Goal: Contribute content: Contribute content

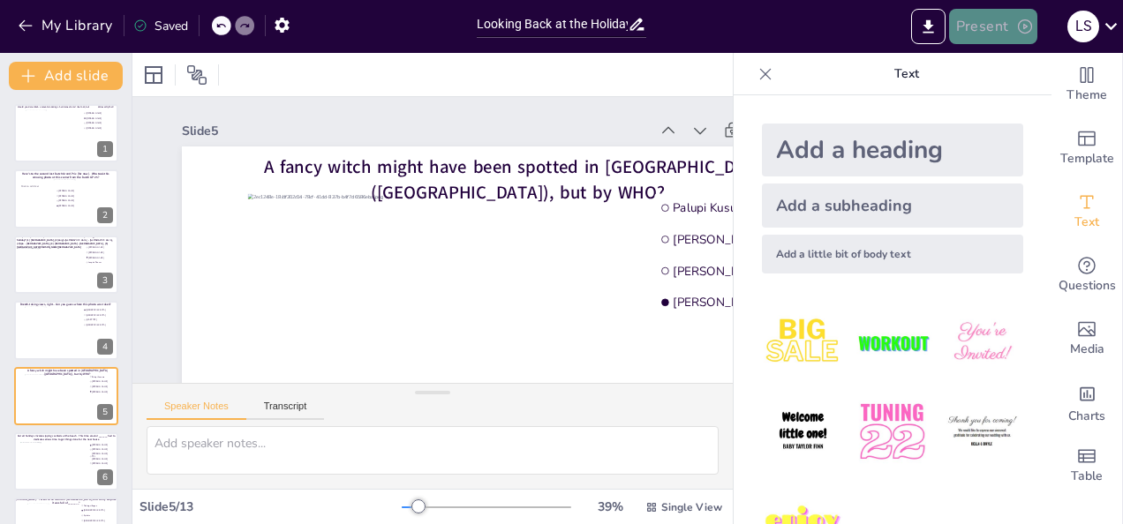
click at [999, 26] on button "Present" at bounding box center [993, 26] width 88 height 35
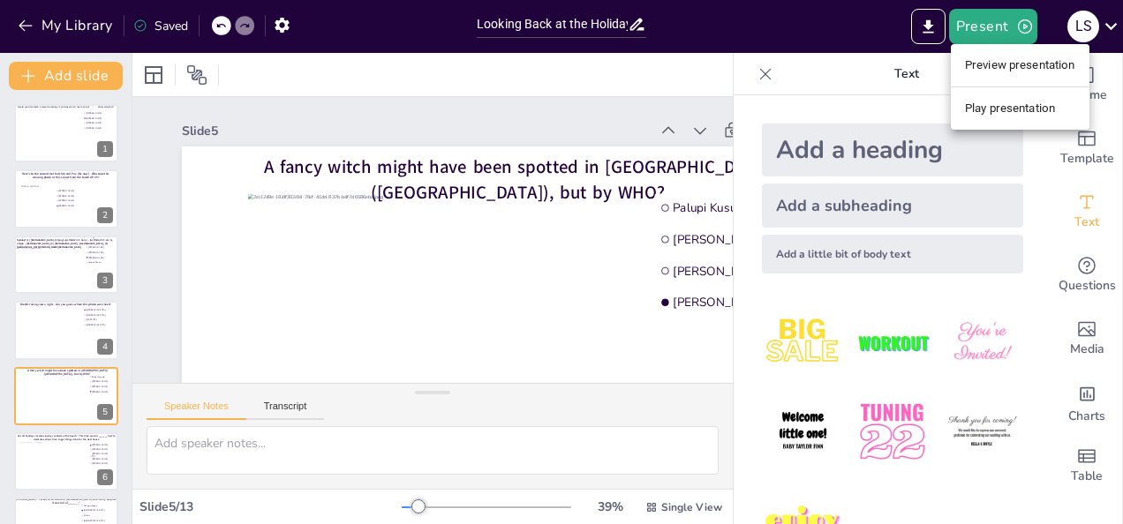
click at [1001, 106] on li "Play presentation" at bounding box center [1020, 108] width 139 height 28
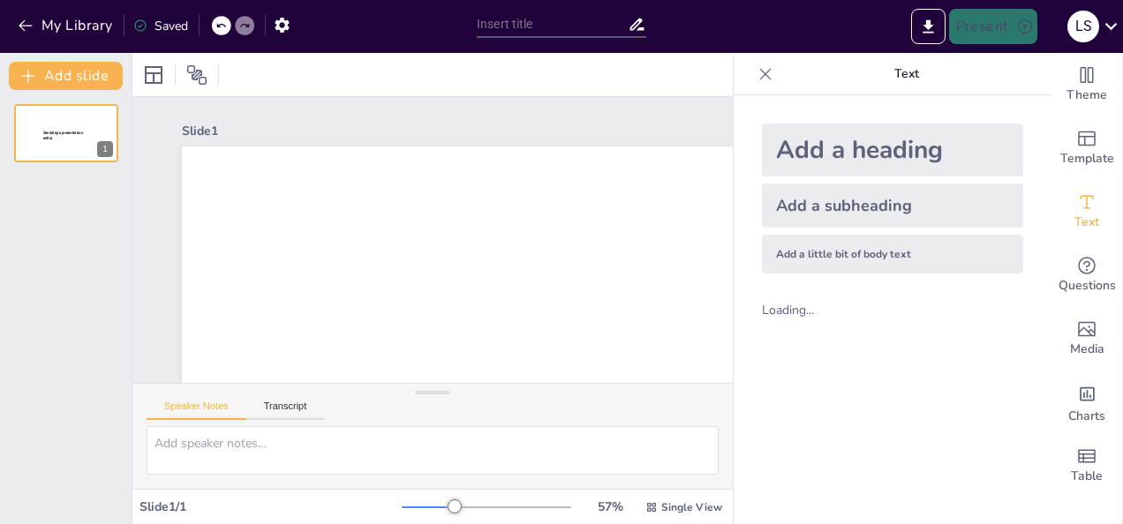
type input "Looking Back at the Holidays - Fun Quiz"
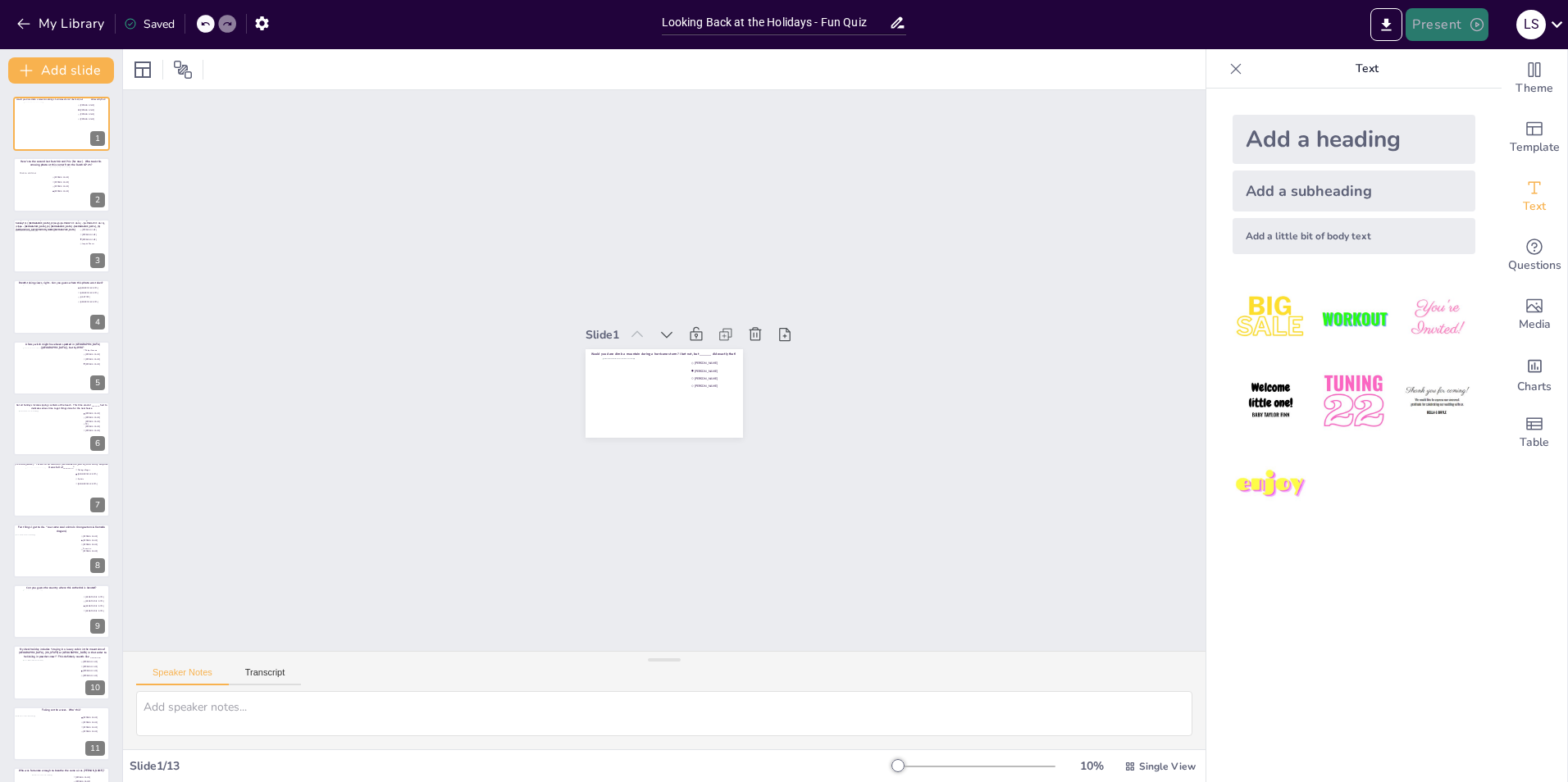
click at [1042, 22] on icon "button" at bounding box center [1477, 25] width 17 height 17
click at [1042, 95] on li "Play presentation" at bounding box center [1471, 100] width 129 height 26
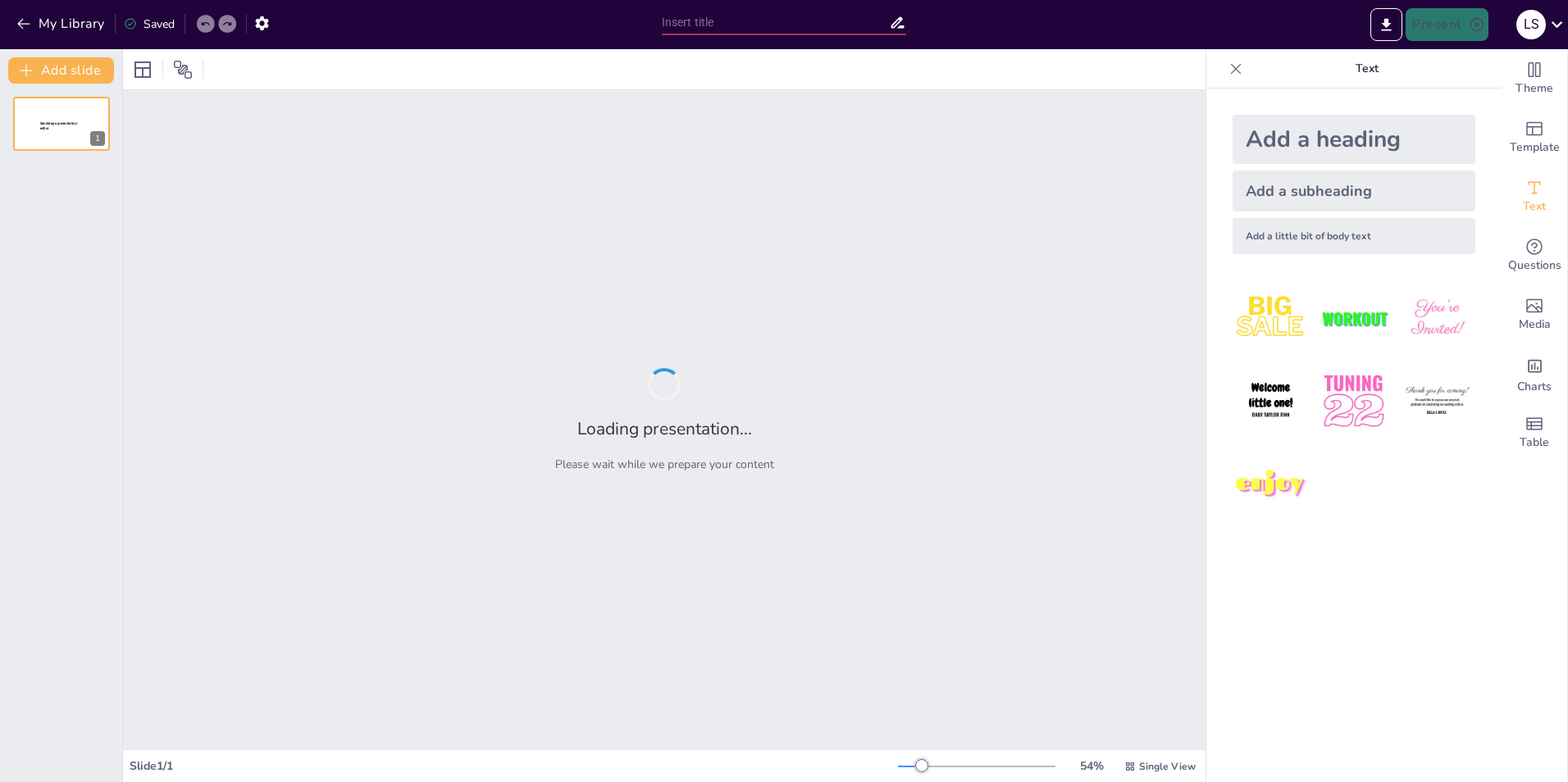
type input "Looking Back at the Holidays - Fun Quiz"
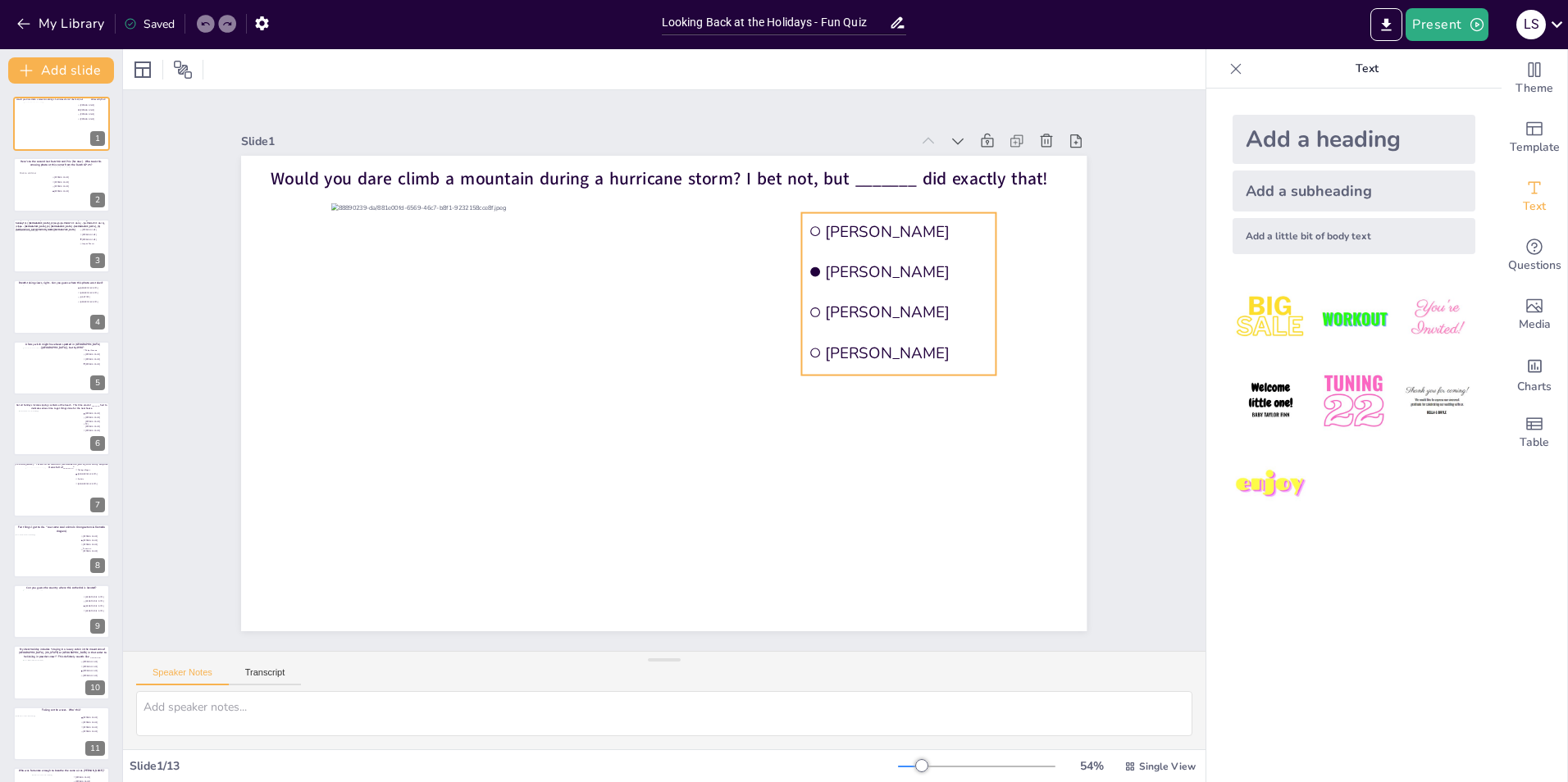
click at [947, 312] on span "[PERSON_NAME]" at bounding box center [908, 312] width 163 height 20
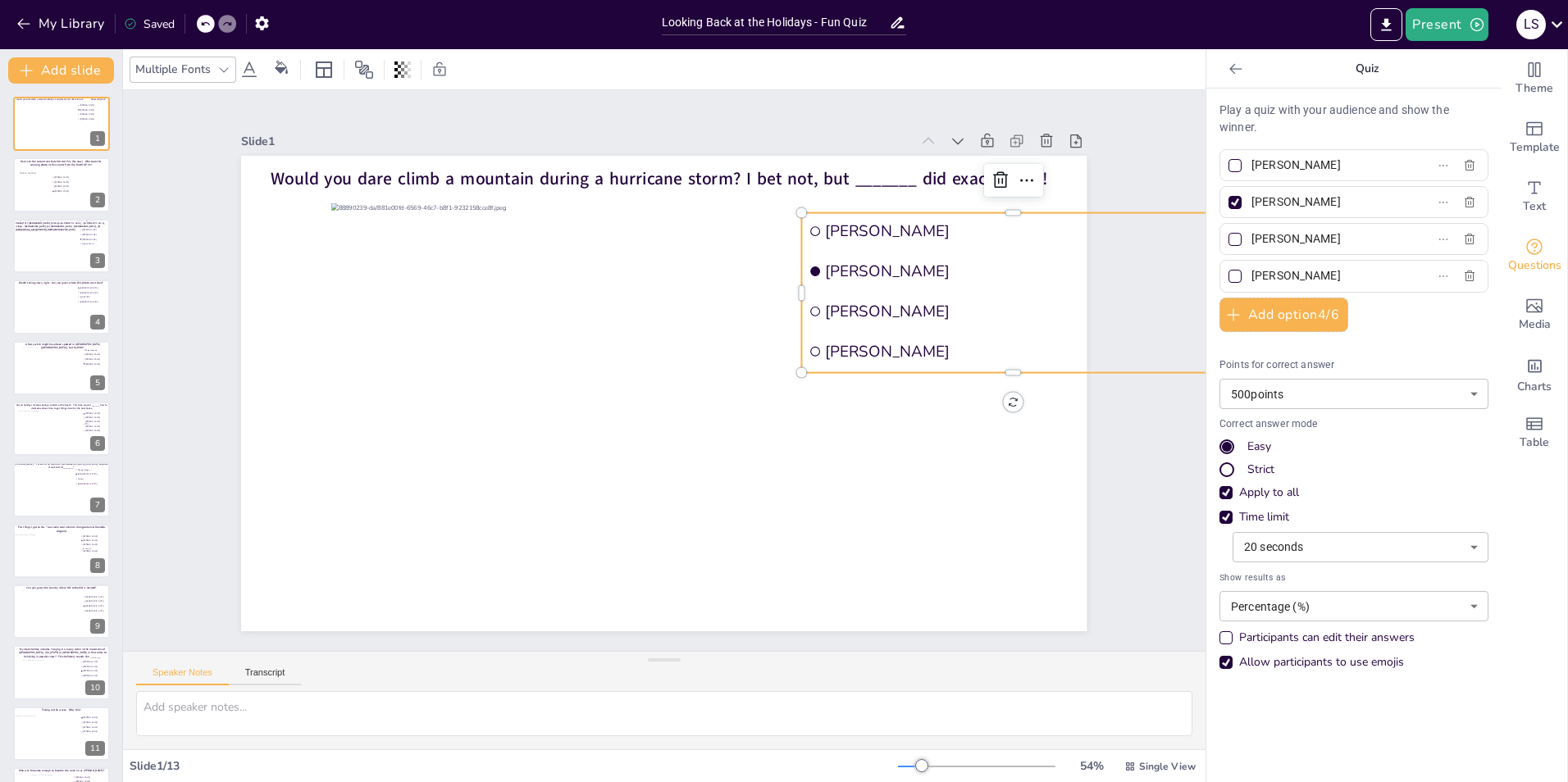
click at [973, 279] on li "[PERSON_NAME]" at bounding box center [1013, 271] width 423 height 37
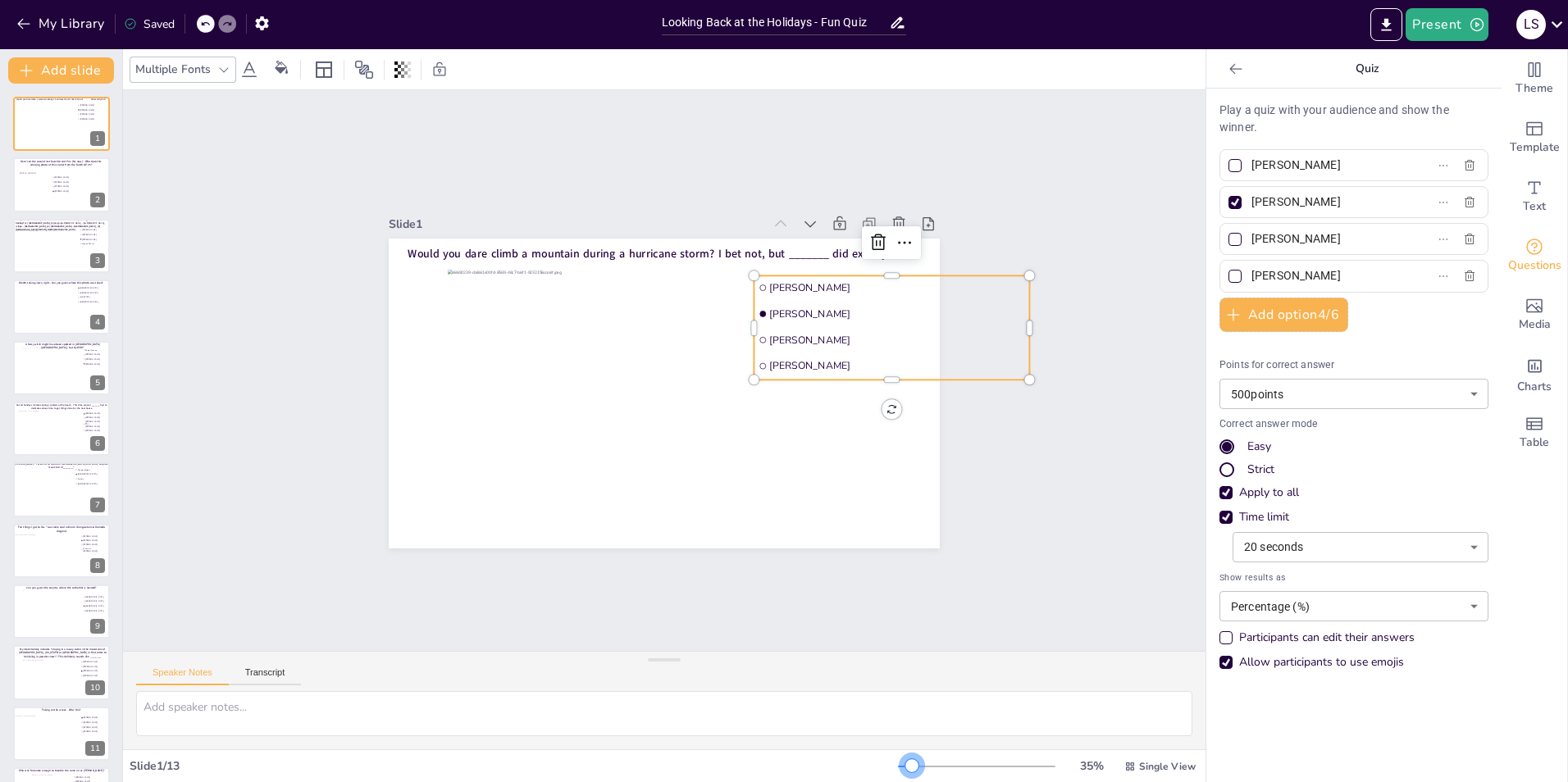
click at [900, 766] on div at bounding box center [905, 766] width 14 height 2
drag, startPoint x: 1019, startPoint y: 325, endPoint x: 1134, endPoint y: 323, distance: 115.0
click at [1140, 326] on div at bounding box center [1152, 378] width 24 height 105
drag, startPoint x: 1134, startPoint y: 323, endPoint x: 1027, endPoint y: 328, distance: 107.1
click at [1039, 328] on div at bounding box center [1045, 328] width 13 height 104
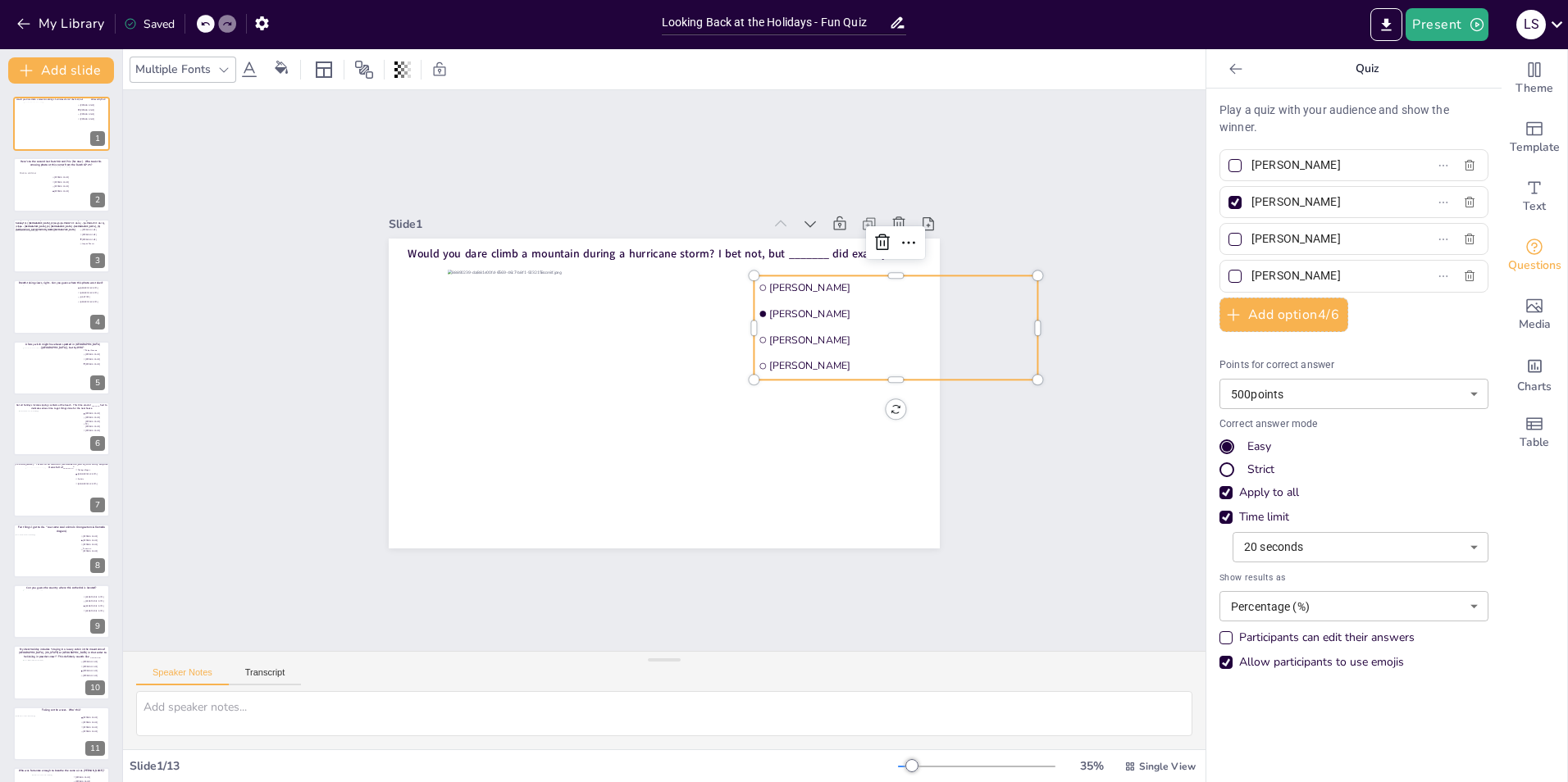
click at [1026, 149] on div "Slide 1 Would you dare climb a mountain during a hurricane storm? I bet not, bu…" at bounding box center [663, 371] width 1082 height 561
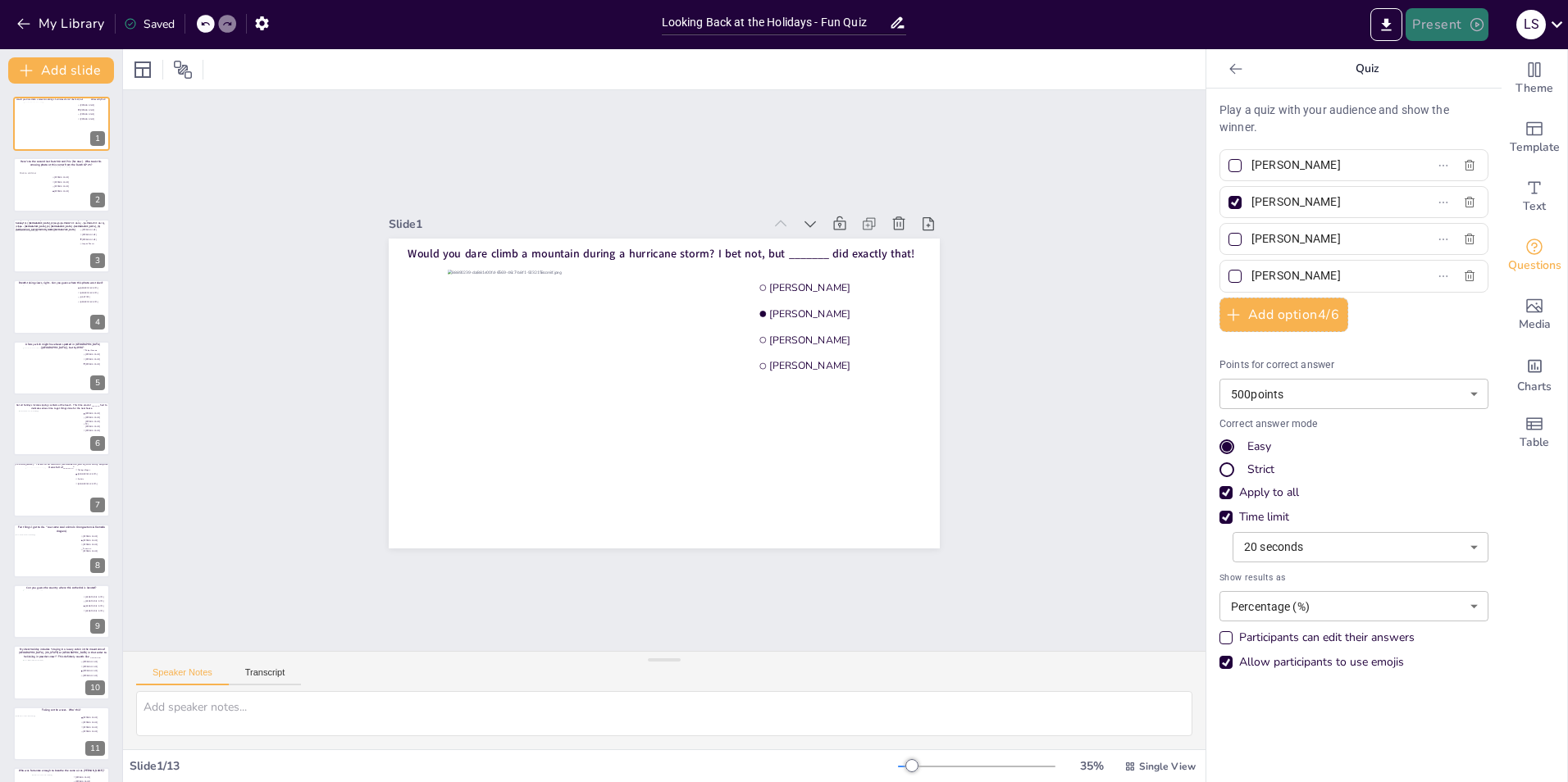
click at [1427, 16] on button "Present" at bounding box center [1446, 24] width 82 height 33
click at [1451, 88] on li "Play presentation" at bounding box center [1471, 100] width 129 height 26
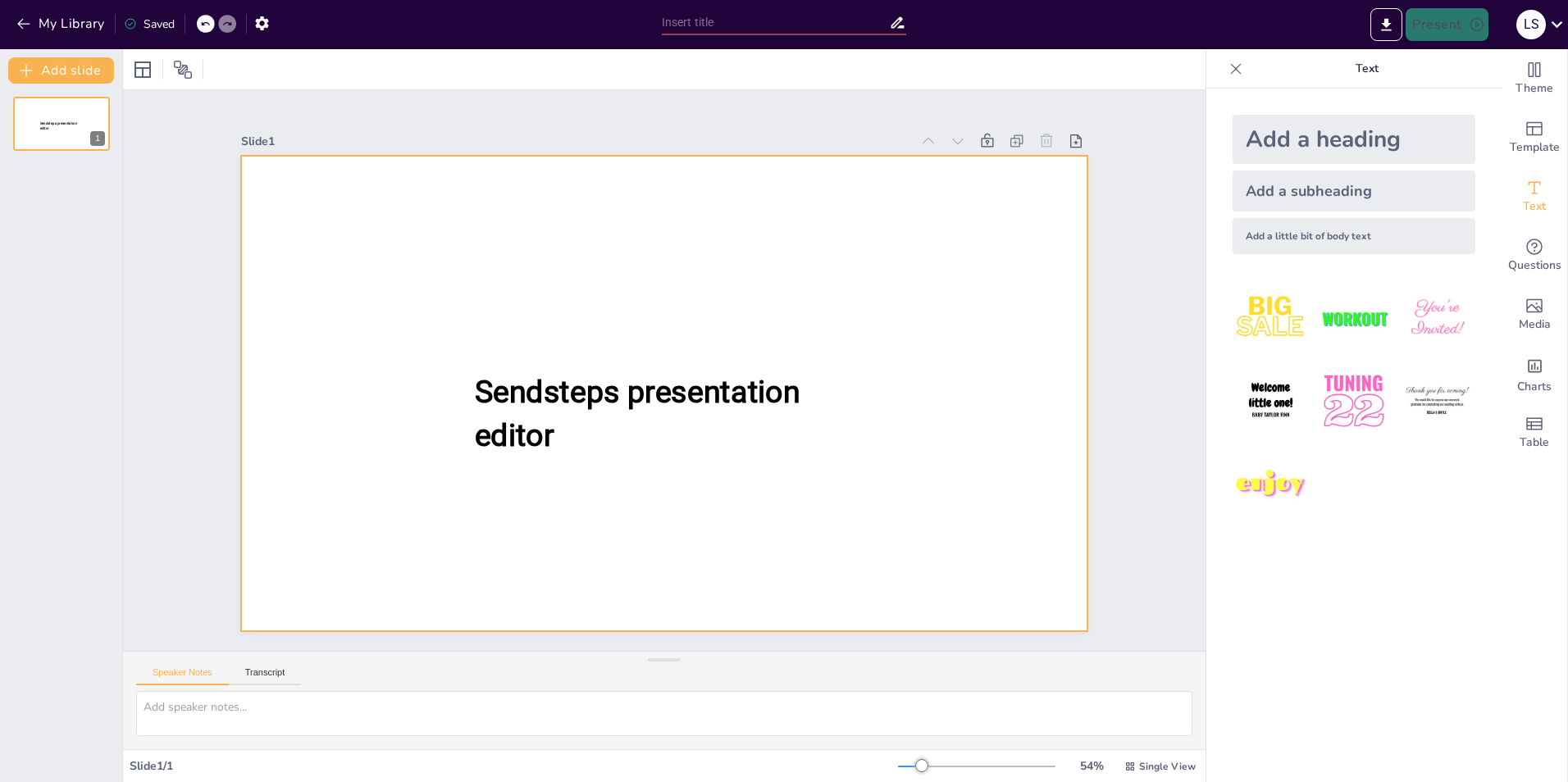
type input "Looking Back at the Holidays - Fun Quiz"
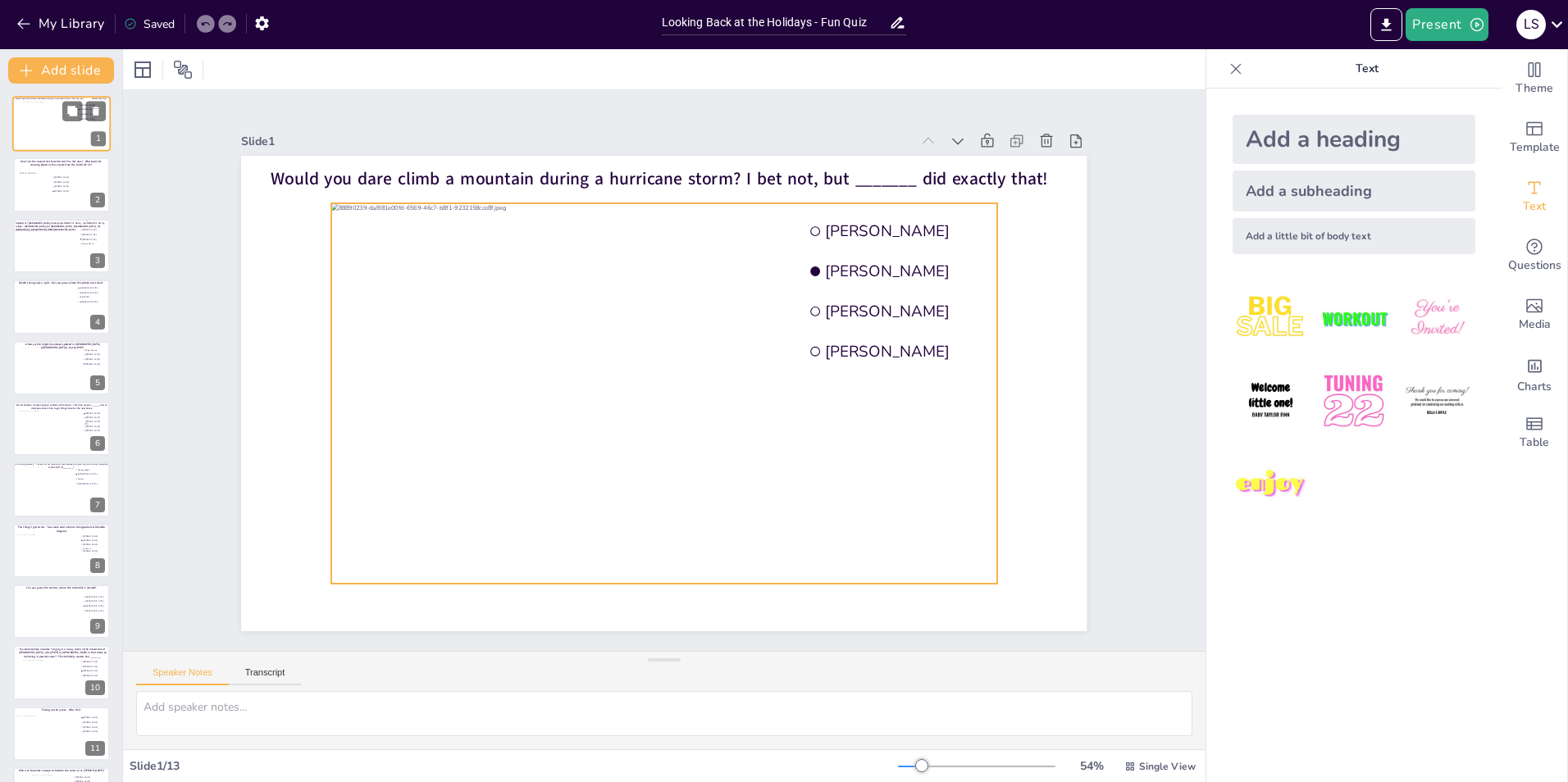
click at [49, 129] on div at bounding box center [62, 124] width 78 height 45
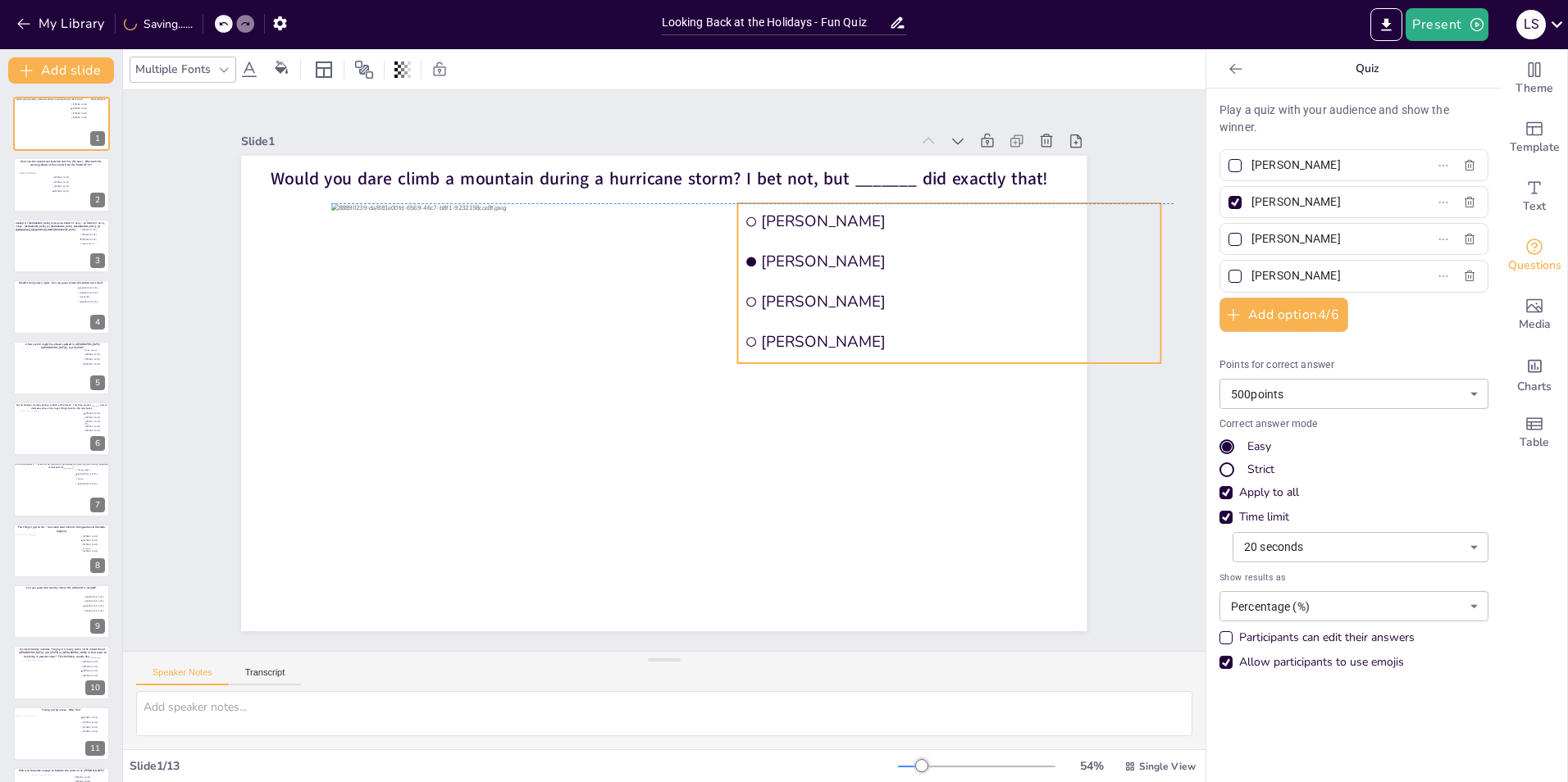
drag, startPoint x: 905, startPoint y: 249, endPoint x: 841, endPoint y: 241, distance: 64.5
click at [841, 243] on li "[PERSON_NAME]" at bounding box center [948, 262] width 423 height 37
click at [1115, 131] on div "Slide 1 Would you dare climb a mountain during a hurricane storm? I bet not, bu…" at bounding box center [663, 370] width 937 height 521
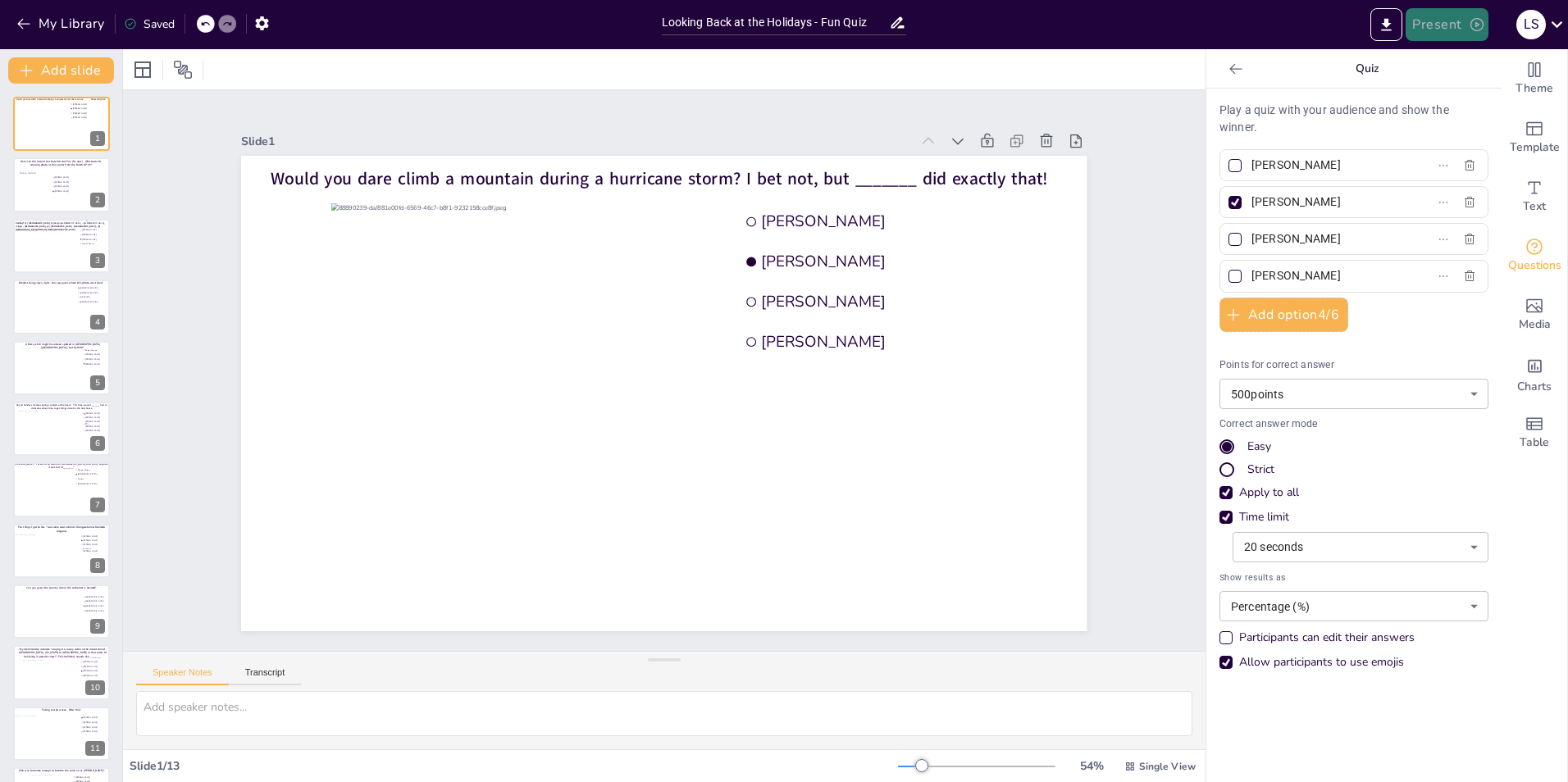
click at [1419, 20] on button "Present" at bounding box center [1446, 24] width 82 height 33
click at [1465, 93] on li "Play presentation" at bounding box center [1471, 100] width 129 height 26
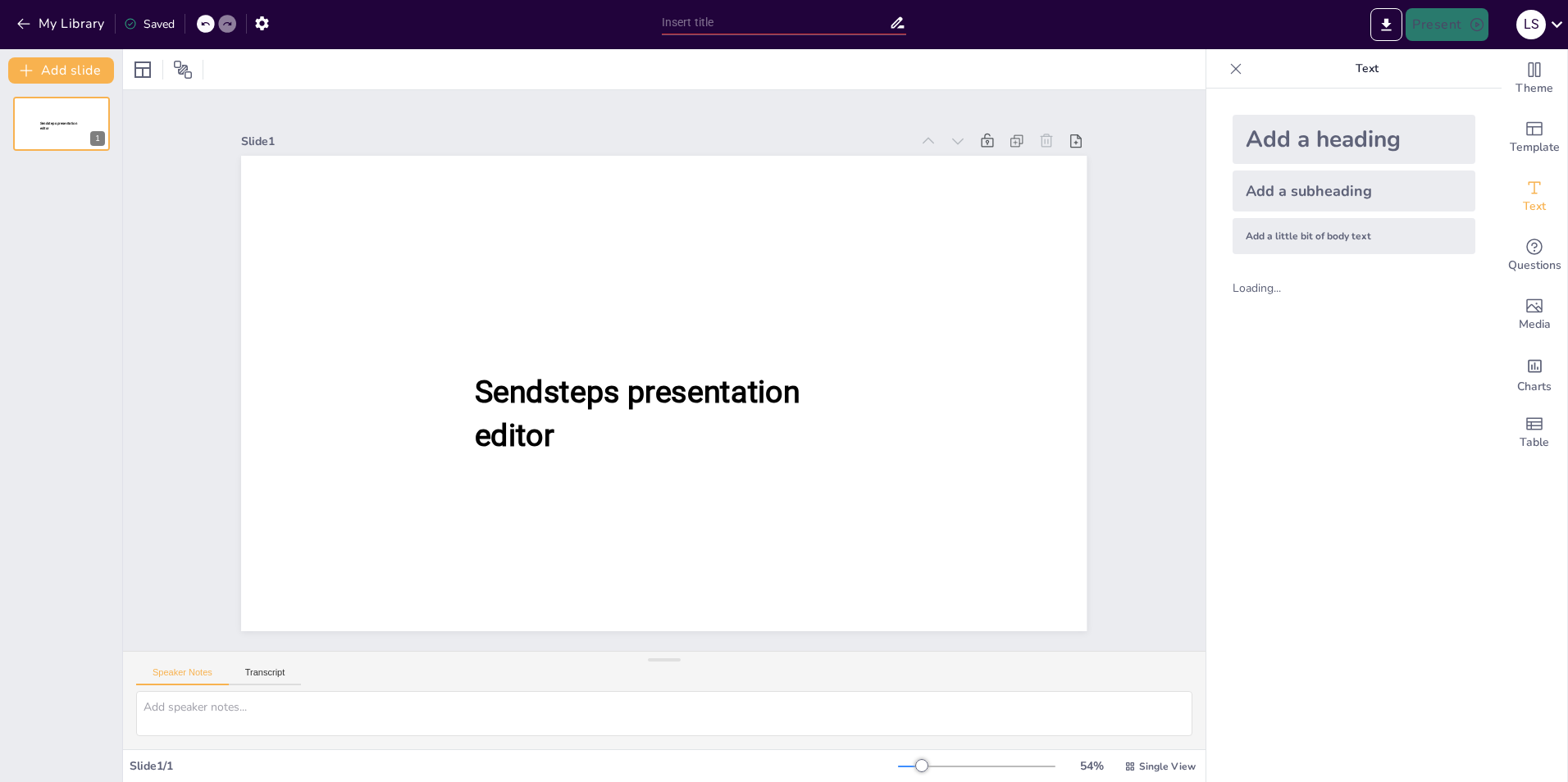
type input "Looking Back at the Holidays - Fun Quiz"
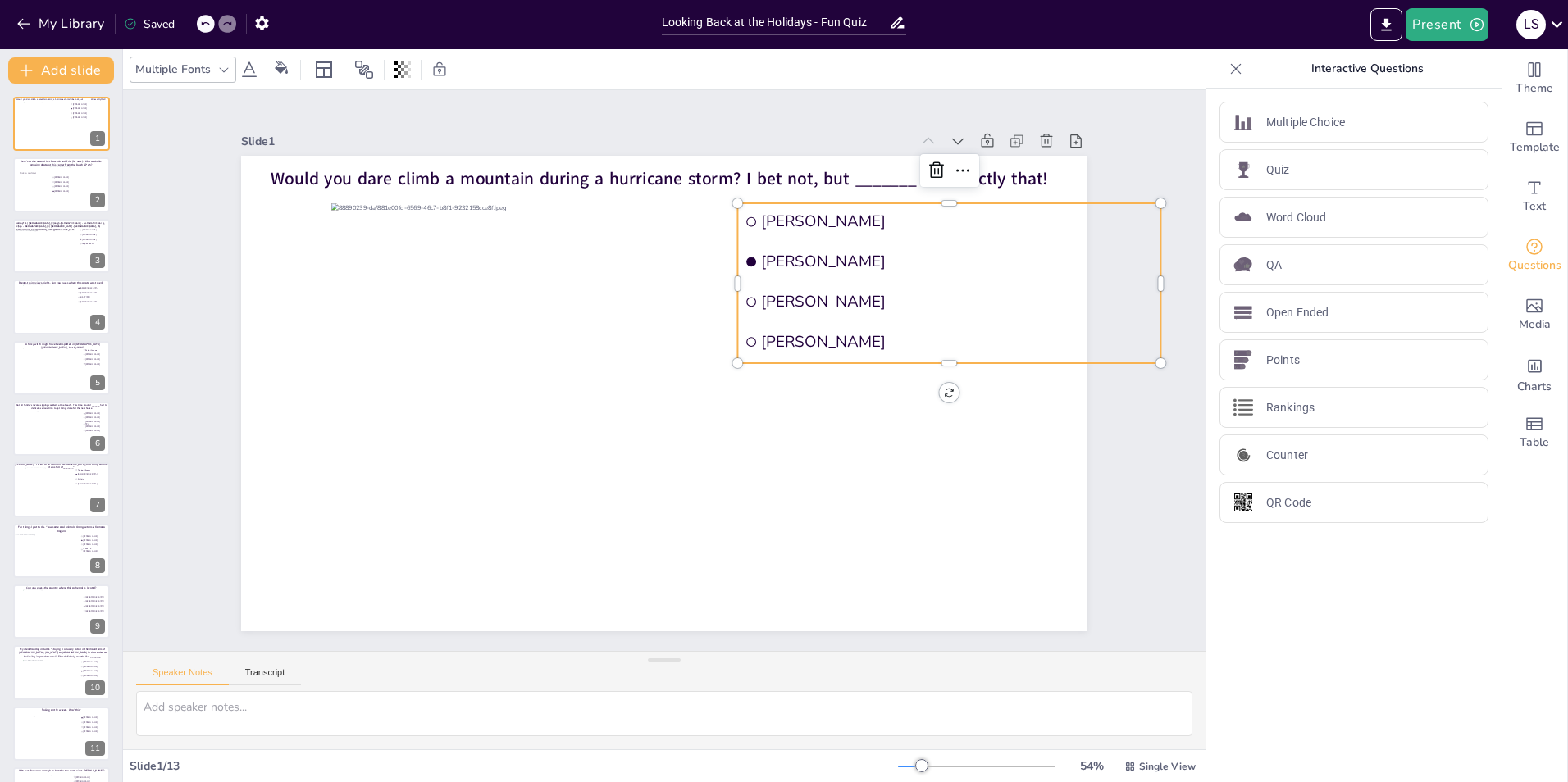
click at [1013, 254] on span "[PERSON_NAME]" at bounding box center [958, 262] width 392 height 20
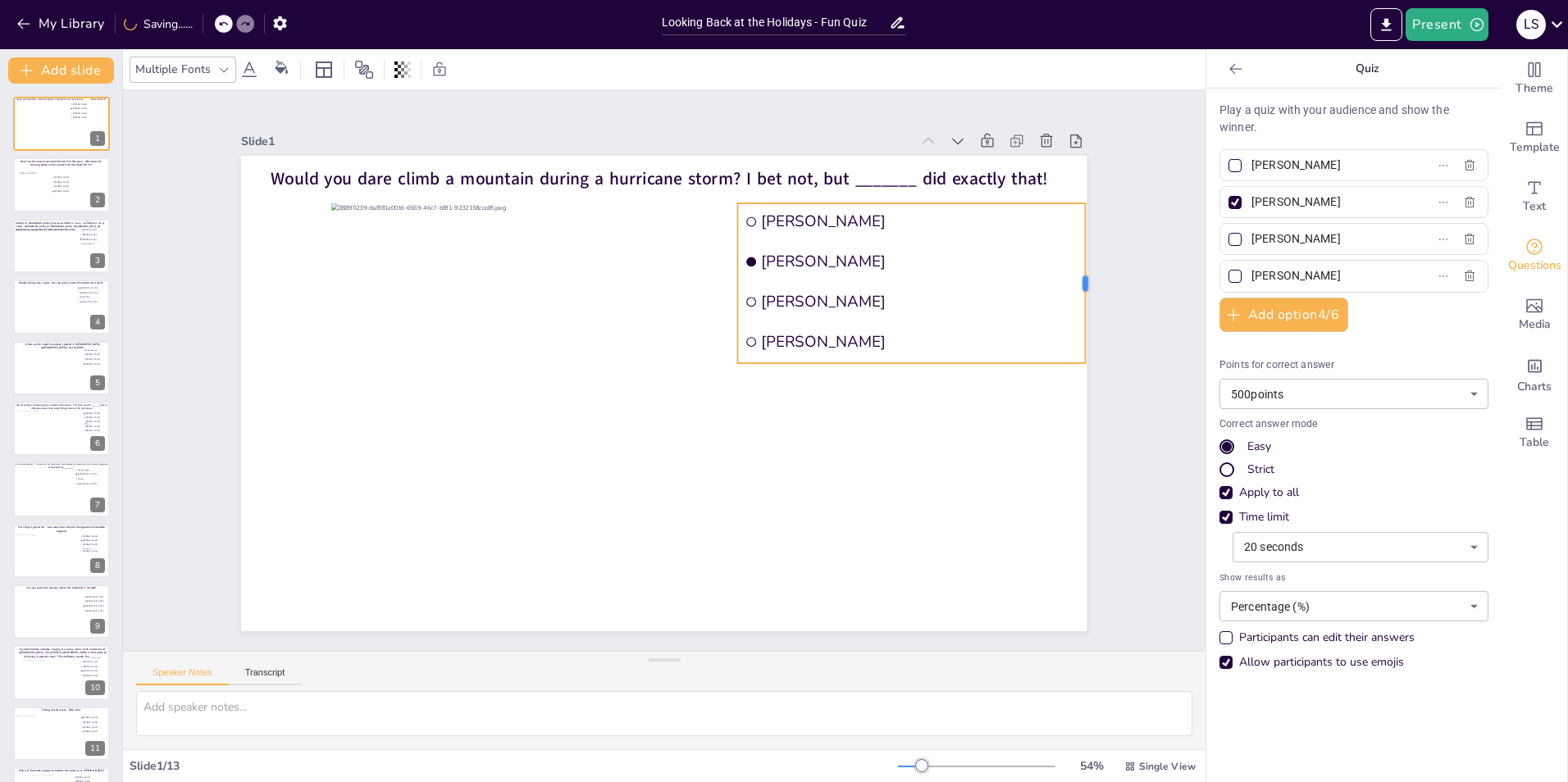
drag, startPoint x: 1150, startPoint y: 280, endPoint x: 1076, endPoint y: 272, distance: 74.4
click at [1085, 272] on div at bounding box center [1091, 283] width 13 height 160
click at [1143, 165] on div "Slide 1 Would you dare climb a mountain during a hurricane storm? I bet not, bu…" at bounding box center [663, 371] width 1082 height 561
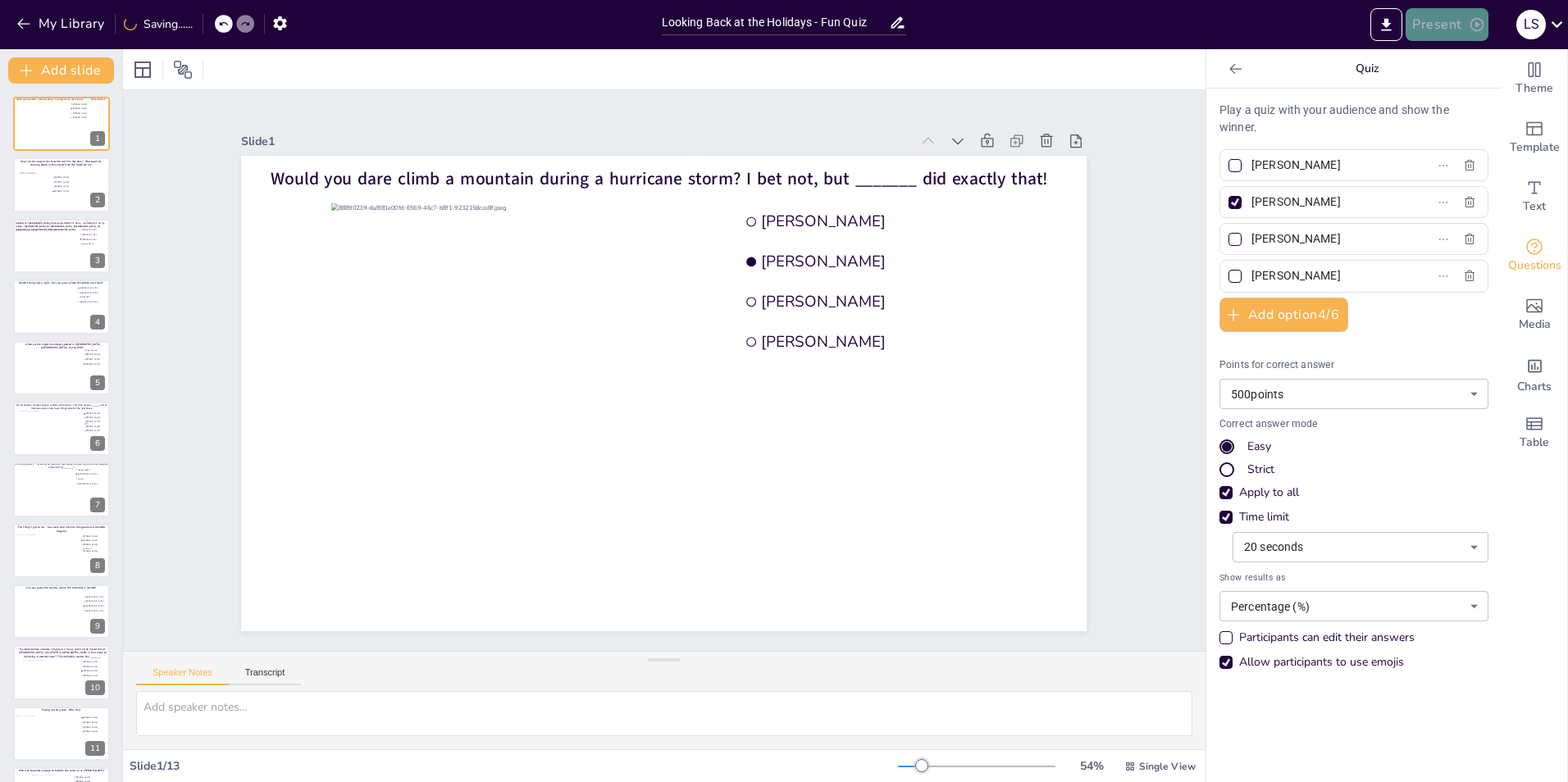
click at [1435, 33] on button "Present" at bounding box center [1446, 24] width 82 height 33
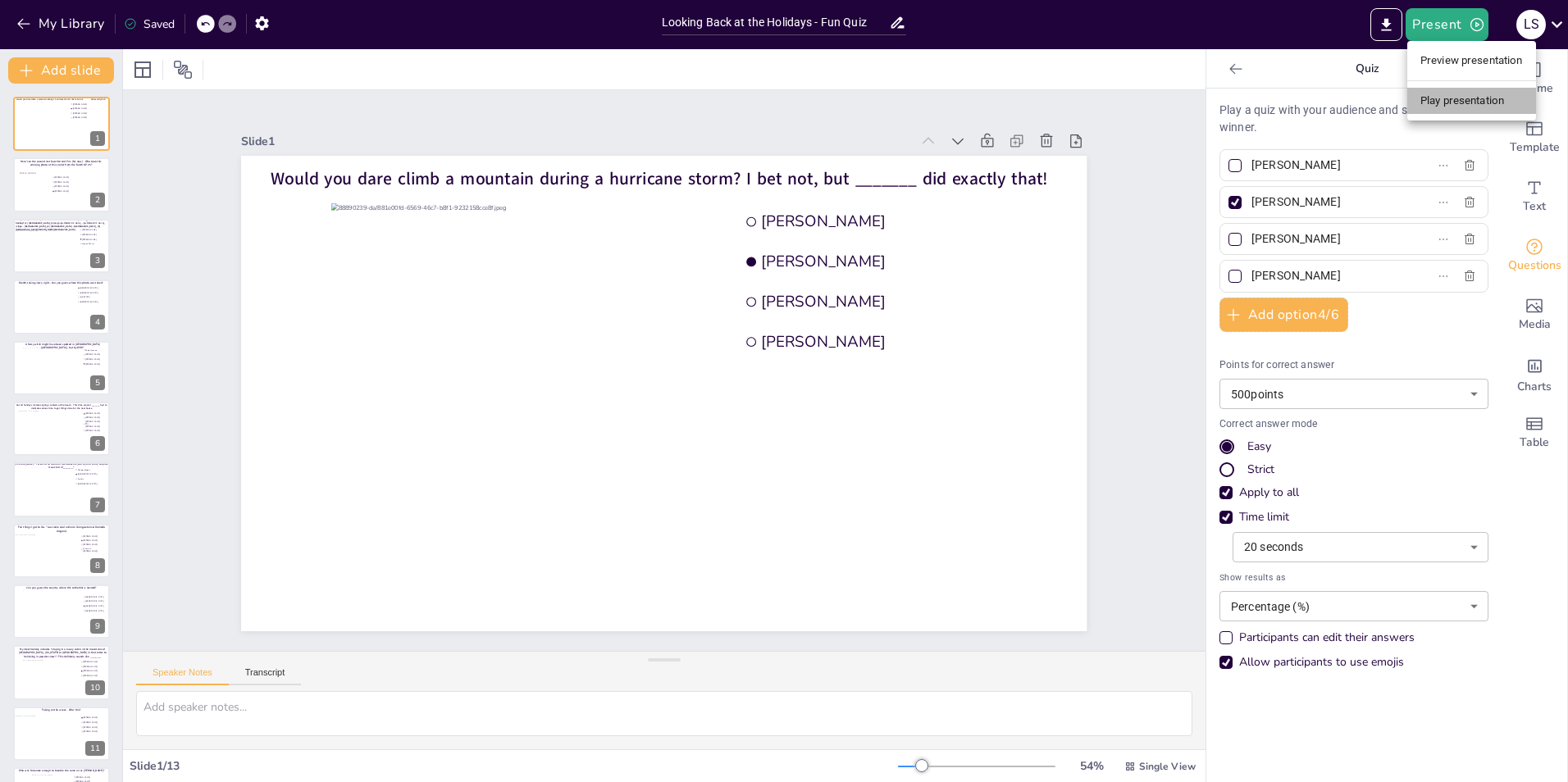
click at [1461, 97] on li "Play presentation" at bounding box center [1471, 100] width 129 height 26
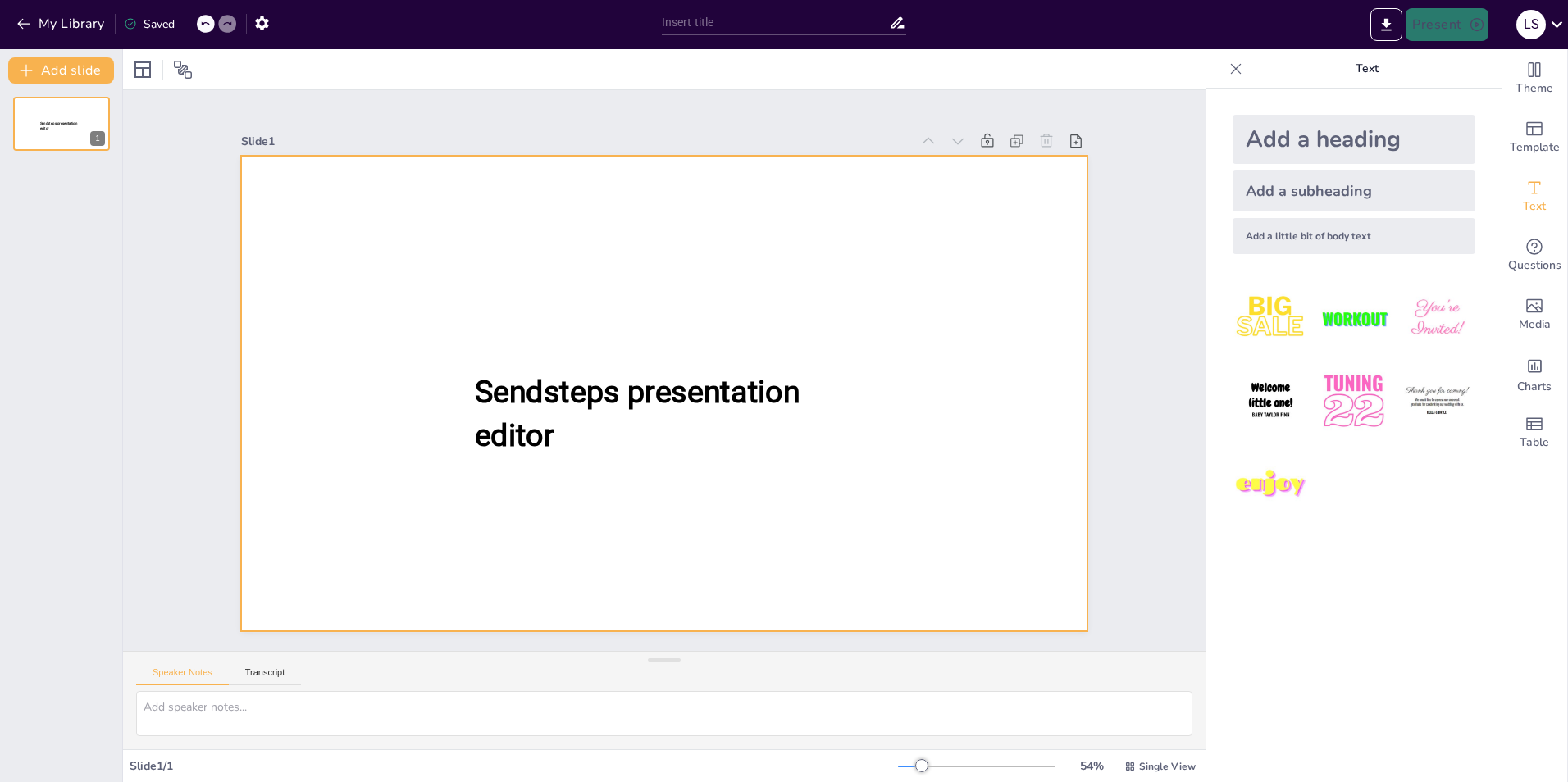
type input "Looking Back at the Holidays - Fun Quiz"
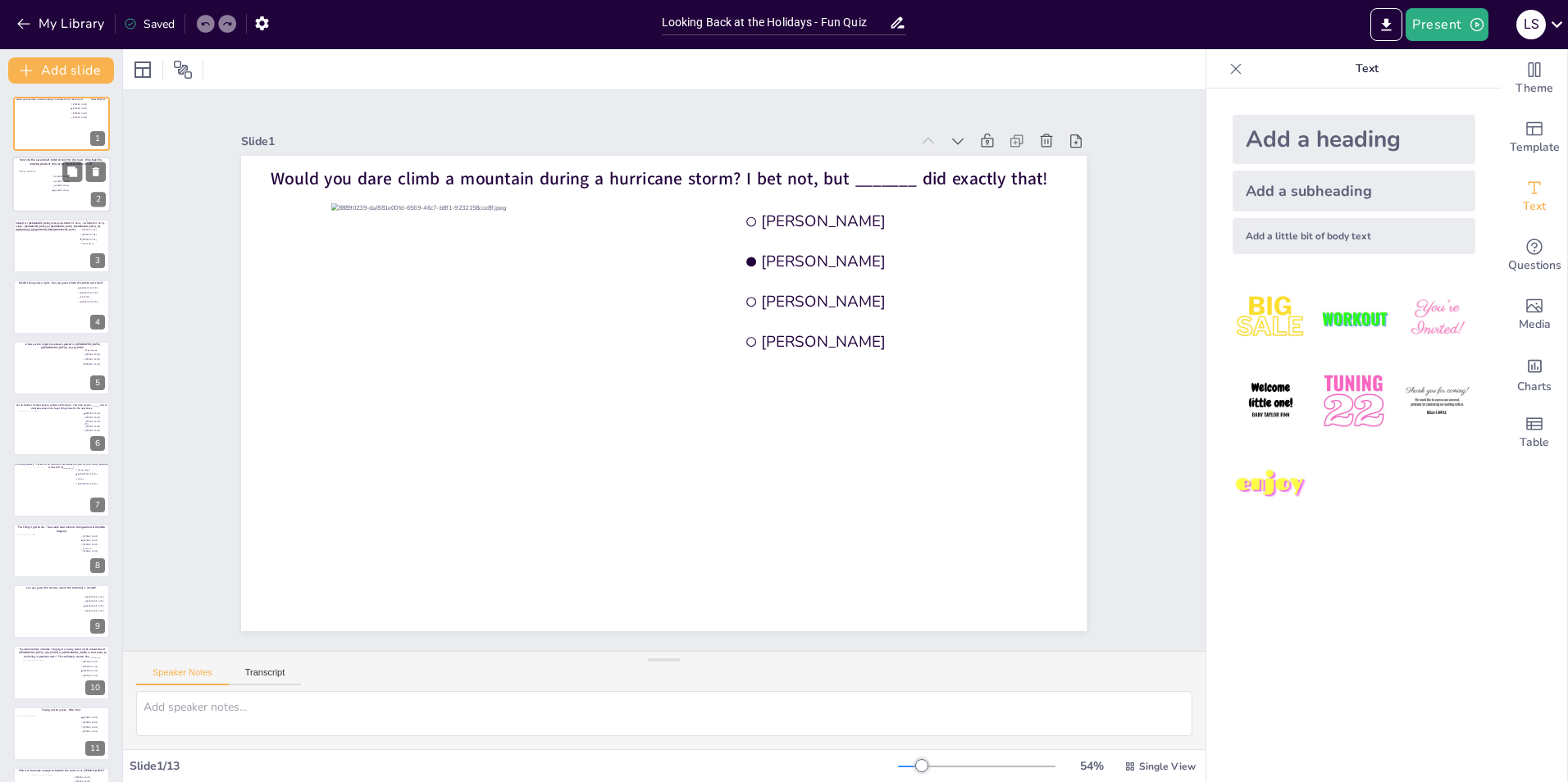
click at [25, 203] on div at bounding box center [33, 186] width 32 height 49
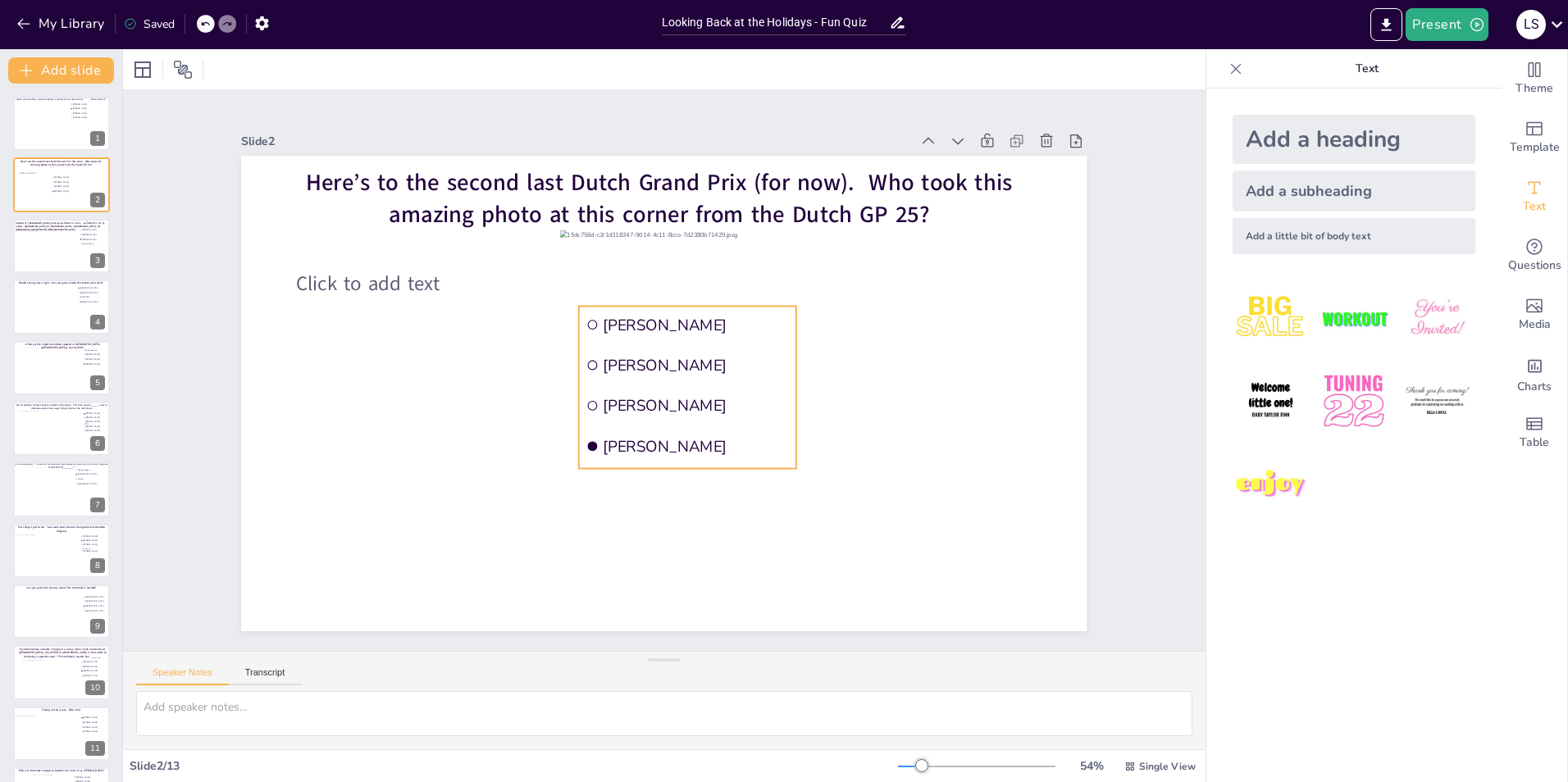
click at [731, 376] on li "[PERSON_NAME]" at bounding box center [687, 365] width 217 height 37
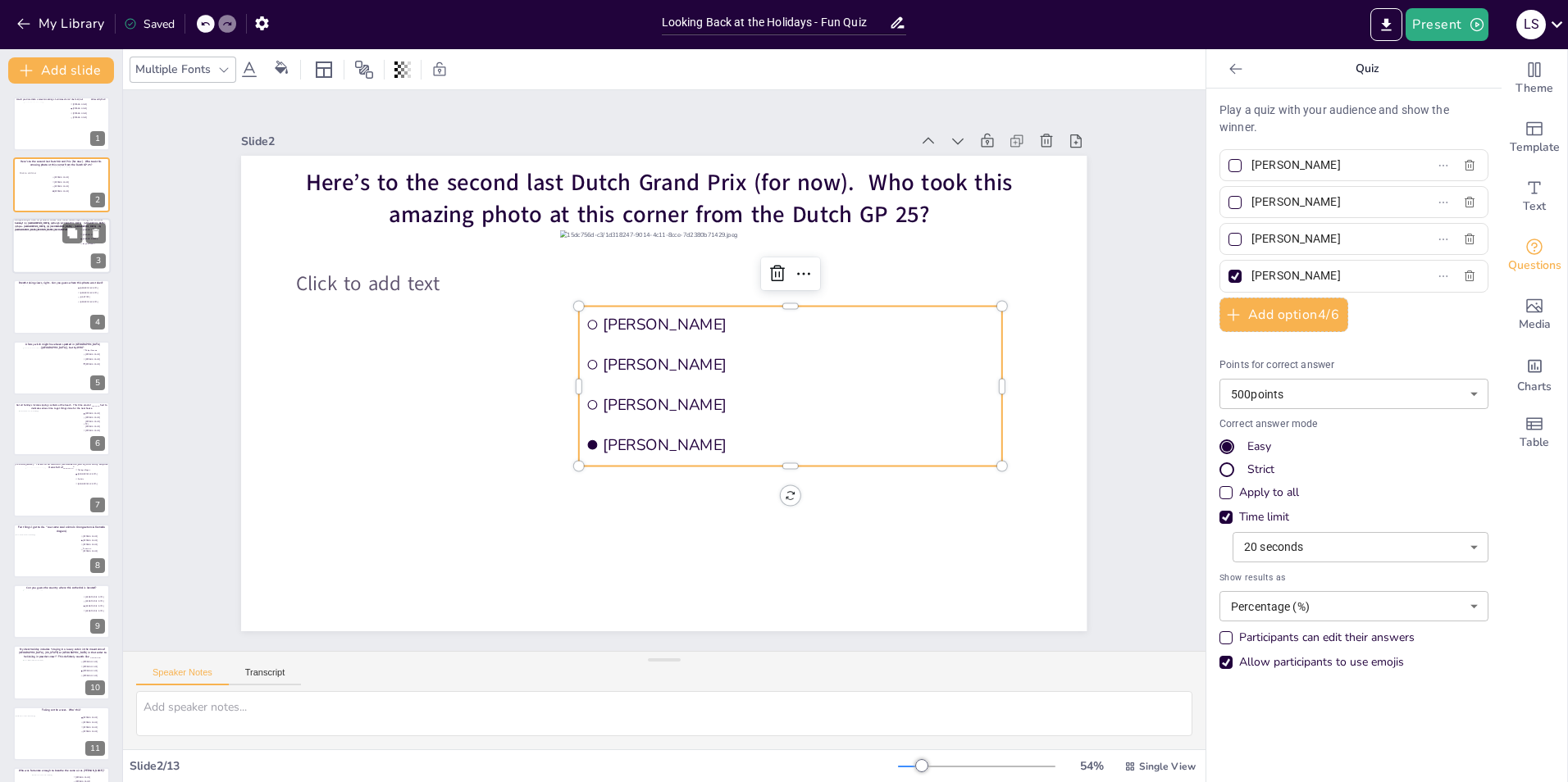
click at [52, 260] on div at bounding box center [45, 252] width 59 height 45
type input "[PERSON_NAME]"
type input "Joep de Reuver"
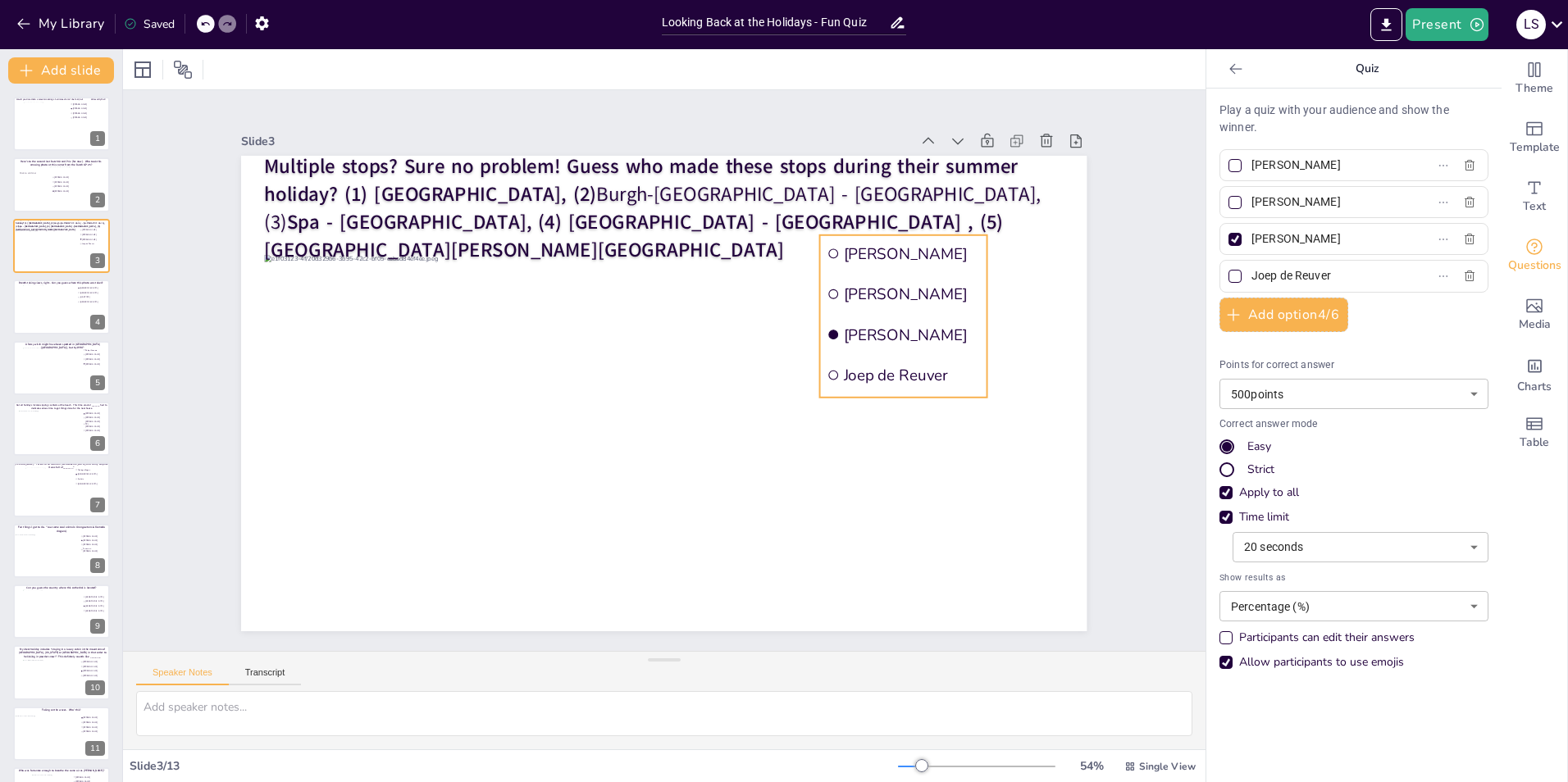
click at [827, 328] on li "[PERSON_NAME]" at bounding box center [904, 335] width 167 height 37
drag, startPoint x: 1170, startPoint y: 311, endPoint x: 1015, endPoint y: 293, distance: 156.0
click at [1015, 293] on div "Multiple stops? Sure no problem! Guess who made these stops during their summer…" at bounding box center [664, 394] width 845 height 476
click at [1114, 184] on div "Slide 1 Would you dare climb a mountain during a hurricane storm? I bet not, bu…" at bounding box center [663, 370] width 937 height 521
click at [934, 316] on li "[PERSON_NAME]" at bounding box center [954, 334] width 268 height 37
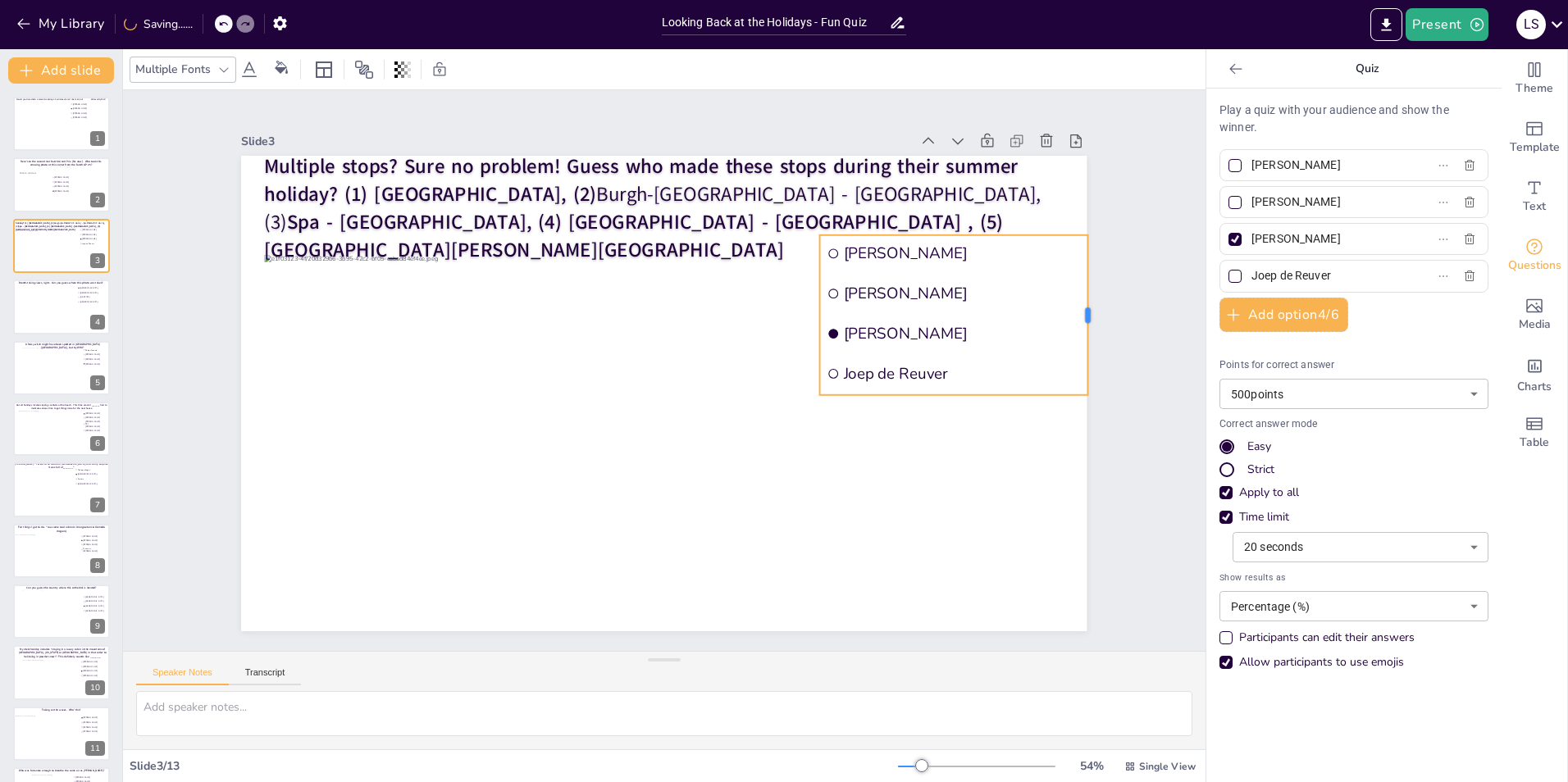
drag, startPoint x: 1168, startPoint y: 307, endPoint x: 1013, endPoint y: 311, distance: 155.1
click at [1013, 311] on div "Multiple stops? Sure no problem! Guess who made these stops during their summer…" at bounding box center [664, 394] width 845 height 476
click at [46, 311] on div at bounding box center [61, 306] width 79 height 45
type input "[GEOGRAPHIC_DATA]"
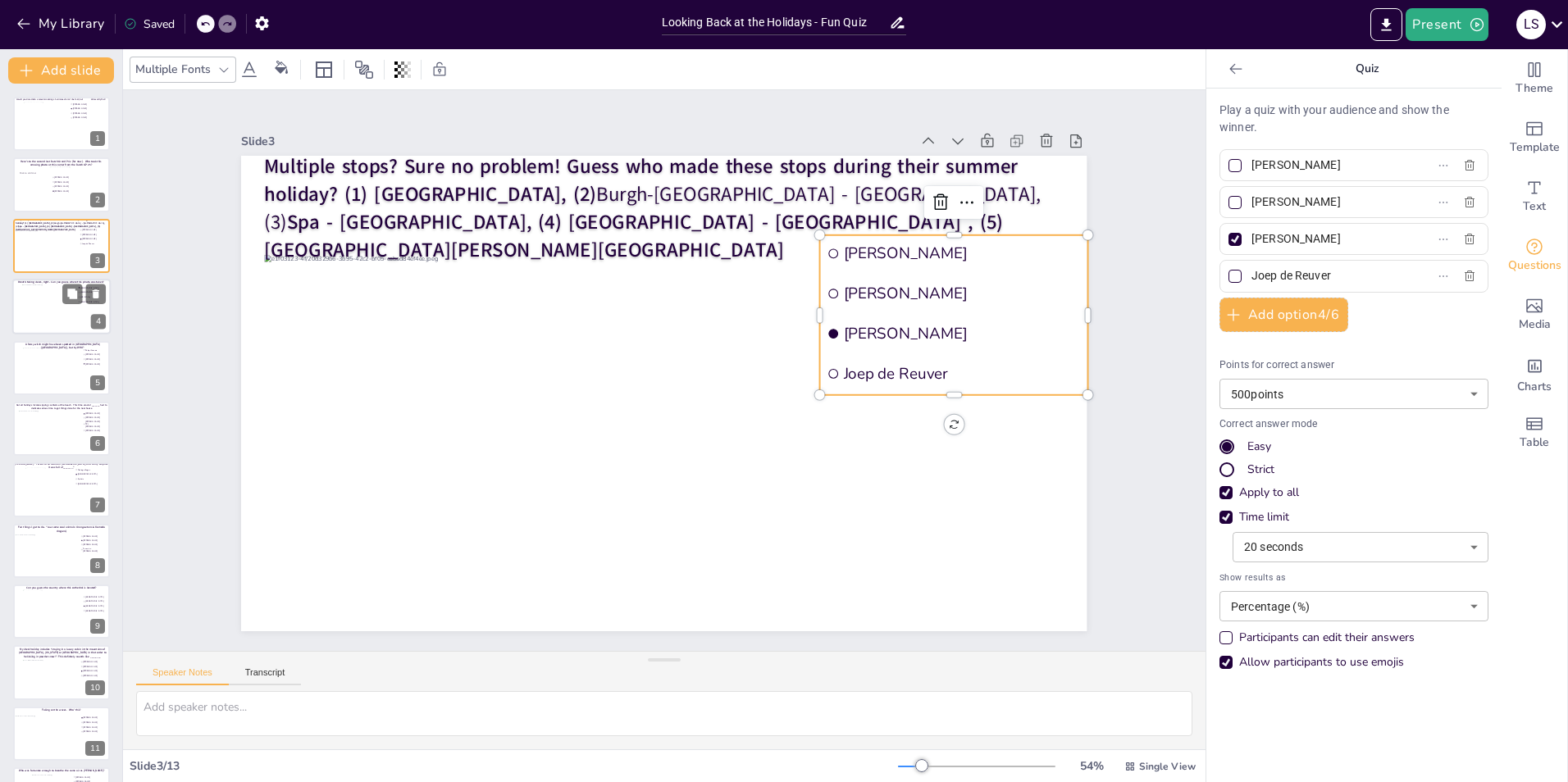
type input "[US_STATE]"
type input "[GEOGRAPHIC_DATA]"
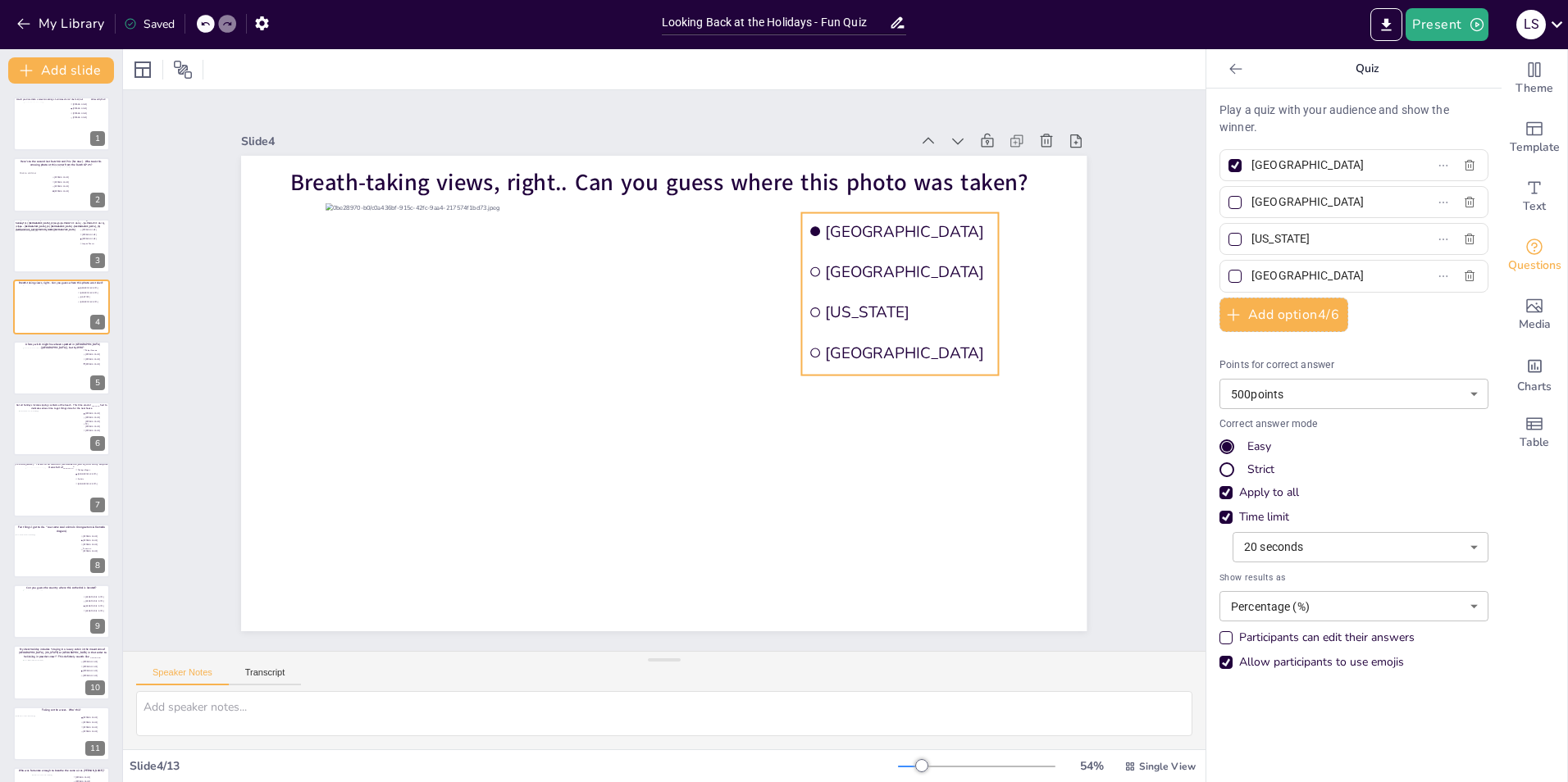
click at [889, 293] on li "[US_STATE]" at bounding box center [899, 312] width 196 height 37
click at [907, 235] on span "[GEOGRAPHIC_DATA]" at bounding box center [1022, 230] width 392 height 20
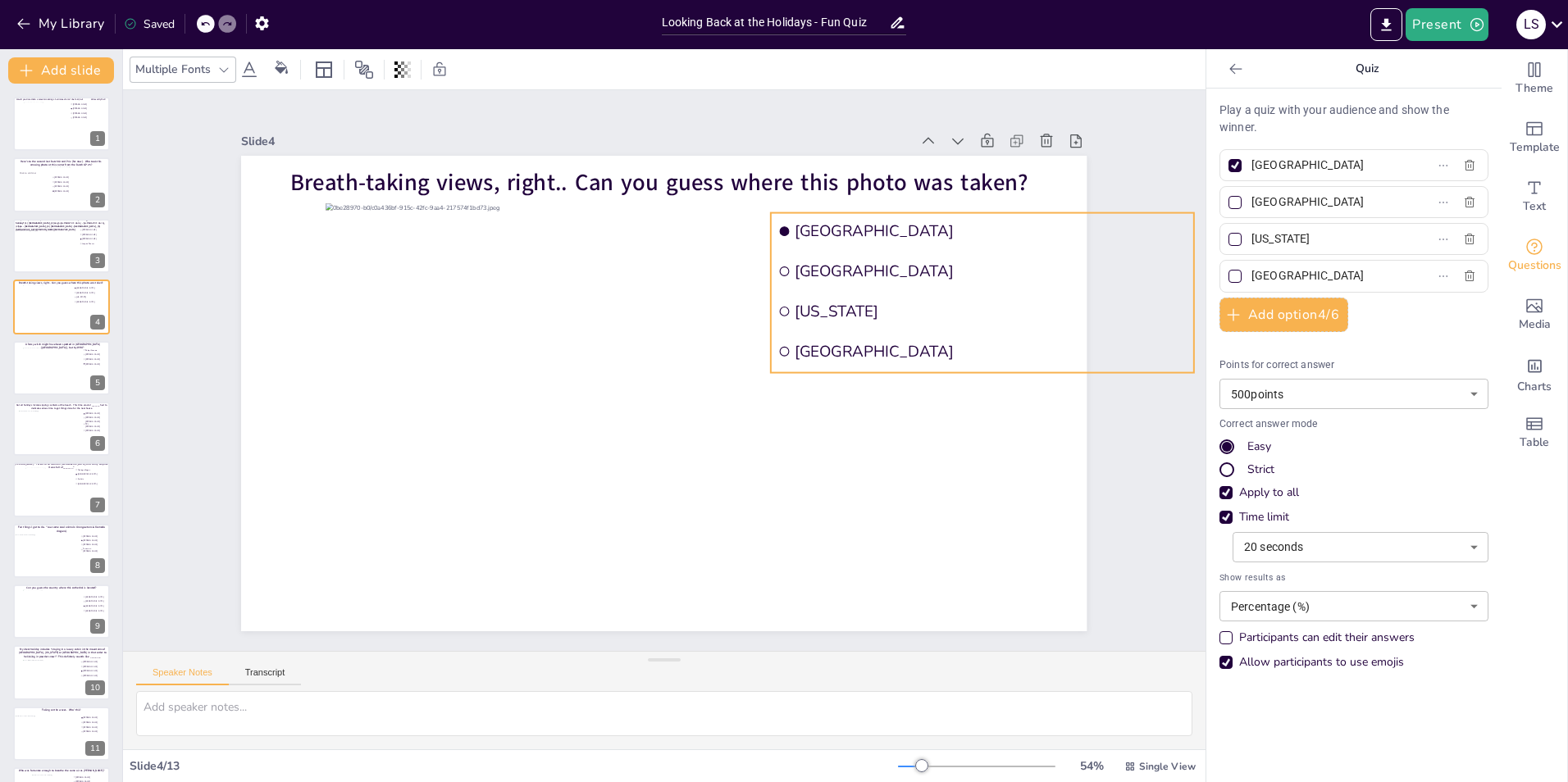
scroll to position [0, 2]
click at [1130, 435] on div "Slide 1 Would you dare climb a mountain during a hurricane storm? I bet not, bu…" at bounding box center [663, 371] width 1082 height 561
click at [1002, 293] on li "[US_STATE]" at bounding box center [982, 311] width 423 height 37
drag, startPoint x: 1168, startPoint y: 290, endPoint x: 1061, endPoint y: 286, distance: 107.1
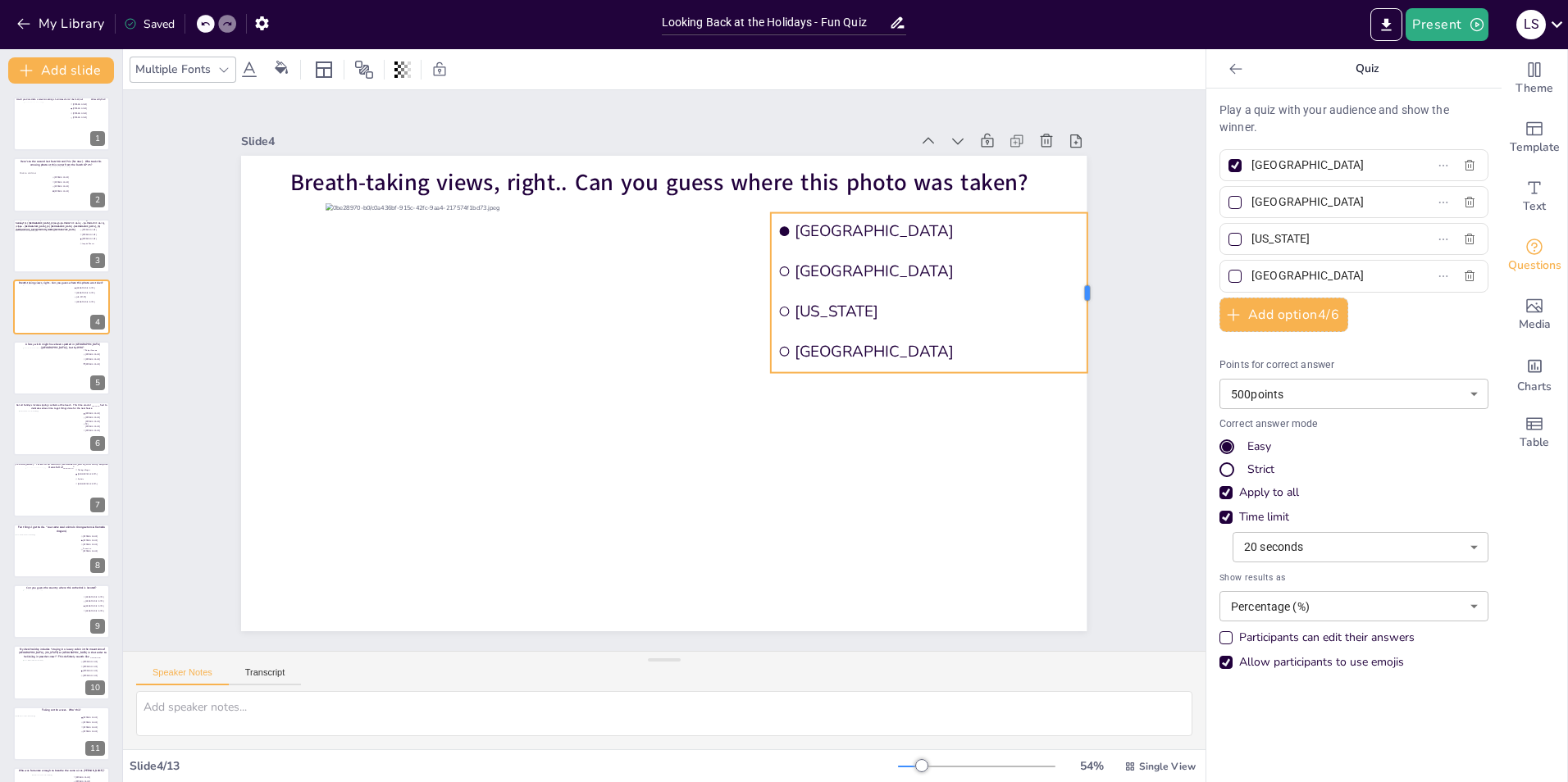
click at [1061, 286] on div "Breath-taking views, right.. Can you guess where this photo was taken? Austria …" at bounding box center [664, 394] width 845 height 476
click at [42, 369] on div at bounding box center [61, 367] width 79 height 41
type input "Palupi Kusuma"
type input "[PERSON_NAME]"
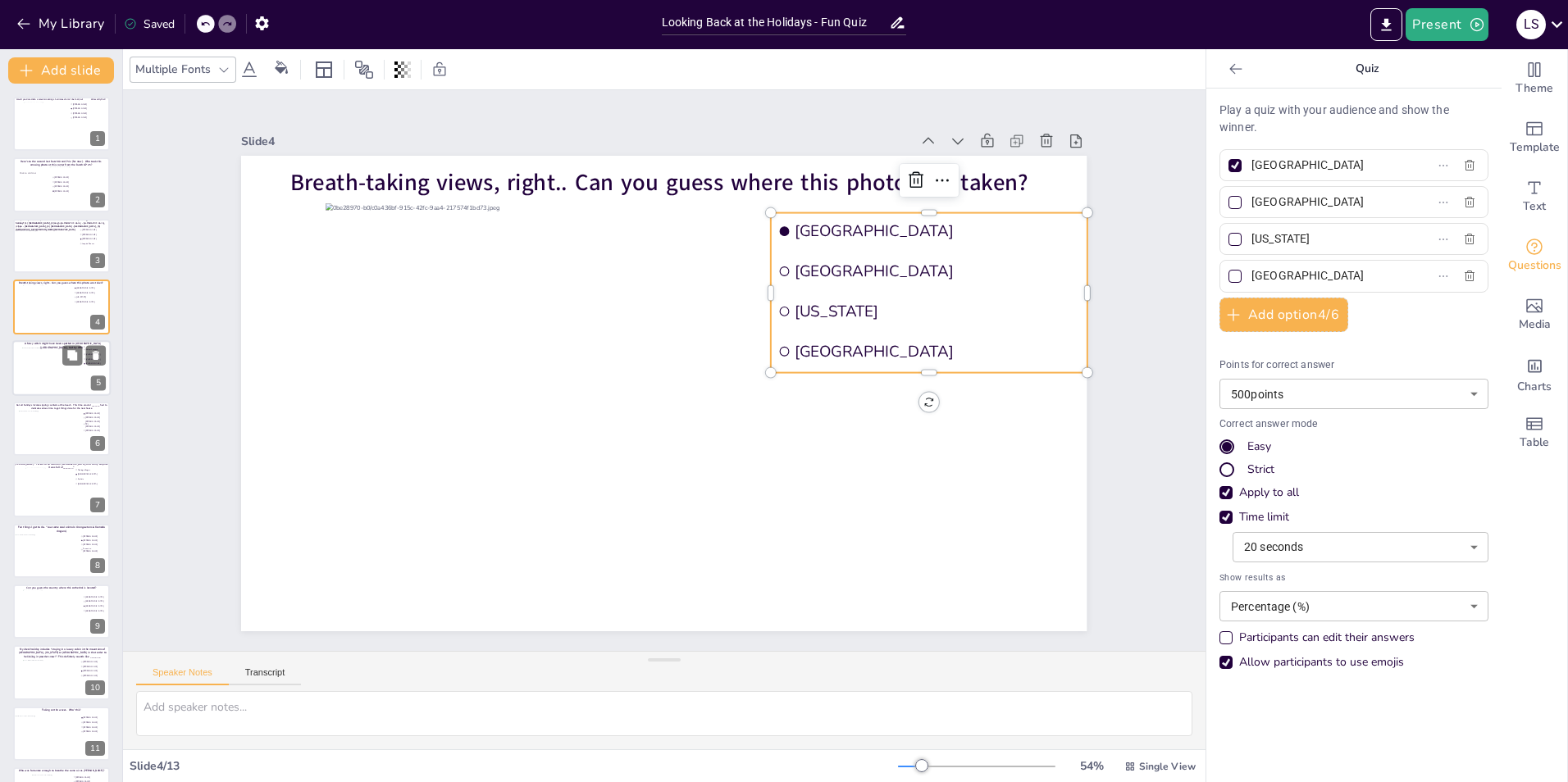
type input "[PERSON_NAME]"
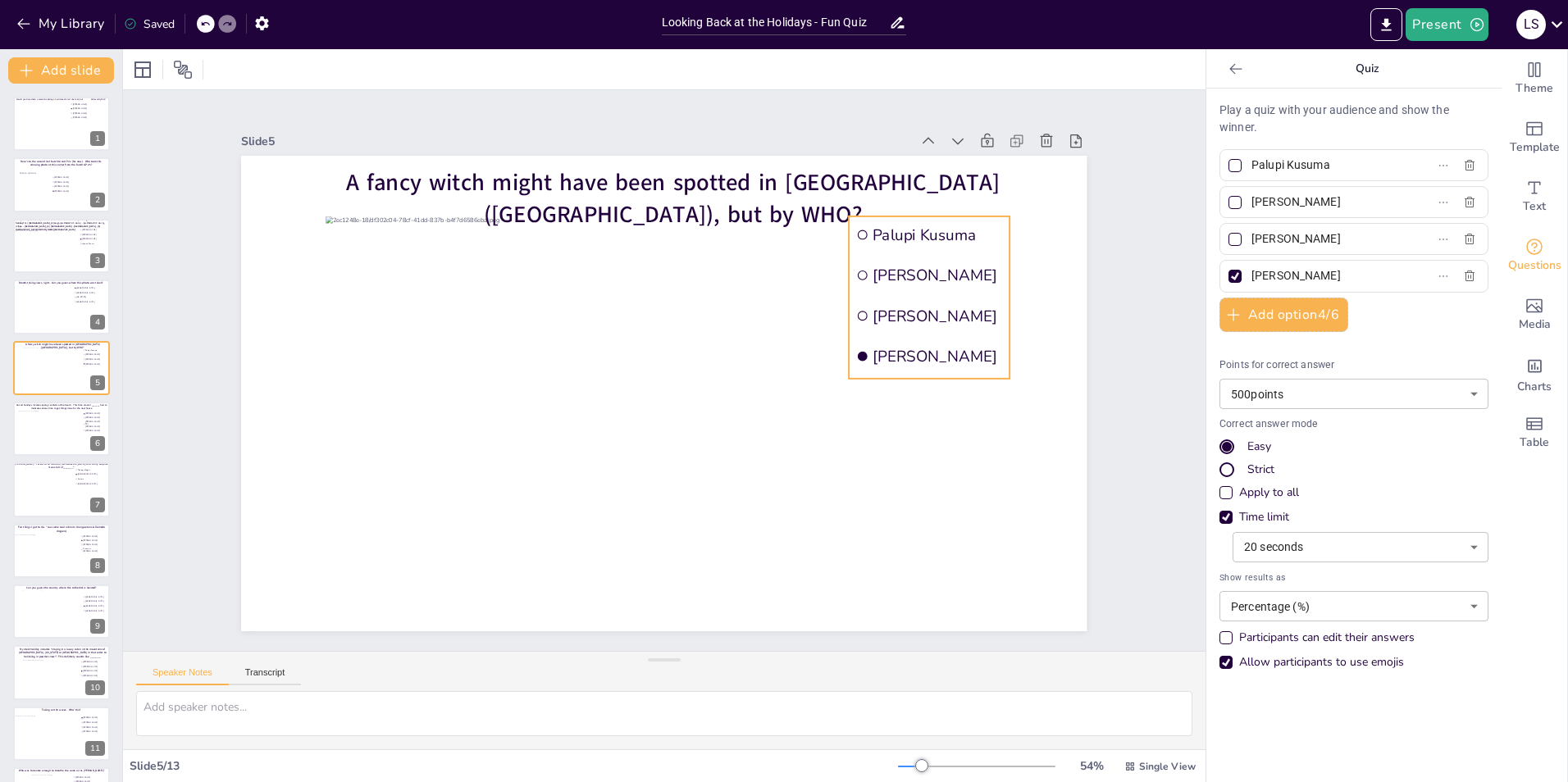
click at [987, 307] on span "[PERSON_NAME]" at bounding box center [937, 316] width 129 height 20
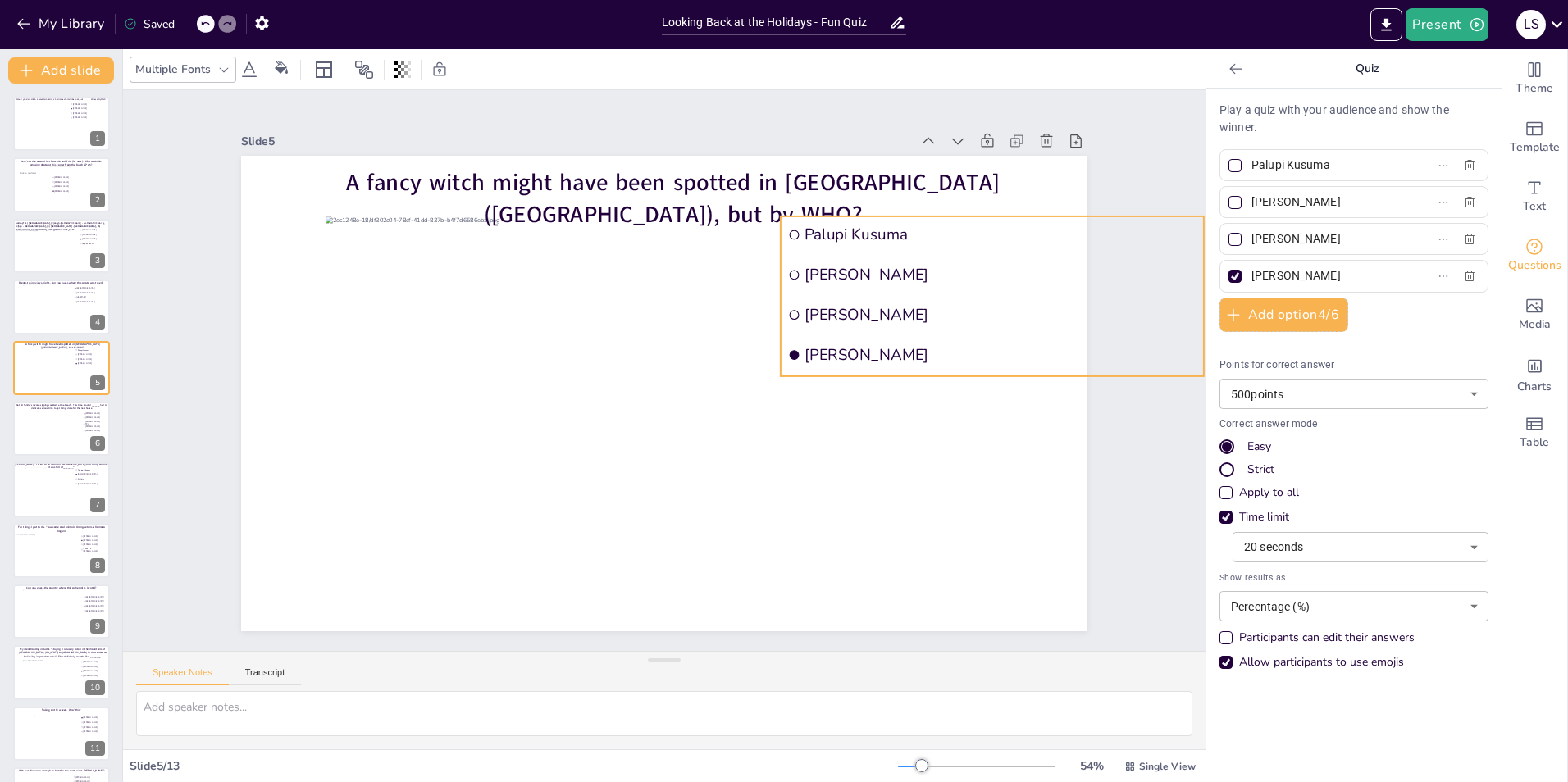
scroll to position [0, 11]
click at [1110, 436] on div "Slide 1 Would you dare climb a mountain during a hurricane storm? I bet not, bu…" at bounding box center [663, 371] width 1082 height 561
click at [962, 318] on span "[PERSON_NAME]" at bounding box center [1000, 314] width 392 height 20
drag, startPoint x: 1170, startPoint y: 293, endPoint x: 1053, endPoint y: 294, distance: 117.0
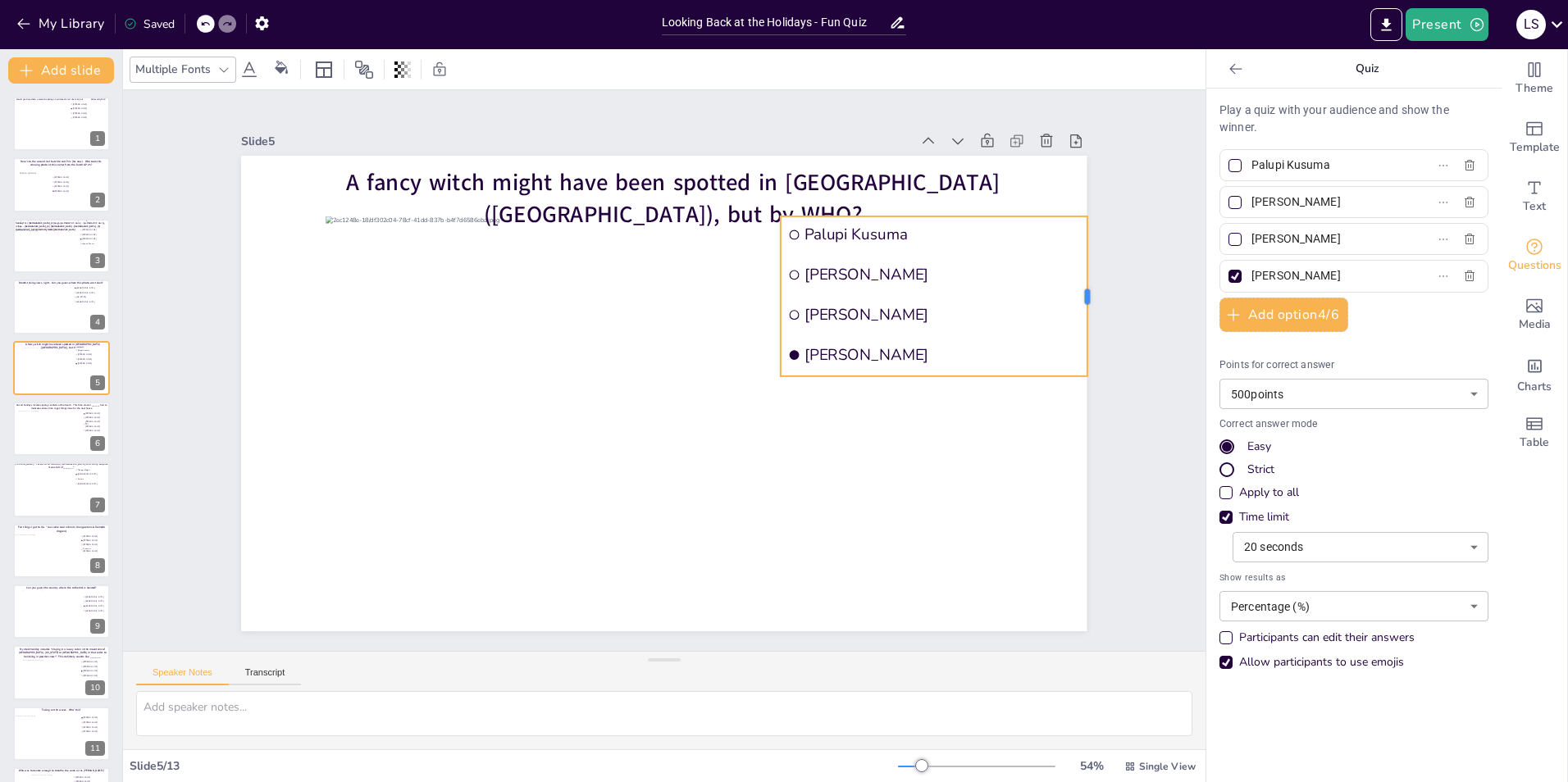
click at [1053, 294] on div "A fancy witch might have been spotted in Lugano (Switzerland), but by WHO? Palu…" at bounding box center [664, 394] width 845 height 476
click at [1165, 409] on div "Slide 1 Would you dare climb a mountain during a hurricane storm? I bet not, bu…" at bounding box center [663, 371] width 1082 height 561
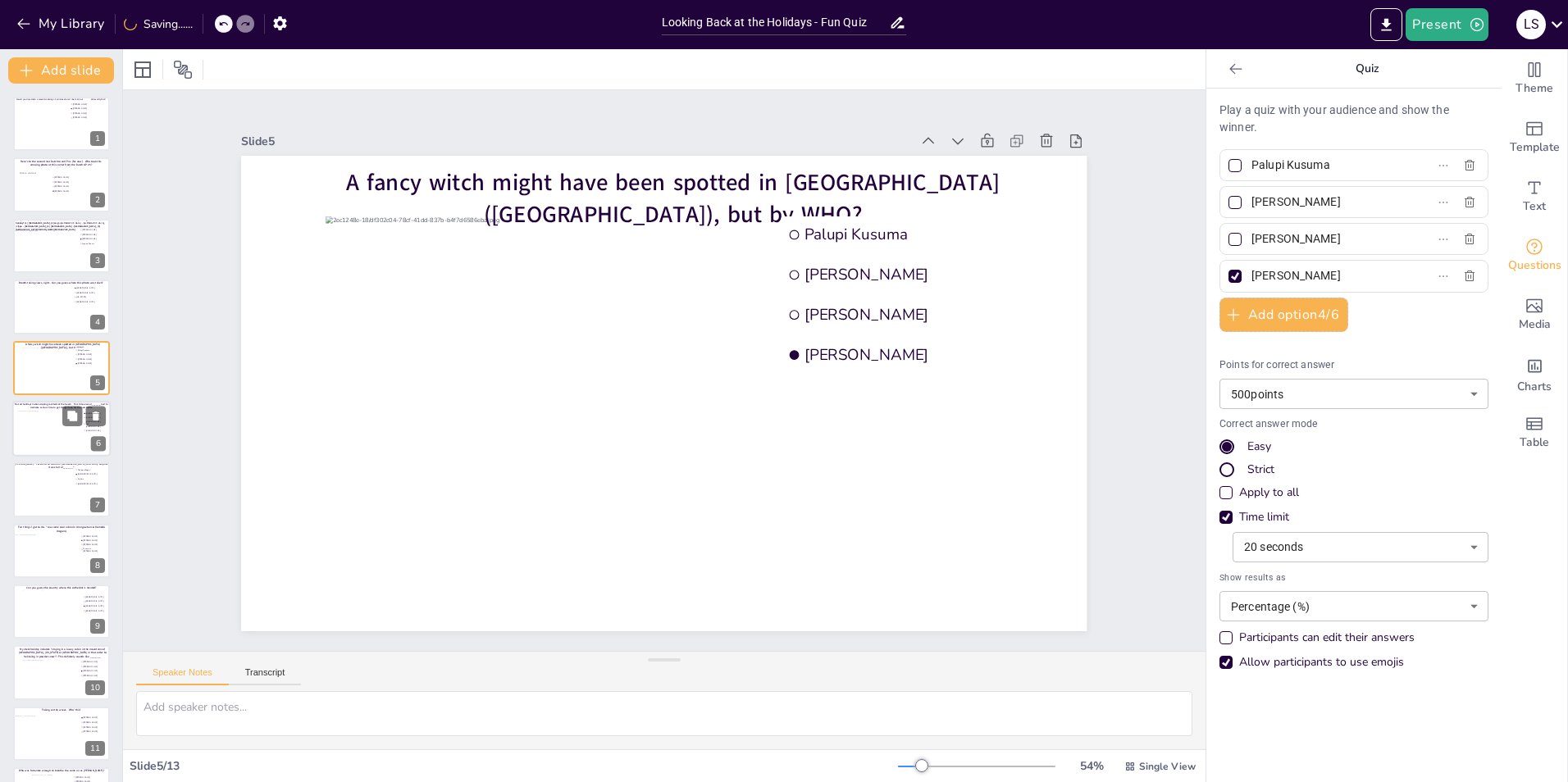
click at [36, 426] on div at bounding box center [47, 433] width 59 height 45
type input "[PERSON_NAME]"
type input "[PERSON_NAME] TPJ [PERSON_NAME]"
type input "[PERSON_NAME]"
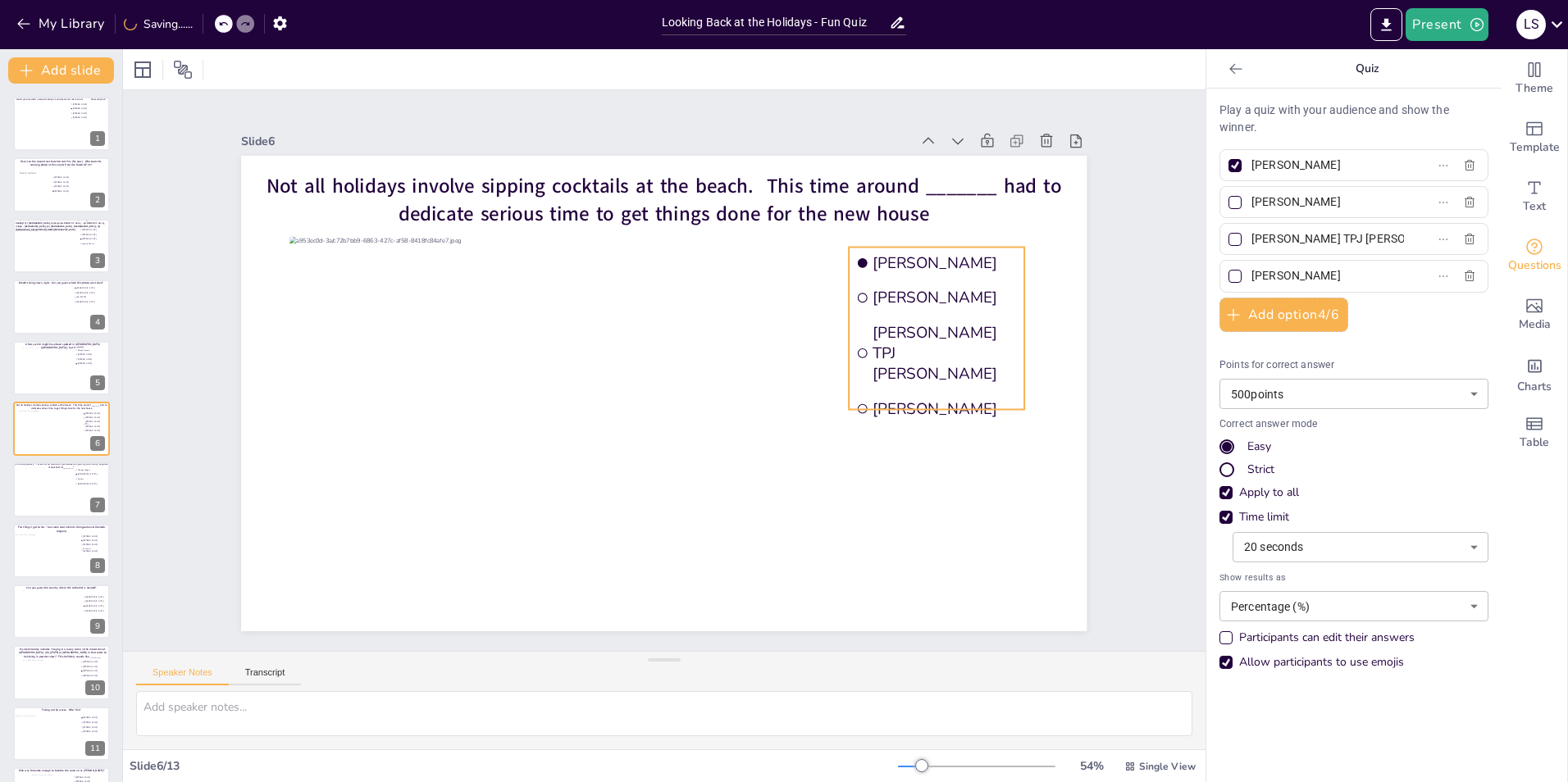
click at [895, 336] on span "[PERSON_NAME] TPJ [PERSON_NAME]" at bounding box center [945, 353] width 144 height 62
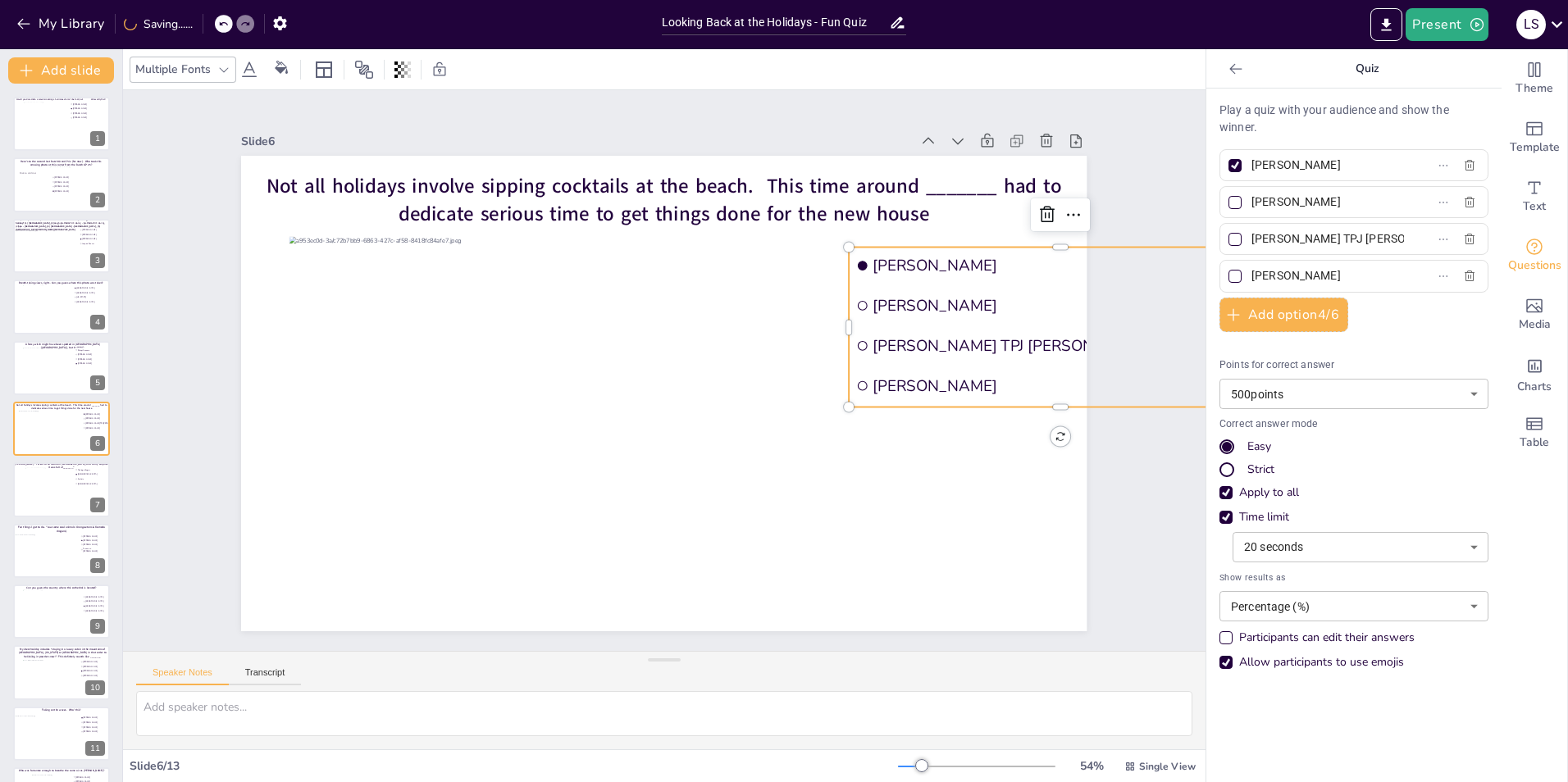
click at [1025, 248] on li "[PERSON_NAME]" at bounding box center [1060, 267] width 423 height 37
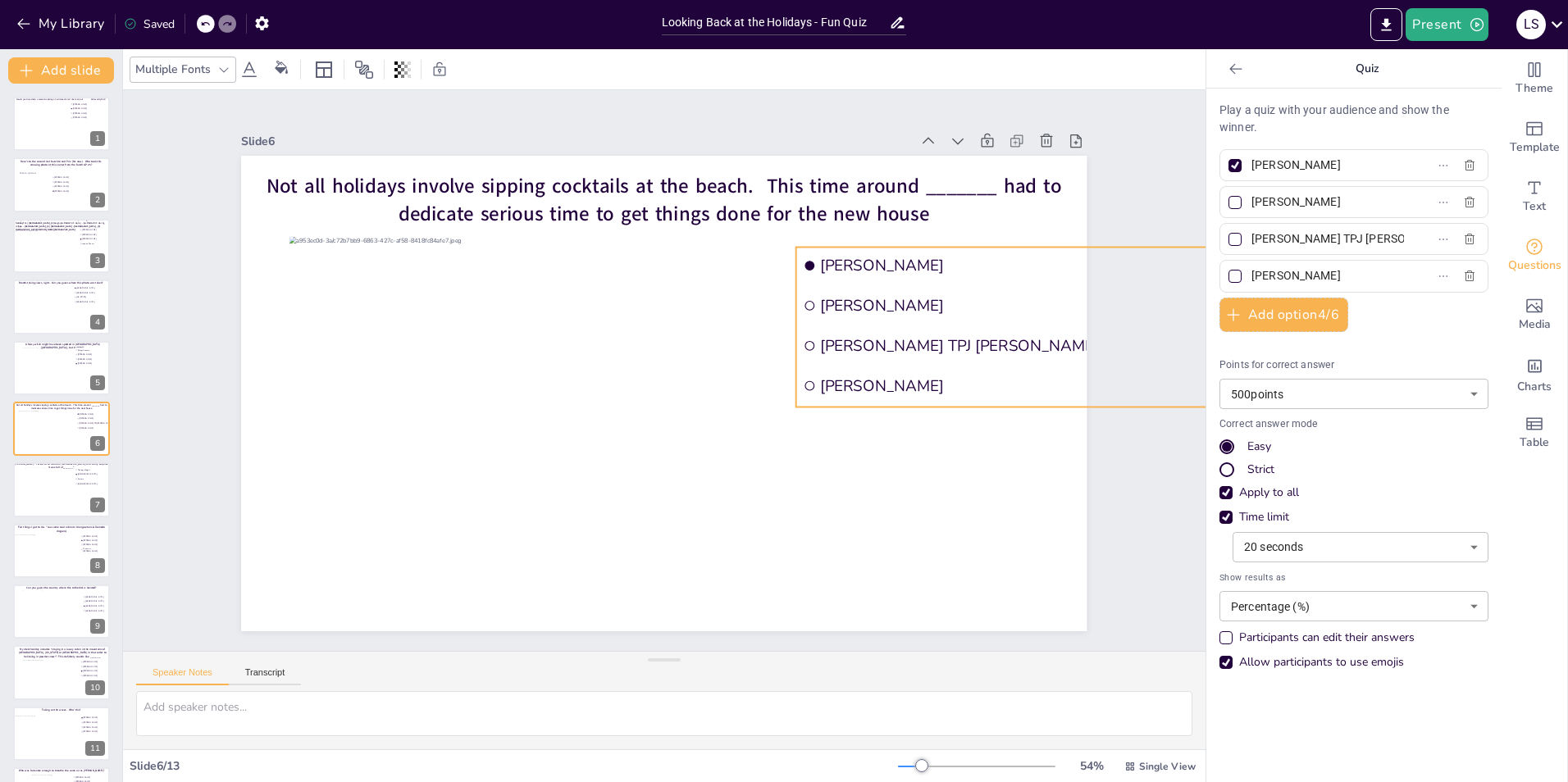
scroll to position [0, 27]
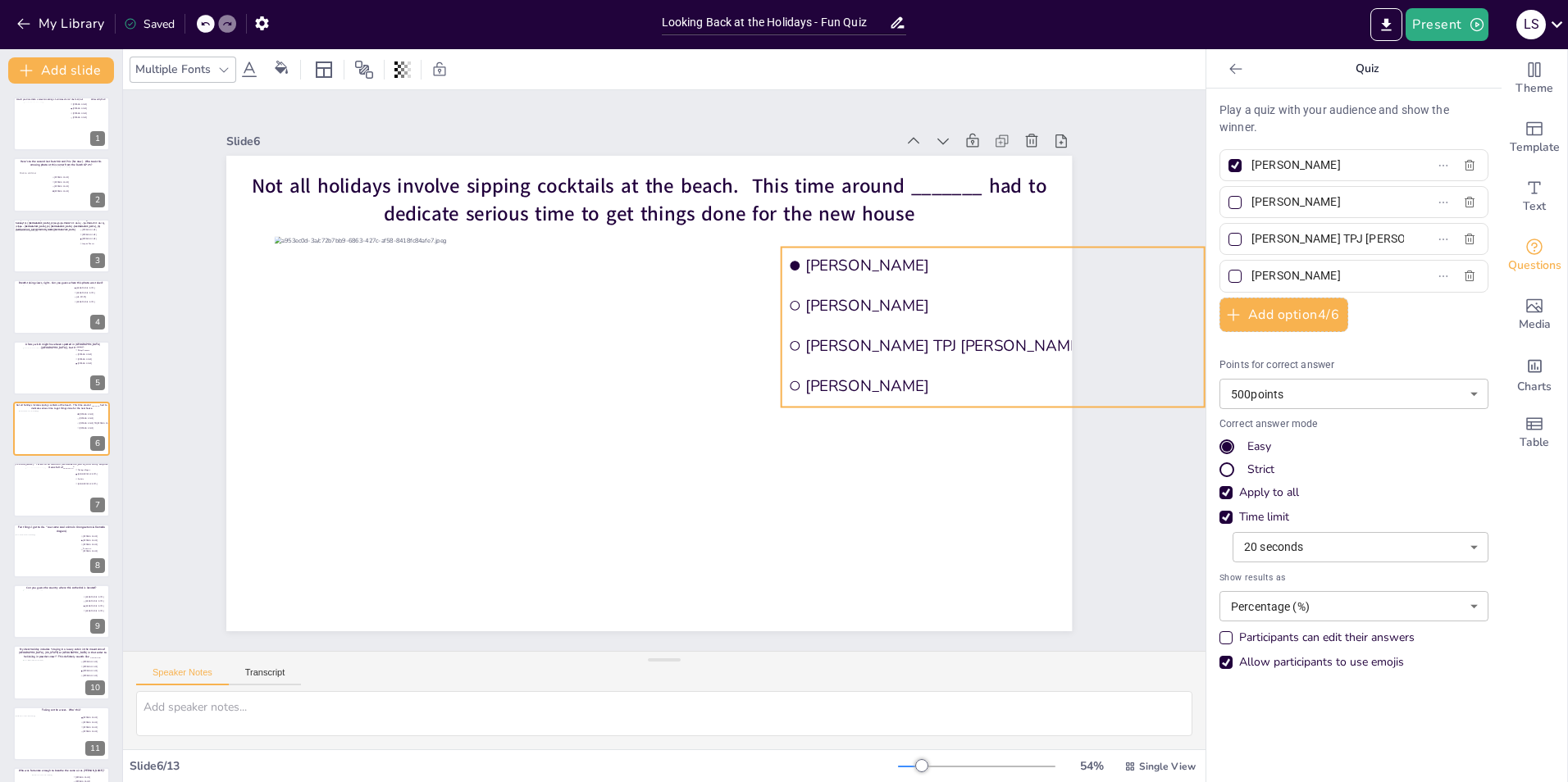
drag, startPoint x: 1179, startPoint y: 332, endPoint x: 1156, endPoint y: 327, distance: 23.5
click at [1156, 327] on div "Slide 1 Would you dare climb a mountain during a hurricane storm? I bet not, bu…" at bounding box center [663, 371] width 1082 height 561
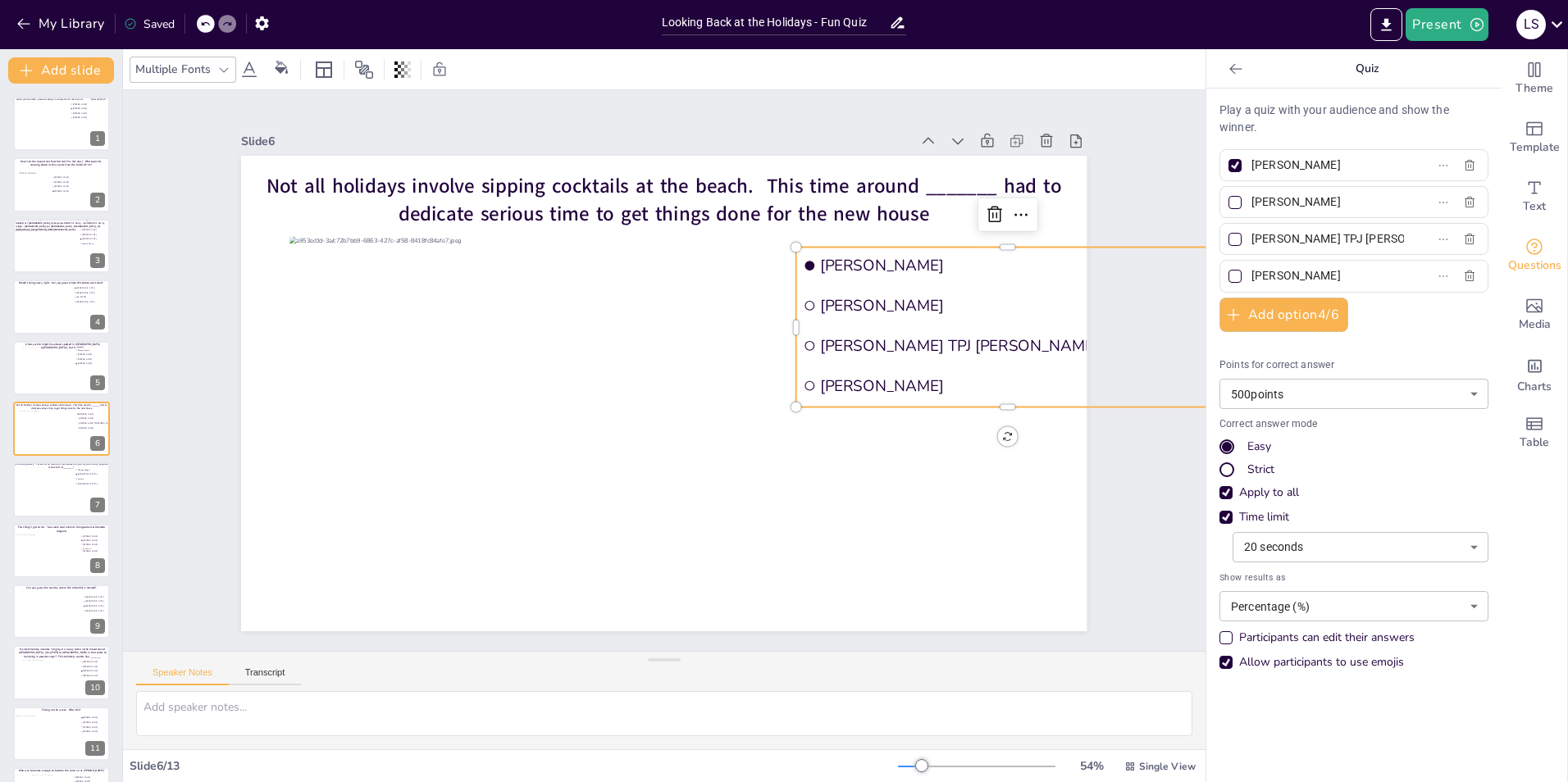
click at [1000, 341] on span "[PERSON_NAME] TPJ [PERSON_NAME]" at bounding box center [1016, 345] width 392 height 20
drag, startPoint x: 1171, startPoint y: 324, endPoint x: 1039, endPoint y: 322, distance: 132.0
click at [1039, 322] on div "Not all holidays involve sipping cocktails at the beach. This time around _____…" at bounding box center [664, 394] width 845 height 476
click at [1146, 128] on div "Slide 1 Would you dare climb a mountain during a hurricane storm? I bet not, bu…" at bounding box center [663, 371] width 1082 height 561
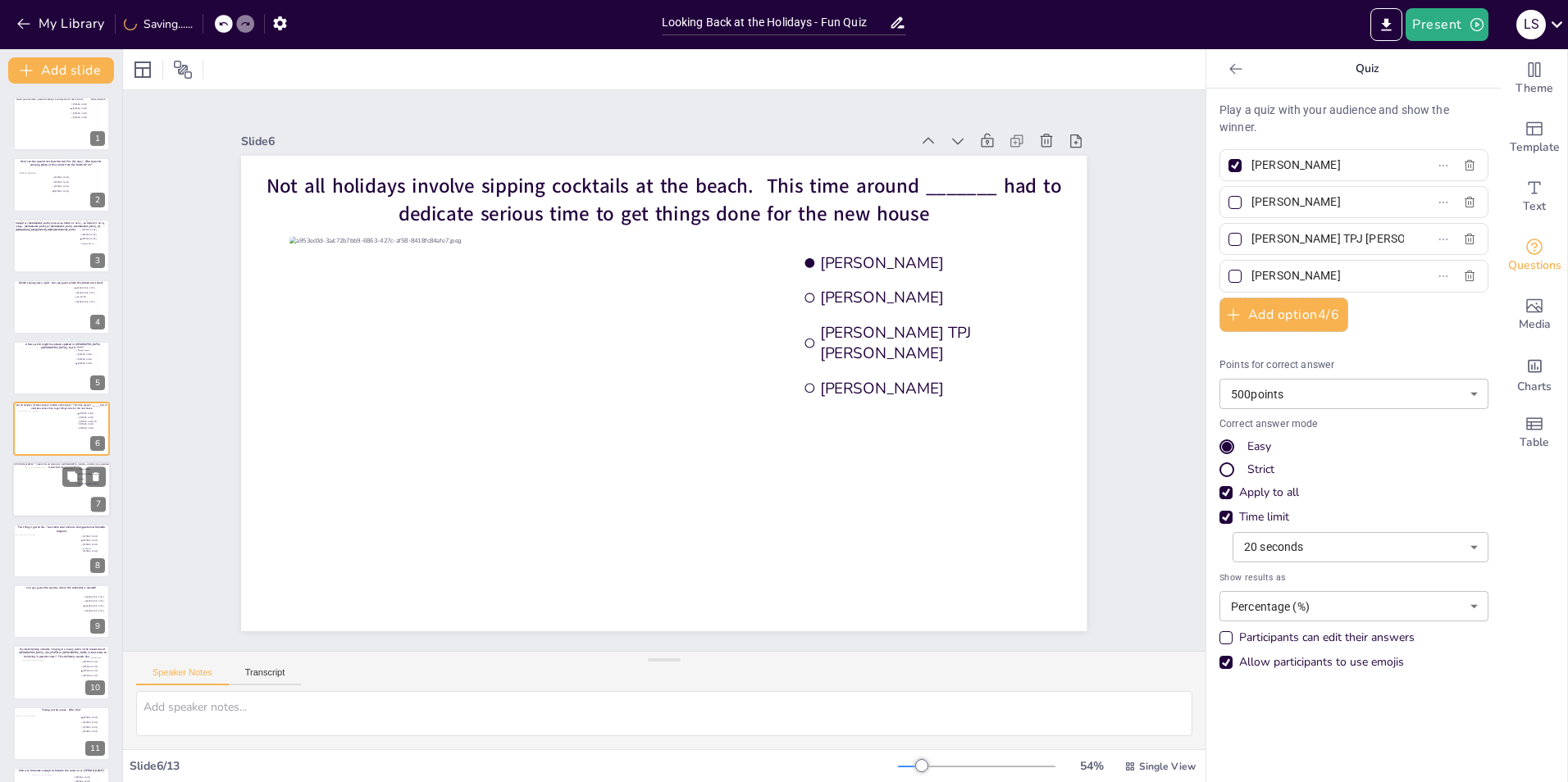
click at [39, 489] on div at bounding box center [60, 489] width 73 height 45
type input "Fishing villages"
type input "[DEMOGRAPHIC_DATA]"
type input "Cyclists"
type input "[DEMOGRAPHIC_DATA]"
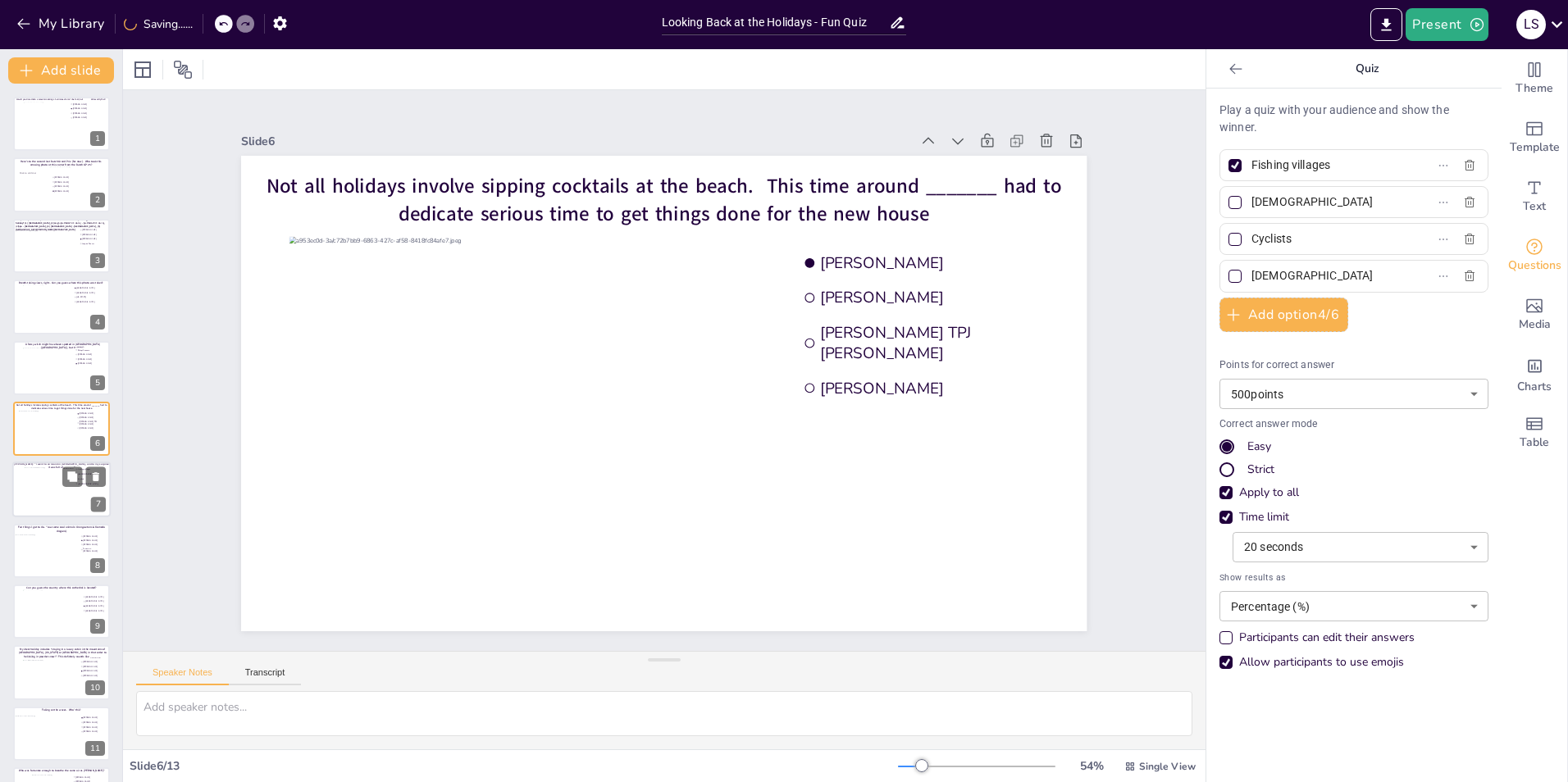
scroll to position [57, 0]
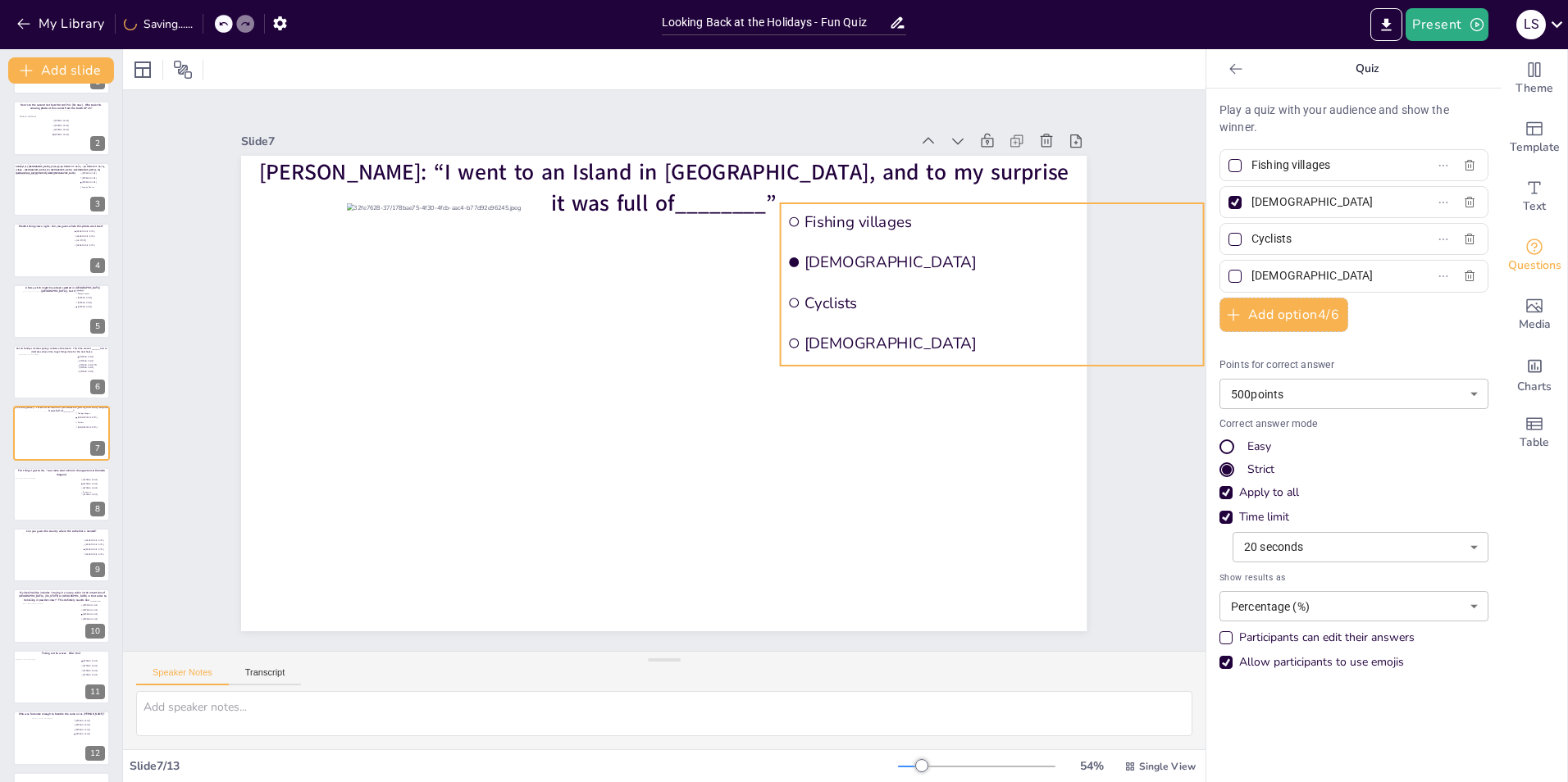
click at [845, 325] on li "[DEMOGRAPHIC_DATA]" at bounding box center [991, 344] width 423 height 37
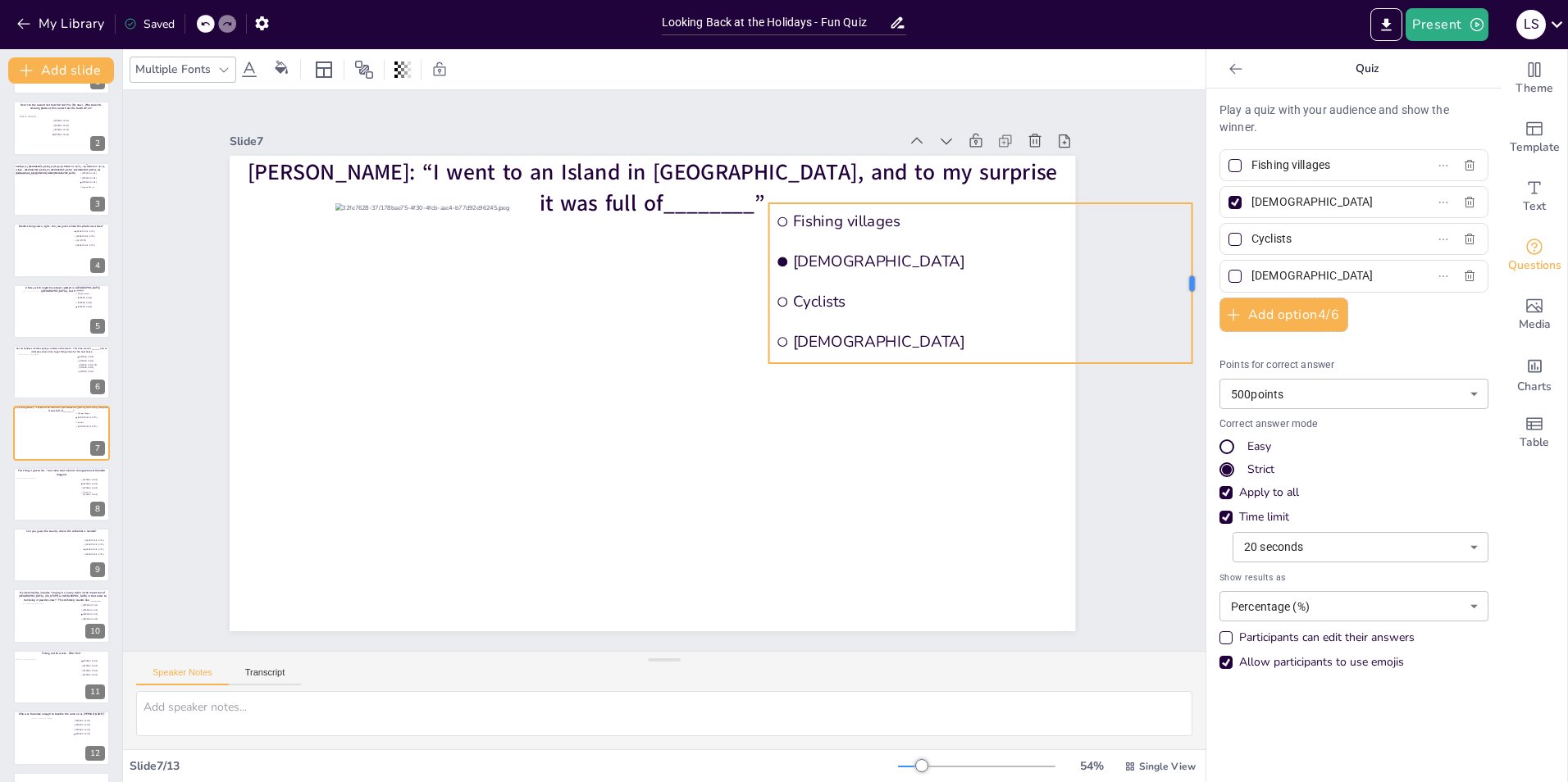
scroll to position [0, 0]
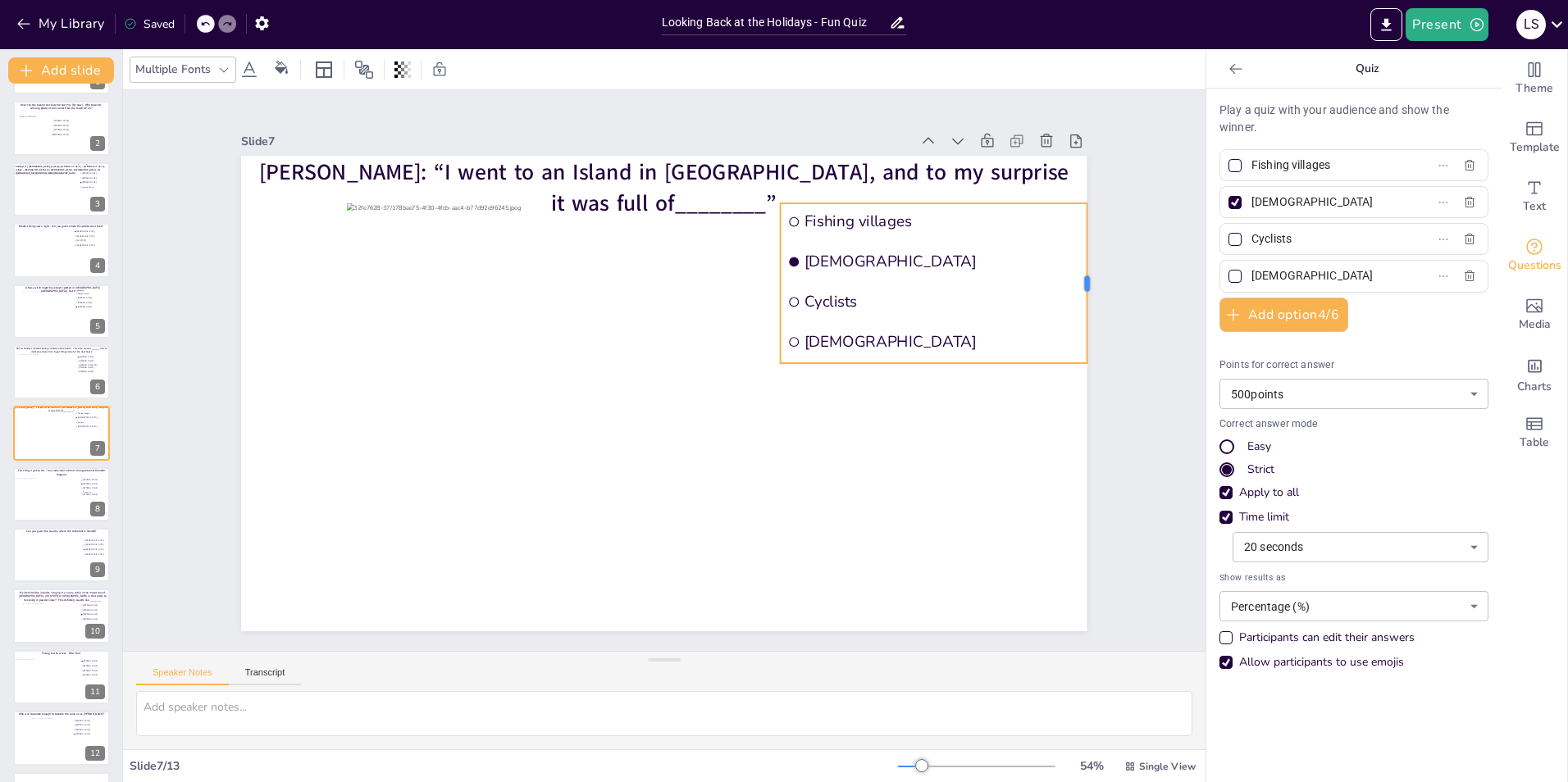
drag, startPoint x: 1172, startPoint y: 274, endPoint x: 1056, endPoint y: 267, distance: 116.2
click at [1056, 267] on div "Davide: “I went to an Island in Greece, and to my surprise it was full of______…" at bounding box center [664, 394] width 845 height 476
click at [1159, 267] on div "Slide 1 Would you dare climb a mountain during a hurricane storm? I bet not, bu…" at bounding box center [663, 371] width 1082 height 561
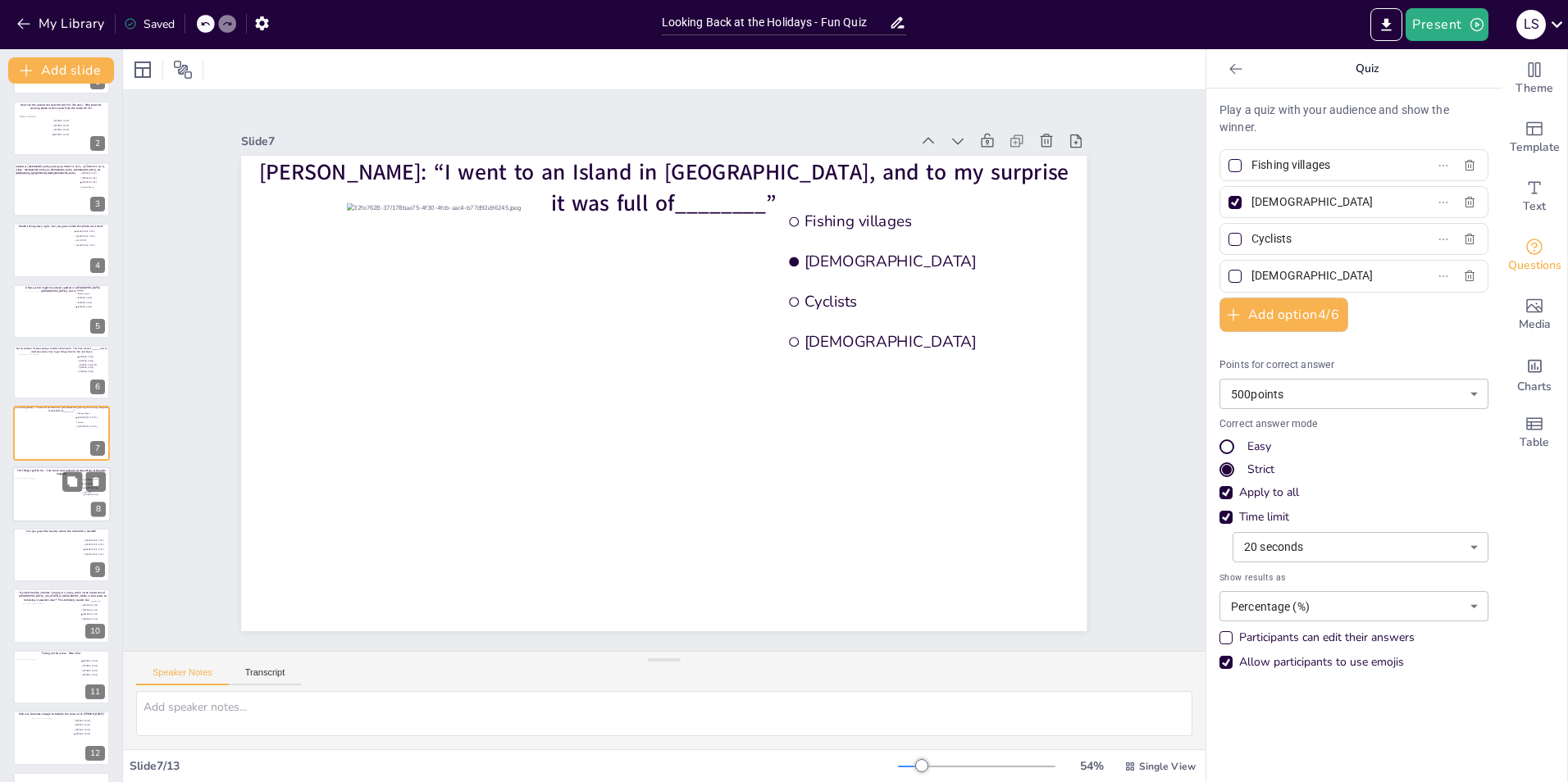
click at [46, 500] on div at bounding box center [47, 501] width 67 height 45
type input "[PERSON_NAME]"
type input "Fenna ten [PERSON_NAME]"
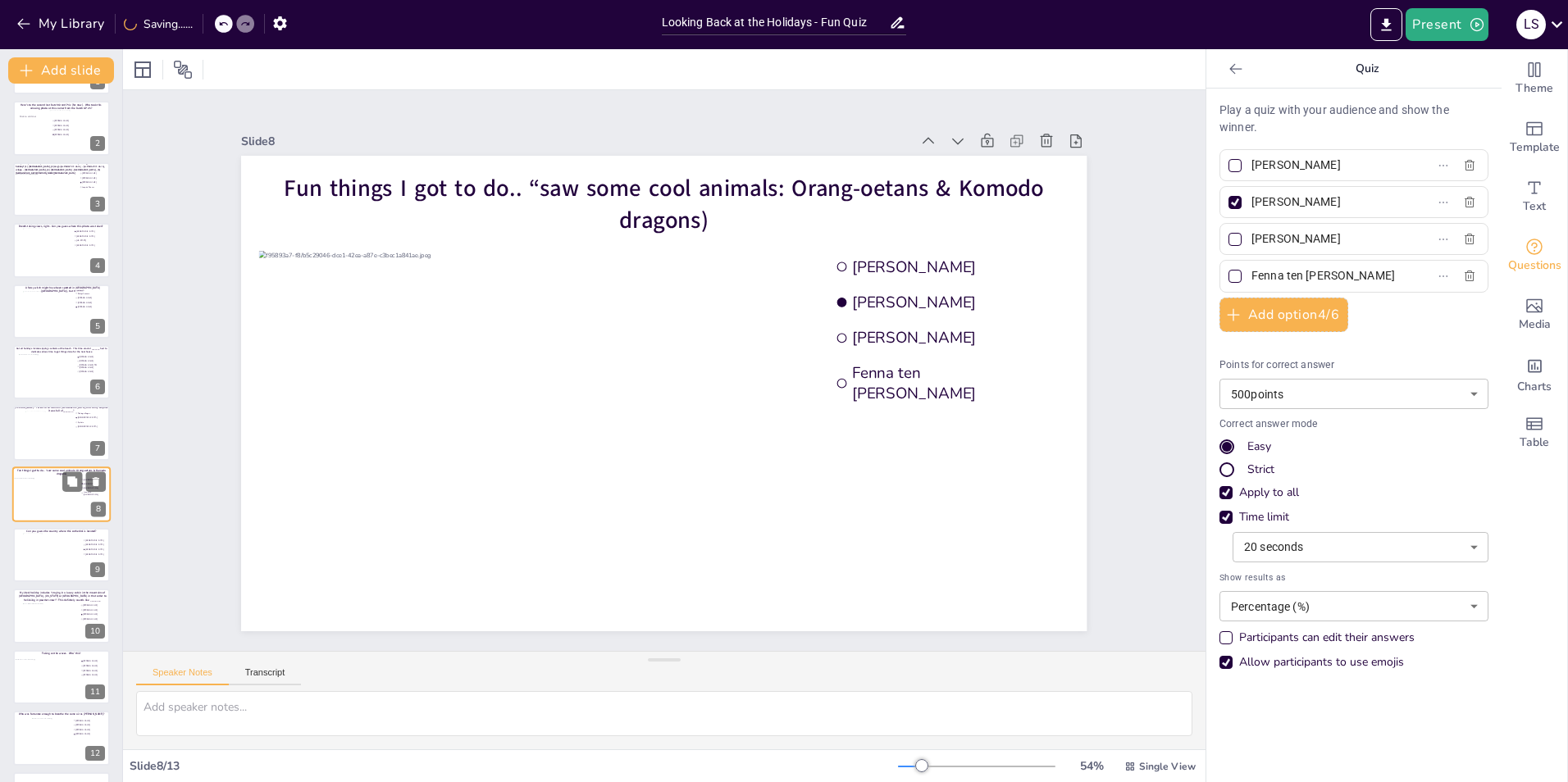
scroll to position [114, 0]
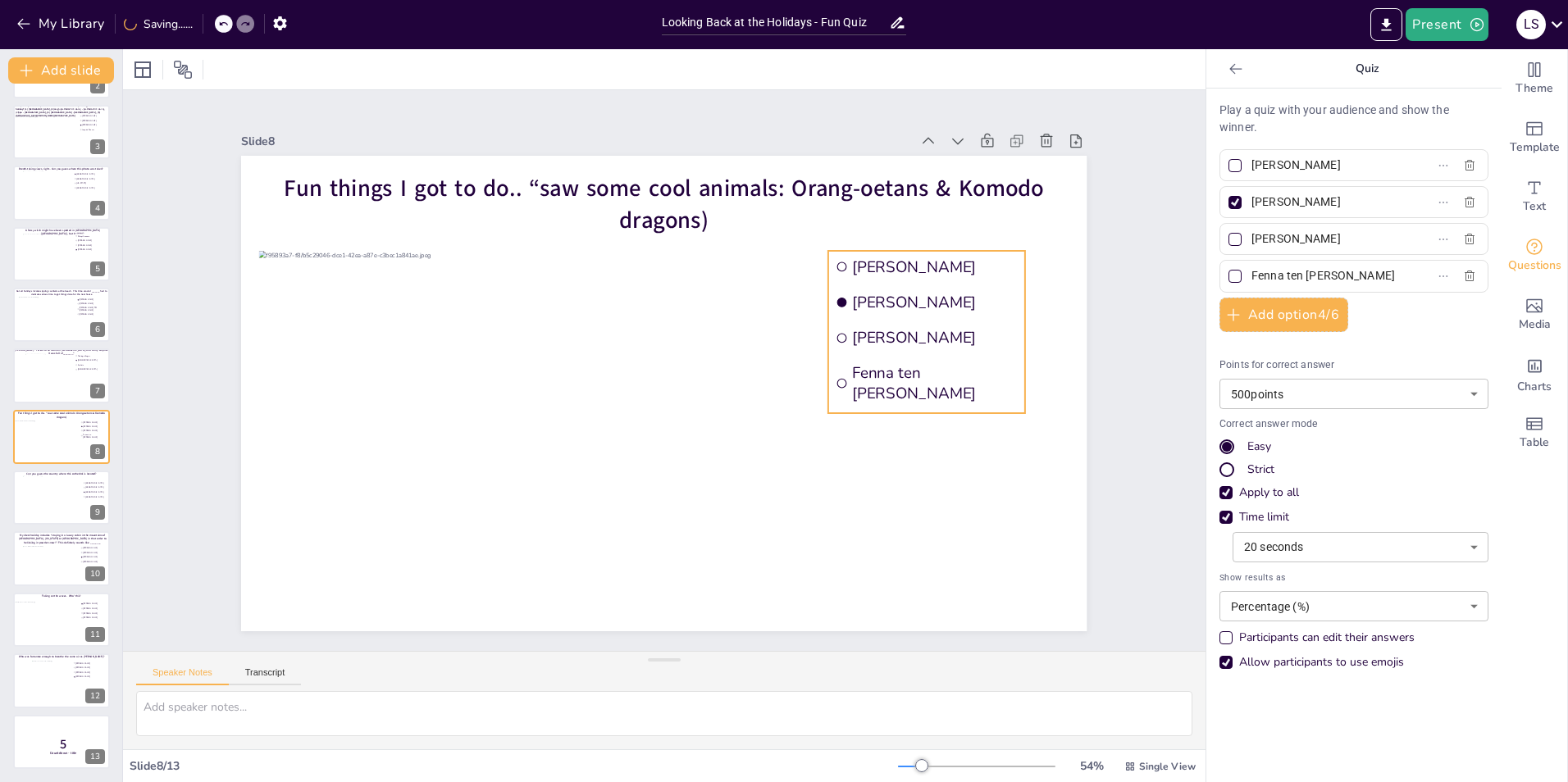
click at [943, 334] on span "[PERSON_NAME]" at bounding box center [934, 338] width 165 height 20
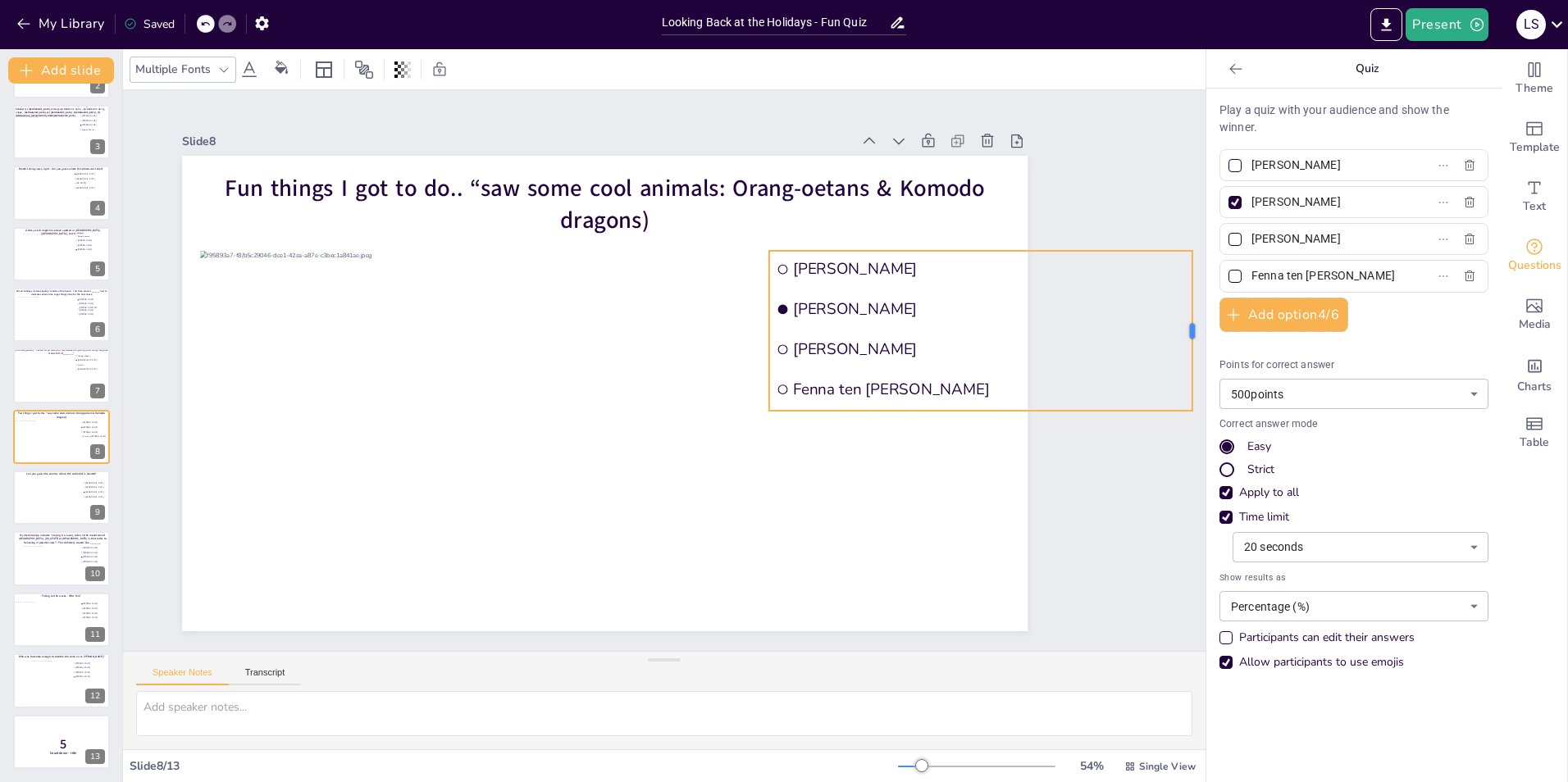
scroll to position [0, 0]
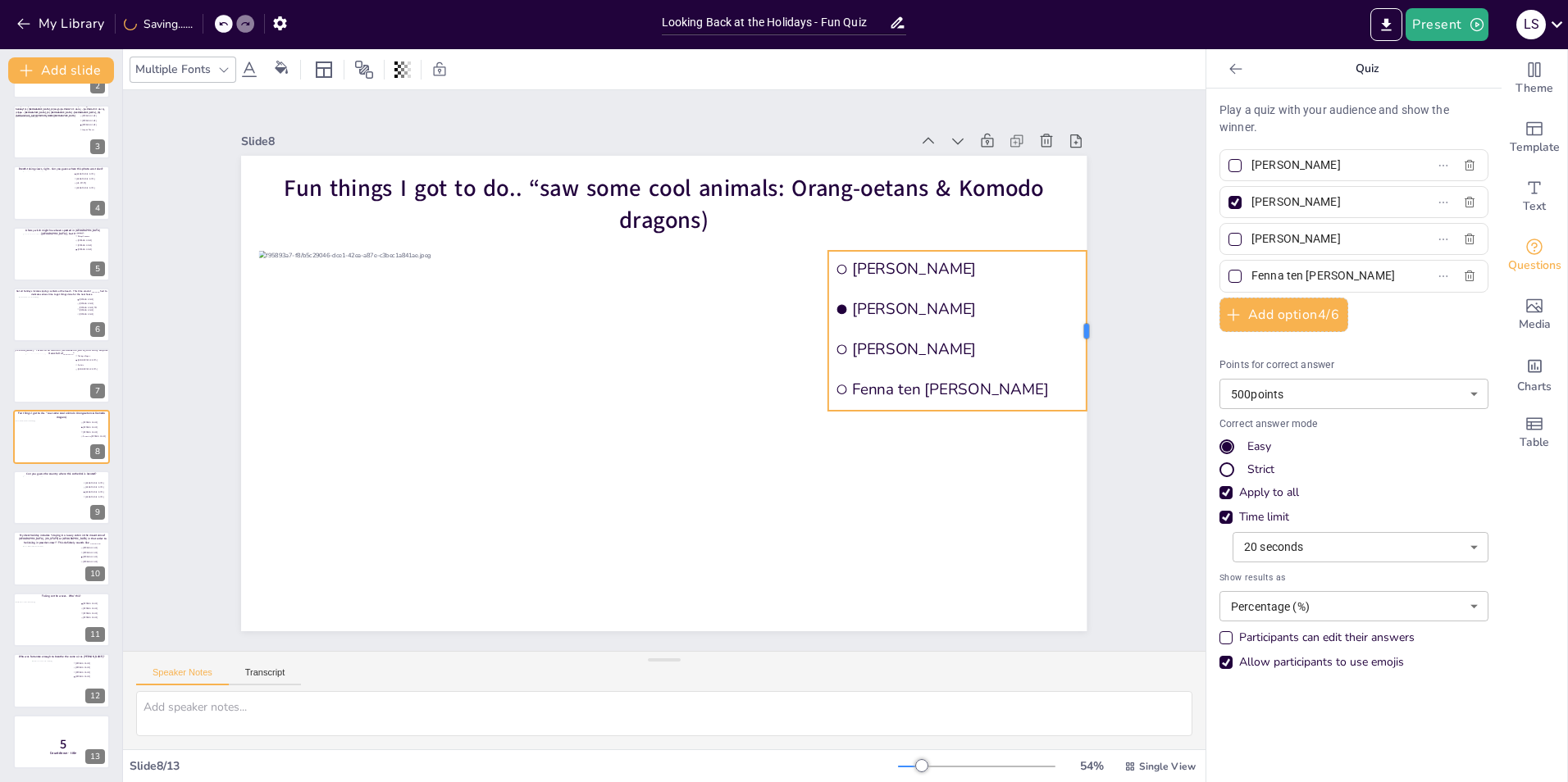
drag, startPoint x: 1171, startPoint y: 327, endPoint x: 1006, endPoint y: 324, distance: 165.0
click at [1006, 324] on div "Fun things I got to do.. “saw some cool animals: Orang-oetans & Komodo dragons)…" at bounding box center [664, 394] width 845 height 476
click at [1149, 185] on div "Slide 1 Would you dare climb a mountain during a hurricane storm? I bet not, bu…" at bounding box center [663, 371] width 1082 height 561
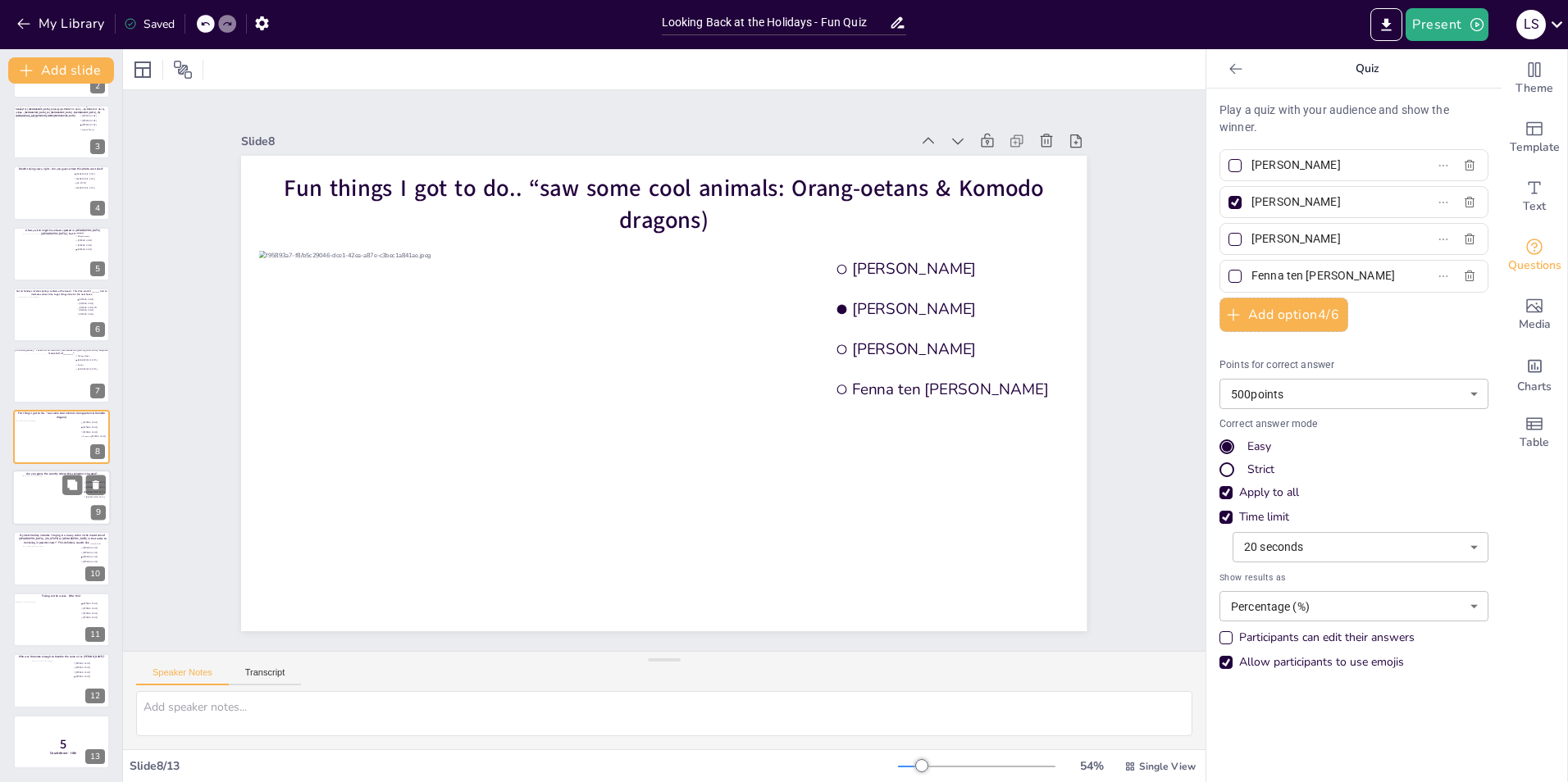
click at [54, 509] on div at bounding box center [61, 498] width 79 height 45
type input "[GEOGRAPHIC_DATA]"
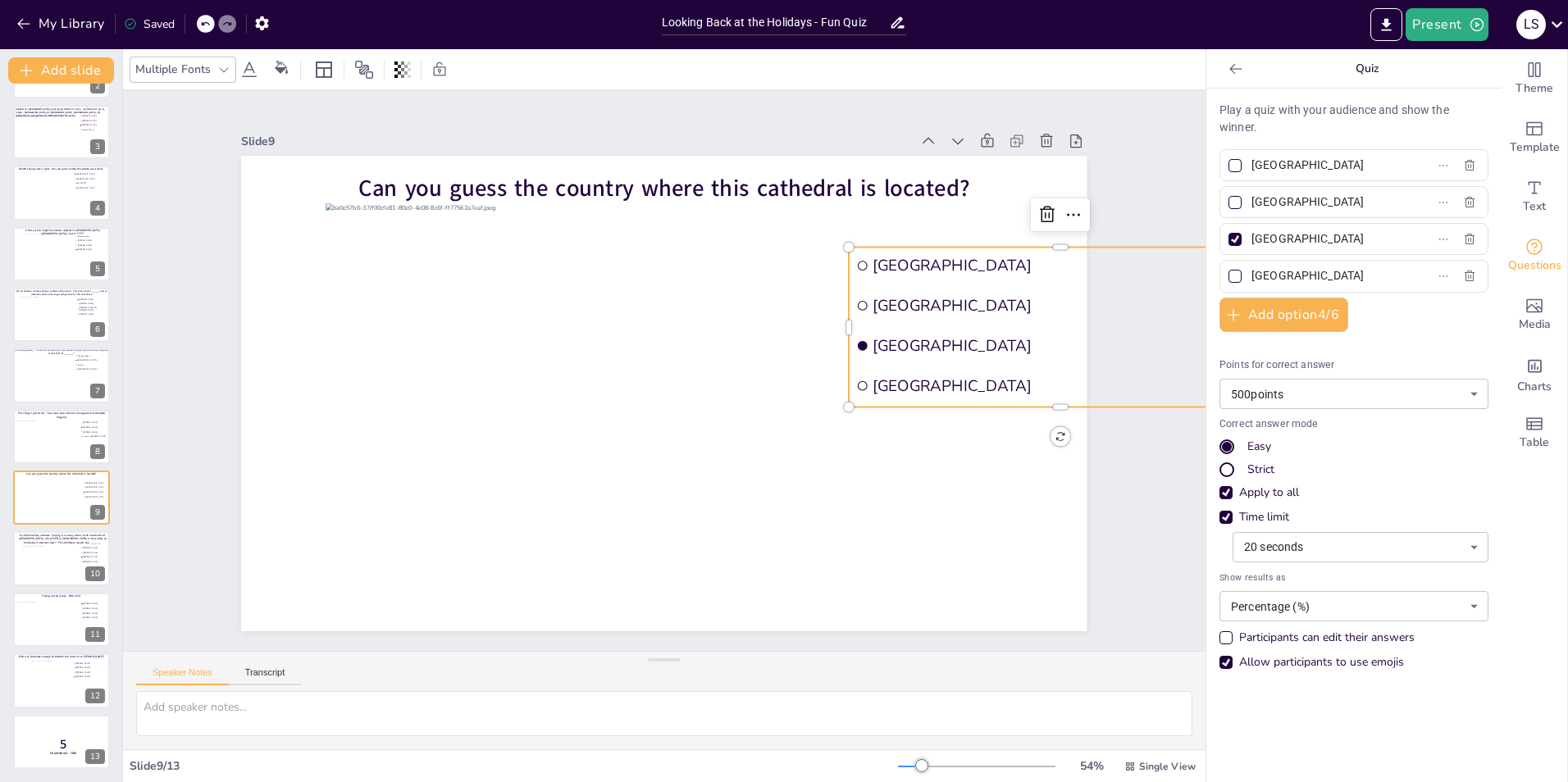
click at [921, 312] on li "[GEOGRAPHIC_DATA]" at bounding box center [1060, 306] width 423 height 37
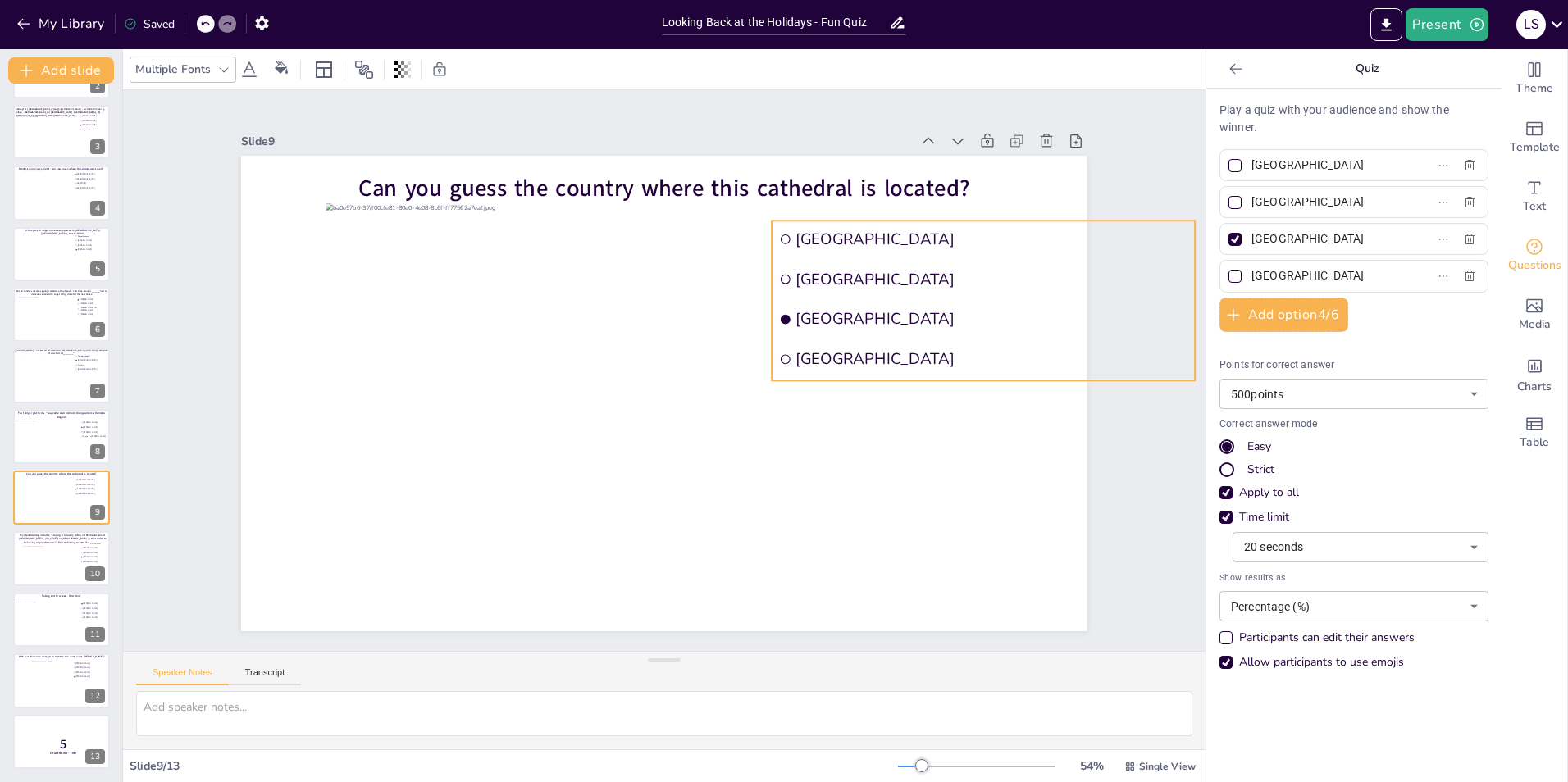
scroll to position [0, 3]
click at [1229, 73] on icon at bounding box center [1235, 68] width 12 height 10
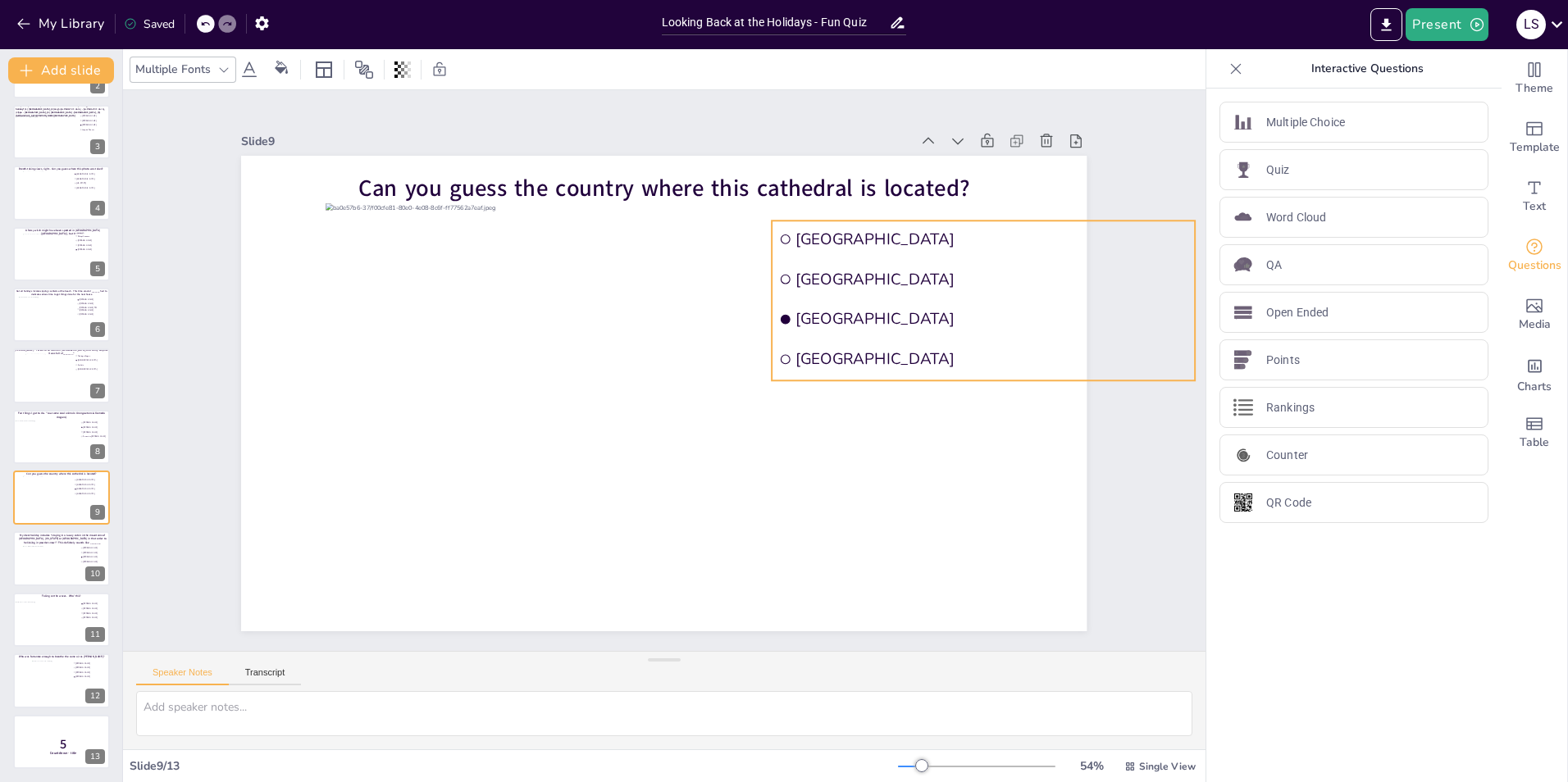
click at [1227, 67] on icon at bounding box center [1235, 69] width 17 height 17
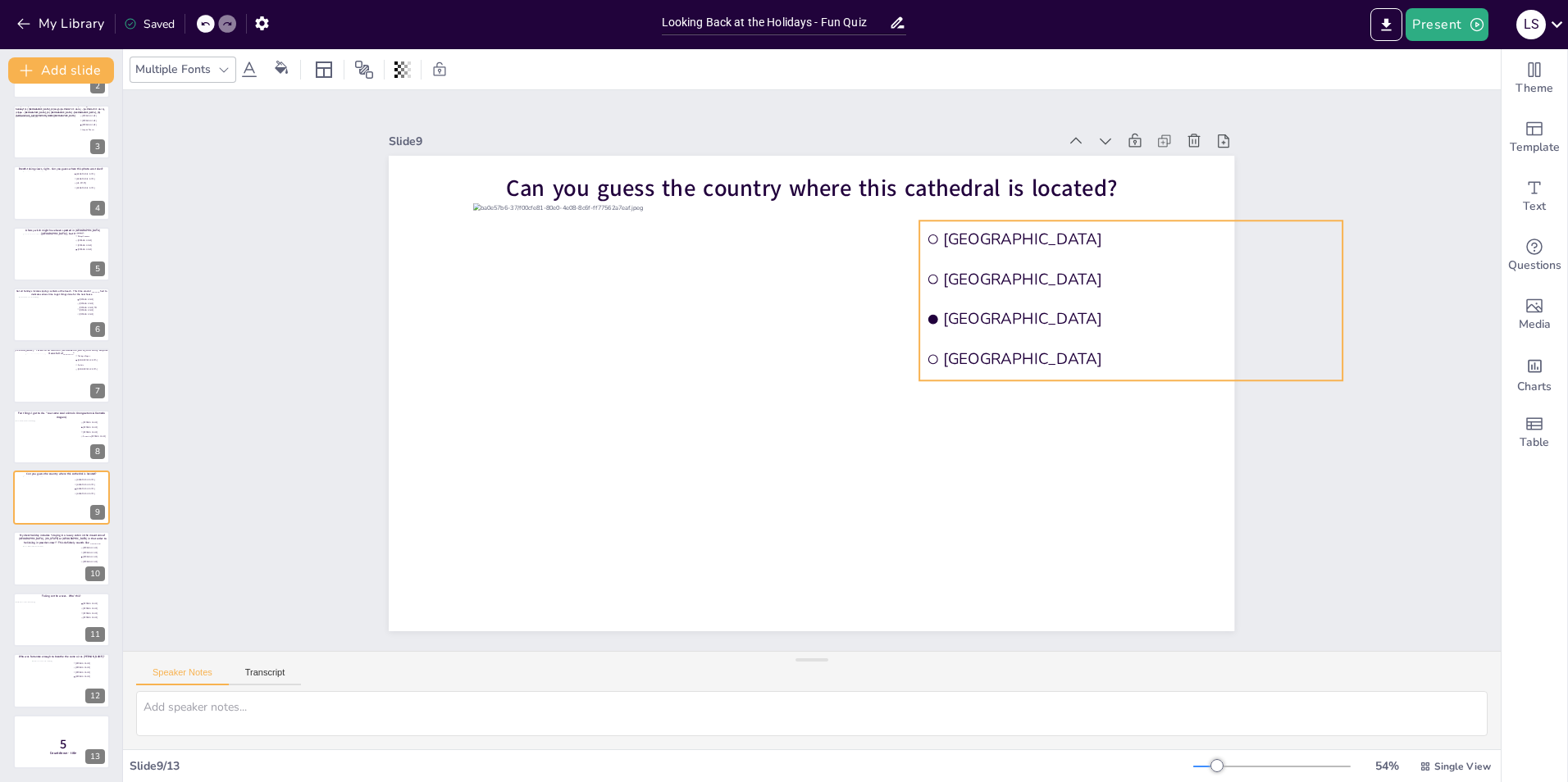
scroll to position [0, 0]
click at [1264, 266] on div "Slide 1 Would you dare climb a mountain during a hurricane storm? I bet not, bu…" at bounding box center [811, 370] width 937 height 521
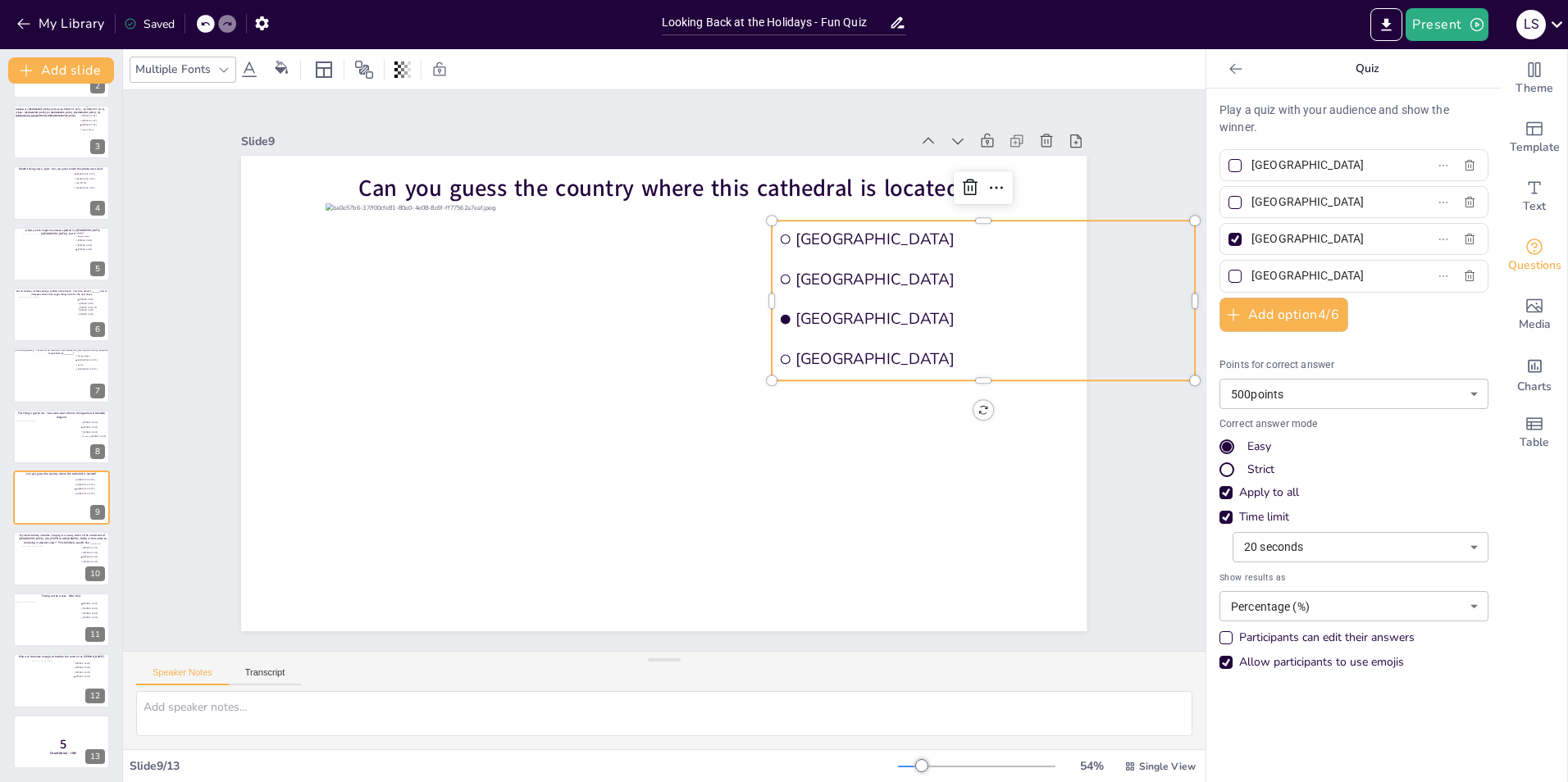
click at [1130, 165] on div "Slide 1 Would you dare climb a mountain during a hurricane storm? I bet not, bu…" at bounding box center [663, 371] width 1082 height 561
click at [1065, 243] on span "[GEOGRAPHIC_DATA]" at bounding box center [992, 239] width 392 height 20
click at [1230, 71] on icon at bounding box center [1235, 69] width 17 height 17
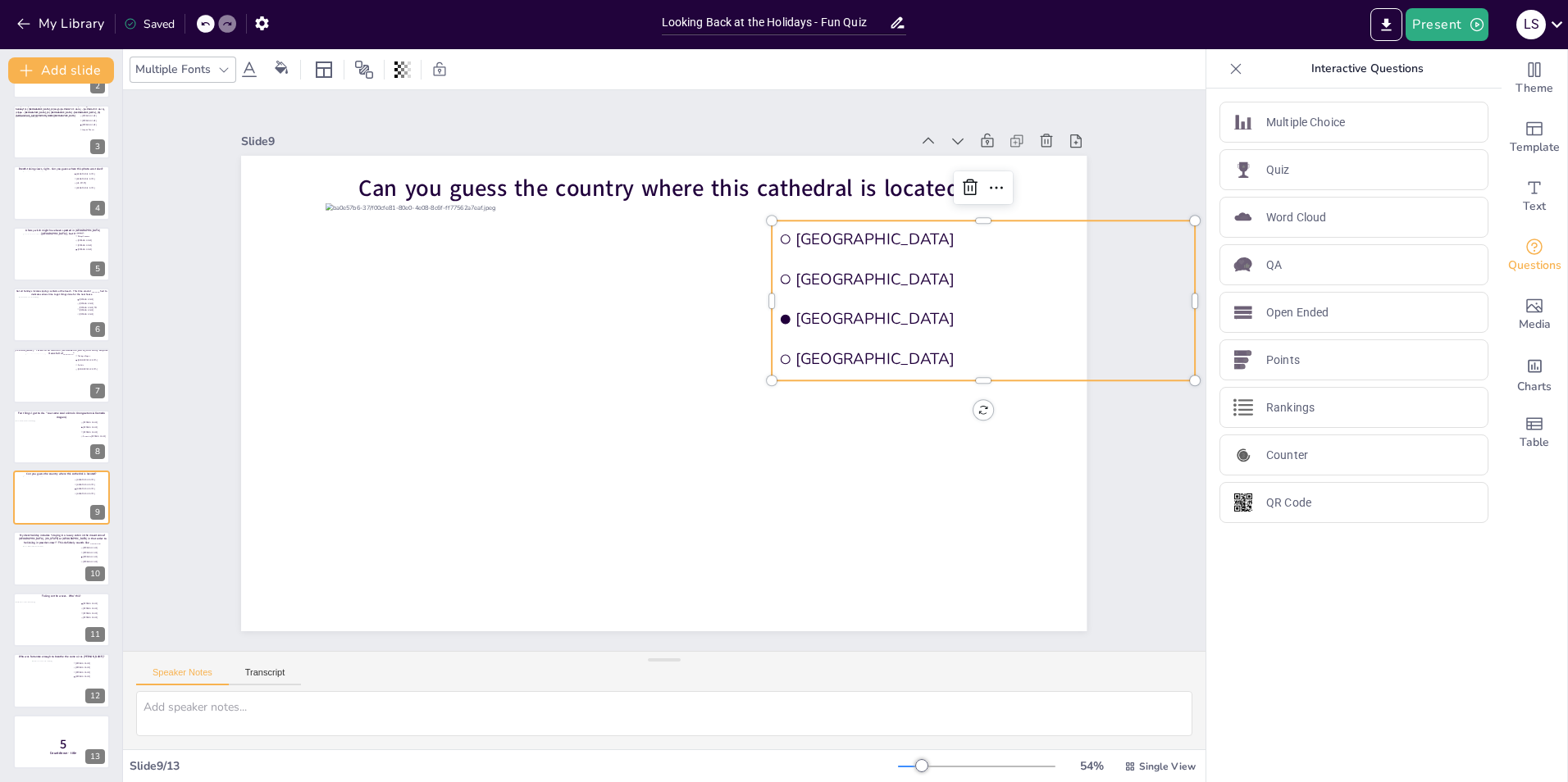
click at [1229, 70] on icon at bounding box center [1235, 69] width 17 height 17
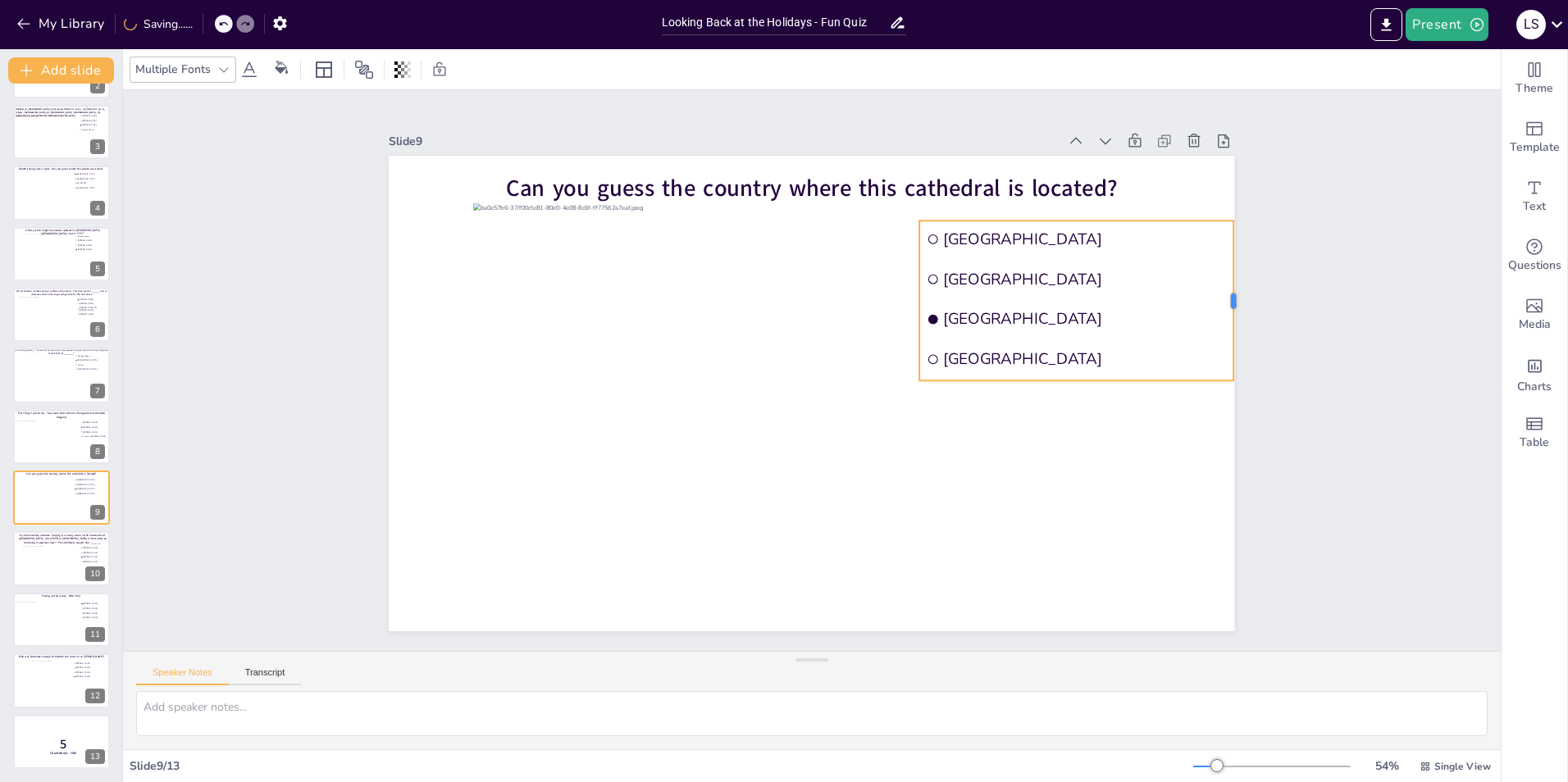
drag, startPoint x: 1330, startPoint y: 291, endPoint x: 1221, endPoint y: 283, distance: 109.3
click at [1234, 283] on div at bounding box center [1240, 300] width 13 height 160
click at [67, 568] on div at bounding box center [61, 565] width 79 height 39
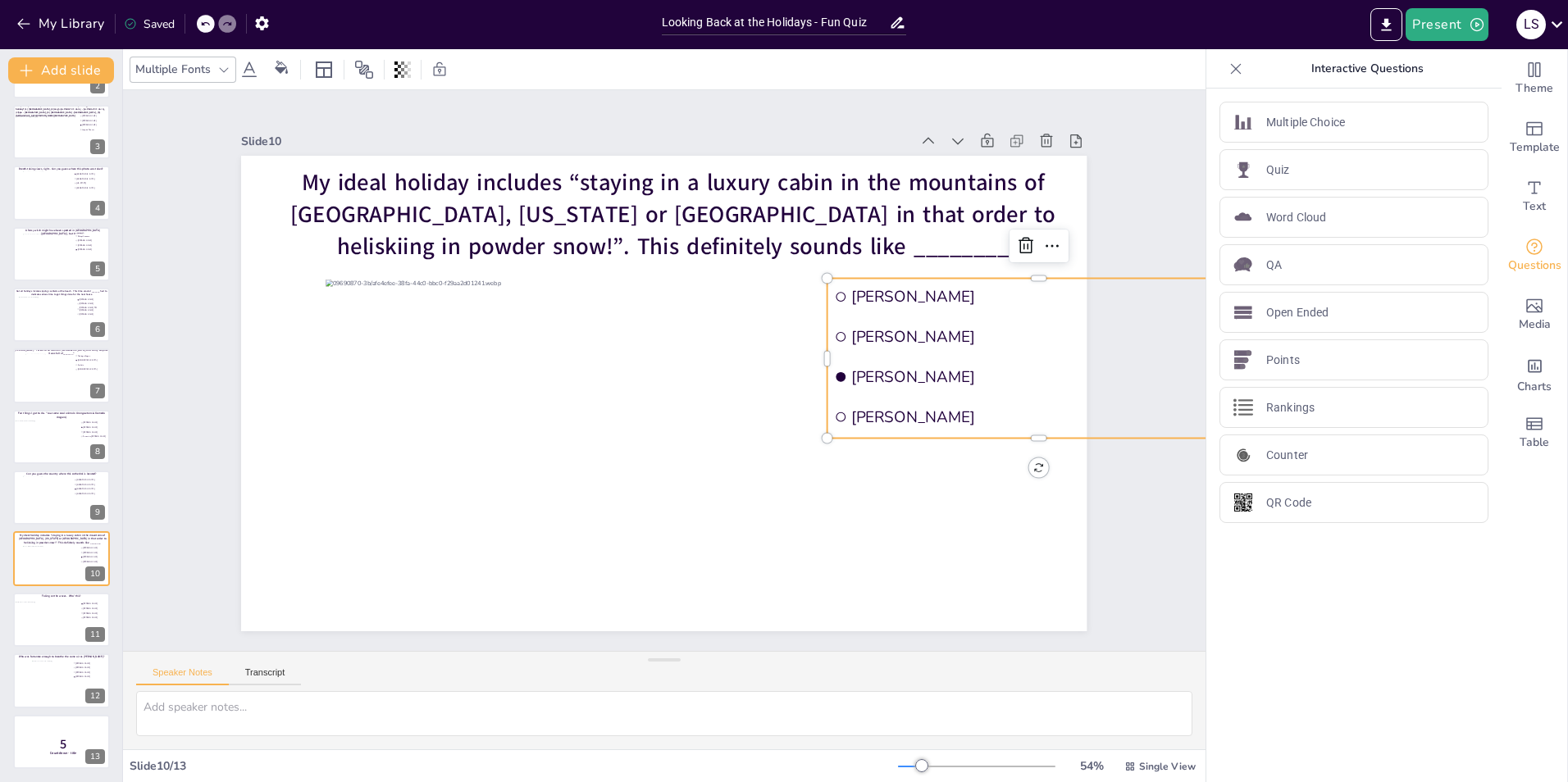
click at [1140, 355] on div "Slide 1 Would you dare climb a mountain during a hurricane storm? I bet not, bu…" at bounding box center [663, 371] width 1082 height 561
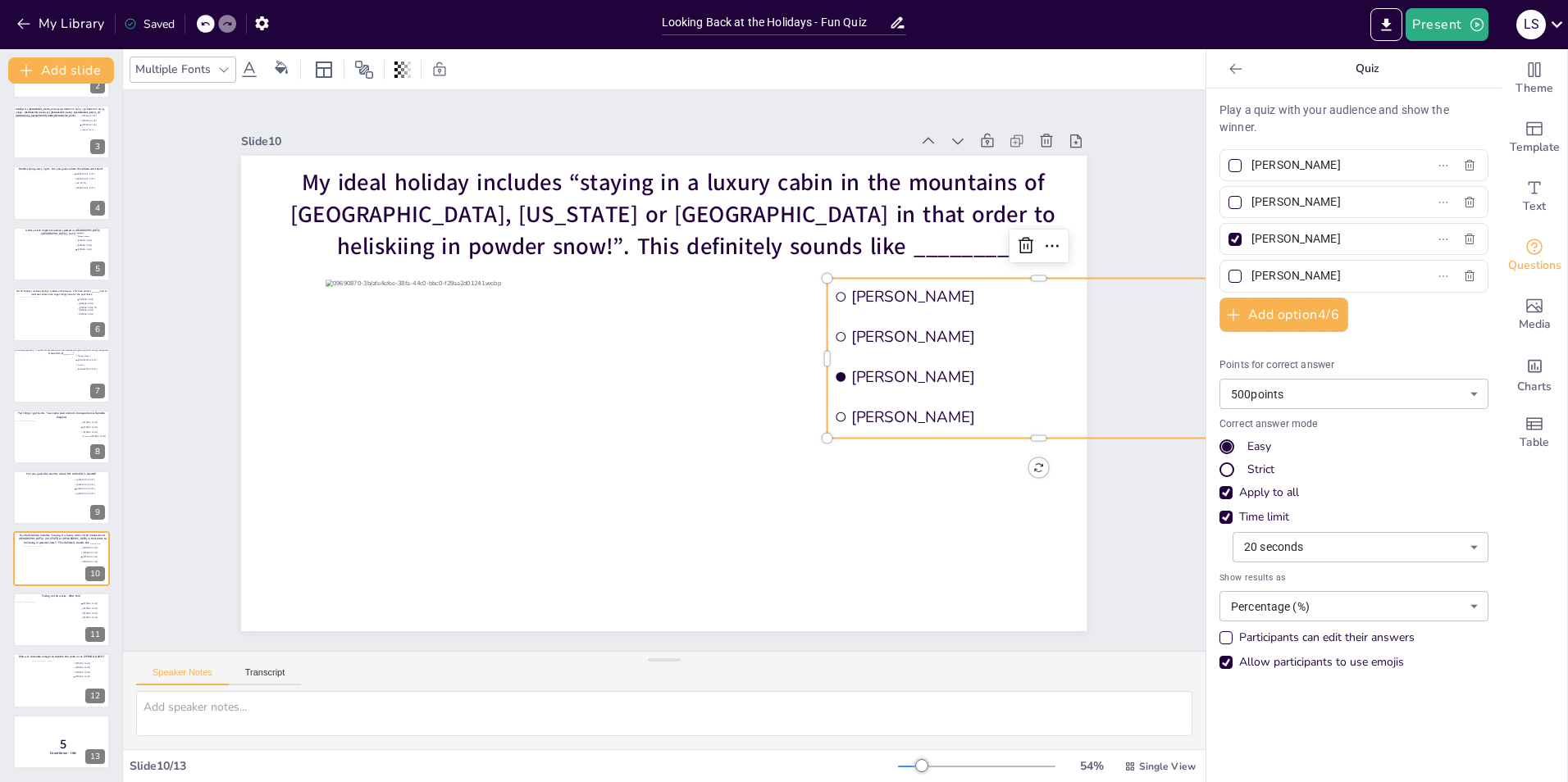
click at [1227, 71] on icon at bounding box center [1235, 69] width 17 height 17
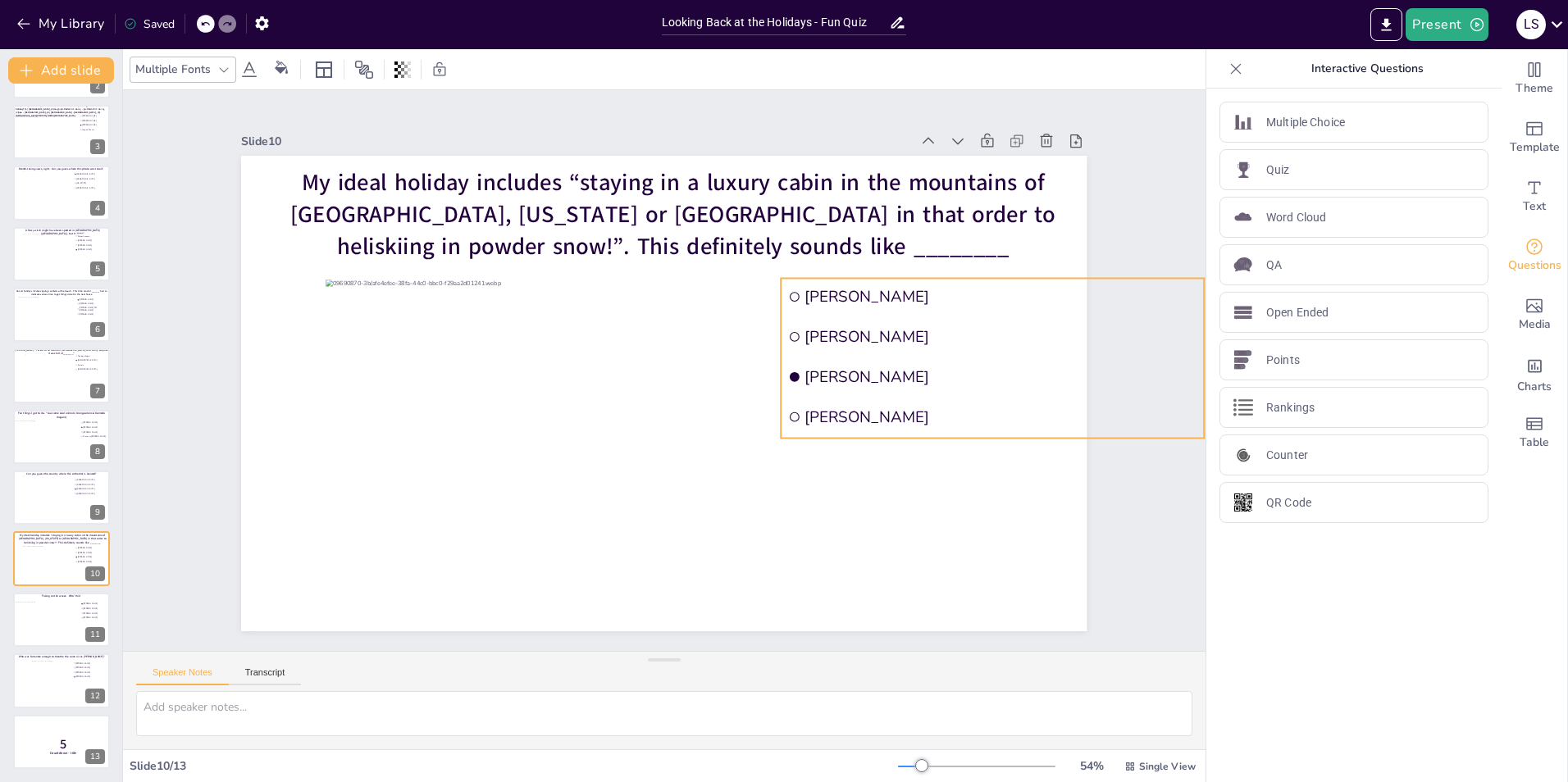
scroll to position [0, 11]
click at [1094, 171] on div "Slide 1 Would you dare climb a mountain during a hurricane storm? I bet not, bu…" at bounding box center [663, 370] width 937 height 521
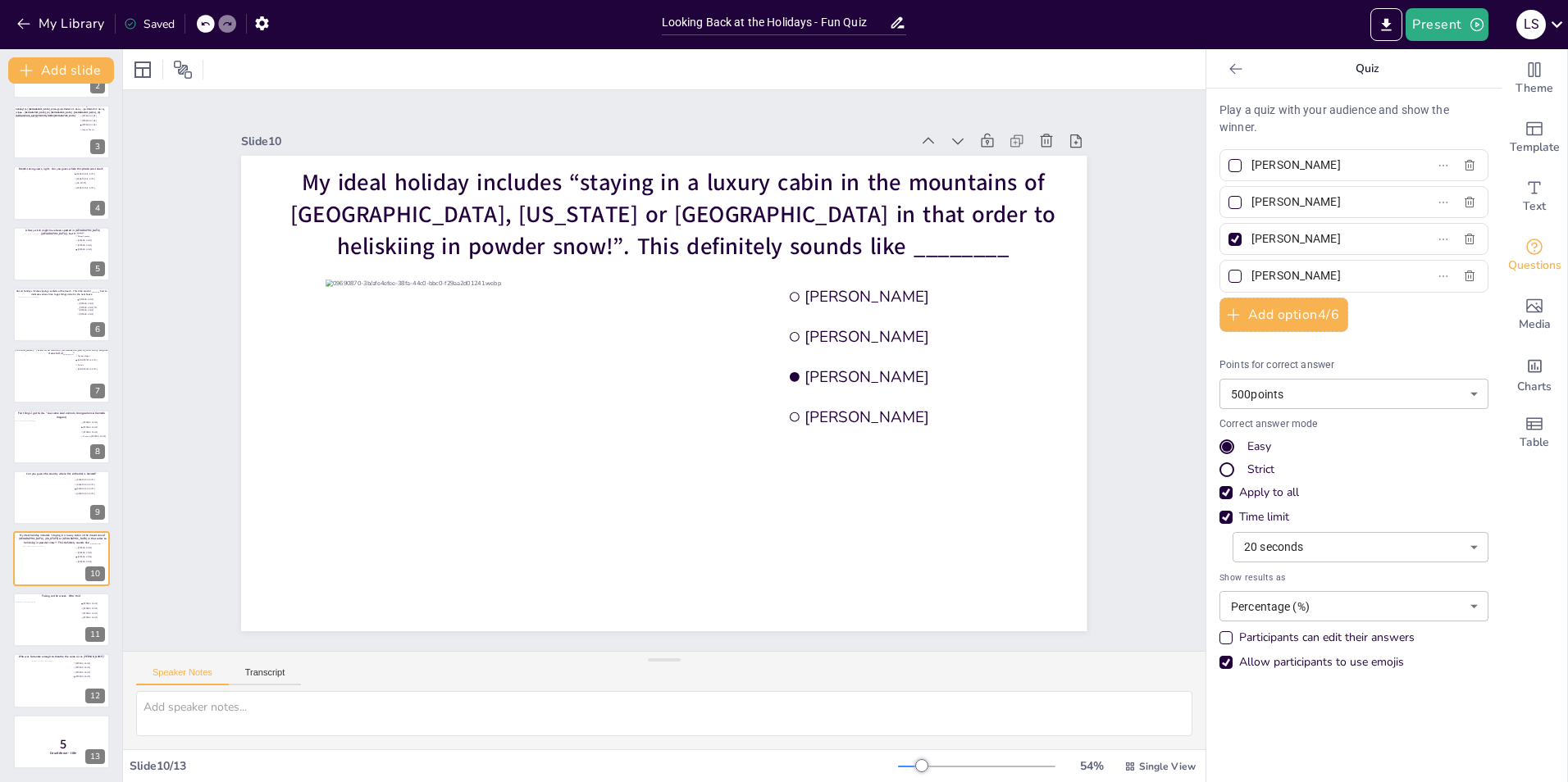
scroll to position [0, 0]
click at [1092, 295] on div "Slide 1 Would you dare climb a mountain during a hurricane storm? I bet not, bu…" at bounding box center [663, 370] width 937 height 521
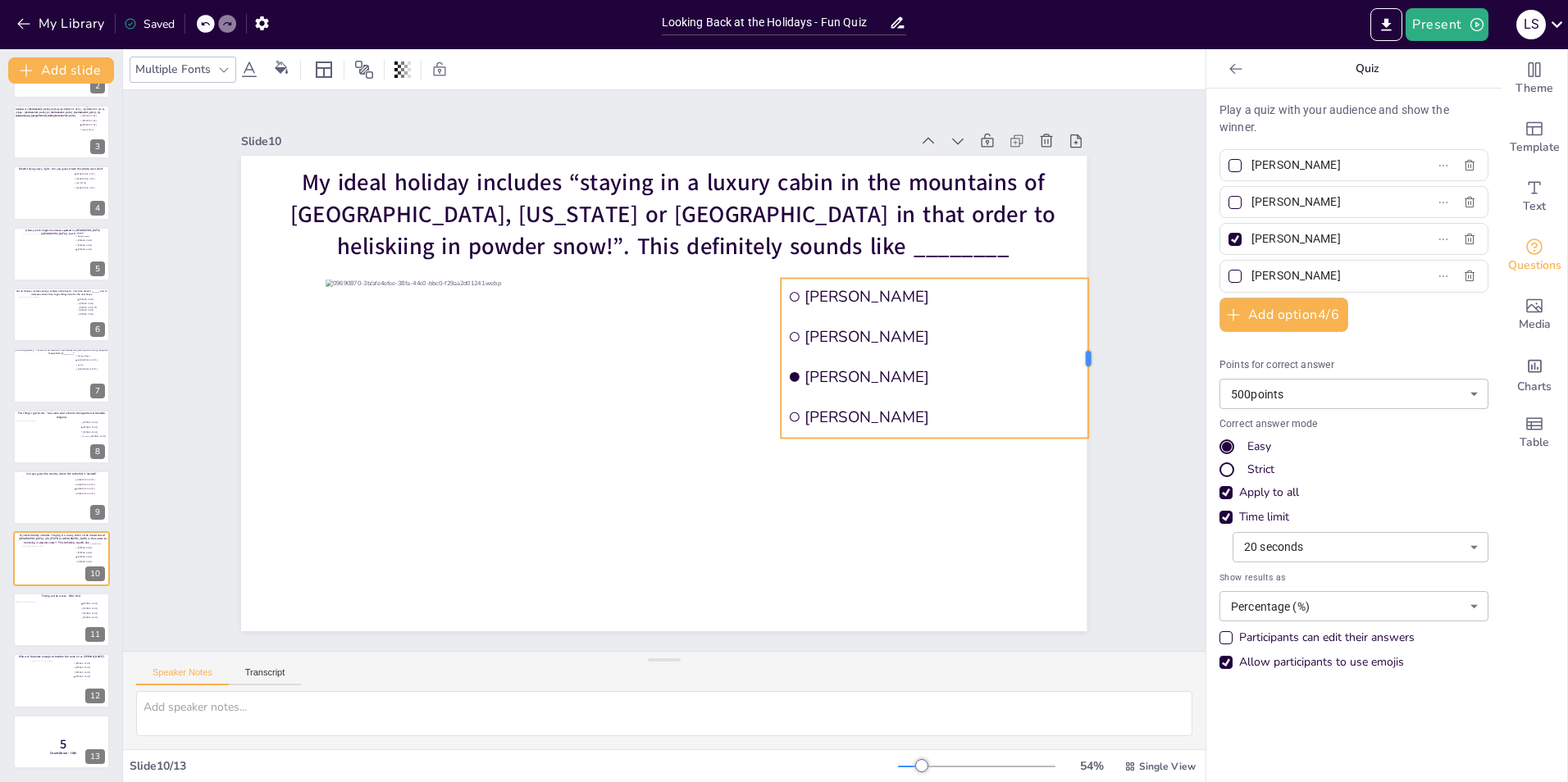
drag, startPoint x: 1169, startPoint y: 354, endPoint x: 1052, endPoint y: 354, distance: 117.0
click at [1052, 354] on div "My ideal holiday includes “staying in a luxury cabin in the mountains of Canada…" at bounding box center [664, 394] width 845 height 476
click at [1130, 146] on div "Slide 1 Would you dare climb a mountain during a hurricane storm? I bet not, bu…" at bounding box center [663, 371] width 1082 height 561
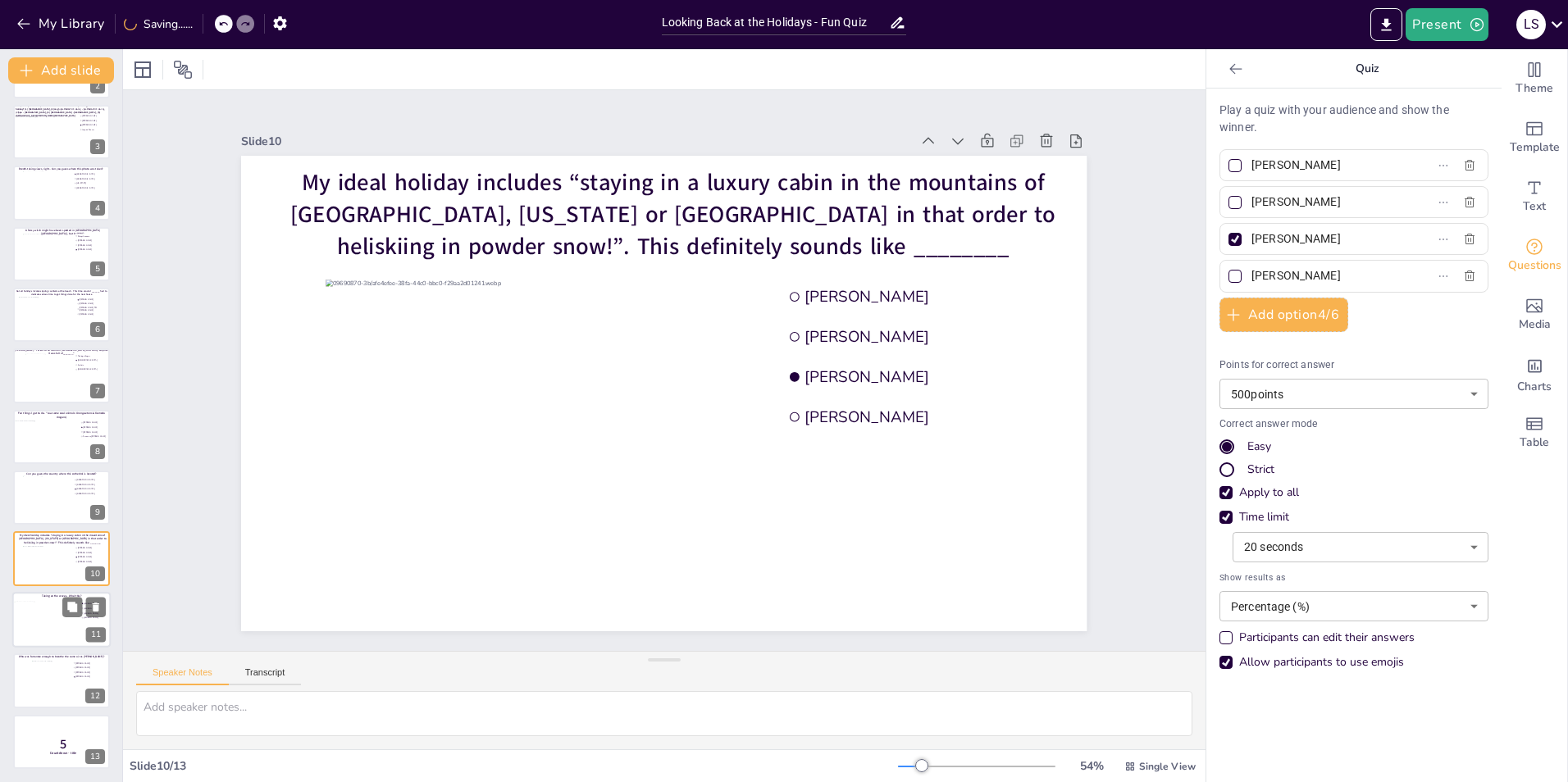
click at [39, 619] on div at bounding box center [47, 624] width 67 height 45
type input "[PERSON_NAME]"
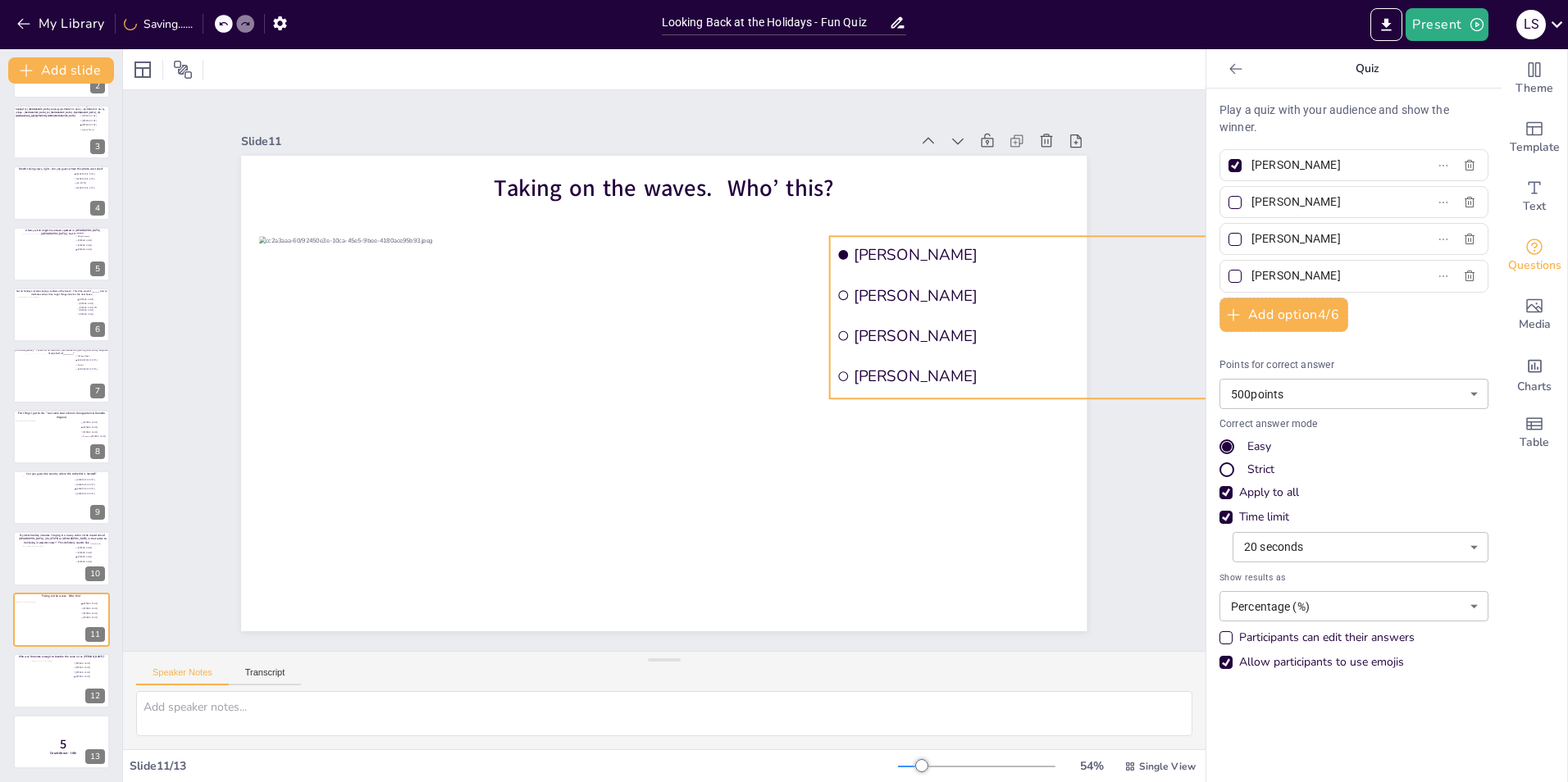
click at [962, 328] on span "[PERSON_NAME]" at bounding box center [1050, 335] width 392 height 20
drag, startPoint x: 1168, startPoint y: 308, endPoint x: 1002, endPoint y: 305, distance: 166.0
click at [1002, 305] on div "Taking on the waves. Who’ this? [PERSON_NAME] Martijn [PERSON_NAME] [PERSON_NAM…" at bounding box center [664, 394] width 845 height 476
click at [1141, 157] on div "Slide 1 Would you dare climb a mountain during a hurricane storm? I bet not, bu…" at bounding box center [663, 371] width 1082 height 561
click at [46, 680] on div at bounding box center [52, 684] width 41 height 47
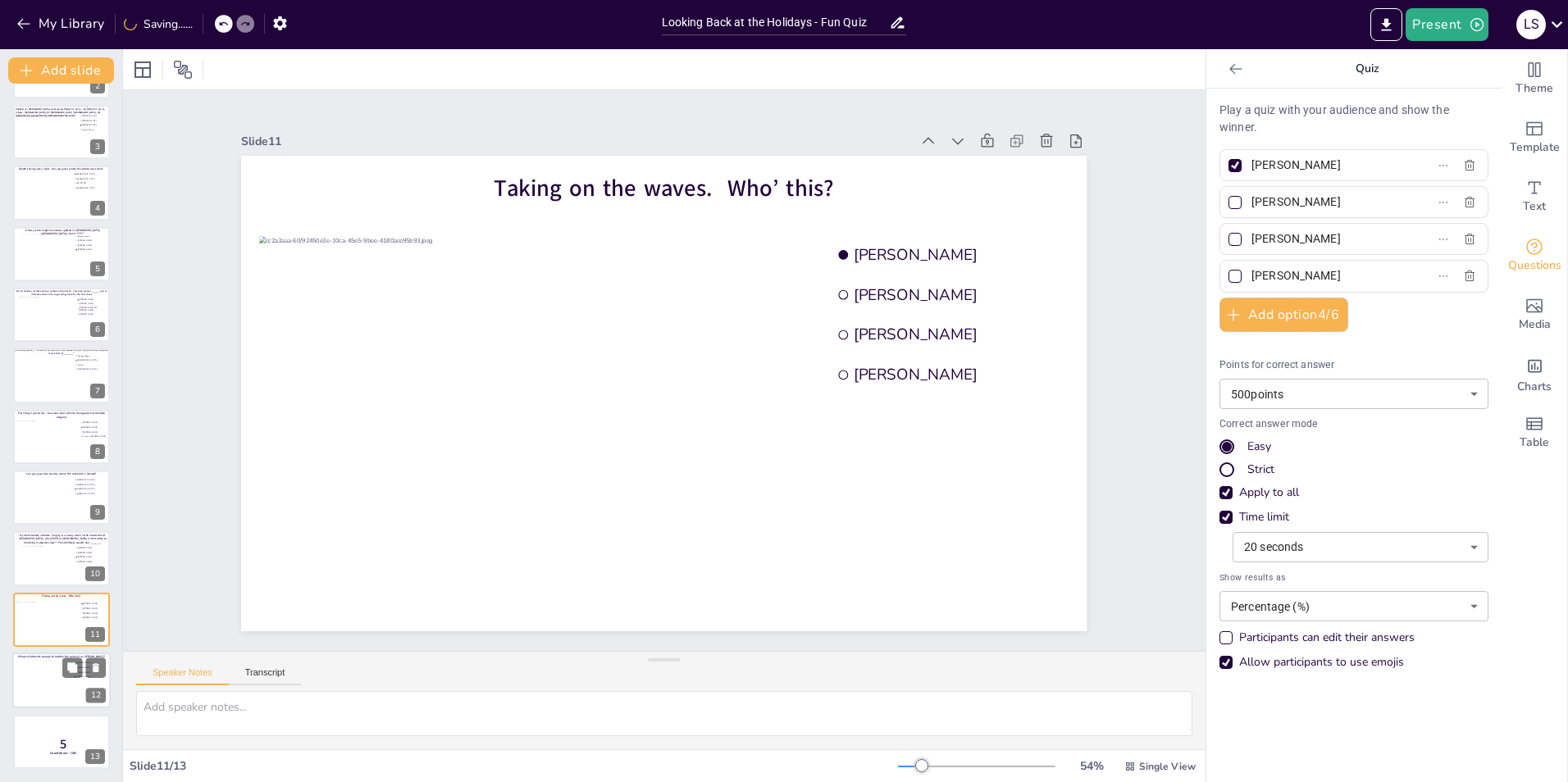
type input "[PERSON_NAME]"
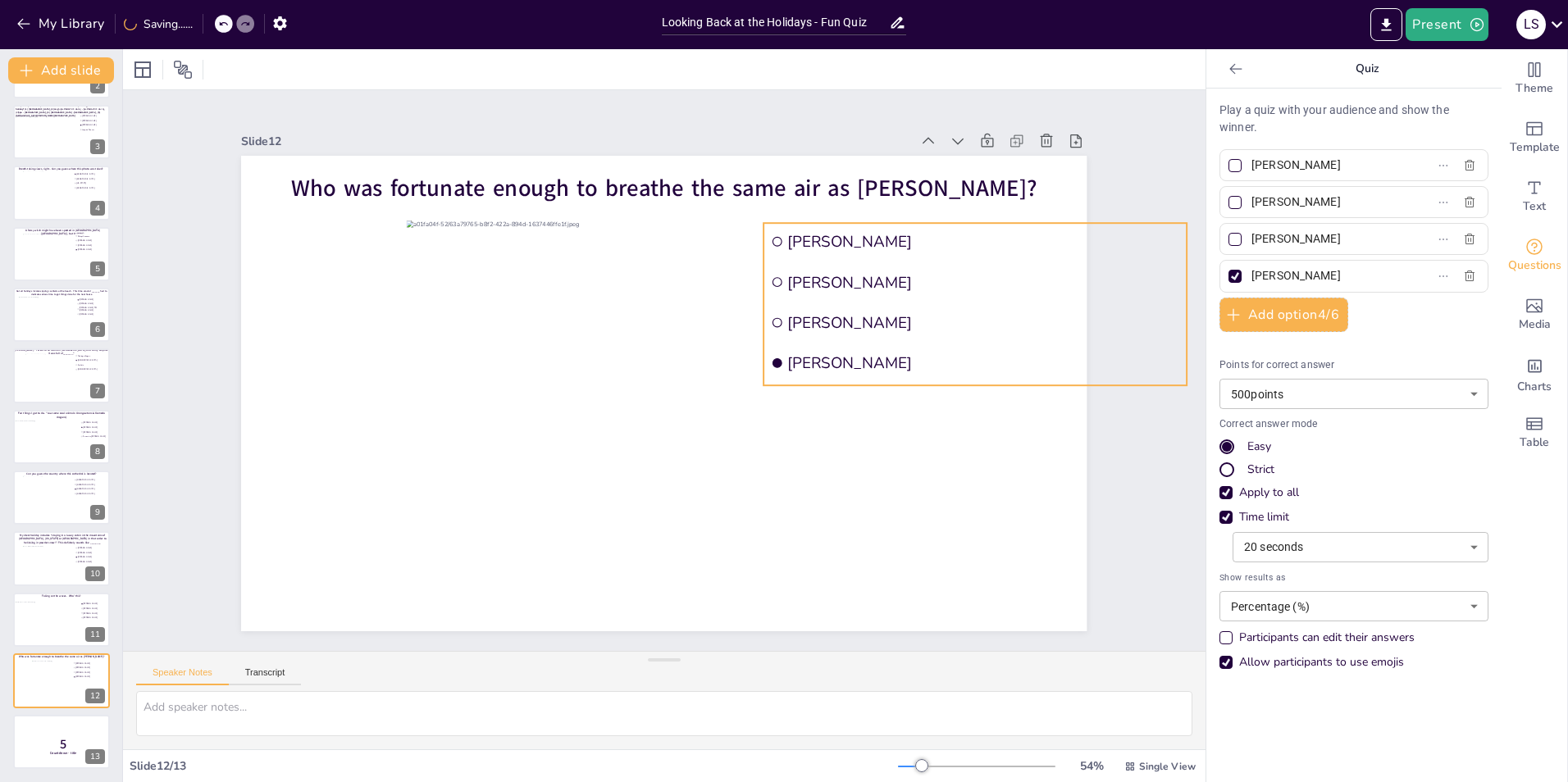
click at [791, 337] on ul "Alisa Kurasova Yashi Xiao Vandana Chandrasekharan Cornelia Tsaplogin" at bounding box center [975, 304] width 423 height 163
drag, startPoint x: 1176, startPoint y: 296, endPoint x: 1075, endPoint y: 293, distance: 101.0
click at [1086, 293] on div at bounding box center [1092, 303] width 13 height 160
click at [1113, 134] on div "Slide 1 Would you dare climb a mountain during a hurricane storm? I bet not, bu…" at bounding box center [663, 370] width 937 height 521
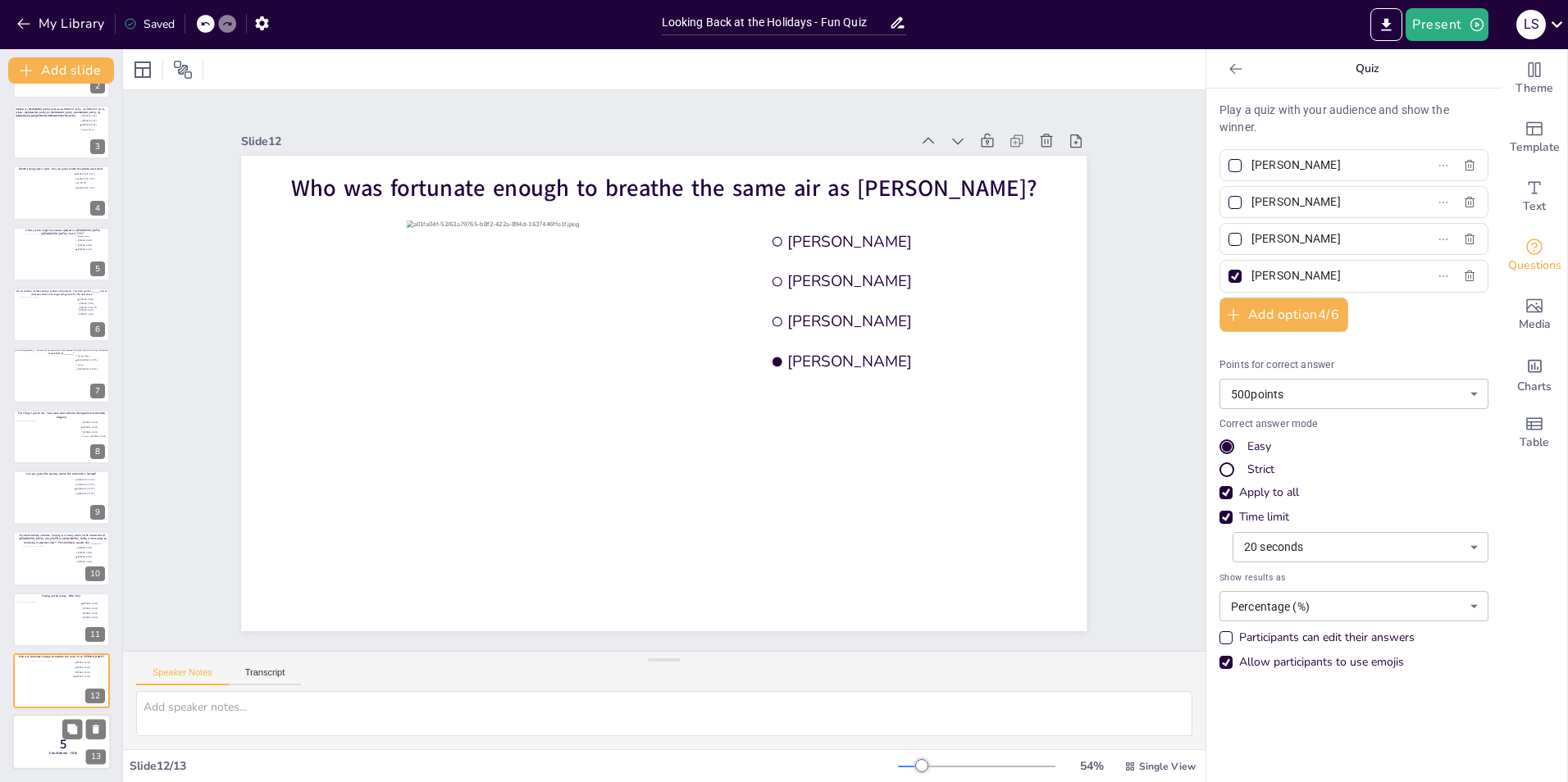
click at [38, 754] on div at bounding box center [61, 742] width 98 height 56
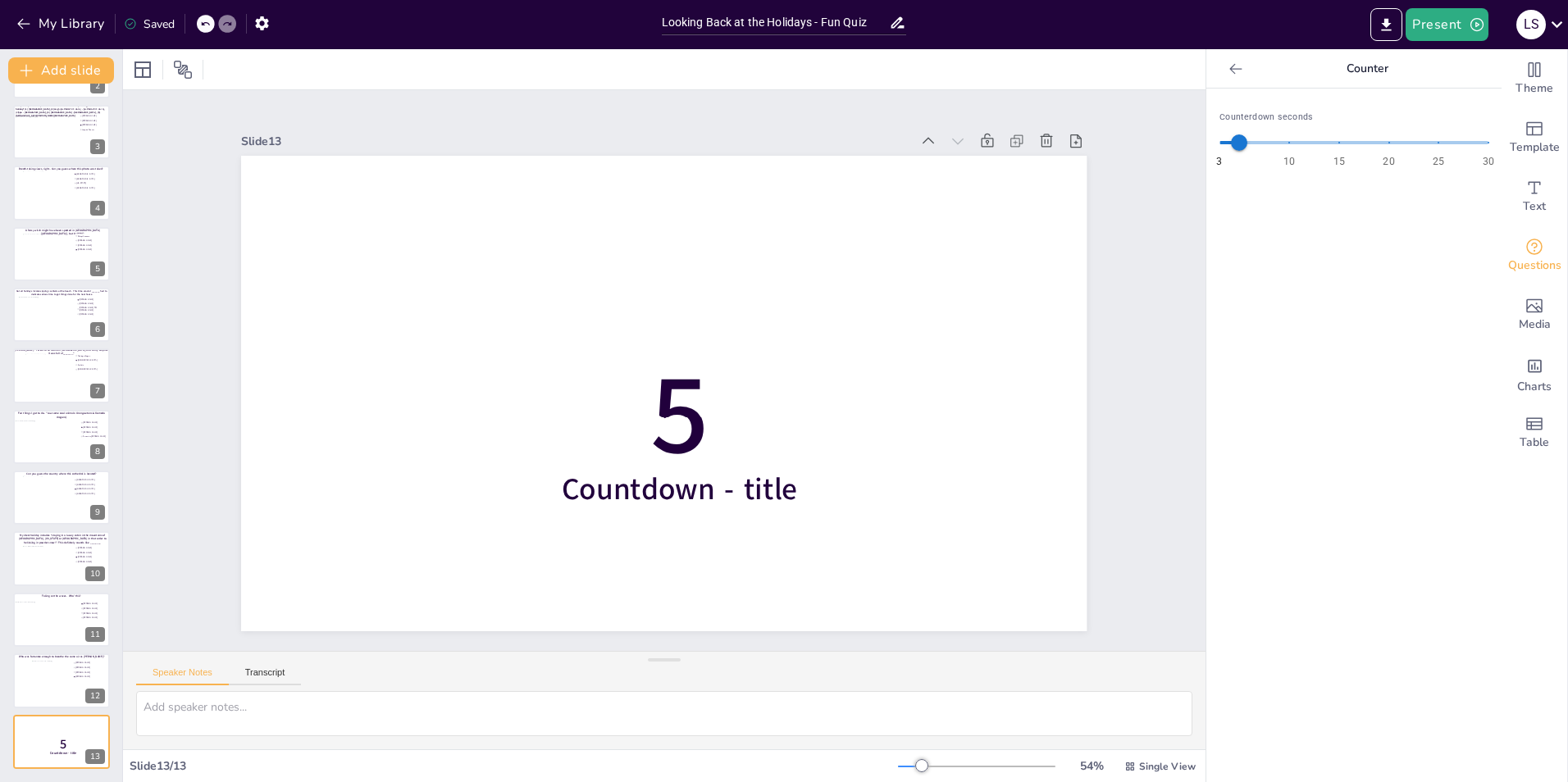
type input "7"
click at [1247, 141] on span "3 10 15 20 25 30 5" at bounding box center [1354, 142] width 269 height 24
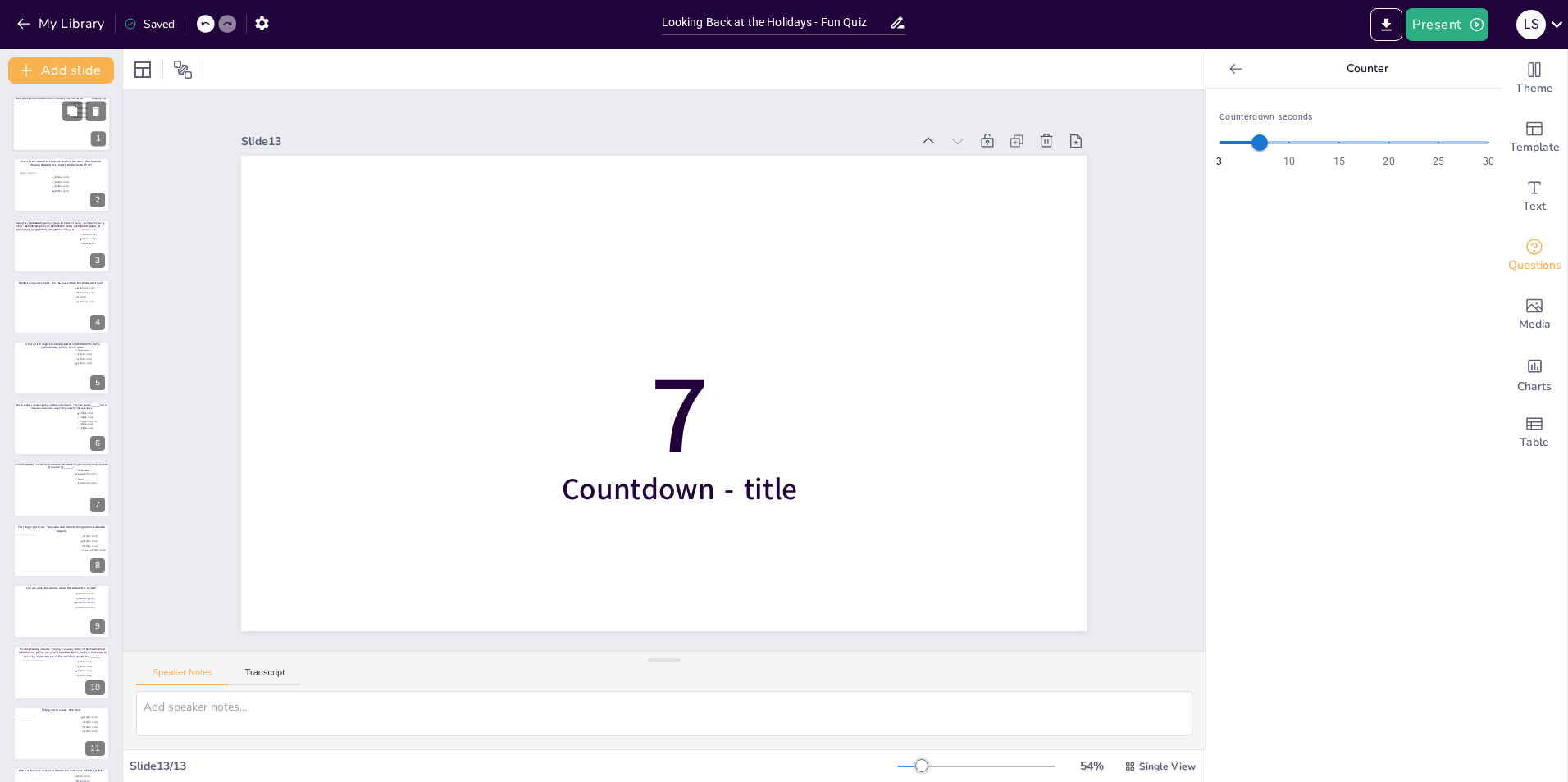
click at [39, 137] on div at bounding box center [62, 124] width 78 height 45
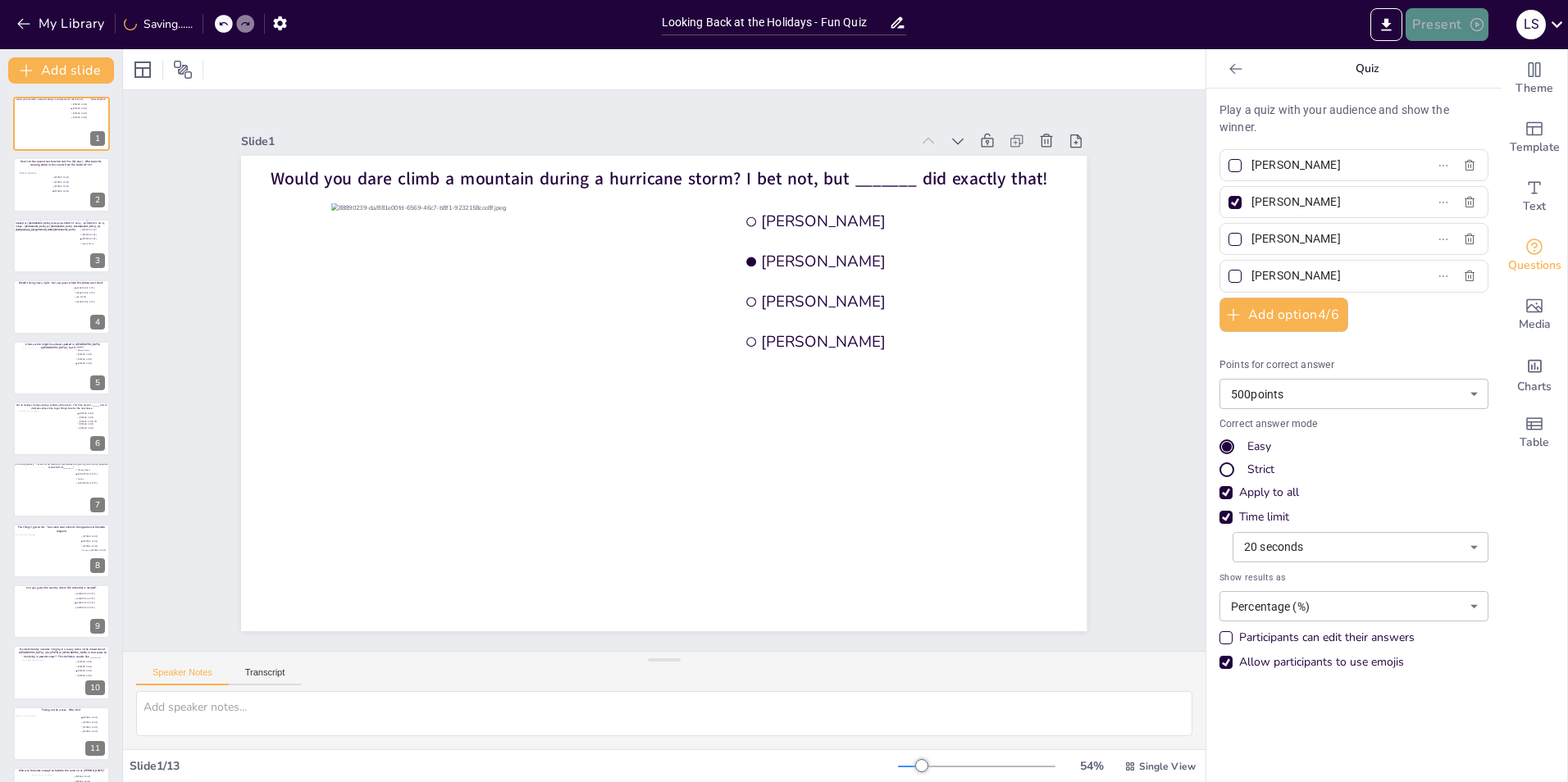
click at [1449, 27] on button "Present" at bounding box center [1446, 24] width 82 height 33
click at [1460, 95] on li "Play presentation" at bounding box center [1471, 100] width 129 height 26
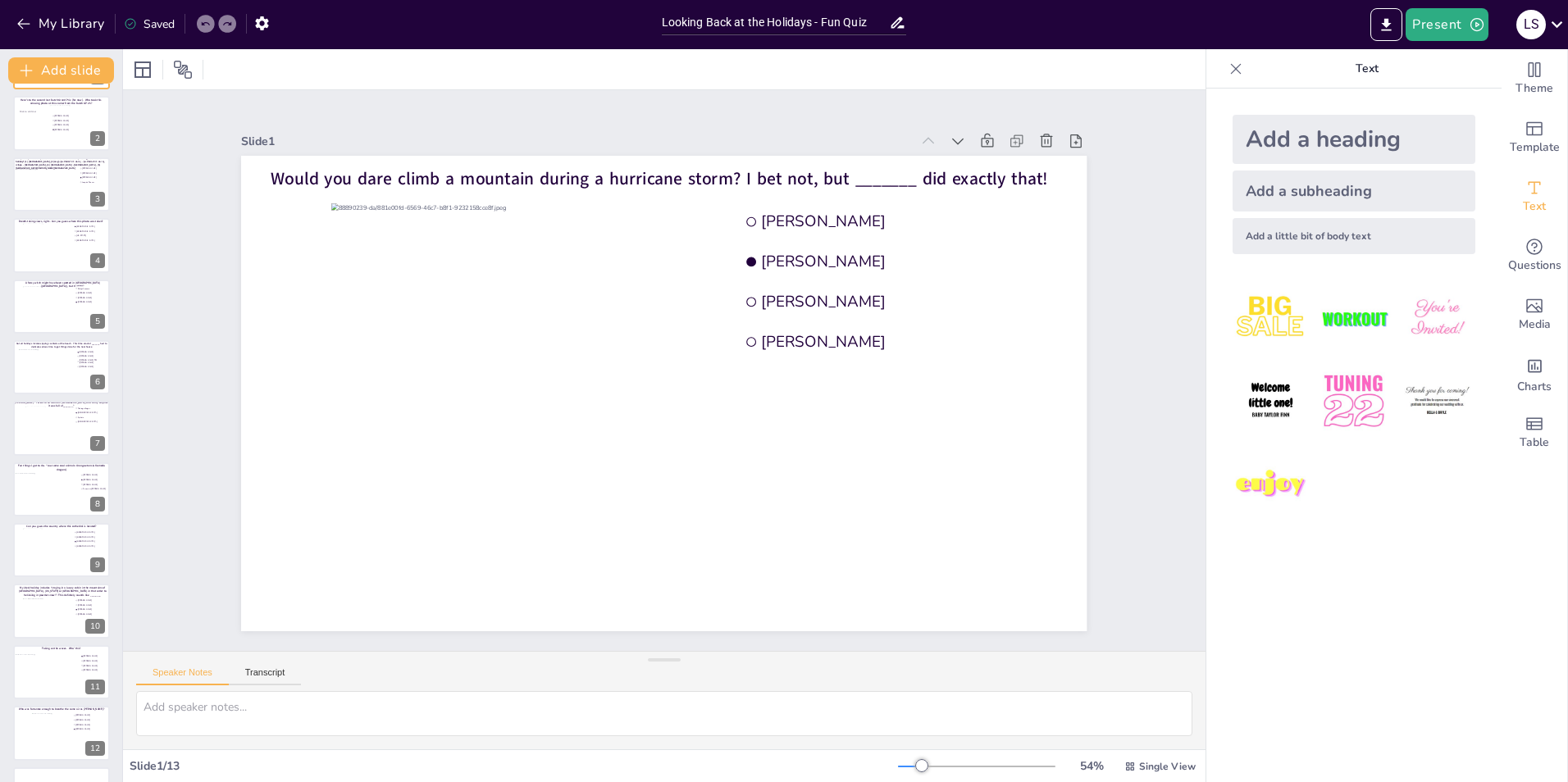
scroll to position [70, 0]
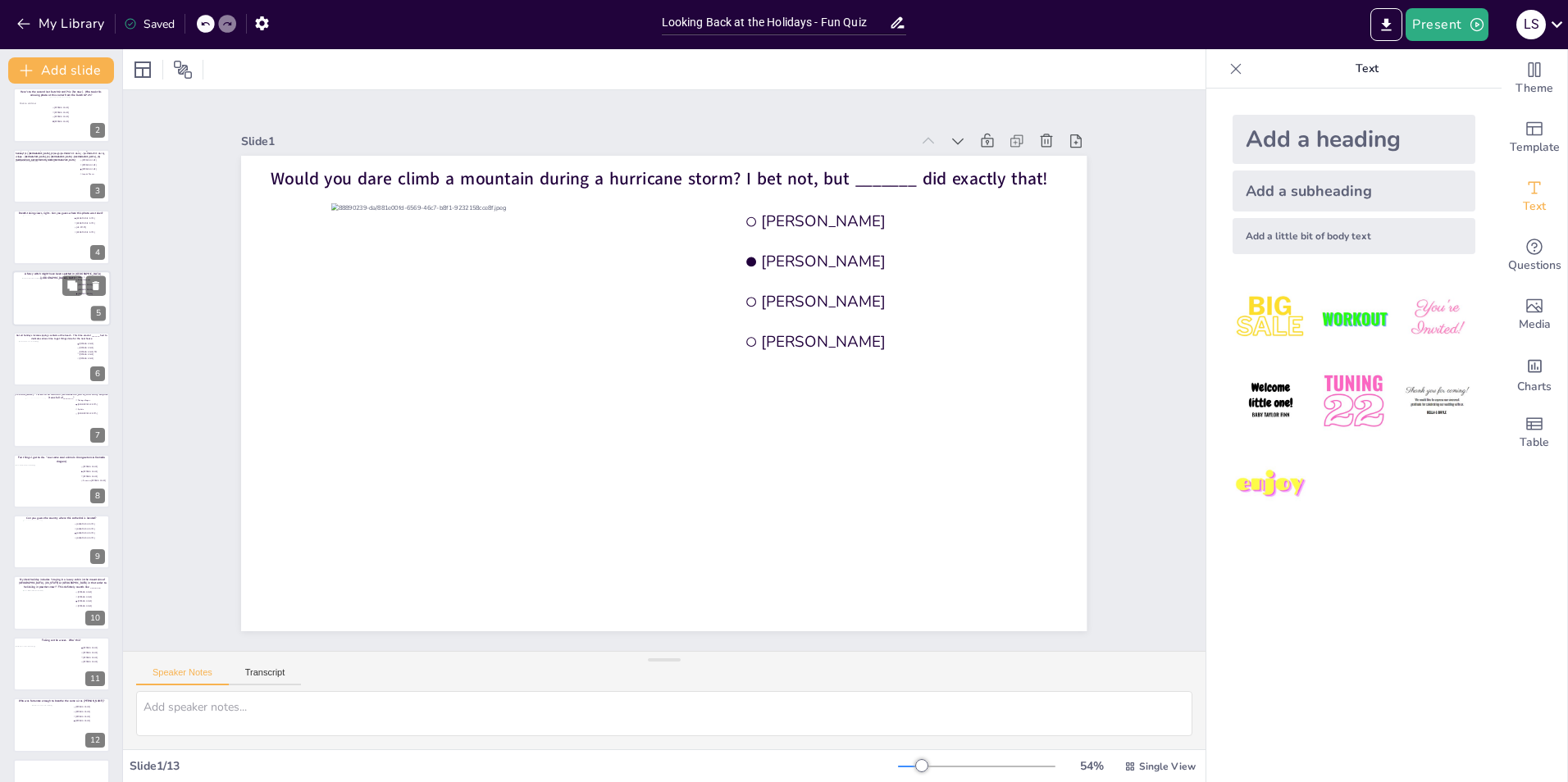
click at [46, 293] on div at bounding box center [61, 297] width 79 height 41
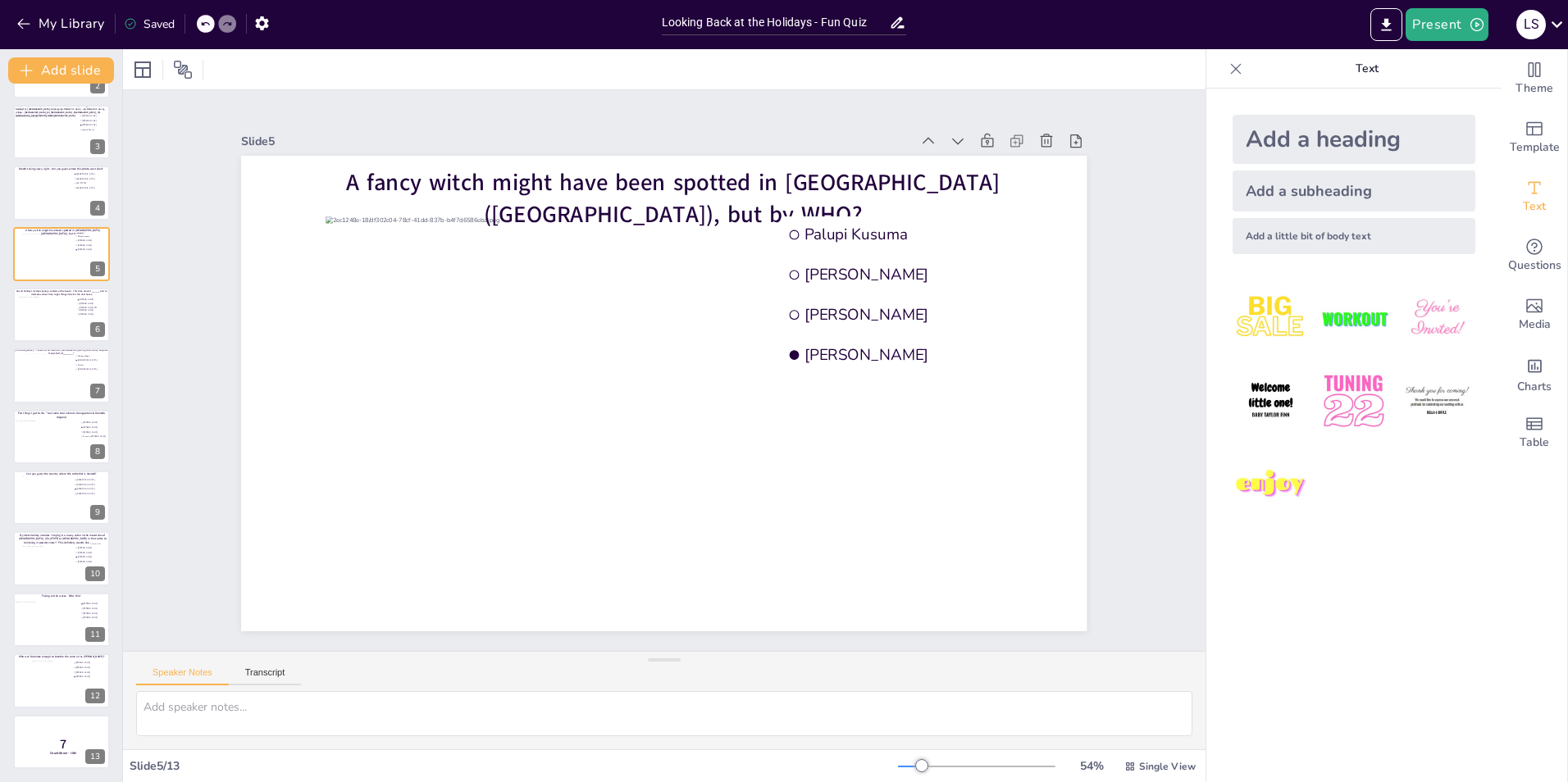
scroll to position [0, 0]
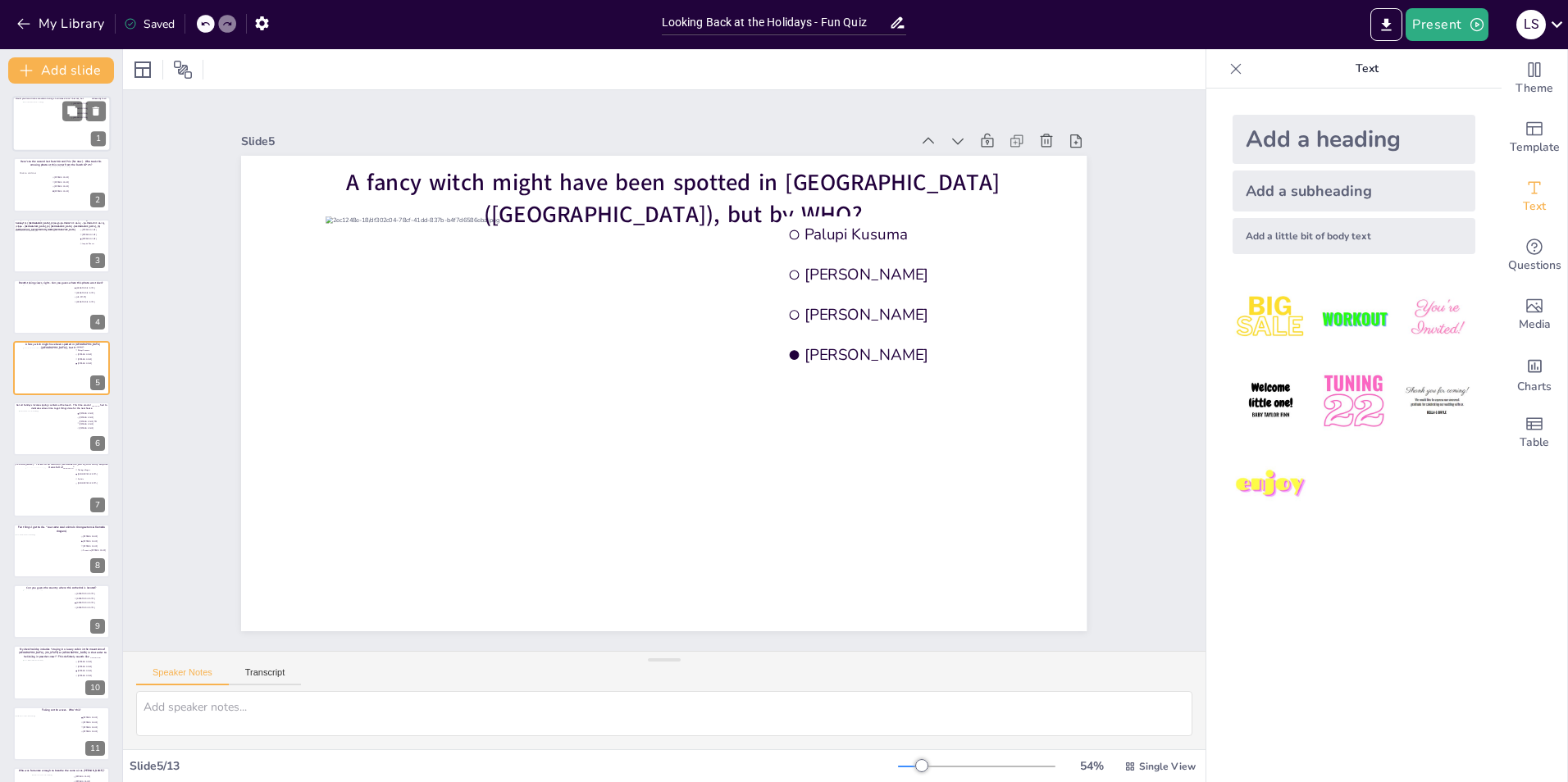
click at [36, 131] on div at bounding box center [62, 124] width 78 height 45
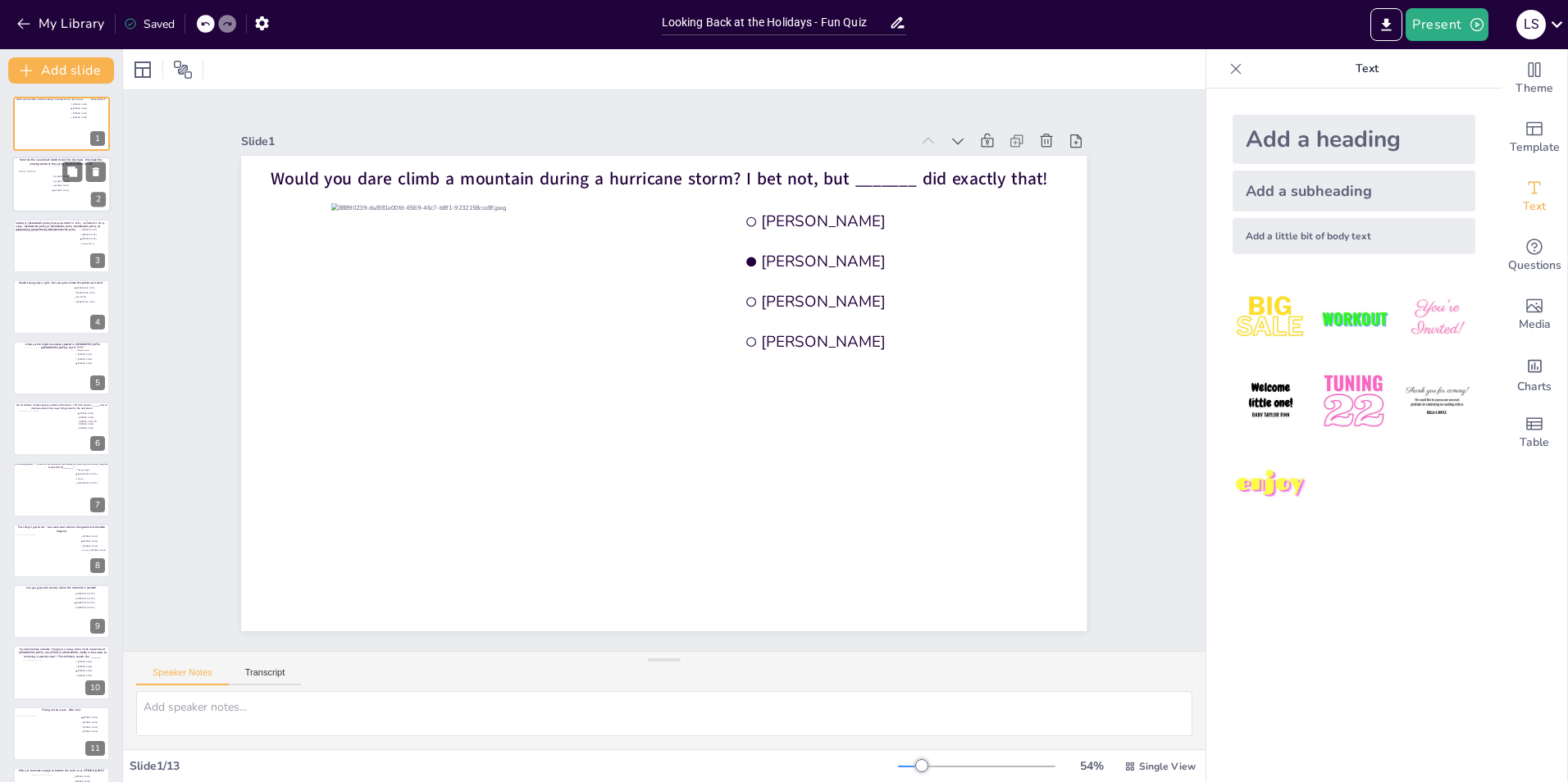
click at [28, 202] on div at bounding box center [33, 186] width 32 height 49
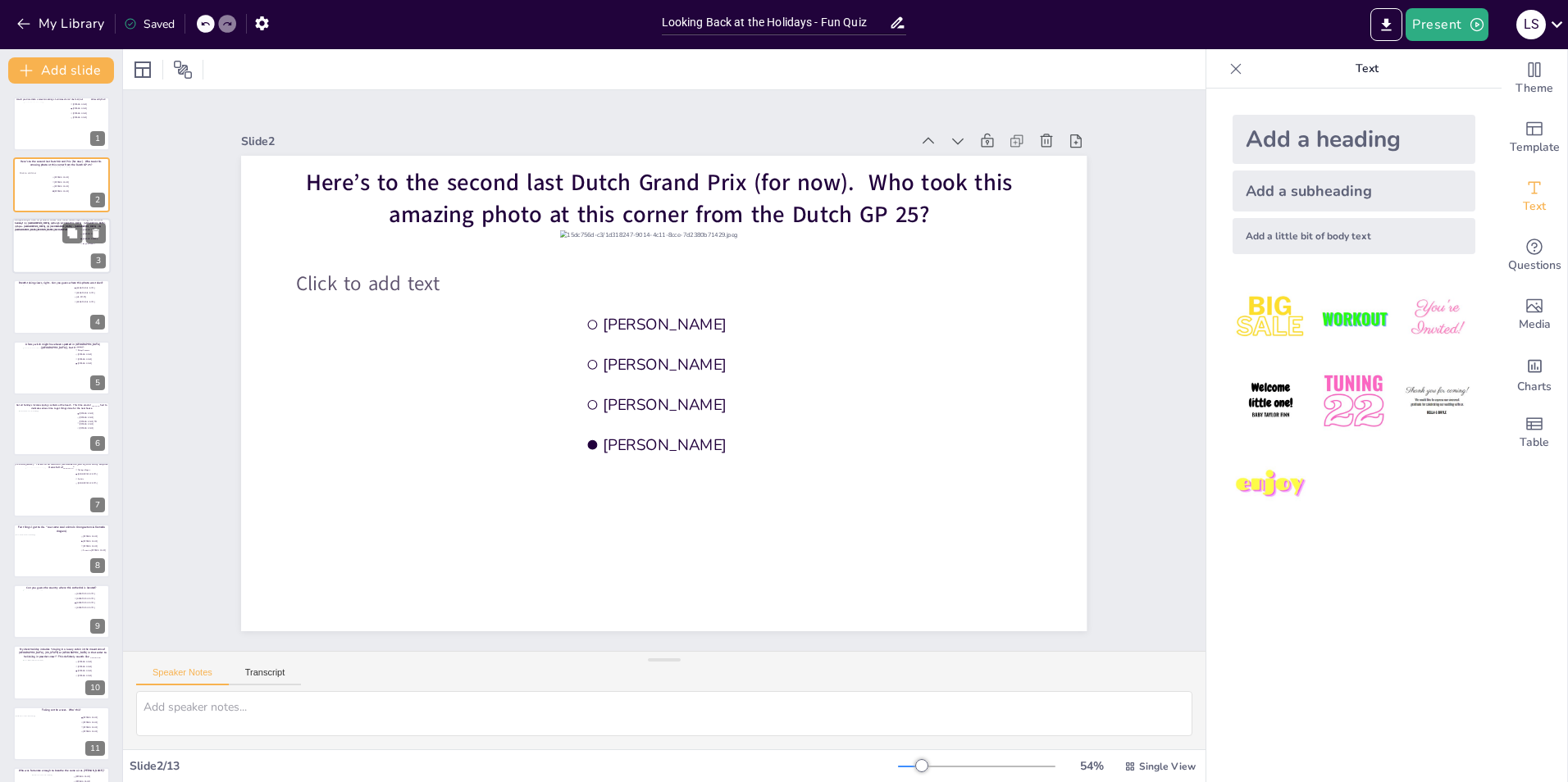
click at [38, 247] on div at bounding box center [45, 252] width 59 height 45
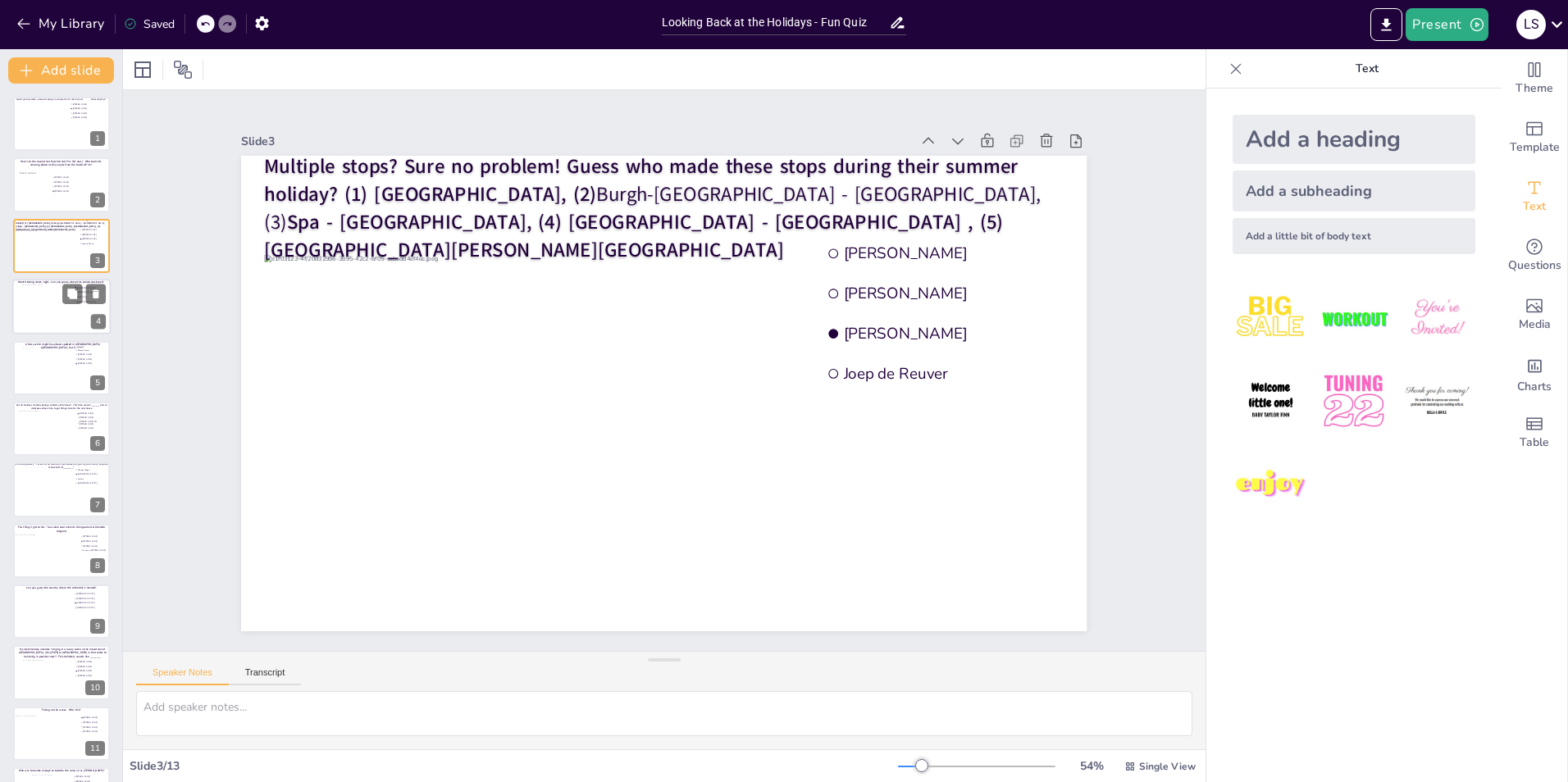
click at [57, 314] on div at bounding box center [61, 306] width 79 height 45
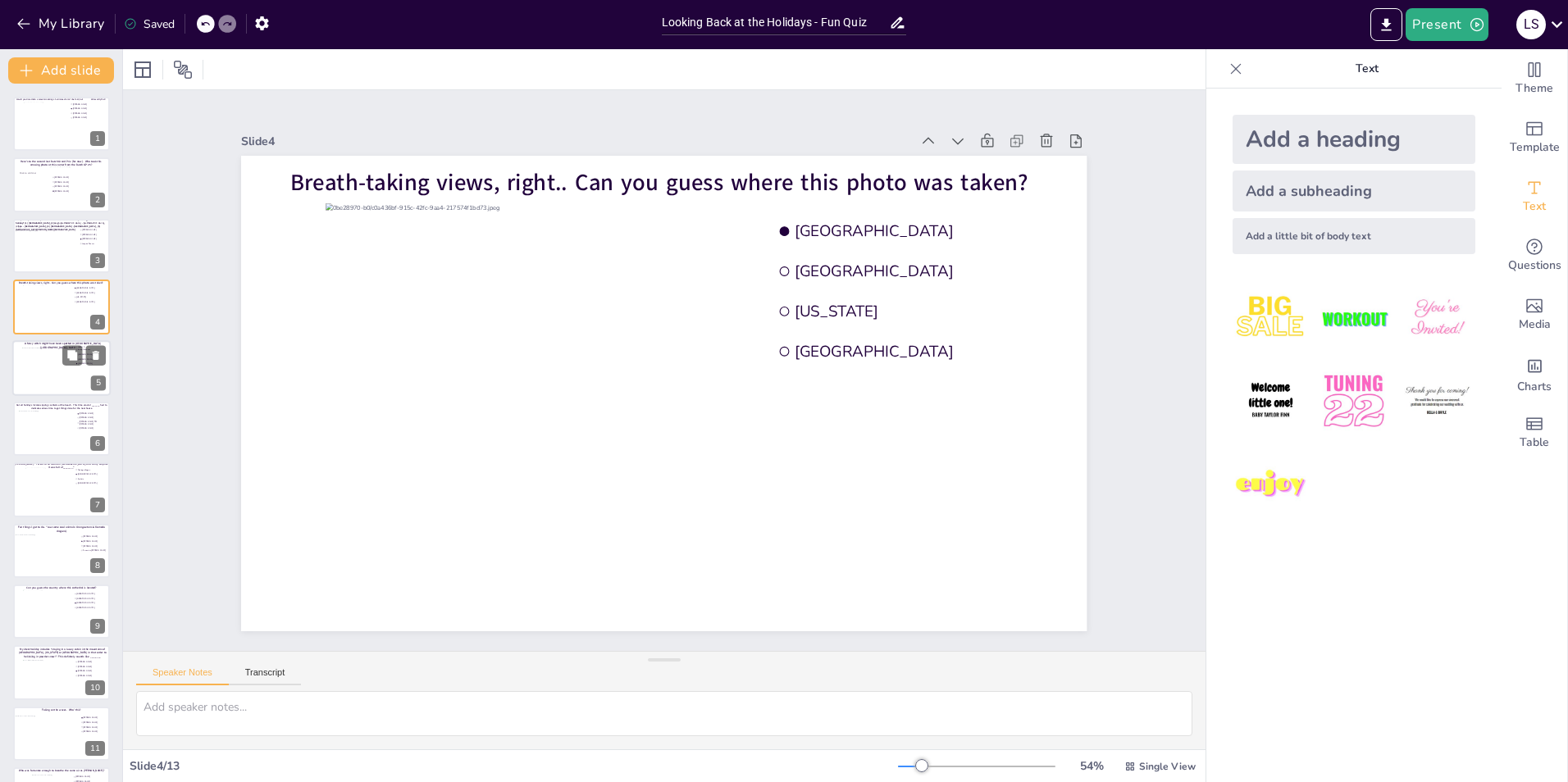
click at [58, 372] on div at bounding box center [61, 367] width 79 height 41
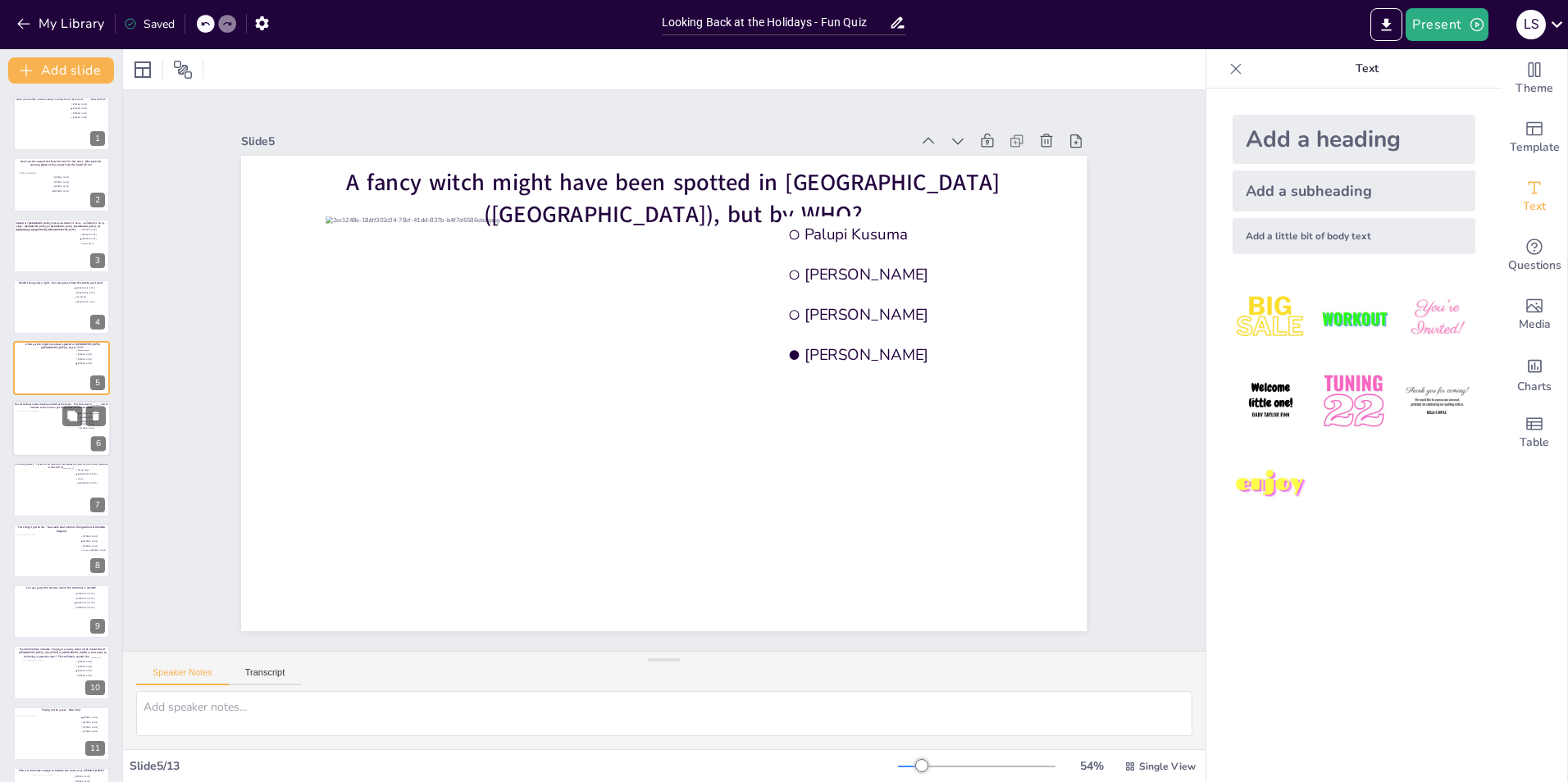
click at [46, 434] on div at bounding box center [47, 433] width 59 height 45
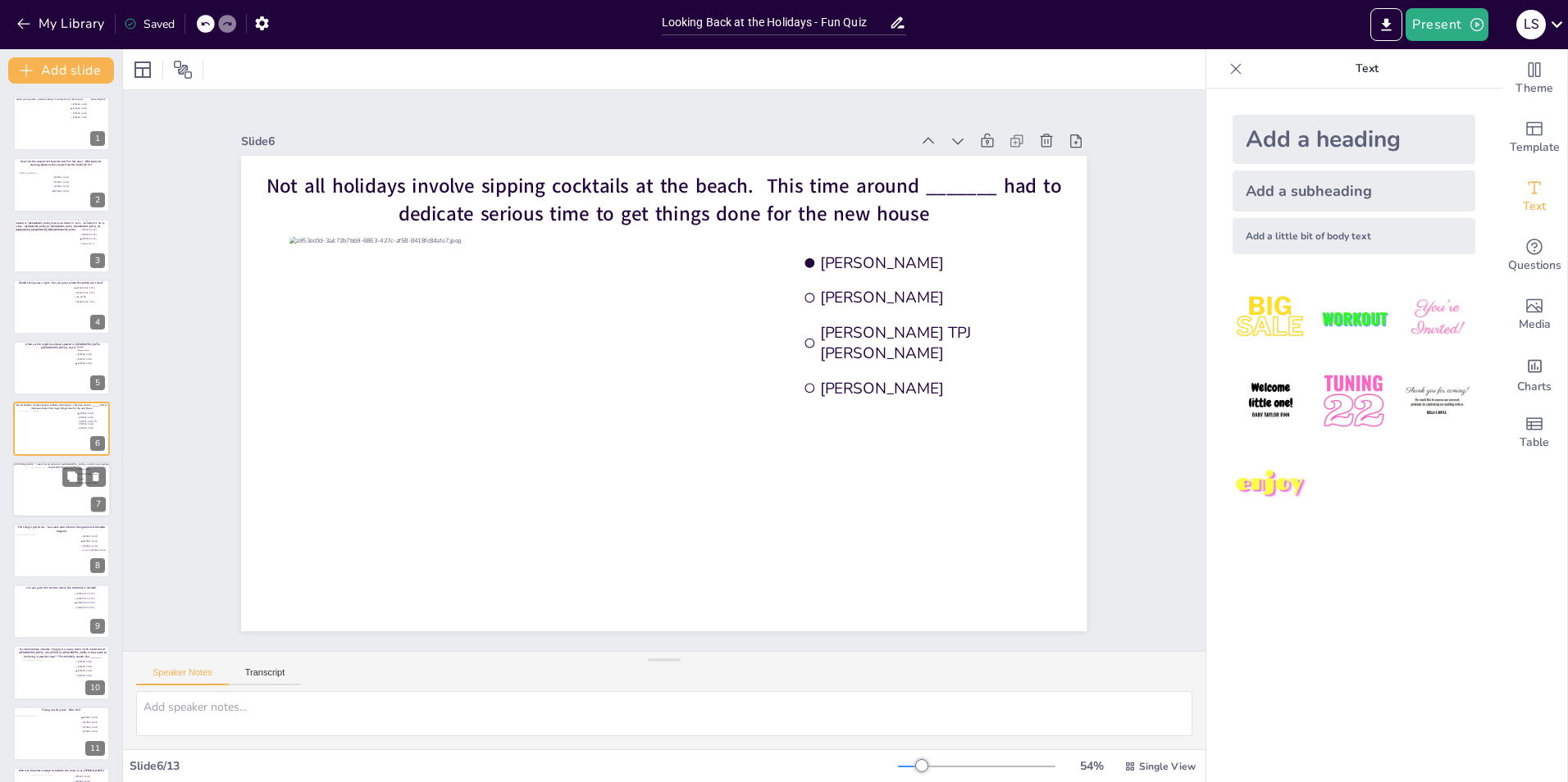
click at [46, 486] on div at bounding box center [60, 489] width 73 height 45
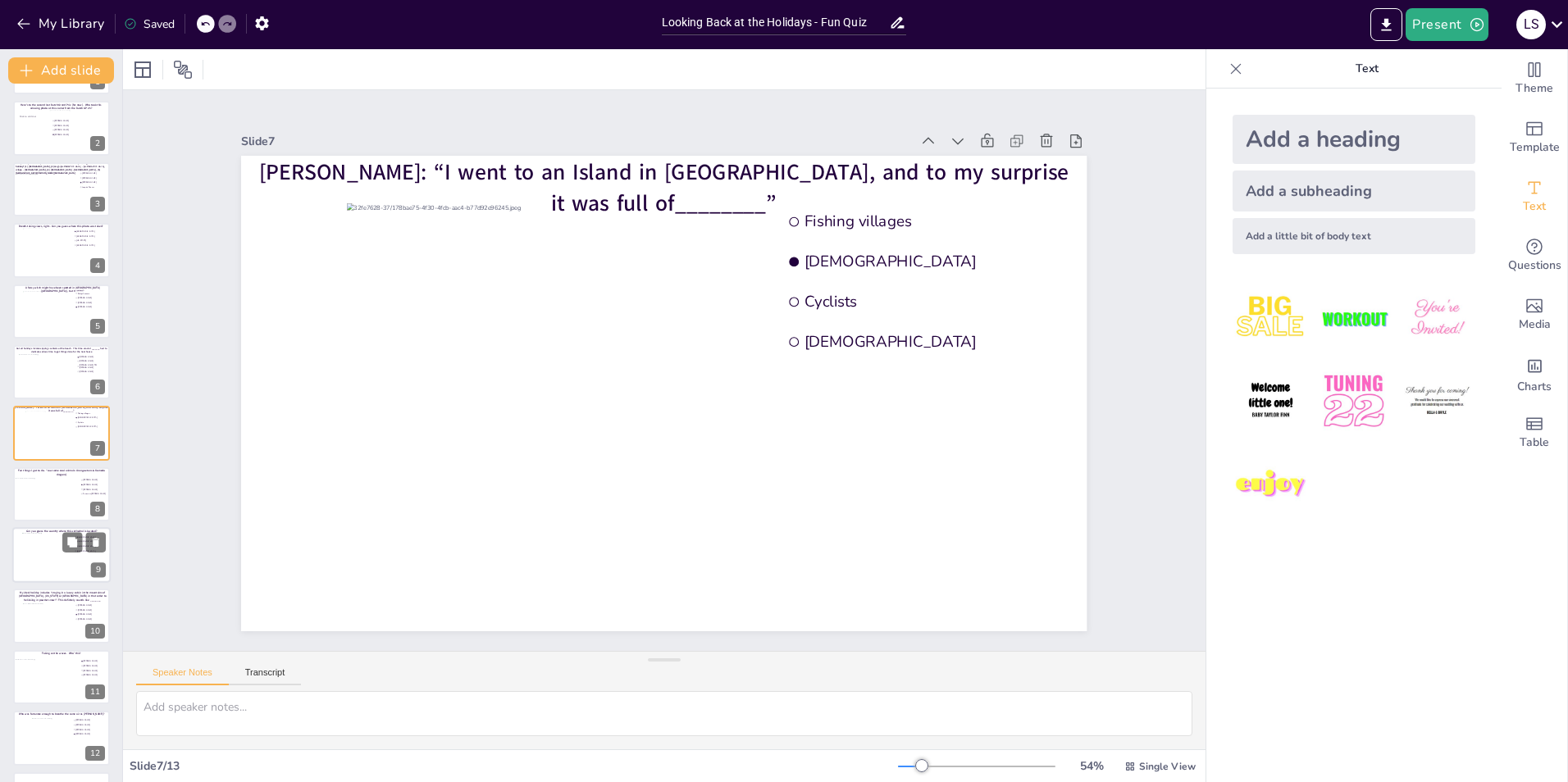
click at [40, 552] on div at bounding box center [61, 555] width 79 height 45
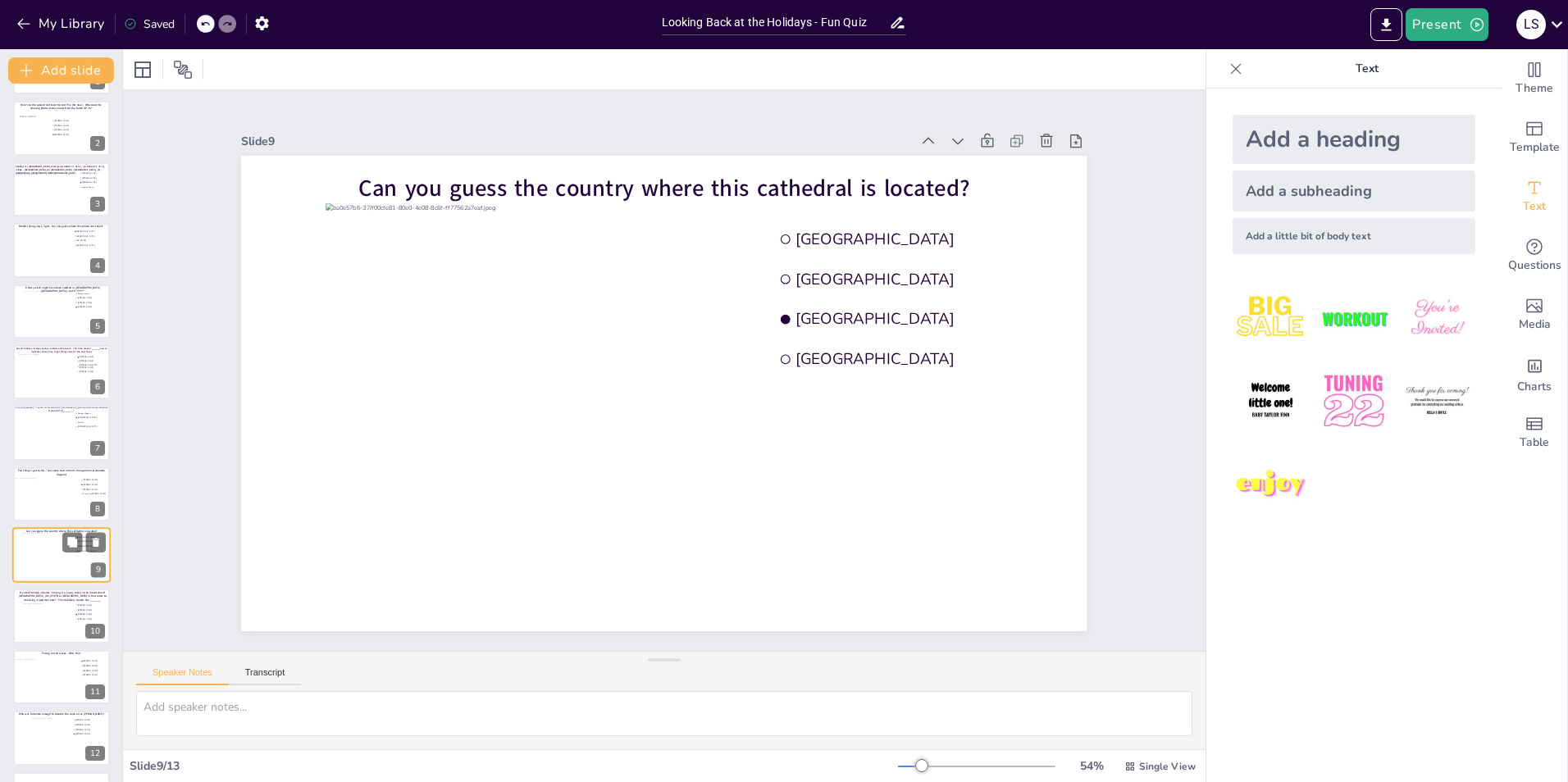
scroll to position [114, 0]
click at [22, 561] on div at bounding box center [61, 565] width 79 height 39
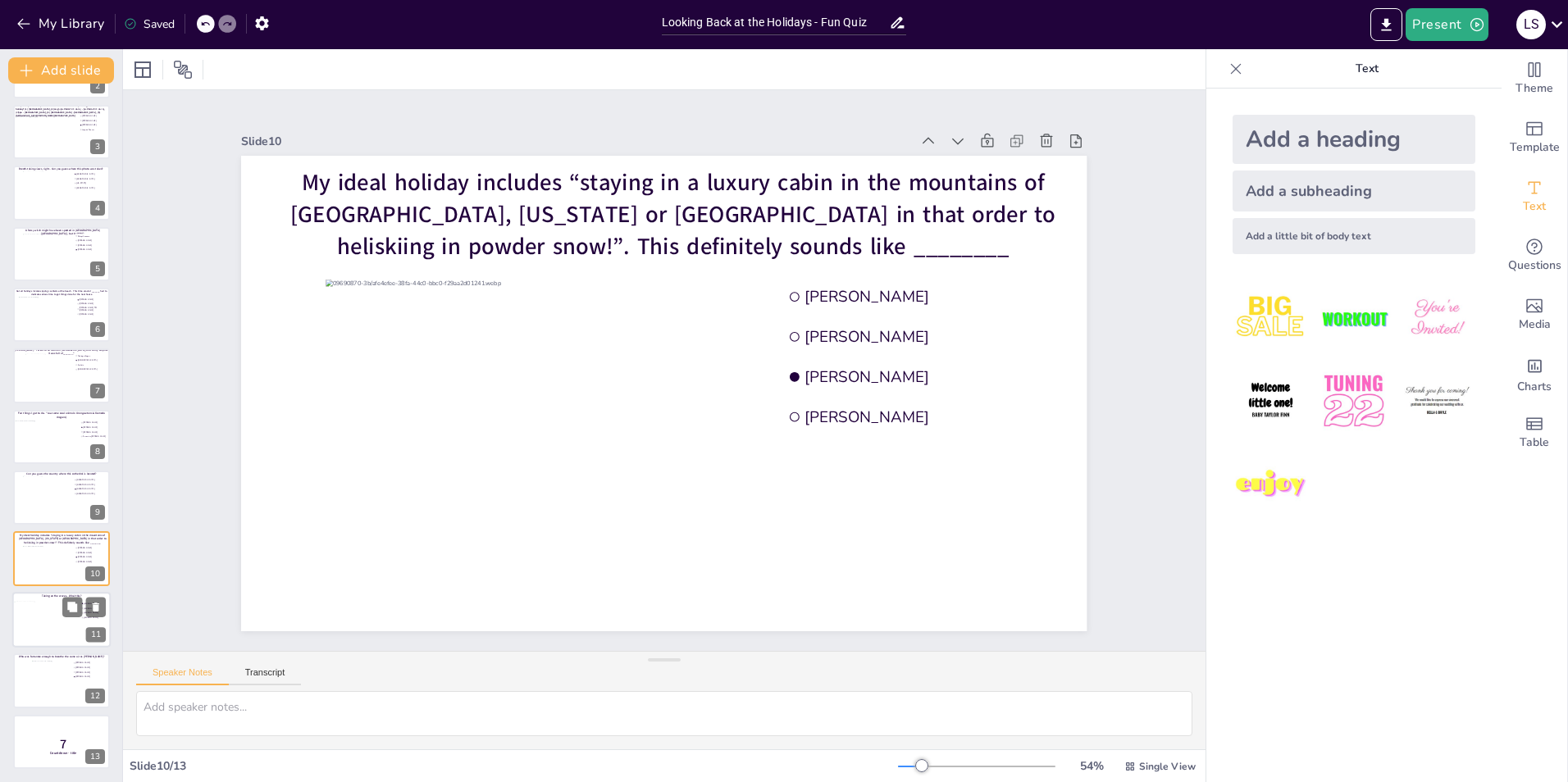
click at [33, 612] on div at bounding box center [47, 624] width 67 height 45
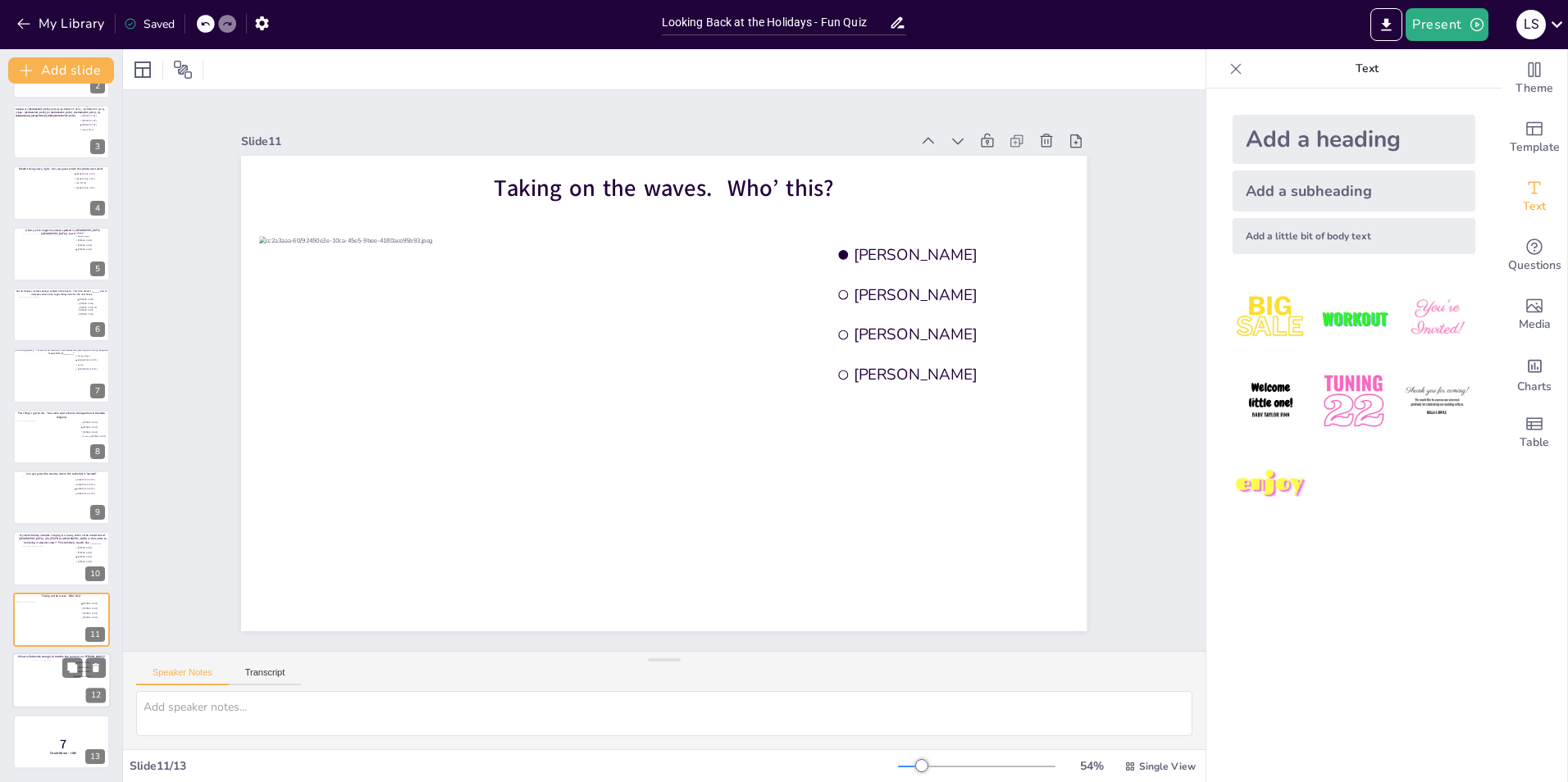
click at [41, 677] on div at bounding box center [52, 684] width 41 height 47
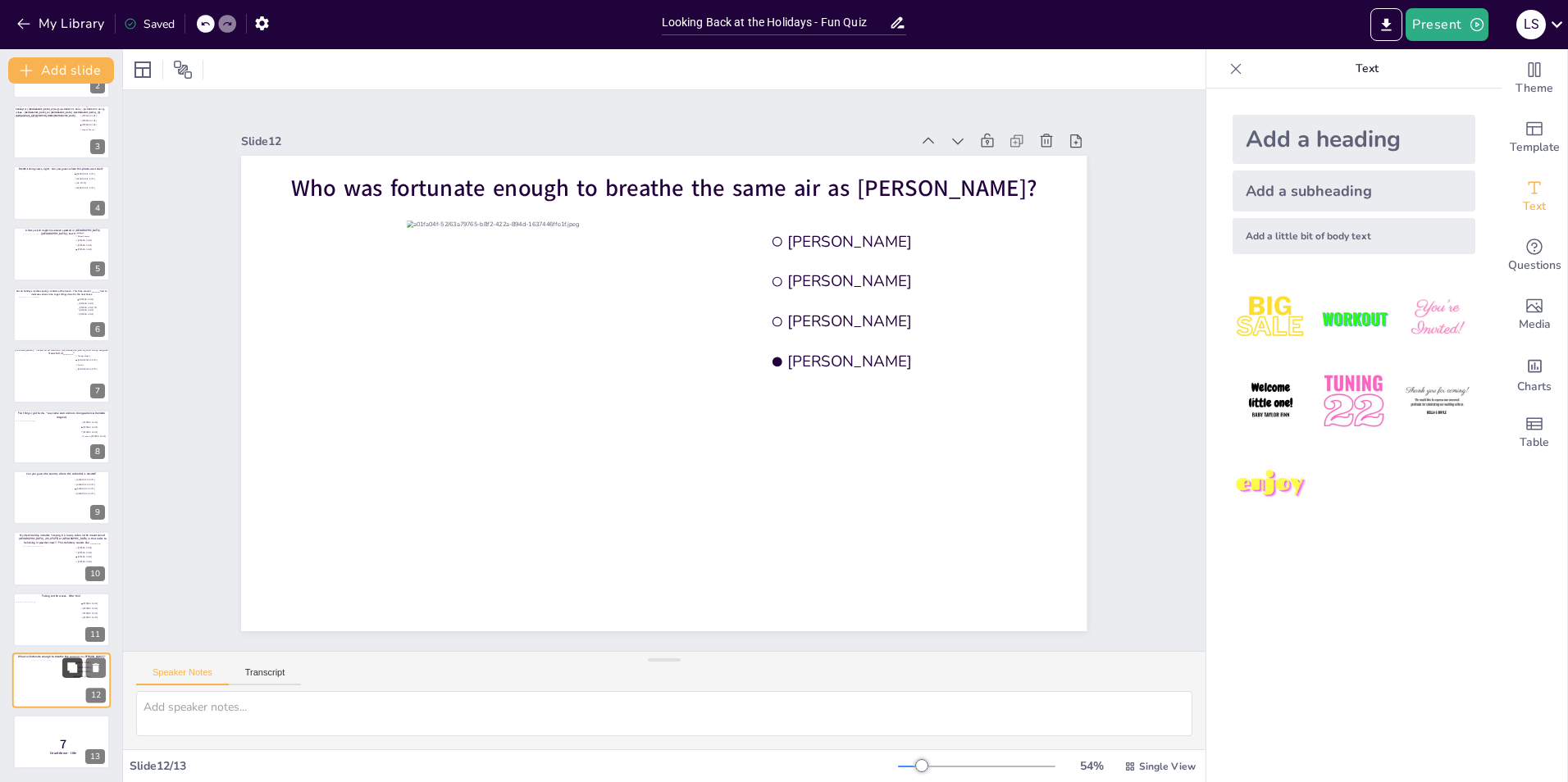
click at [67, 671] on icon at bounding box center [72, 668] width 11 height 11
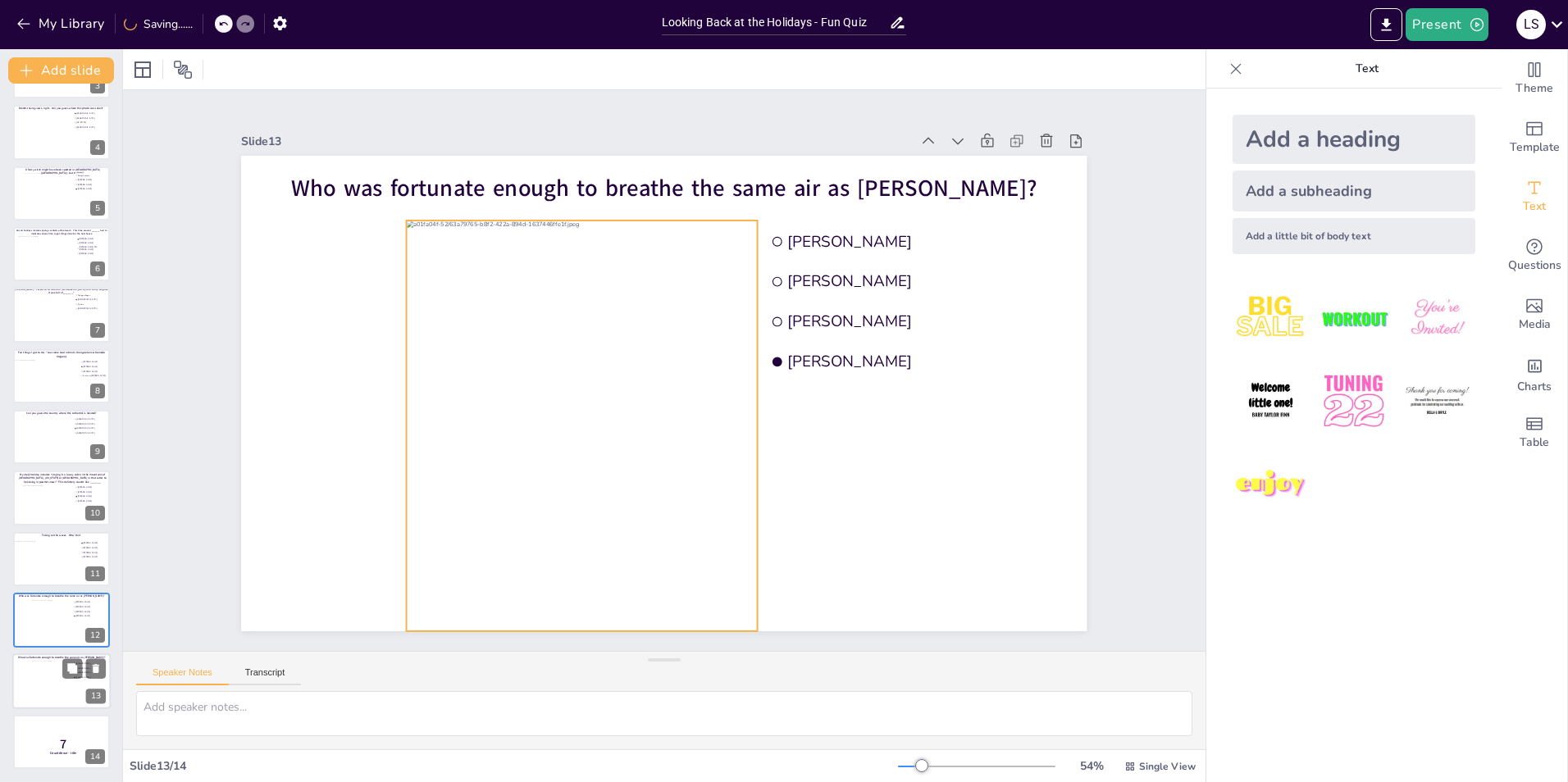
click at [52, 675] on div at bounding box center [52, 684] width 41 height 47
click at [529, 386] on div at bounding box center [582, 425] width 351 height 411
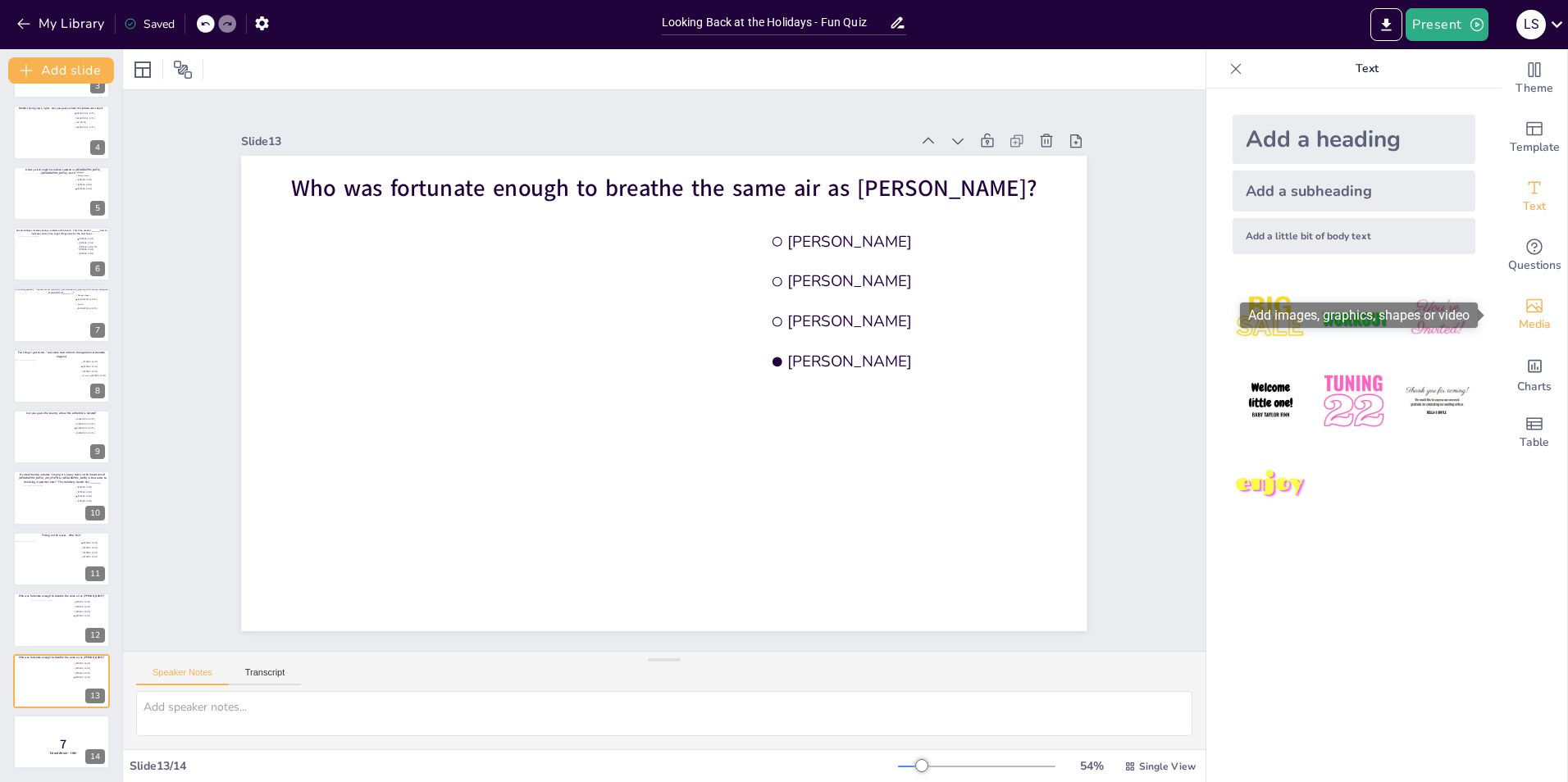
click at [1528, 321] on span "Media" at bounding box center [1535, 324] width 32 height 18
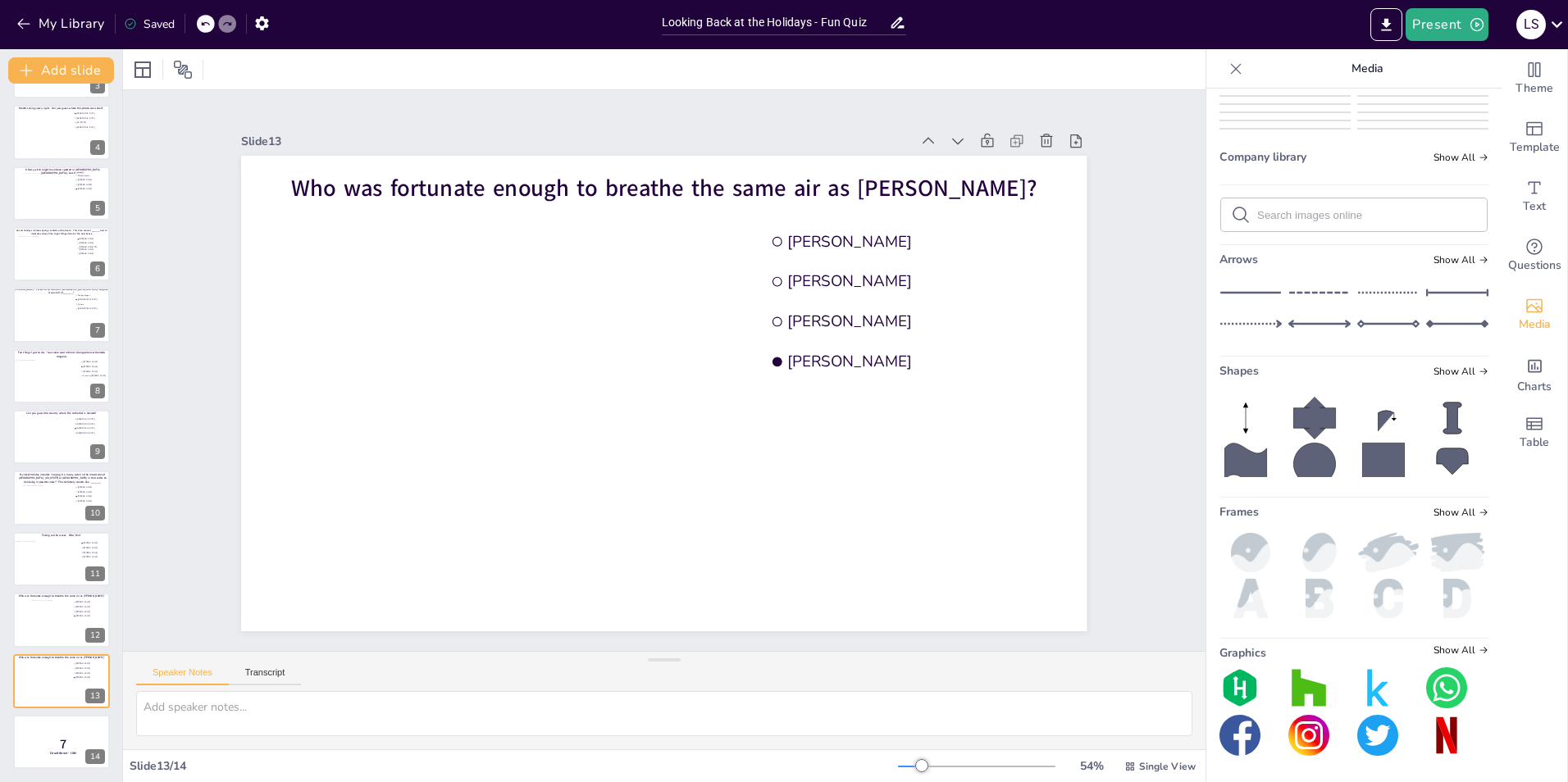
scroll to position [1586, 0]
click at [1283, 14] on img at bounding box center [1284, 14] width 129 height 0
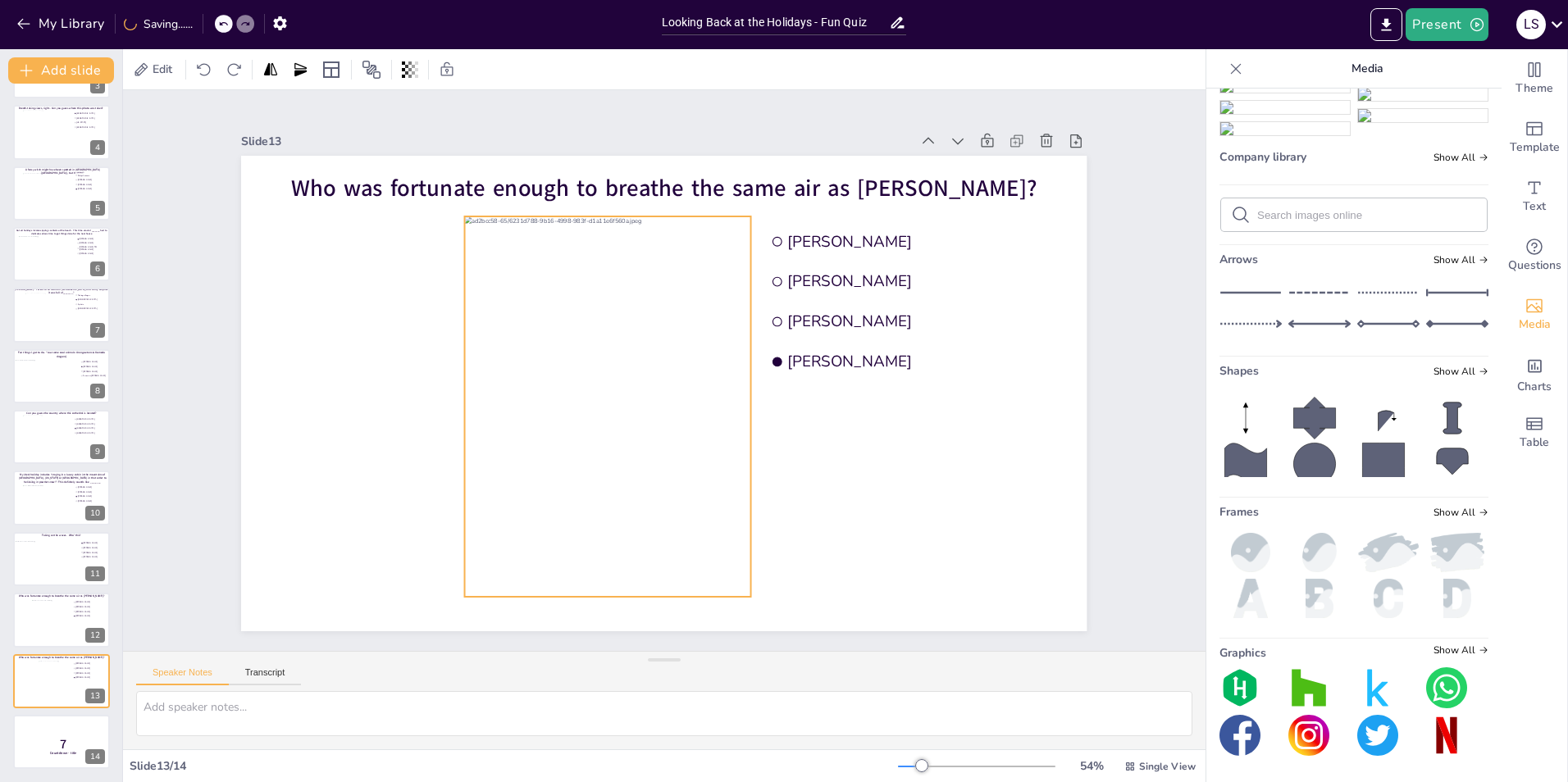
drag, startPoint x: 680, startPoint y: 348, endPoint x: 623, endPoint y: 361, distance: 58.5
click at [623, 361] on div at bounding box center [608, 407] width 285 height 381
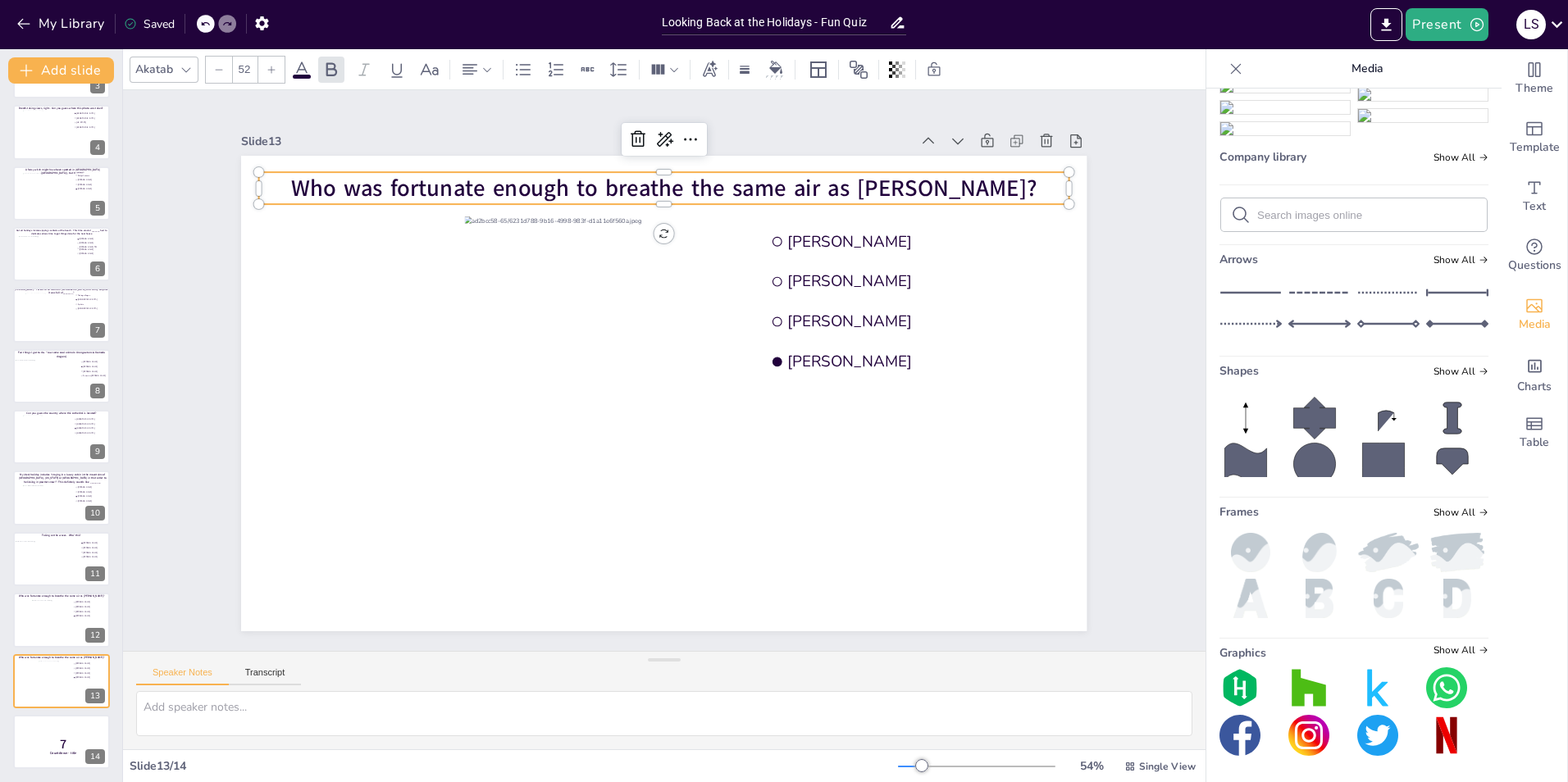
click at [744, 178] on span "Who was fortunate enough to breathe the same air as [PERSON_NAME]?" at bounding box center [663, 188] width 745 height 32
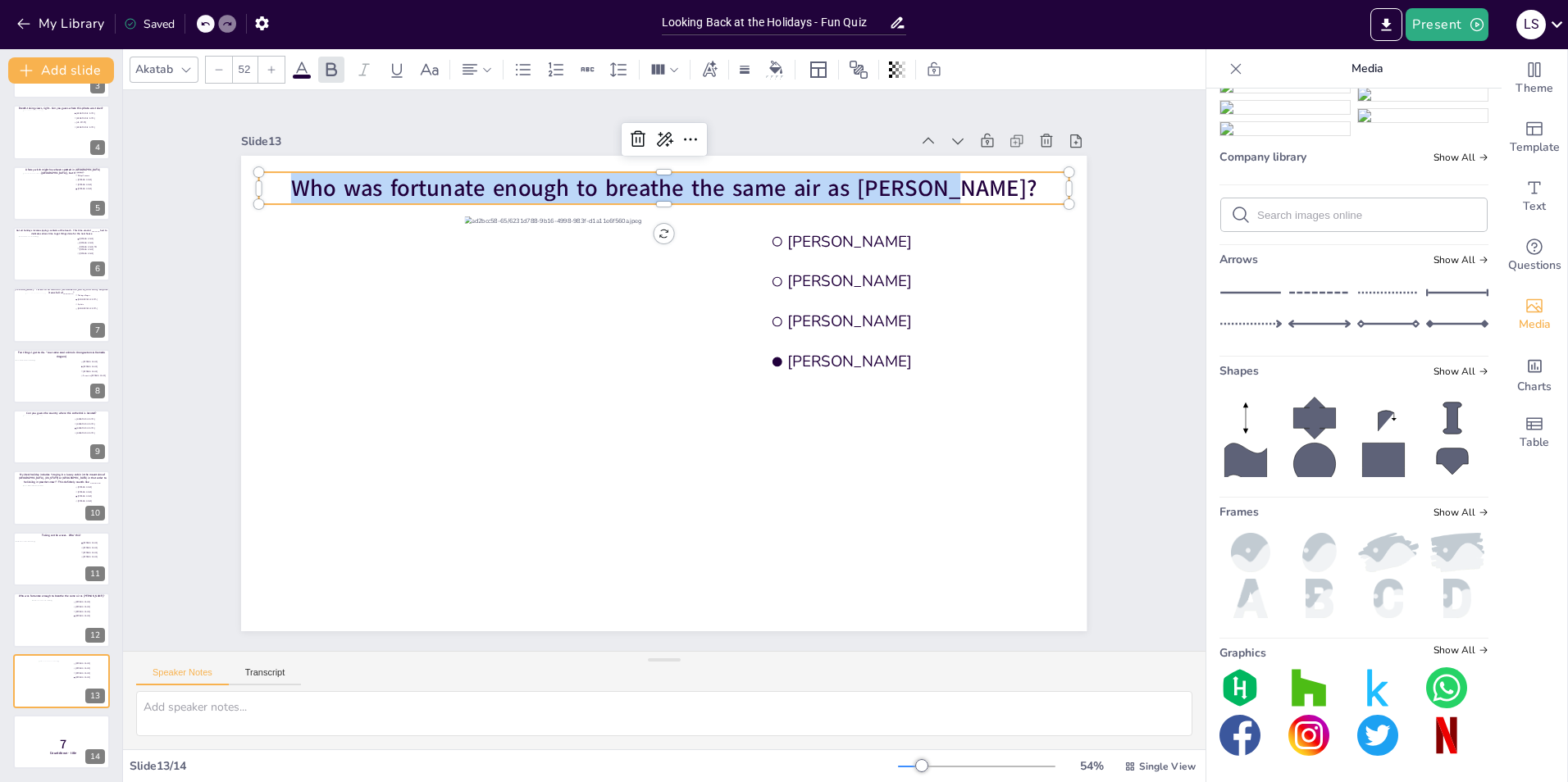
drag, startPoint x: 983, startPoint y: 182, endPoint x: 320, endPoint y: 193, distance: 663.1
click at [320, 193] on p "Who was fortunate enough to breathe the same air as [PERSON_NAME]?" at bounding box center [664, 188] width 810 height 32
click at [898, 182] on span "Who was fortunate enough to breathe the same air as [PERSON_NAME]?" at bounding box center [663, 188] width 745 height 32
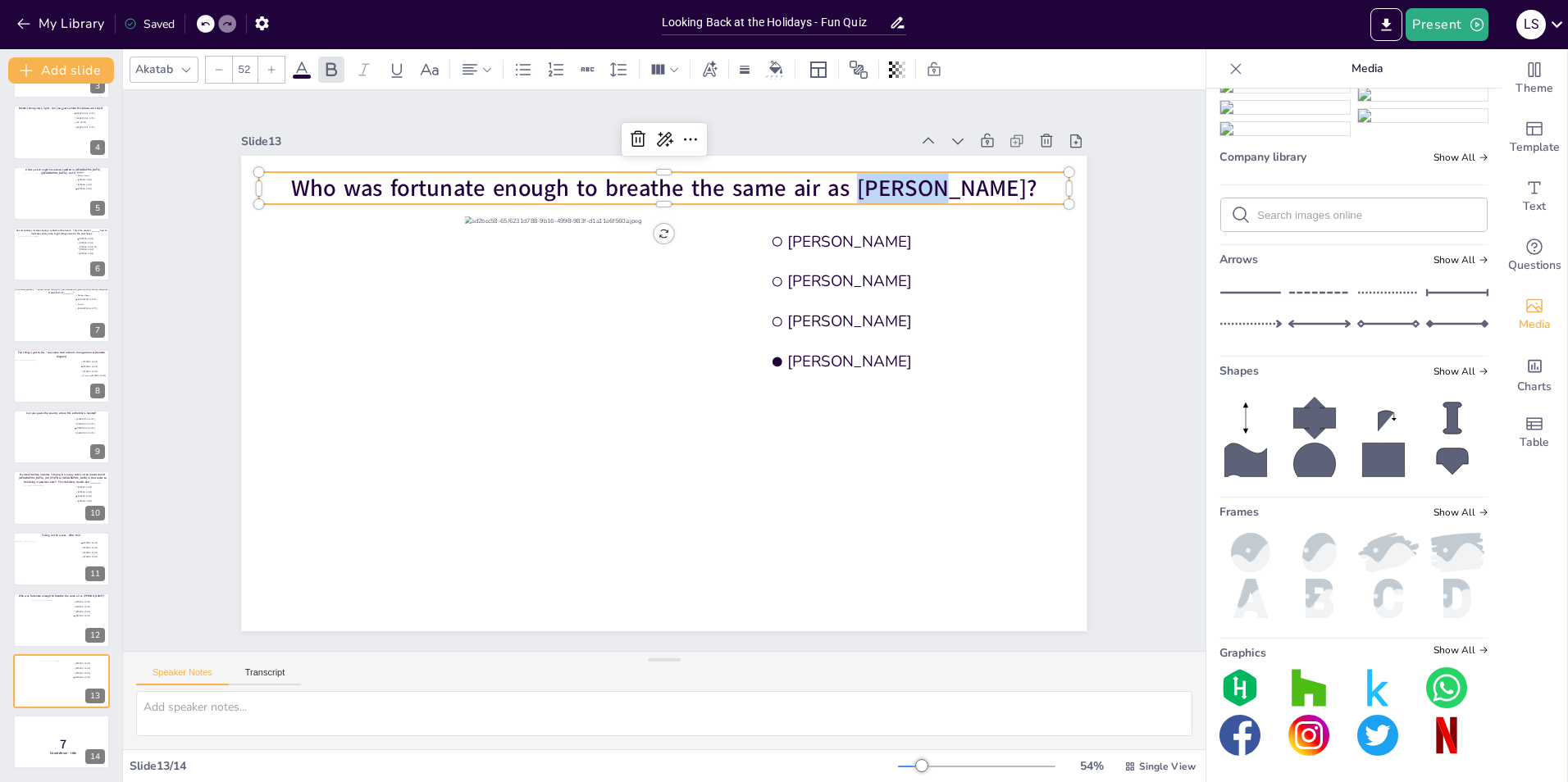
click at [898, 182] on span "Who was fortunate enough to breathe the same air as [PERSON_NAME]?" at bounding box center [663, 188] width 745 height 32
click at [958, 182] on span "Who was fortunate enough to breathe the same air as [PERSON_NAME]?" at bounding box center [663, 188] width 745 height 32
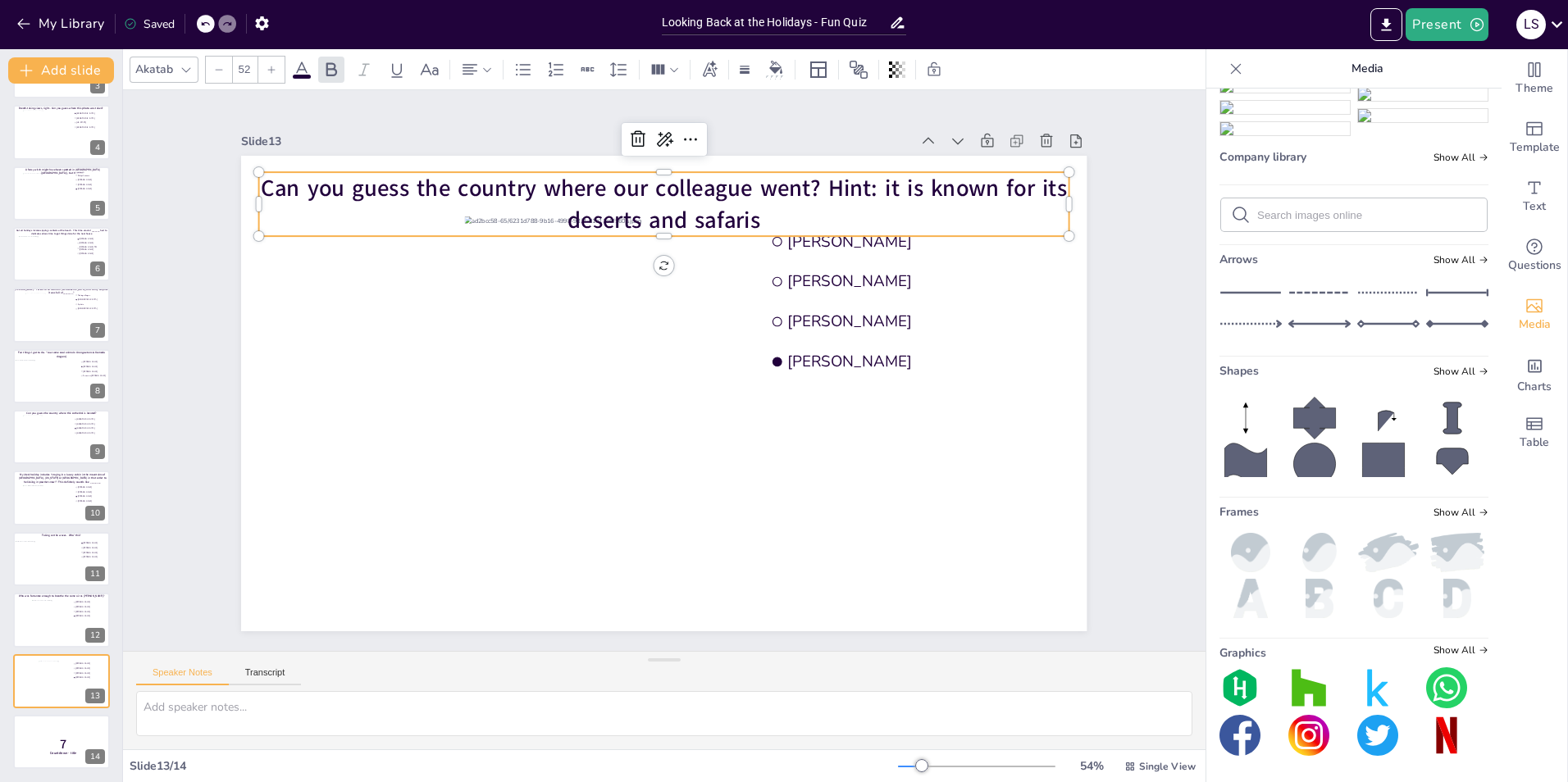
click at [1112, 172] on div "Slide 1 Would you dare climb a mountain during a hurricane storm? I bet not, bu…" at bounding box center [663, 370] width 937 height 521
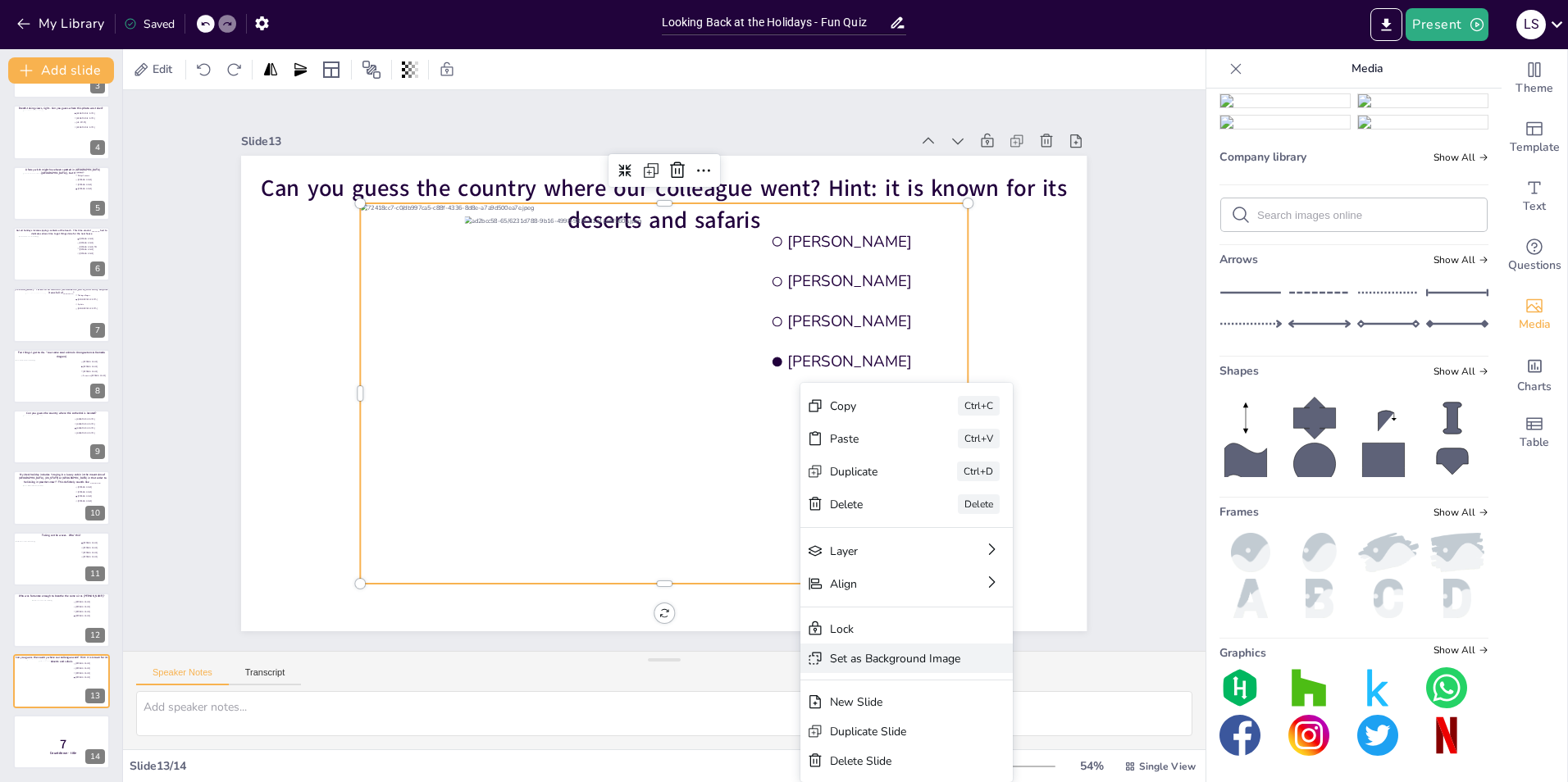
click at [924, 663] on div "Set as Background Image" at bounding box center [895, 658] width 130 height 16
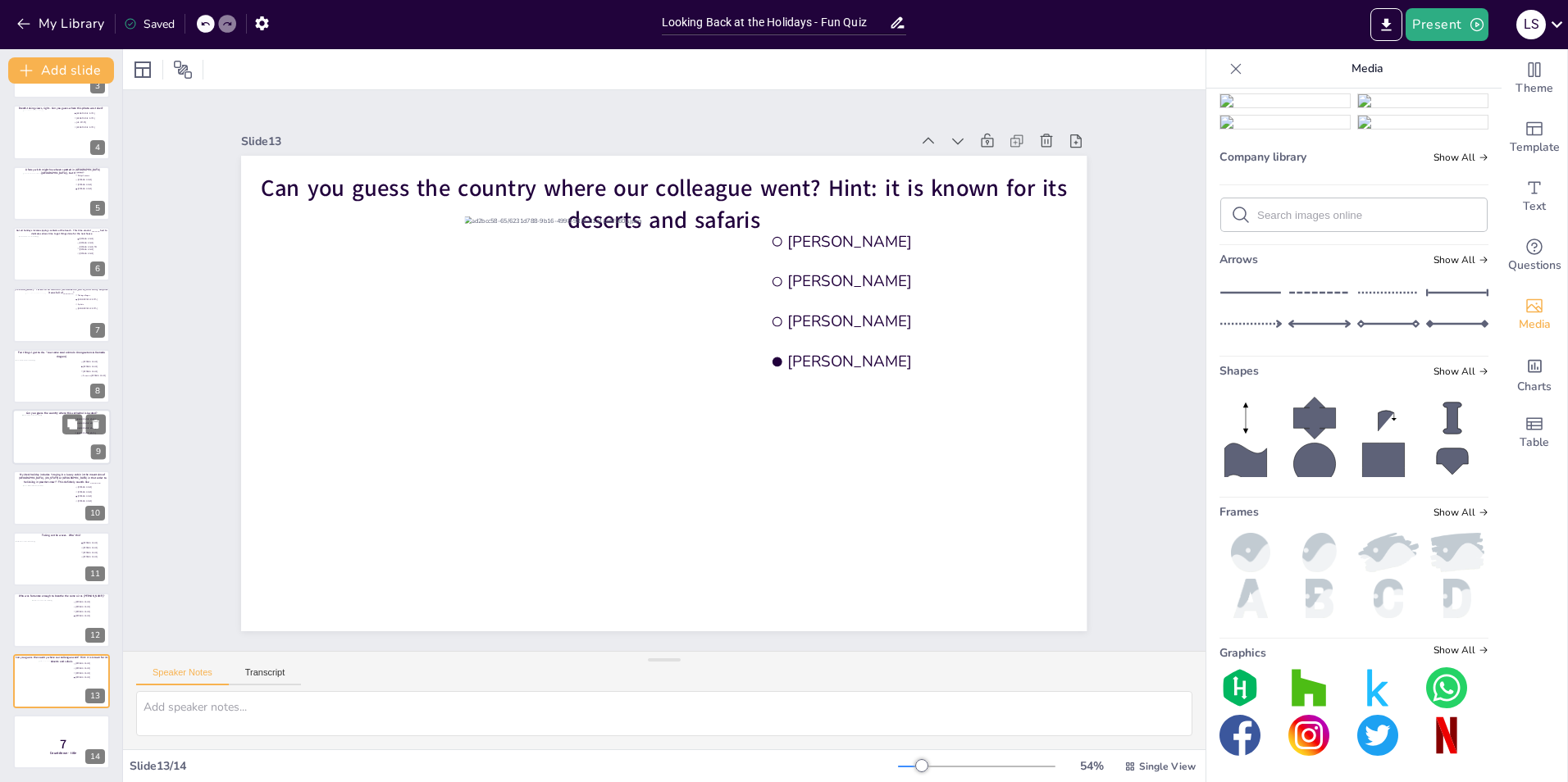
click at [41, 425] on div at bounding box center [61, 437] width 79 height 45
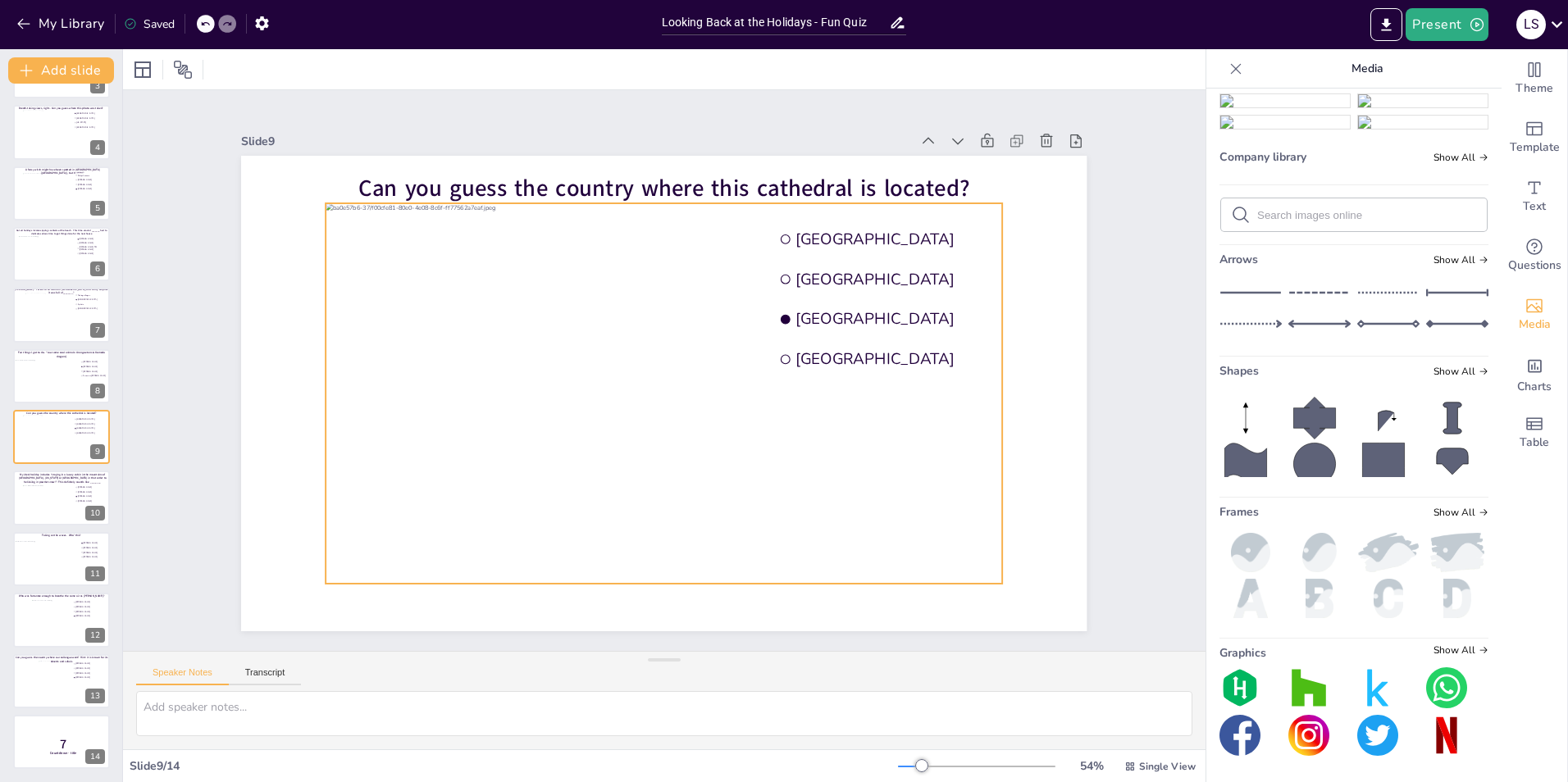
click at [595, 453] on div at bounding box center [664, 394] width 676 height 381
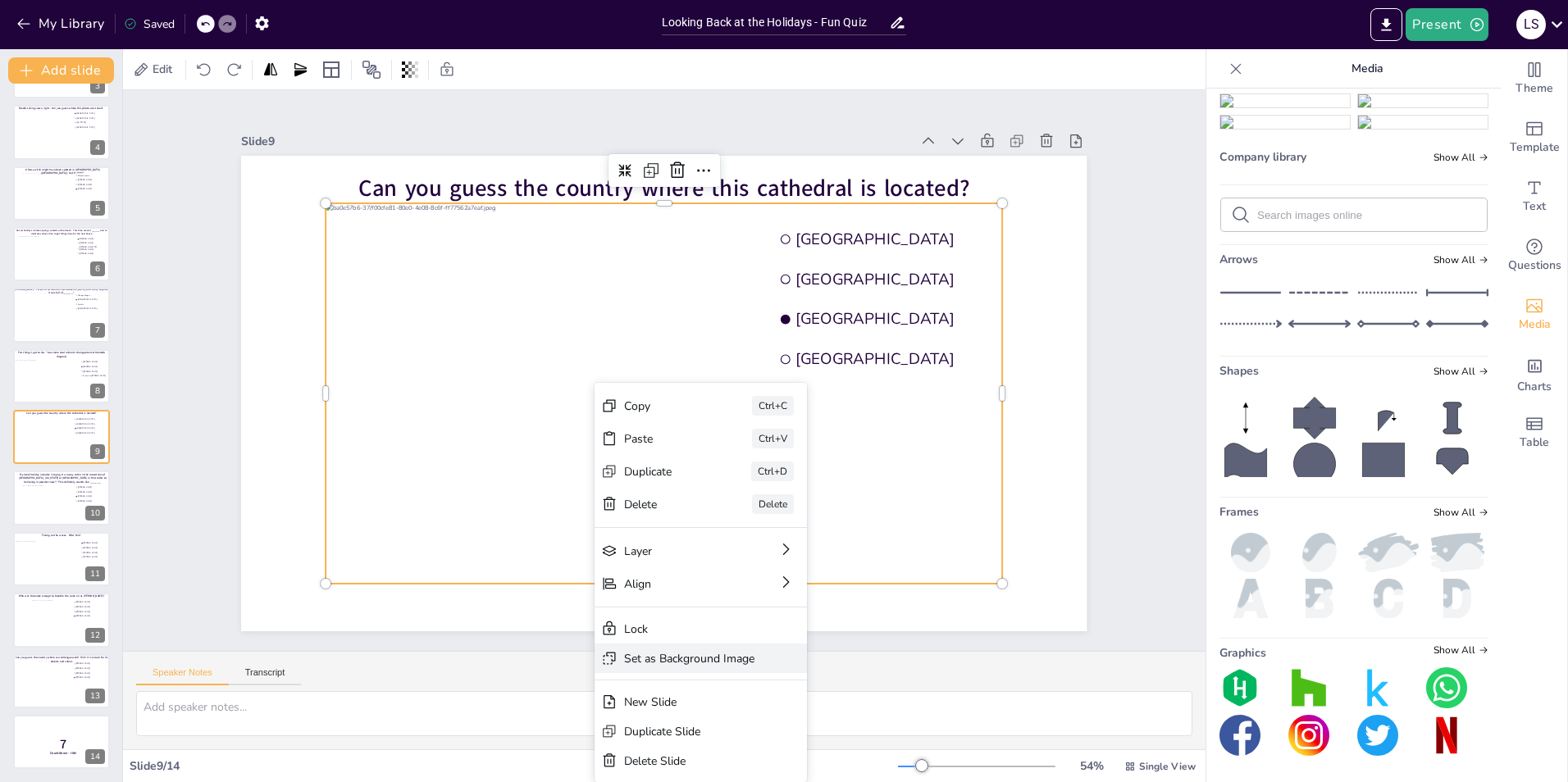
click at [702, 654] on div "Set as Background Image" at bounding box center [689, 658] width 130 height 16
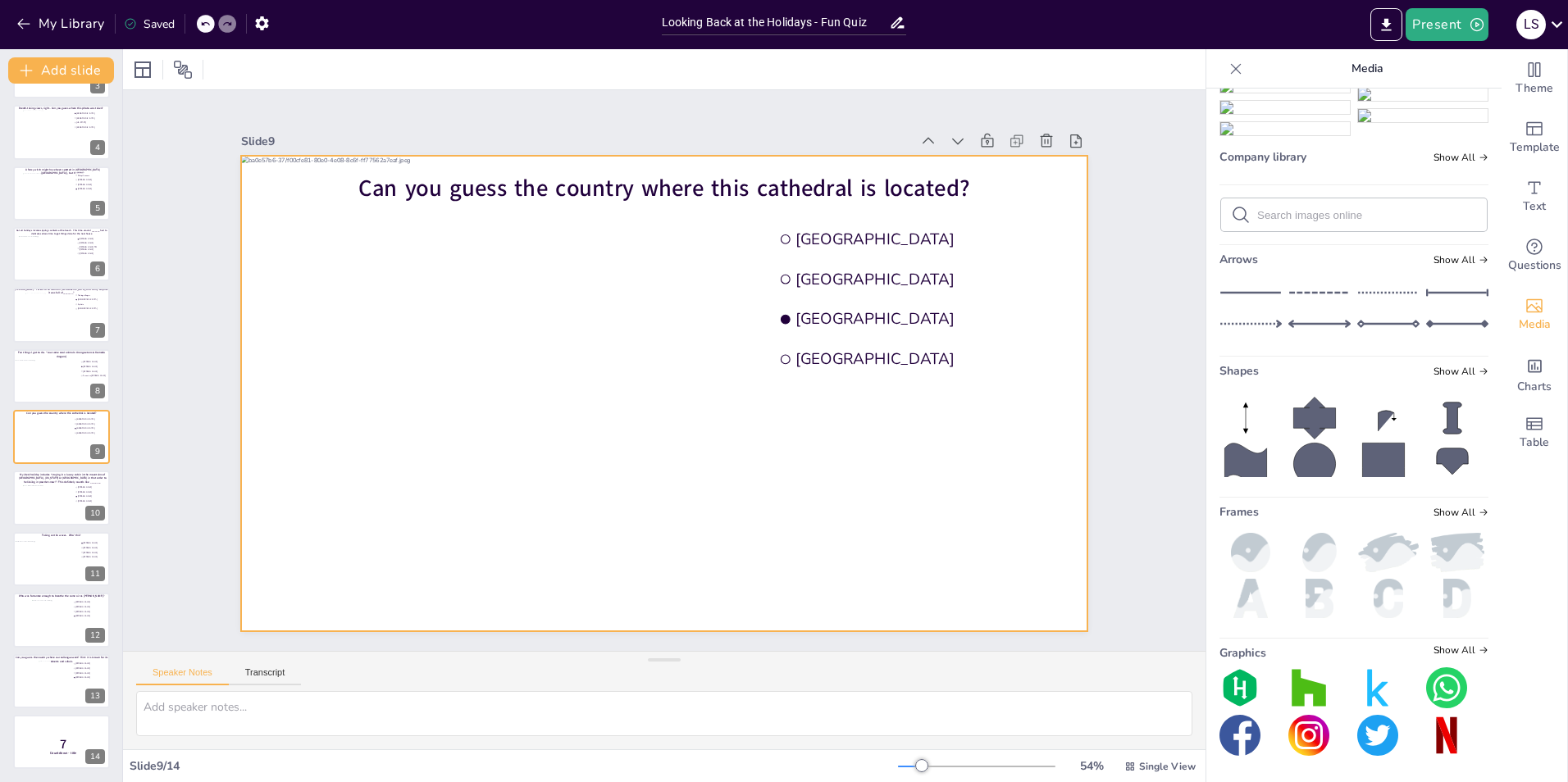
click at [689, 156] on div at bounding box center [664, 394] width 845 height 476
drag, startPoint x: 689, startPoint y: 150, endPoint x: 686, endPoint y: 203, distance: 53.1
click at [686, 203] on div at bounding box center [664, 394] width 845 height 476
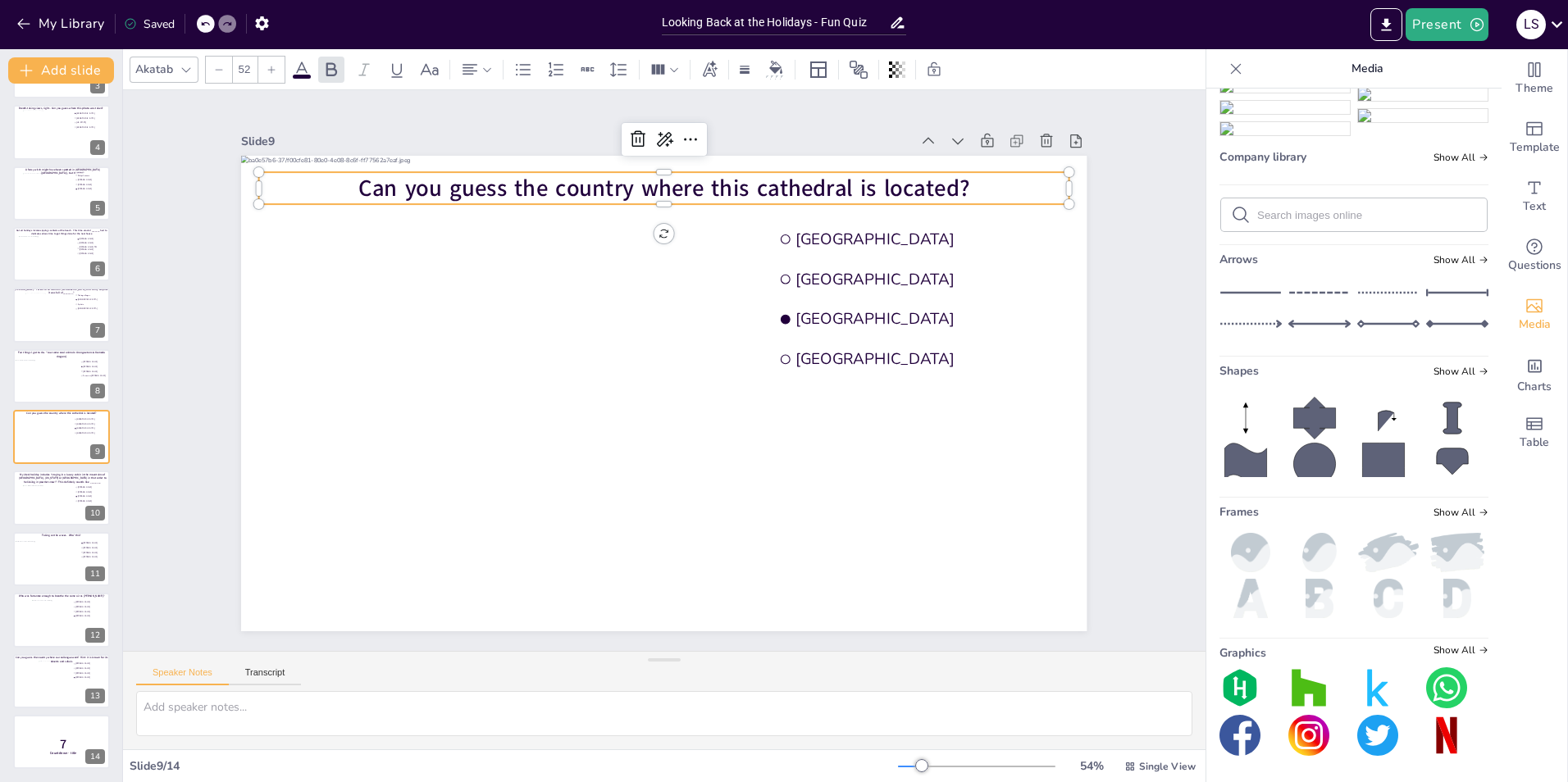
click at [952, 177] on span "Can you guess the country where this cathedral is located?" at bounding box center [665, 188] width 611 height 32
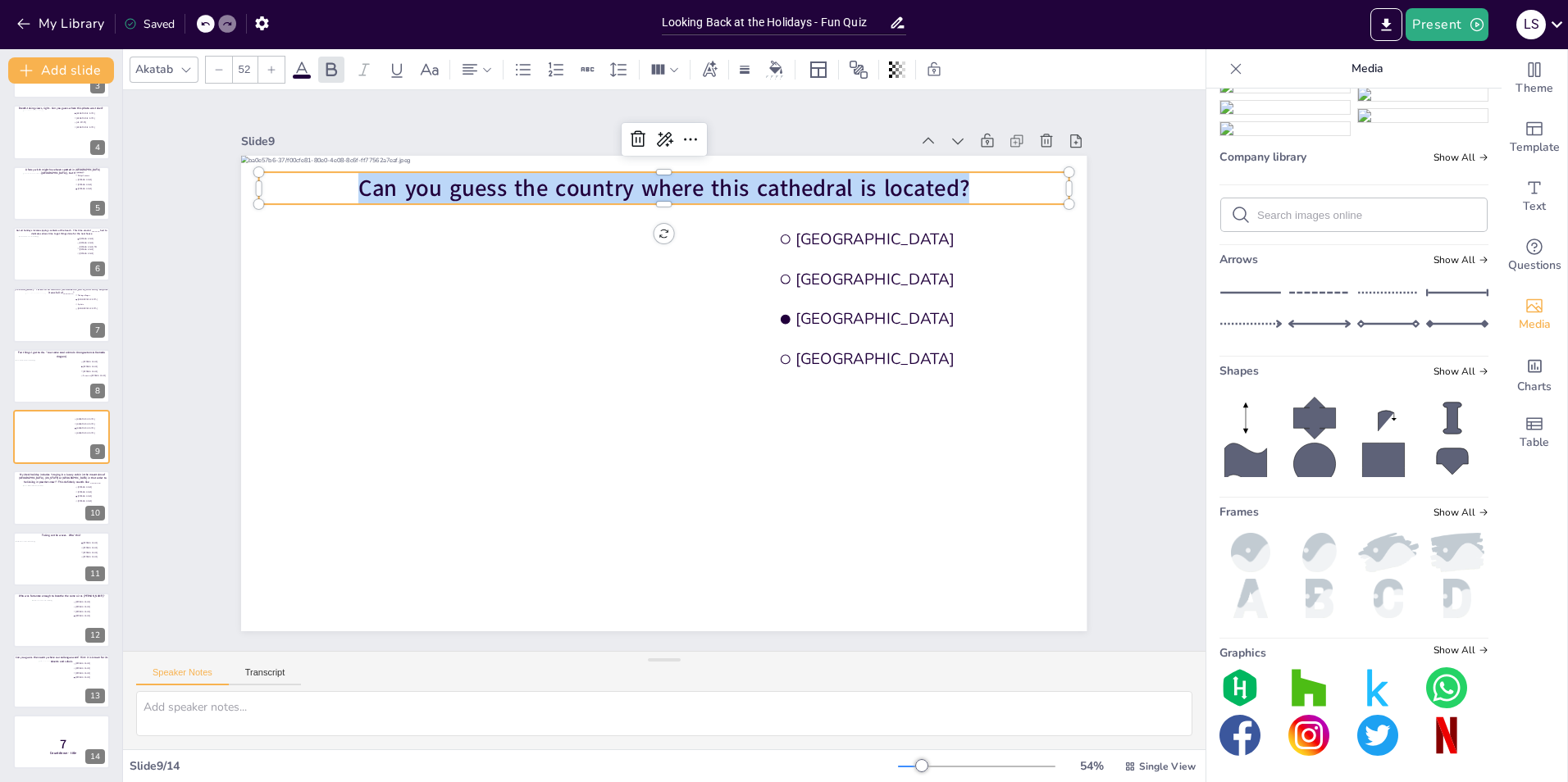
drag, startPoint x: 969, startPoint y: 179, endPoint x: 347, endPoint y: 183, distance: 622.0
click at [347, 183] on p "Can you guess the country where this cathedral is located?" at bounding box center [664, 188] width 810 height 32
click at [379, 134] on div "Slide 9" at bounding box center [575, 141] width 668 height 16
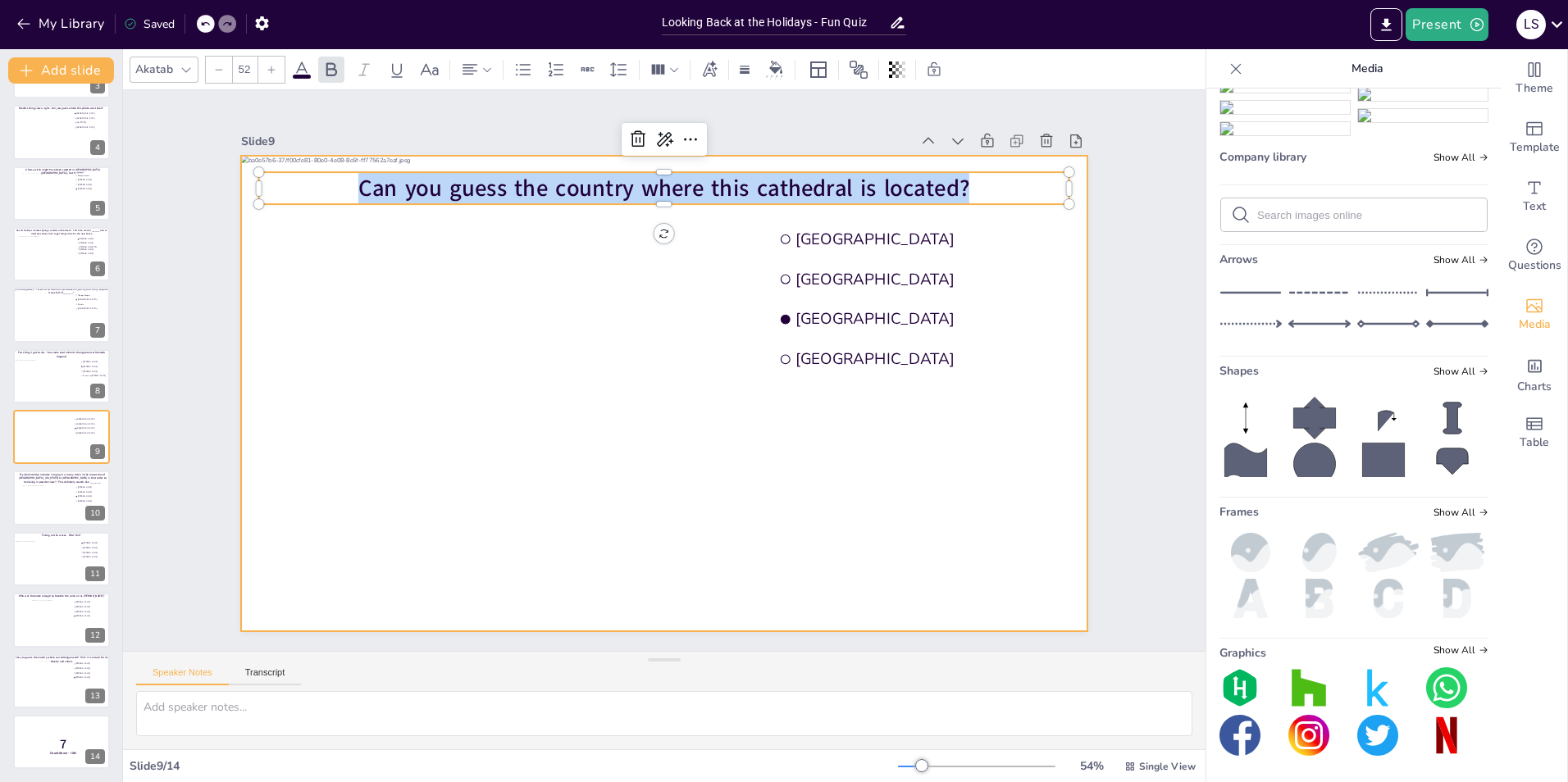
click at [379, 327] on div at bounding box center [664, 394] width 845 height 476
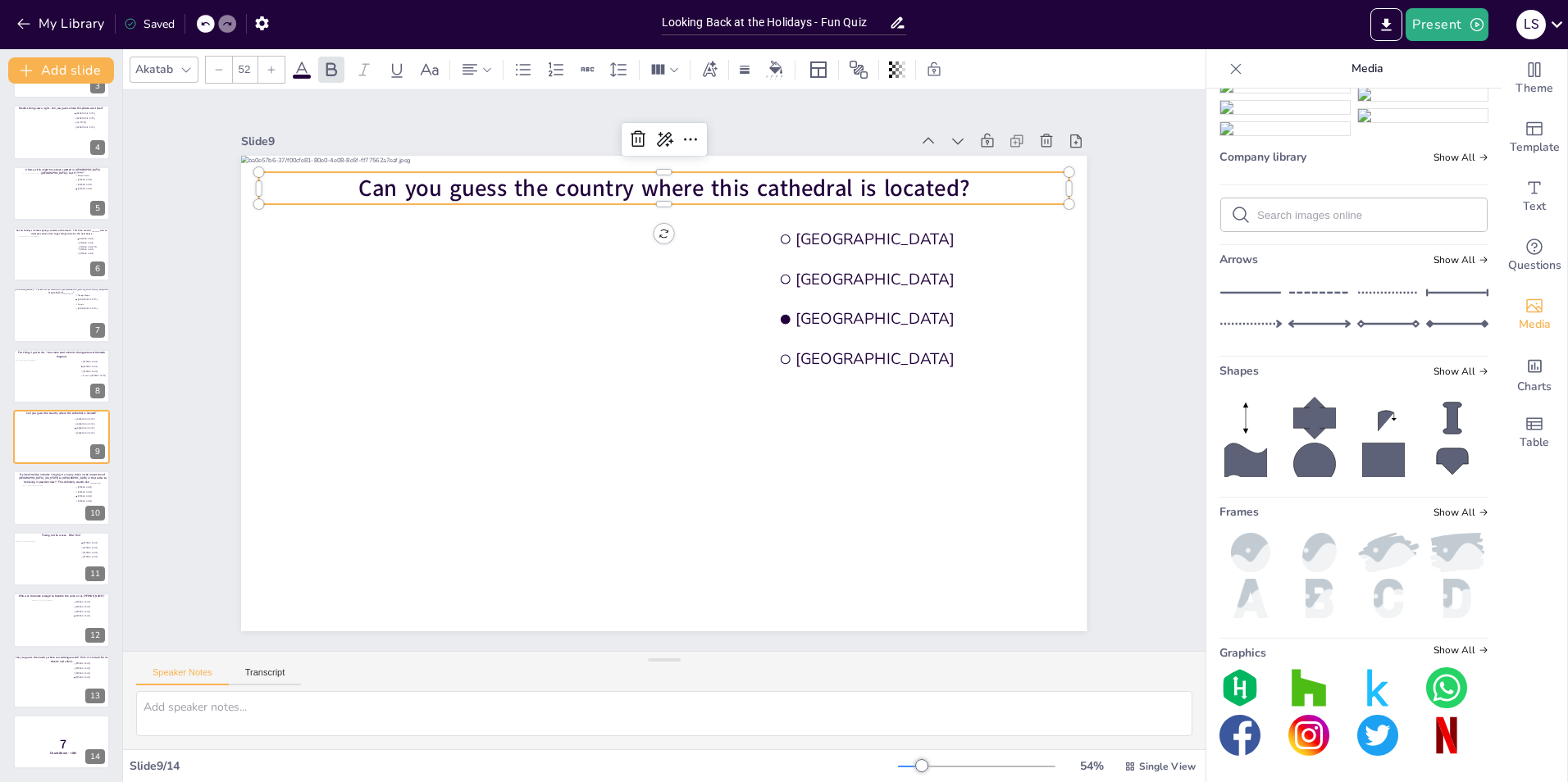
click at [651, 192] on span "Can you guess the country where this cathedral is located?" at bounding box center [665, 188] width 611 height 32
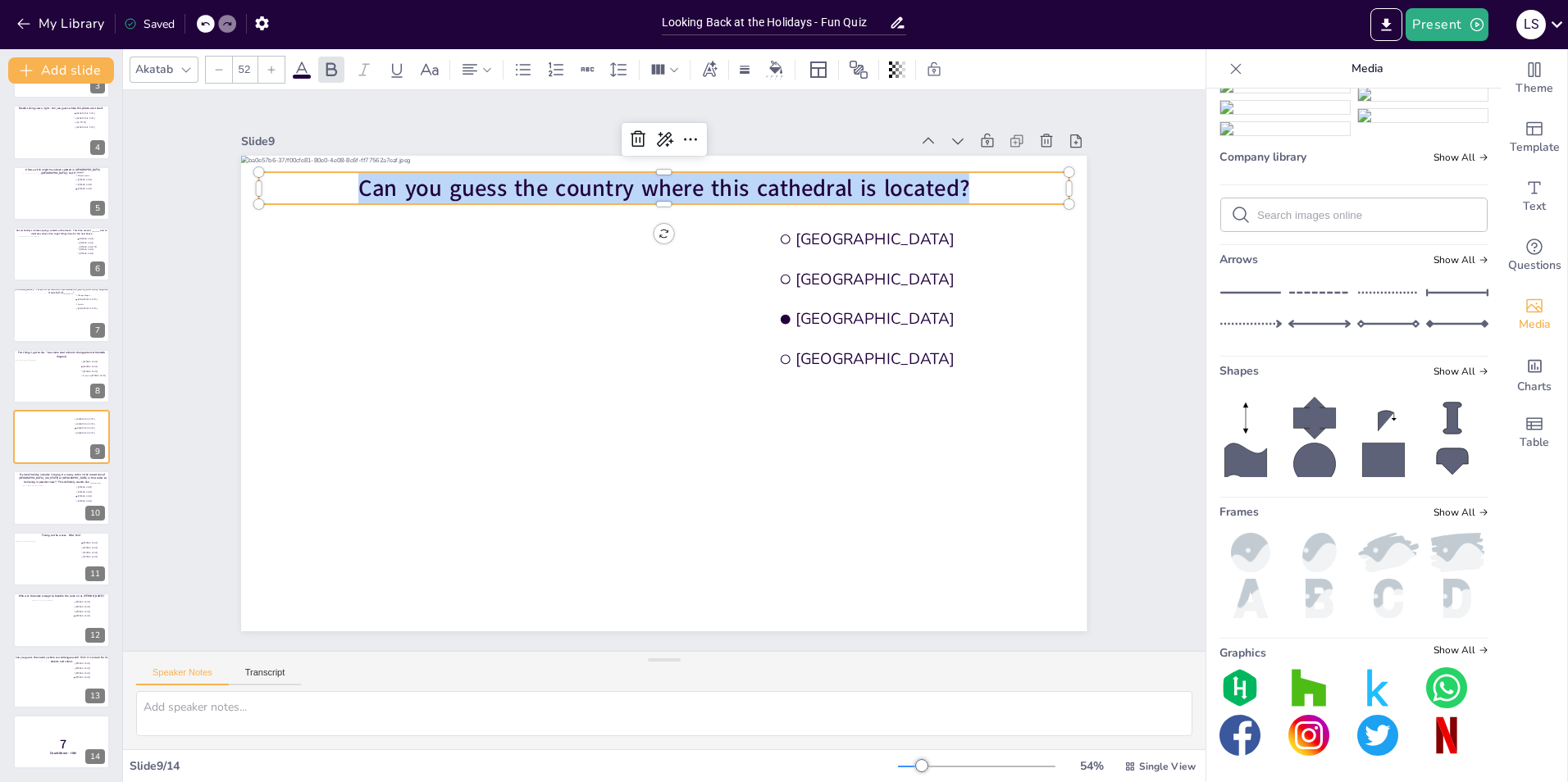
drag, startPoint x: 962, startPoint y: 186, endPoint x: 327, endPoint y: 181, distance: 635.0
click at [327, 181] on p "Can you guess the country where this cathedral is located?" at bounding box center [664, 188] width 810 height 32
click at [298, 62] on icon at bounding box center [301, 69] width 20 height 20
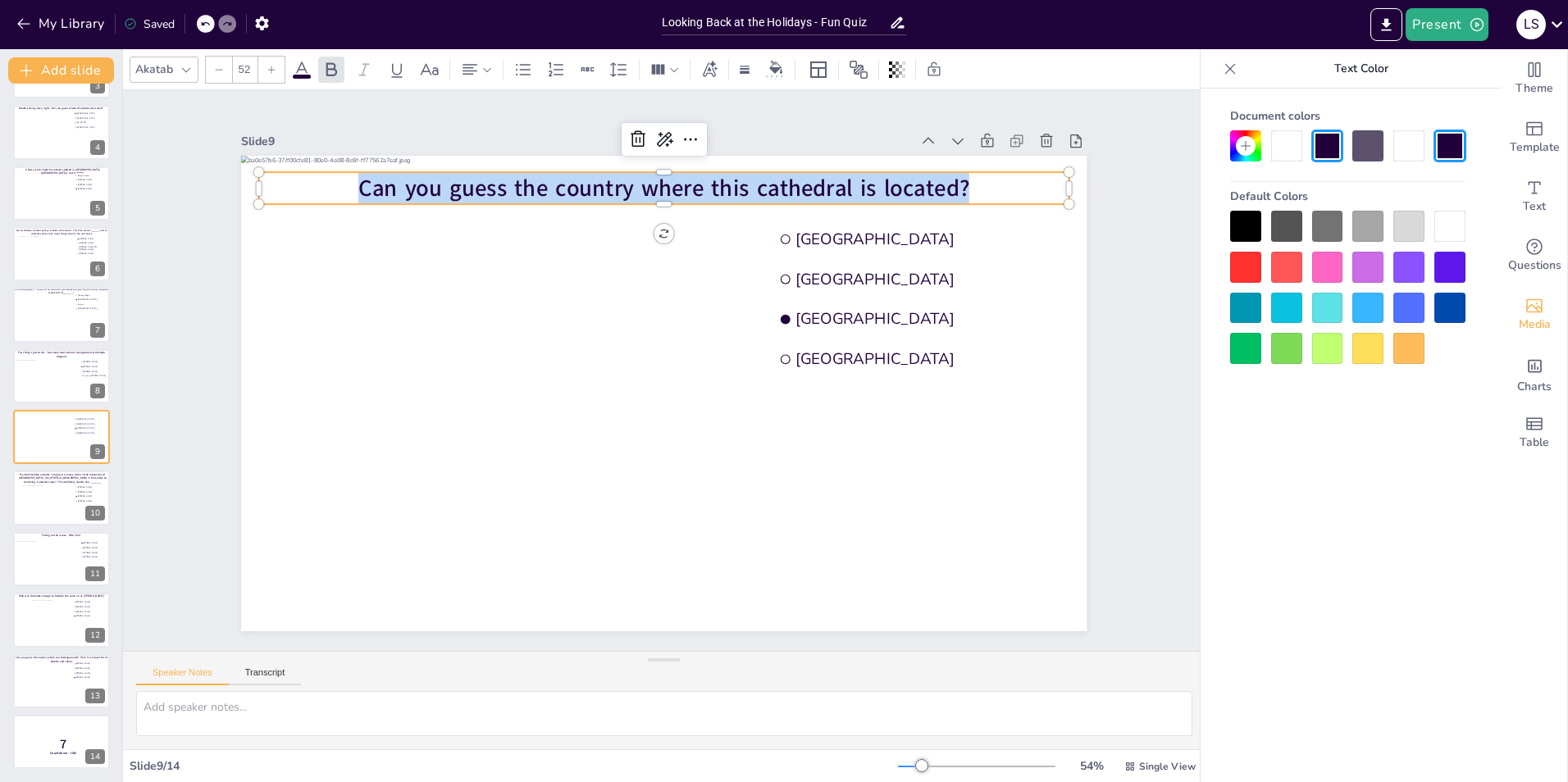
click at [1446, 228] on div at bounding box center [1450, 227] width 32 height 32
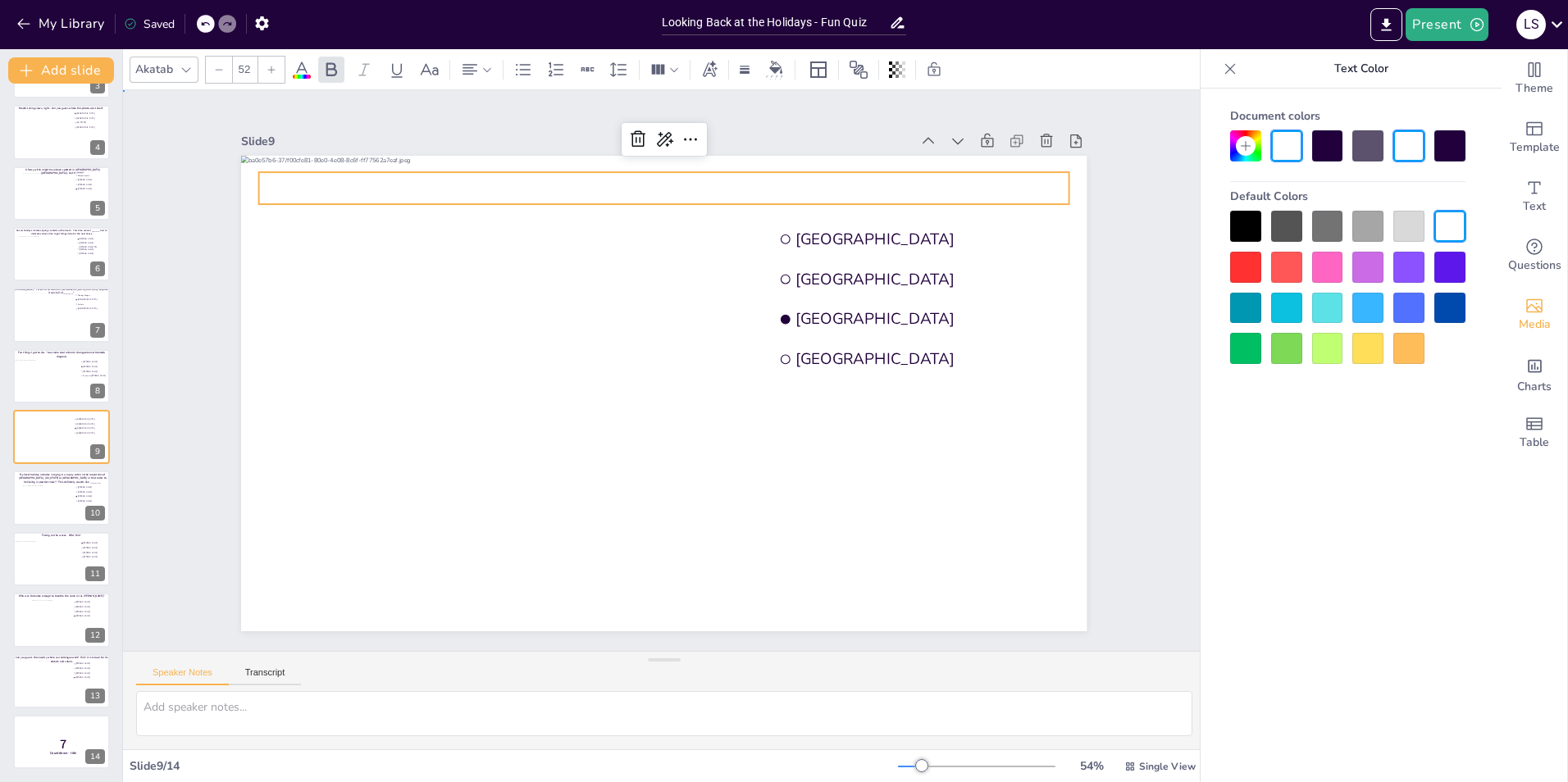
click at [1169, 317] on div "Slide 1 Would you dare climb a mountain during a hurricane storm? I bet not, bu…" at bounding box center [663, 371] width 1082 height 561
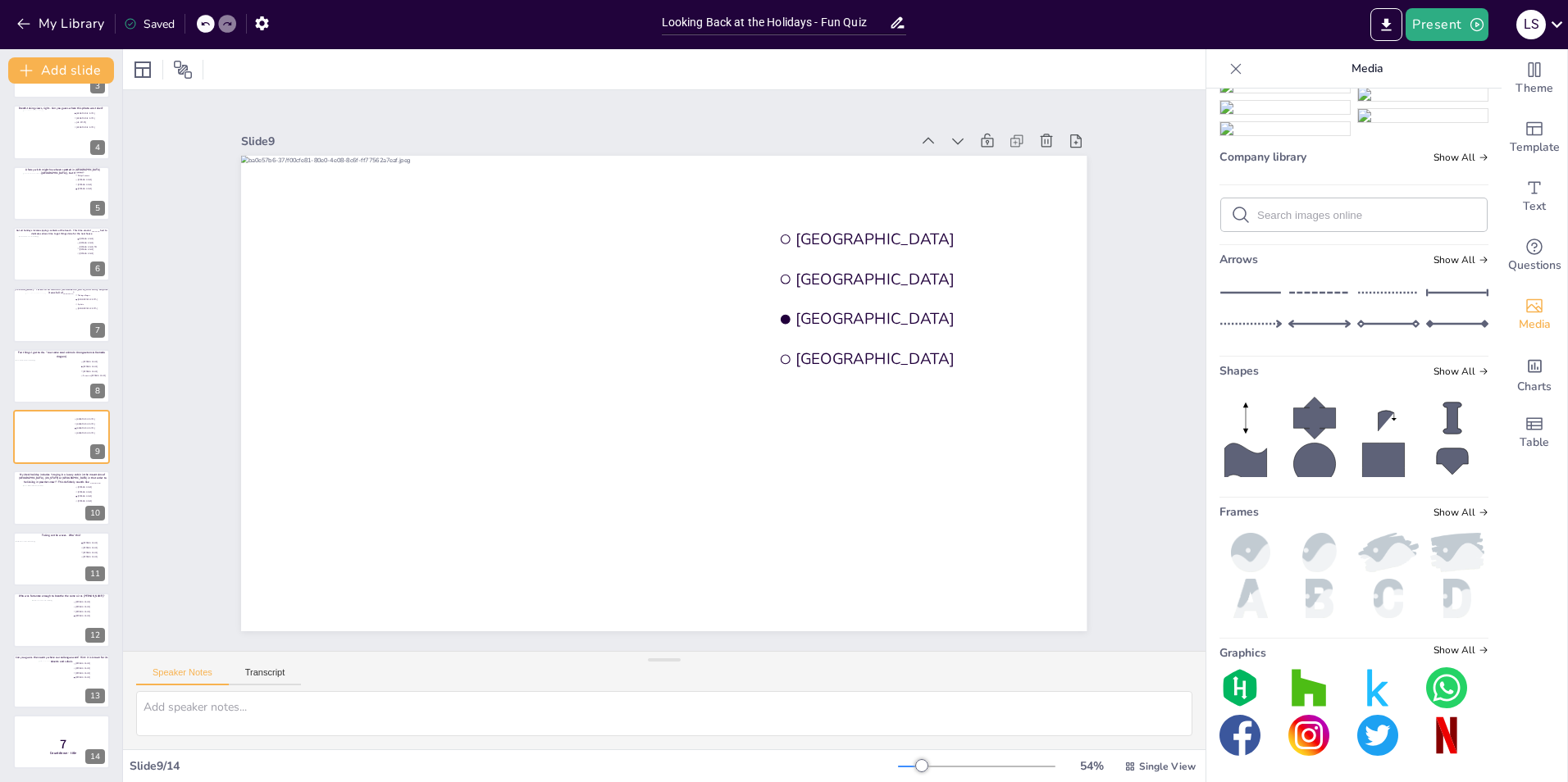
click at [1147, 184] on div "Slide 1 Would you dare climb a mountain during a hurricane storm? I bet not, bu…" at bounding box center [663, 371] width 1082 height 561
click at [1442, 24] on button "Present" at bounding box center [1446, 24] width 82 height 33
click at [1473, 67] on li "Preview presentation" at bounding box center [1471, 60] width 129 height 26
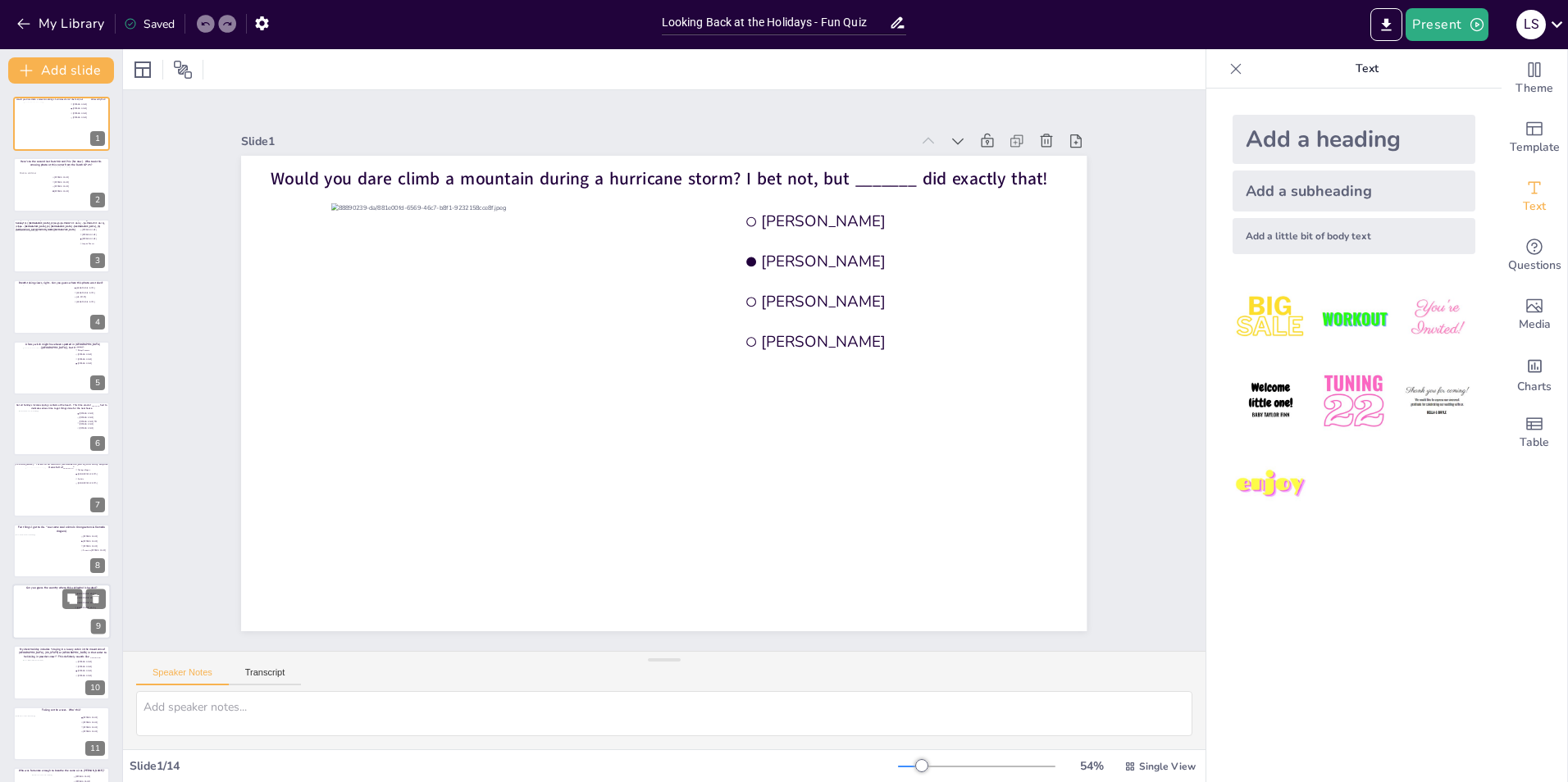
click at [42, 607] on div at bounding box center [61, 611] width 98 height 56
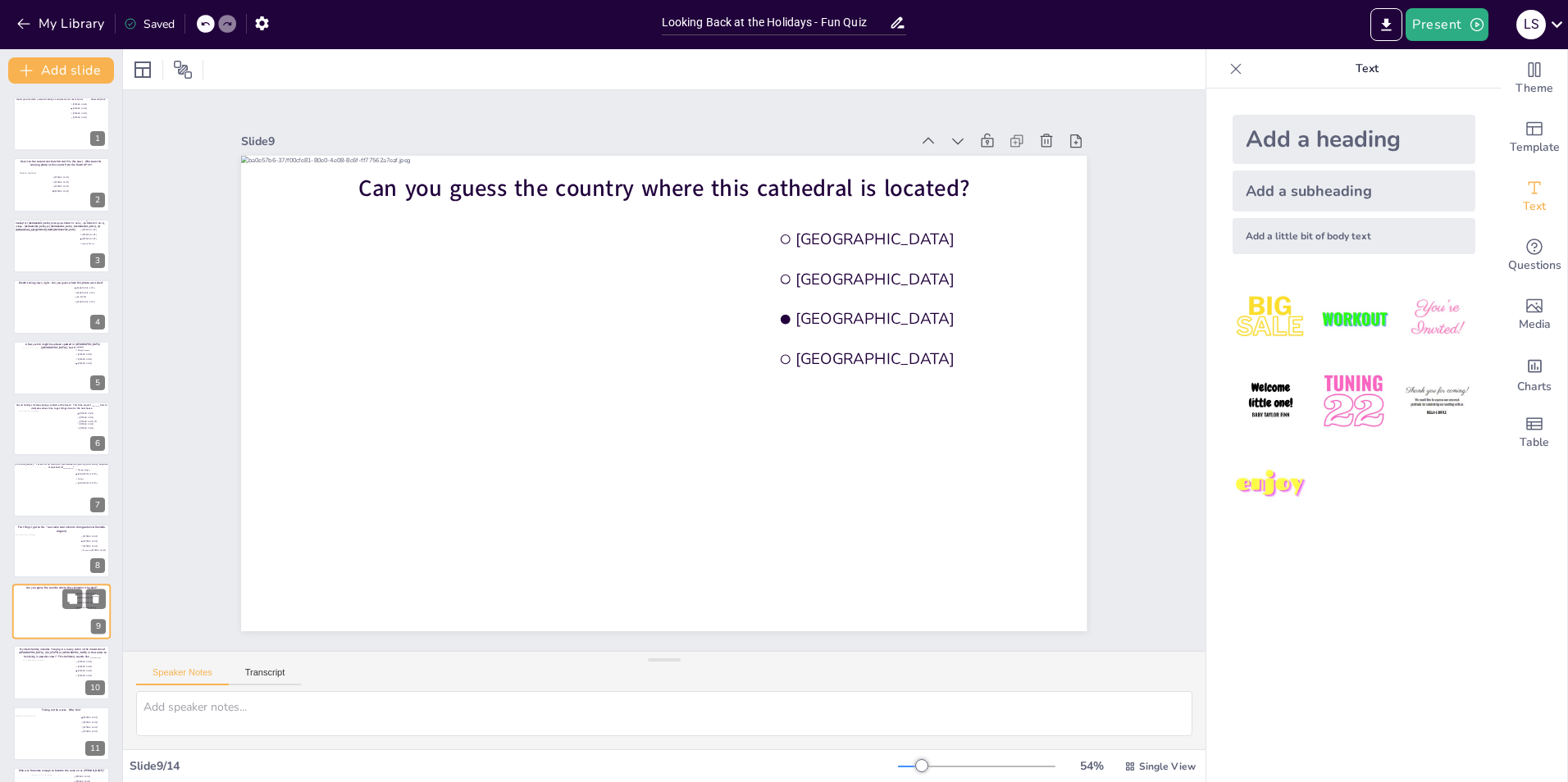
scroll to position [175, 0]
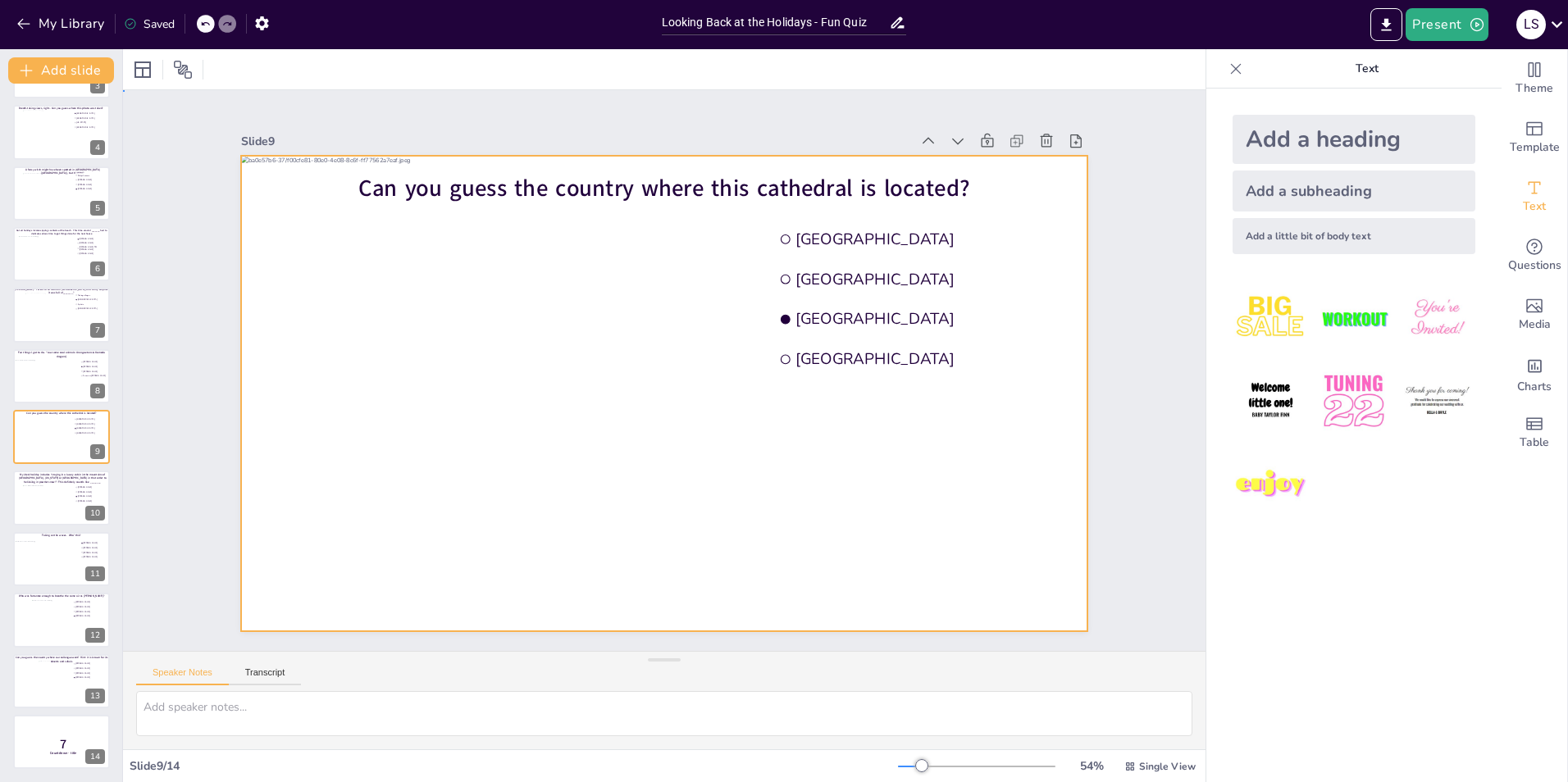
click at [486, 466] on div at bounding box center [664, 394] width 845 height 476
click at [202, 71] on icon at bounding box center [204, 70] width 17 height 17
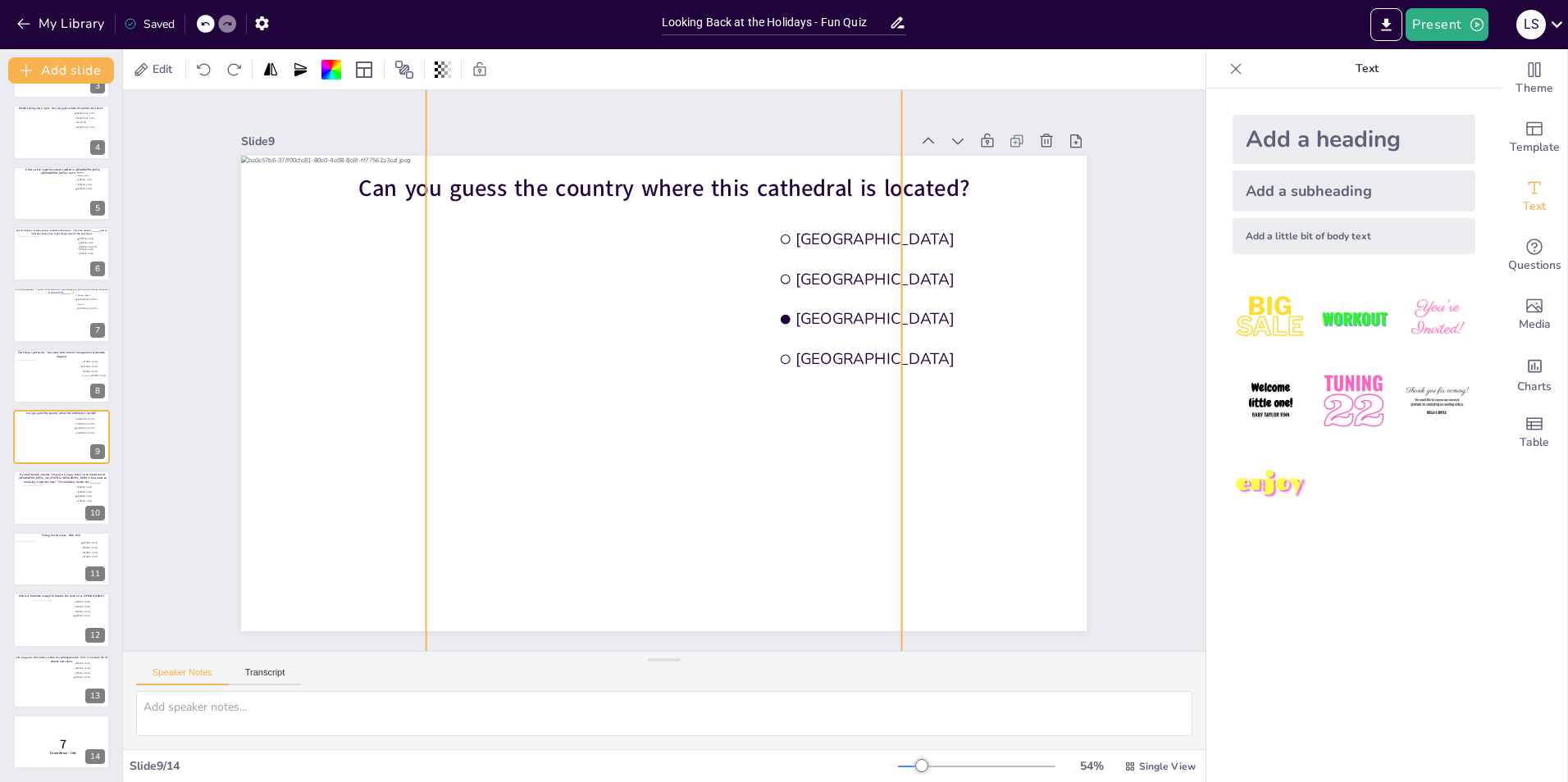
click at [206, 15] on div at bounding box center [205, 23] width 18 height 18
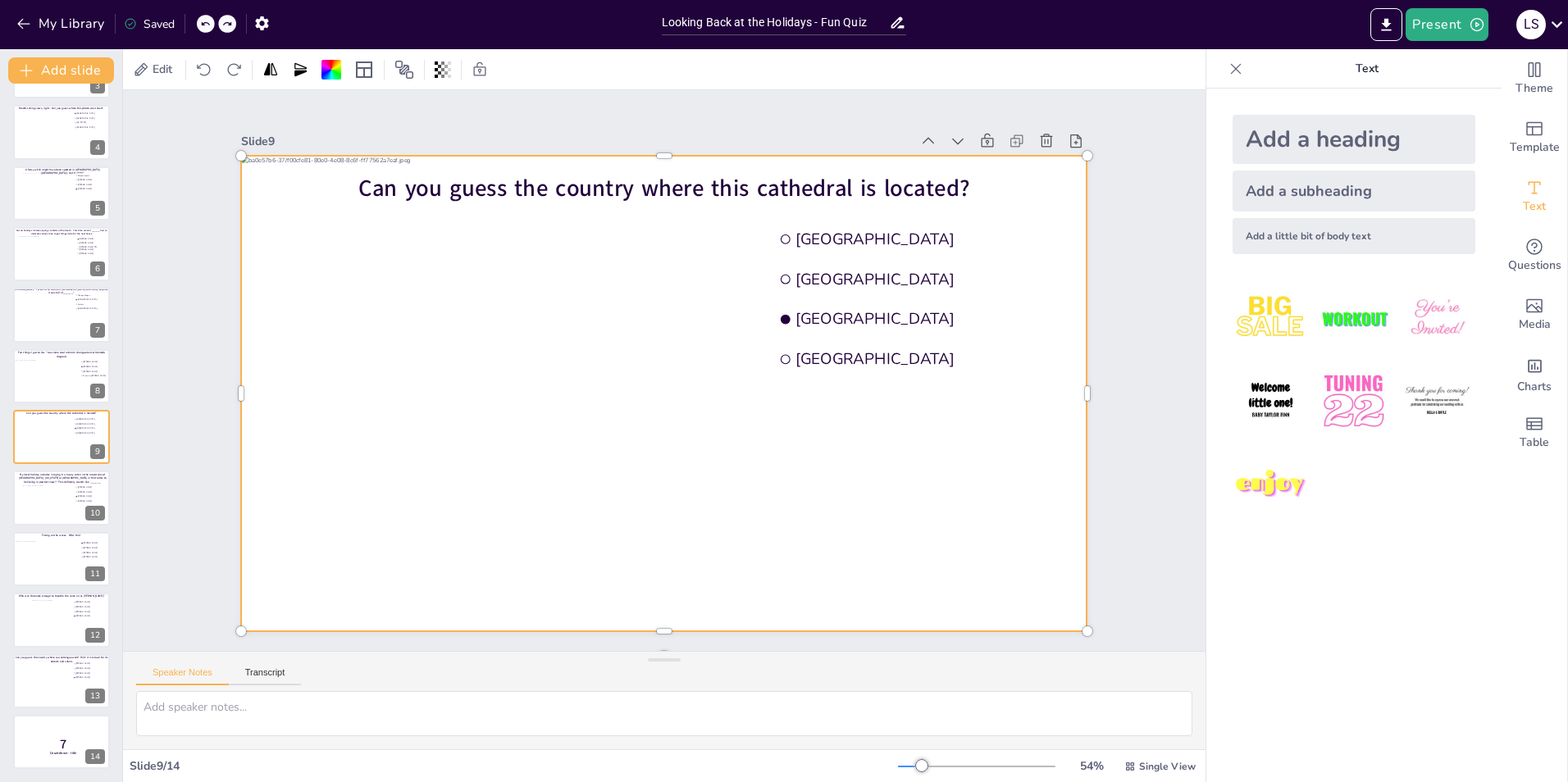
click at [206, 15] on div at bounding box center [205, 23] width 18 height 18
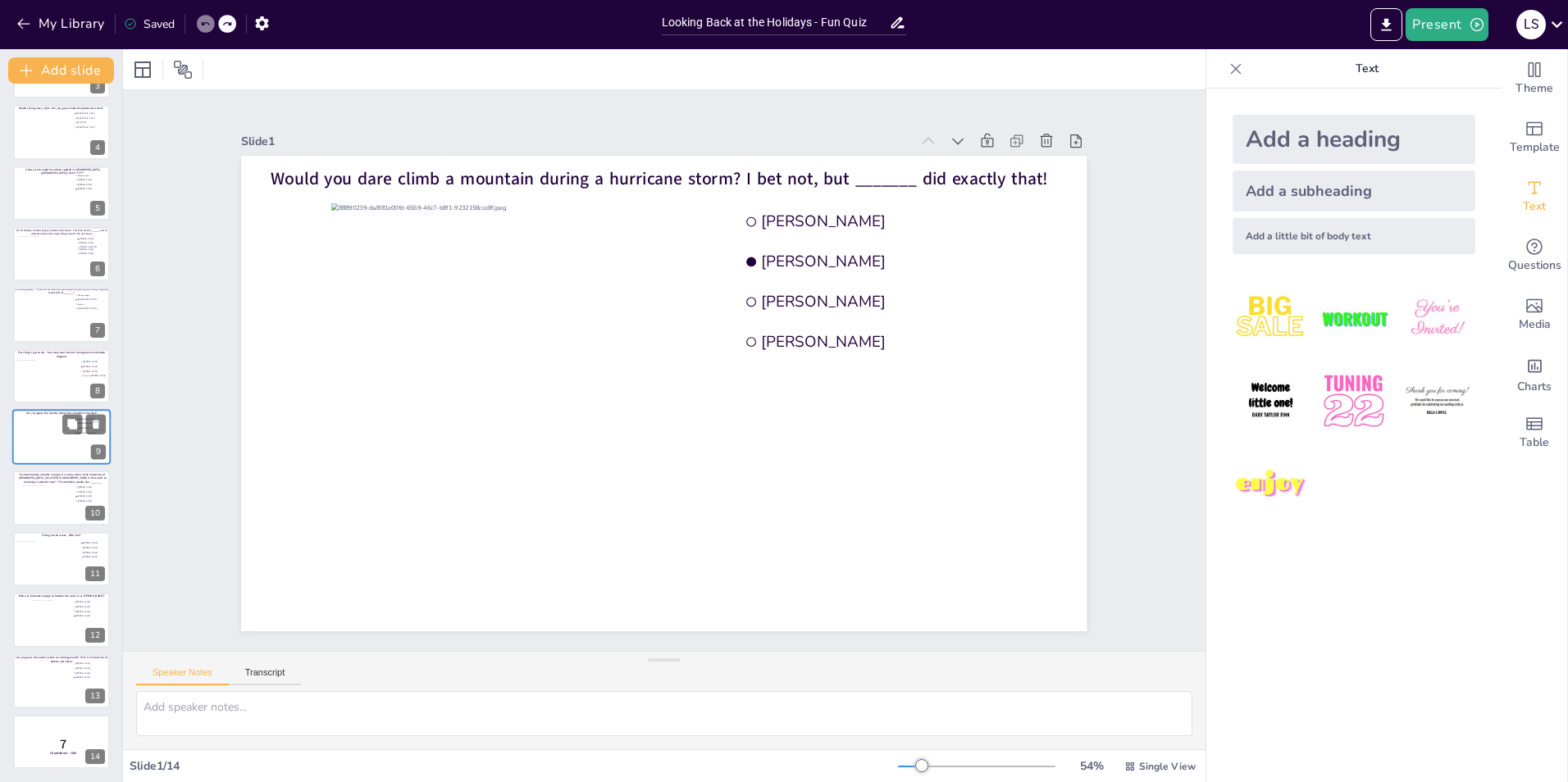
click at [31, 445] on div at bounding box center [61, 437] width 98 height 56
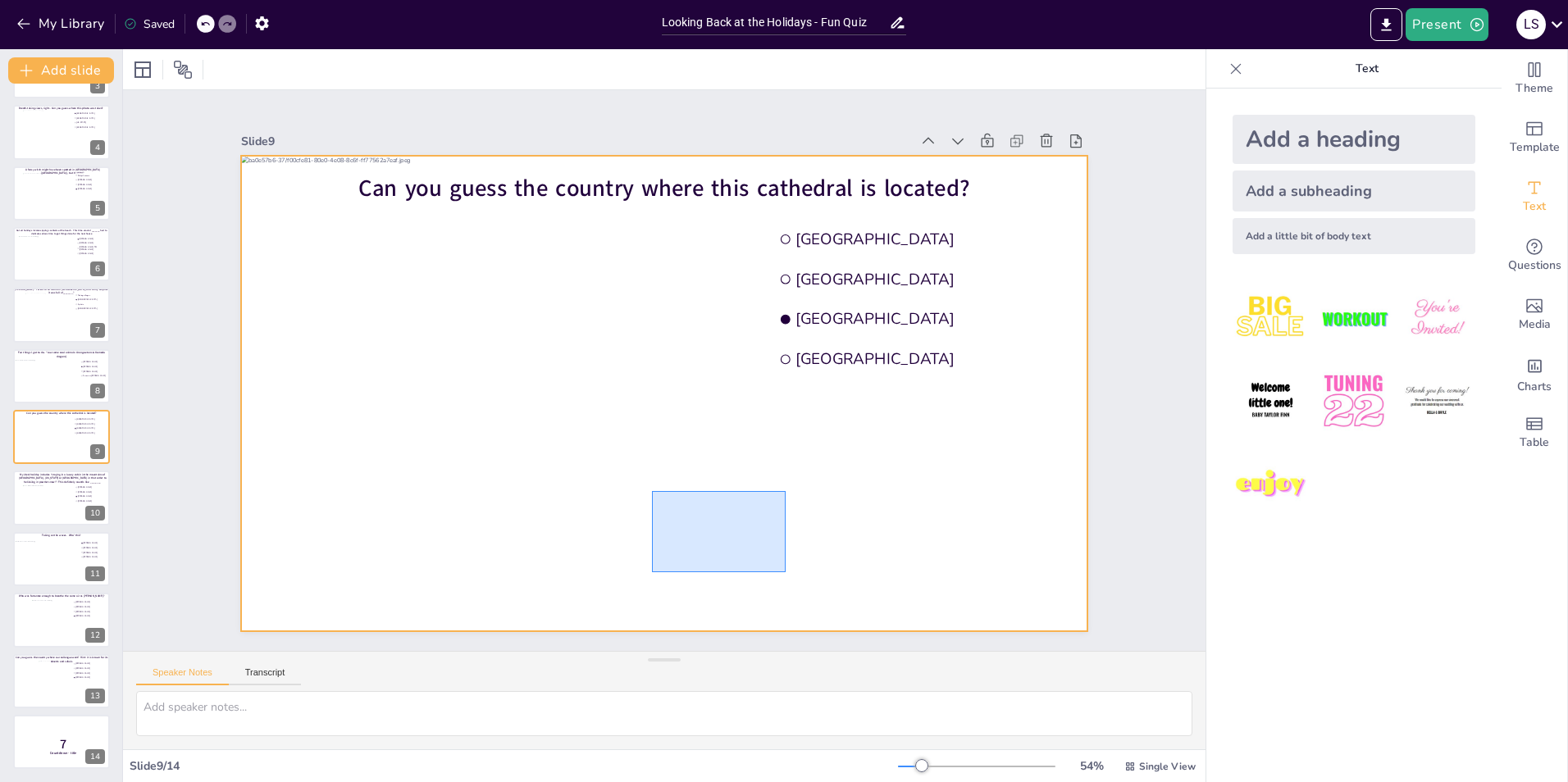
drag, startPoint x: 652, startPoint y: 491, endPoint x: 789, endPoint y: 574, distance: 160.2
click at [789, 574] on div at bounding box center [664, 394] width 845 height 476
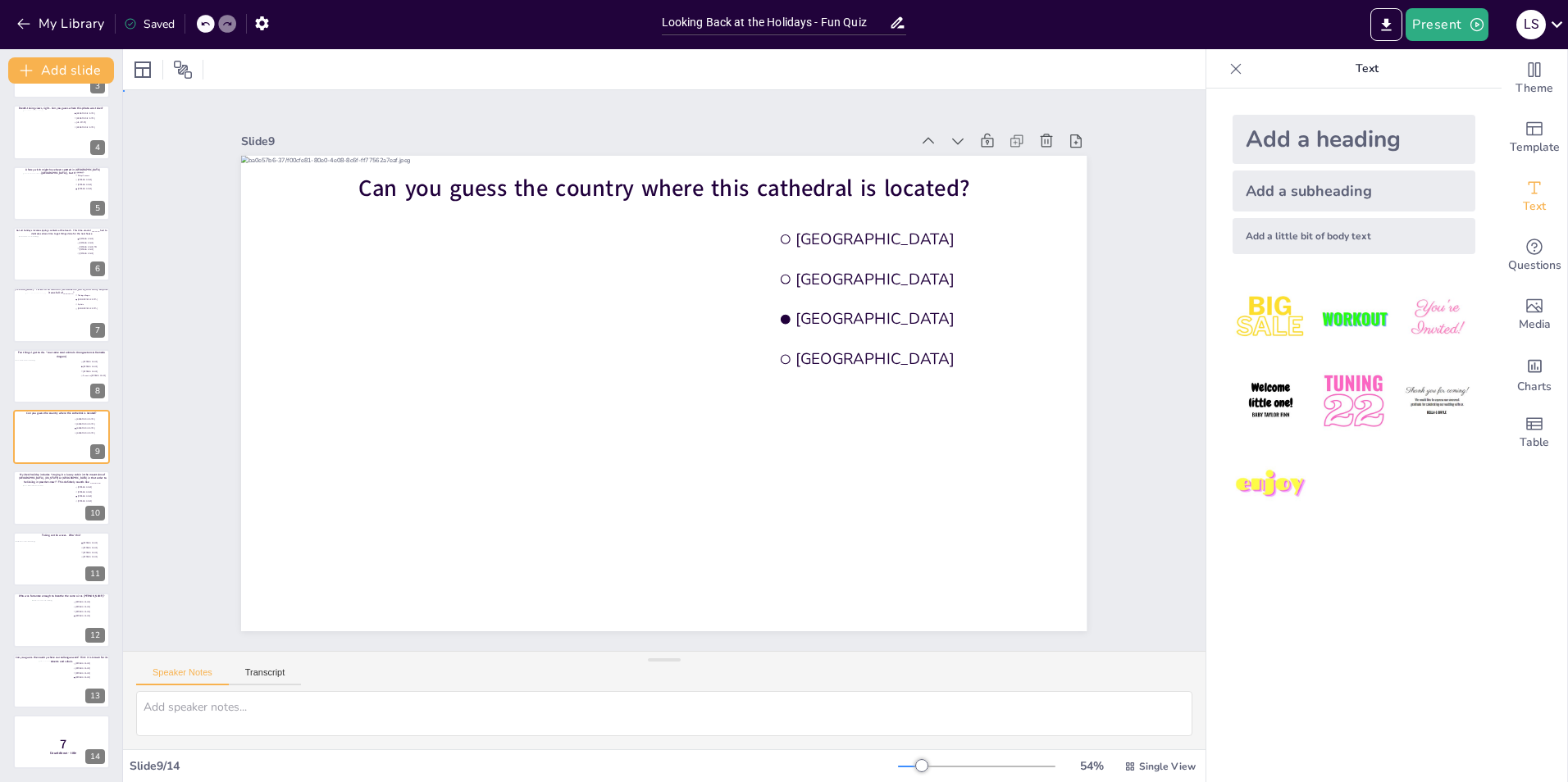
click at [577, 349] on div at bounding box center [664, 394] width 845 height 476
drag, startPoint x: 835, startPoint y: 462, endPoint x: 1036, endPoint y: 570, distance: 228.2
click at [1036, 570] on div at bounding box center [663, 393] width 865 height 495
drag, startPoint x: 1036, startPoint y: 570, endPoint x: 934, endPoint y: 527, distance: 110.7
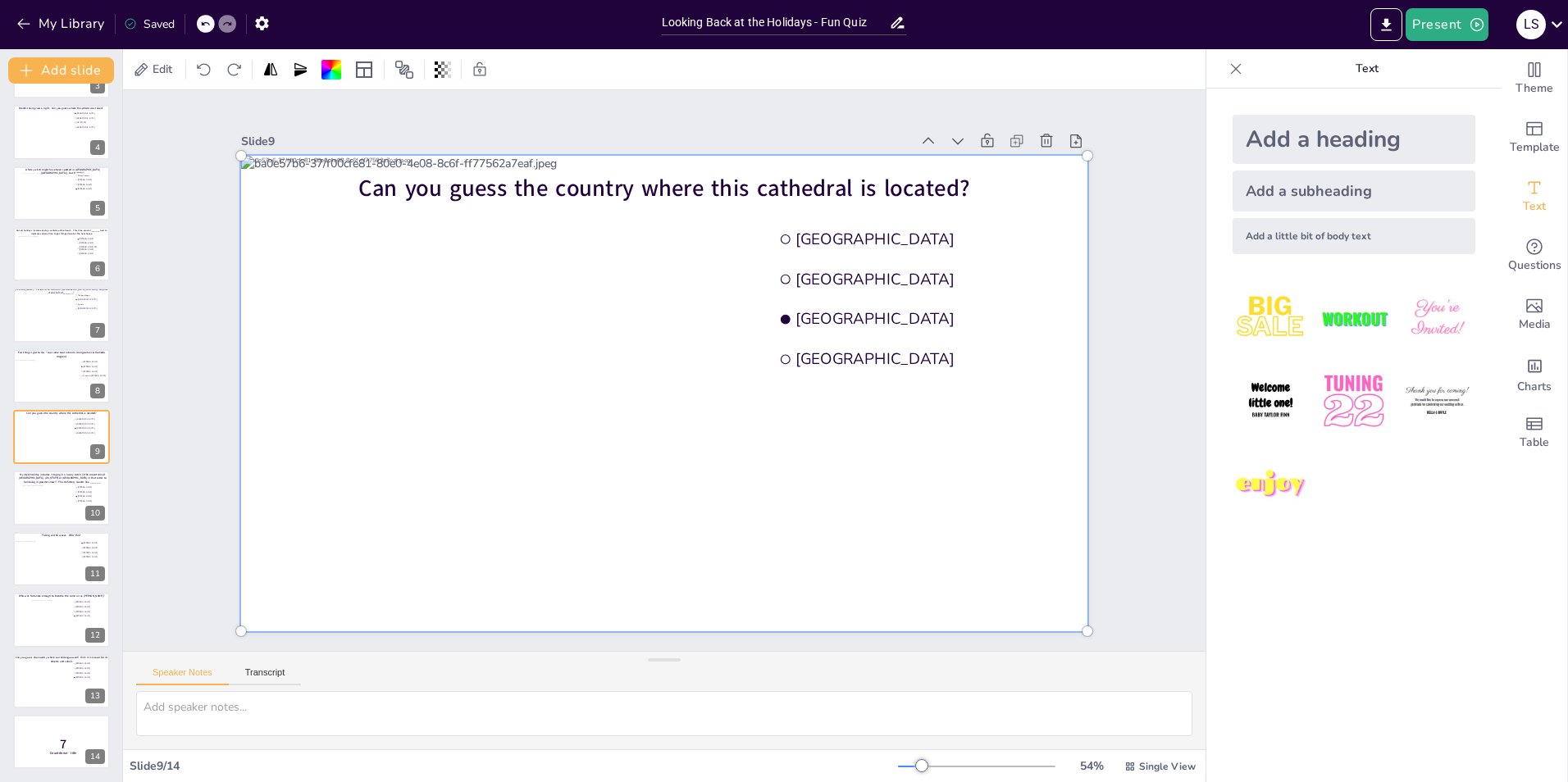
click at [934, 527] on div at bounding box center [663, 393] width 865 height 495
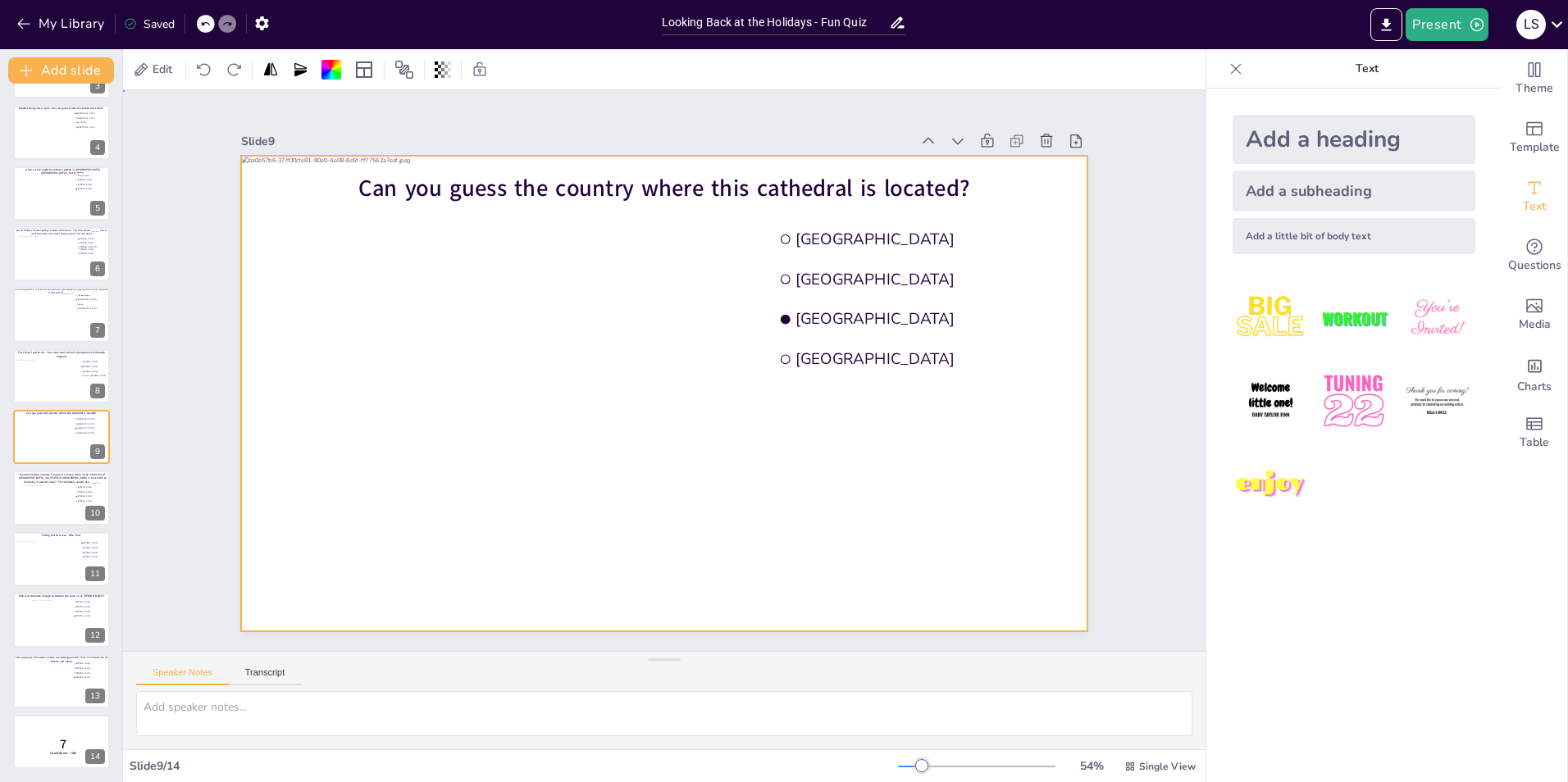
click at [1125, 225] on div "Slide 1 Would you dare climb a mountain during a hurricane storm? I bet not, bu…" at bounding box center [663, 371] width 1082 height 561
click at [407, 255] on div at bounding box center [664, 394] width 845 height 476
click at [461, 266] on div "Set Background as Image Layer" at bounding box center [529, 277] width 243 height 30
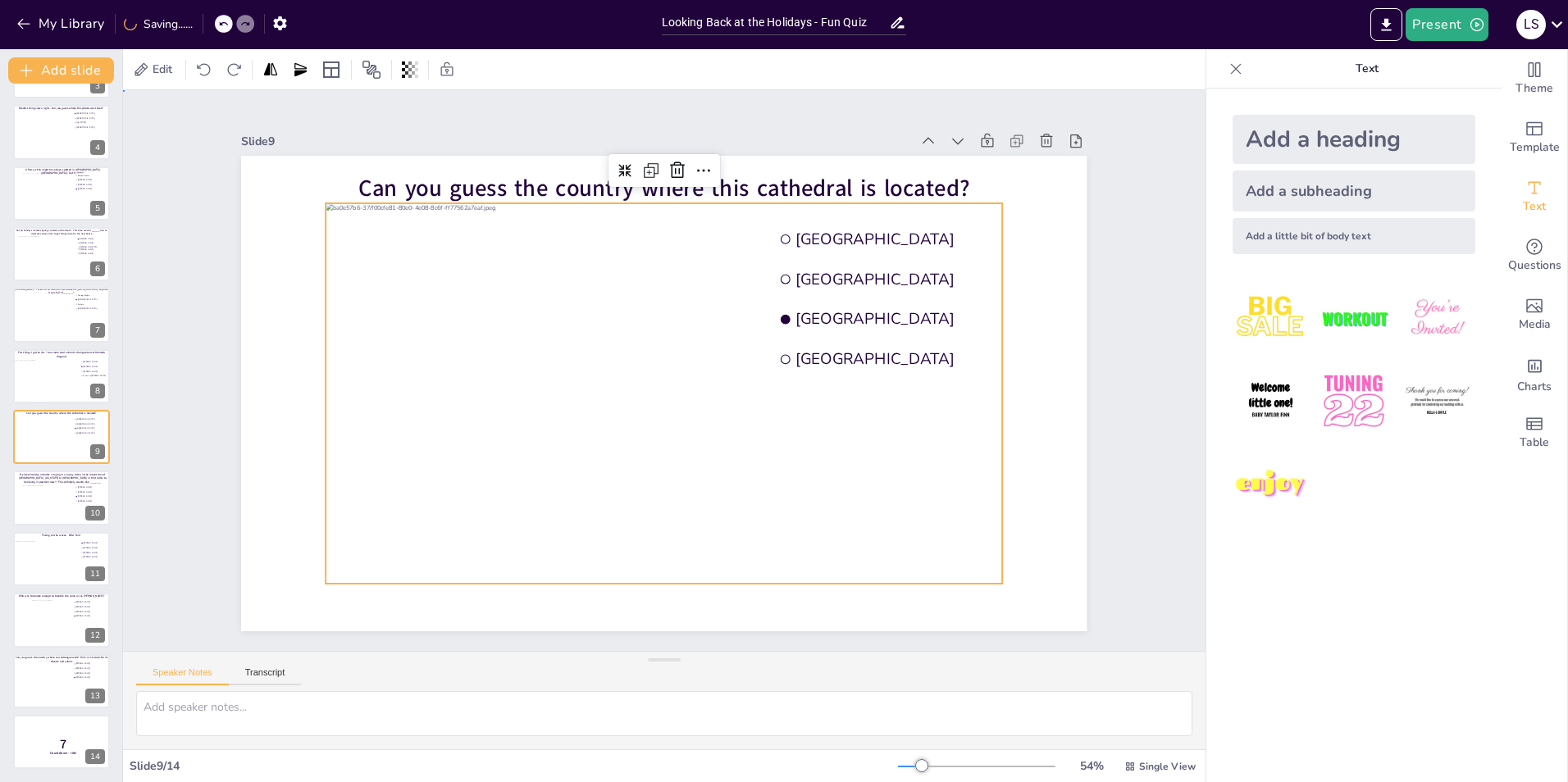
click at [1150, 220] on div "Slide 1 Would you dare climb a mountain during a hurricane storm? I bet not, bu…" at bounding box center [663, 371] width 1082 height 561
click at [968, 302] on div at bounding box center [664, 394] width 676 height 381
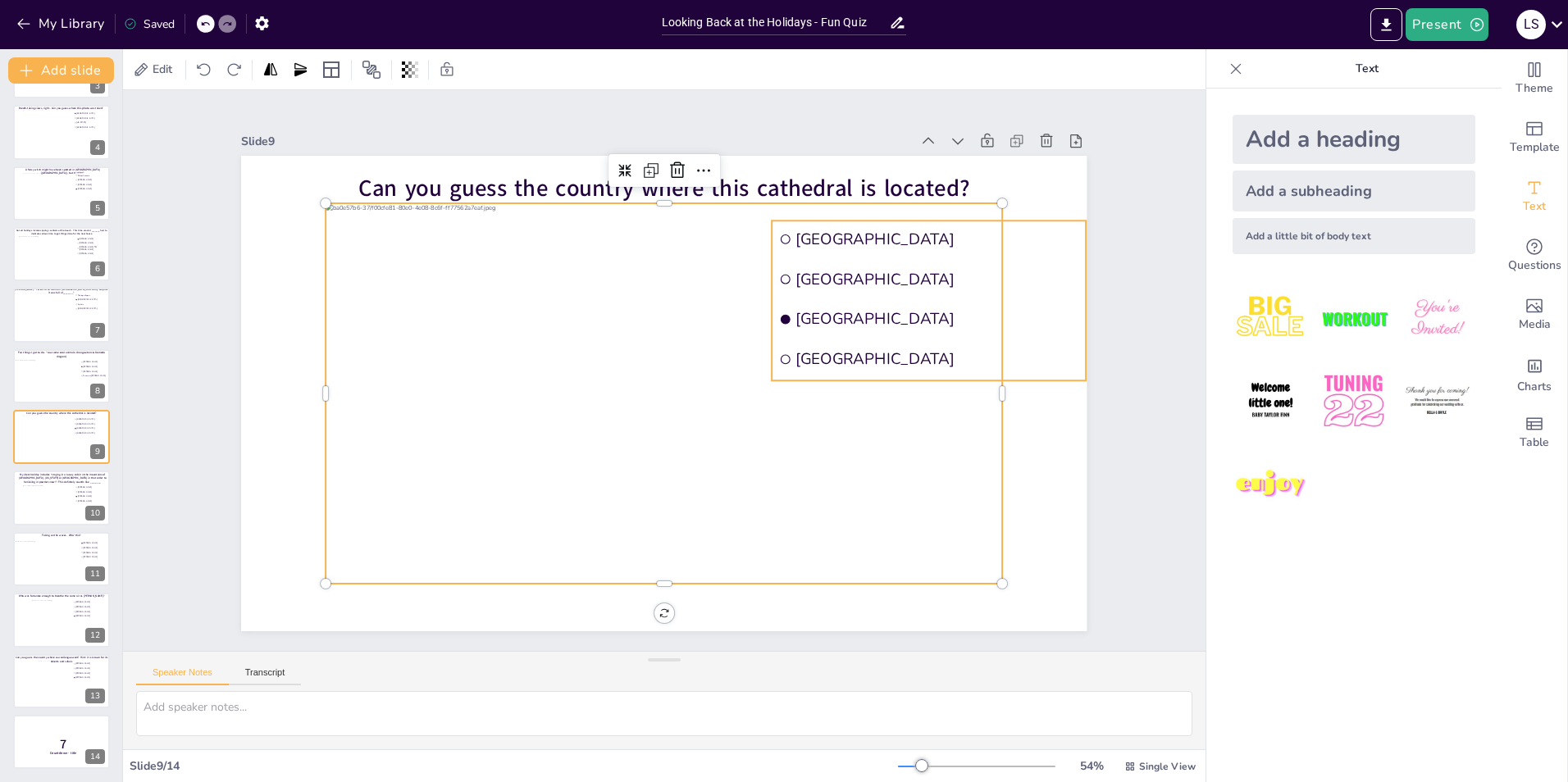
click at [1006, 280] on span "[GEOGRAPHIC_DATA]" at bounding box center [937, 280] width 283 height 20
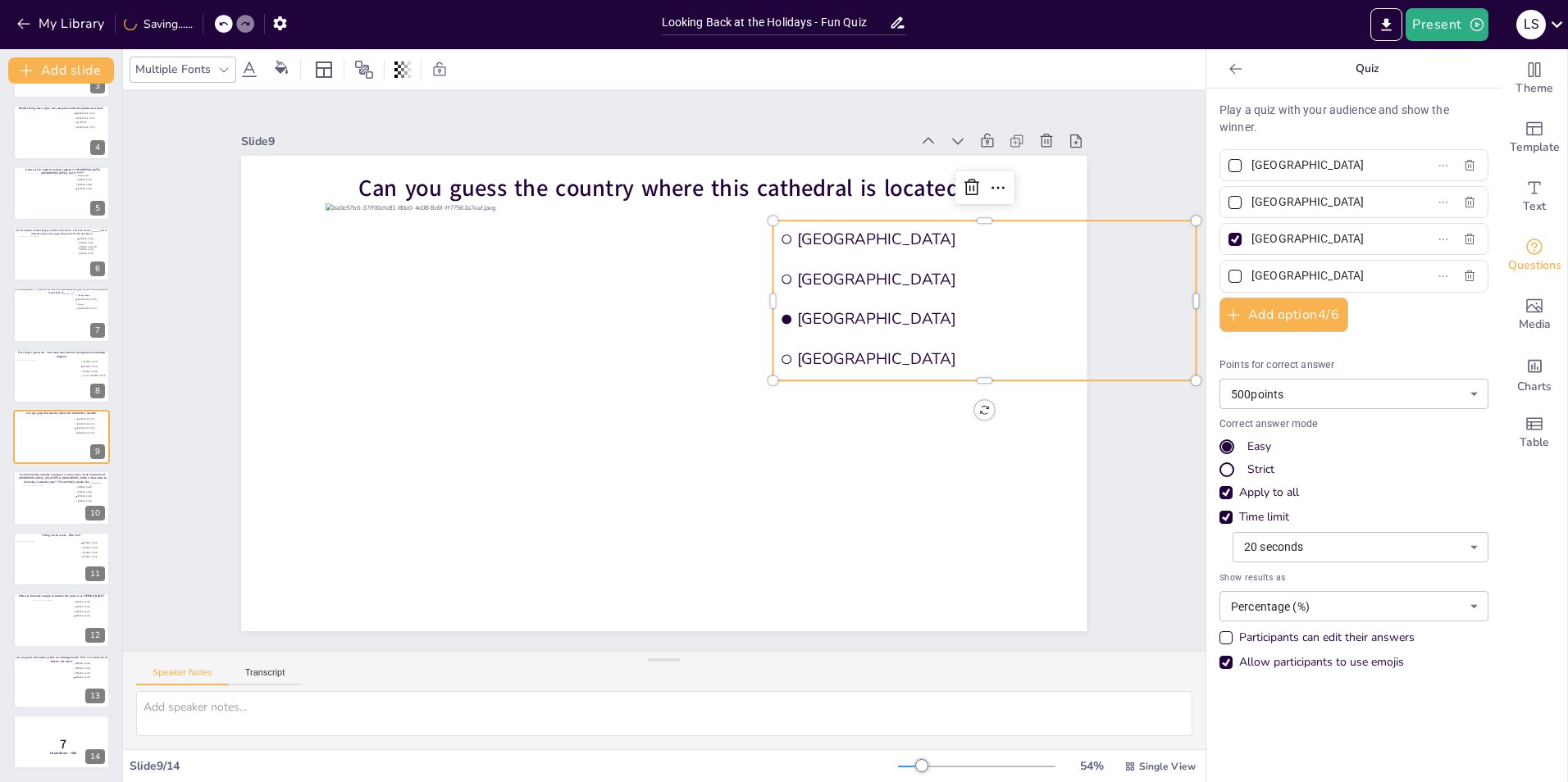
click at [1006, 280] on span "[GEOGRAPHIC_DATA]" at bounding box center [993, 280] width 392 height 20
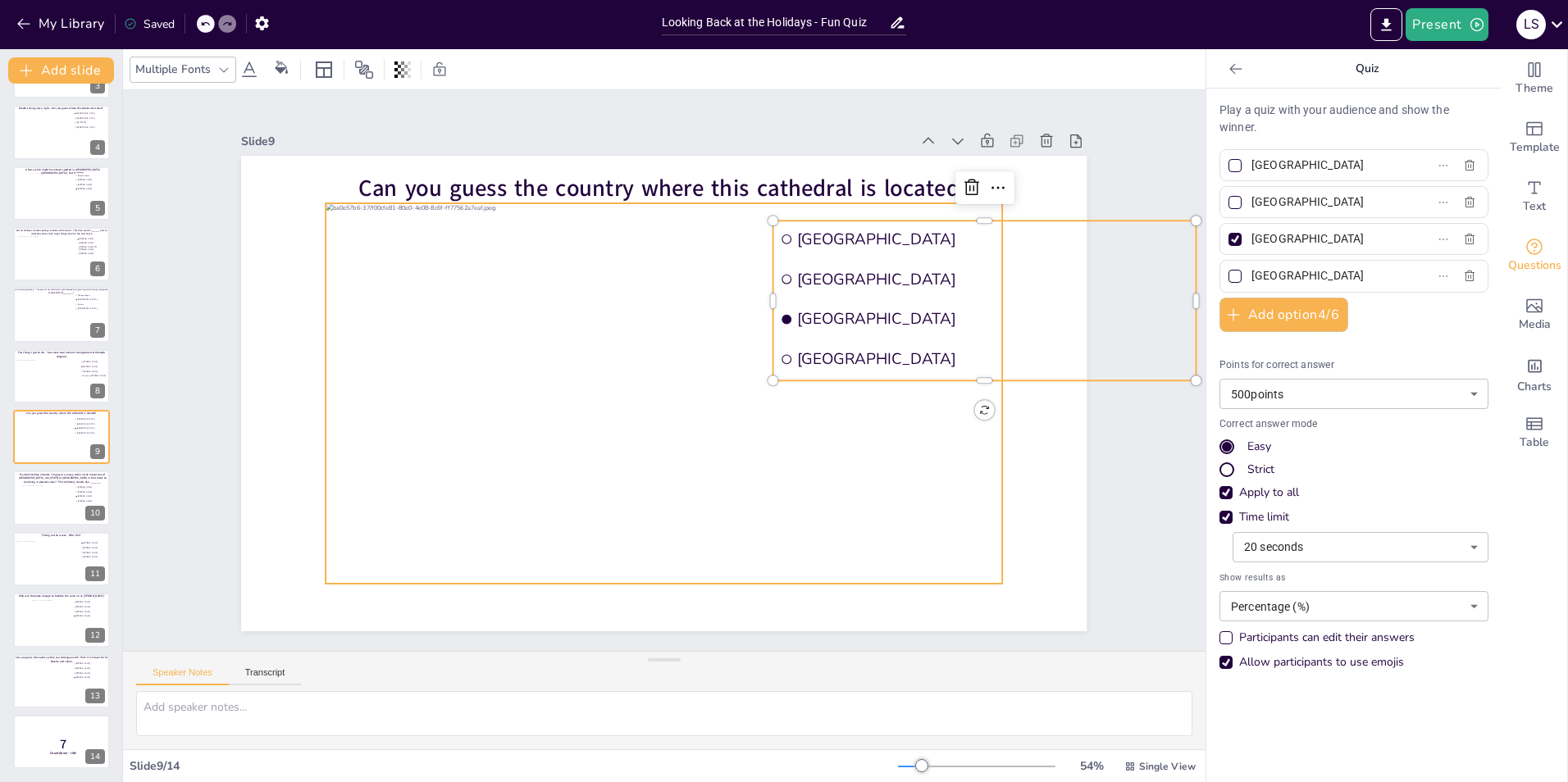
click at [742, 482] on div at bounding box center [664, 394] width 676 height 381
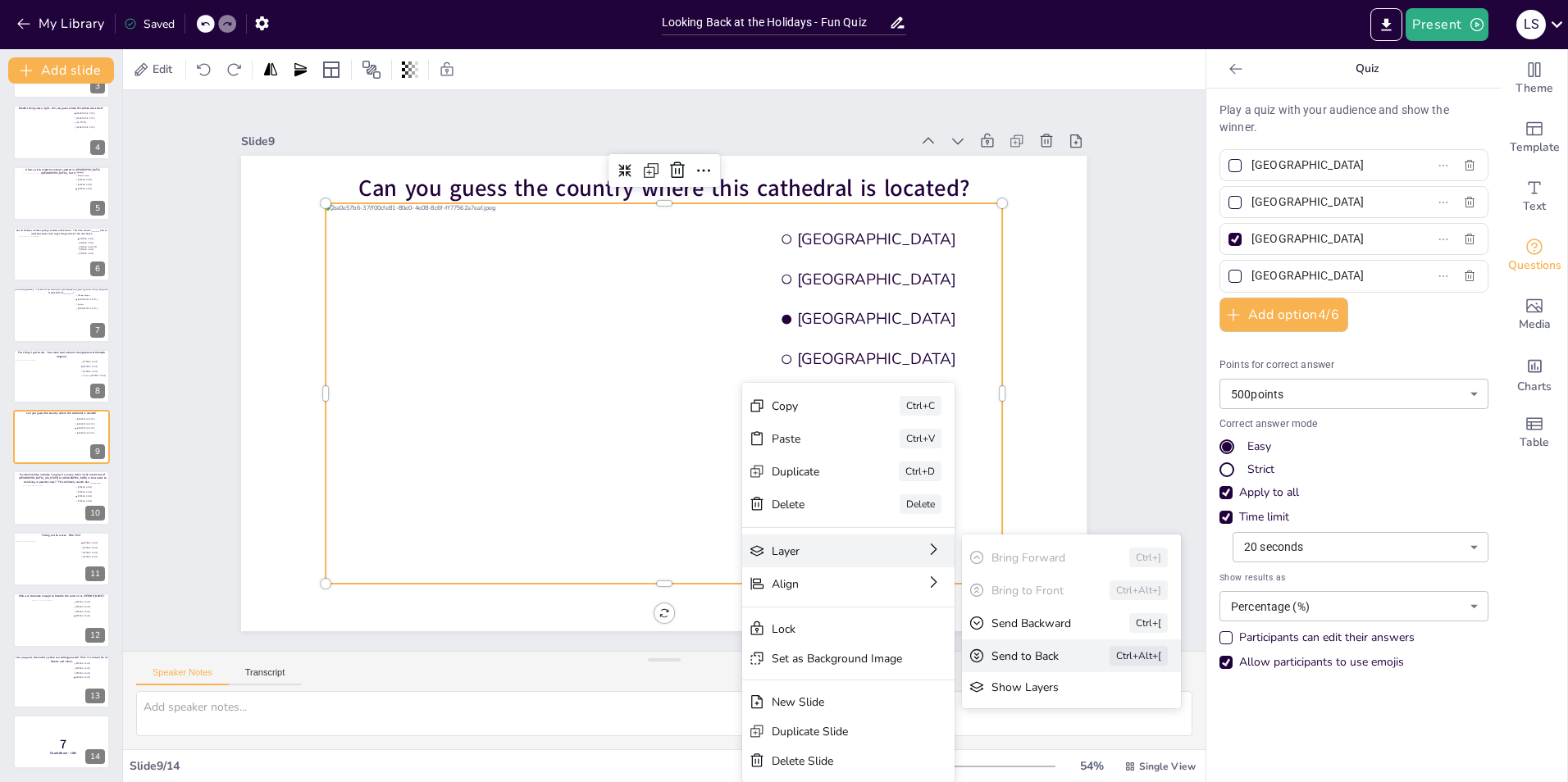
click at [1064, 655] on div "Send to Back Ctrl+Alt+[" at bounding box center [1071, 656] width 219 height 33
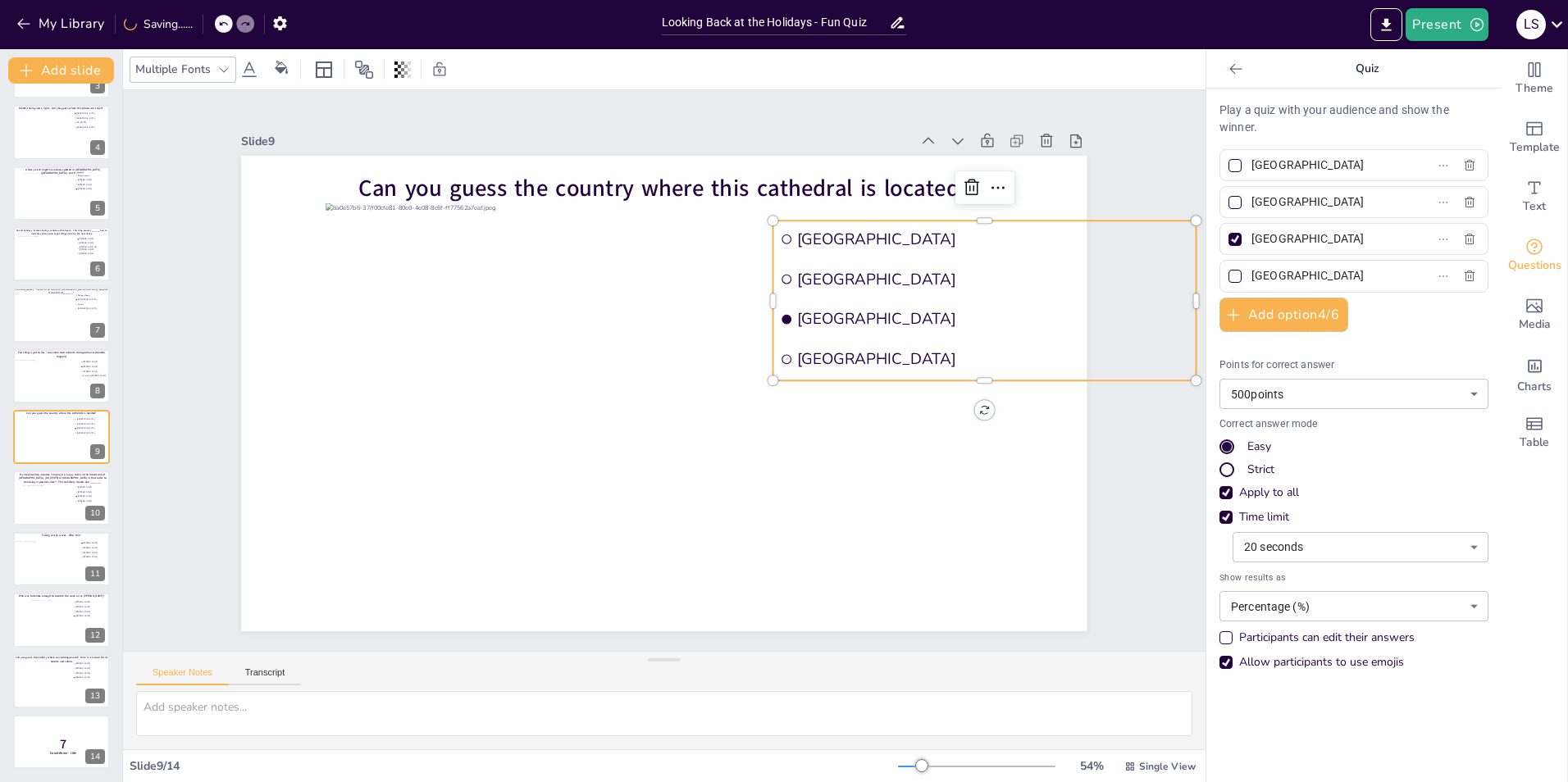
click at [1056, 270] on span "[GEOGRAPHIC_DATA]" at bounding box center [993, 280] width 392 height 20
drag, startPoint x: 1170, startPoint y: 295, endPoint x: 1061, endPoint y: 294, distance: 109.0
click at [1061, 294] on div "Can you guess the country where this cathedral is located? [GEOGRAPHIC_DATA] [G…" at bounding box center [664, 394] width 845 height 476
click at [1164, 166] on div "Slide 1 Would you dare climb a mountain during a hurricane storm? I bet not, bu…" at bounding box center [663, 371] width 1082 height 561
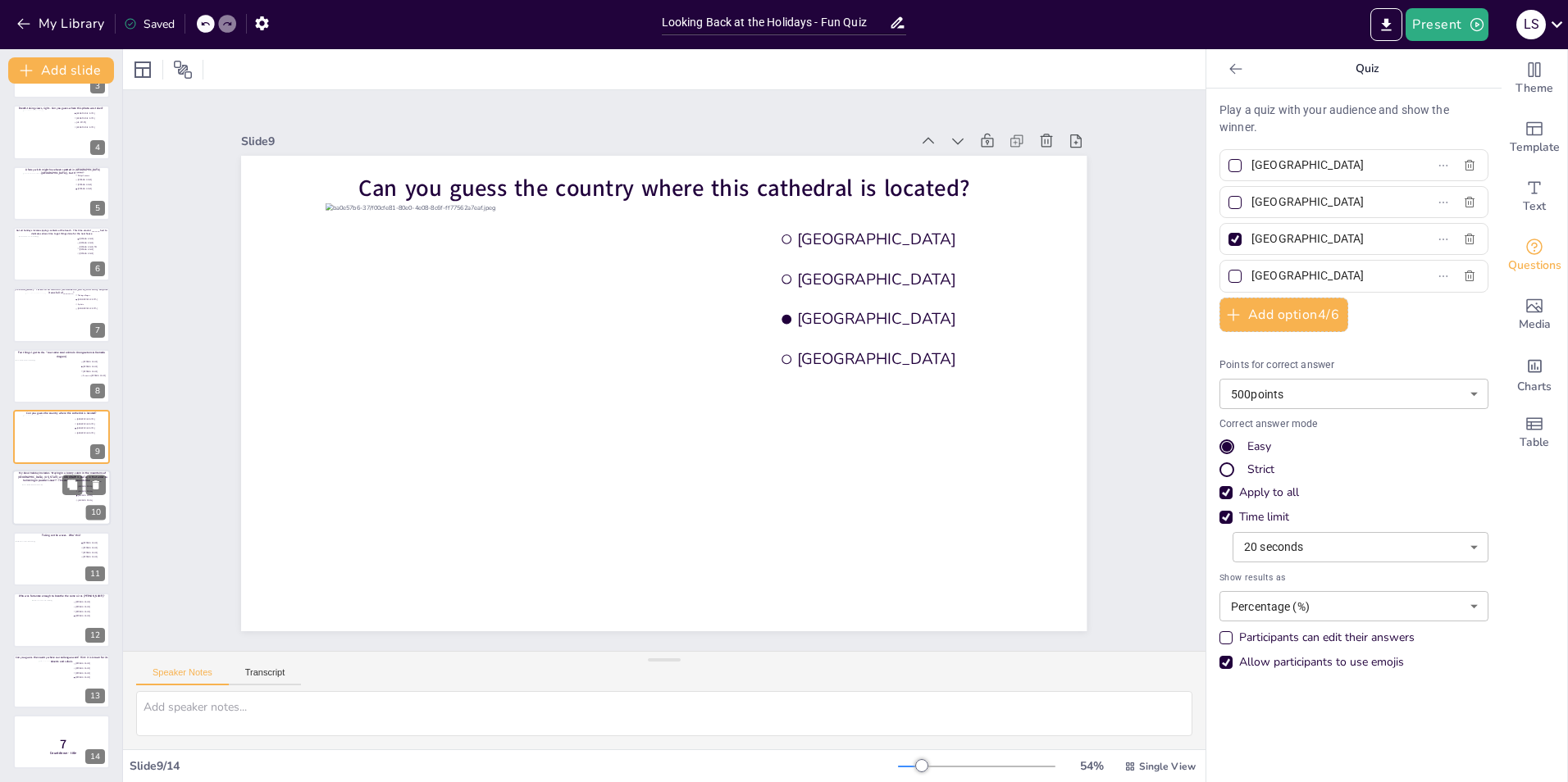
click at [46, 494] on div at bounding box center [61, 504] width 79 height 39
type input "[PERSON_NAME]"
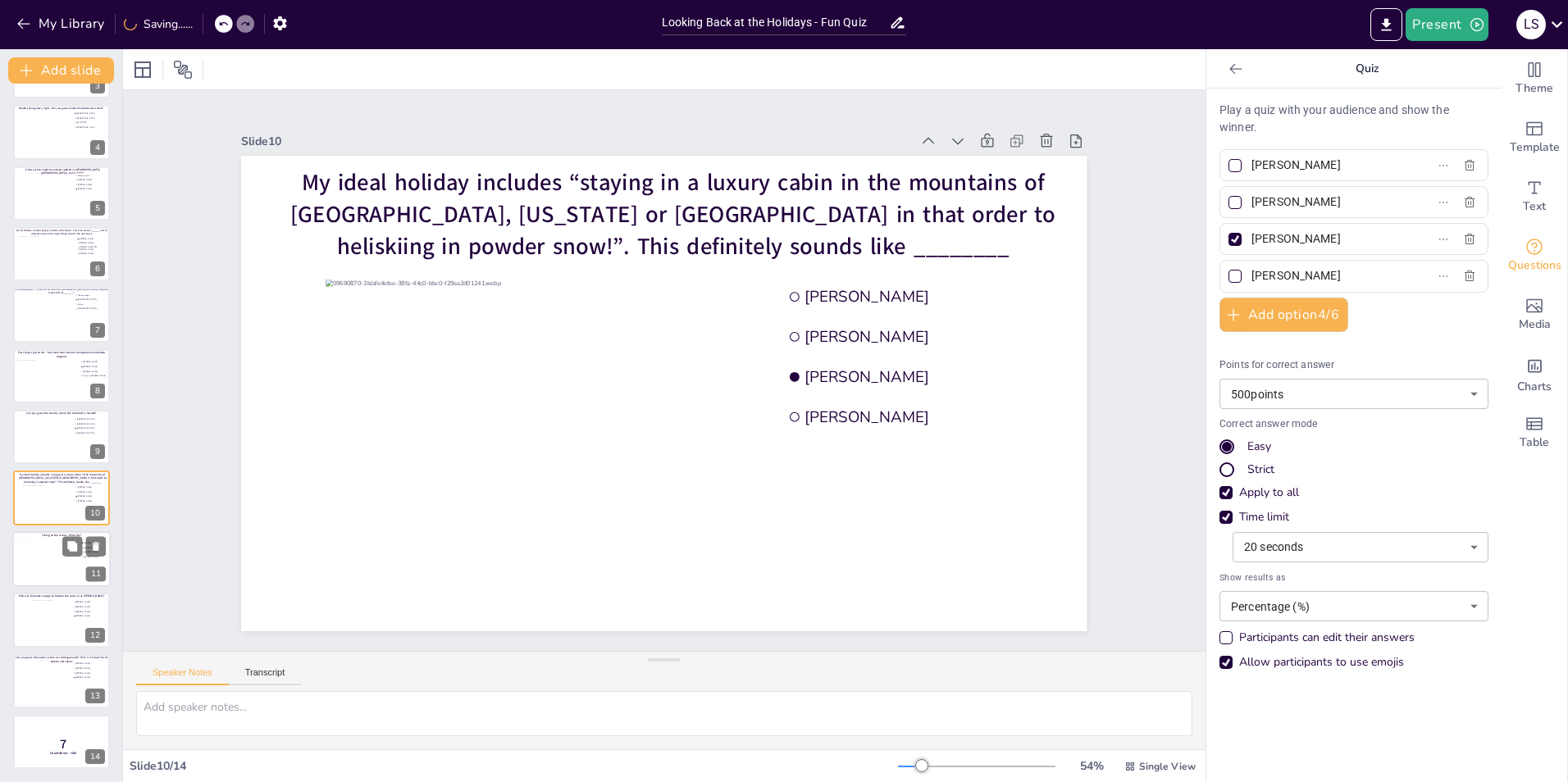
click at [43, 566] on div at bounding box center [47, 564] width 67 height 45
type input "[PERSON_NAME]"
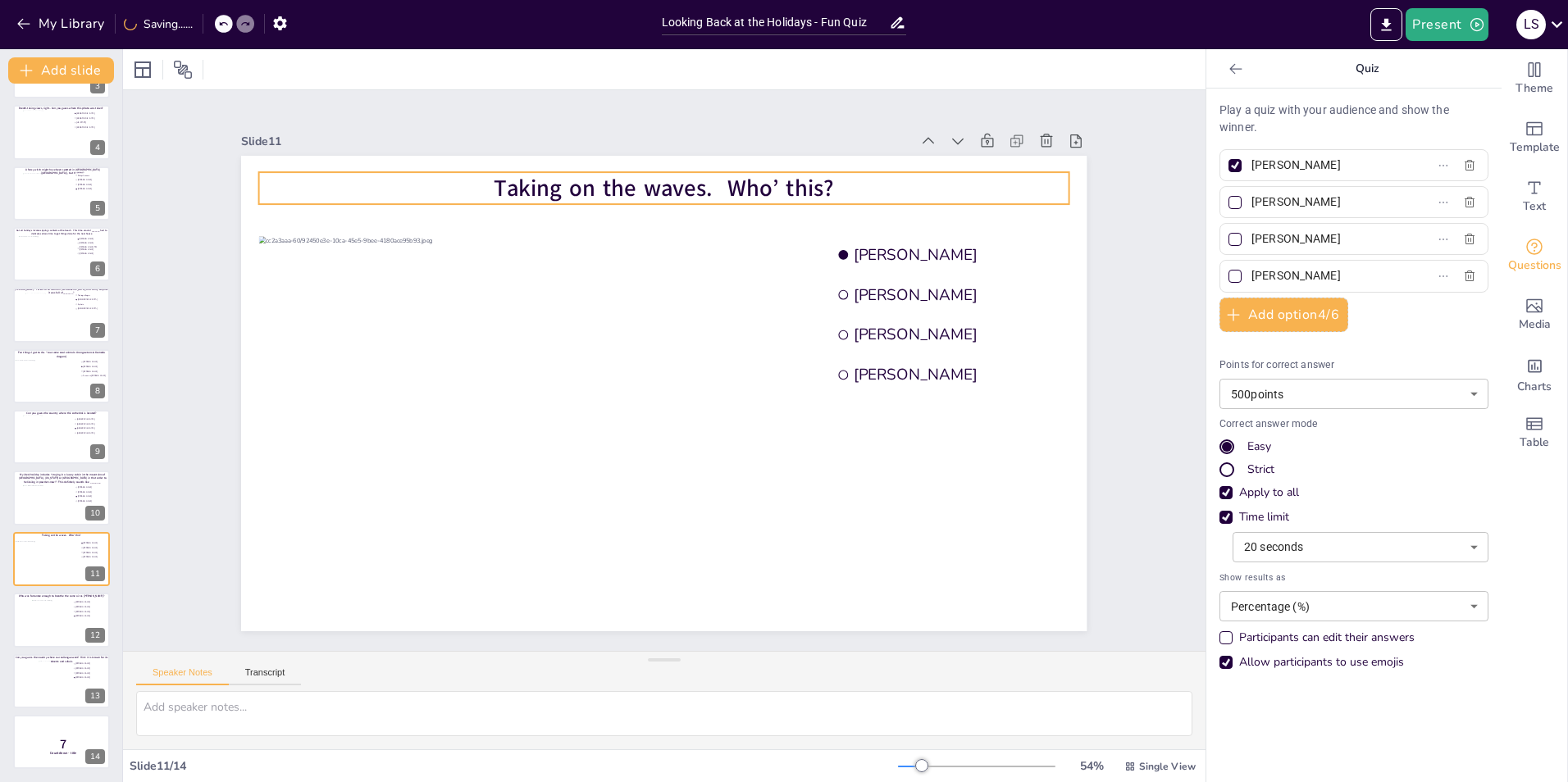
click at [573, 183] on span "Taking on the waves. Who’ this?" at bounding box center [664, 188] width 340 height 32
click at [1124, 236] on div "Slide 1 Would you dare climb a mountain during a hurricane storm? I bet not, bu…" at bounding box center [663, 371] width 1082 height 561
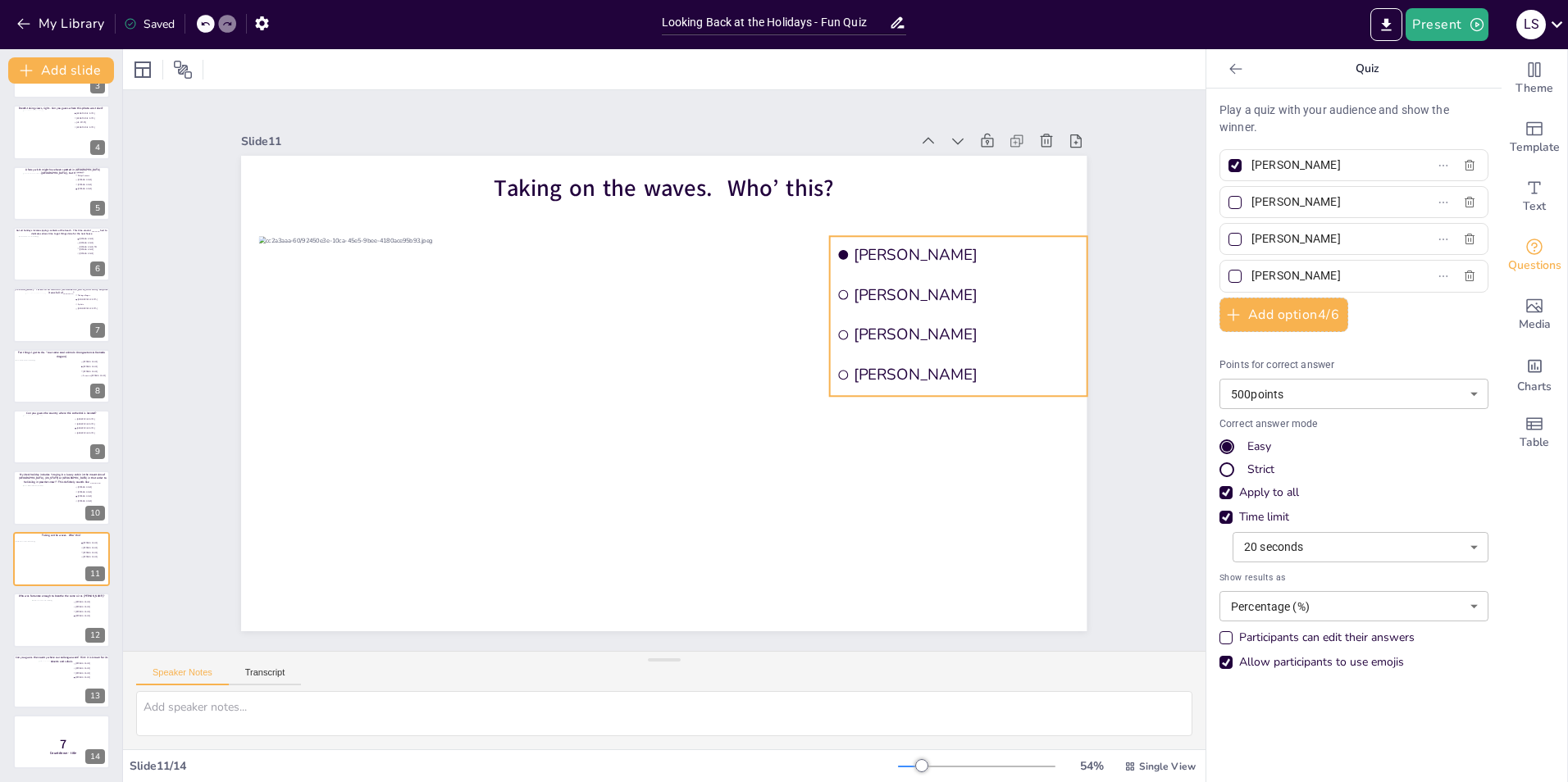
click at [984, 290] on span "[PERSON_NAME]" at bounding box center [967, 294] width 227 height 20
drag, startPoint x: 1171, startPoint y: 314, endPoint x: 1003, endPoint y: 309, distance: 168.1
click at [1003, 309] on div "Taking on the waves. Who’ this? [PERSON_NAME] Martijn [PERSON_NAME] [PERSON_NAM…" at bounding box center [664, 394] width 845 height 476
click at [46, 620] on div at bounding box center [52, 623] width 41 height 47
type input "[PERSON_NAME]"
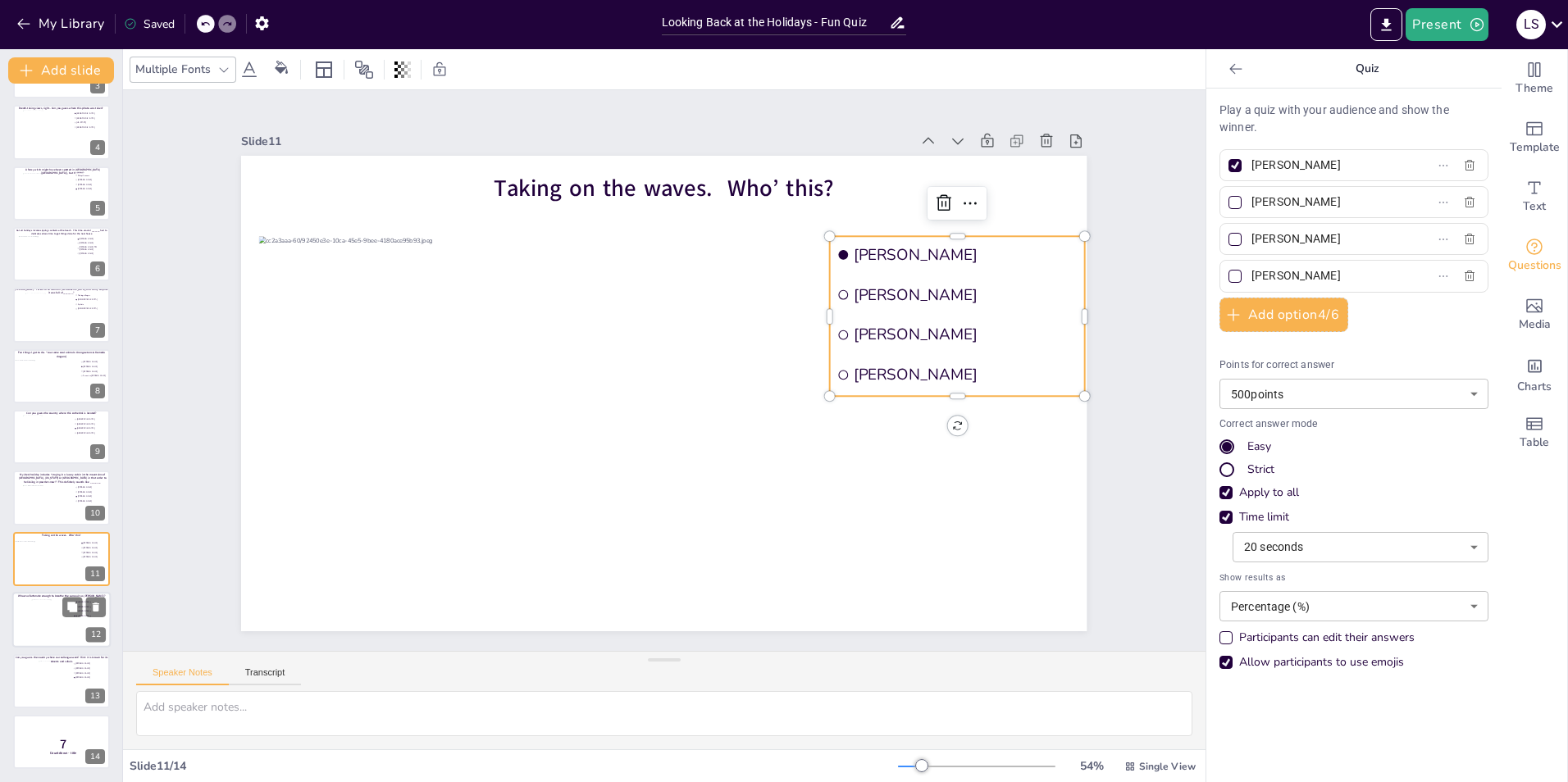
type input "[PERSON_NAME]"
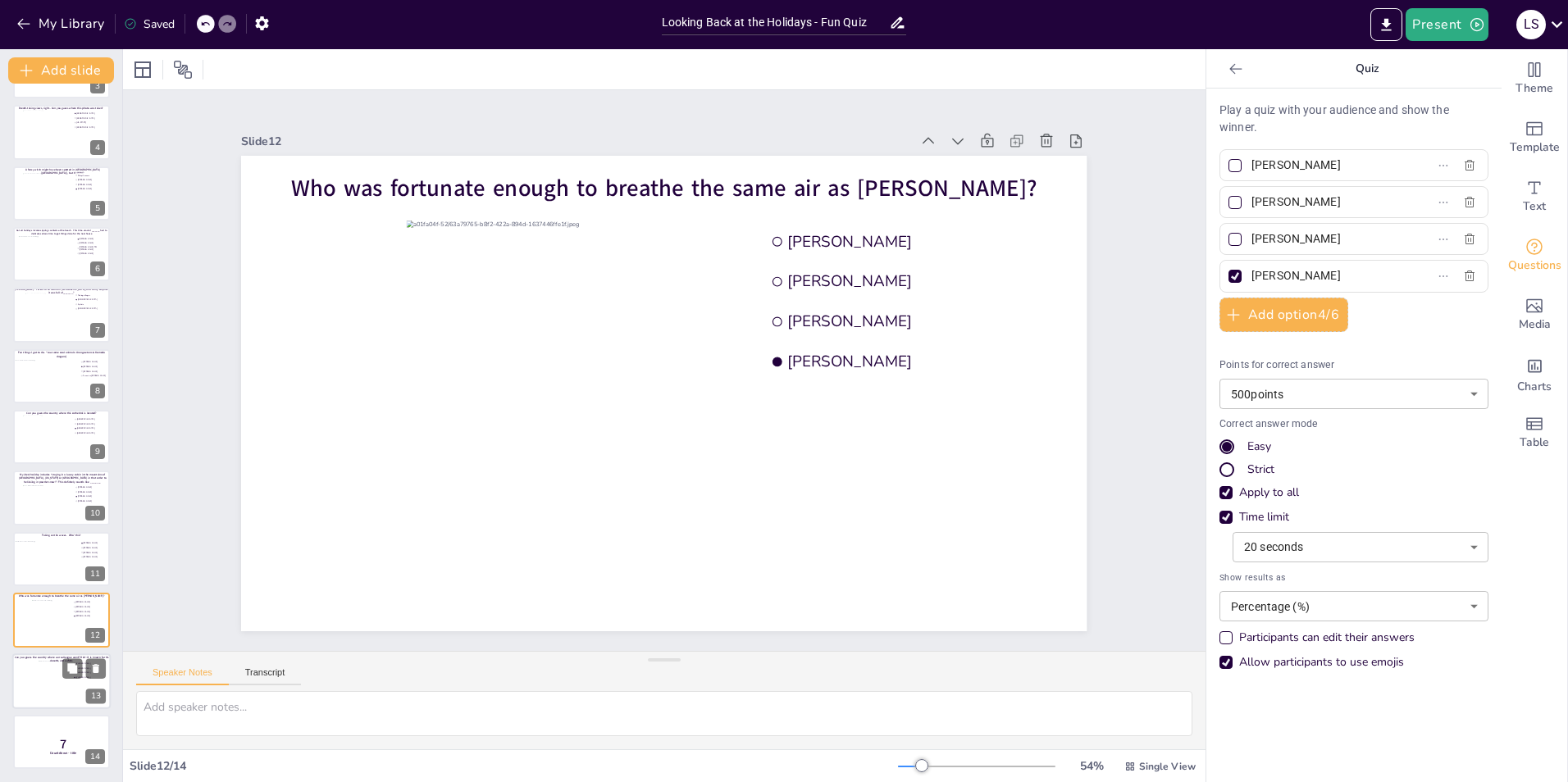
click at [42, 680] on div at bounding box center [55, 683] width 33 height 45
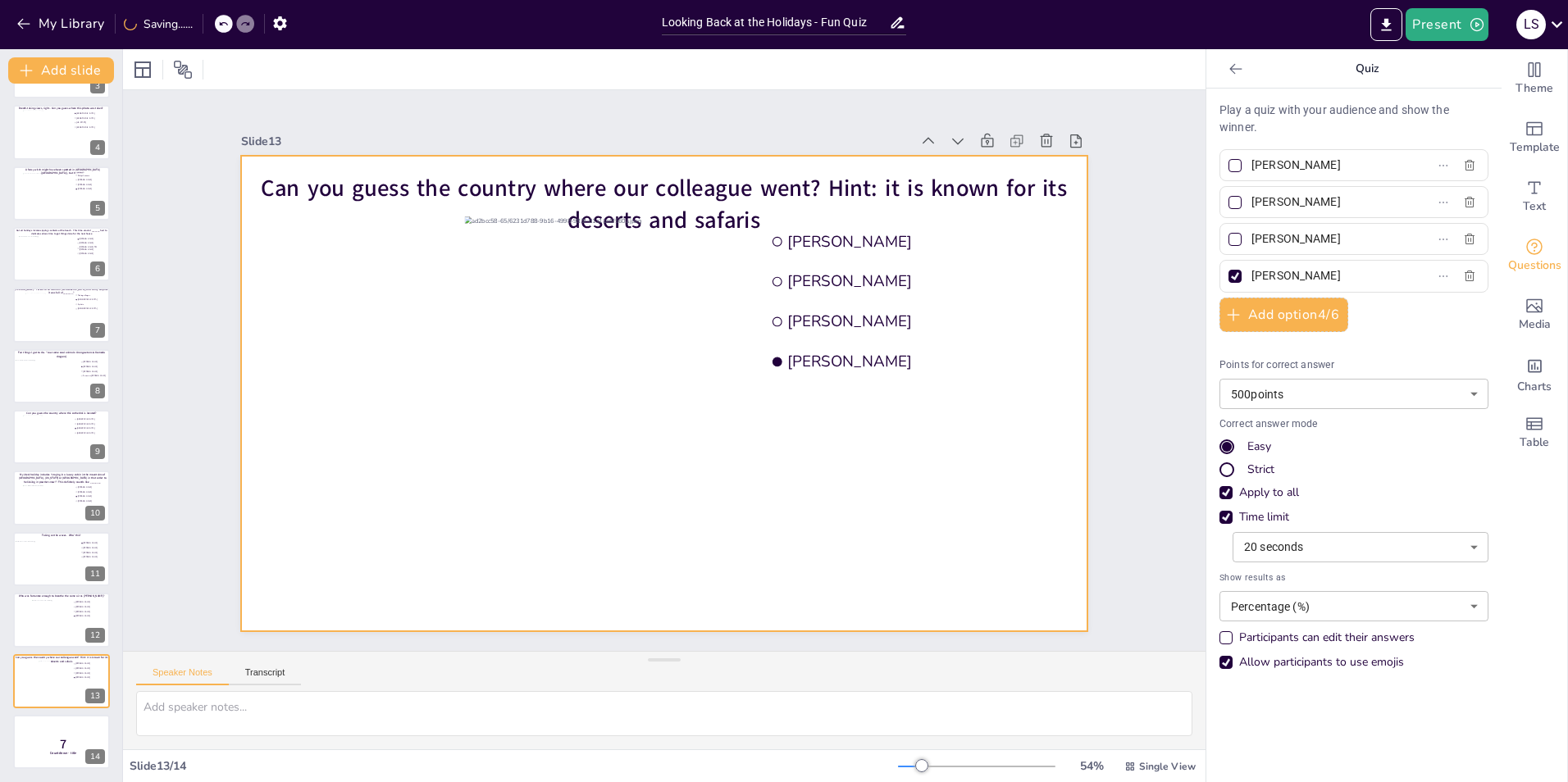
click at [835, 588] on div at bounding box center [664, 394] width 845 height 529
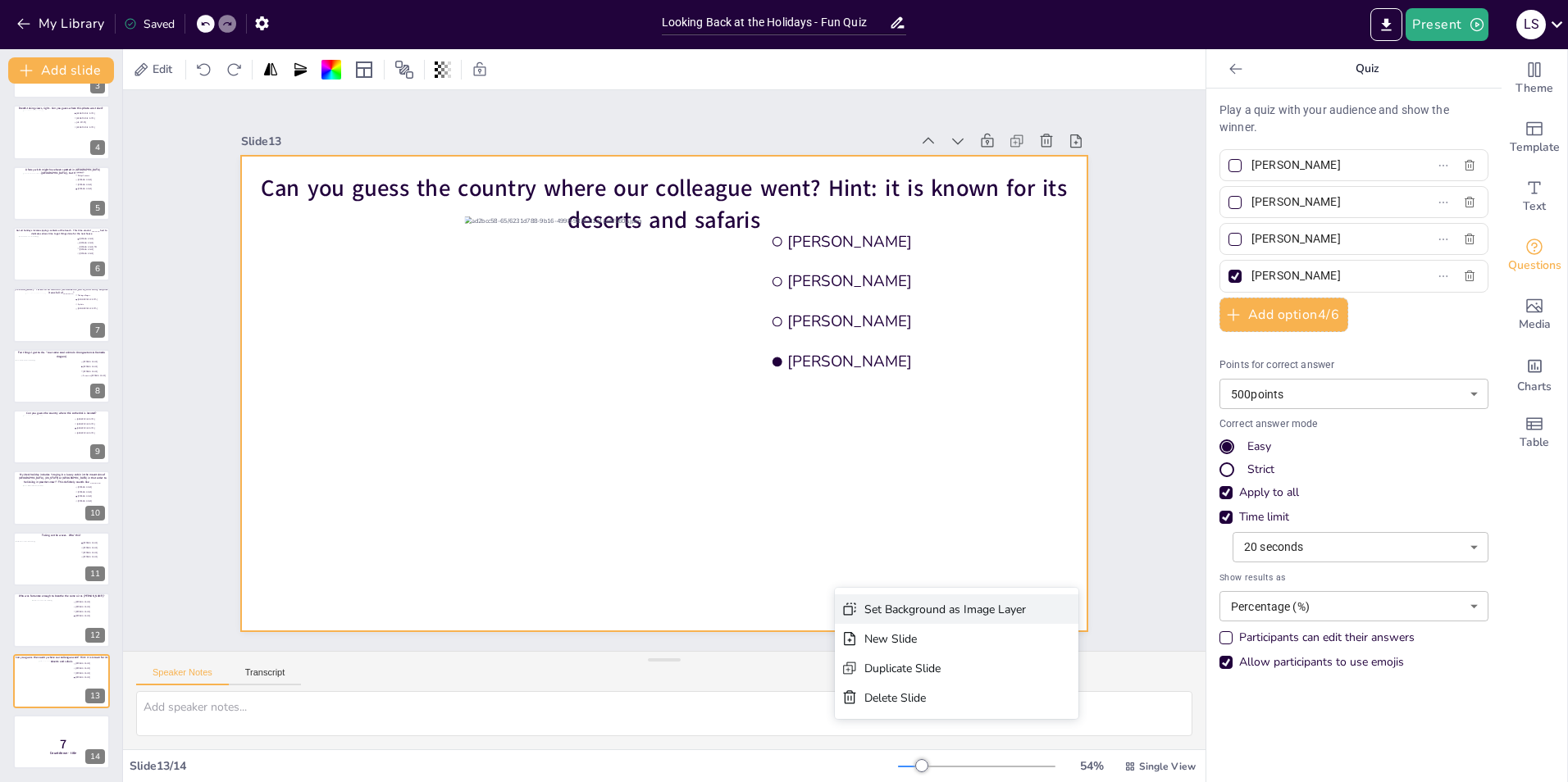
click at [962, 621] on div "Set Background as Image Layer" at bounding box center [957, 609] width 243 height 30
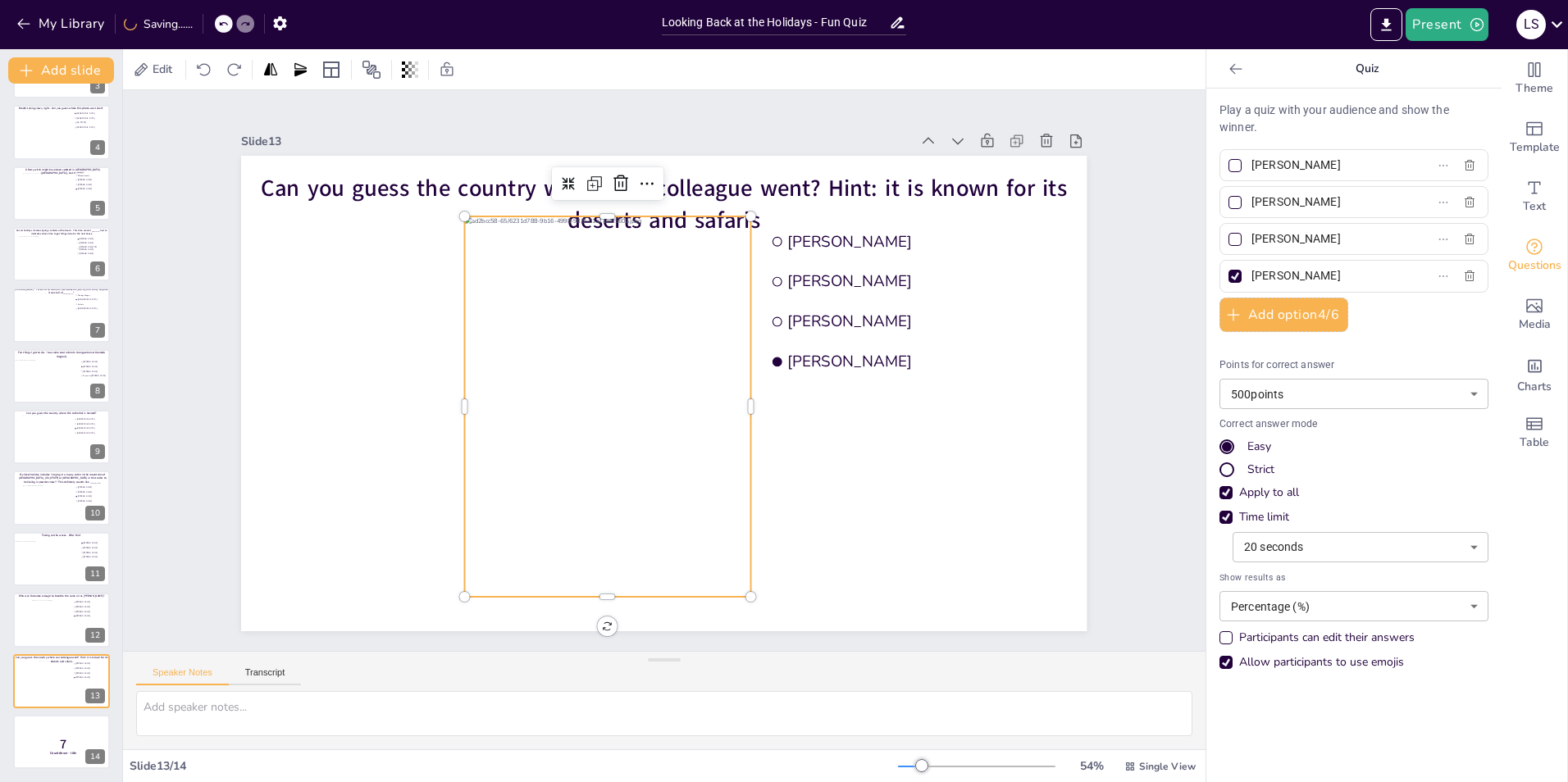
click at [643, 286] on div at bounding box center [608, 407] width 285 height 381
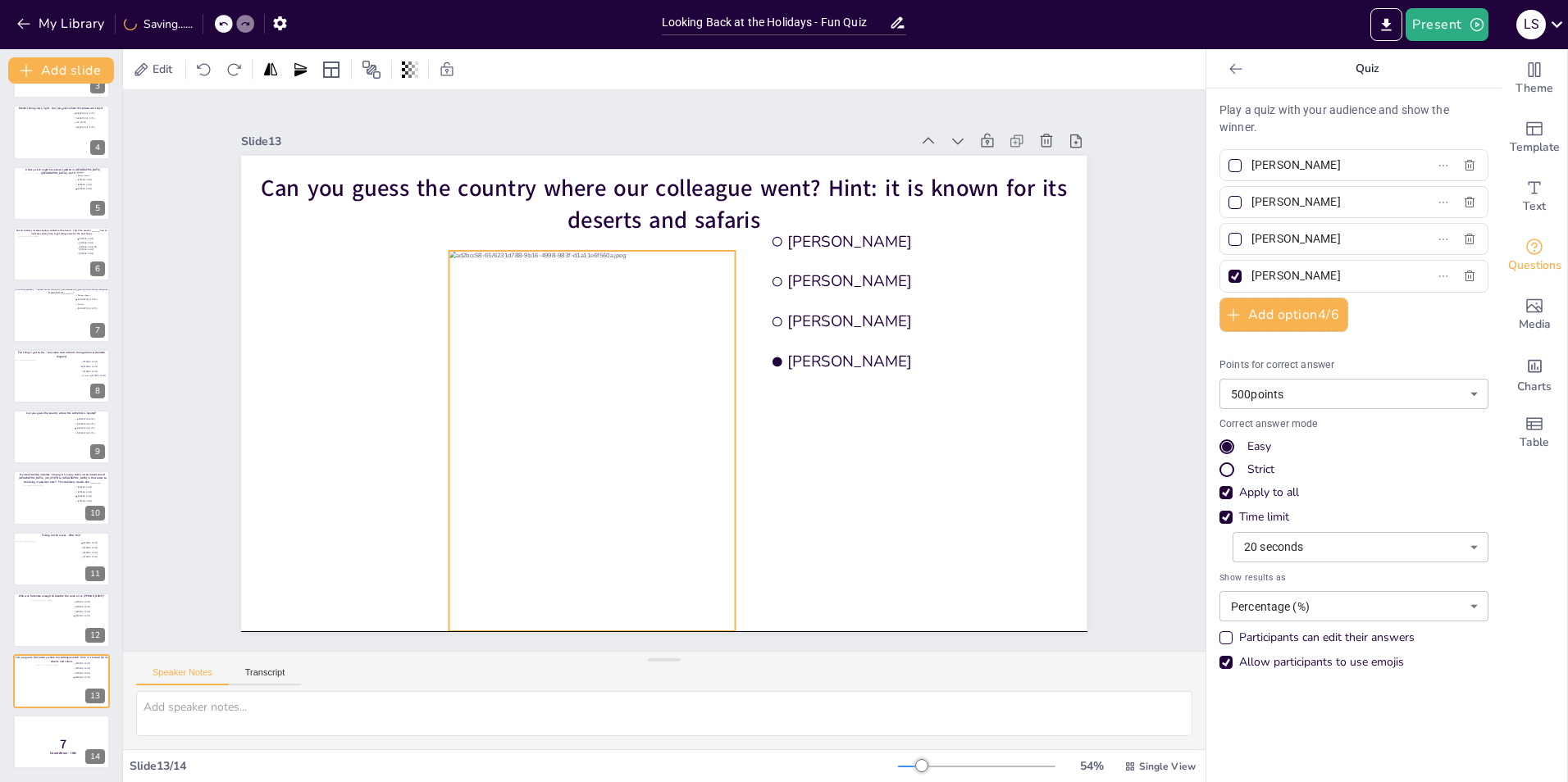
drag, startPoint x: 643, startPoint y: 286, endPoint x: 627, endPoint y: 317, distance: 34.9
click at [627, 317] on div at bounding box center [592, 441] width 285 height 381
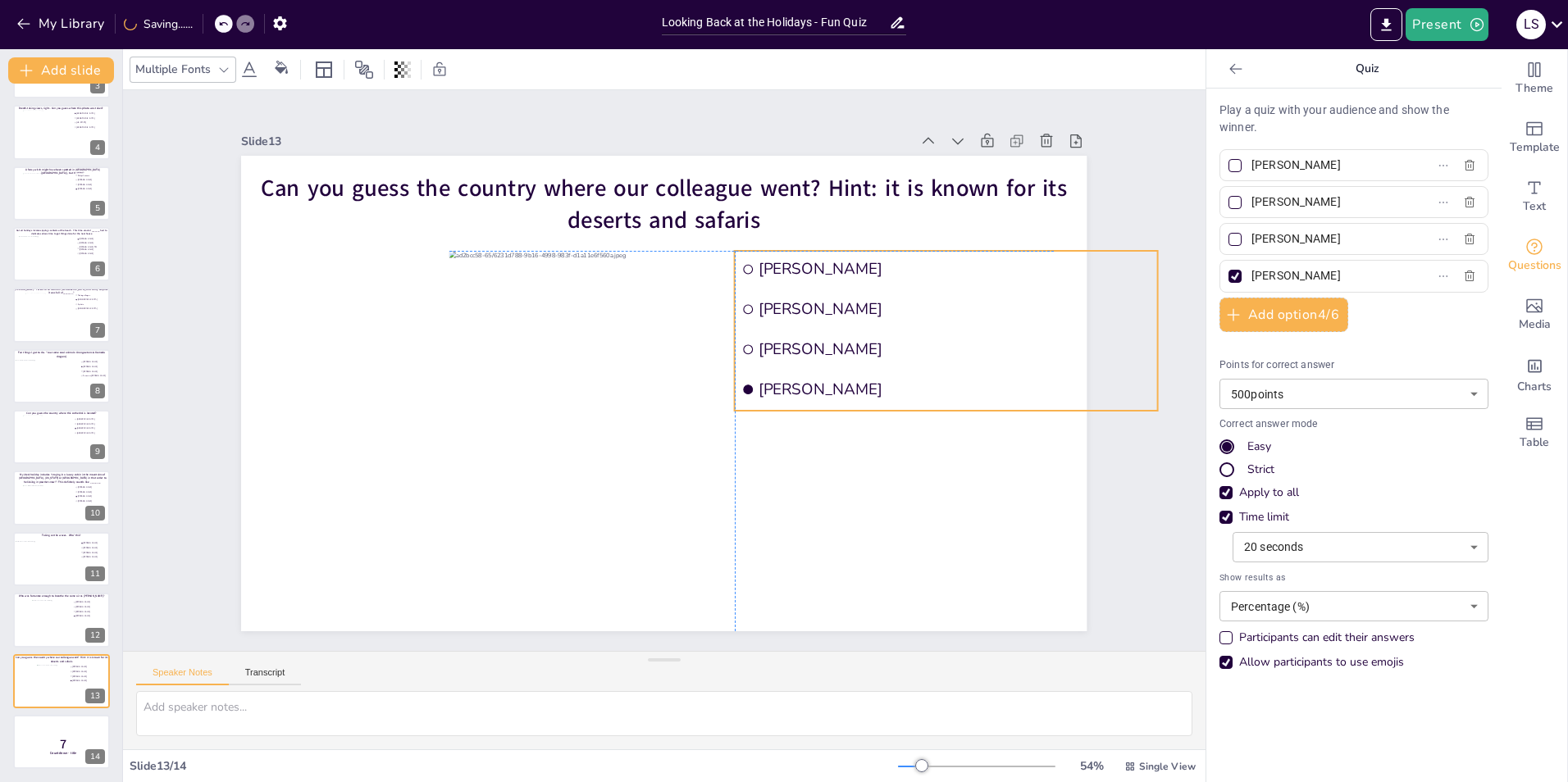
drag, startPoint x: 997, startPoint y: 266, endPoint x: 966, endPoint y: 298, distance: 44.6
click at [966, 299] on span "[PERSON_NAME]" at bounding box center [955, 309] width 392 height 20
drag, startPoint x: 1146, startPoint y: 325, endPoint x: 1076, endPoint y: 332, distance: 70.3
click at [1087, 332] on div at bounding box center [1093, 331] width 13 height 160
click at [1225, 268] on div at bounding box center [1235, 276] width 20 height 20
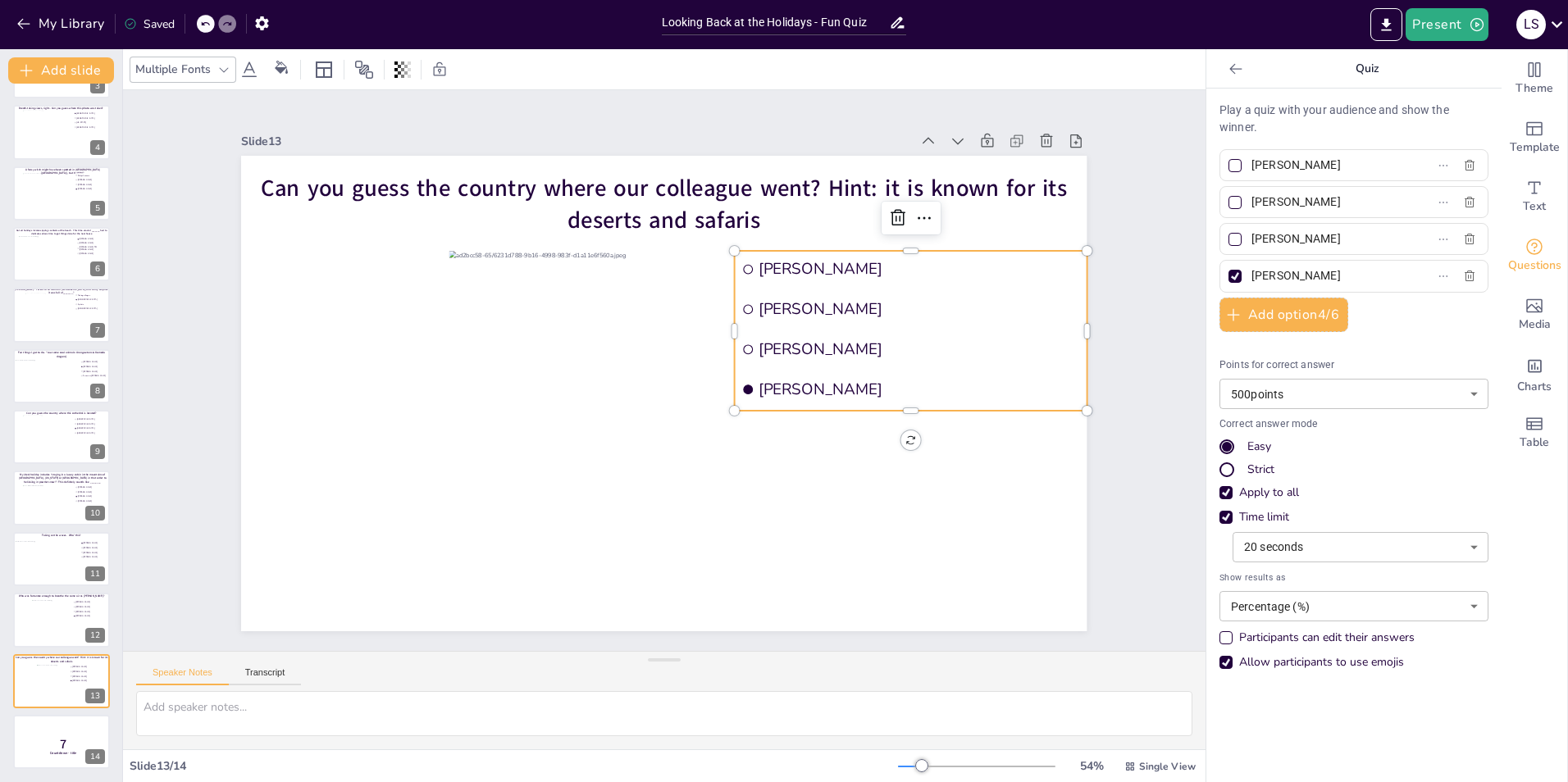
click at [1251, 268] on input "[PERSON_NAME]" at bounding box center [1327, 276] width 152 height 24
checkbox input "false"
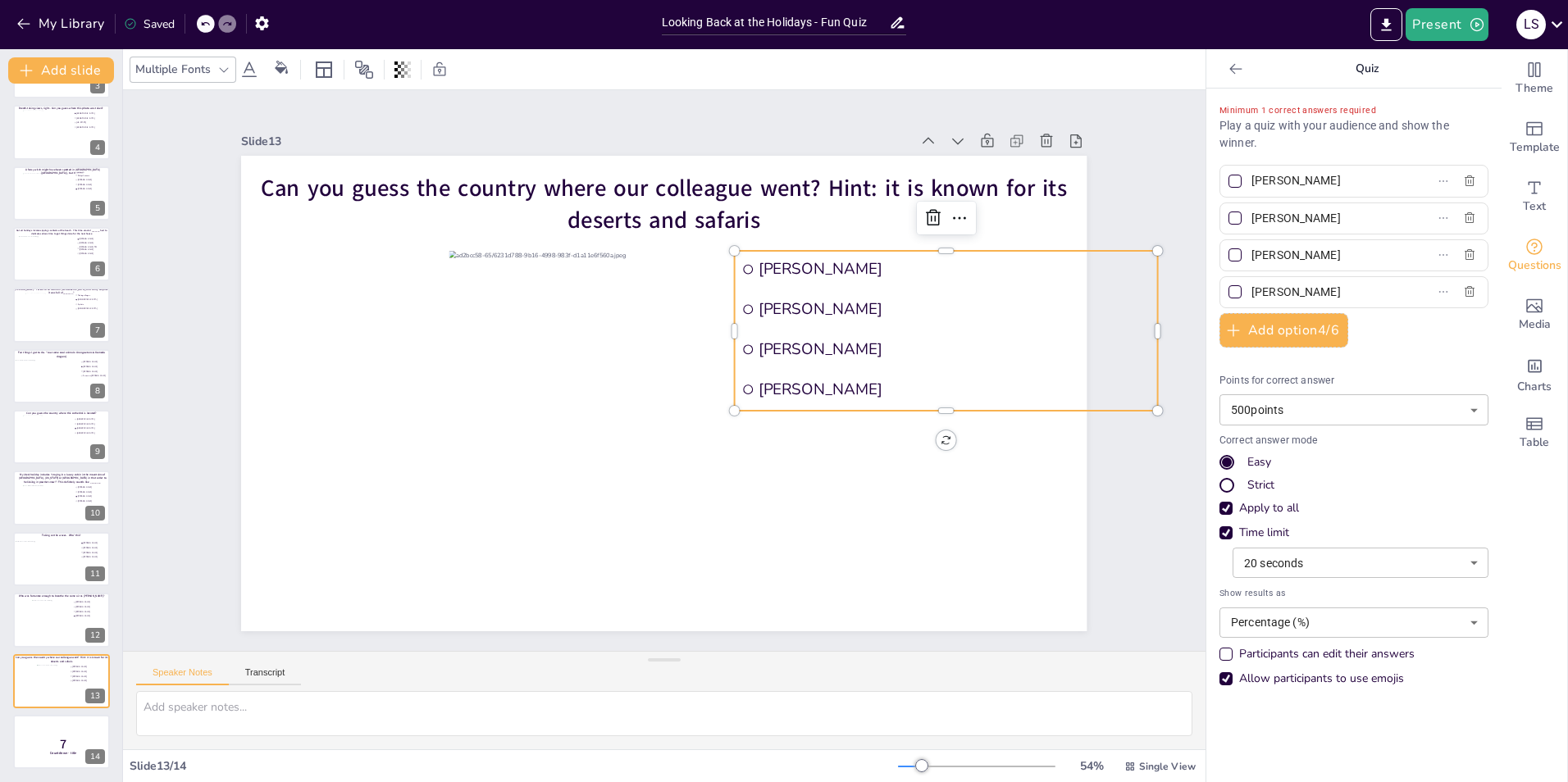
drag, startPoint x: 1392, startPoint y: 256, endPoint x: 1310, endPoint y: 252, distance: 82.1
click at [1310, 252] on label "[PERSON_NAME]" at bounding box center [1327, 255] width 205 height 24
click at [1310, 252] on input "[PERSON_NAME]" at bounding box center [1327, 255] width 152 height 24
type input "V"
type input "m"
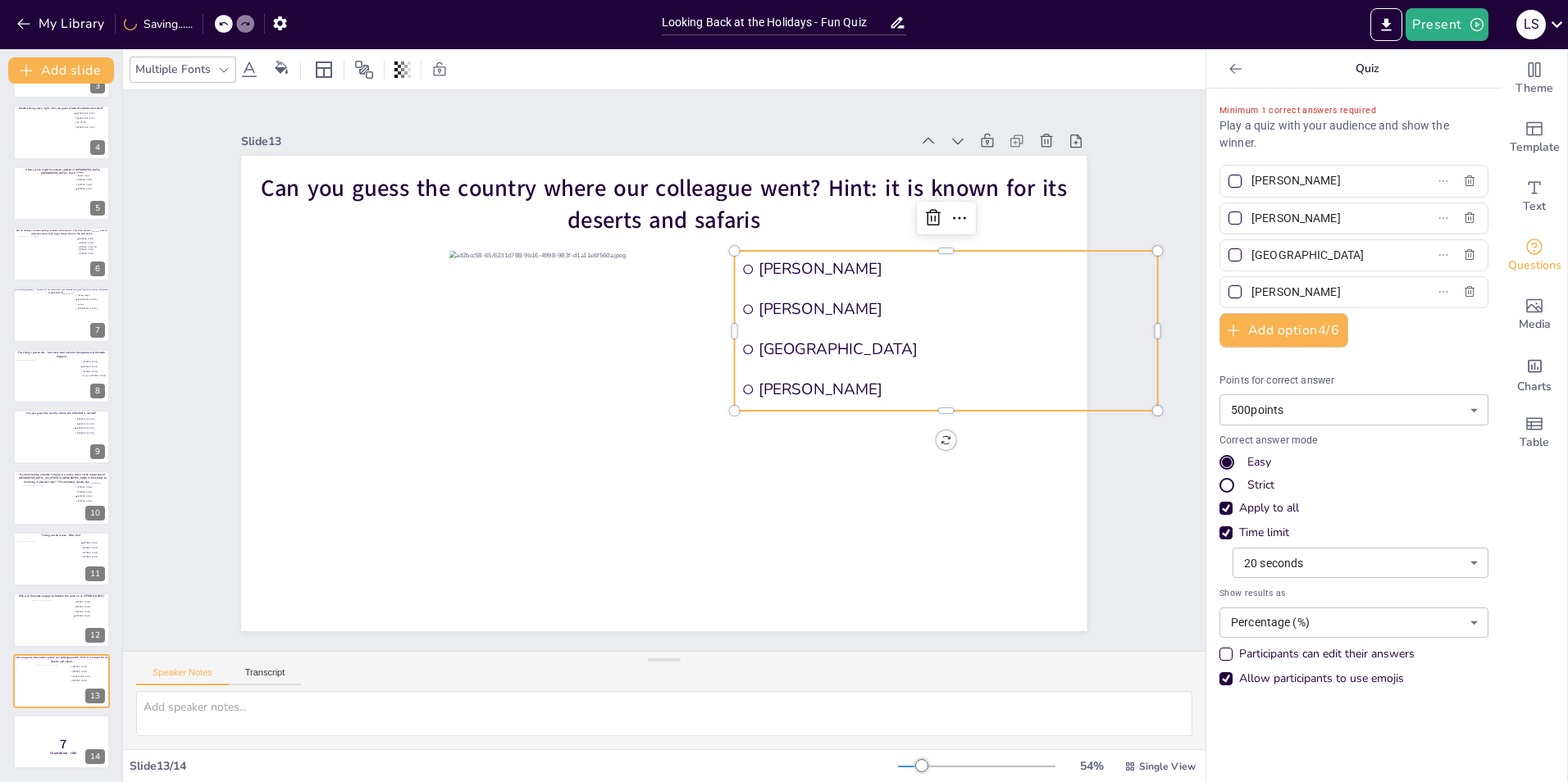
type input "[GEOGRAPHIC_DATA]"
click at [1228, 255] on div at bounding box center [1235, 254] width 13 height 13
click at [1251, 255] on input "[GEOGRAPHIC_DATA]" at bounding box center [1327, 255] width 152 height 24
checkbox input "true"
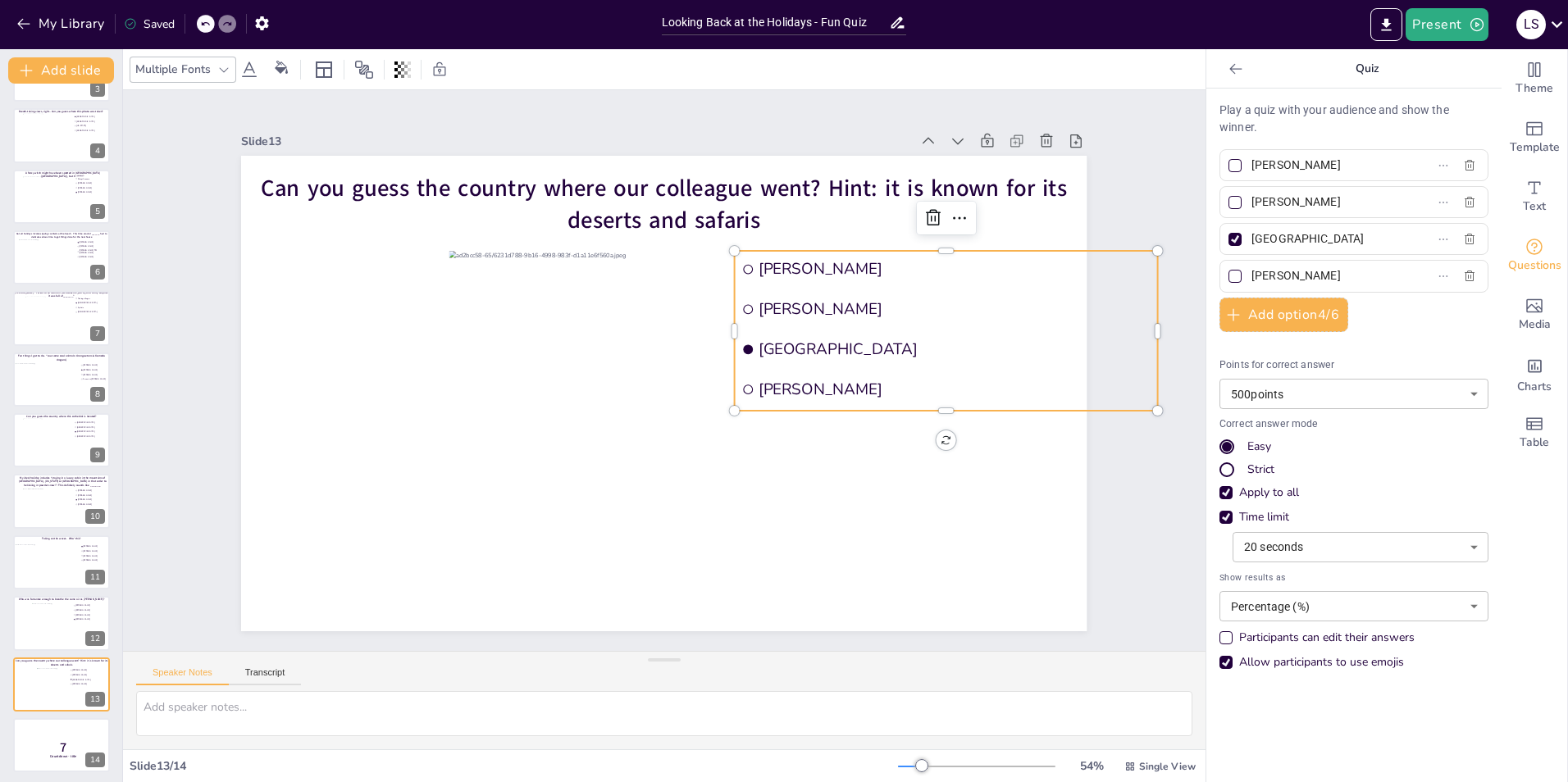
scroll to position [175, 0]
click at [1321, 202] on input "[PERSON_NAME]" at bounding box center [1327, 202] width 152 height 24
click at [1344, 162] on input "[PERSON_NAME]" at bounding box center [1327, 165] width 152 height 24
type input "A"
type input "[GEOGRAPHIC_DATA]"
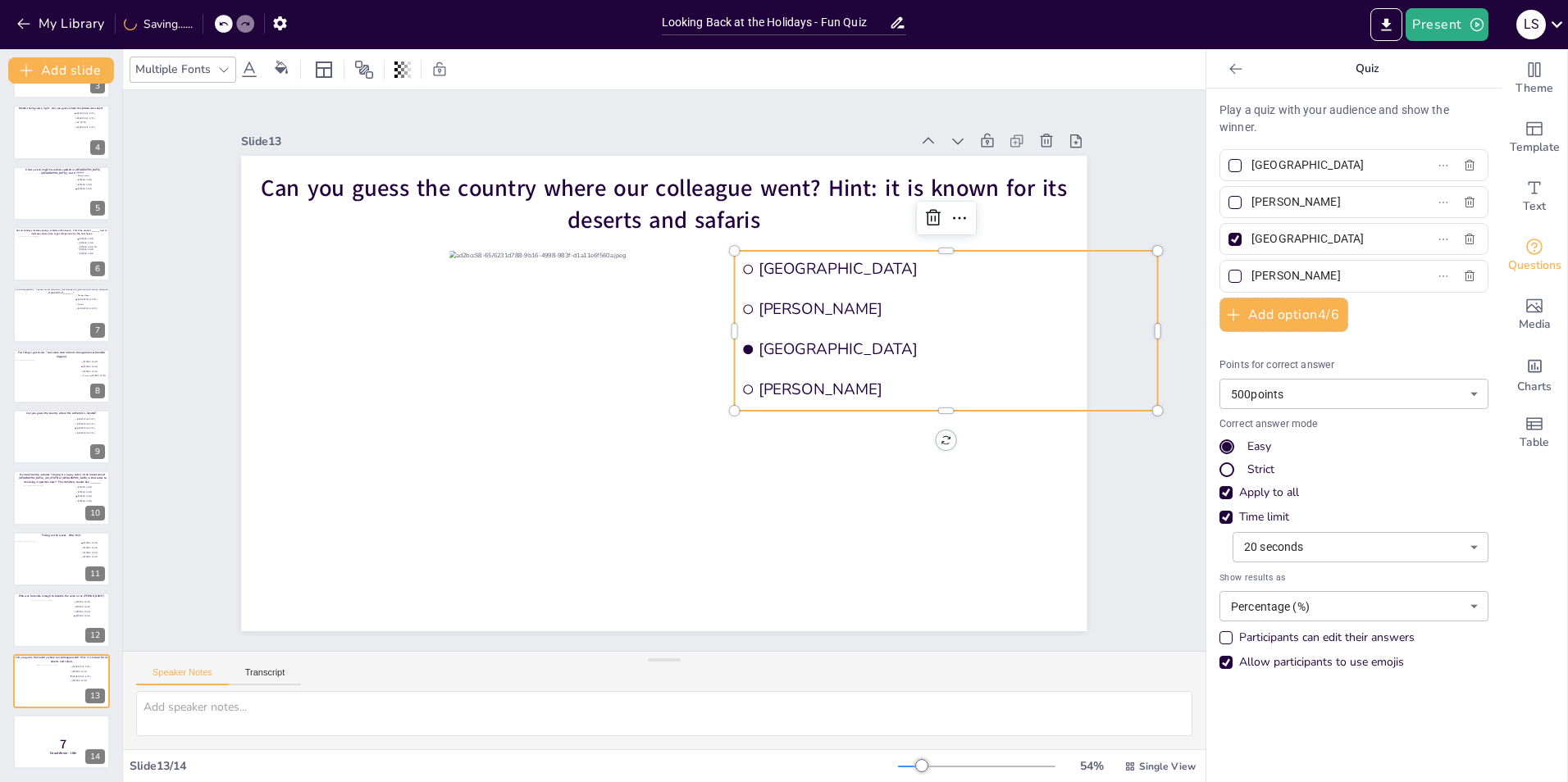
click at [1313, 208] on input "[PERSON_NAME]" at bounding box center [1327, 202] width 152 height 24
type input "Y"
click at [1342, 273] on input "[PERSON_NAME]" at bounding box center [1327, 276] width 152 height 24
type input "C"
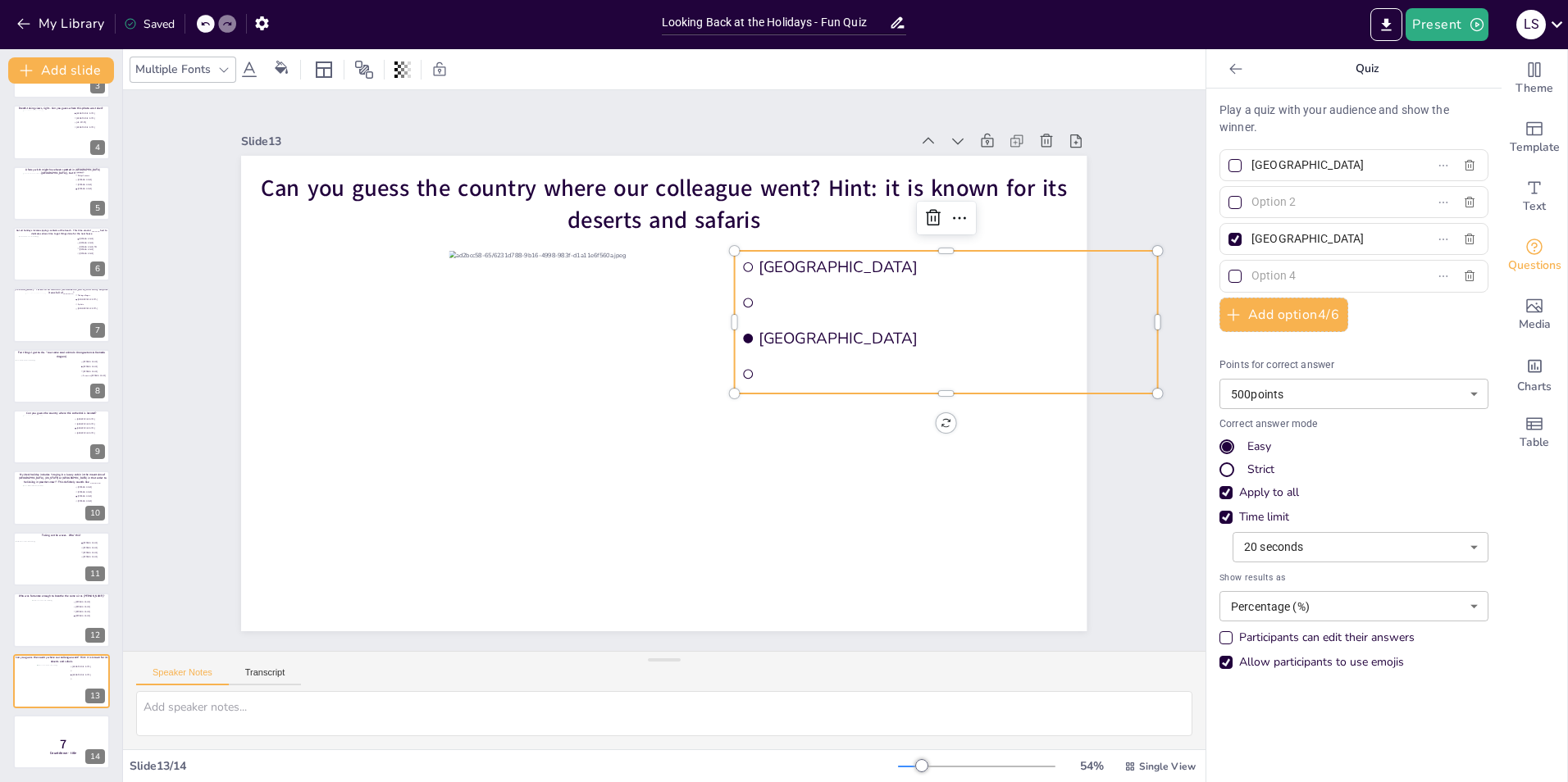
click at [1357, 200] on input "text" at bounding box center [1327, 202] width 152 height 24
click at [756, 290] on li at bounding box center [946, 303] width 423 height 32
click at [1288, 206] on input "text" at bounding box center [1327, 202] width 152 height 24
type input "[GEOGRAPHIC_DATA]"
click at [1316, 283] on input "text" at bounding box center [1327, 276] width 152 height 24
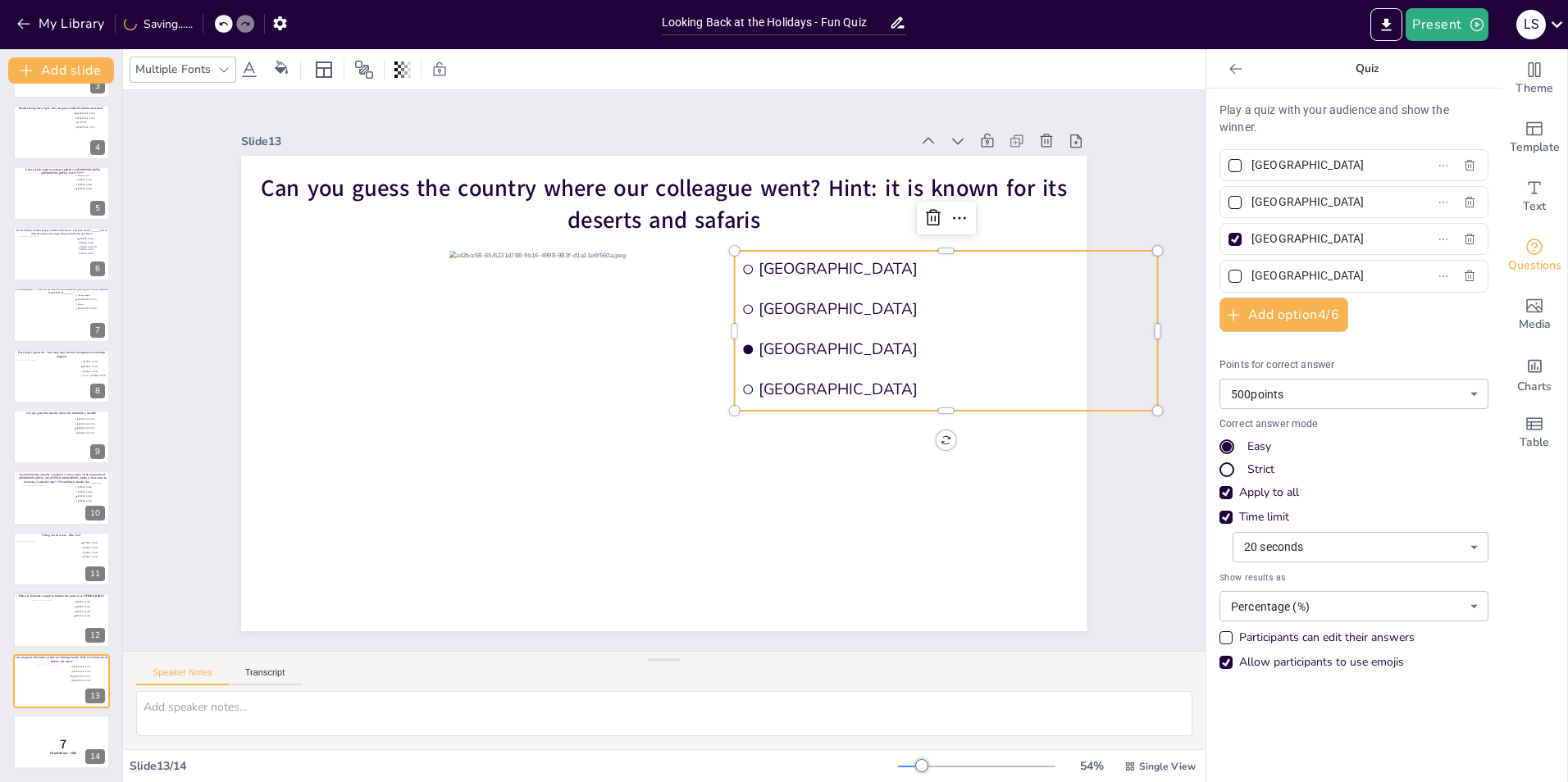
type input "[GEOGRAPHIC_DATA]"
click at [1127, 503] on div "Slide 1 Would you dare climb a mountain during a hurricane storm? I bet not, bu…" at bounding box center [663, 371] width 1082 height 561
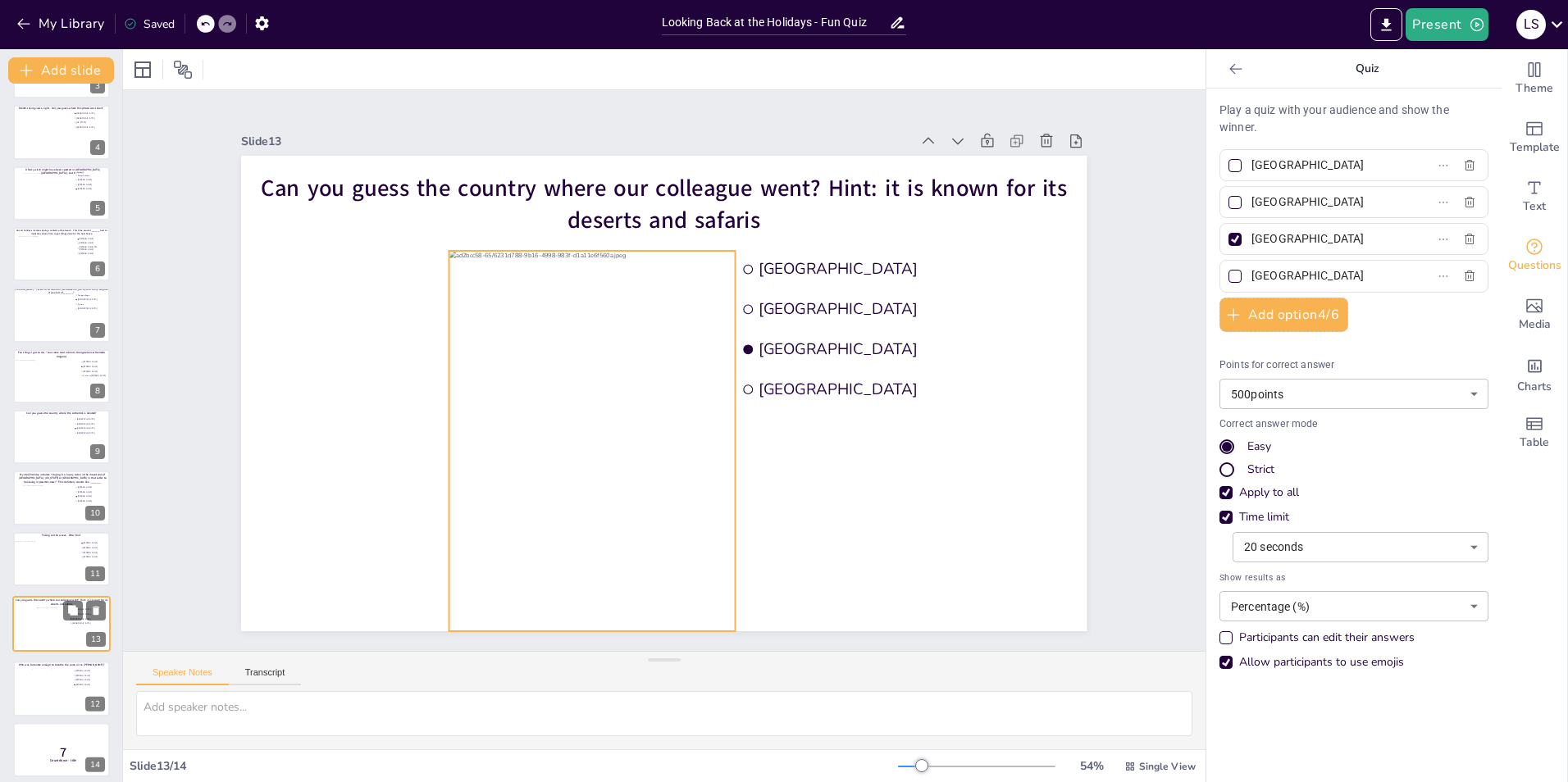
drag, startPoint x: 47, startPoint y: 690, endPoint x: 47, endPoint y: 631, distance: 59.0
click at [47, 631] on div at bounding box center [53, 629] width 33 height 44
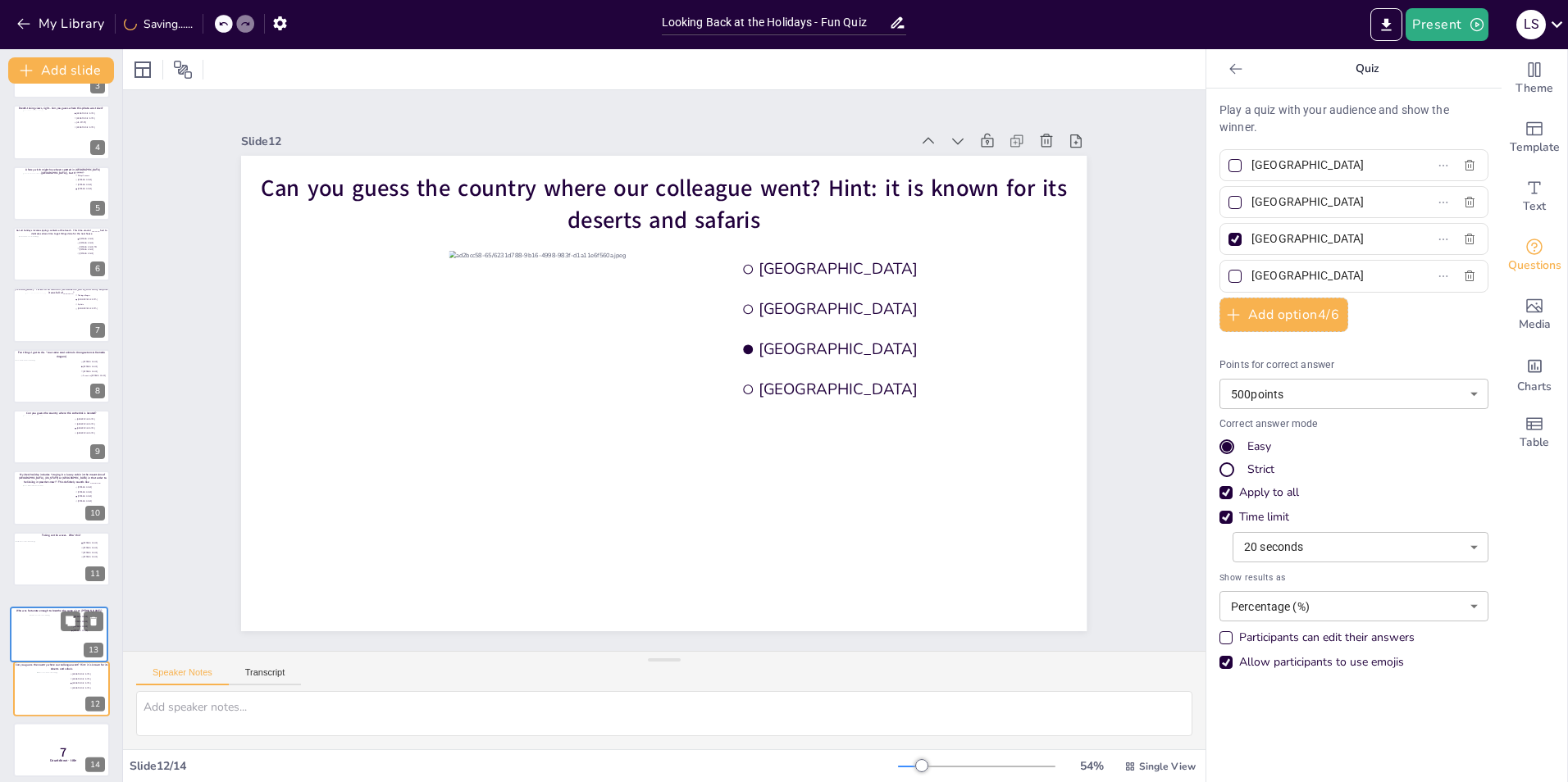
drag, startPoint x: 38, startPoint y: 680, endPoint x: 34, endPoint y: 619, distance: 61.1
click at [34, 619] on div at bounding box center [49, 638] width 40 height 46
type input "[PERSON_NAME]"
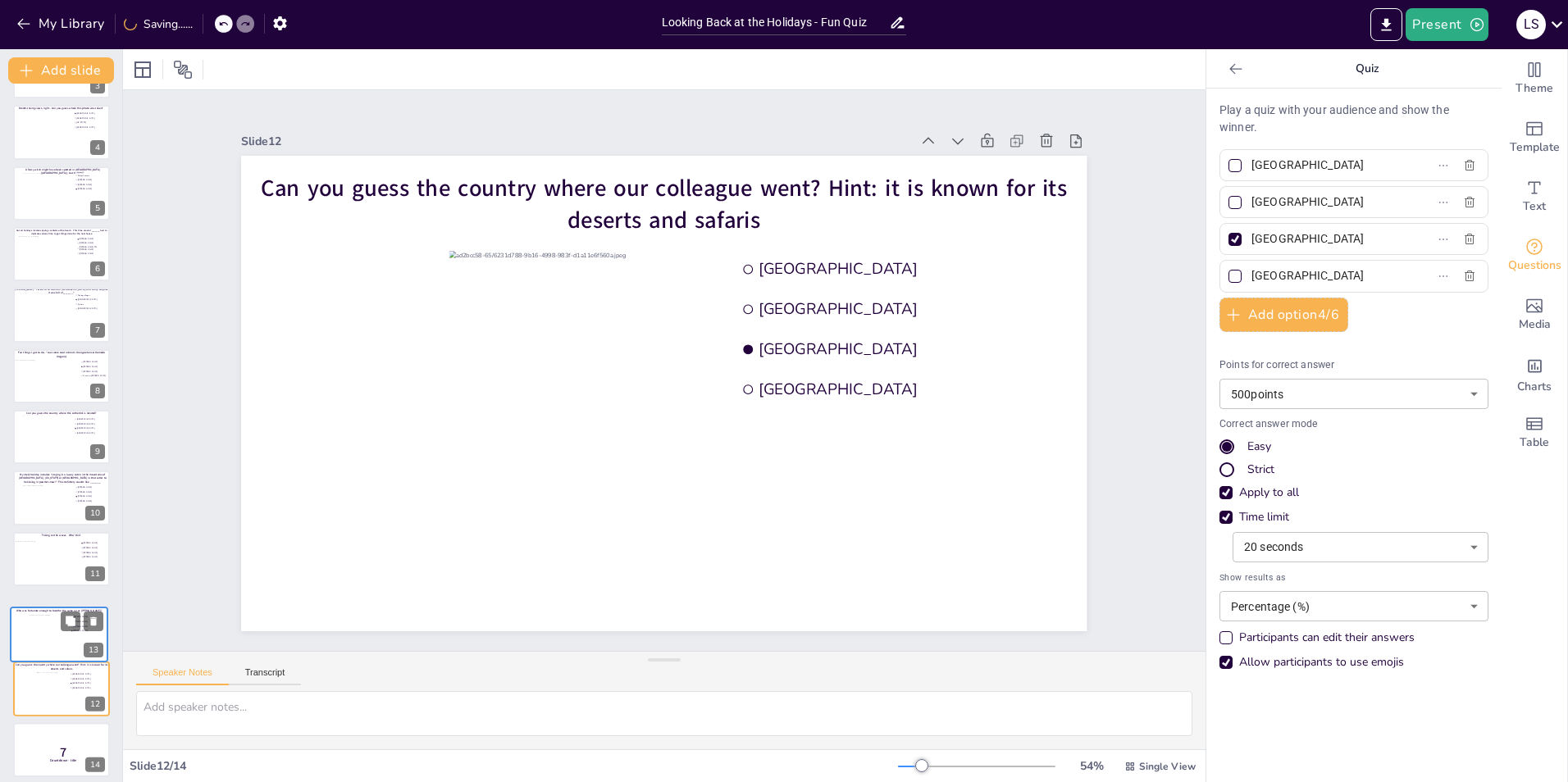
type input "[PERSON_NAME]"
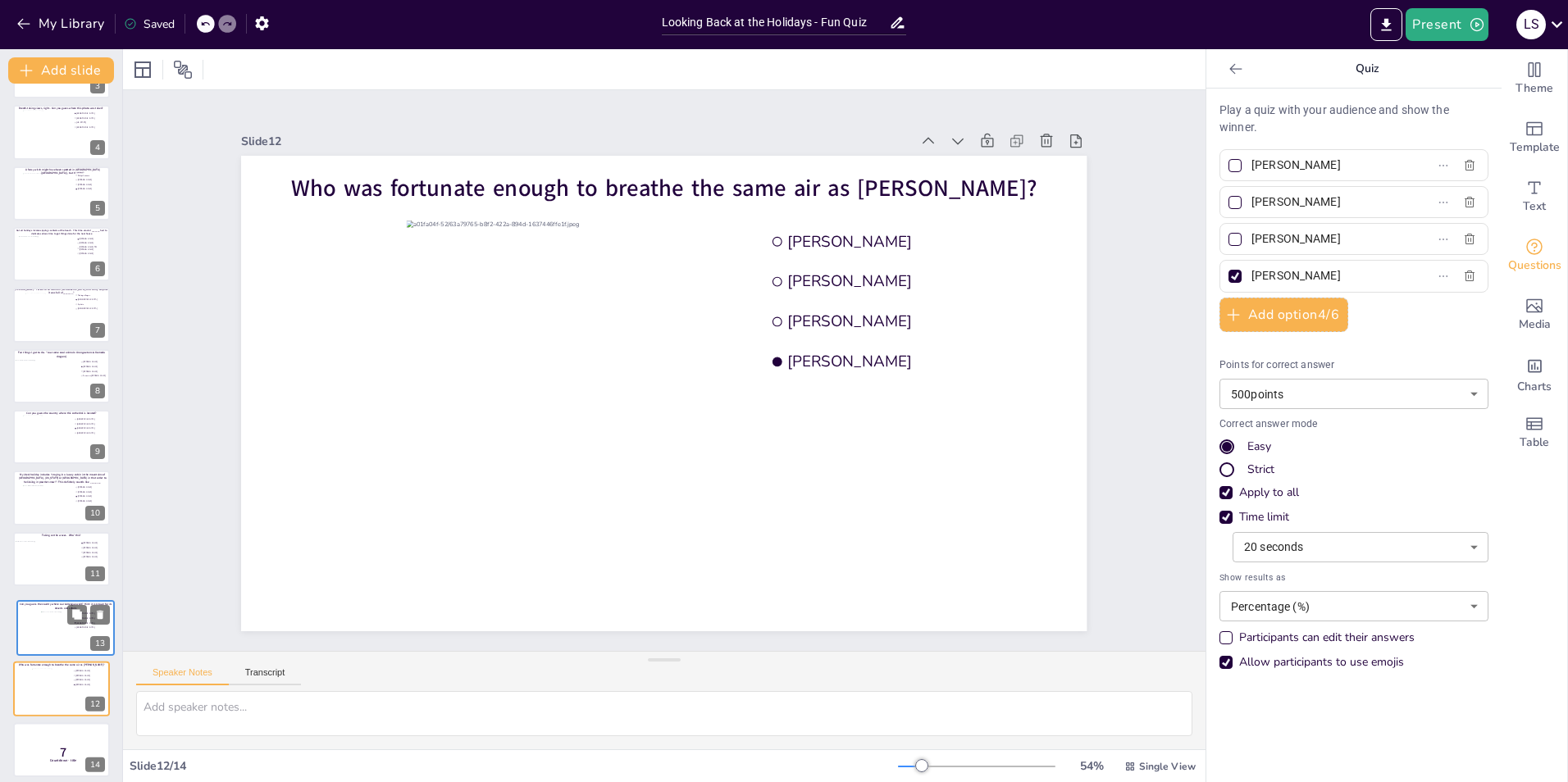
drag, startPoint x: 36, startPoint y: 683, endPoint x: 40, endPoint y: 626, distance: 57.1
click at [40, 600] on div "Can you guess the country where our colleague went? Hint: it is known for its d…" at bounding box center [66, 600] width 97 height 0
type input "[GEOGRAPHIC_DATA]"
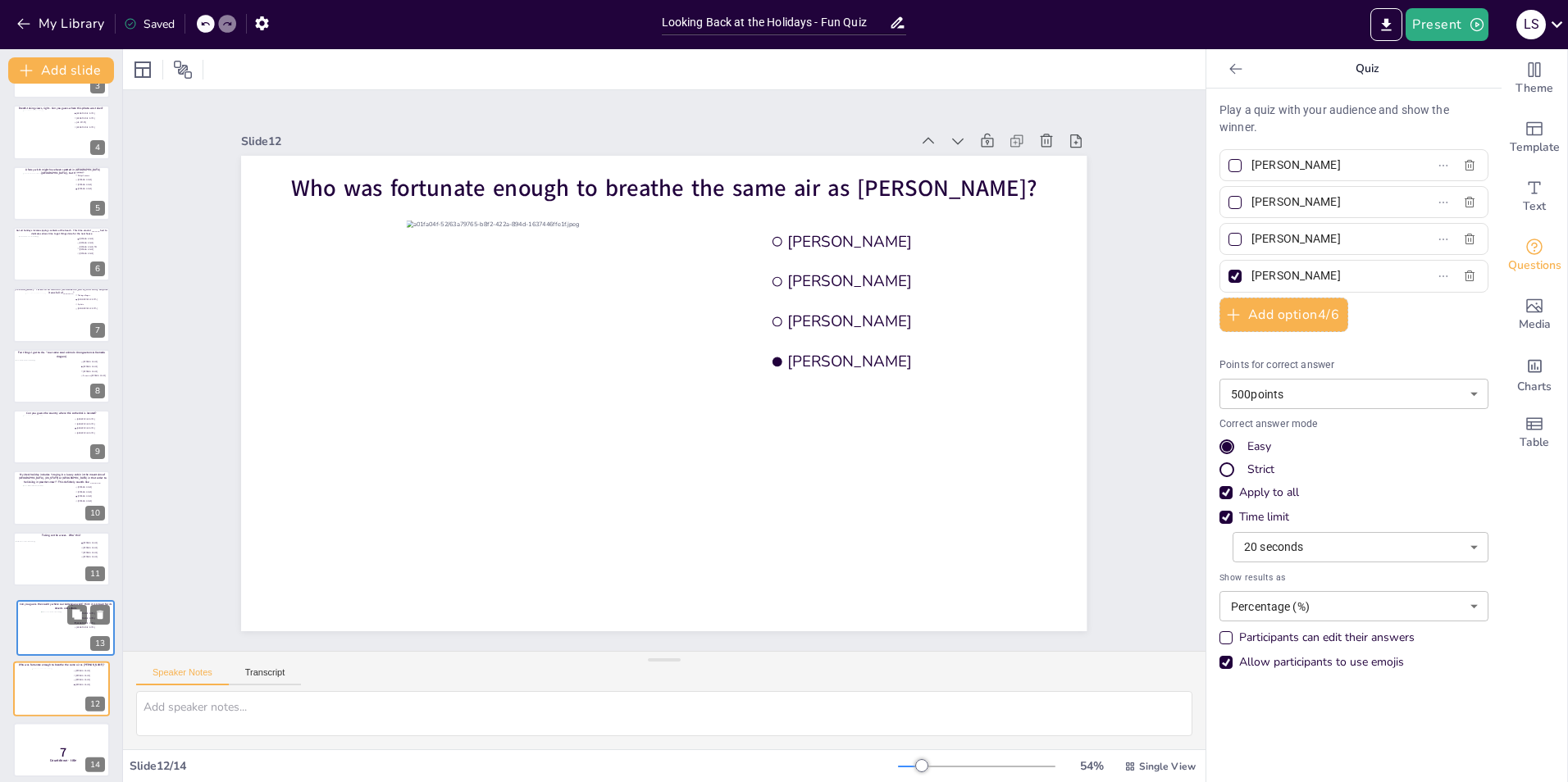
type input "[GEOGRAPHIC_DATA]"
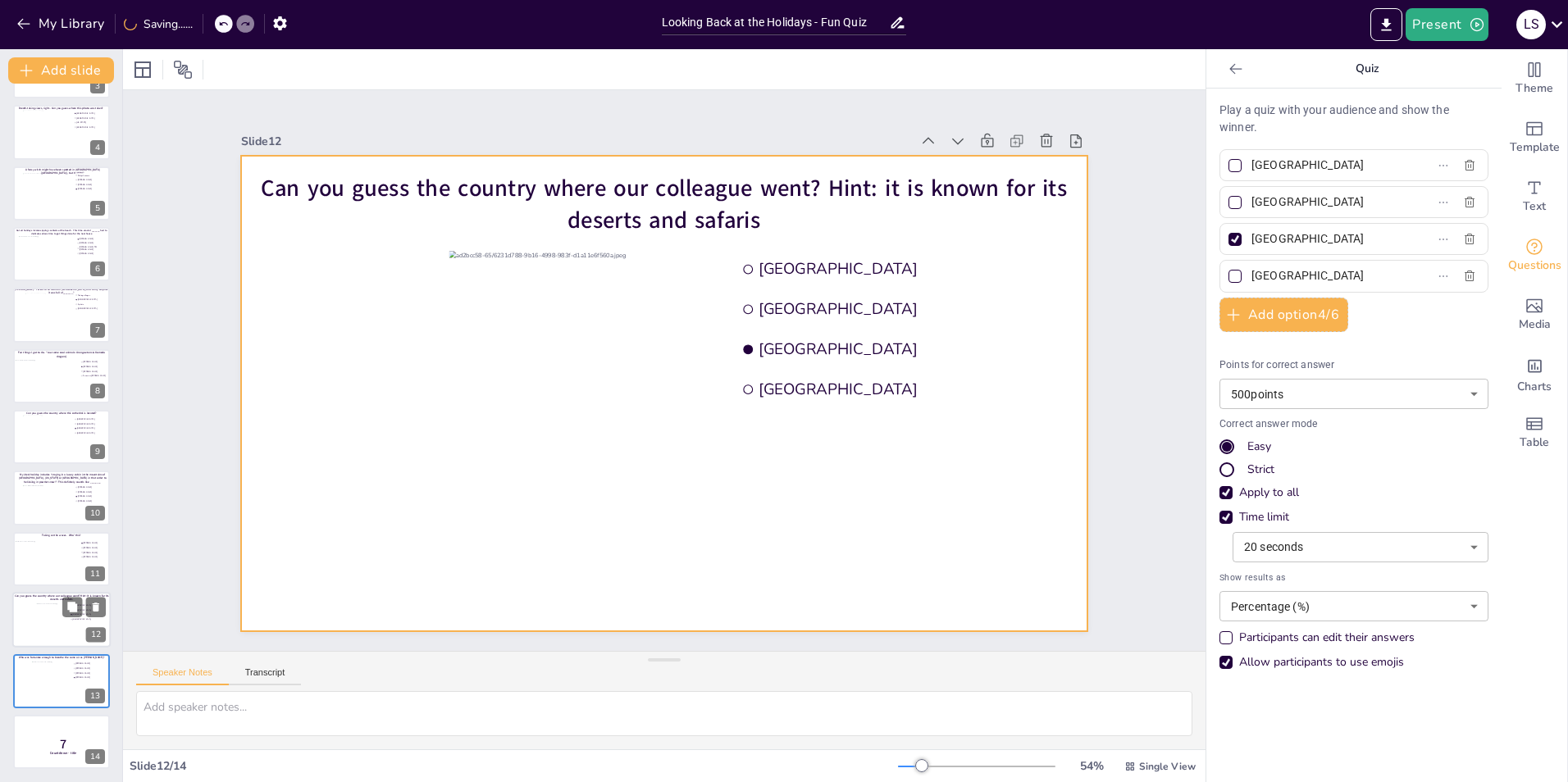
click at [33, 627] on div at bounding box center [61, 619] width 98 height 56
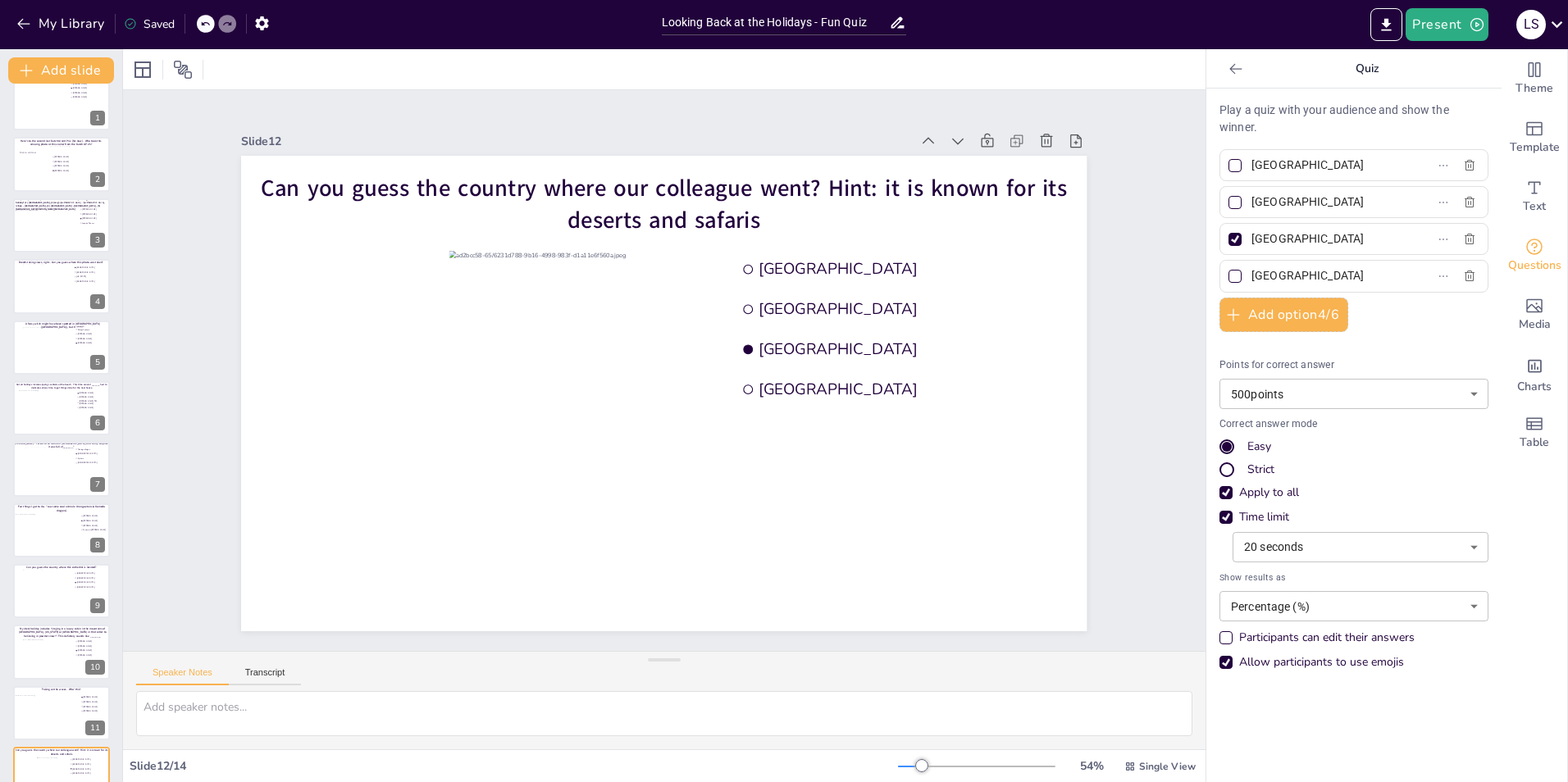
scroll to position [0, 0]
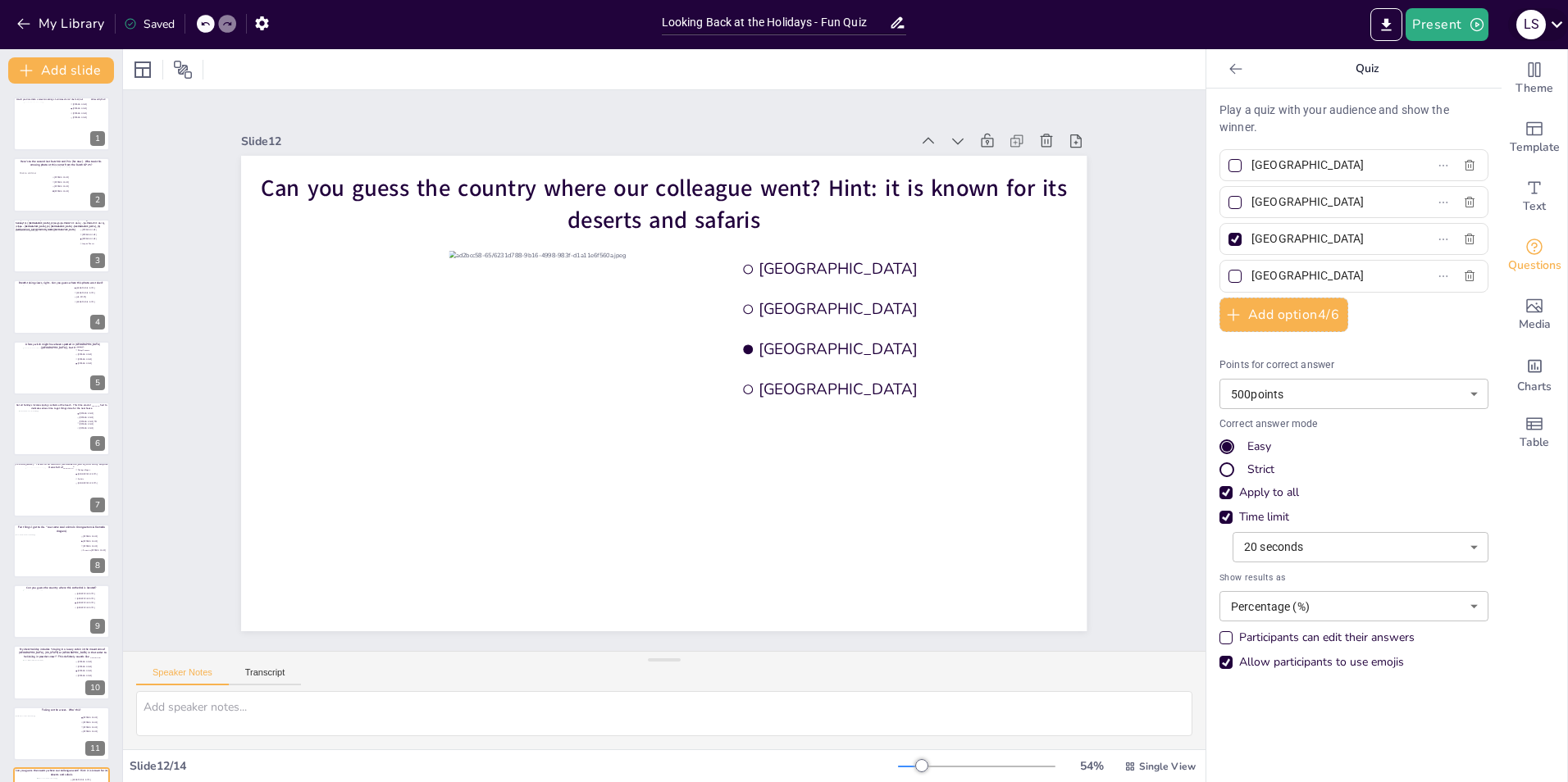
click at [1558, 17] on icon at bounding box center [1557, 24] width 22 height 22
click at [267, 24] on div at bounding box center [784, 391] width 1568 height 782
click at [264, 24] on icon "button" at bounding box center [262, 23] width 18 height 18
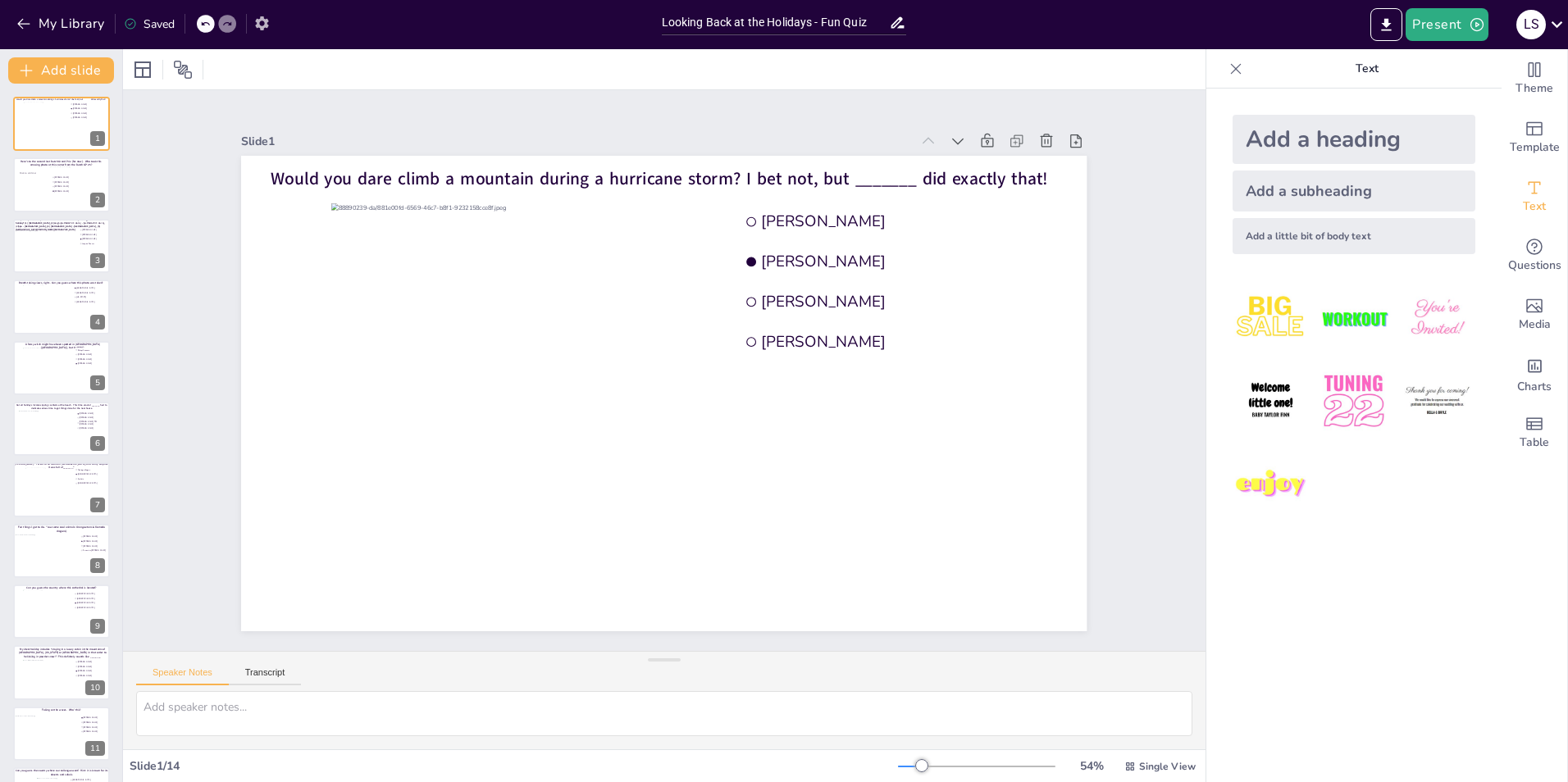
click at [267, 20] on icon "button" at bounding box center [262, 23] width 13 height 14
click at [265, 20] on icon "button" at bounding box center [262, 23] width 13 height 14
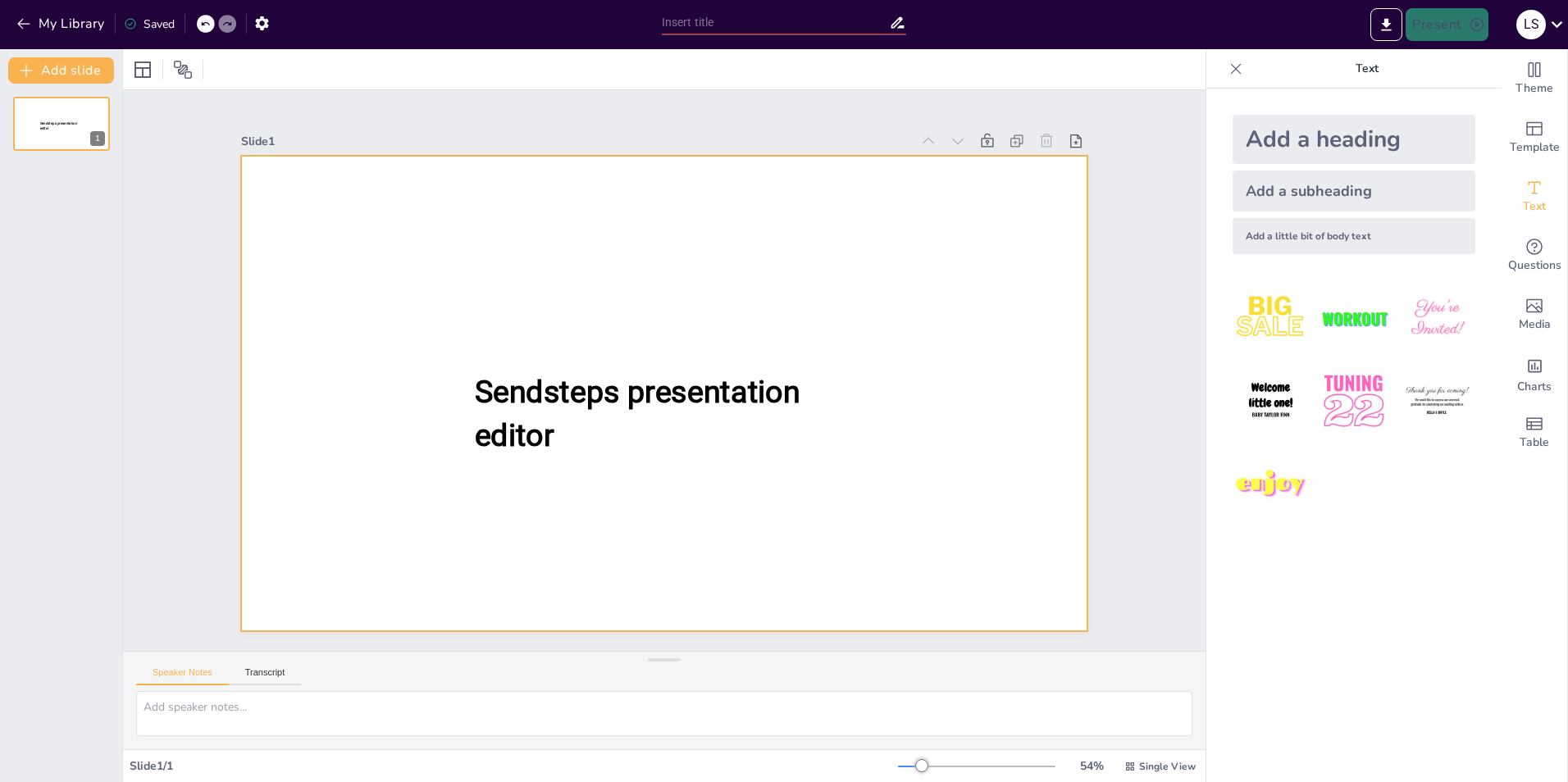
type input "Looking Back at the Holidays - Fun Quiz"
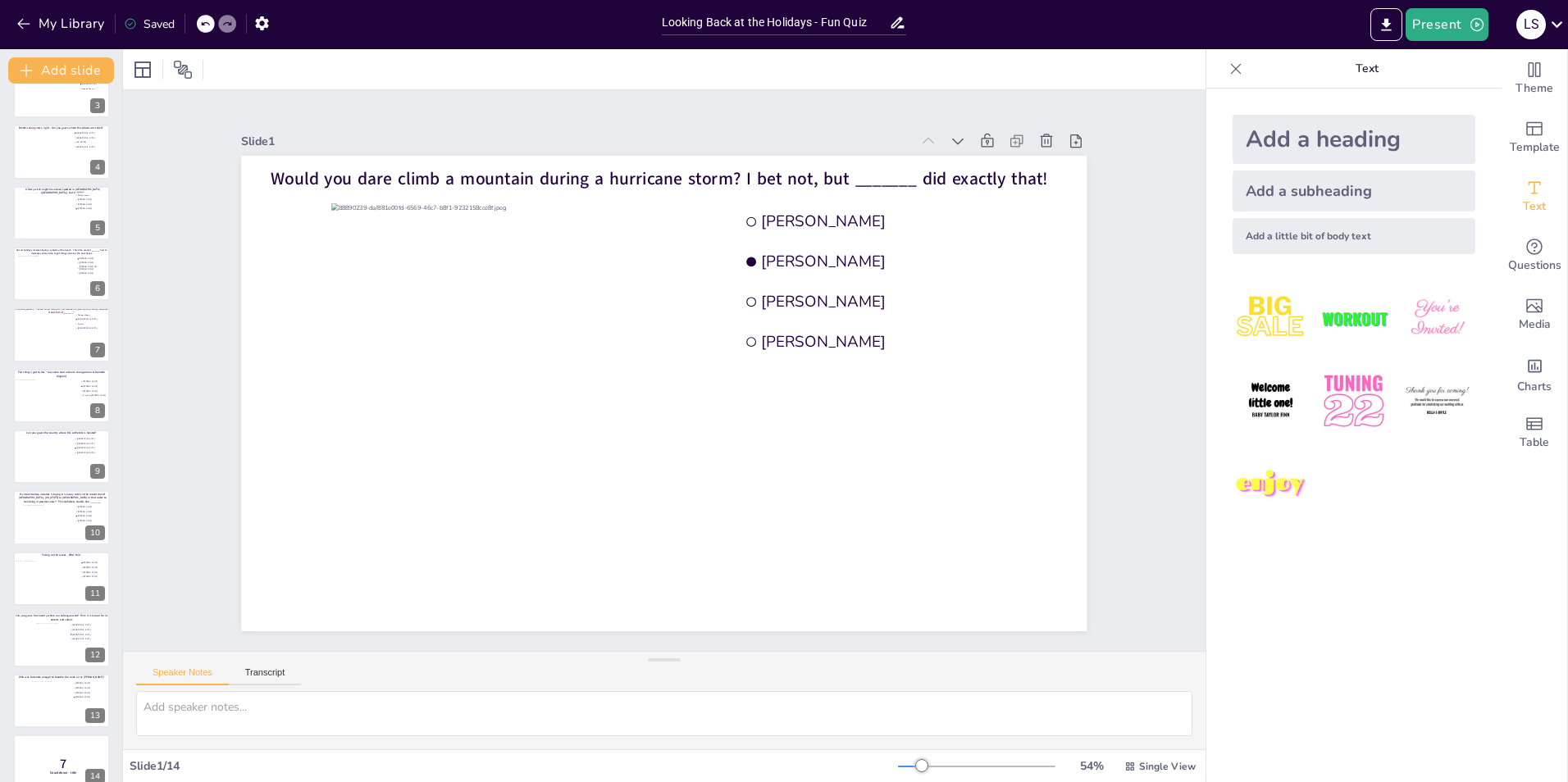
scroll to position [175, 0]
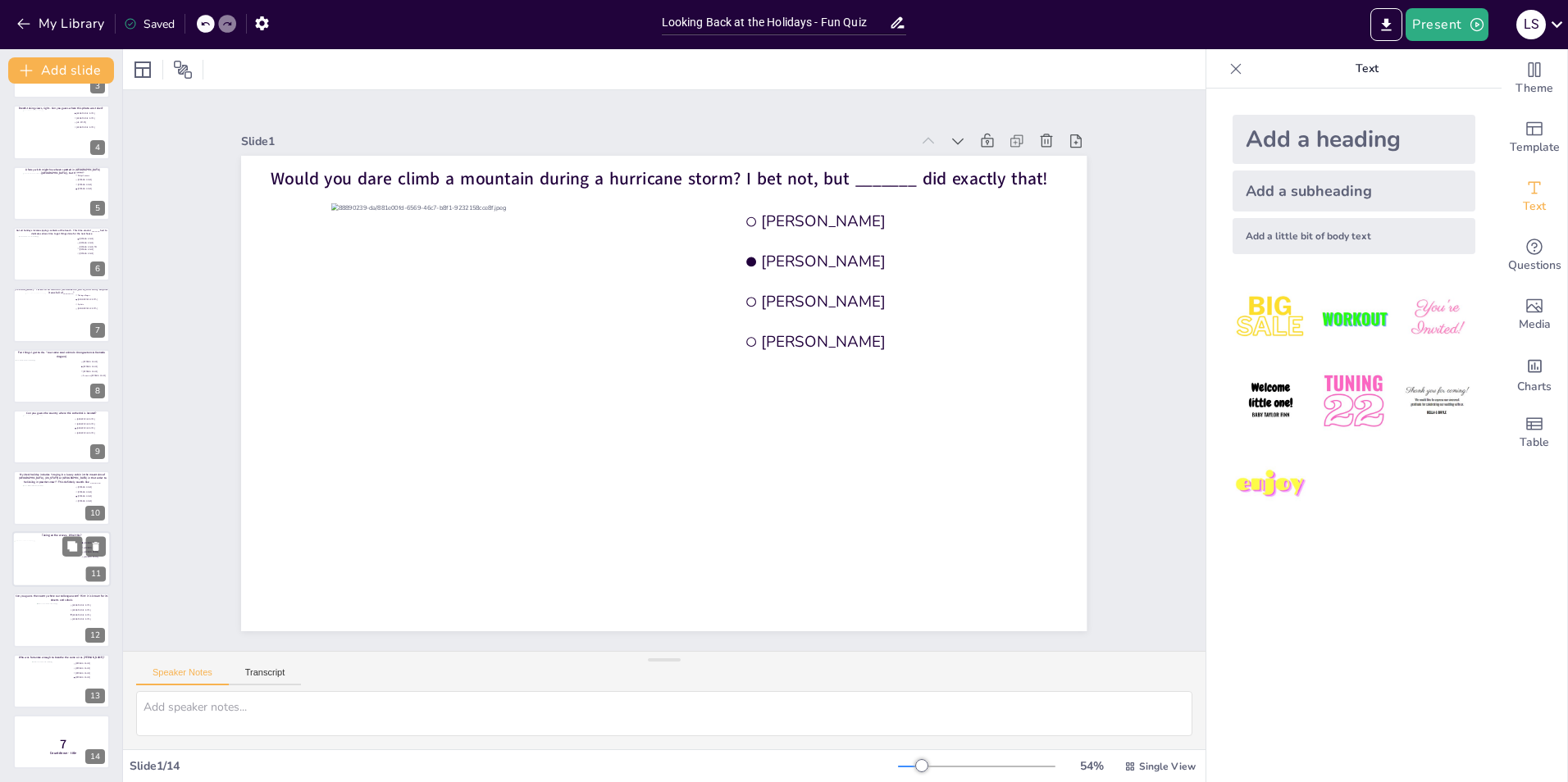
click at [38, 574] on div at bounding box center [47, 564] width 67 height 45
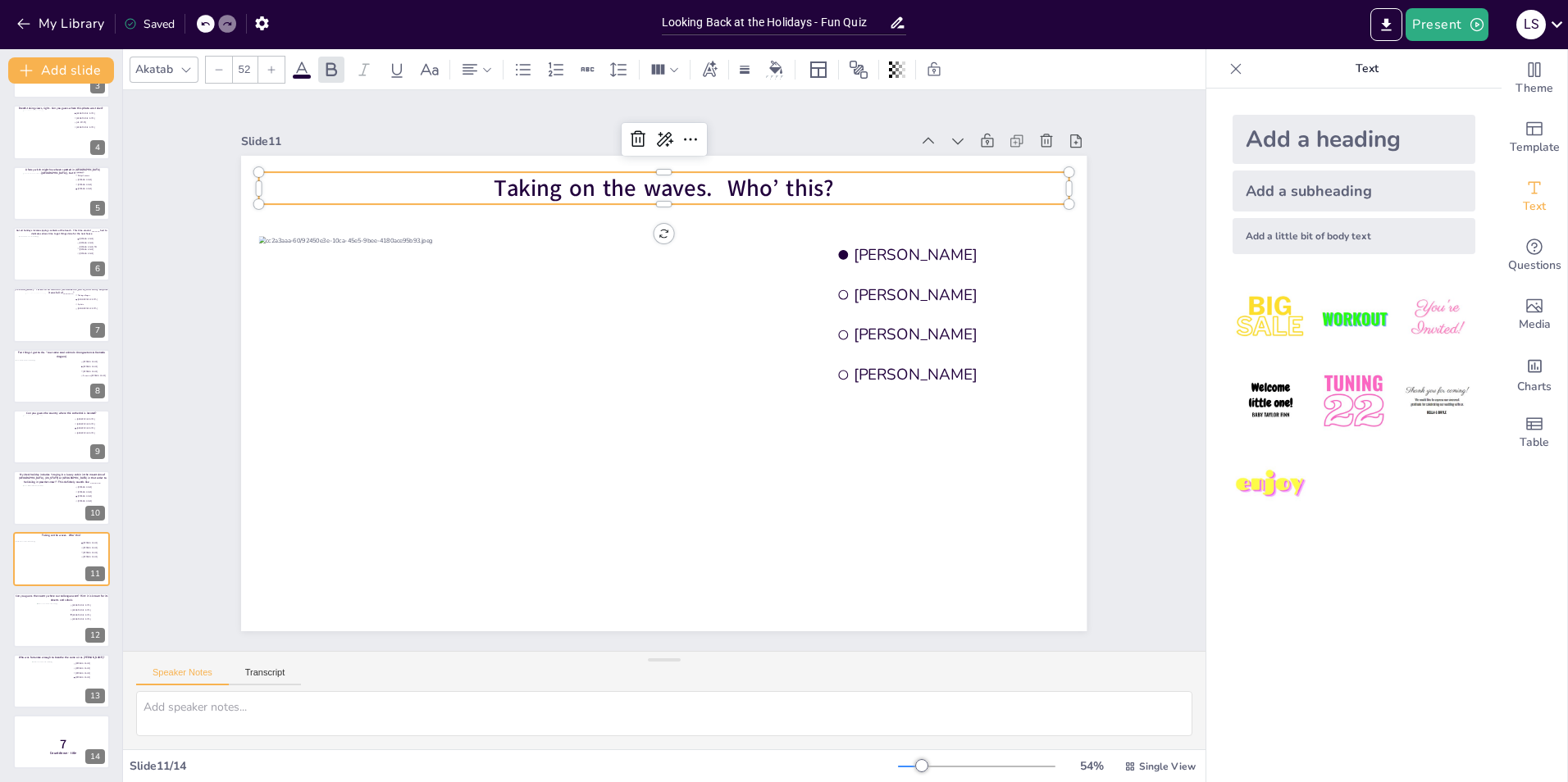
click at [696, 181] on span "Taking on the waves. Who’ this?" at bounding box center [664, 188] width 340 height 32
click at [718, 186] on span "Taking on the waves. Who’ this?" at bounding box center [664, 188] width 340 height 32
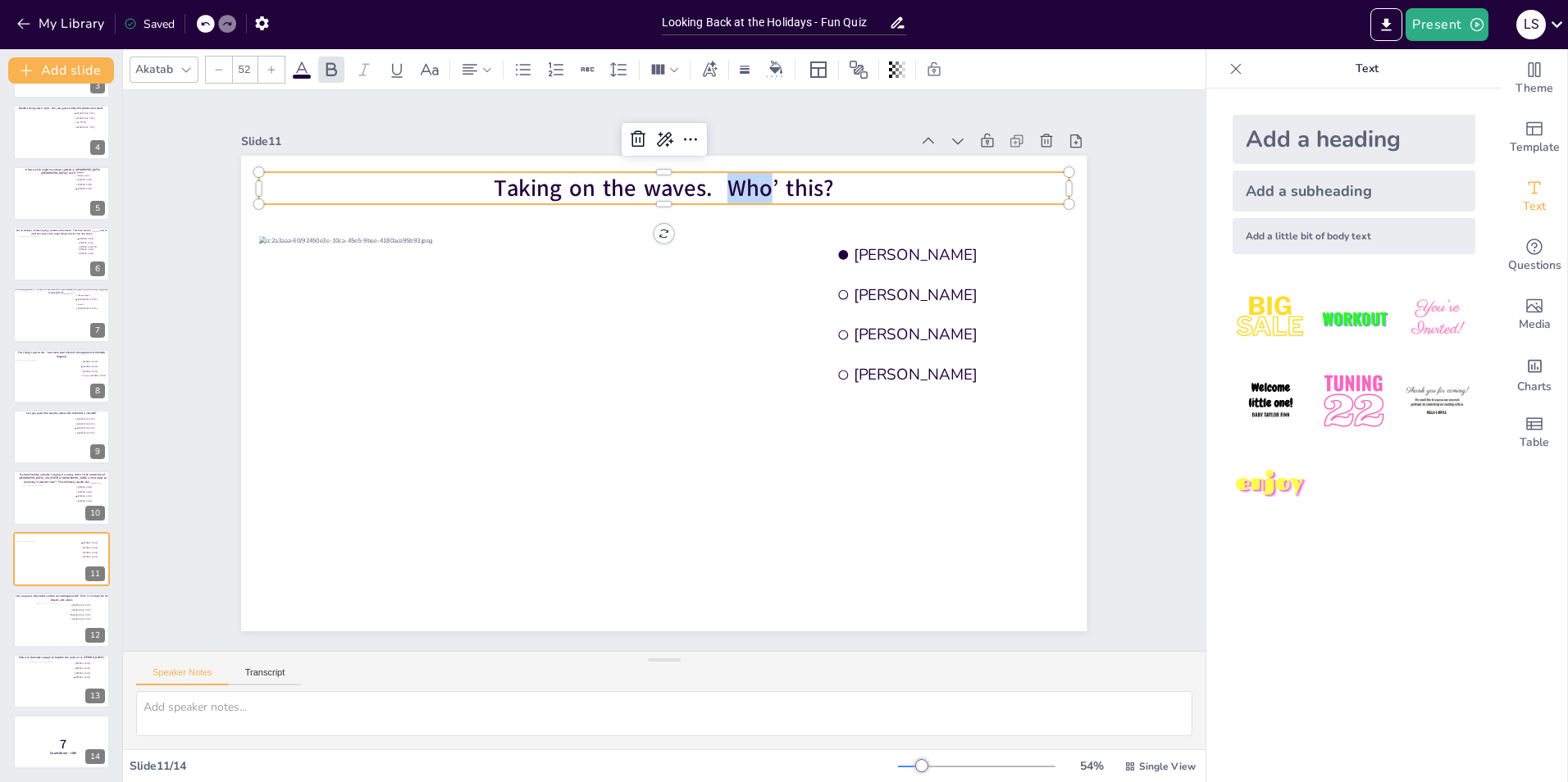
click at [716, 185] on span "Taking on the waves. Who’ this?" at bounding box center [664, 188] width 340 height 32
click at [696, 184] on span "Taking on the waves. Who’ this?" at bounding box center [664, 188] width 340 height 32
click at [694, 190] on span "Taking on the waves. Who’ this?" at bounding box center [664, 188] width 340 height 32
click at [749, 185] on span "Taking on the waves. Who’ this?" at bounding box center [664, 188] width 340 height 32
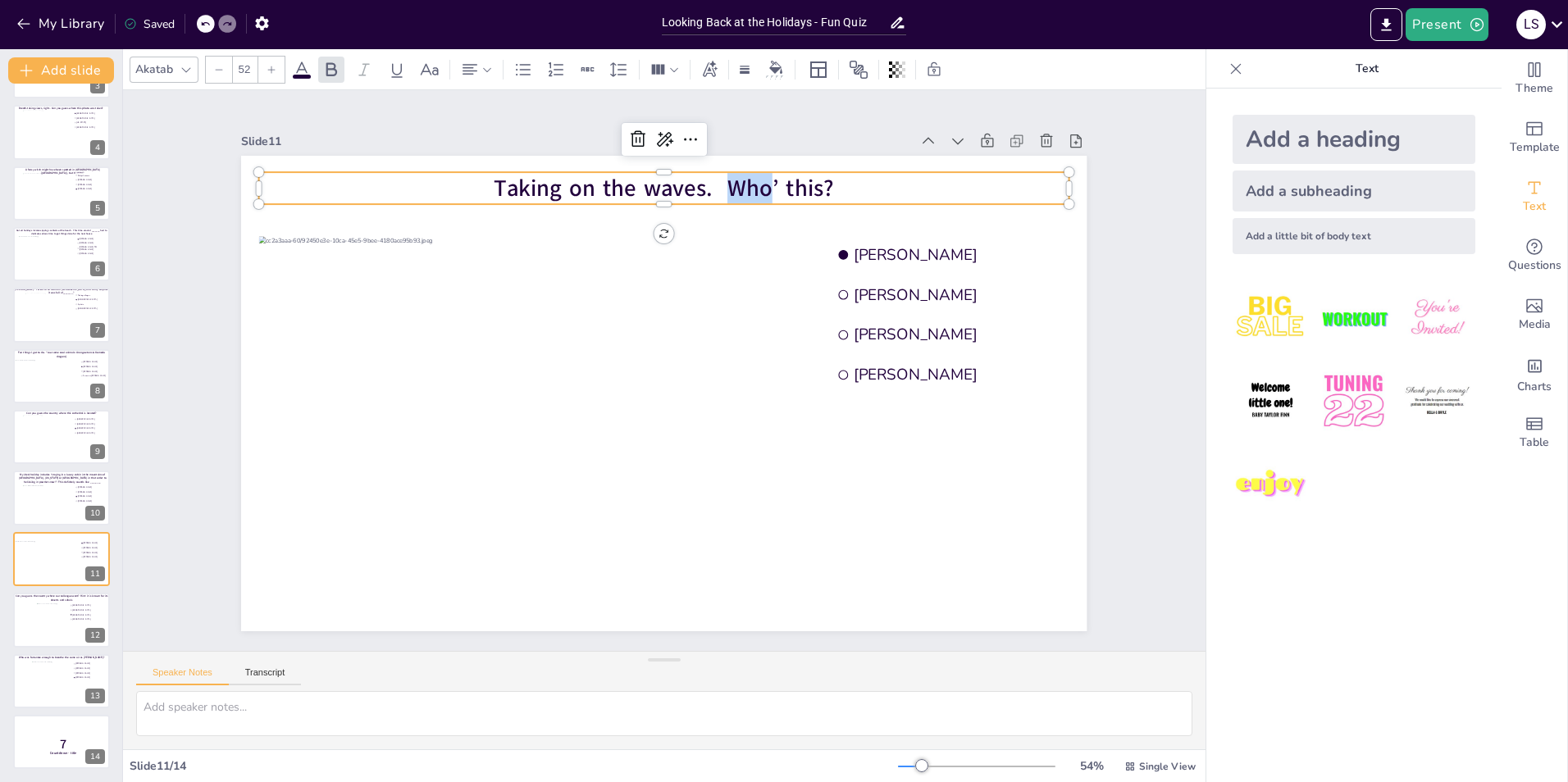
click at [749, 185] on span "Taking on the waves. Who’ this?" at bounding box center [664, 188] width 340 height 32
click at [838, 183] on p "Taking on the waves. Who’ this?" at bounding box center [664, 188] width 810 height 32
click at [804, 176] on span "Taking on the waves. Who’ this?" at bounding box center [664, 188] width 340 height 32
click at [695, 183] on span "Taking on the waves. Who’ this?" at bounding box center [664, 188] width 340 height 32
drag, startPoint x: 695, startPoint y: 183, endPoint x: 488, endPoint y: 200, distance: 207.7
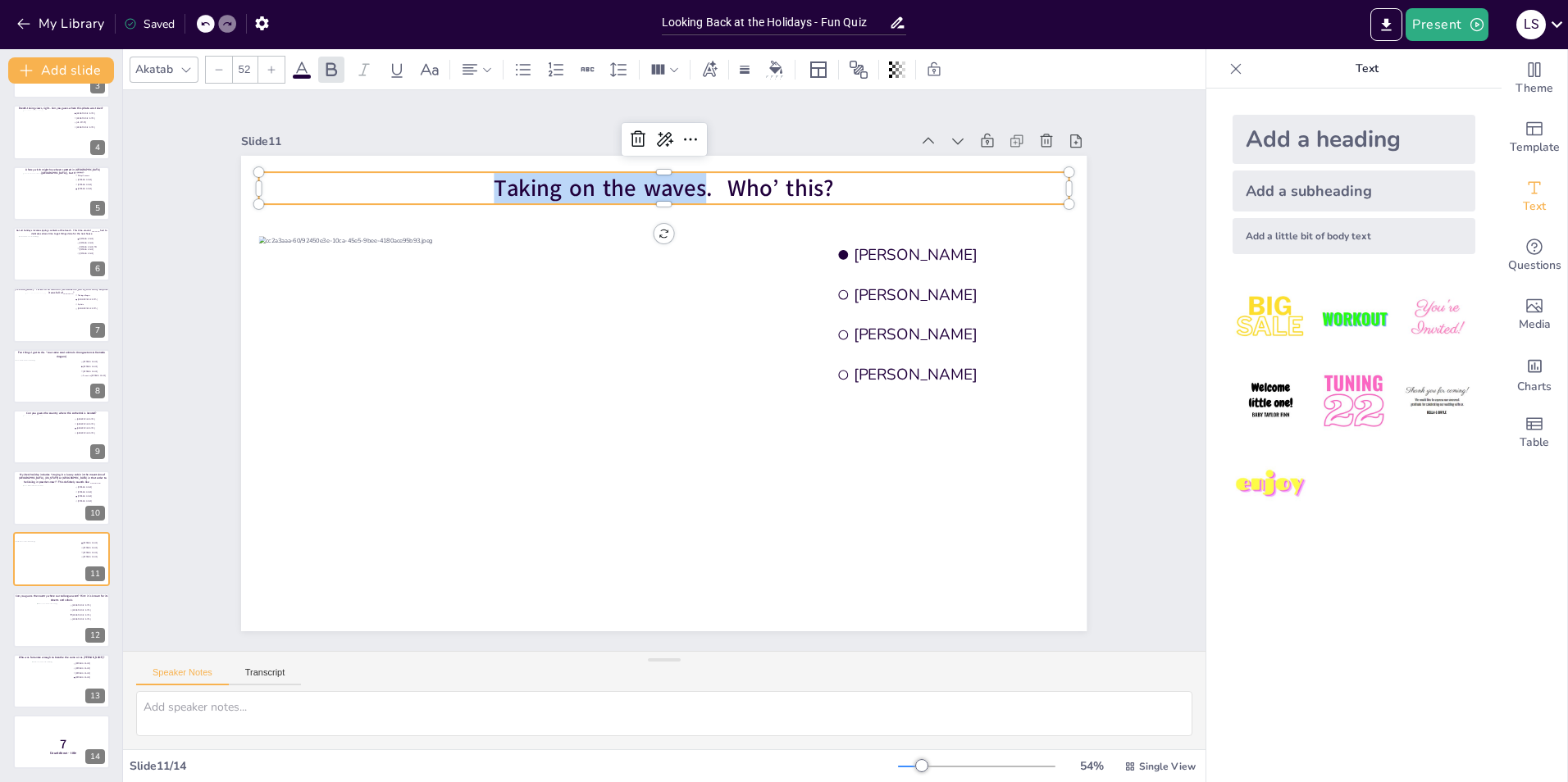
click at [488, 200] on div "Joris Booij Martijn Jansen Julian Martens Martijn Schilpzand Taking on the wave…" at bounding box center [664, 394] width 845 height 476
click at [688, 190] on span "Taking on the waves. Who’ this?" at bounding box center [664, 188] width 340 height 32
drag, startPoint x: 696, startPoint y: 185, endPoint x: 454, endPoint y: 180, distance: 242.1
click at [454, 180] on p "Taking on the waves. Who’ this?" at bounding box center [664, 188] width 810 height 32
click at [1120, 255] on div "Slide 1 Would you dare climb a mountain during a hurricane storm? I bet not, bu…" at bounding box center [663, 370] width 937 height 521
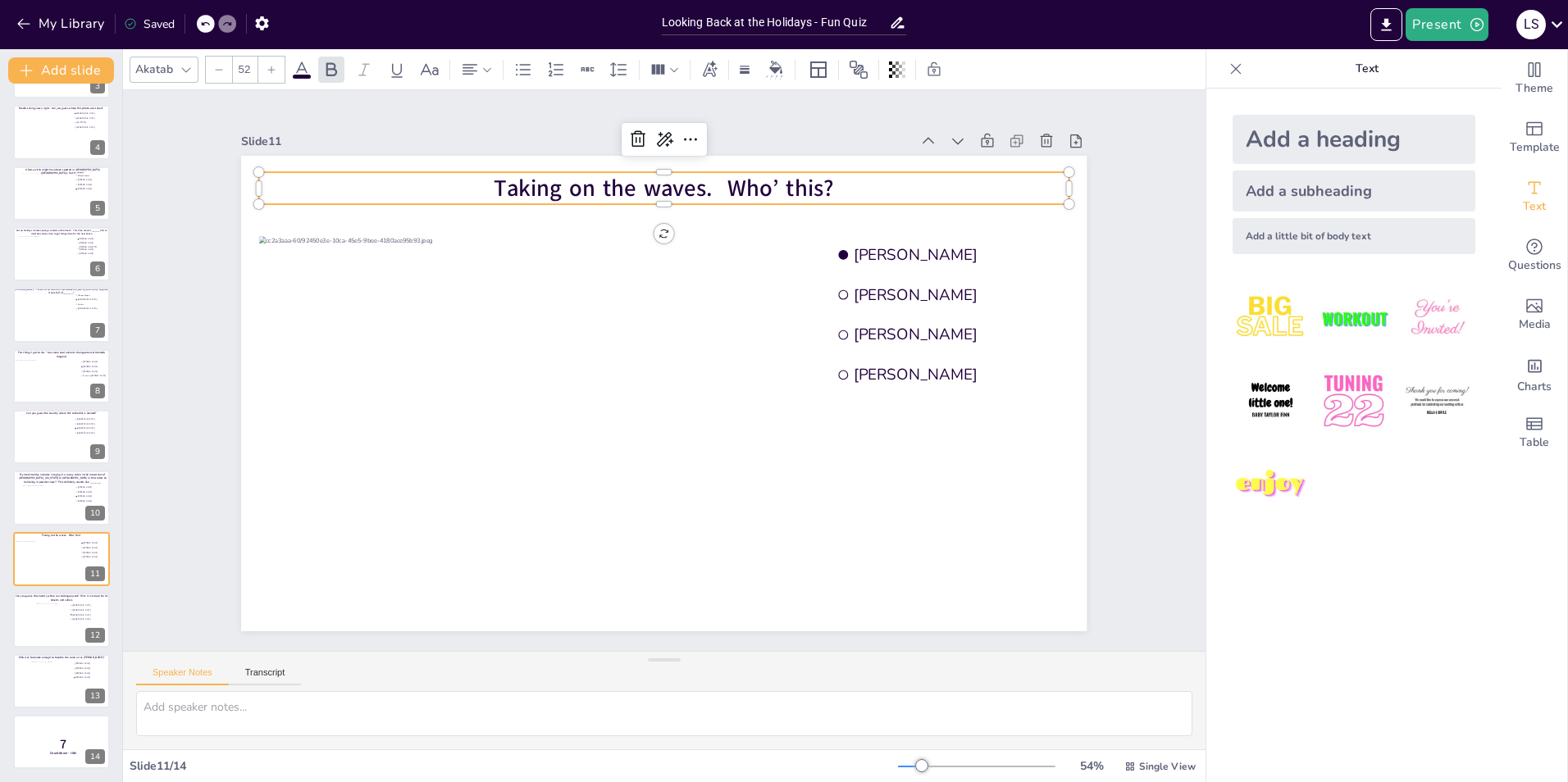
click at [494, 177] on span "Taking on the waves. Who’ this?" at bounding box center [664, 188] width 340 height 32
drag, startPoint x: 815, startPoint y: 180, endPoint x: 717, endPoint y: 178, distance: 98.0
click at [717, 178] on span "One with the waves. Who’ this?" at bounding box center [665, 188] width 333 height 32
click at [718, 179] on span "One with the waves. Who’ this?" at bounding box center [662, 188] width 333 height 32
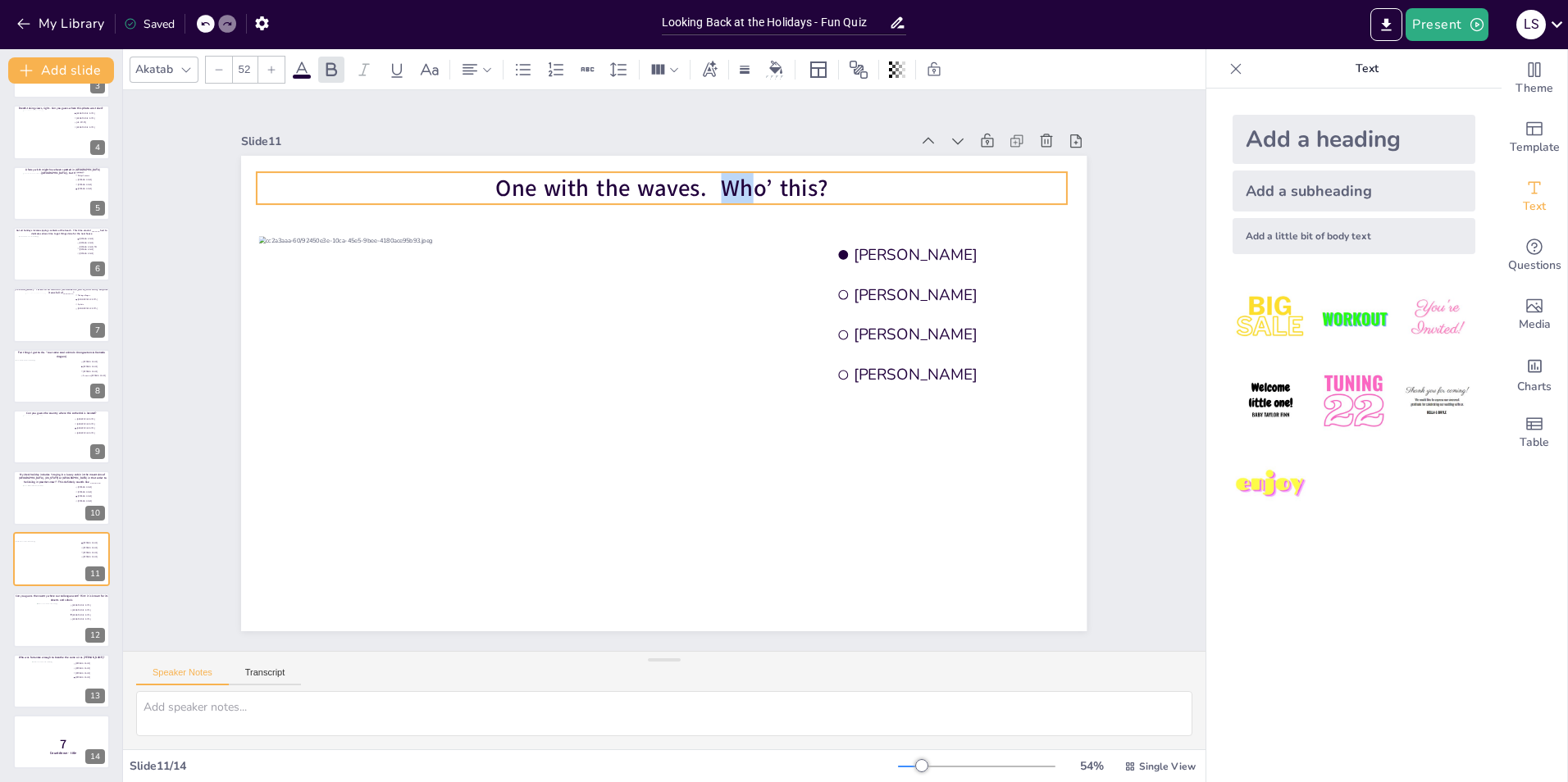
drag, startPoint x: 706, startPoint y: 179, endPoint x: 739, endPoint y: 178, distance: 33.0
click at [739, 178] on span "One with the waves. Who’ this?" at bounding box center [662, 188] width 333 height 32
click at [712, 180] on span "One with the waves. Who’ this?" at bounding box center [662, 188] width 333 height 32
click at [1165, 367] on div "Slide 1 Would you dare climb a mountain during a hurricane storm? I bet not, bu…" at bounding box center [663, 371] width 1082 height 561
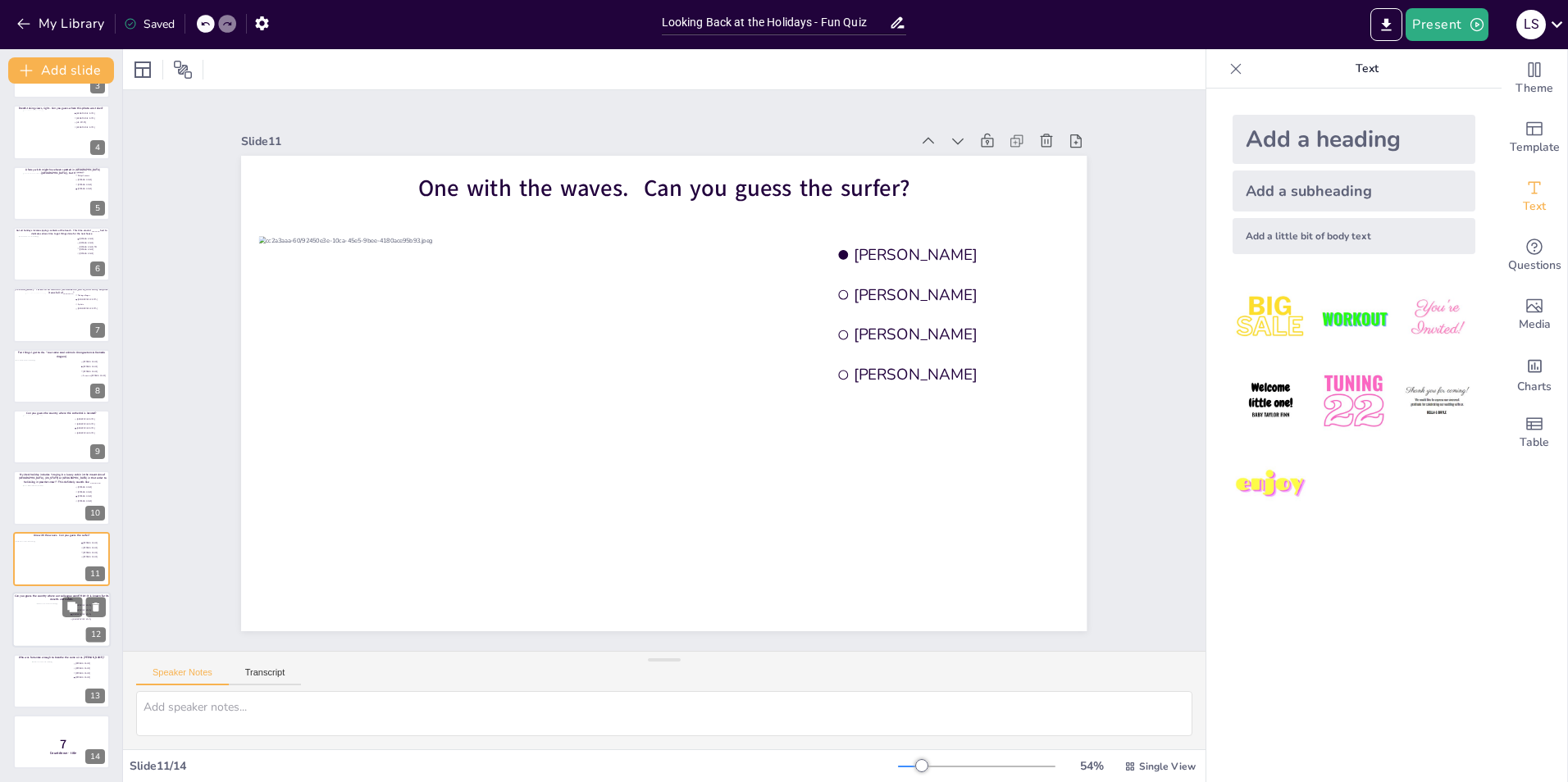
click at [46, 624] on div at bounding box center [53, 626] width 33 height 45
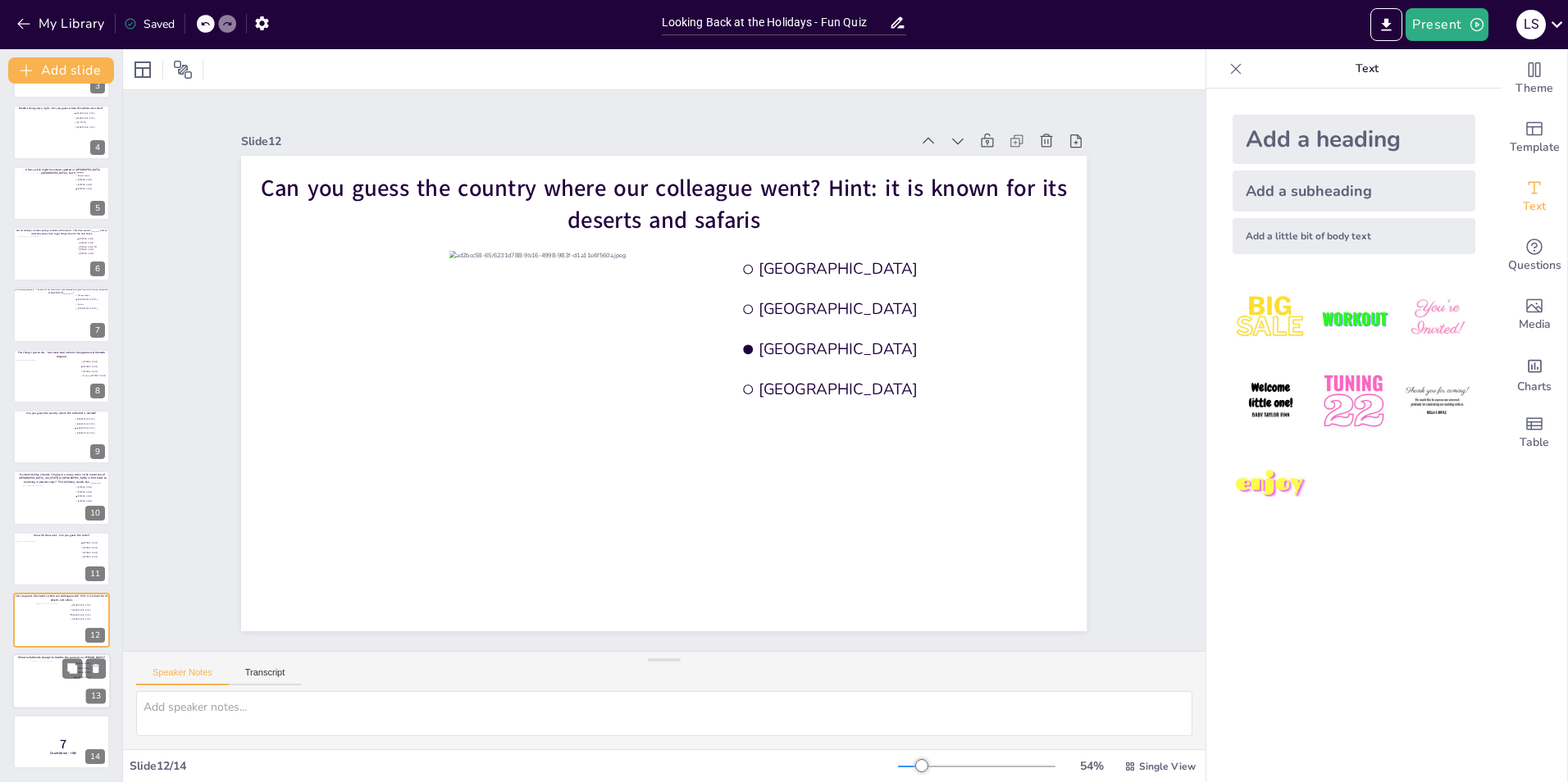
click at [56, 684] on div at bounding box center [52, 684] width 41 height 47
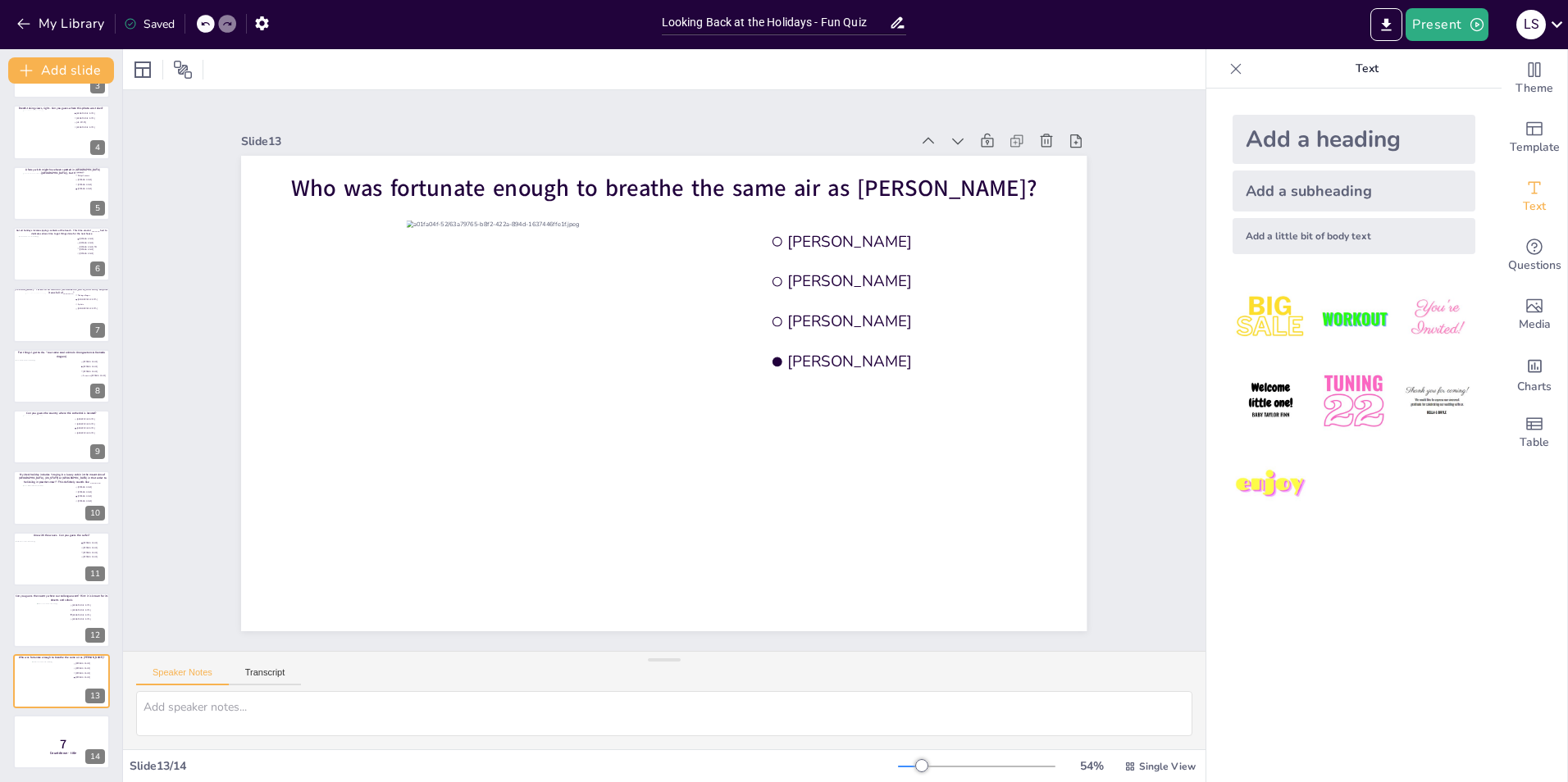
scroll to position [0, 0]
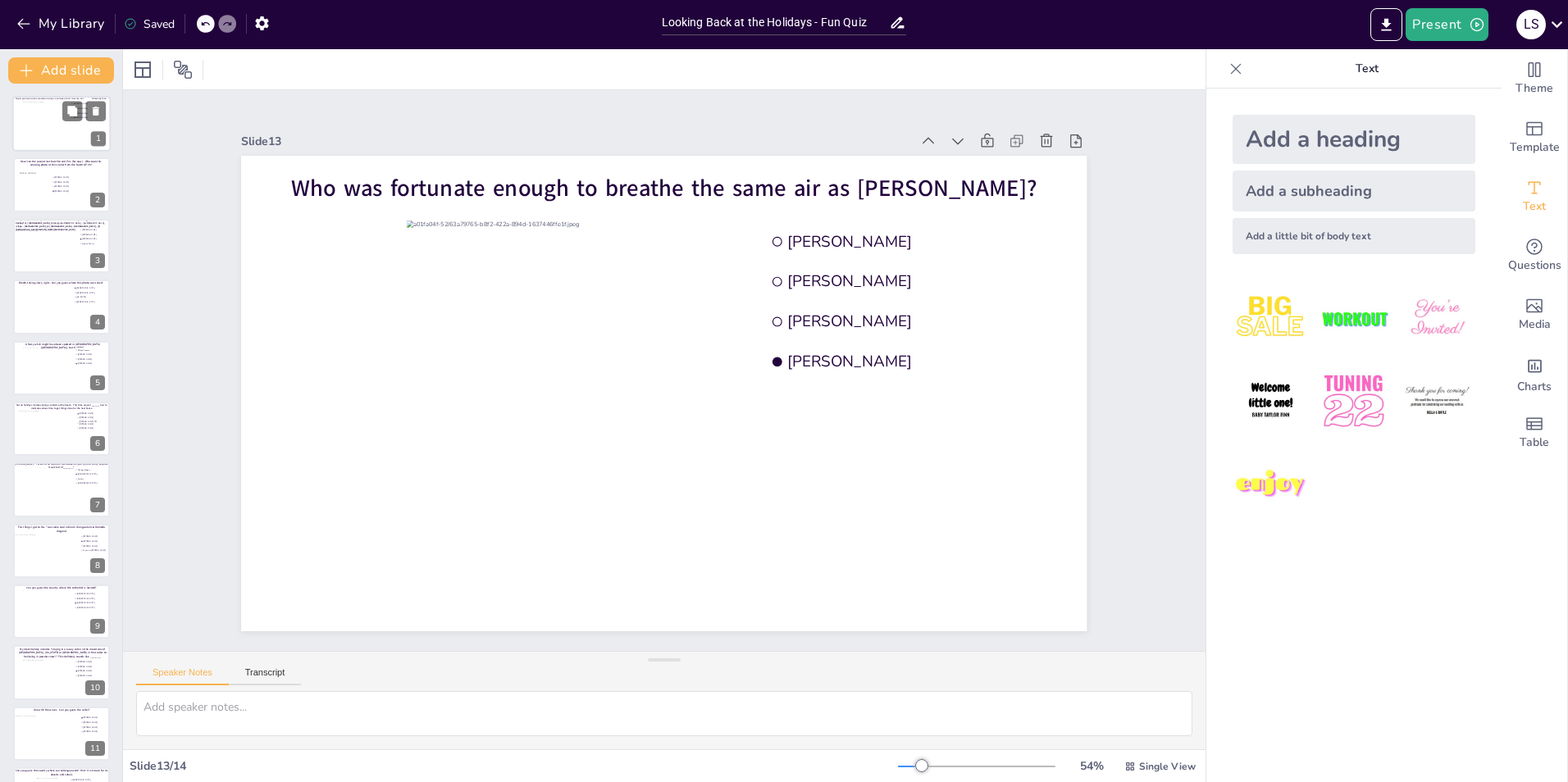
click at [57, 126] on div at bounding box center [62, 124] width 78 height 45
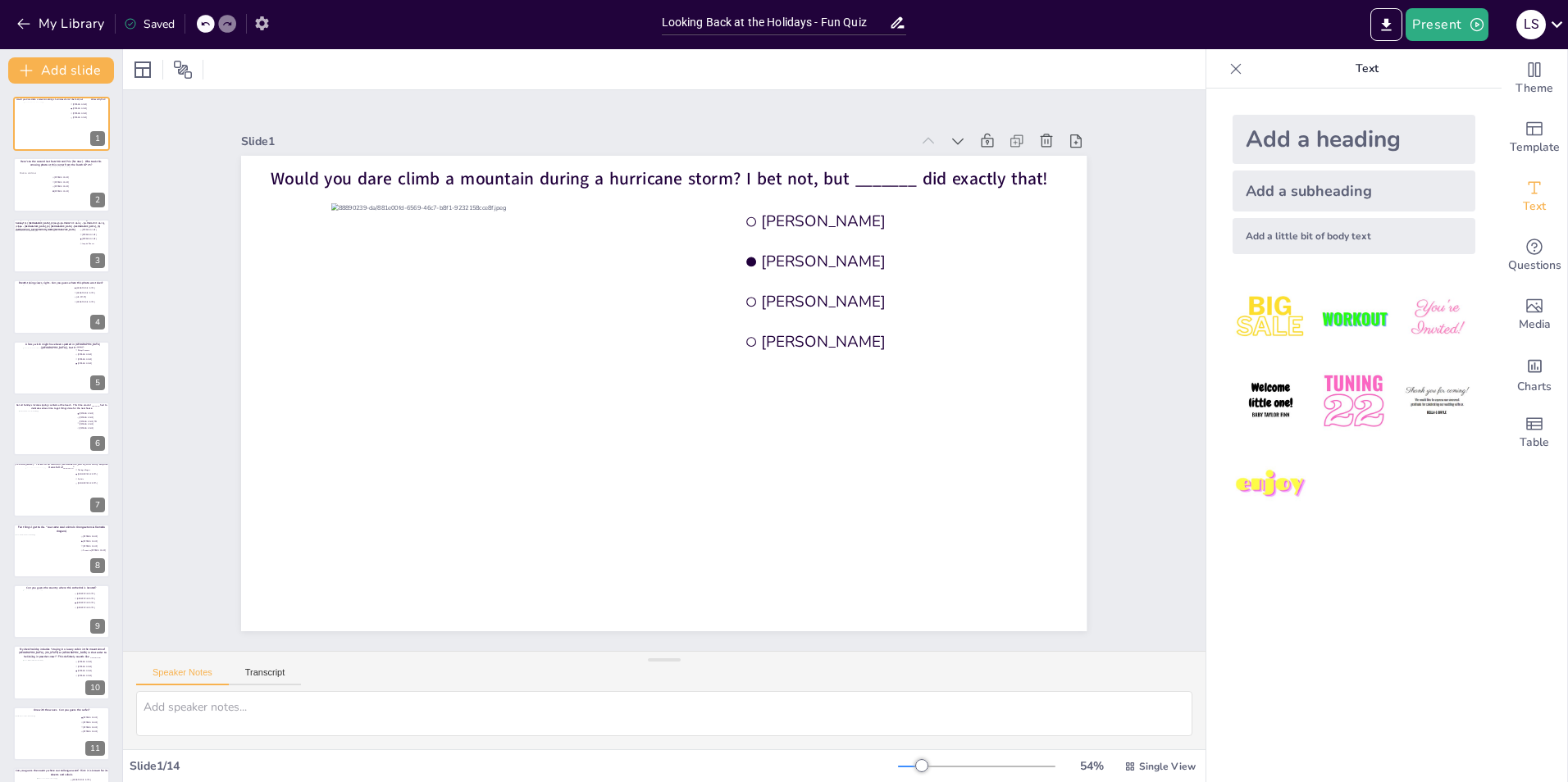
click at [261, 26] on icon "button" at bounding box center [262, 23] width 13 height 14
click at [260, 18] on icon "button" at bounding box center [262, 23] width 18 height 18
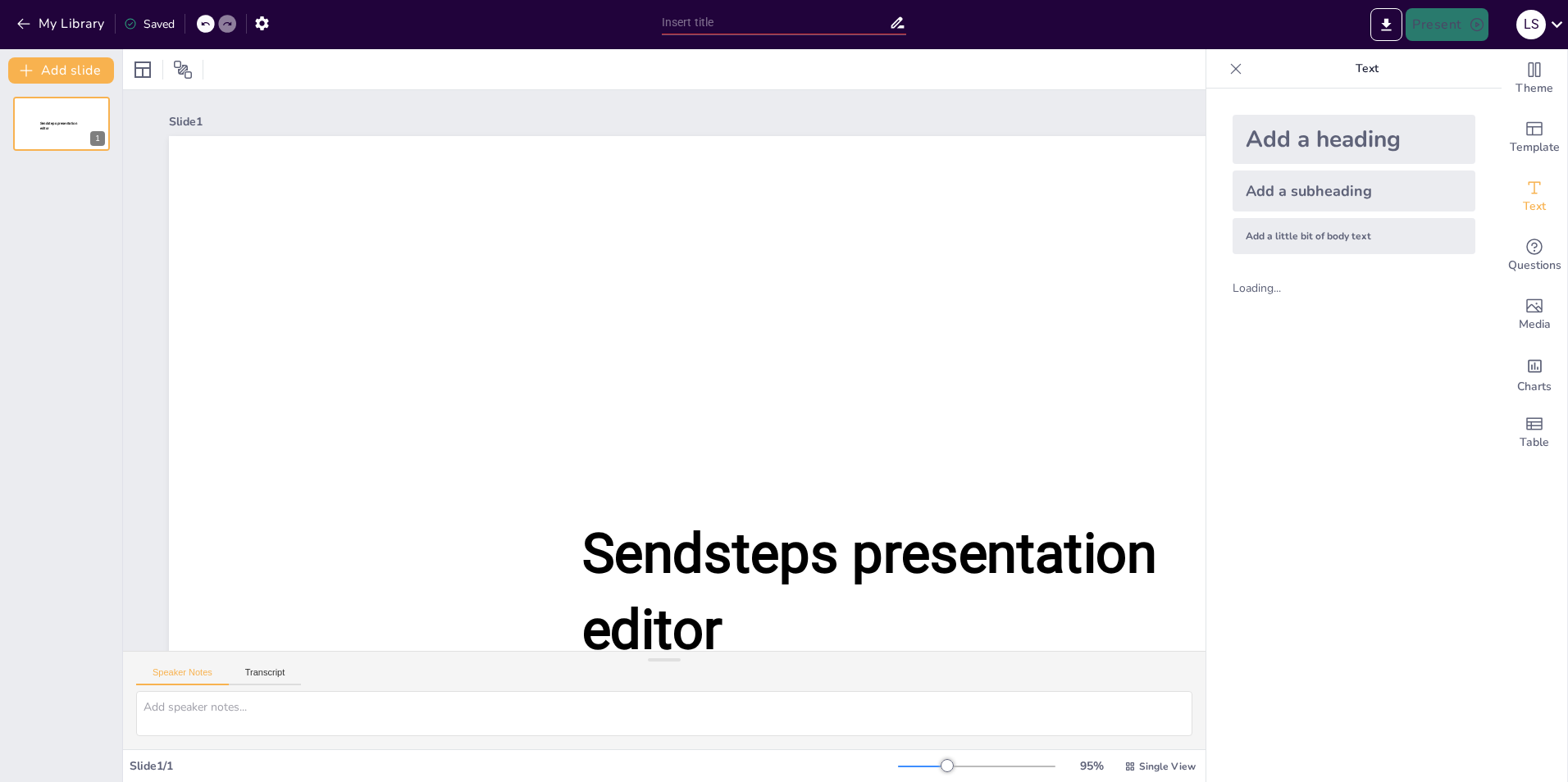
type input "Looking Back at the Holidays - Fun Quiz"
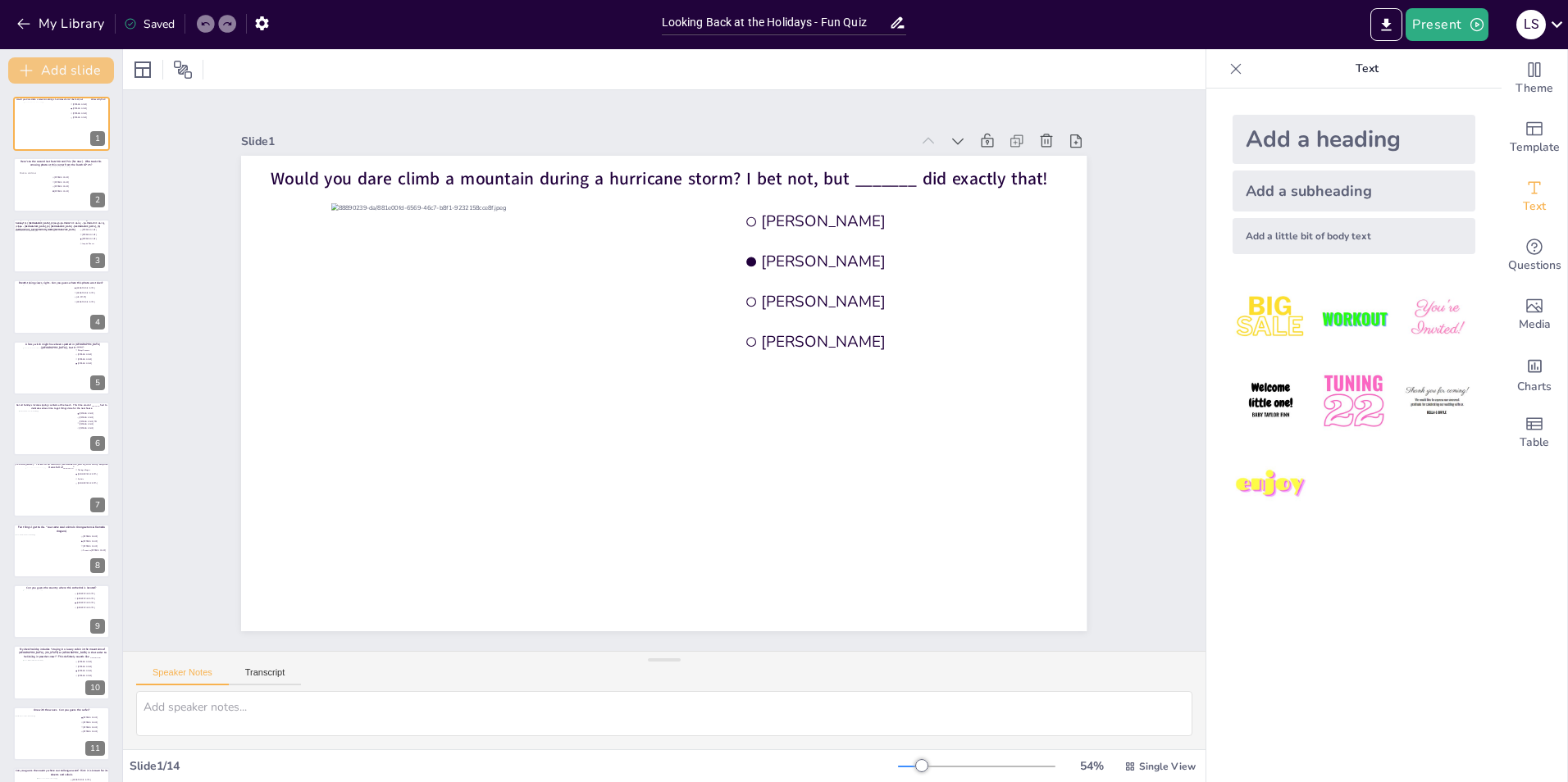
click at [74, 73] on button "Add slide" at bounding box center [61, 71] width 106 height 26
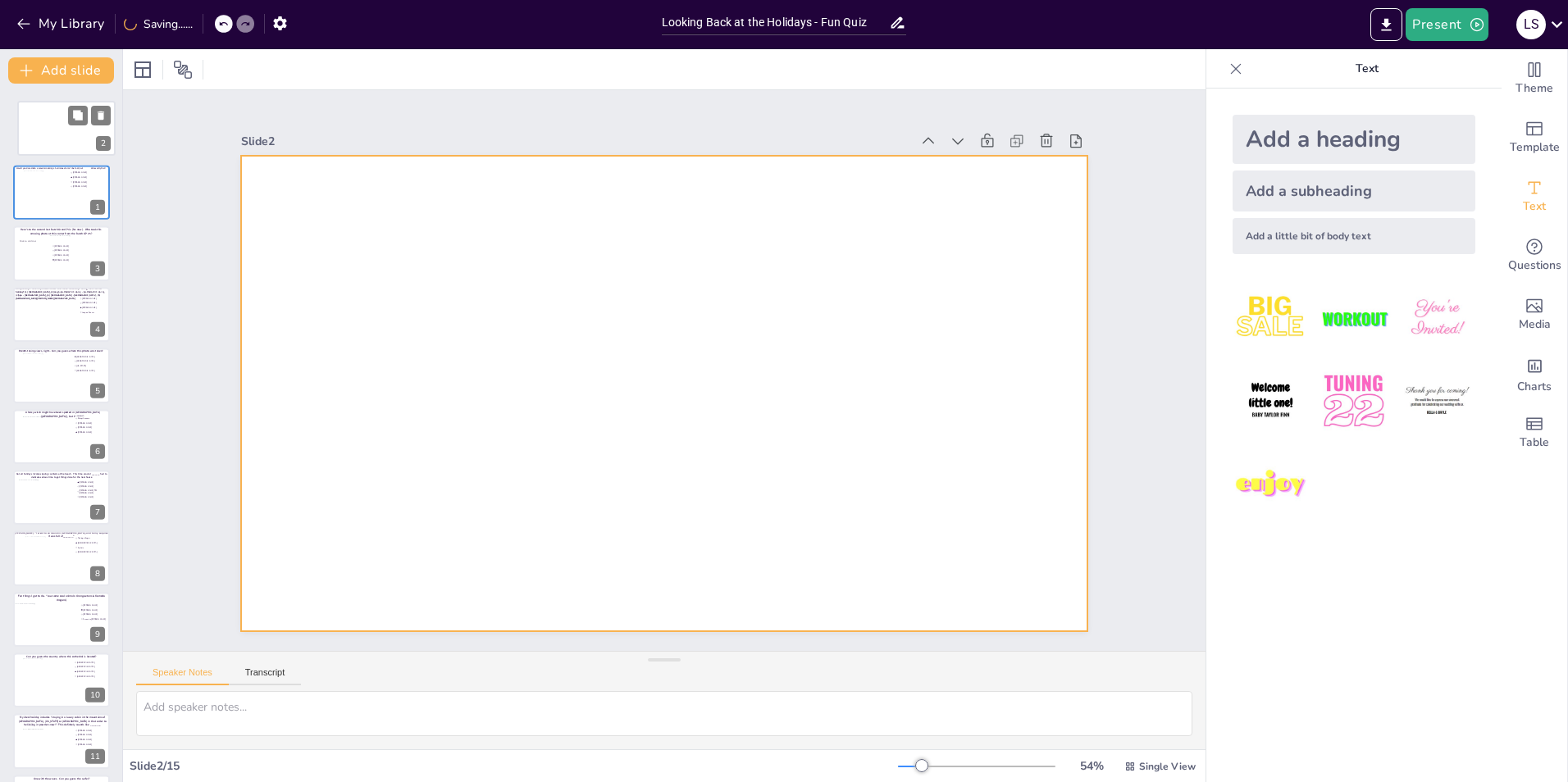
drag, startPoint x: 53, startPoint y: 189, endPoint x: 59, endPoint y: 126, distance: 63.3
click at [59, 126] on div at bounding box center [66, 128] width 97 height 54
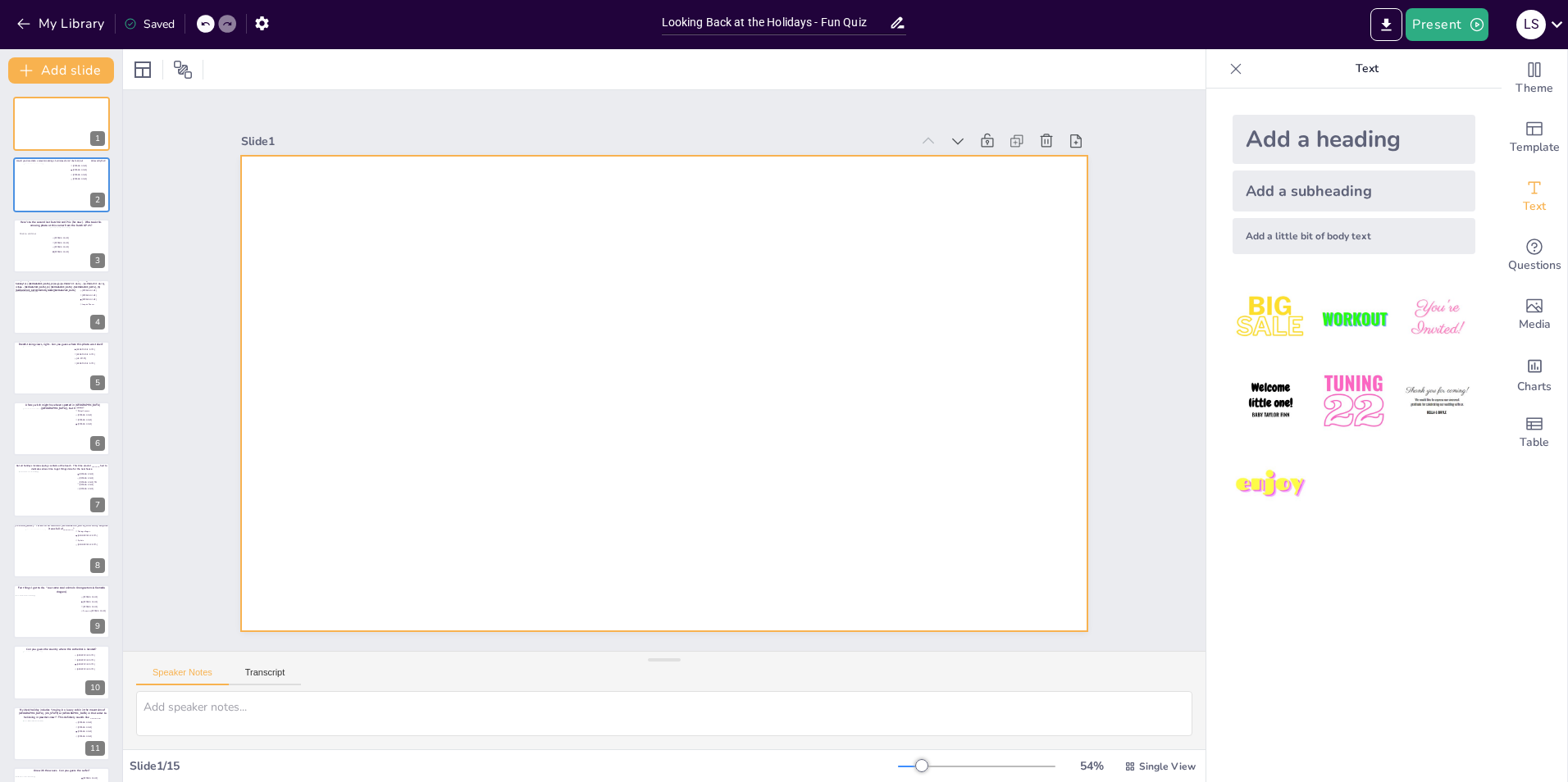
click at [555, 250] on div at bounding box center [664, 394] width 845 height 476
click at [1331, 130] on div "Add a heading" at bounding box center [1353, 139] width 242 height 49
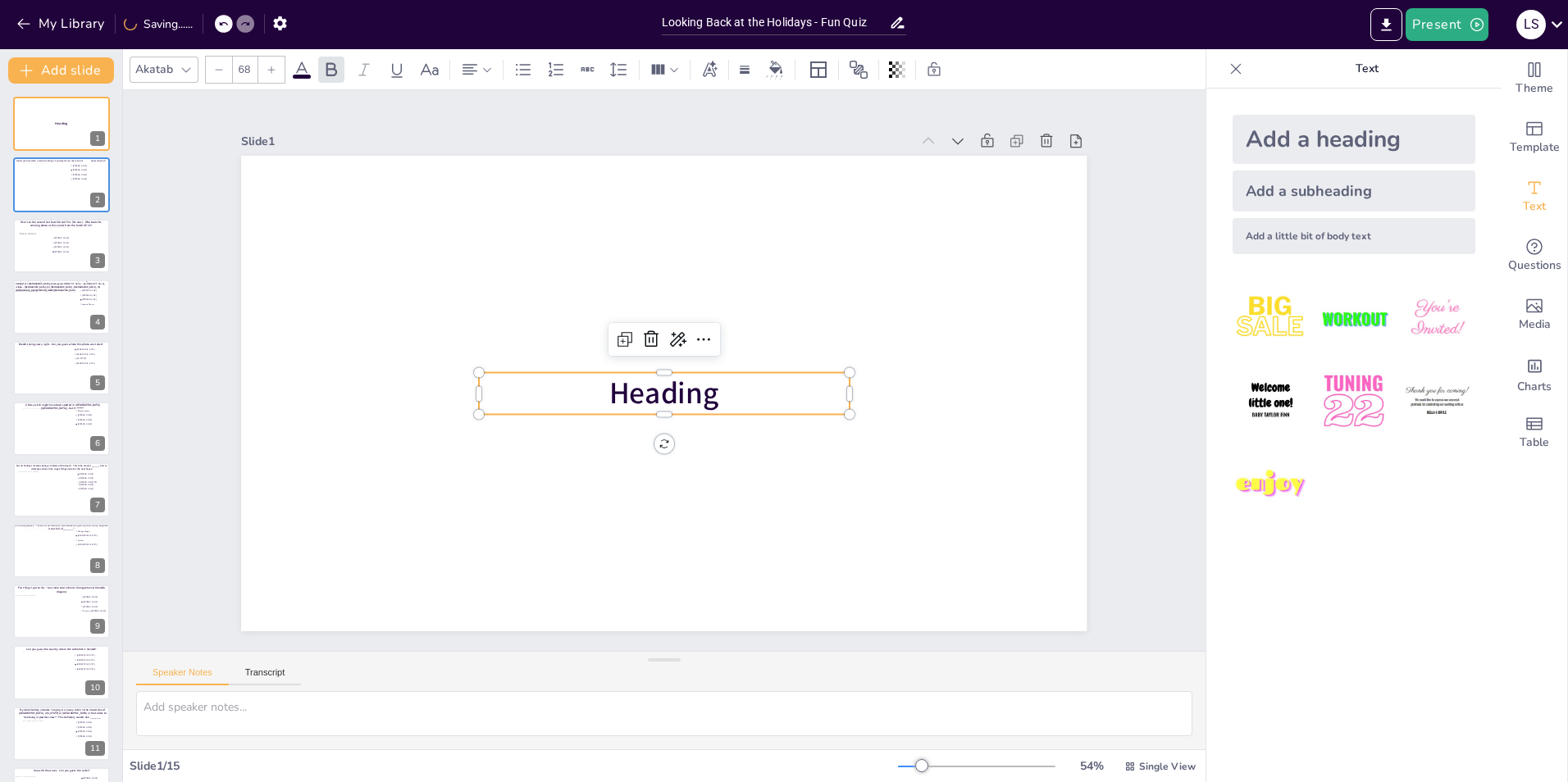
click at [687, 390] on span "Heading" at bounding box center [664, 394] width 110 height 41
drag, startPoint x: 731, startPoint y: 383, endPoint x: 606, endPoint y: 382, distance: 125.0
click at [606, 382] on p "Heading" at bounding box center [664, 393] width 370 height 42
click at [683, 388] on span "Heading" at bounding box center [664, 394] width 110 height 41
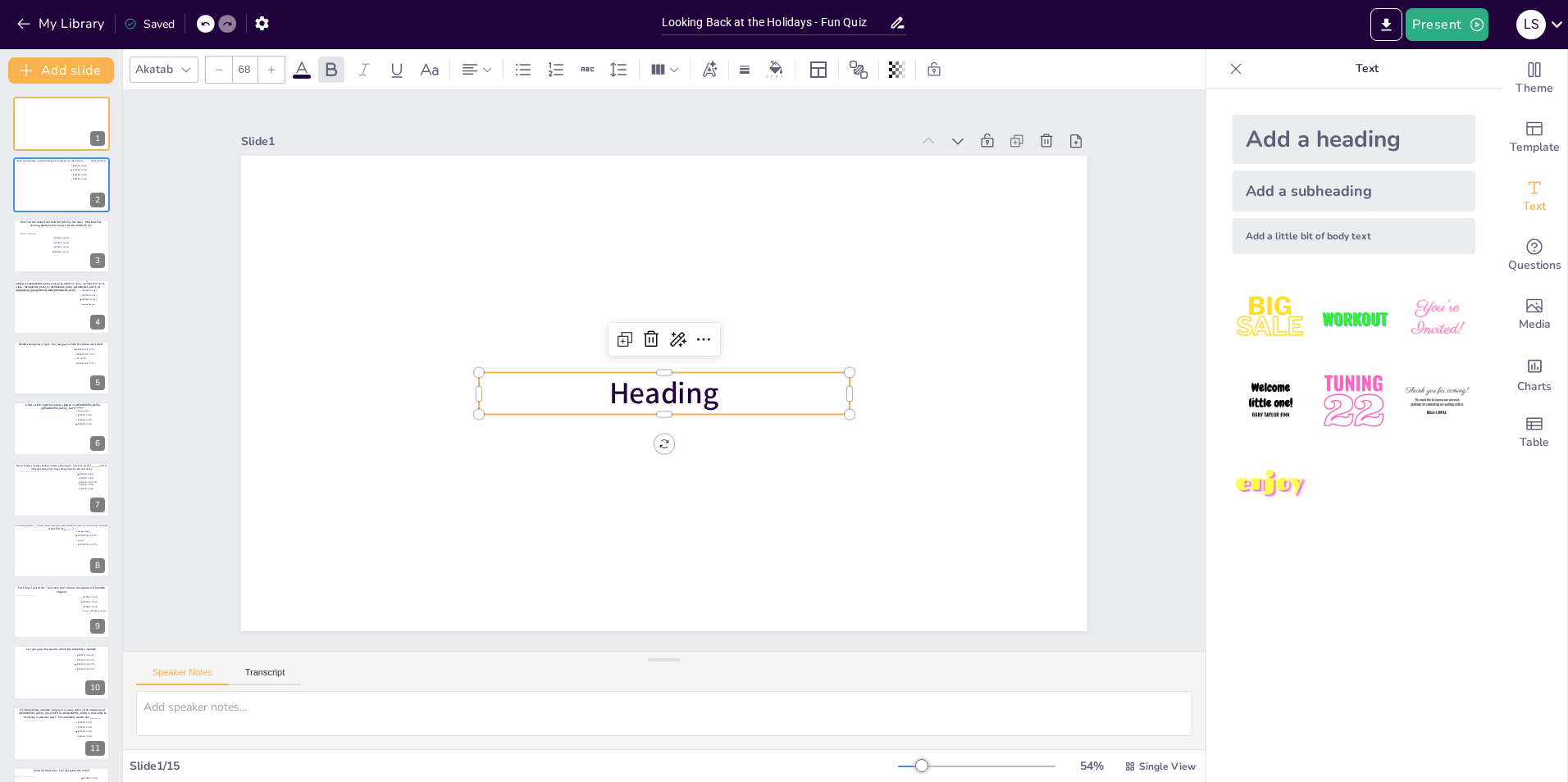
click at [702, 393] on span "Heading" at bounding box center [664, 394] width 110 height 41
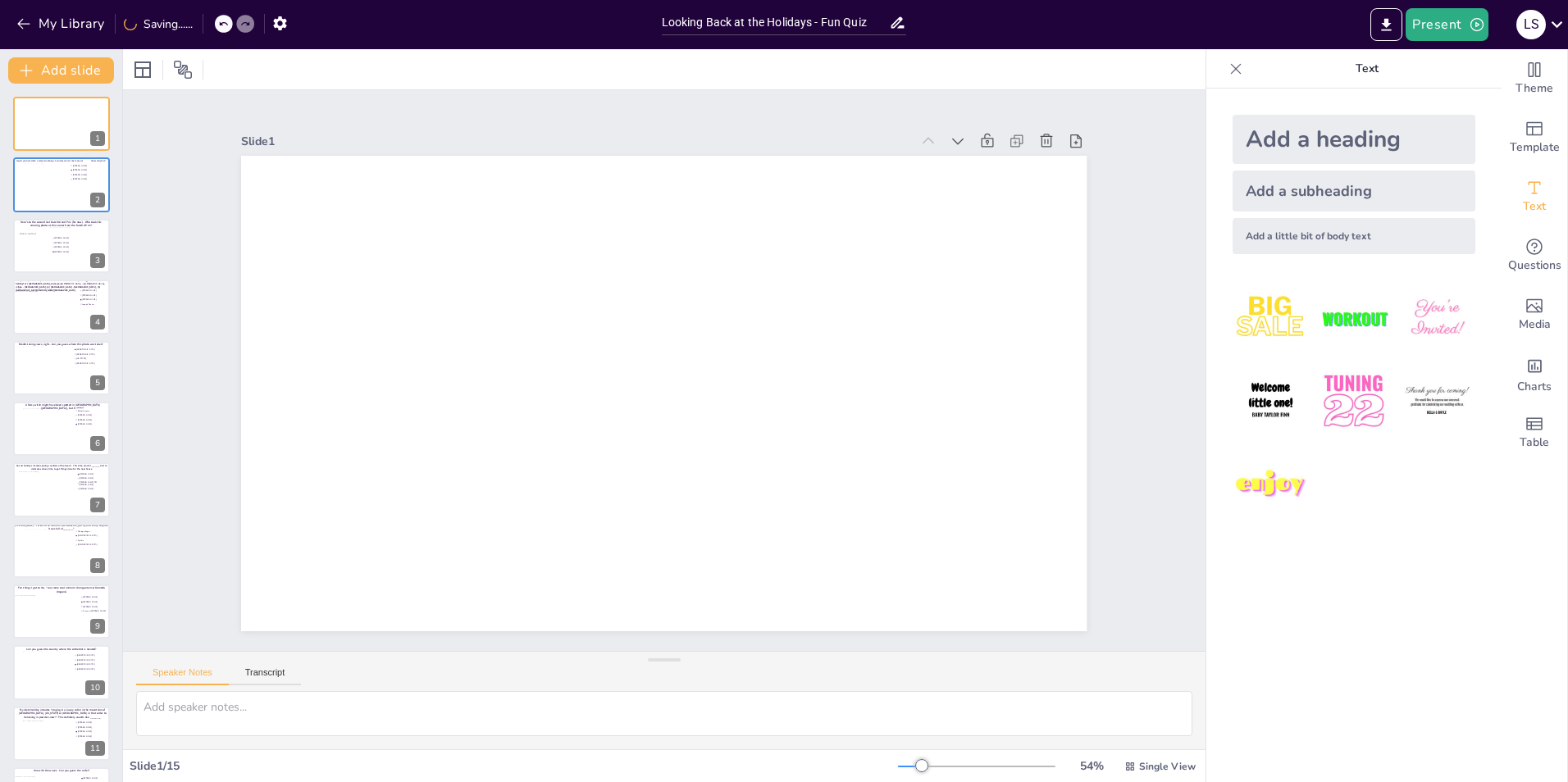
click at [1261, 143] on div "Add a heading" at bounding box center [1353, 139] width 242 height 49
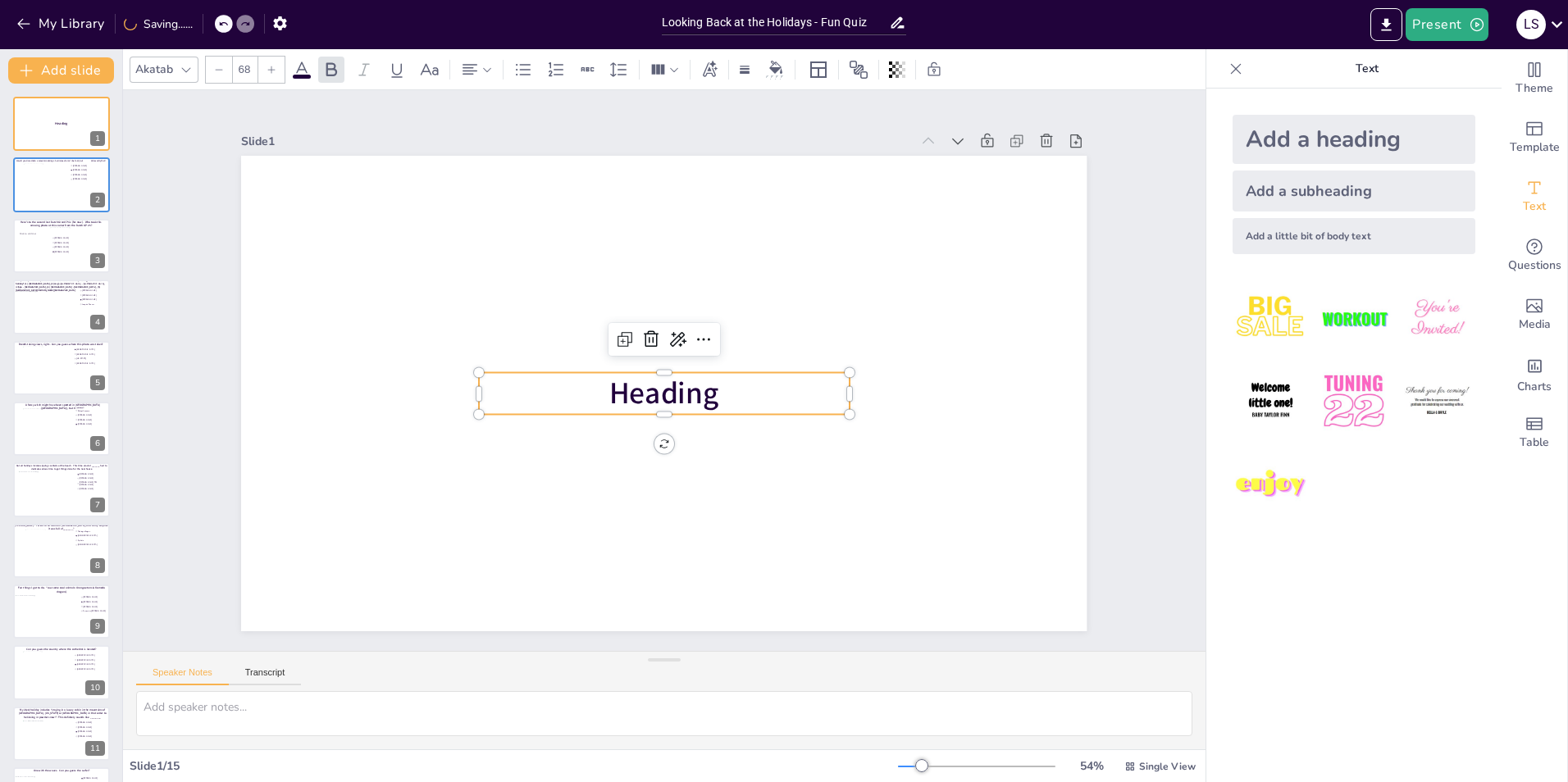
click at [667, 401] on span "Heading" at bounding box center [664, 394] width 110 height 41
click at [698, 389] on span "Heading" at bounding box center [664, 394] width 110 height 41
click at [683, 387] on span "Rabovitnl" at bounding box center [664, 394] width 127 height 41
click at [693, 384] on span "Rabovitnl" at bounding box center [664, 394] width 127 height 41
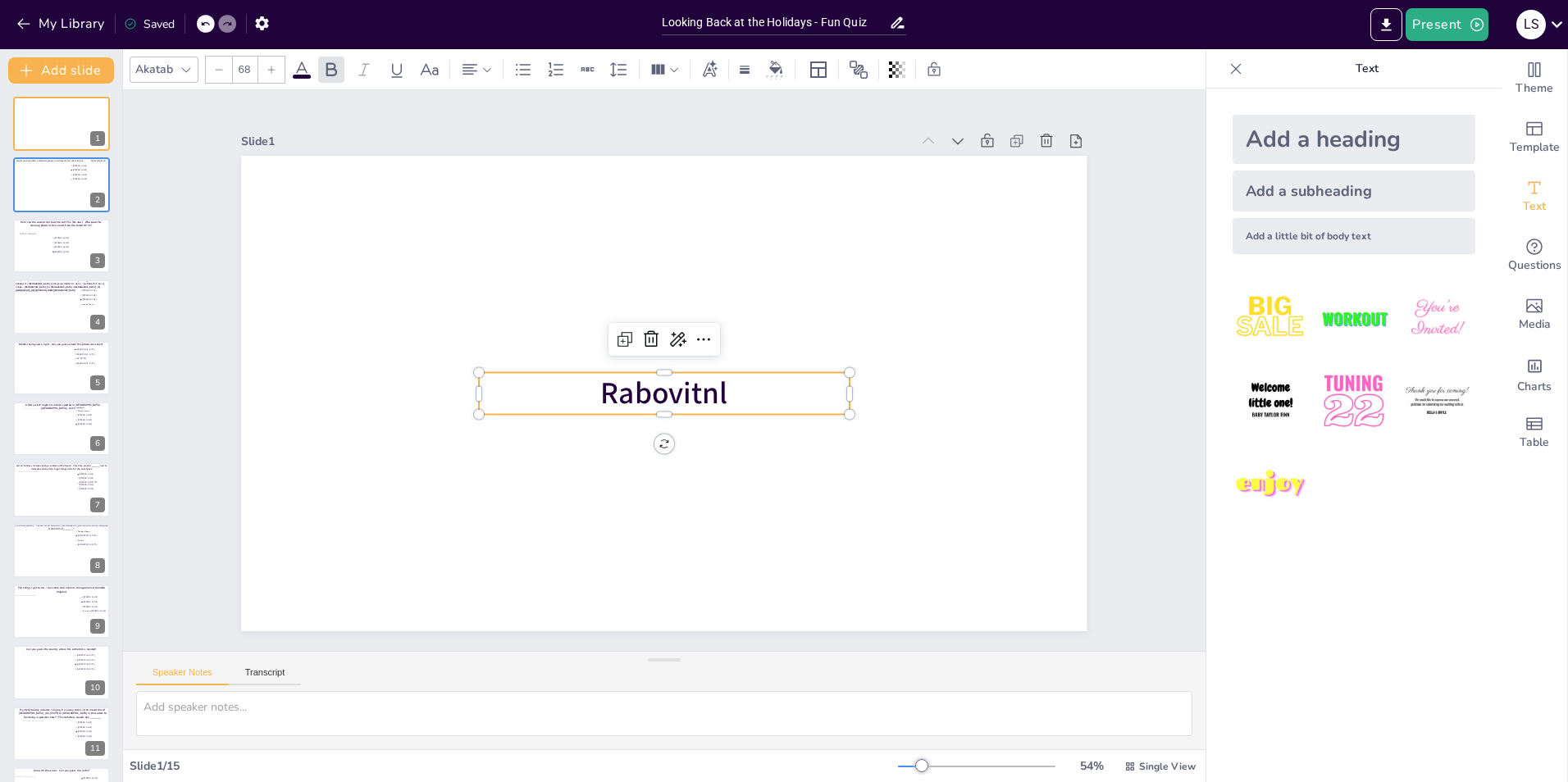
click at [693, 384] on span "Rabovitnl" at bounding box center [664, 394] width 127 height 41
click at [747, 390] on p "[DOMAIN_NAME]" at bounding box center [664, 393] width 370 height 42
click at [807, 376] on p "[DOMAIN_NAME]" at bounding box center [664, 393] width 370 height 42
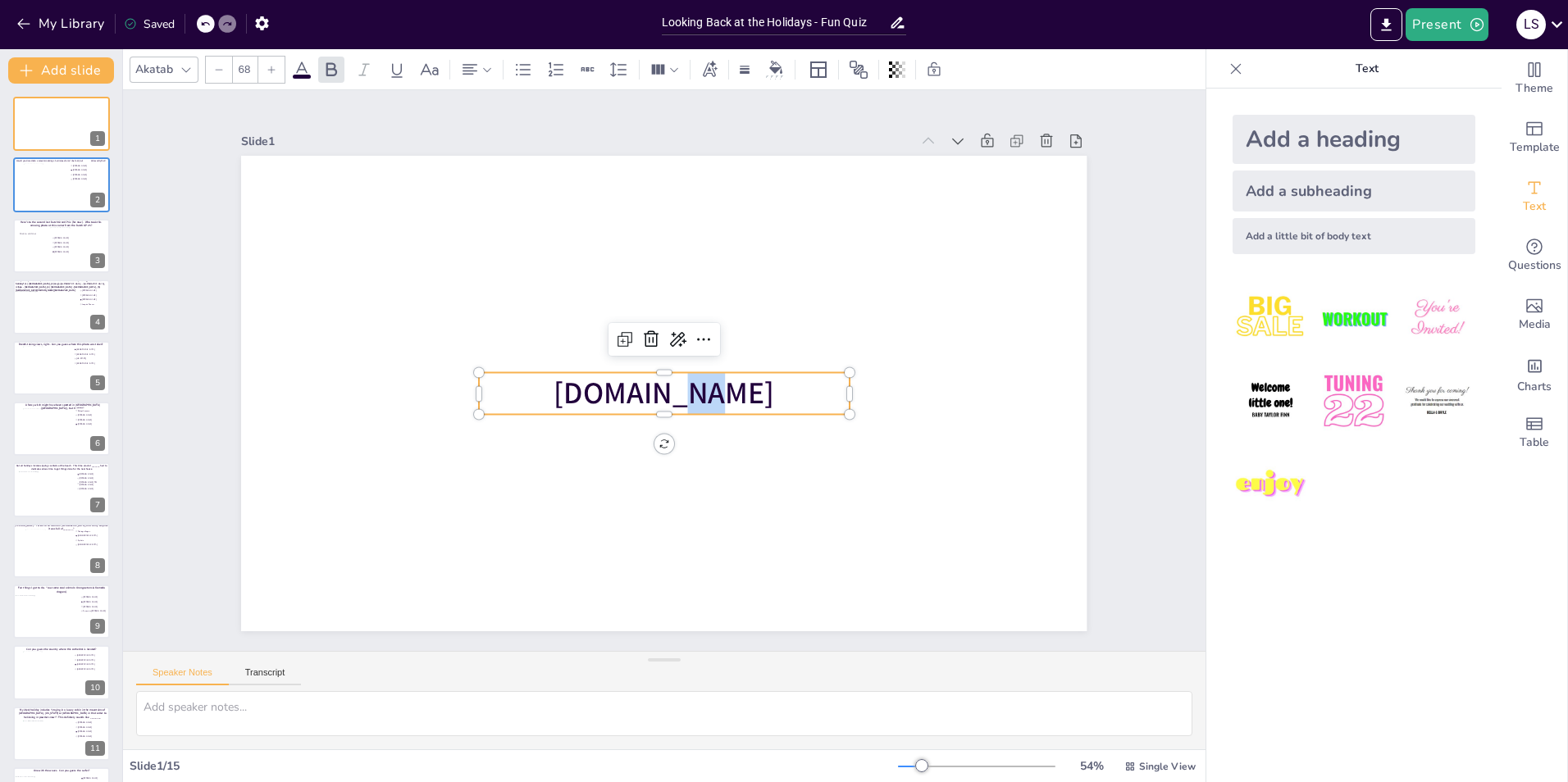
click at [807, 376] on p "[DOMAIN_NAME]" at bounding box center [664, 393] width 370 height 42
click at [270, 30] on icon "button" at bounding box center [262, 23] width 18 height 18
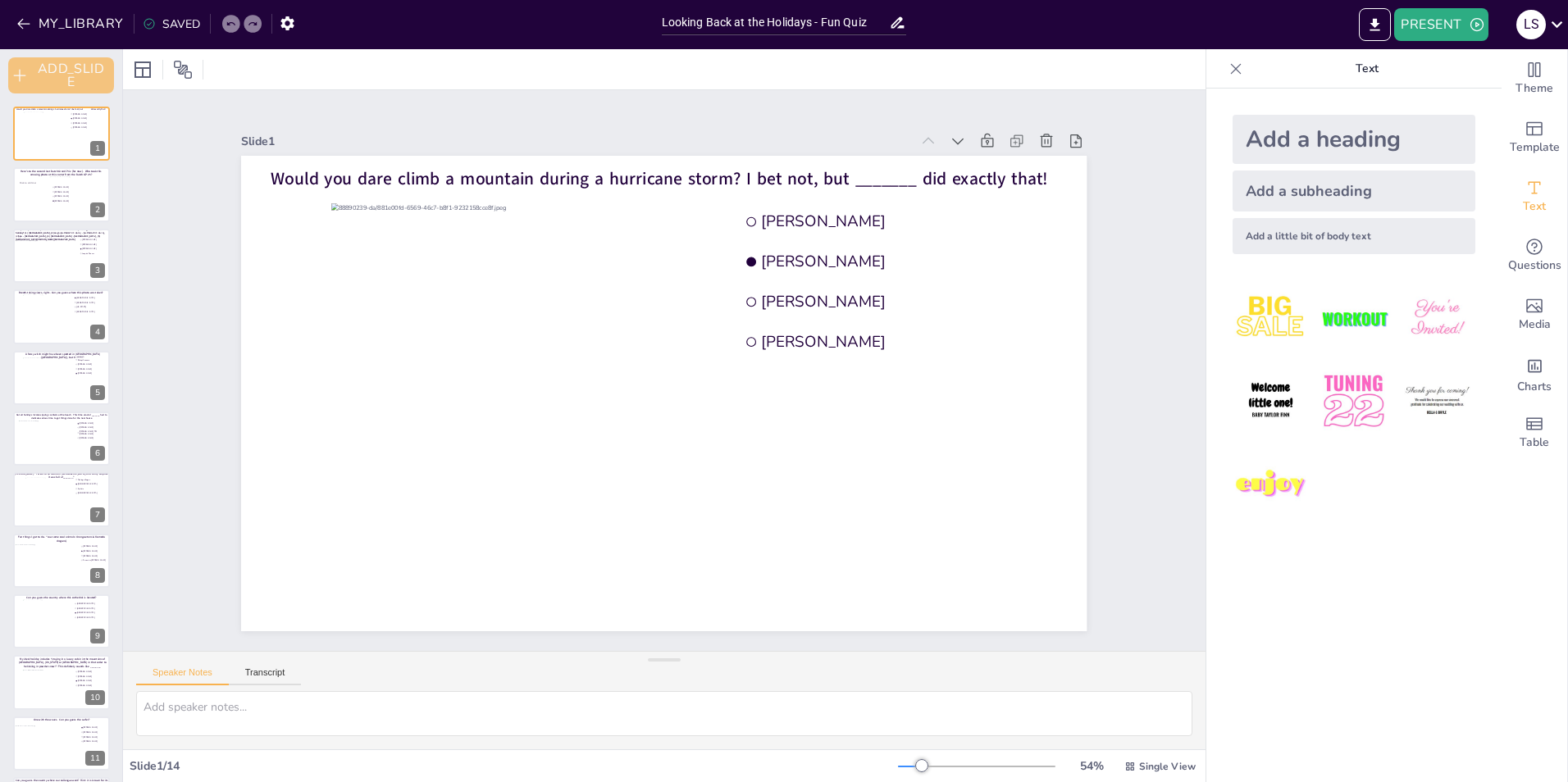
click at [64, 73] on button "ADD_SLIDE" at bounding box center [61, 75] width 106 height 36
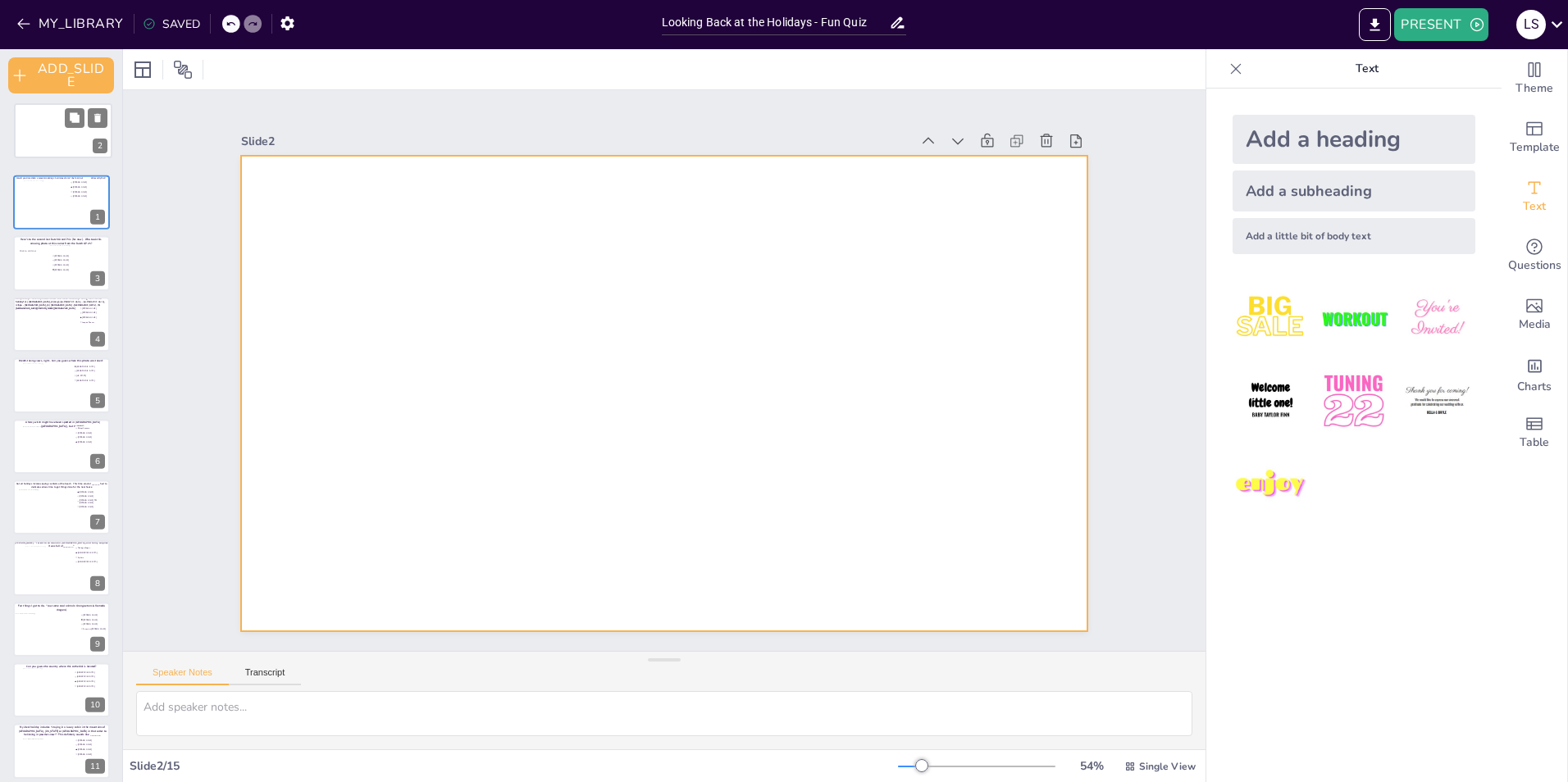
drag, startPoint x: 46, startPoint y: 204, endPoint x: 46, endPoint y: 137, distance: 67.0
click at [46, 137] on div at bounding box center [63, 130] width 97 height 54
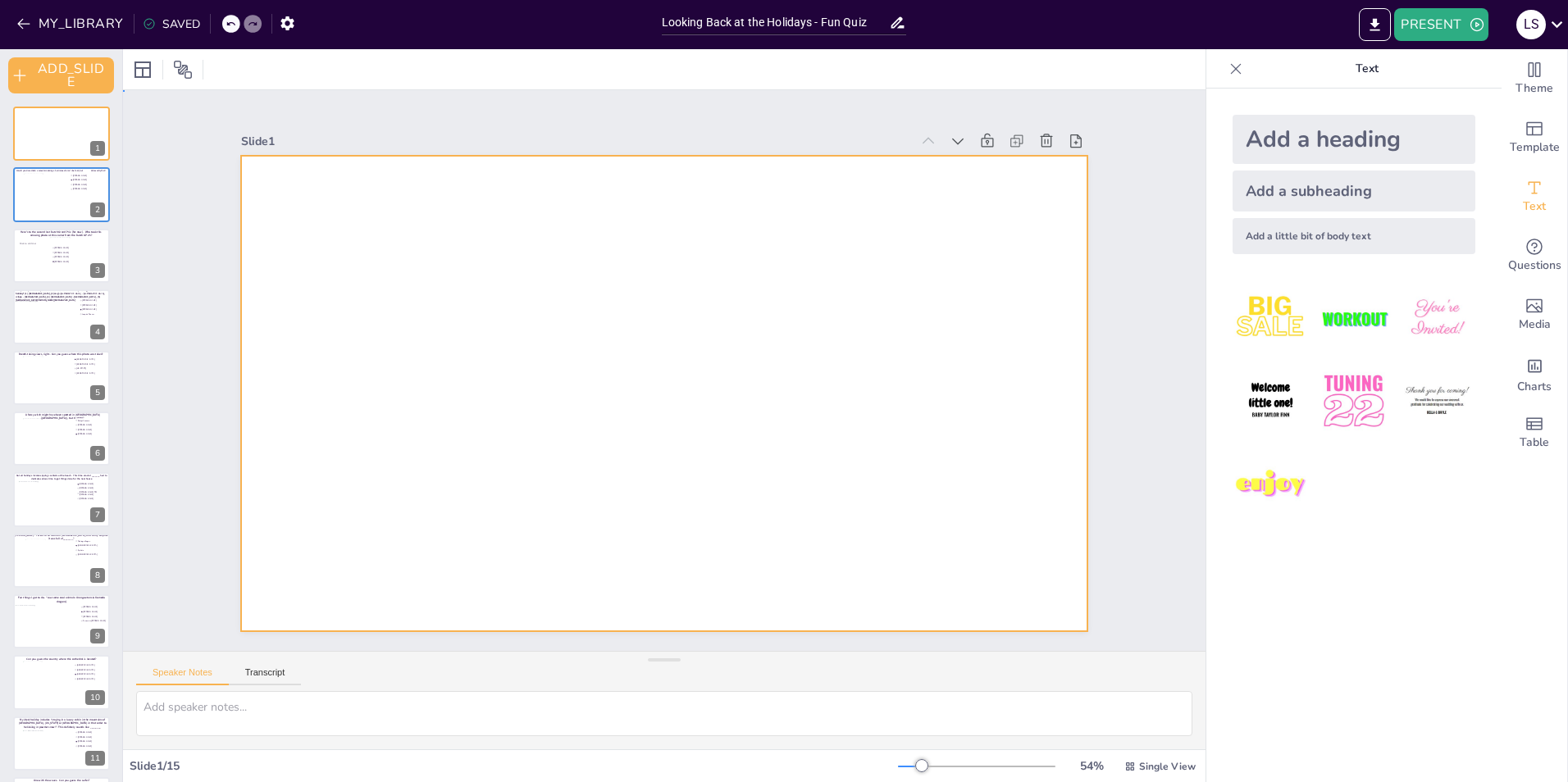
click at [667, 306] on div at bounding box center [664, 394] width 845 height 476
click at [1316, 144] on div "Add a heading" at bounding box center [1353, 139] width 242 height 49
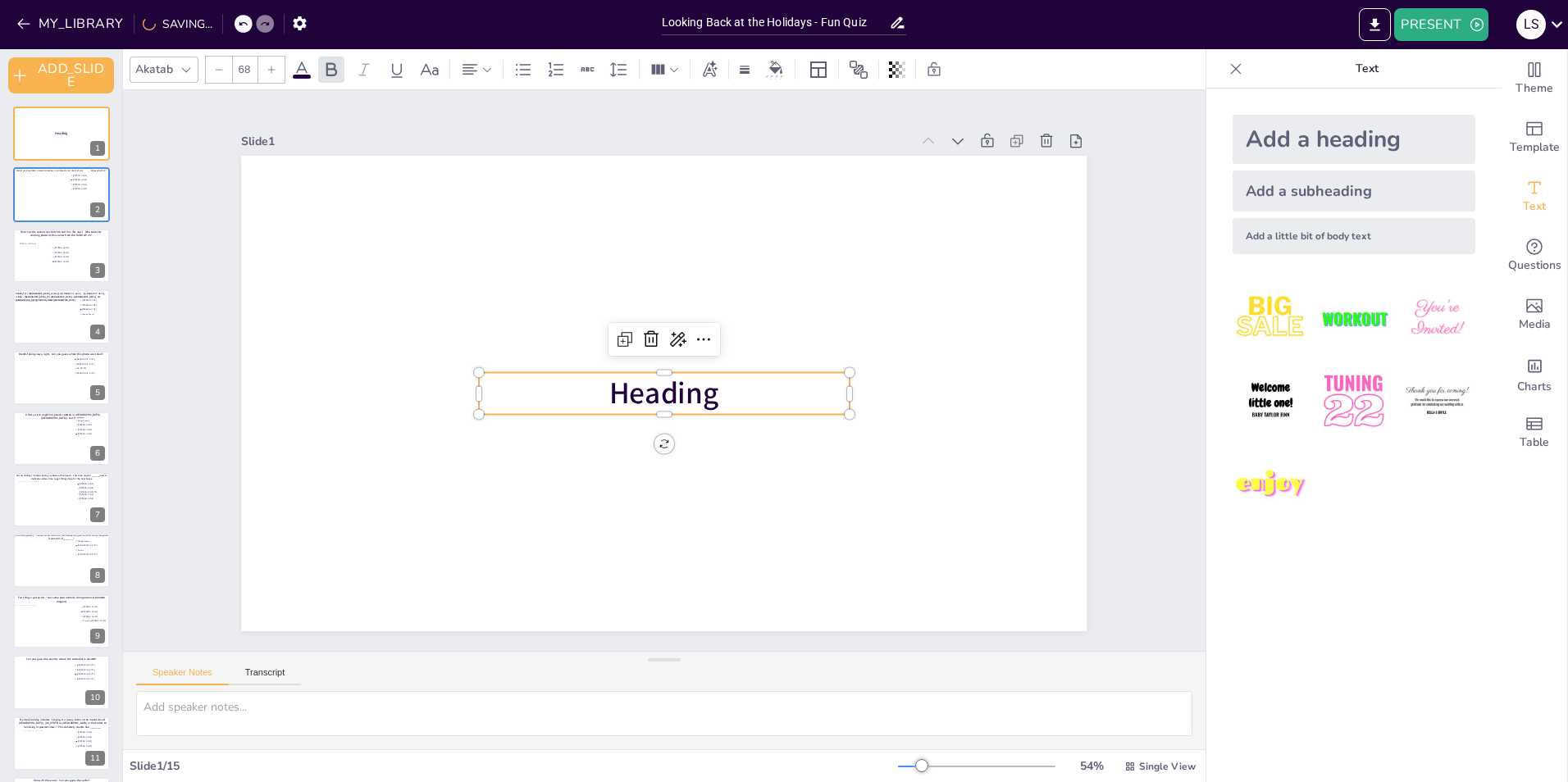
click at [693, 392] on span "Heading" at bounding box center [664, 394] width 110 height 41
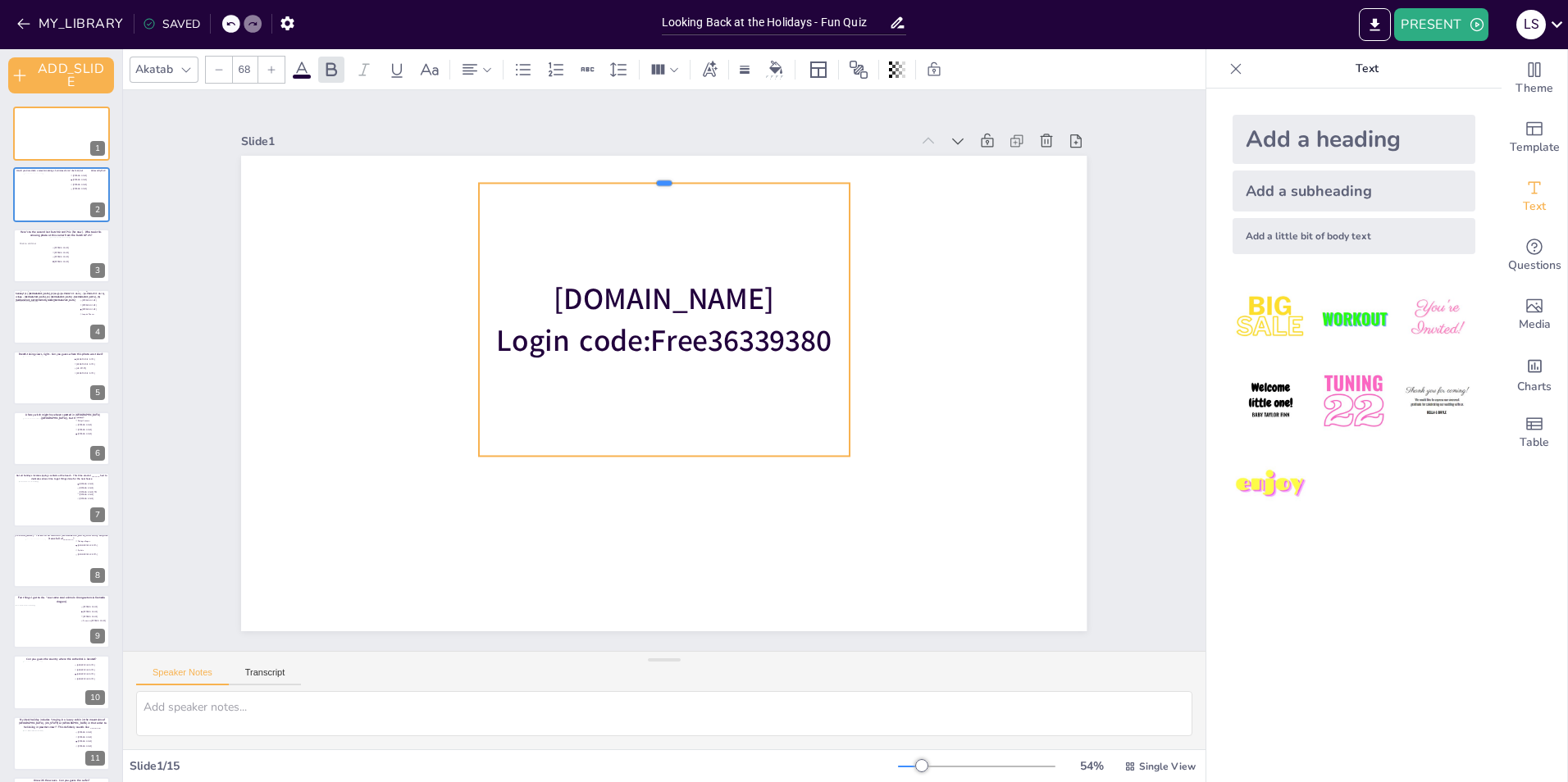
drag, startPoint x: 654, startPoint y: 363, endPoint x: 653, endPoint y: 174, distance: 189.0
click at [653, 174] on div at bounding box center [664, 176] width 370 height 13
click at [466, 70] on icon at bounding box center [469, 69] width 20 height 20
click at [468, 111] on div at bounding box center [477, 124] width 26 height 26
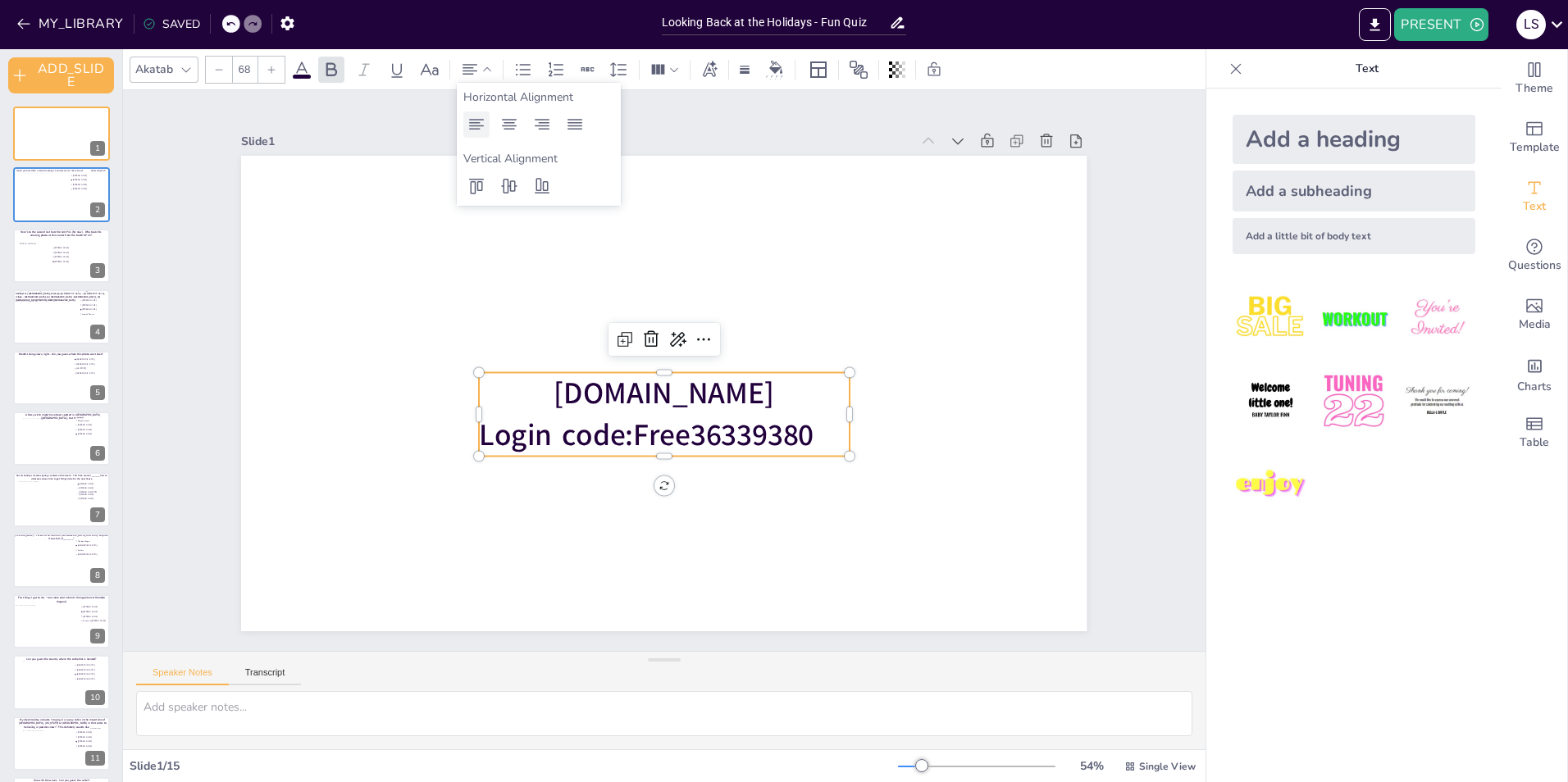
click at [477, 123] on icon at bounding box center [477, 124] width 15 height 10
click at [522, 1] on div "MY_LIBRARY SAVED" at bounding box center [327, 22] width 654 height 46
click at [744, 392] on p "[DOMAIN_NAME]" at bounding box center [664, 393] width 370 height 42
click at [1117, 234] on div "Slide 1 [DOMAIN_NAME] Login code: Free36339380 Slide 2 Would you dare climb a m…" at bounding box center [663, 370] width 937 height 521
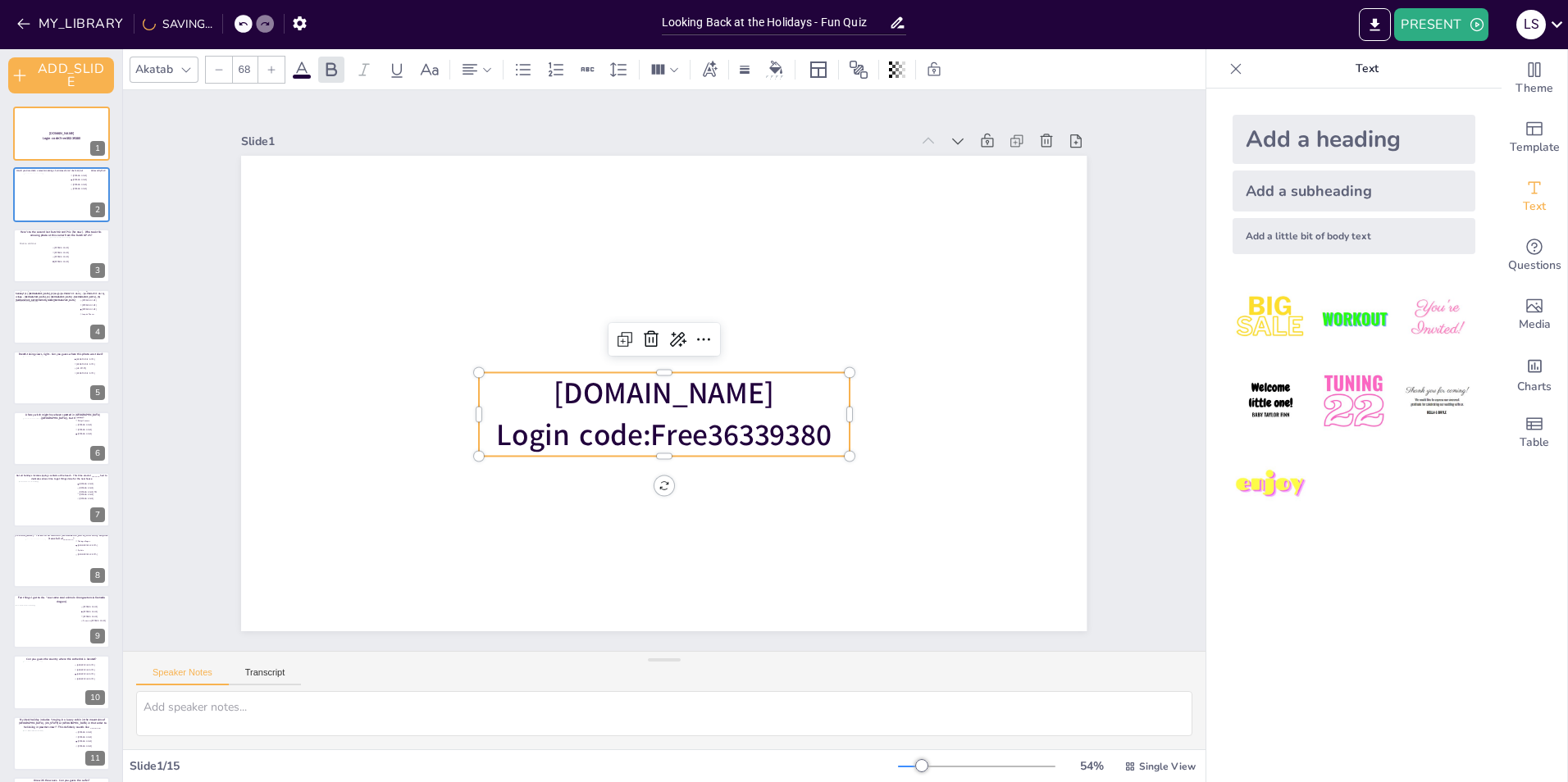
click at [673, 391] on span "[DOMAIN_NAME]" at bounding box center [664, 394] width 220 height 41
click at [585, 388] on span "[DOMAIN_NAME]" at bounding box center [664, 394] width 220 height 41
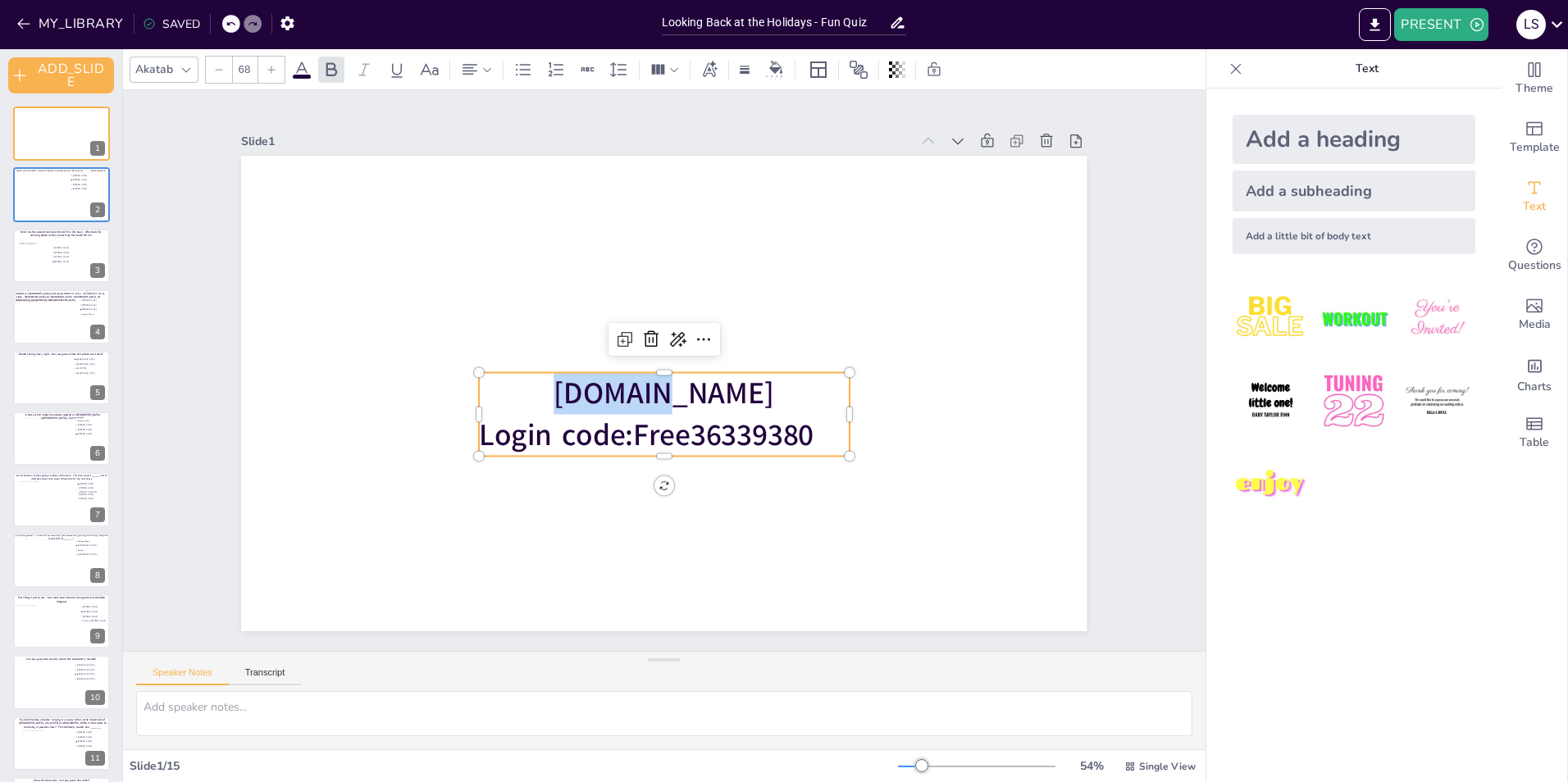
click at [585, 388] on span "[DOMAIN_NAME]" at bounding box center [664, 394] width 220 height 41
click at [598, 388] on span "[DOMAIN_NAME]" at bounding box center [664, 394] width 220 height 41
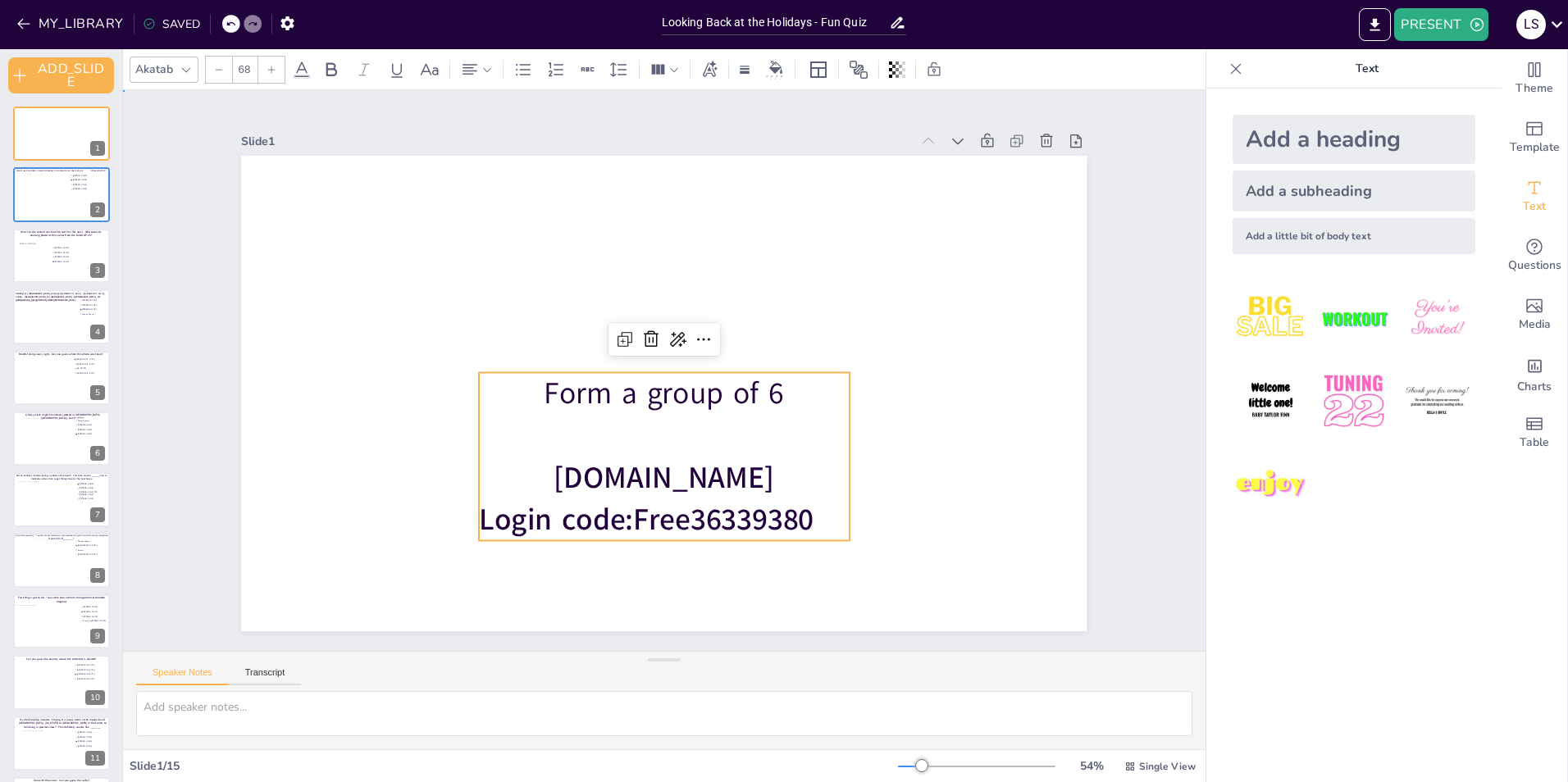
click at [1108, 271] on div "Slide 1 Form a group of 6 [DOMAIN_NAME] Login code: Free36339380 Slide 2 Would …" at bounding box center [663, 370] width 937 height 521
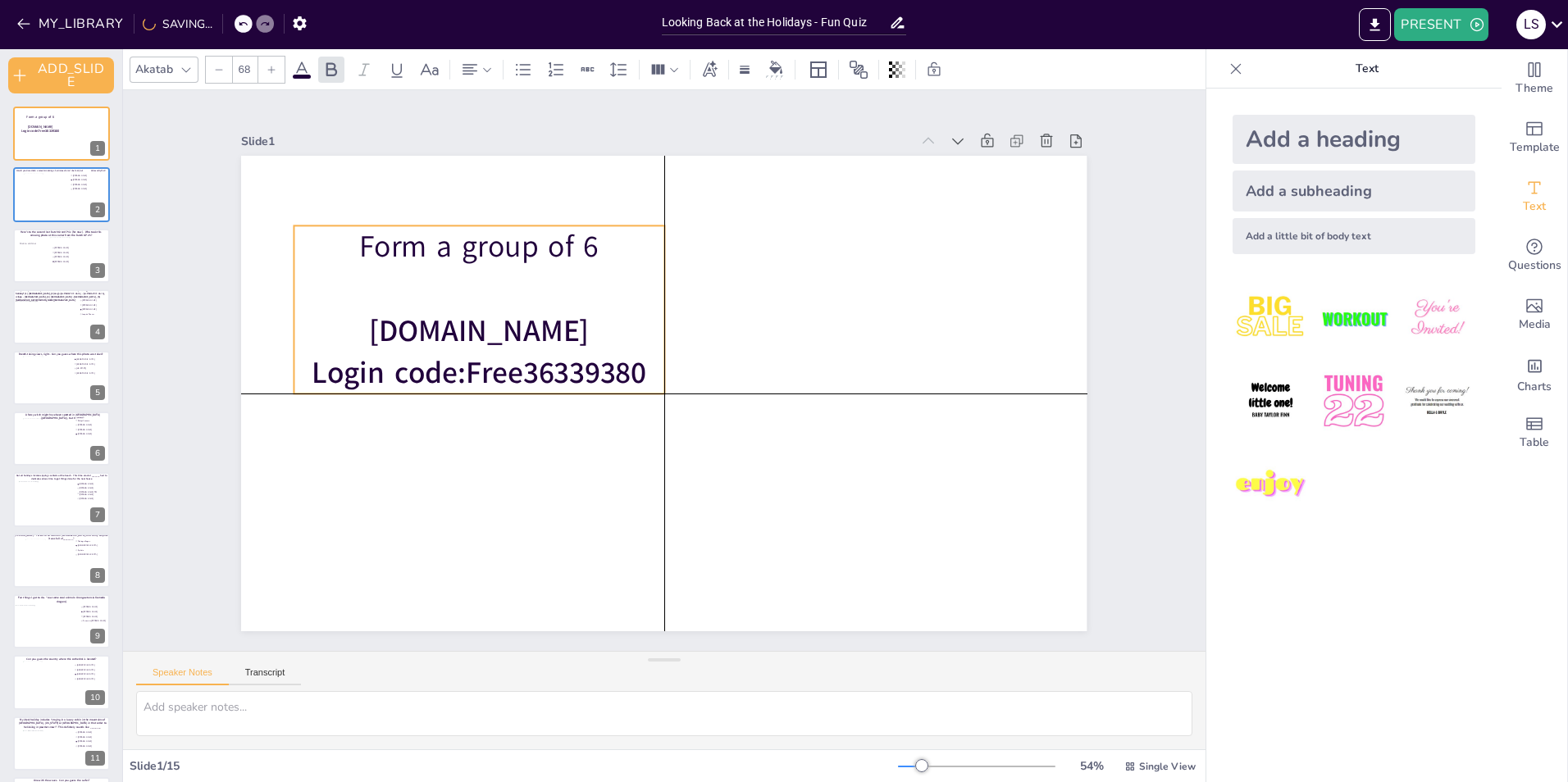
drag, startPoint x: 716, startPoint y: 395, endPoint x: 531, endPoint y: 254, distance: 232.6
click at [531, 254] on p "Form a group of 6" at bounding box center [479, 246] width 370 height 42
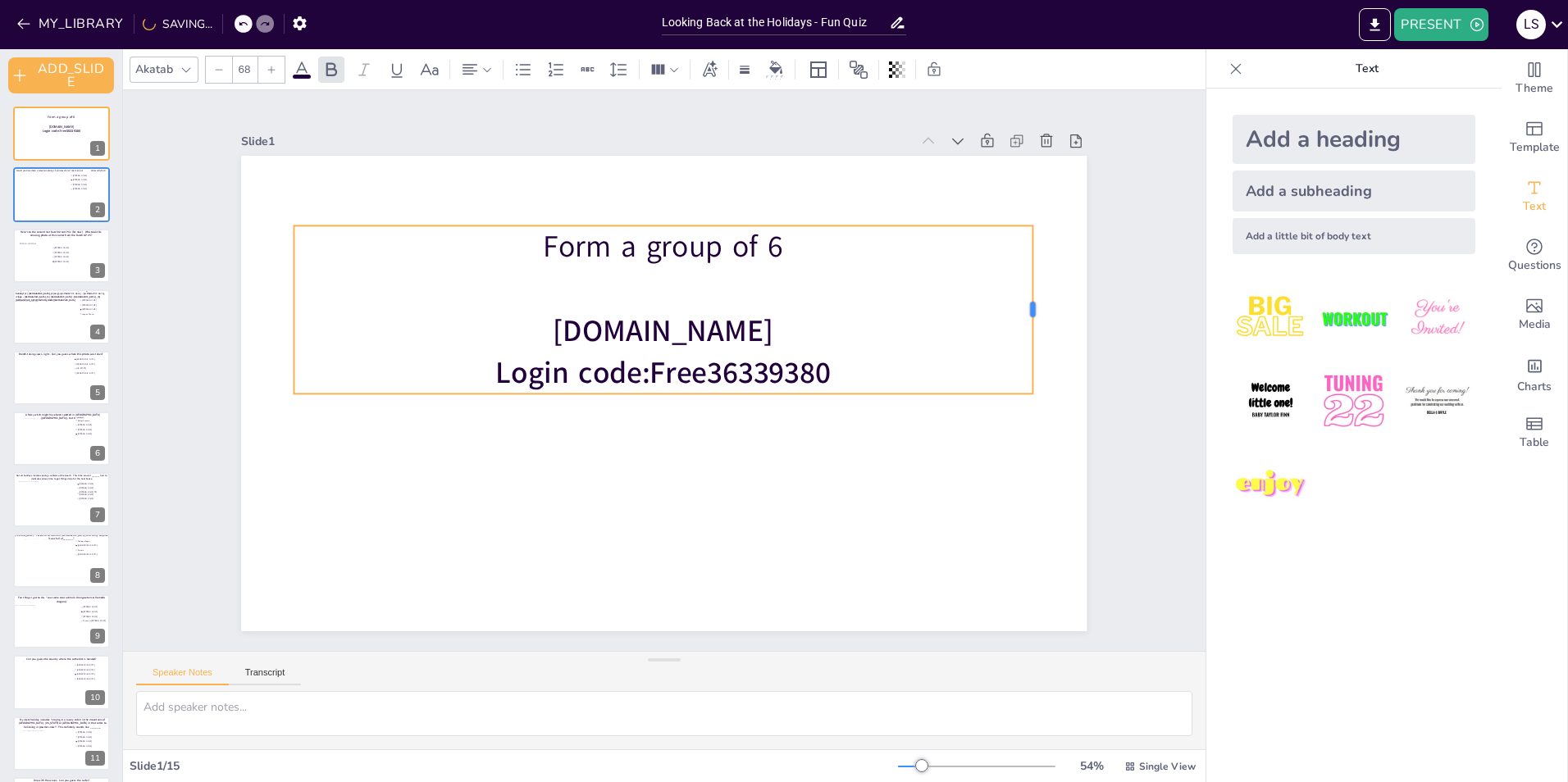
drag, startPoint x: 654, startPoint y: 305, endPoint x: 1016, endPoint y: 311, distance: 362.0
click at [1032, 311] on div at bounding box center [1039, 309] width 13 height 168
click at [1131, 232] on div "Slide 1 Form a group of 6 [DOMAIN_NAME] Login code: Free36339380 Slide 2 Would …" at bounding box center [663, 371] width 1082 height 561
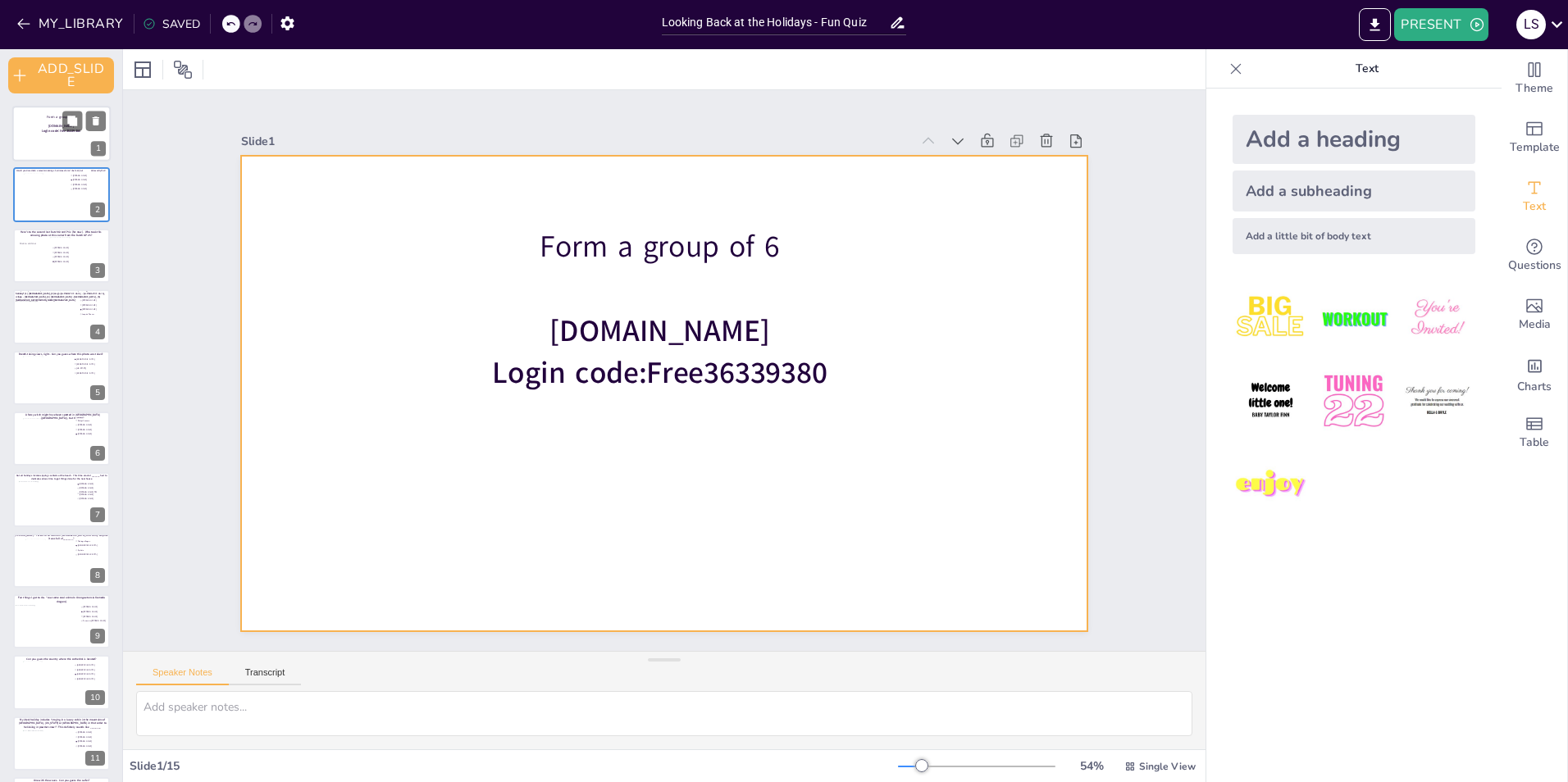
click at [46, 137] on div at bounding box center [61, 134] width 98 height 56
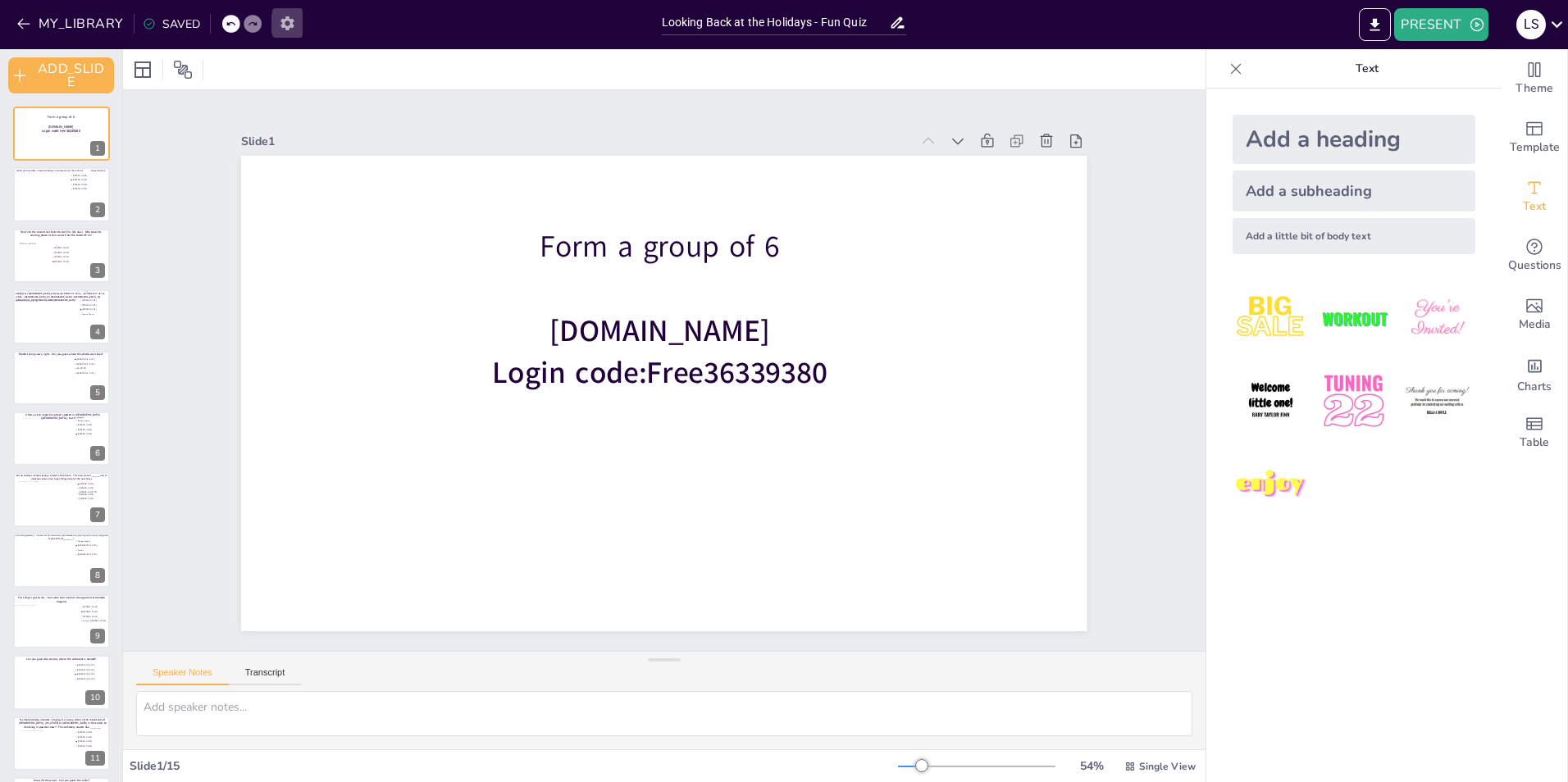
click at [287, 27] on icon "button" at bounding box center [287, 23] width 13 height 14
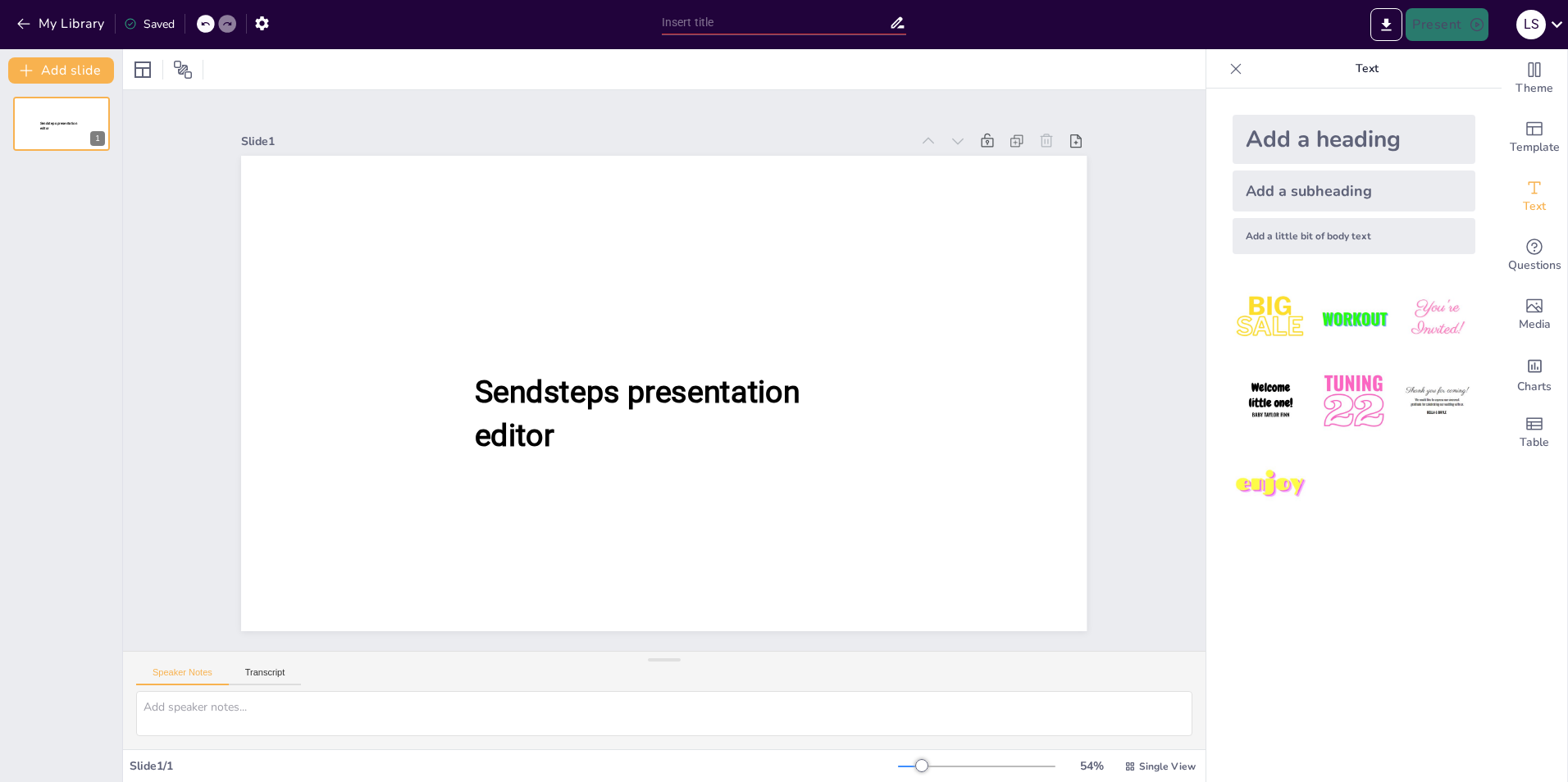
type input "Looking Back at the Holidays - Fun Quiz"
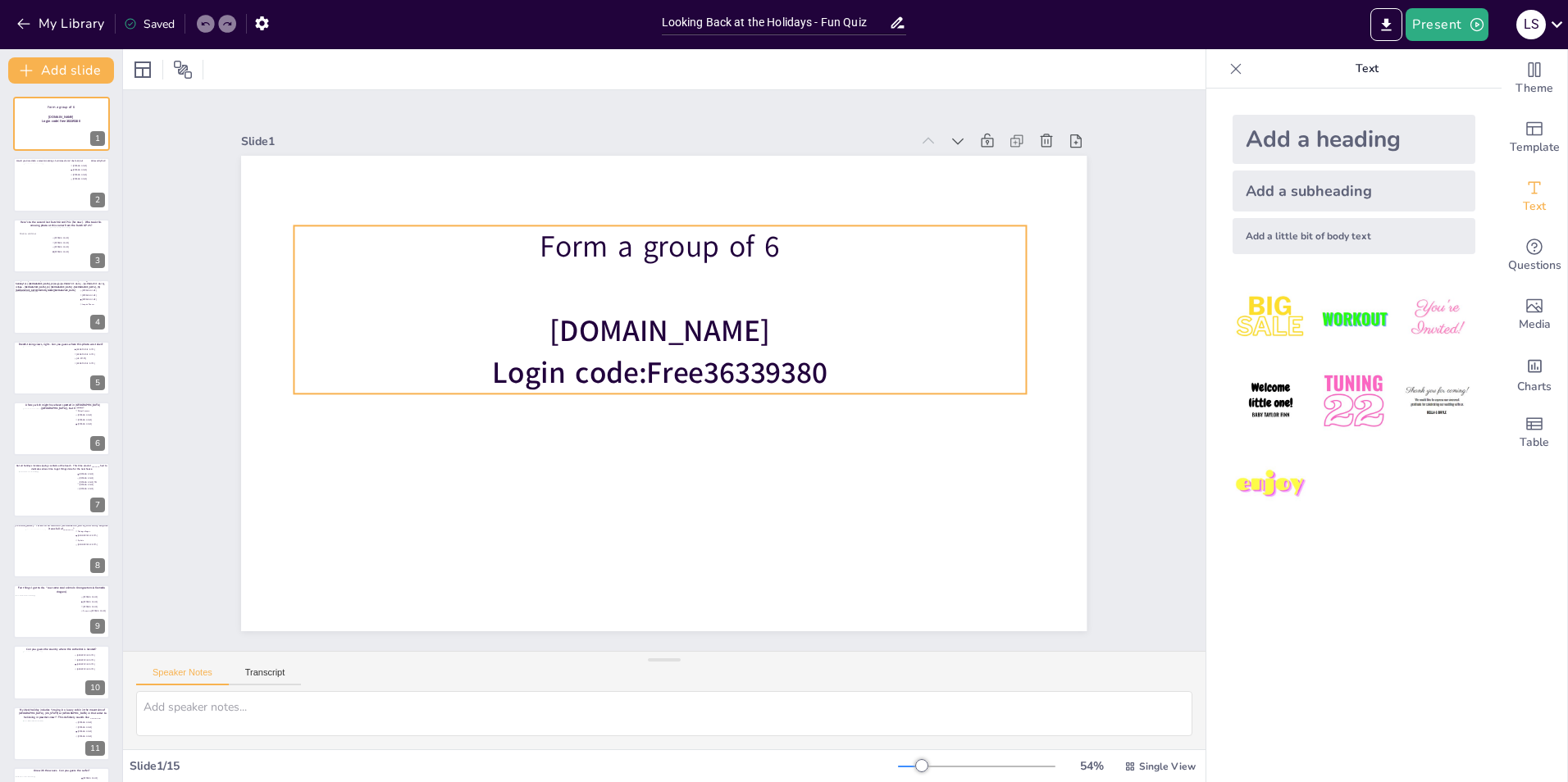
click at [633, 299] on p at bounding box center [660, 289] width 731 height 42
click at [562, 329] on p "[DOMAIN_NAME]" at bounding box center [660, 331] width 731 height 42
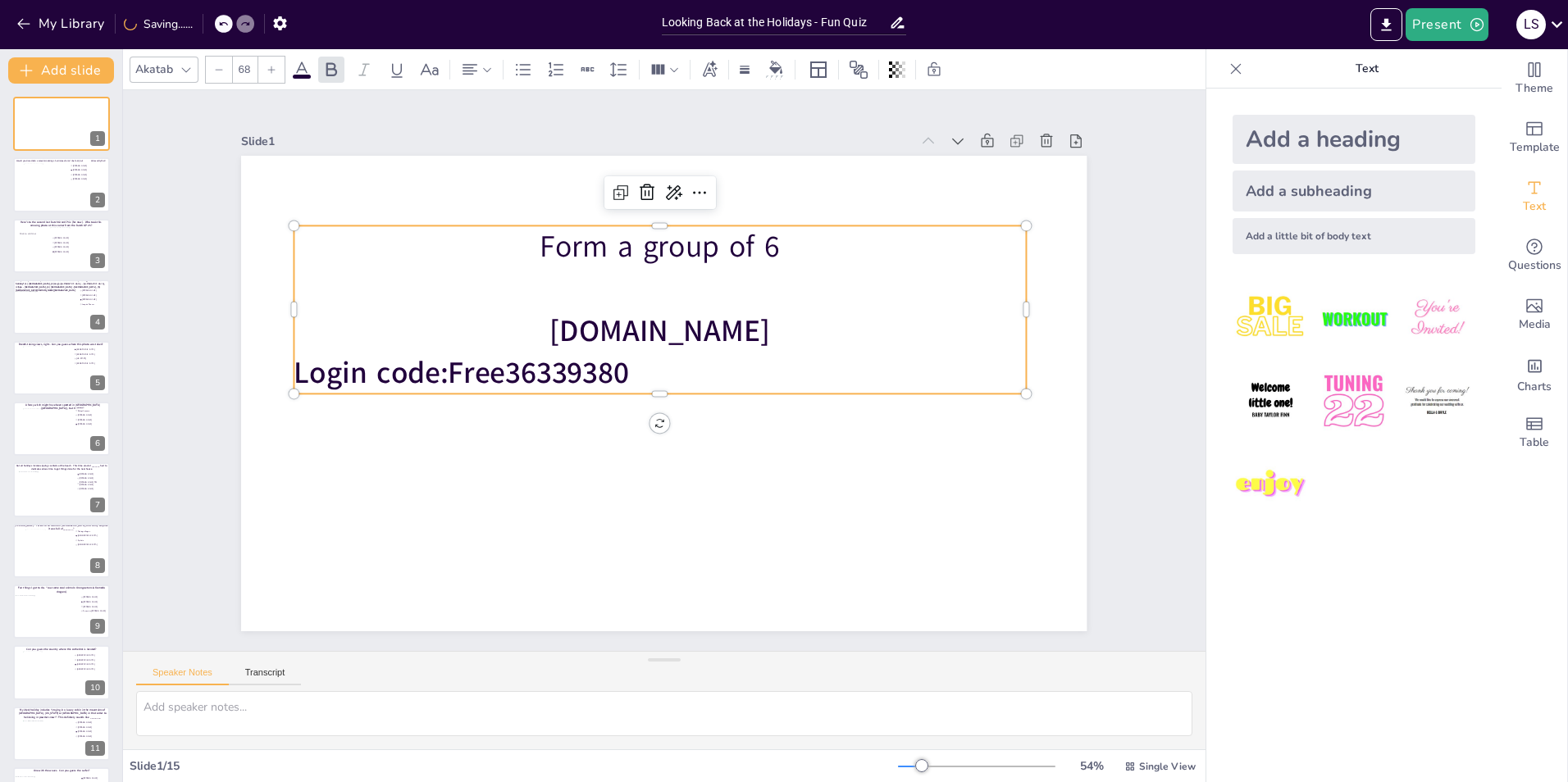
click at [629, 329] on span "[DOMAIN_NAME]" at bounding box center [660, 331] width 220 height 41
click at [575, 323] on p "[DOMAIN_NAME]" at bounding box center [660, 331] width 731 height 42
click at [485, 68] on icon at bounding box center [487, 70] width 11 height 11
click at [481, 123] on icon at bounding box center [476, 124] width 20 height 20
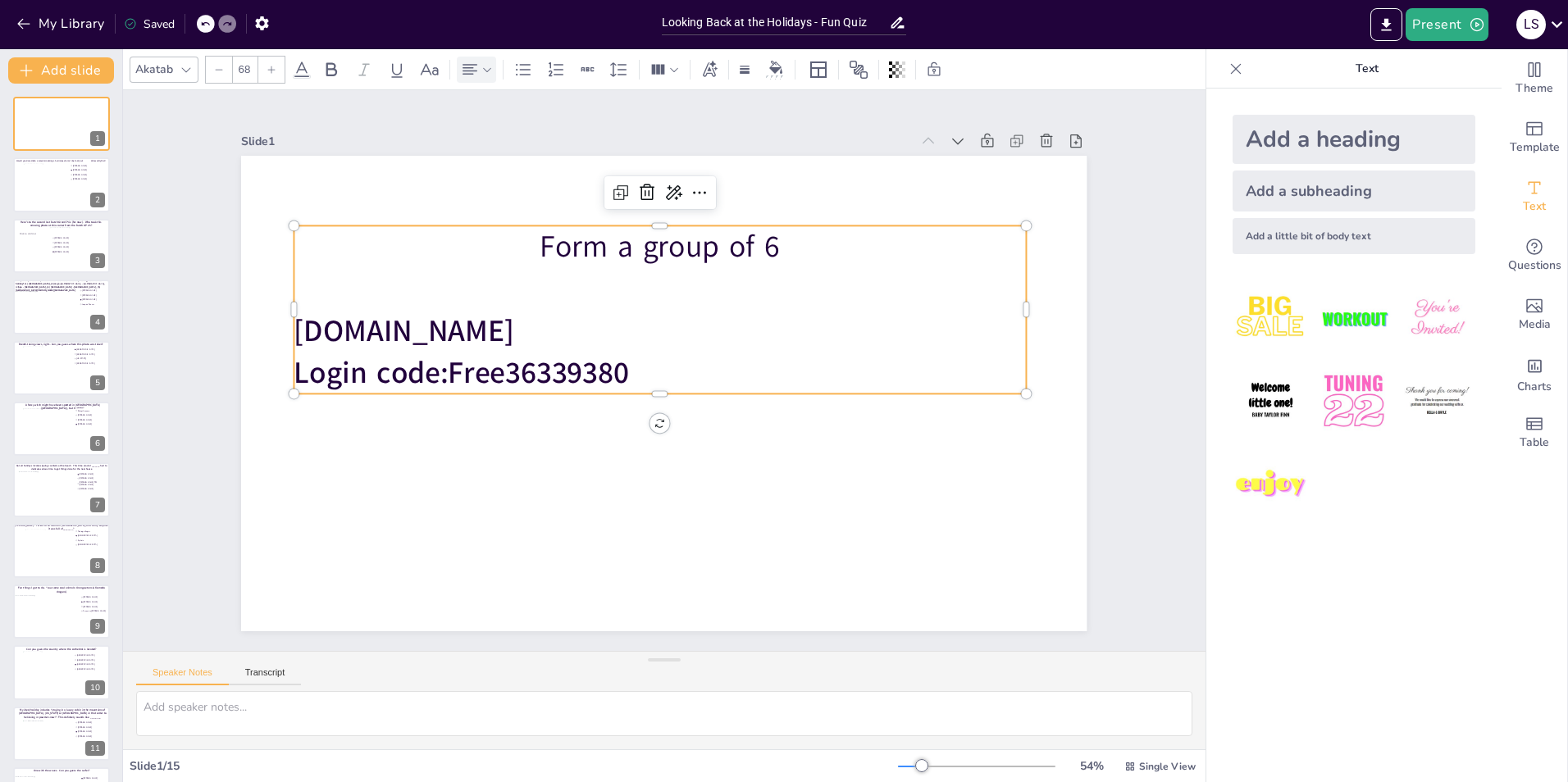
click at [526, 236] on p "Form a group of 6" at bounding box center [660, 246] width 731 height 42
click at [537, 237] on p "Form a group of 6" at bounding box center [660, 246] width 731 height 42
click at [467, 72] on icon at bounding box center [469, 69] width 20 height 20
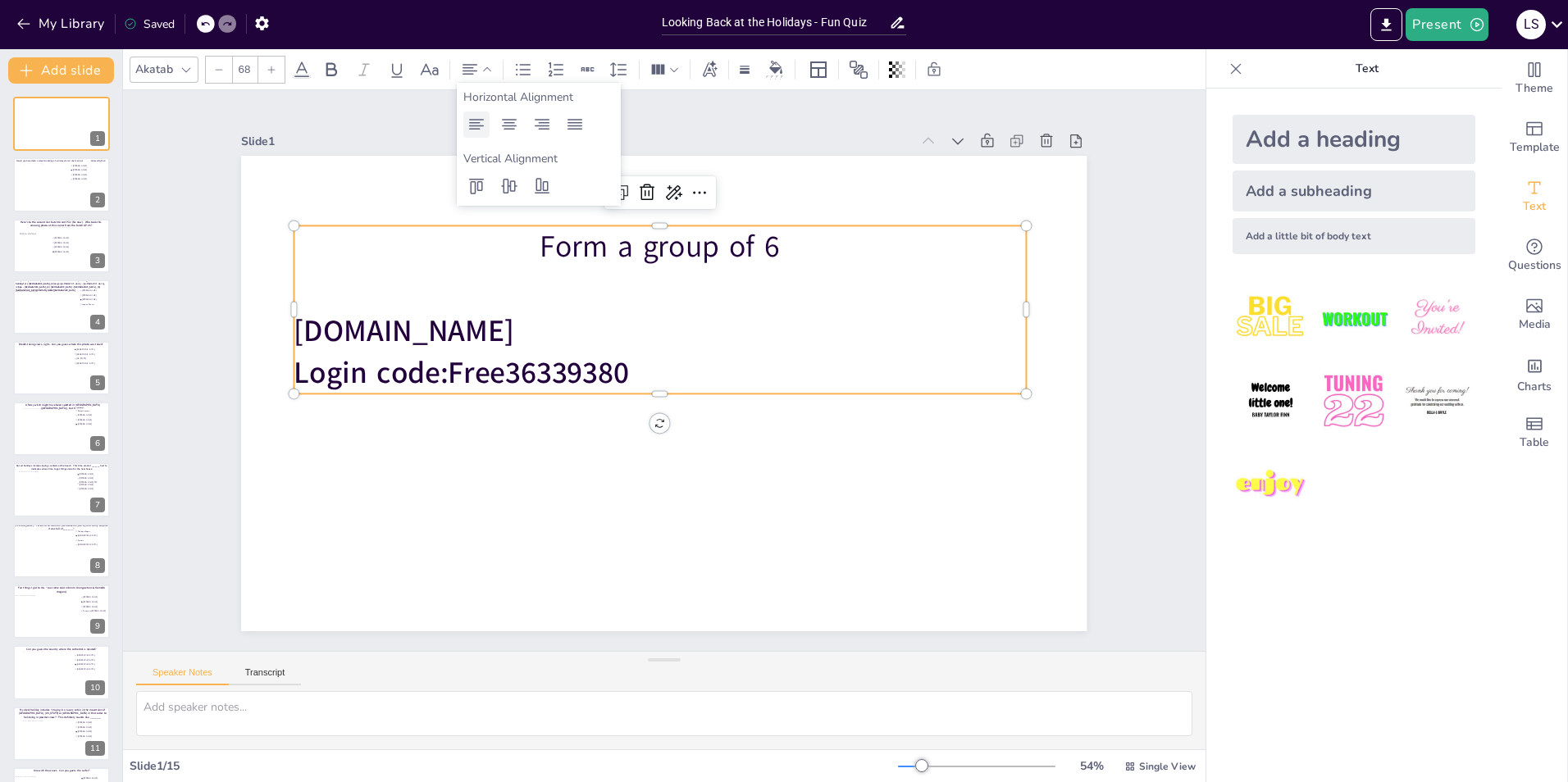
click at [474, 128] on icon at bounding box center [477, 124] width 15 height 10
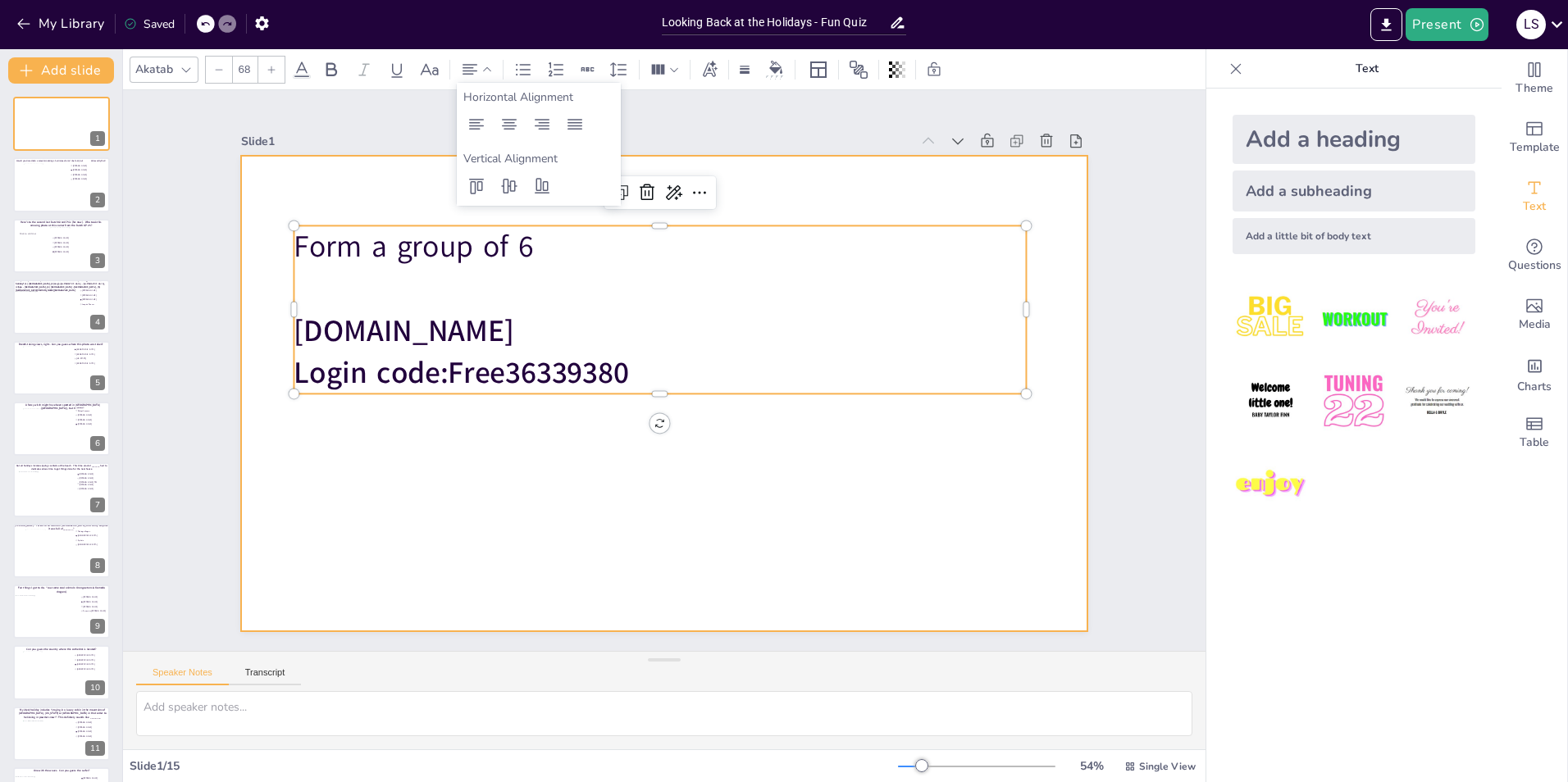
click at [242, 280] on div at bounding box center [664, 394] width 845 height 476
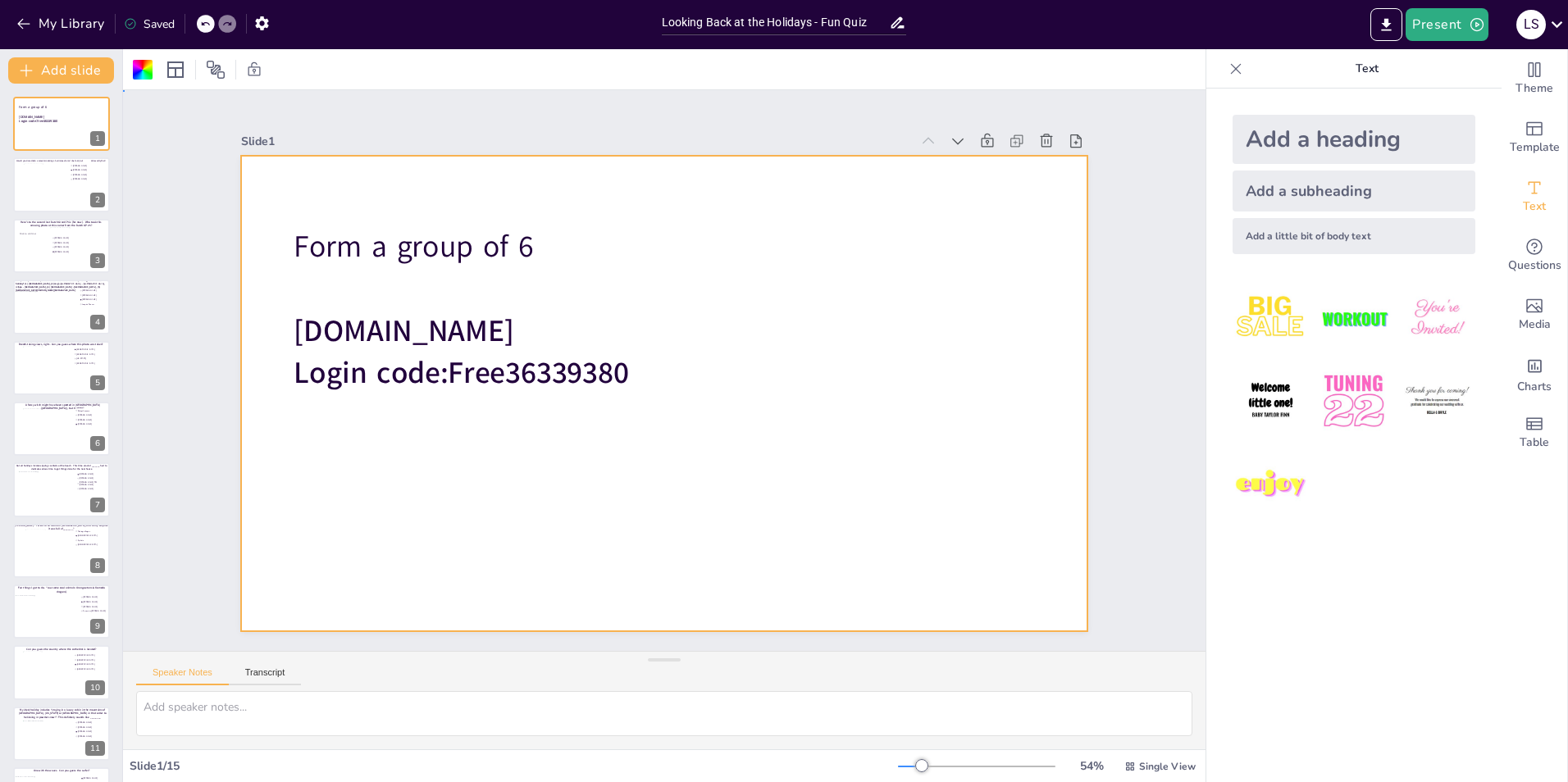
click at [195, 360] on div "Slide 1 Form a group of 6 [DOMAIN_NAME] Login code: Free36339380 Slide 2 Would …" at bounding box center [663, 370] width 937 height 521
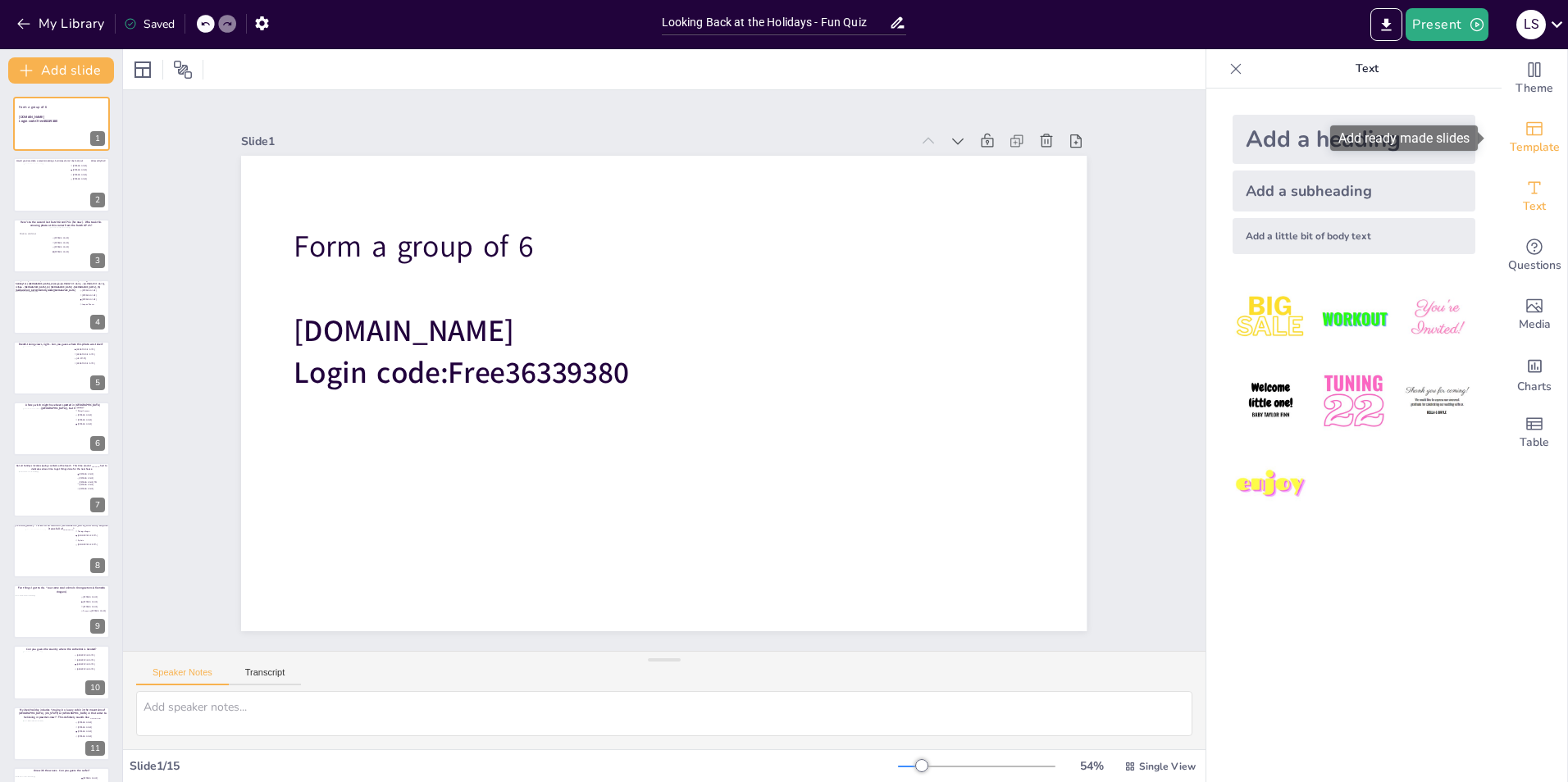
click at [1521, 150] on span "Template" at bounding box center [1535, 147] width 50 height 18
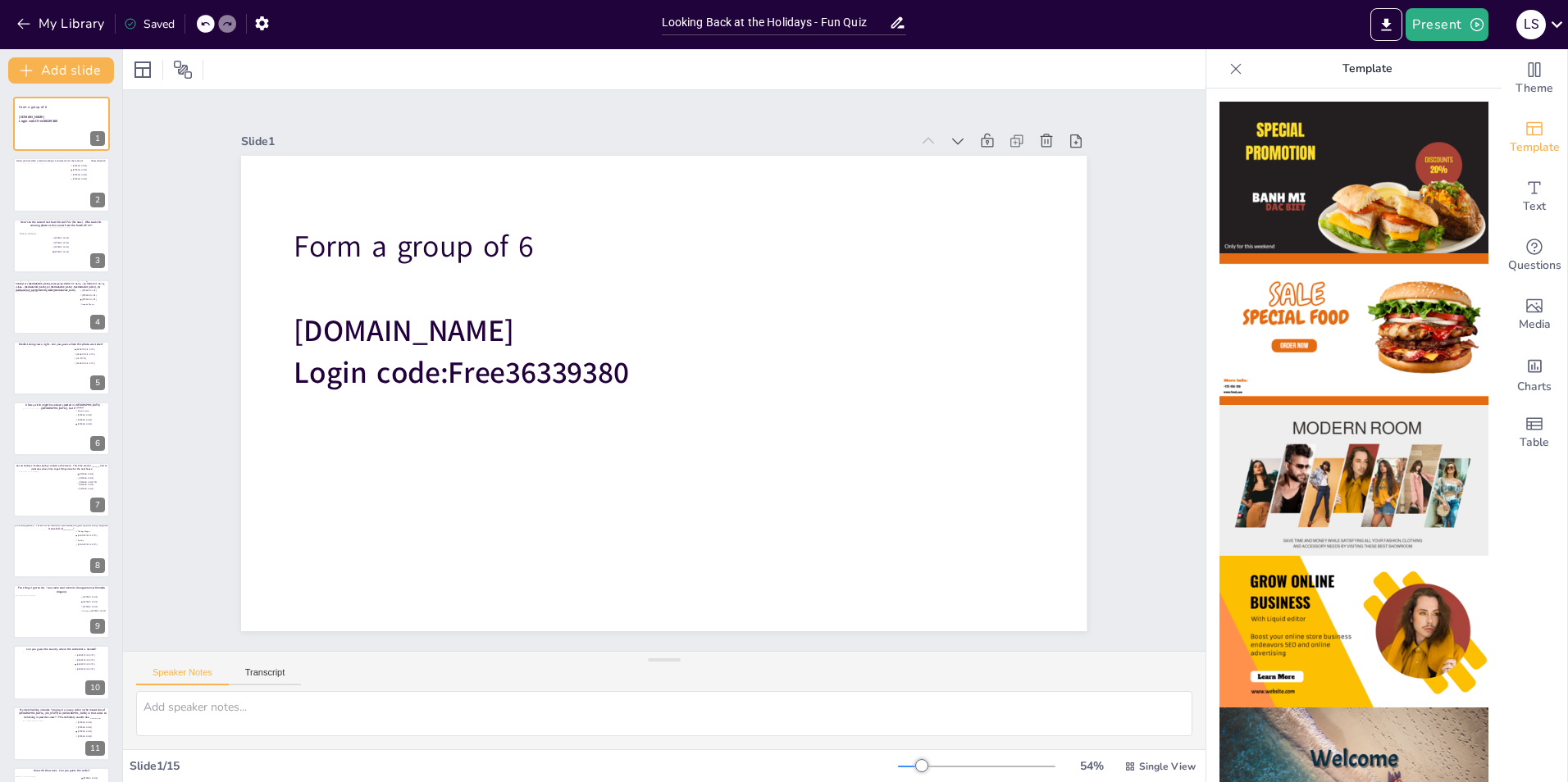
drag, startPoint x: 1490, startPoint y: 194, endPoint x: 1485, endPoint y: 247, distance: 53.2
click at [1485, 247] on div "Theme Template Text Questions Media Charts Table Template" at bounding box center [1386, 415] width 361 height 733
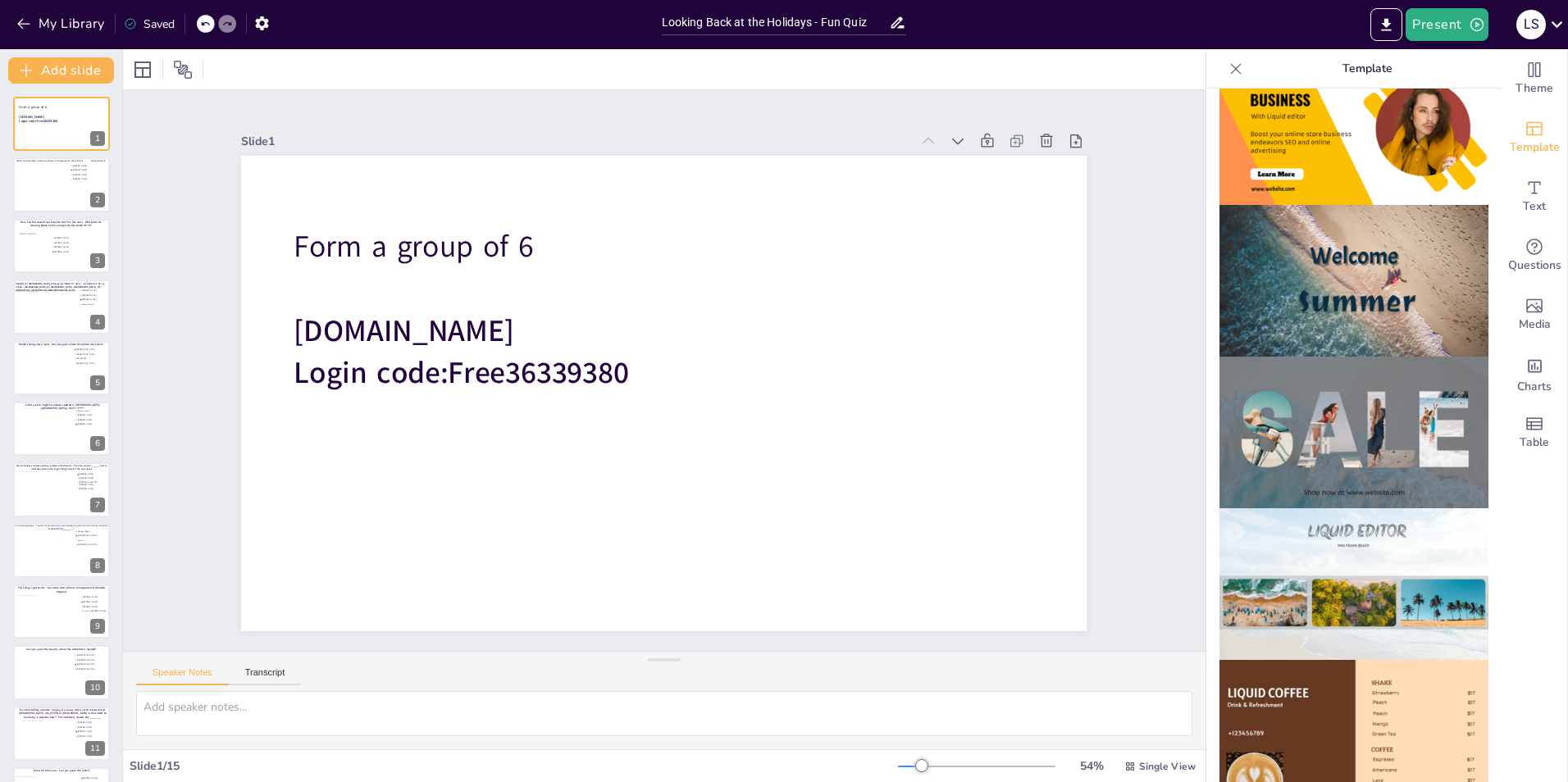
scroll to position [607, 0]
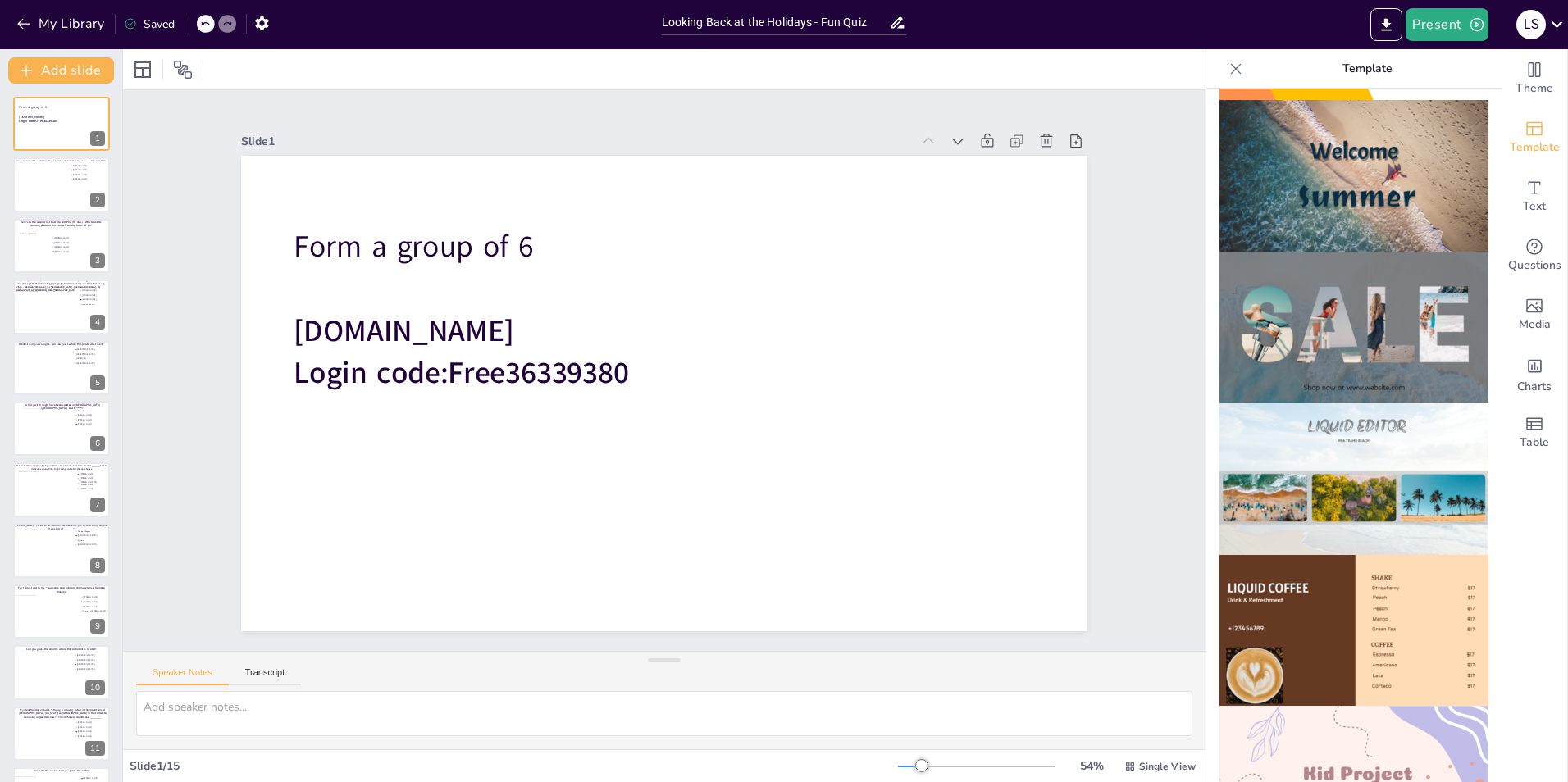
click at [1382, 447] on img at bounding box center [1354, 478] width 269 height 151
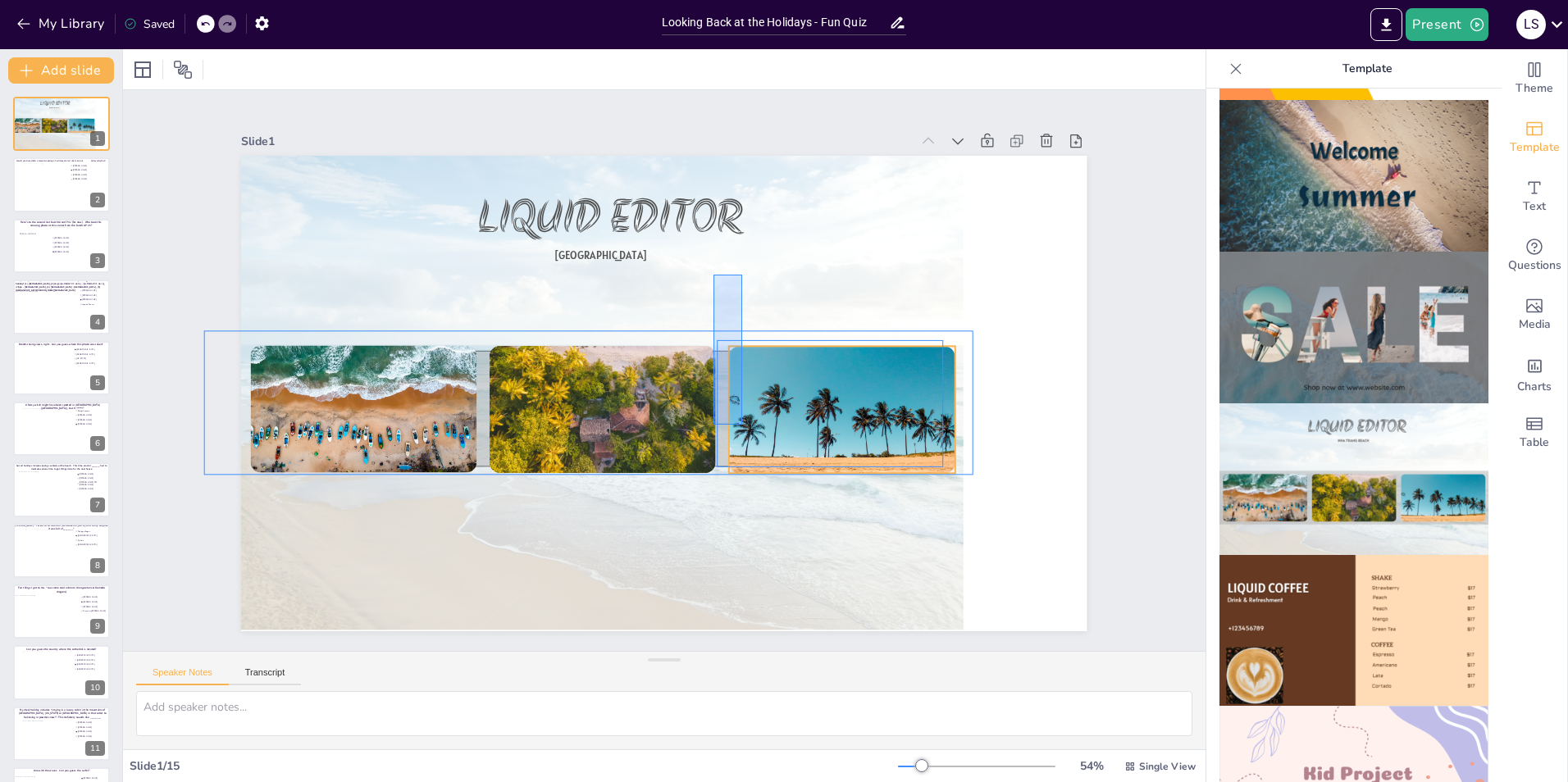
drag, startPoint x: 713, startPoint y: 275, endPoint x: 743, endPoint y: 423, distance: 151.0
click at [743, 156] on div "LIQUID EDITOR [GEOGRAPHIC_DATA]" at bounding box center [664, 156] width 845 height 0
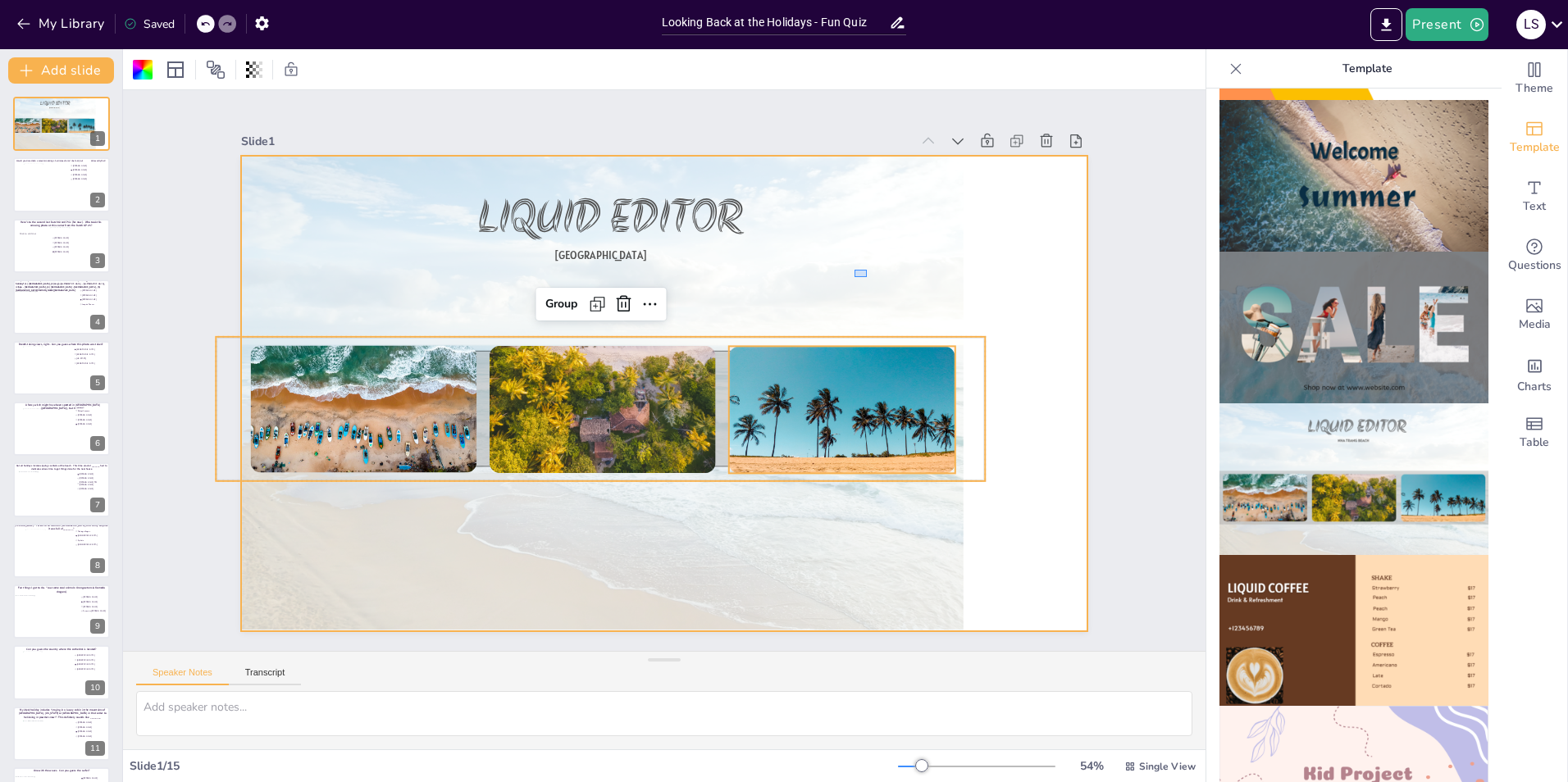
drag, startPoint x: 855, startPoint y: 269, endPoint x: 952, endPoint y: 330, distance: 114.6
click at [952, 330] on div at bounding box center [664, 394] width 845 height 476
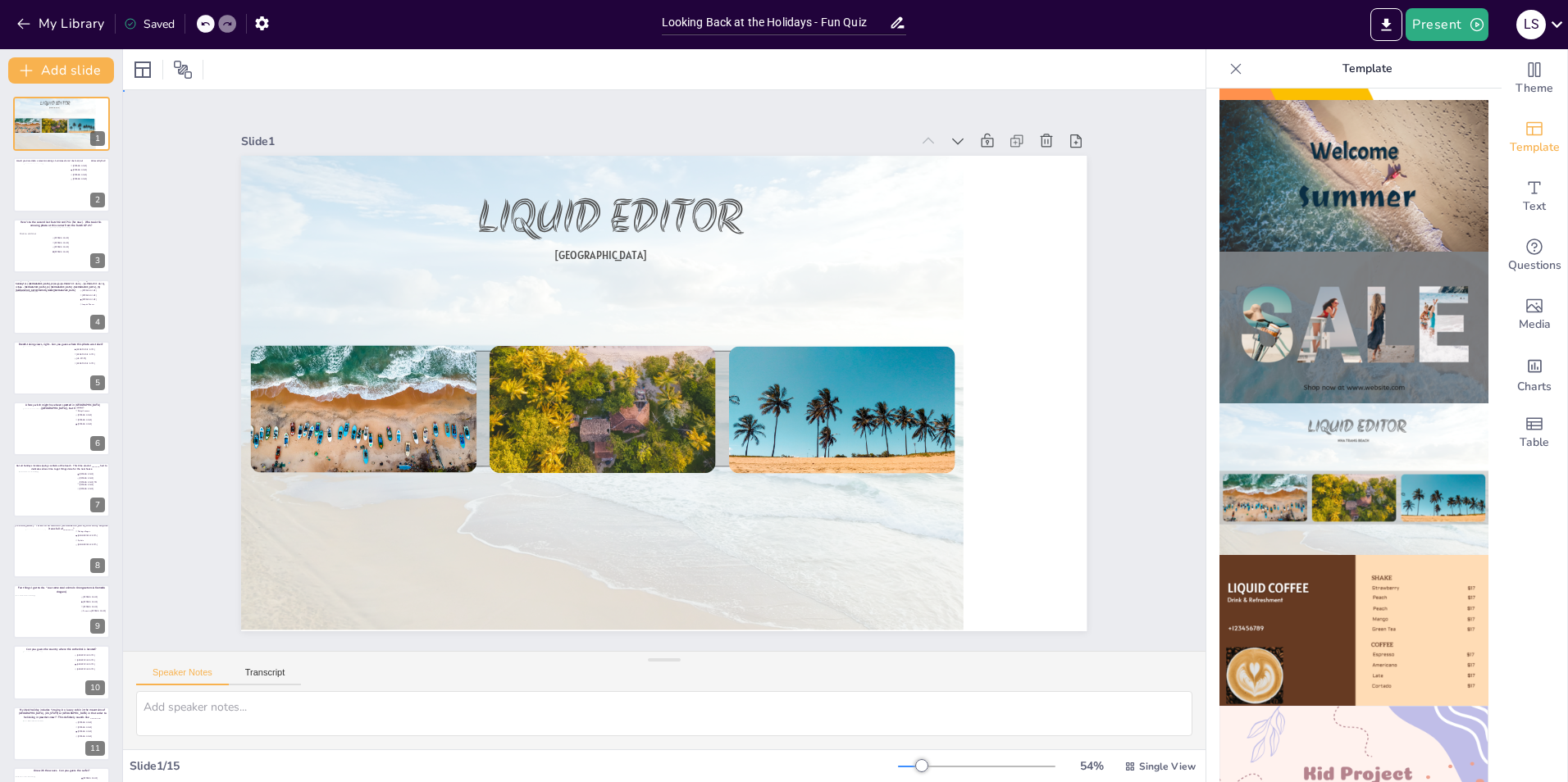
click at [1152, 397] on div "Slide 1 LIQUID EDITOR [GEOGRAPHIC_DATA] Slide 2 Would you dare climb a mountain…" at bounding box center [663, 371] width 1082 height 561
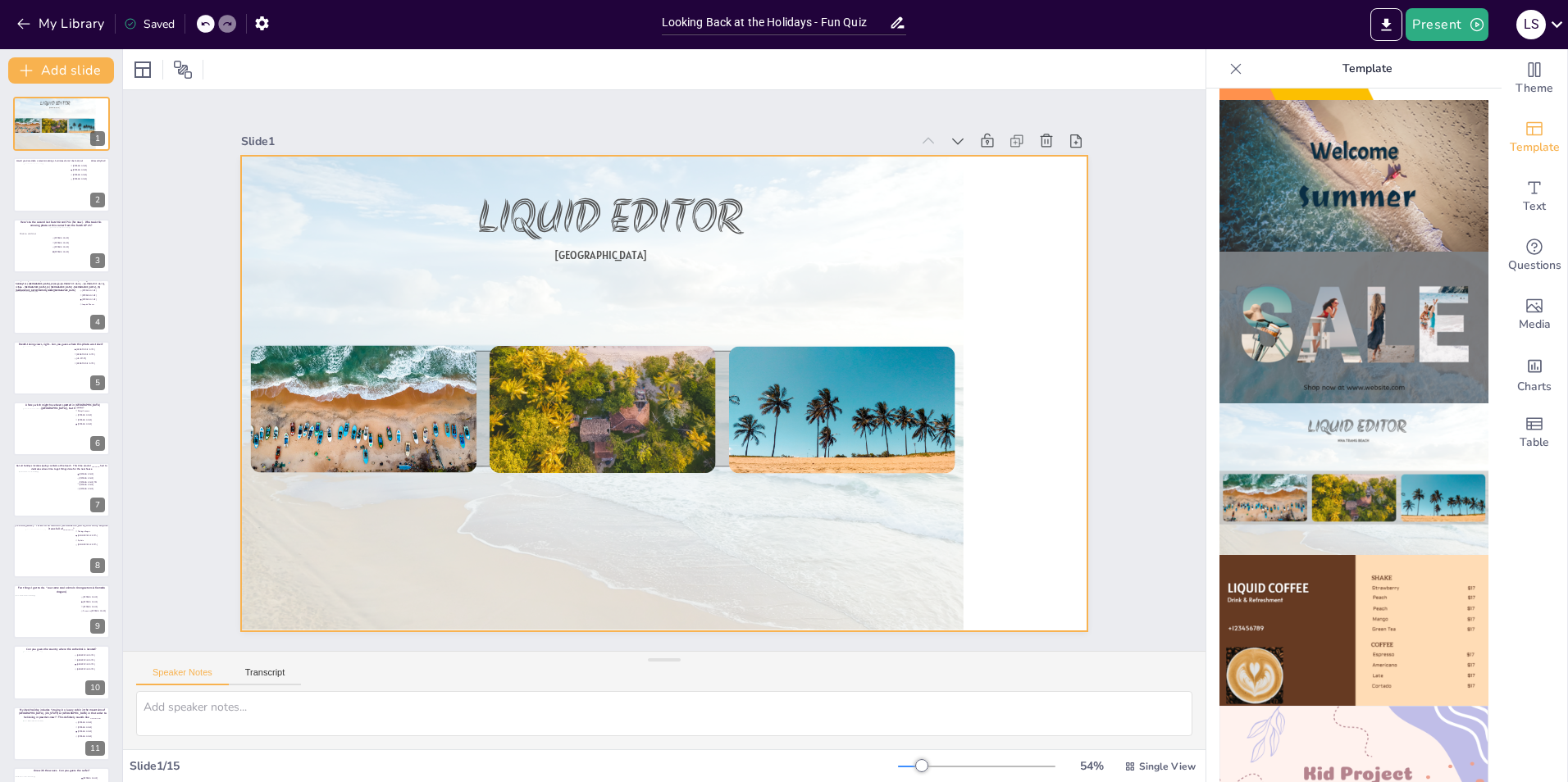
click at [1016, 374] on div at bounding box center [664, 394] width 845 height 476
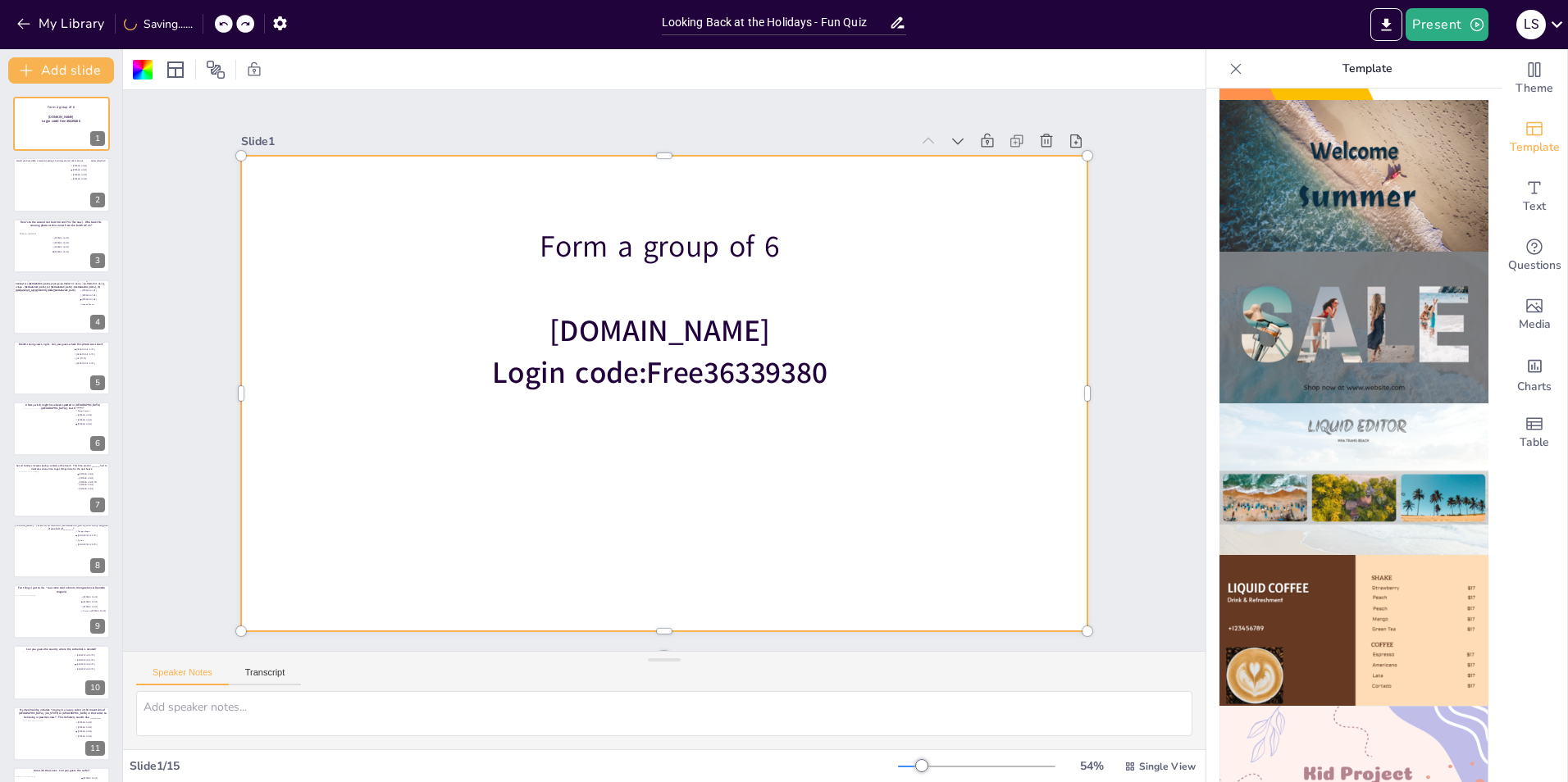
drag, startPoint x: 1489, startPoint y: 376, endPoint x: 1466, endPoint y: 564, distance: 189.4
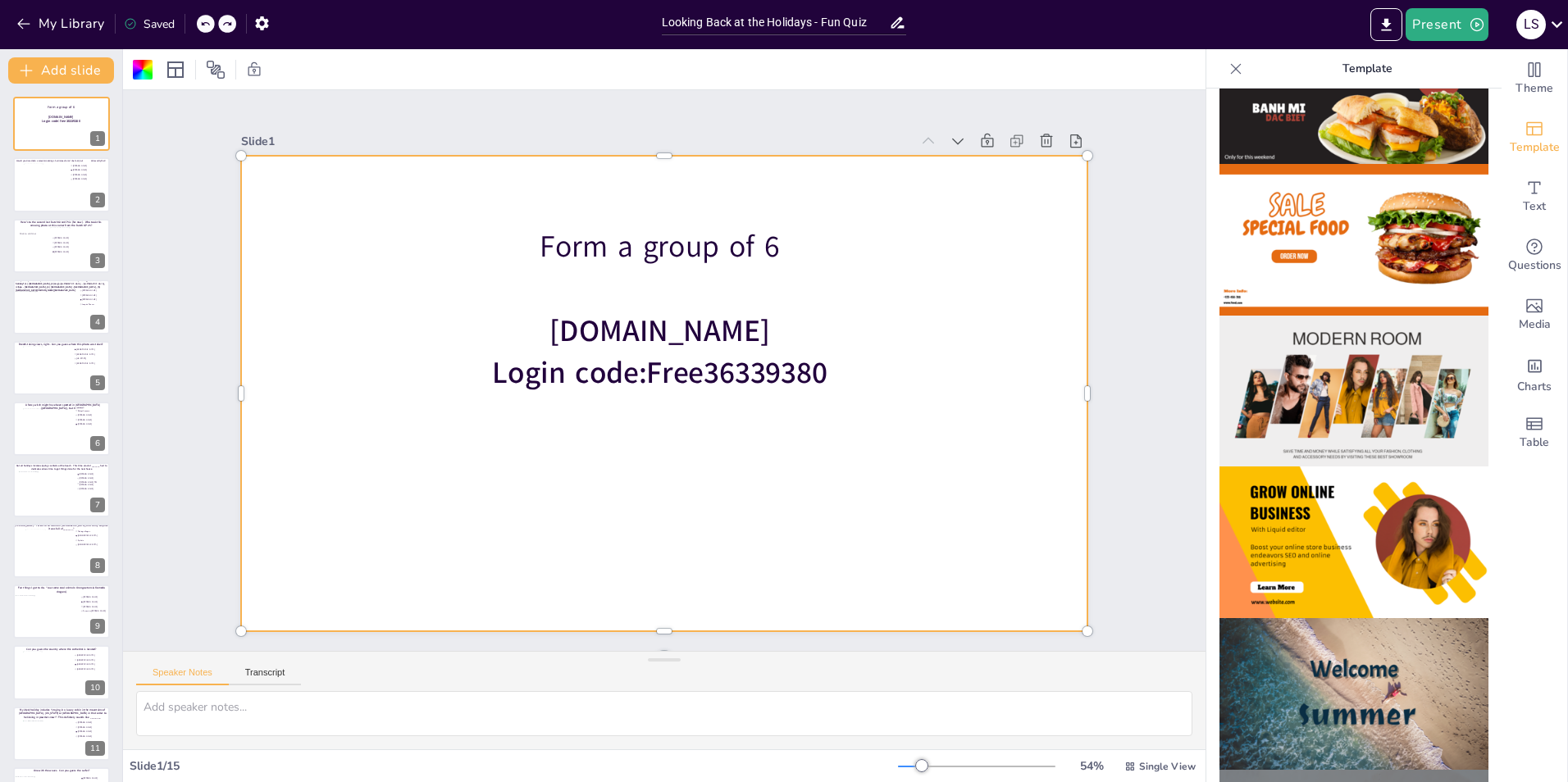
scroll to position [0, 0]
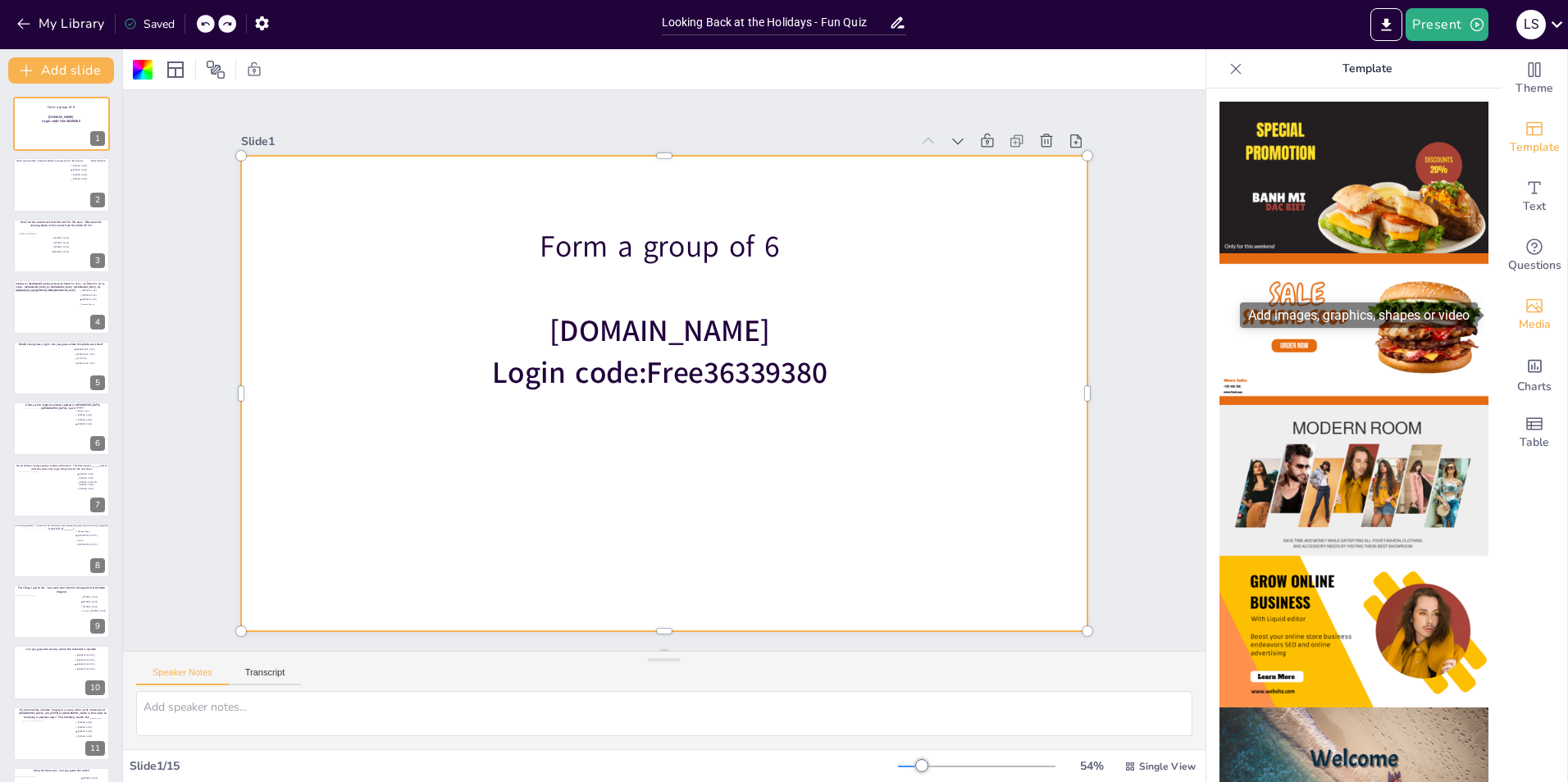
click at [1528, 332] on span "Media" at bounding box center [1535, 324] width 32 height 18
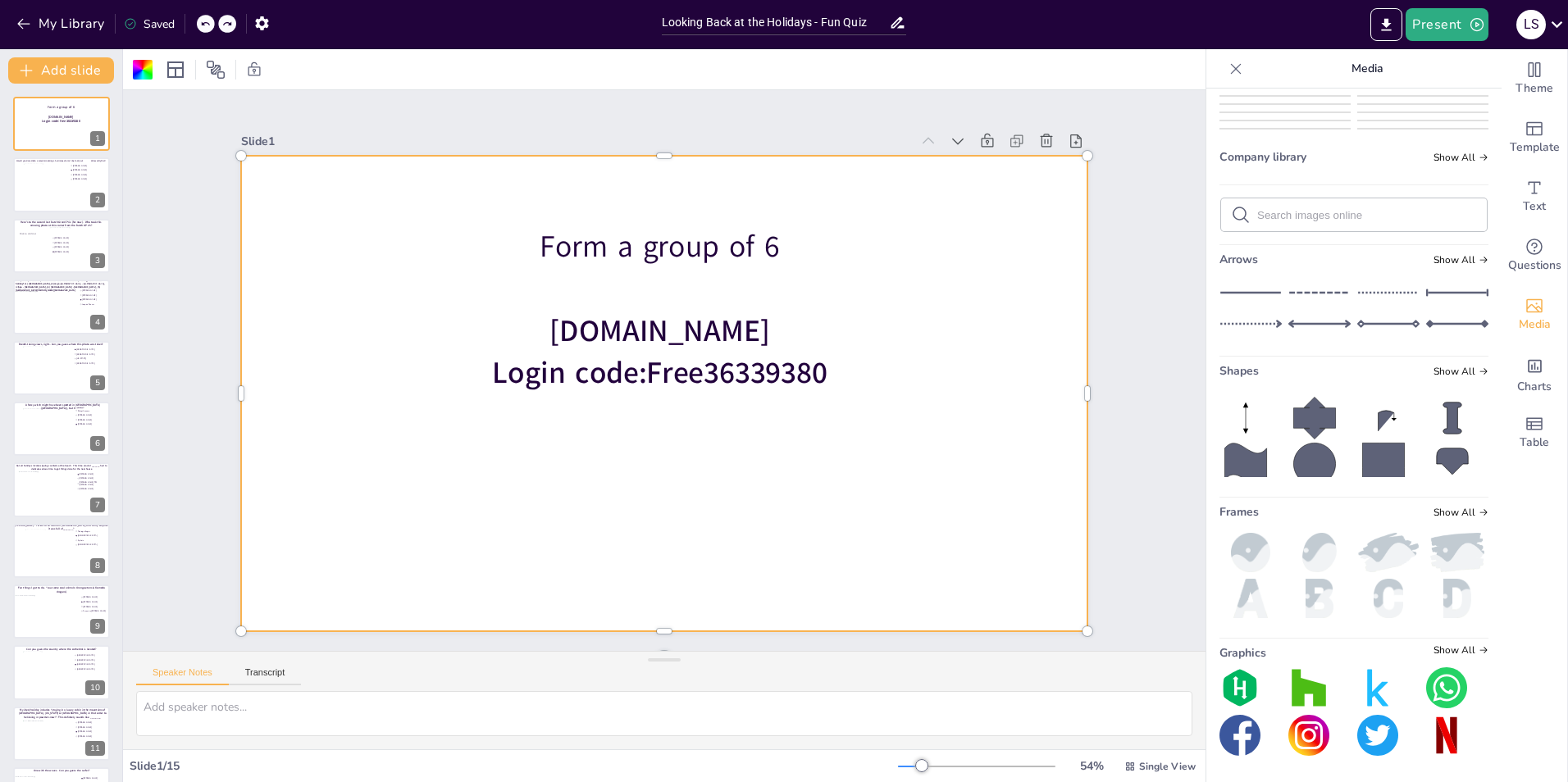
scroll to position [2238, 0]
click at [1128, 200] on div "Slide 1 Form a group of 6 [DOMAIN_NAME] Login code: Free36339380 Slide 2 Would …" at bounding box center [663, 371] width 1082 height 561
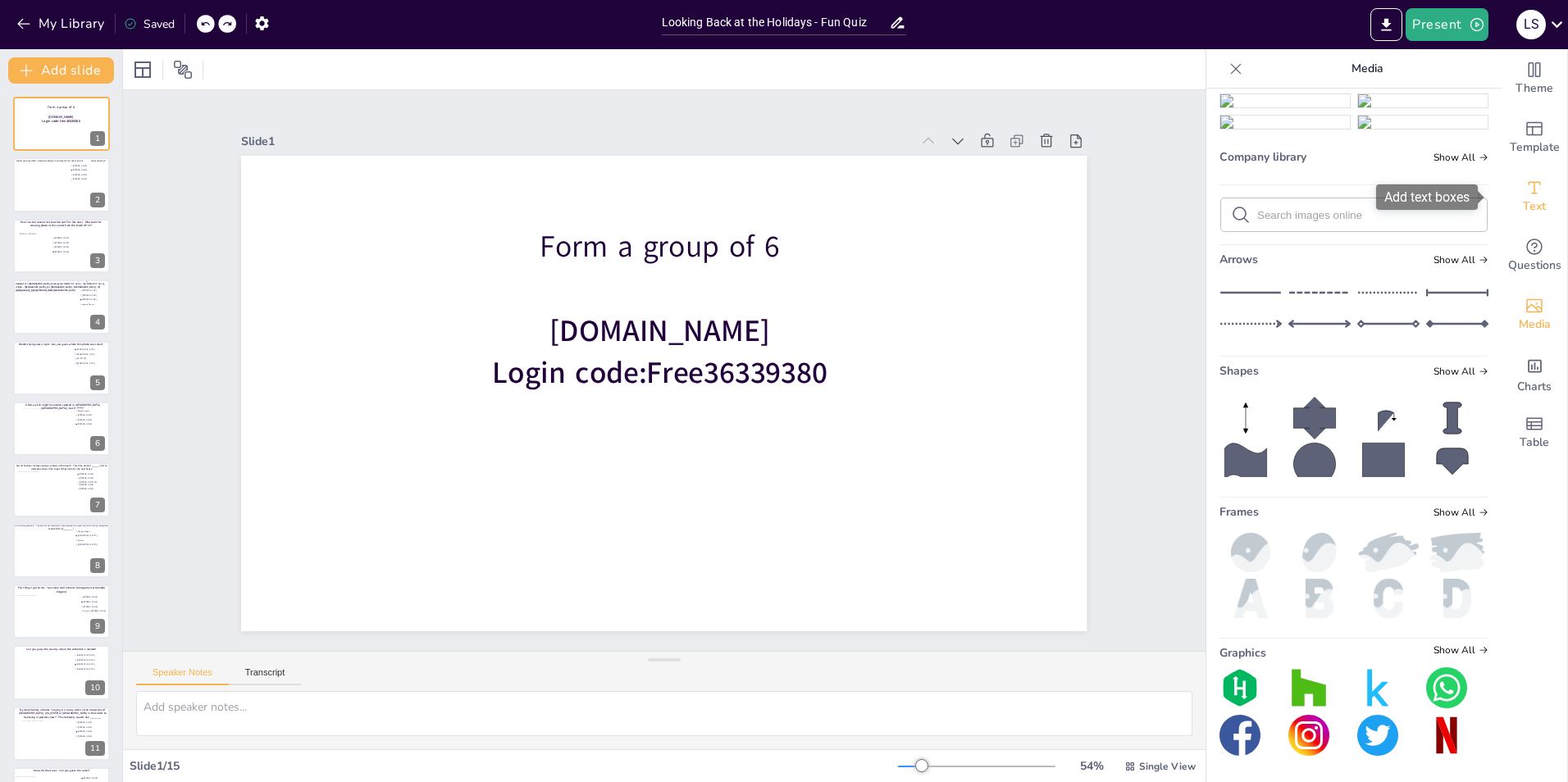
click at [1524, 189] on icon "Add text boxes" at bounding box center [1534, 188] width 20 height 20
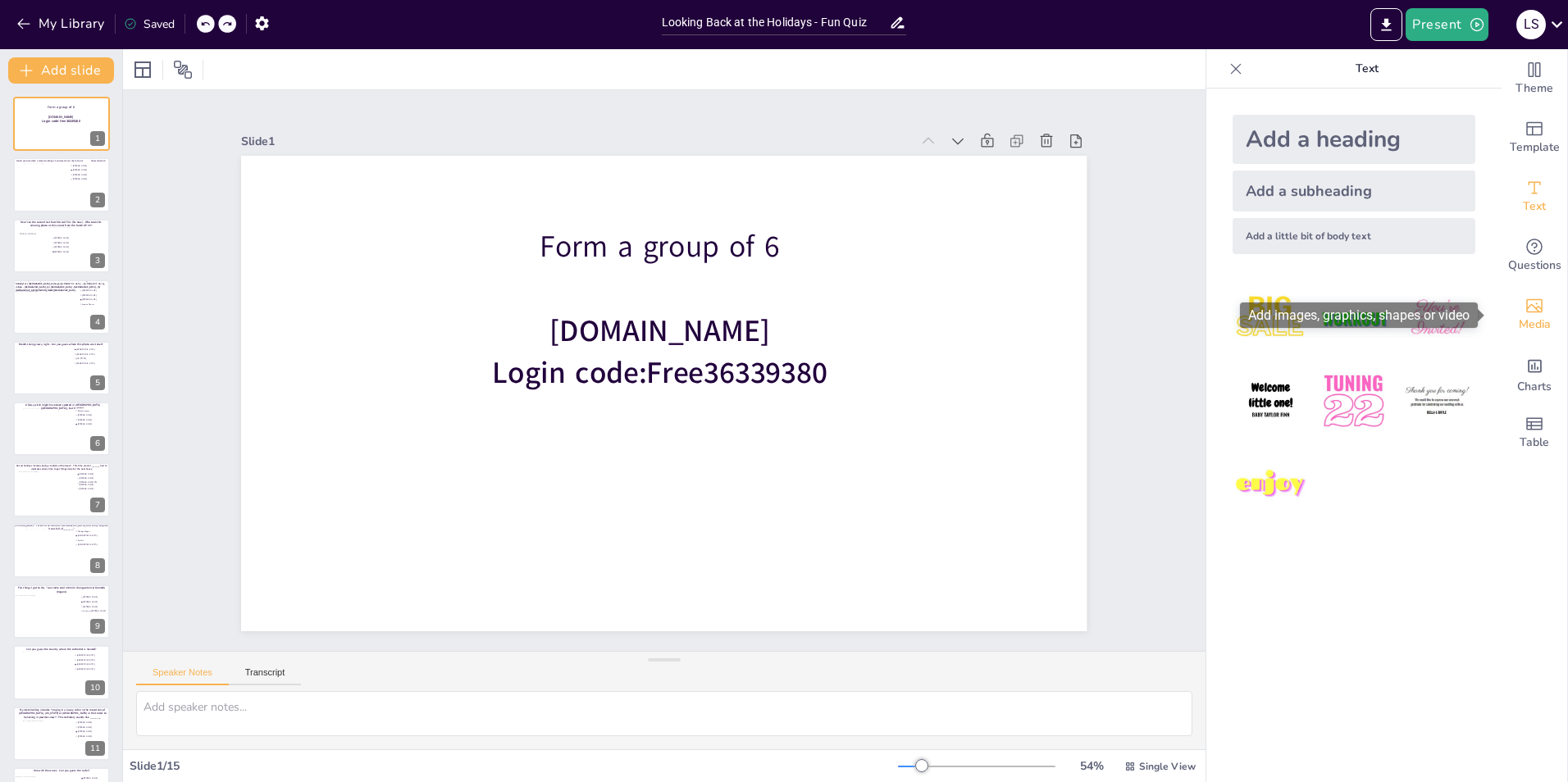
click at [1528, 312] on icon "Add images, graphics, shapes or video" at bounding box center [1535, 306] width 17 height 14
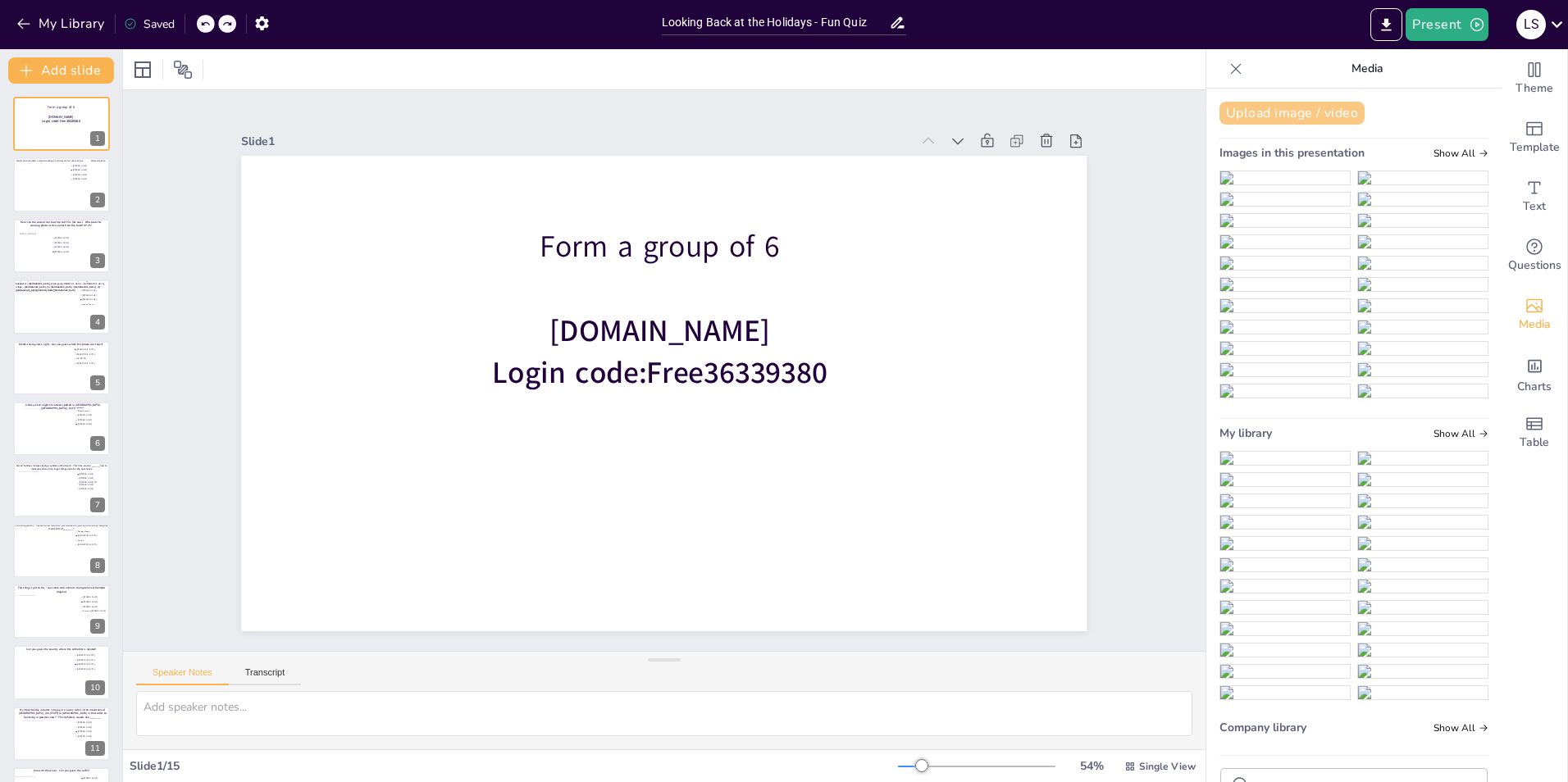
click at [1253, 111] on button "Upload image / video" at bounding box center [1292, 112] width 145 height 23
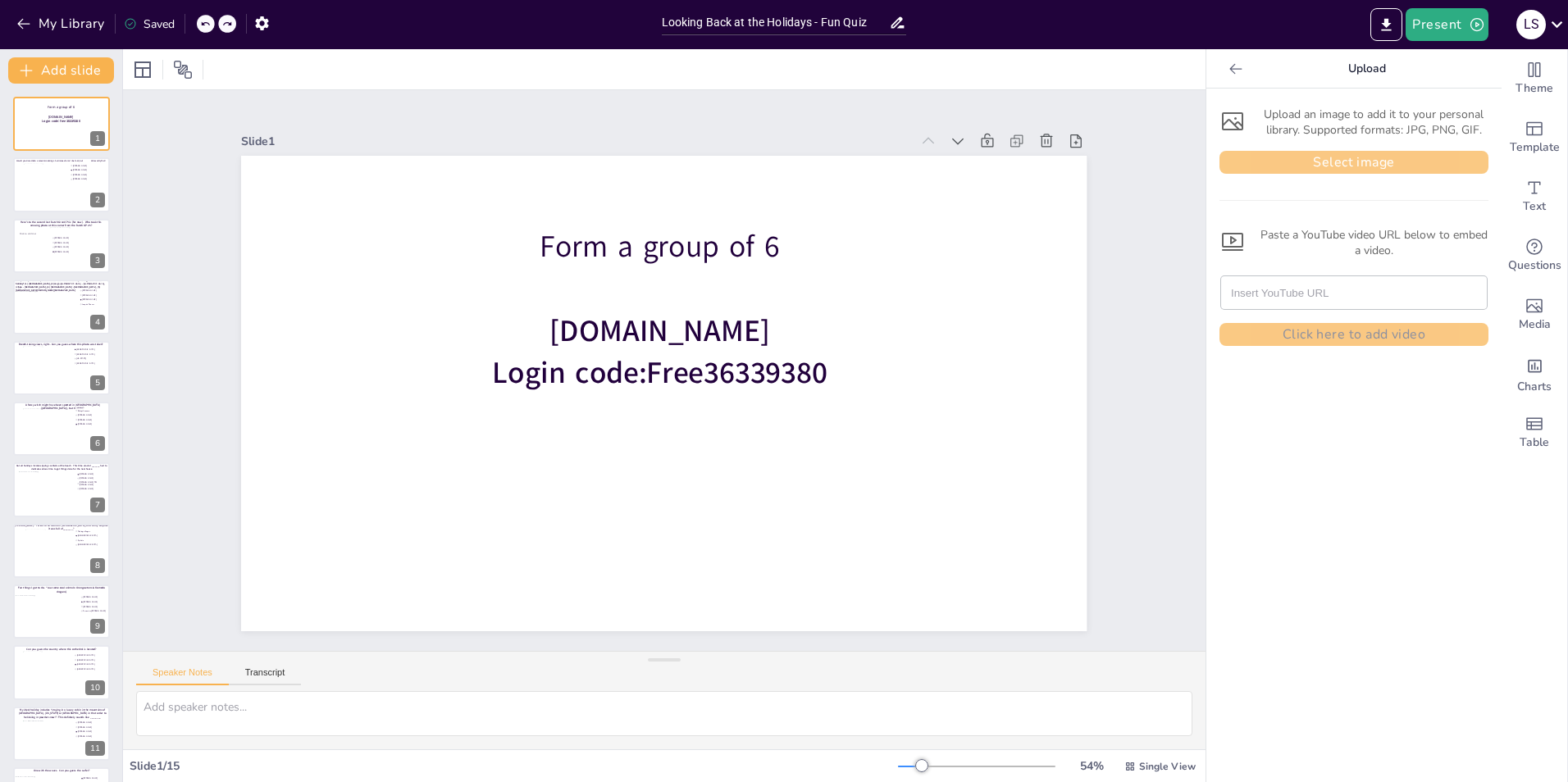
click at [1334, 161] on button "Select image" at bounding box center [1354, 162] width 269 height 23
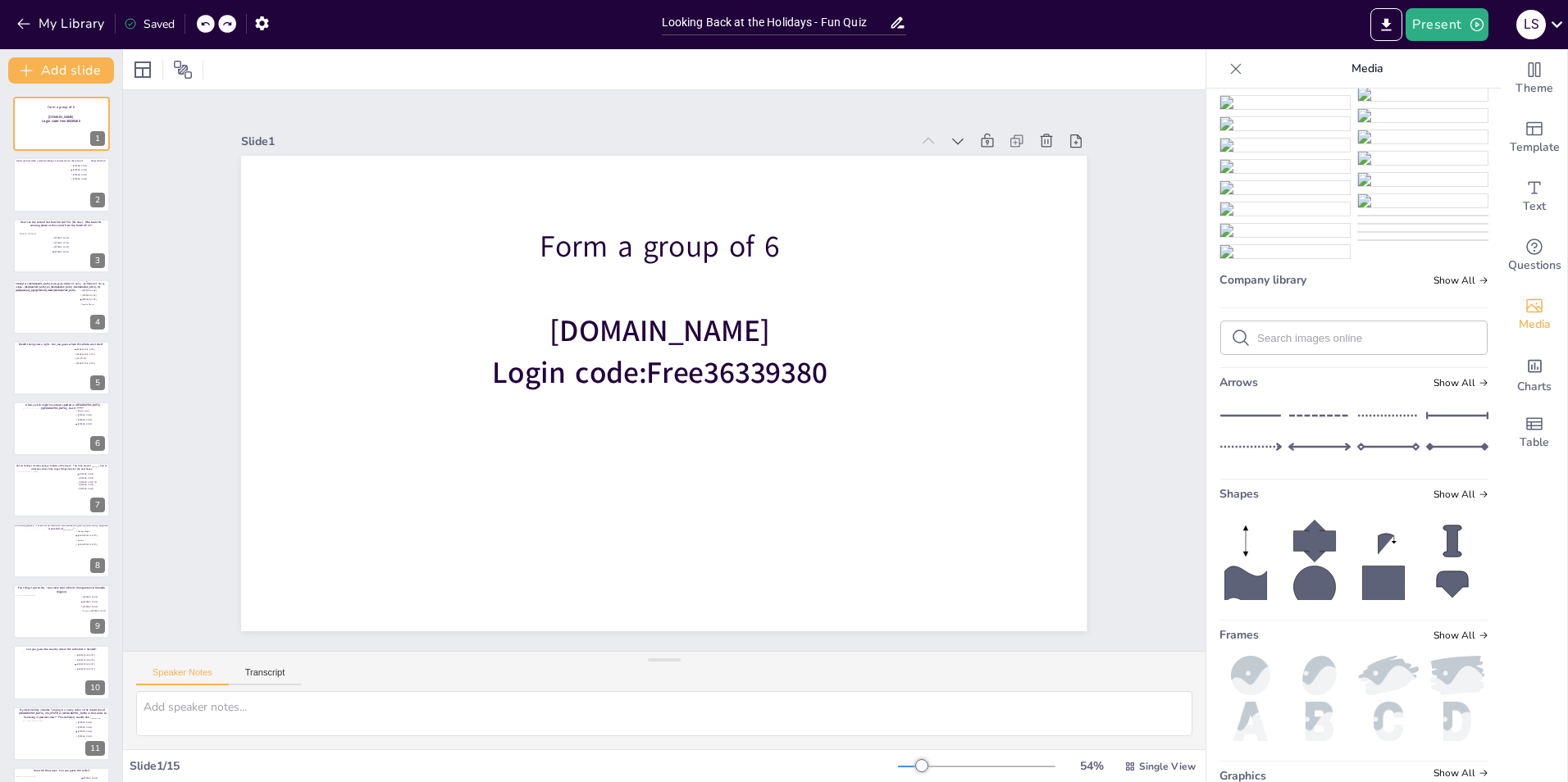
scroll to position [437, 0]
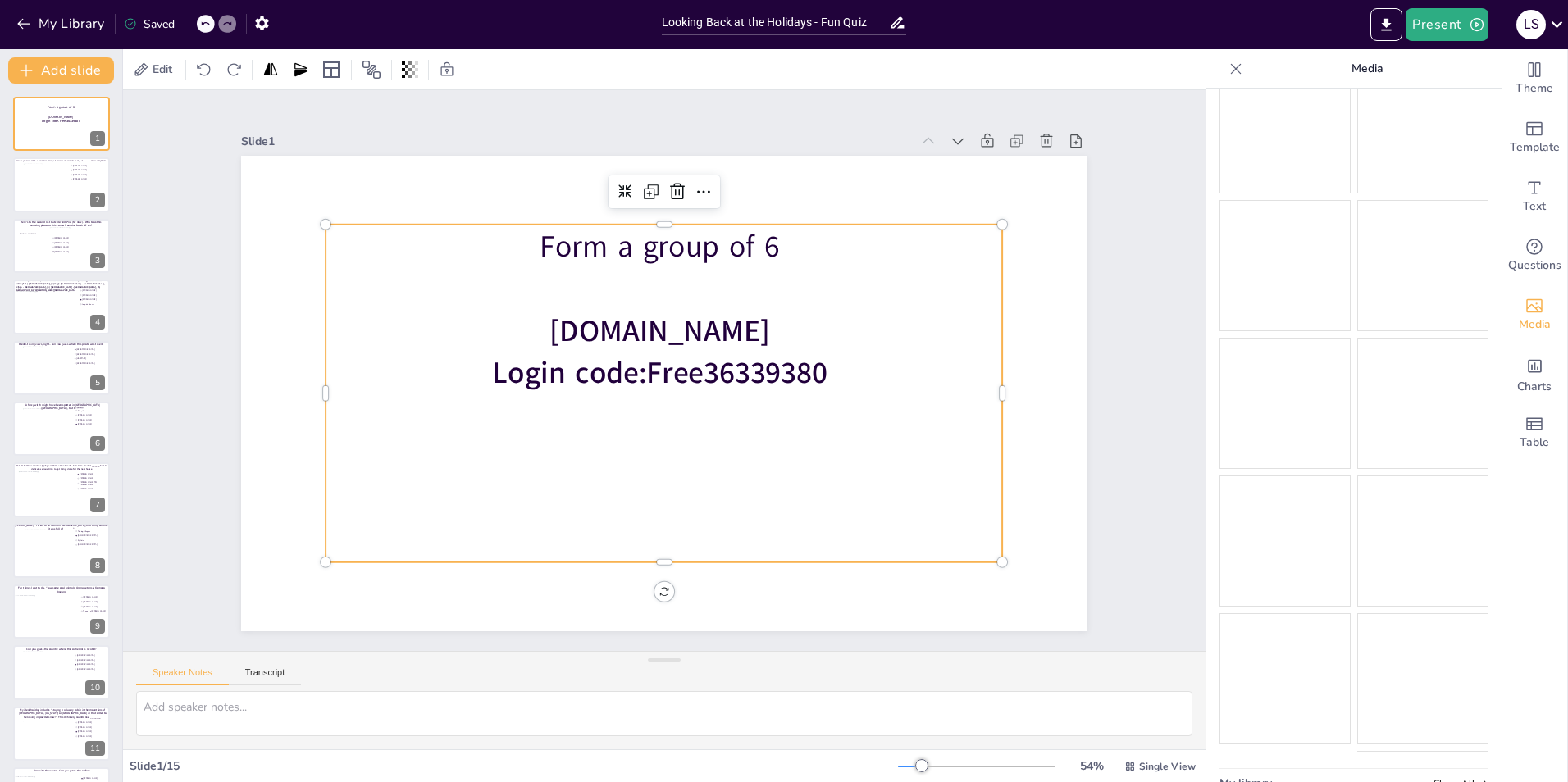
scroll to position [927, 0]
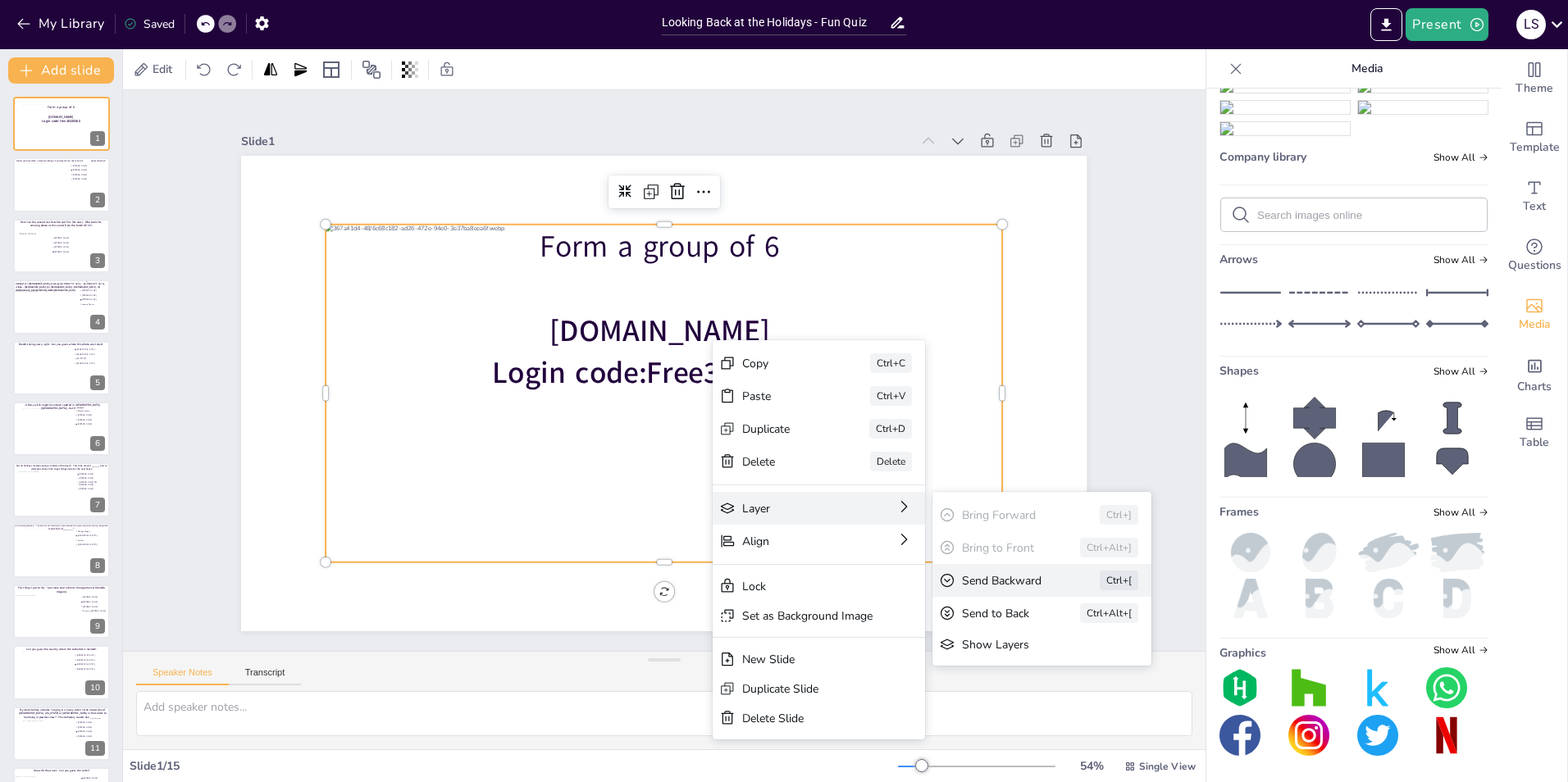
click at [1025, 582] on div "Send Backward" at bounding box center [1007, 580] width 92 height 16
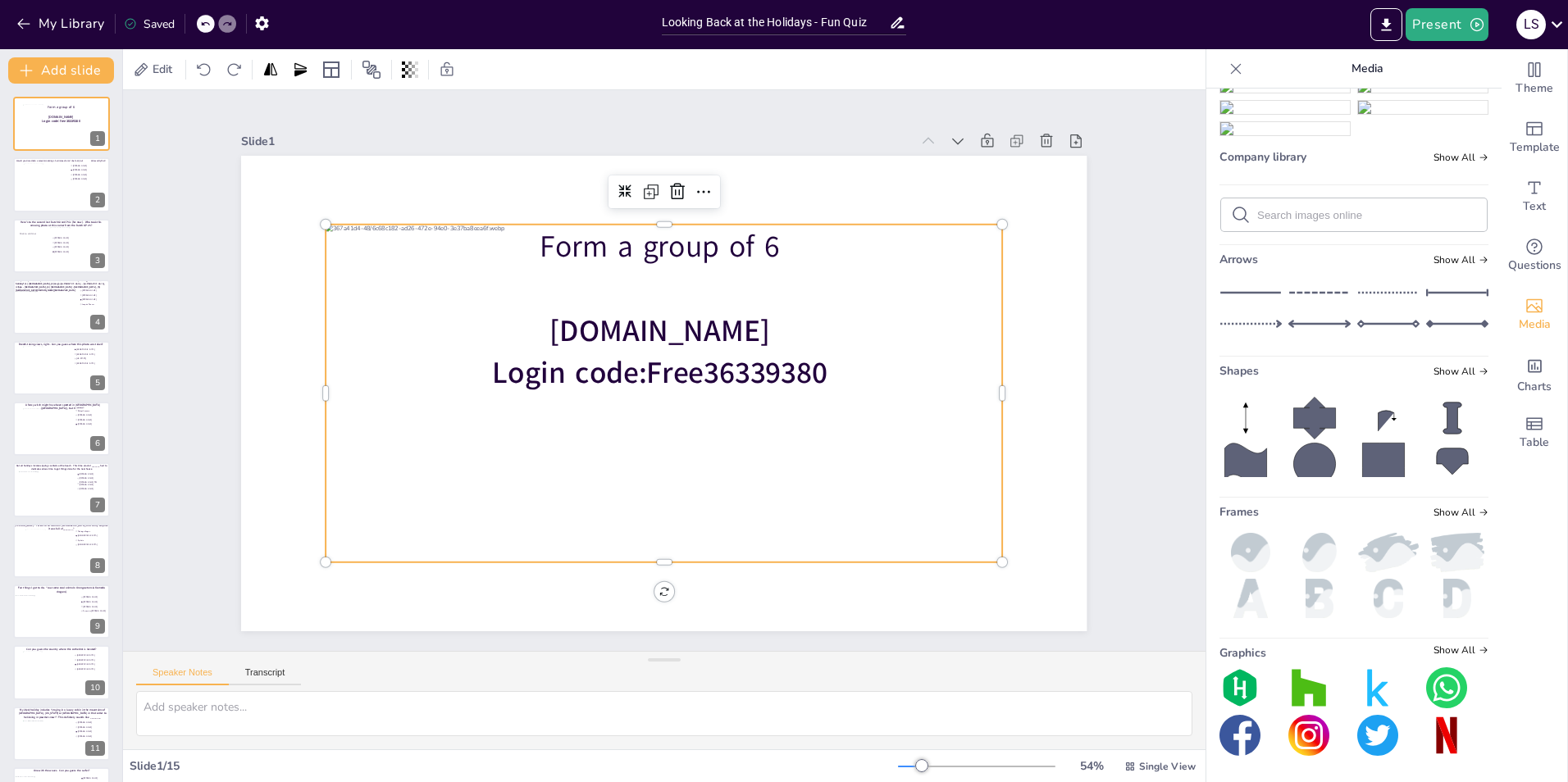
click at [909, 416] on div at bounding box center [664, 394] width 676 height 338
click at [352, 483] on div at bounding box center [664, 394] width 676 height 338
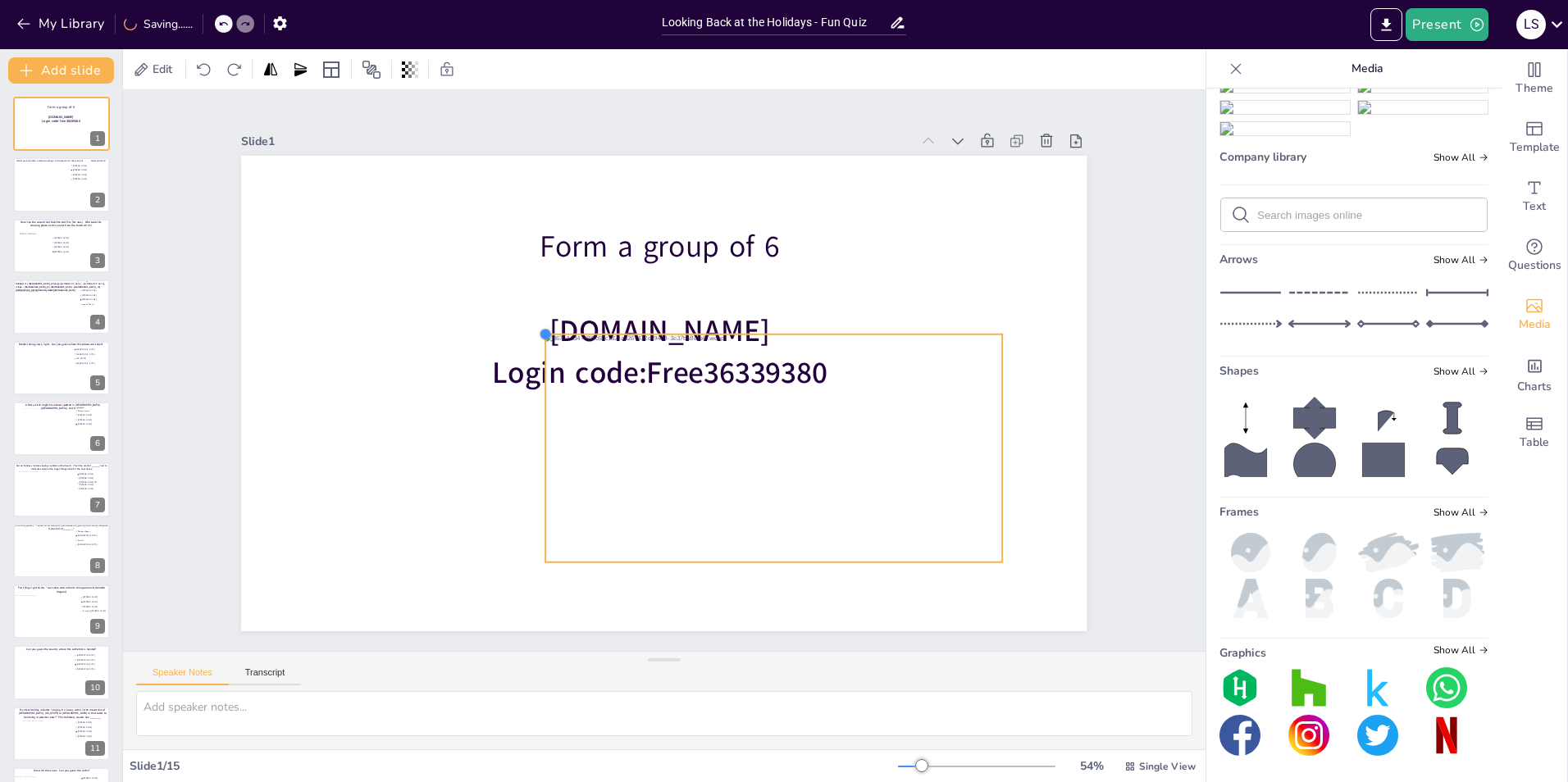
drag, startPoint x: 312, startPoint y: 220, endPoint x: 533, endPoint y: 402, distance: 286.3
click at [533, 402] on div "Form a group of 6 [DOMAIN_NAME] Login code: Free36339380" at bounding box center [664, 394] width 845 height 476
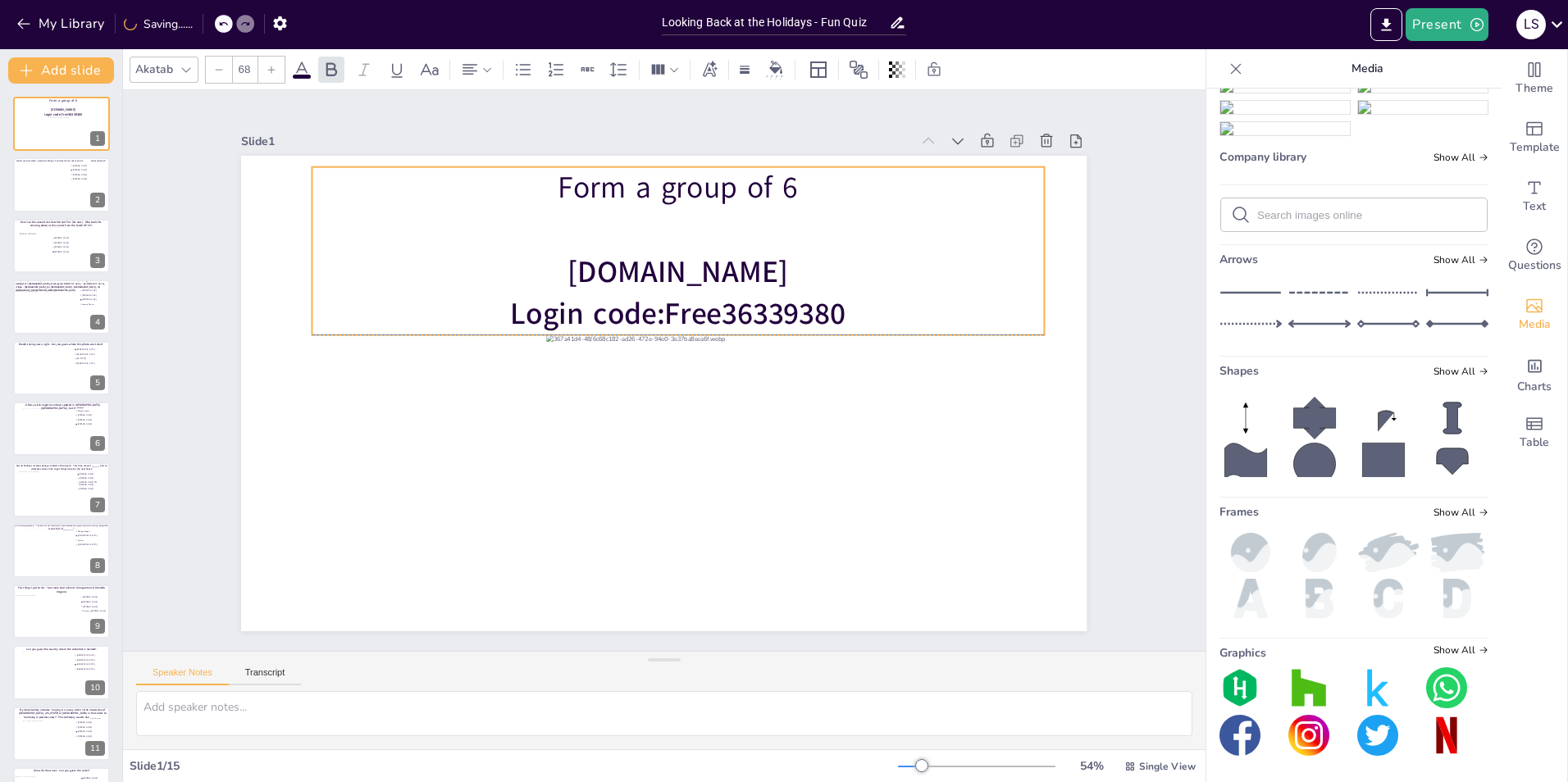
drag, startPoint x: 640, startPoint y: 228, endPoint x: 658, endPoint y: 163, distance: 67.4
click at [658, 167] on p "Form a group of 6" at bounding box center [677, 188] width 731 height 42
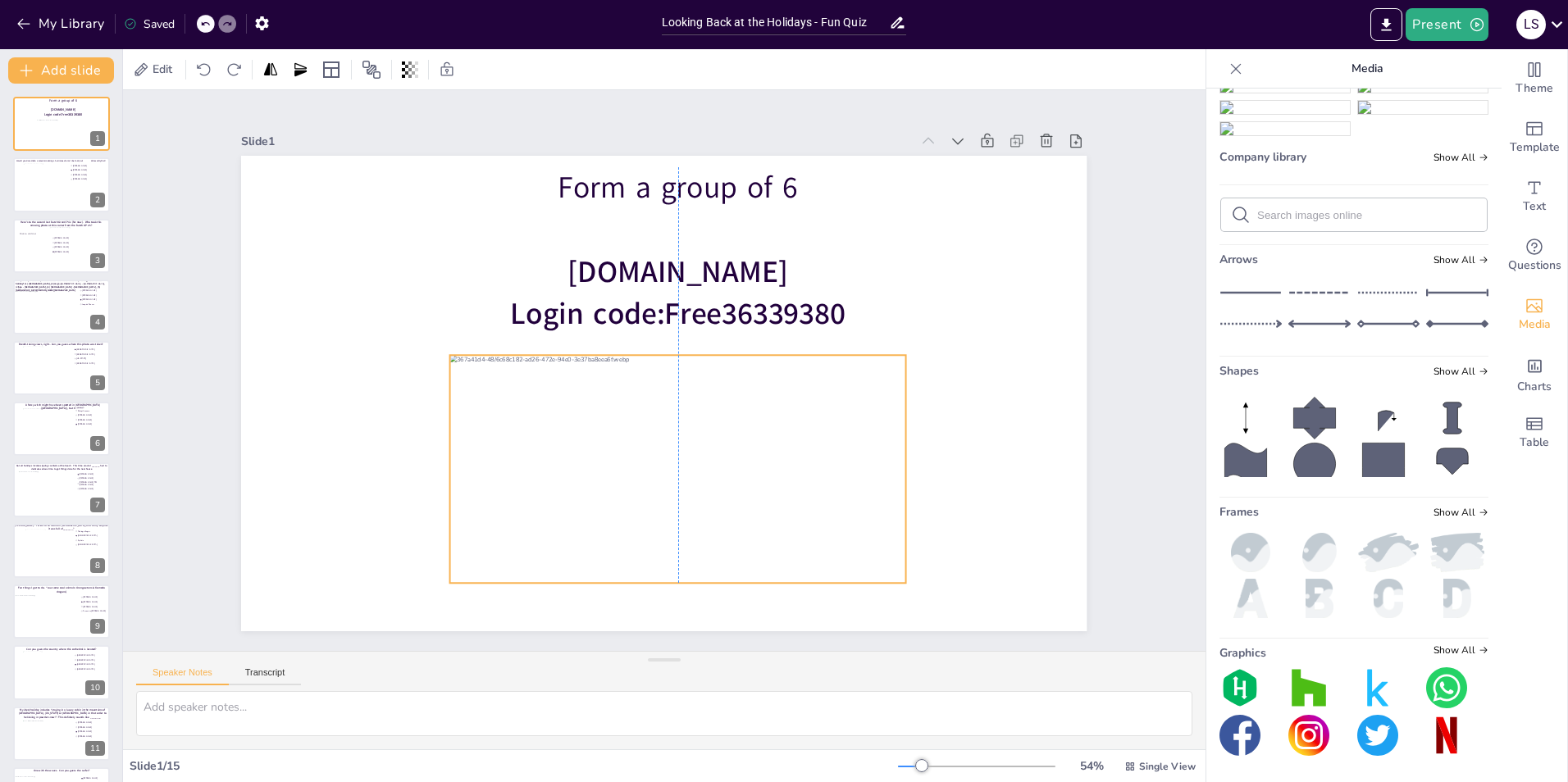
drag, startPoint x: 764, startPoint y: 451, endPoint x: 669, endPoint y: 472, distance: 97.3
click at [669, 472] on div at bounding box center [678, 468] width 456 height 228
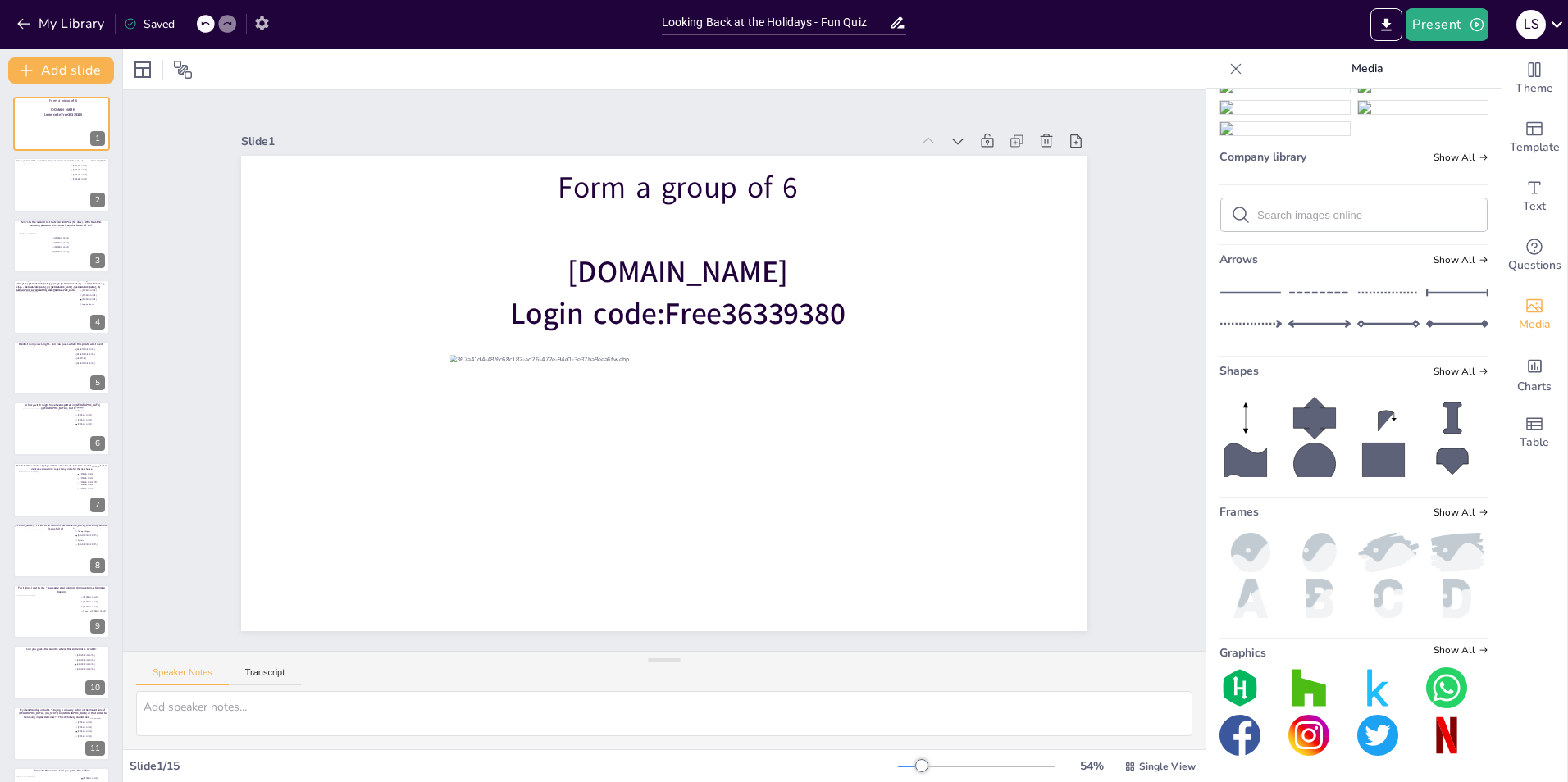
click at [265, 20] on icon "button" at bounding box center [262, 23] width 13 height 14
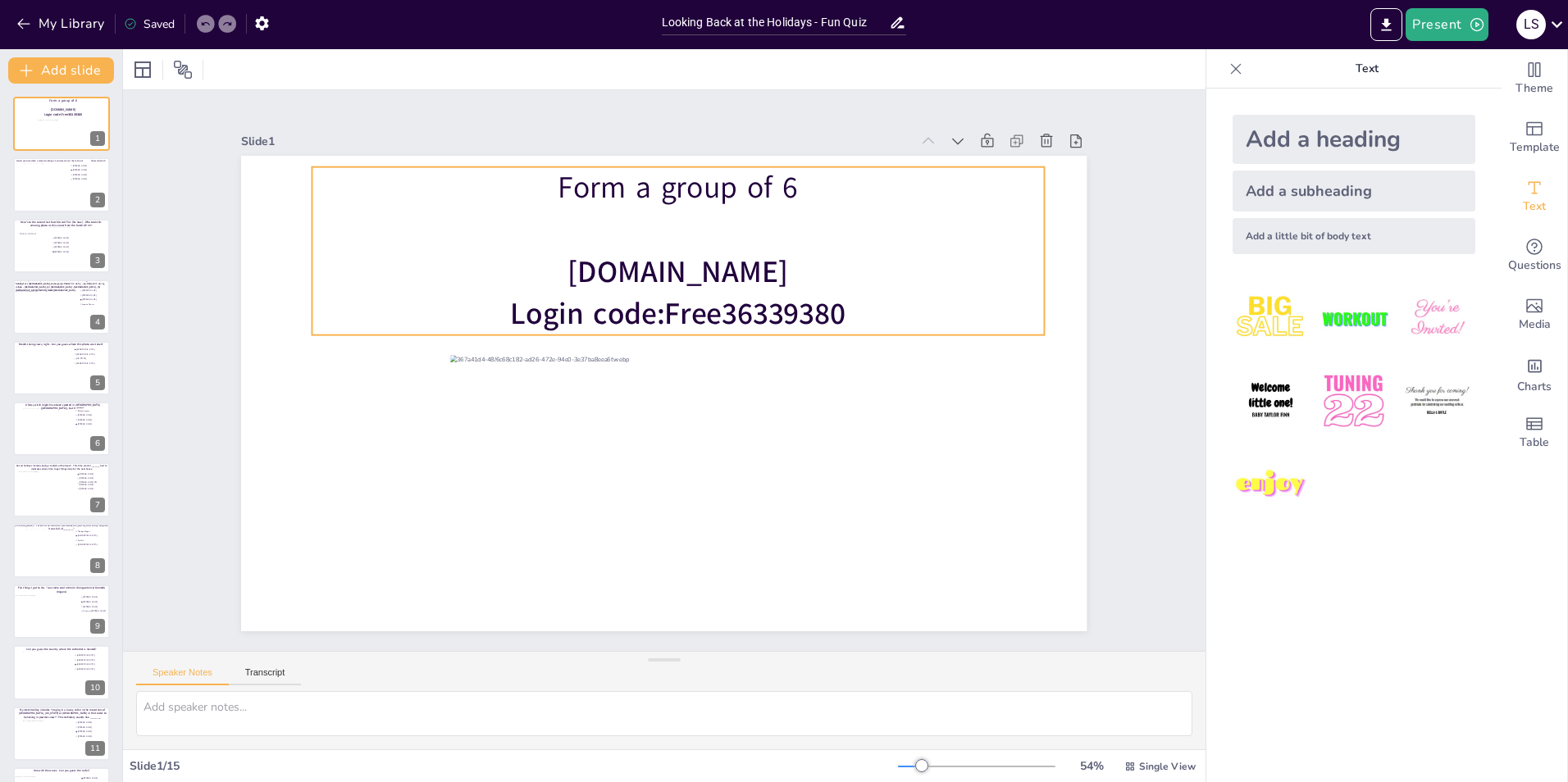
click at [556, 182] on p "Form a group of 6" at bounding box center [677, 188] width 731 height 42
click at [556, 181] on p "Form a group of 6" at bounding box center [677, 188] width 731 height 42
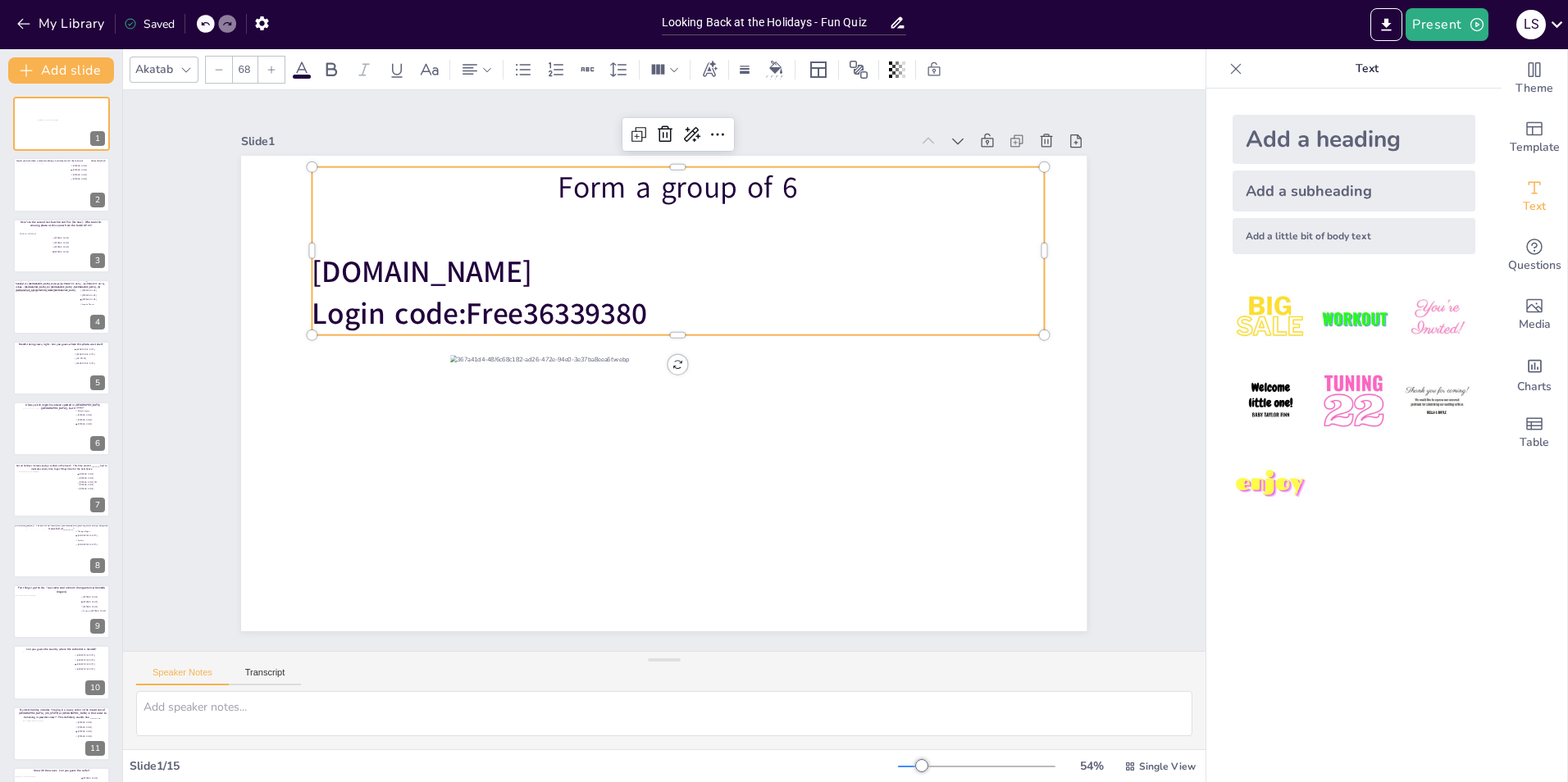
click at [556, 181] on p "Form a group of 6" at bounding box center [677, 188] width 731 height 42
click at [548, 179] on p "Form a group of 6" at bounding box center [677, 188] width 731 height 42
click at [470, 73] on icon at bounding box center [470, 69] width 15 height 10
click at [477, 118] on icon at bounding box center [476, 124] width 20 height 20
click at [195, 394] on div "Slide 1 Form a group of 6 [DOMAIN_NAME] Login code: Free36339380 Slide 2 Would …" at bounding box center [663, 370] width 937 height 521
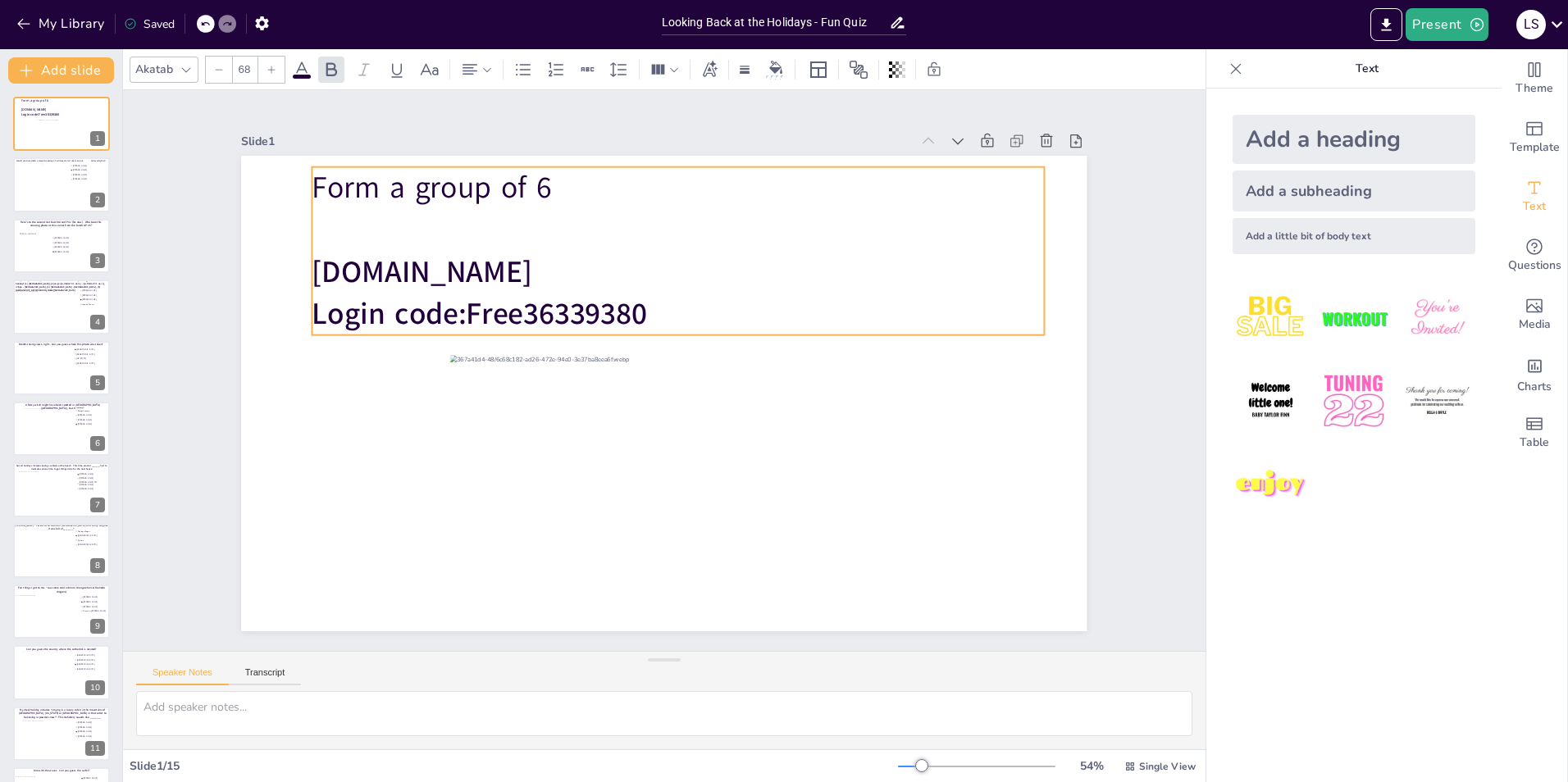
click at [341, 178] on p "Form a group of 6" at bounding box center [677, 188] width 731 height 42
click at [344, 209] on p at bounding box center [677, 229] width 731 height 42
click at [347, 228] on p at bounding box center [677, 229] width 731 height 42
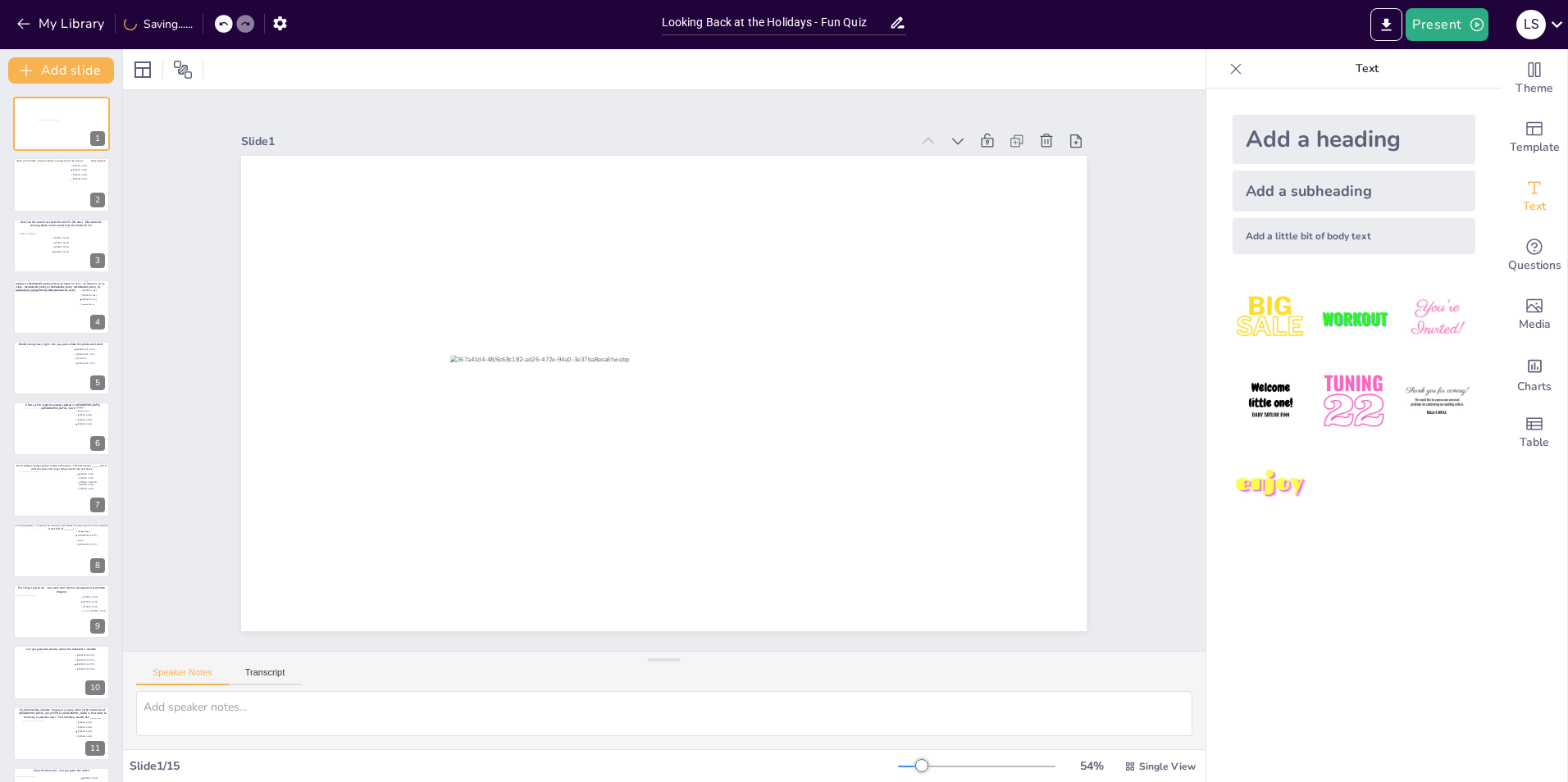
click at [1091, 221] on div "Slide 1 Slide 2 Would you dare climb a mountain during a hurricane storm? I bet…" at bounding box center [663, 370] width 937 height 521
click at [1150, 217] on div "Slide 1 Slide 2 Would you dare climb a mountain during a hurricane storm? I bet…" at bounding box center [663, 371] width 1082 height 561
click at [202, 31] on div at bounding box center [205, 23] width 18 height 18
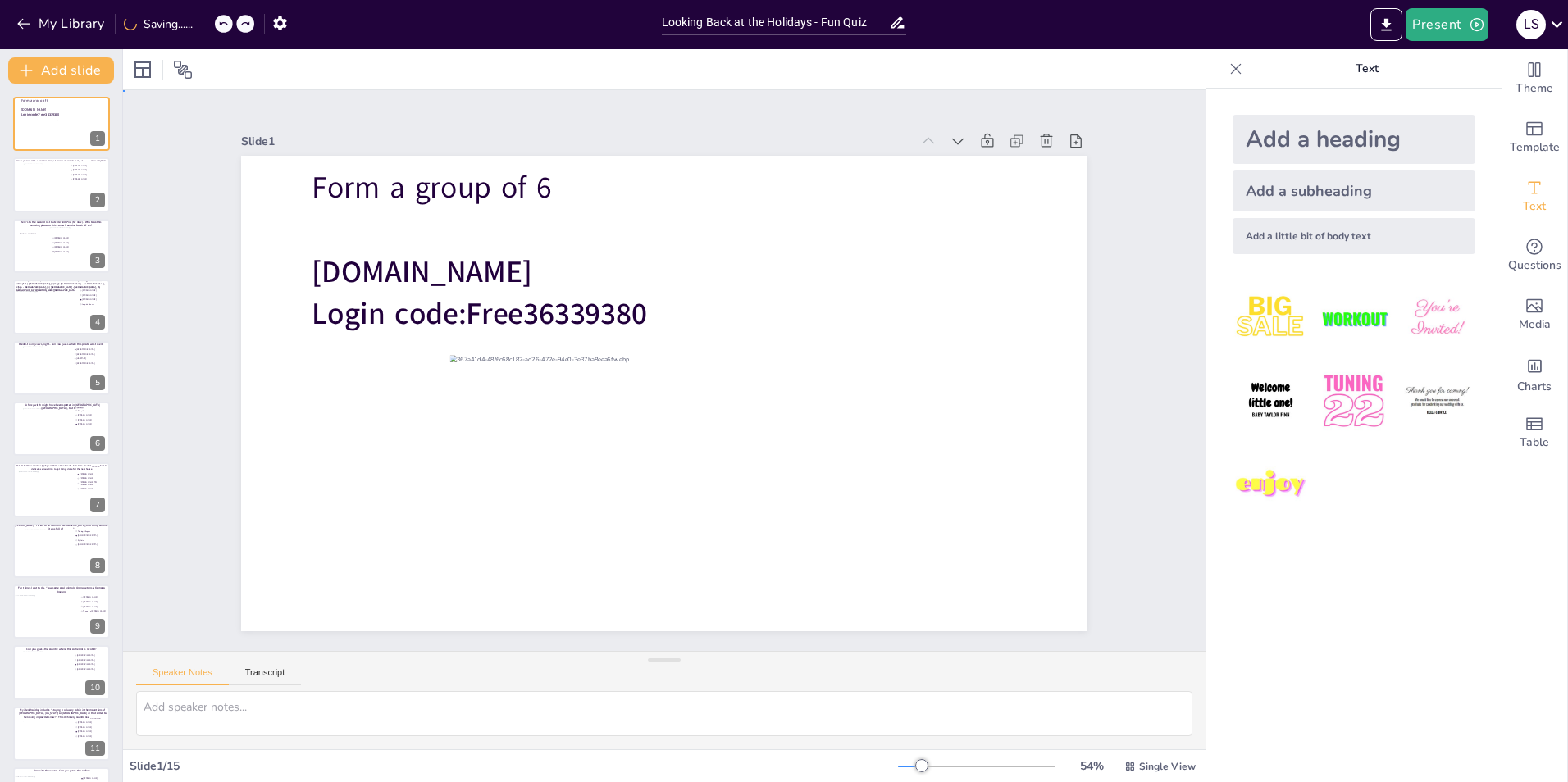
click at [1144, 189] on div "Slide 1 Form a group of 6 [DOMAIN_NAME] Login code: Free36339380 Slide 2 Would …" at bounding box center [663, 371] width 1082 height 561
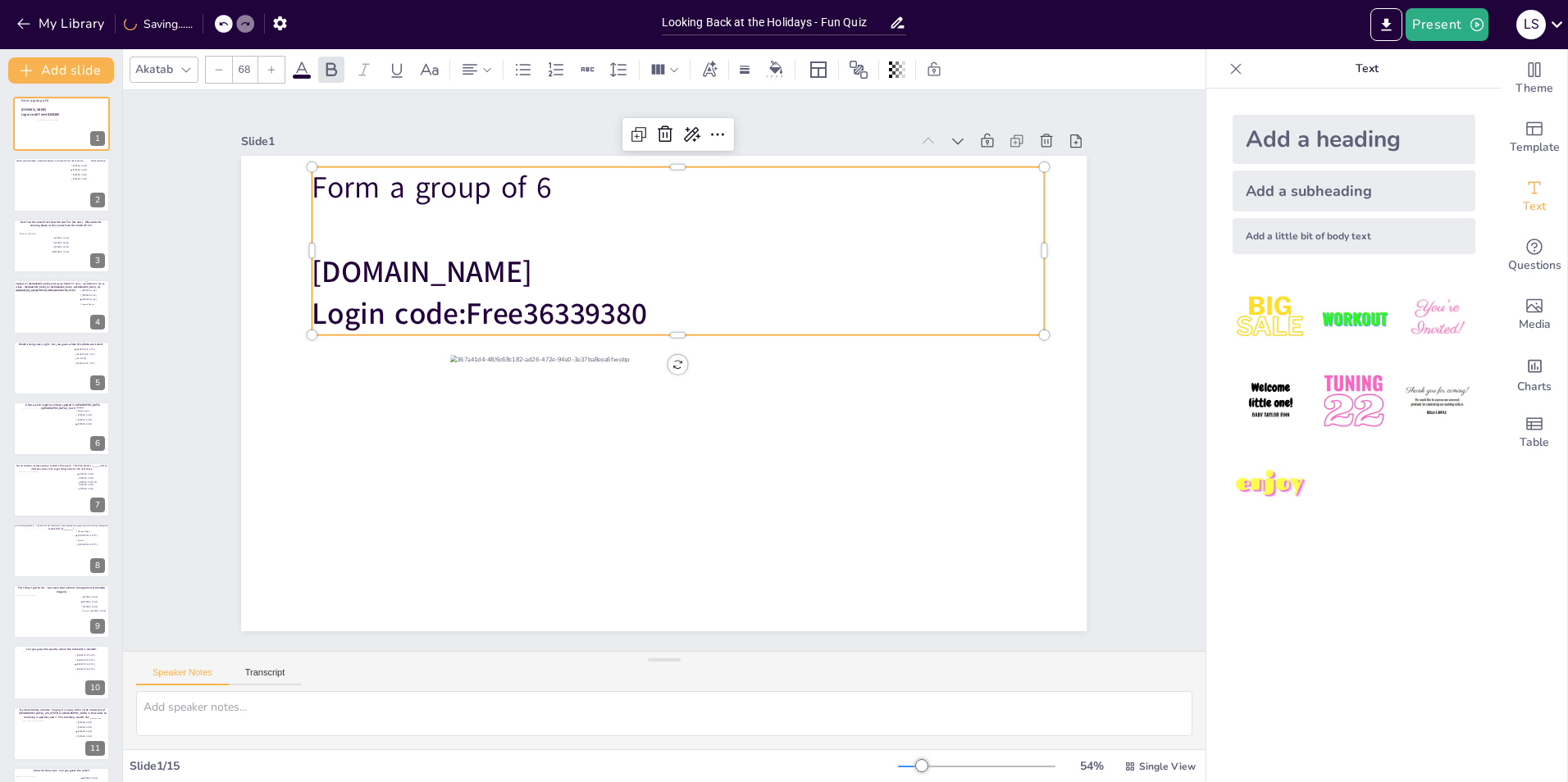
click at [603, 227] on p at bounding box center [677, 229] width 731 height 42
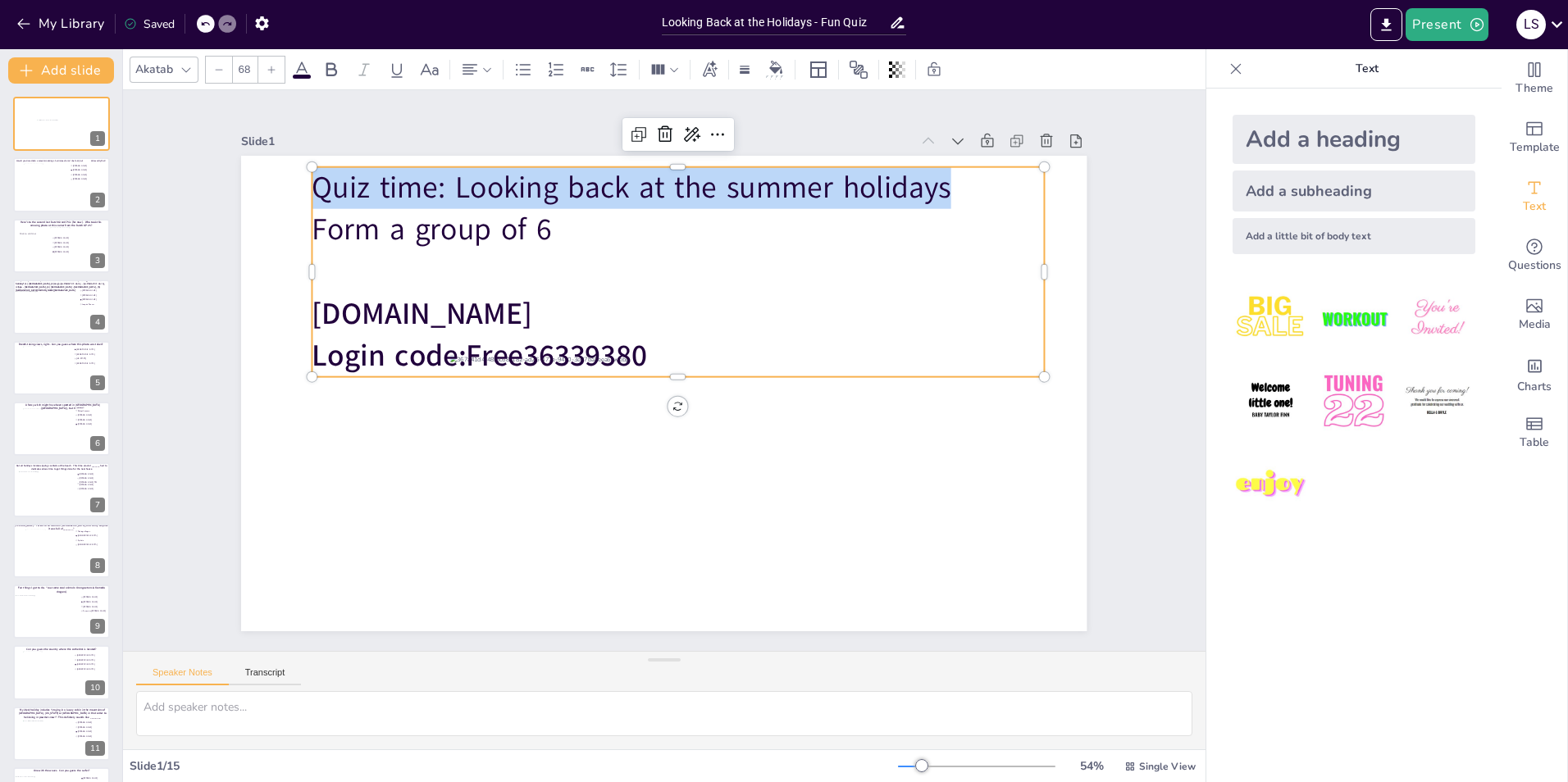
drag, startPoint x: 959, startPoint y: 190, endPoint x: 307, endPoint y: 193, distance: 652.0
click at [312, 193] on p "Quiz time: Looking back at the summer holidays" at bounding box center [677, 188] width 731 height 42
click at [333, 73] on icon at bounding box center [331, 69] width 20 height 20
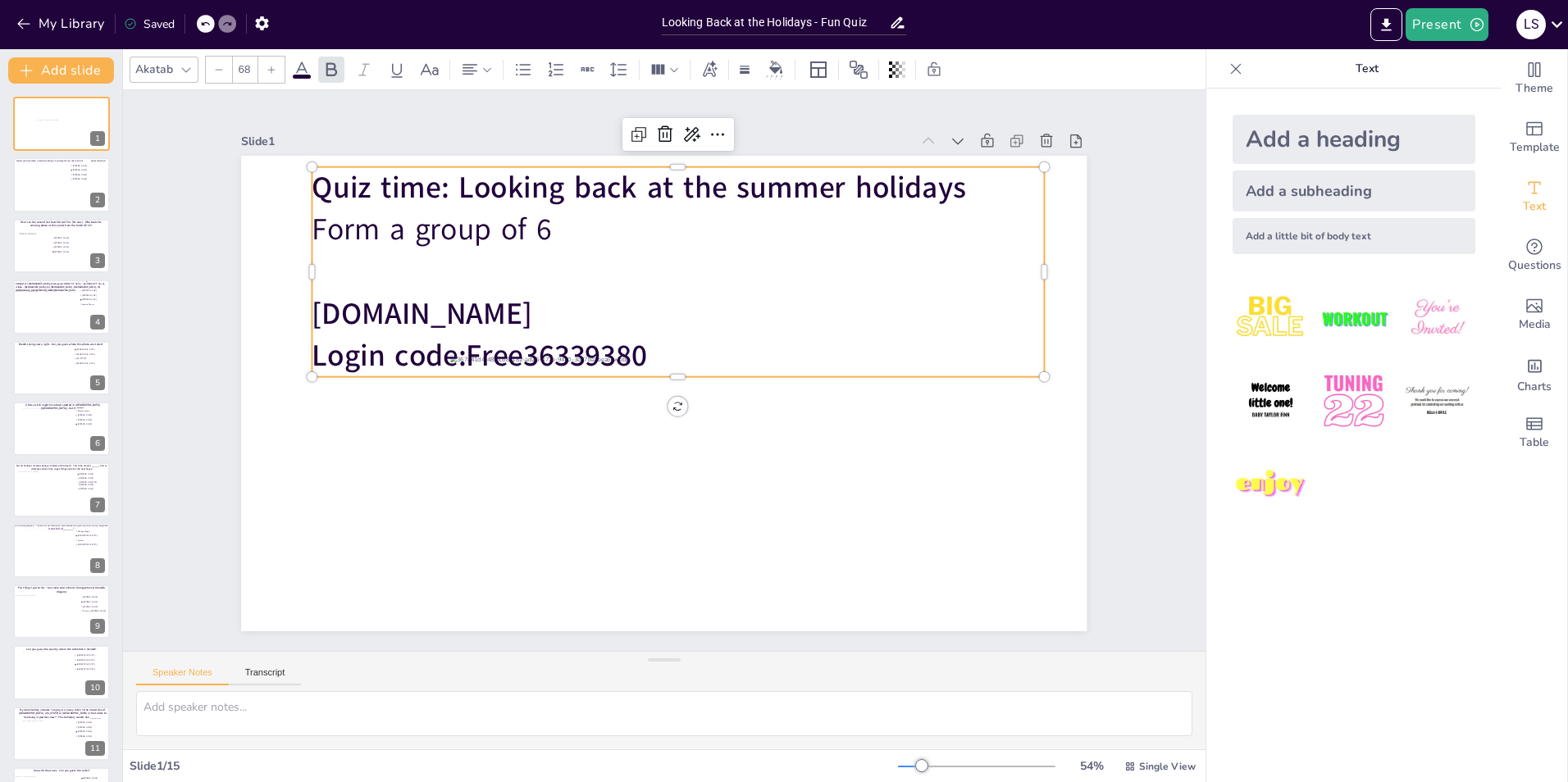
click at [657, 217] on p "Form a group of 6" at bounding box center [677, 229] width 731 height 42
click at [971, 182] on p "Quiz time: Looking back at the summer holidays" at bounding box center [677, 188] width 731 height 42
click at [954, 189] on p "Quiz time: Looking back at the summer holidays" at bounding box center [677, 188] width 731 height 42
click at [984, 185] on p "Quiz time: Looking back at the summer holidays" at bounding box center [677, 188] width 731 height 42
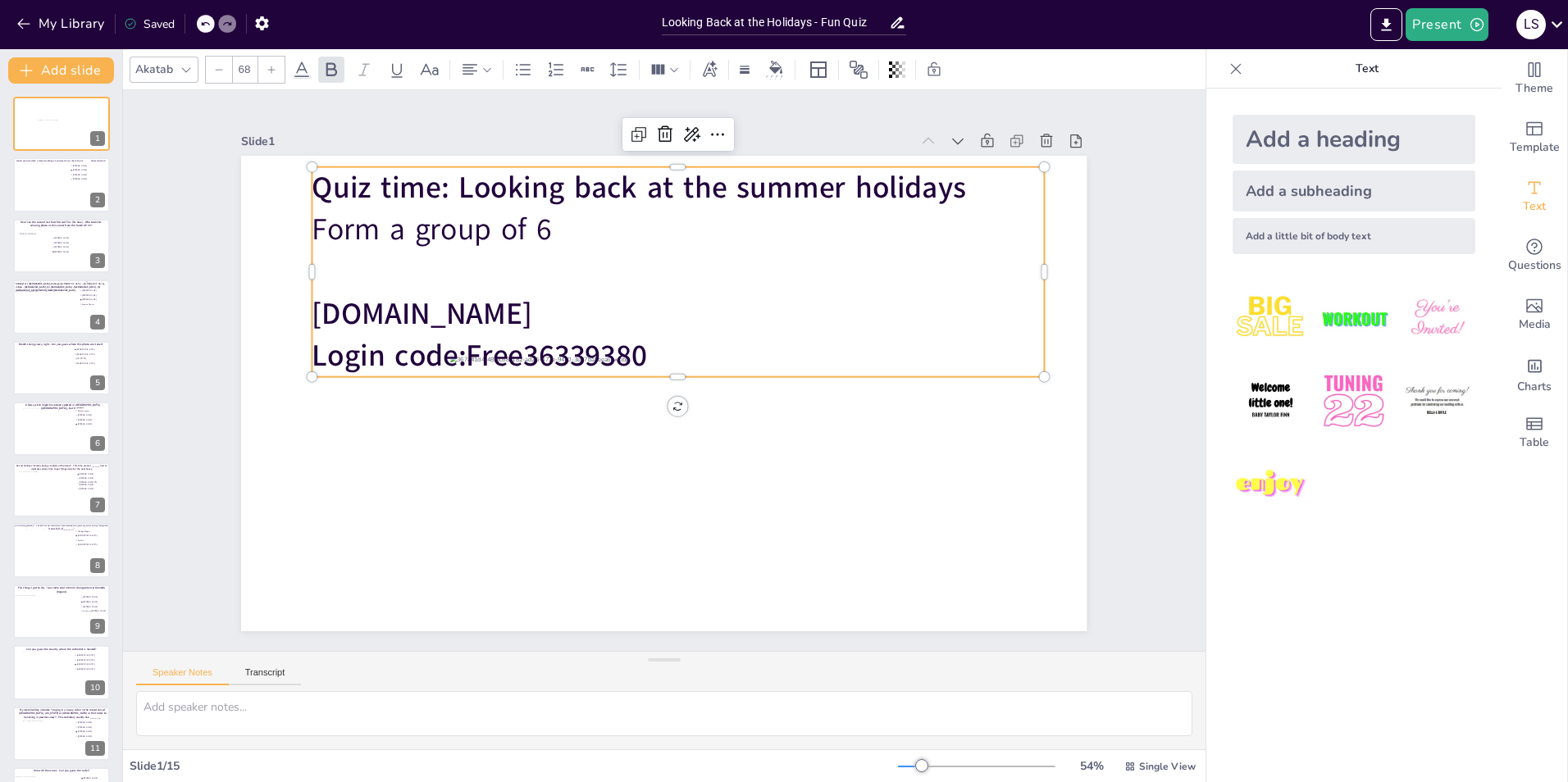
click at [800, 186] on strong "Quiz time: Looking back at the summer holidays" at bounding box center [639, 188] width 654 height 41
click at [830, 186] on strong "Quiz time: Looking back at the summer holidays" at bounding box center [639, 188] width 654 height 41
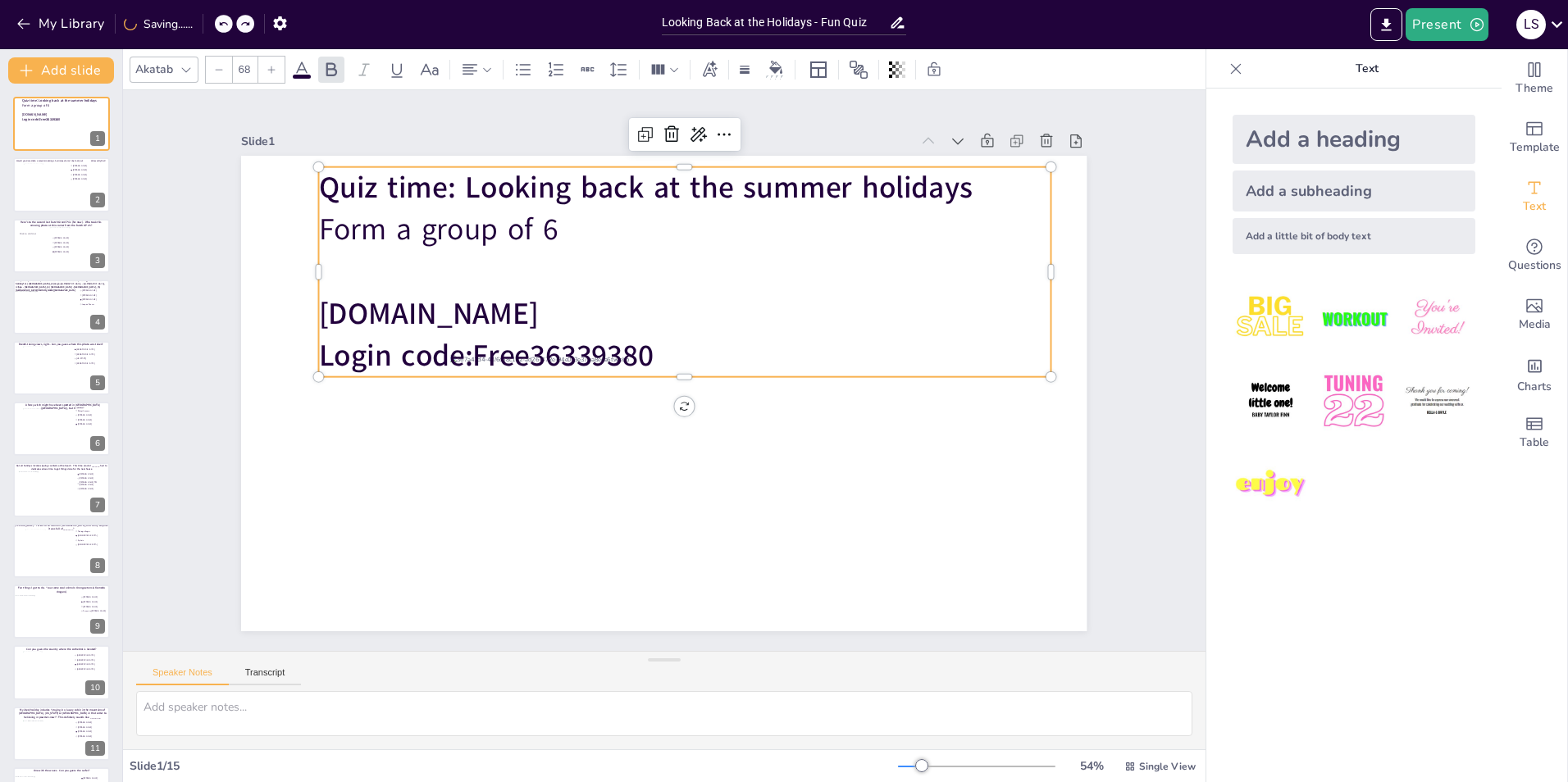
click at [933, 192] on strong "Quiz time: Looking back at the summer holidays" at bounding box center [646, 188] width 654 height 41
click at [950, 186] on p "Quiz time: Looking back at the summer holidays" at bounding box center [684, 188] width 731 height 42
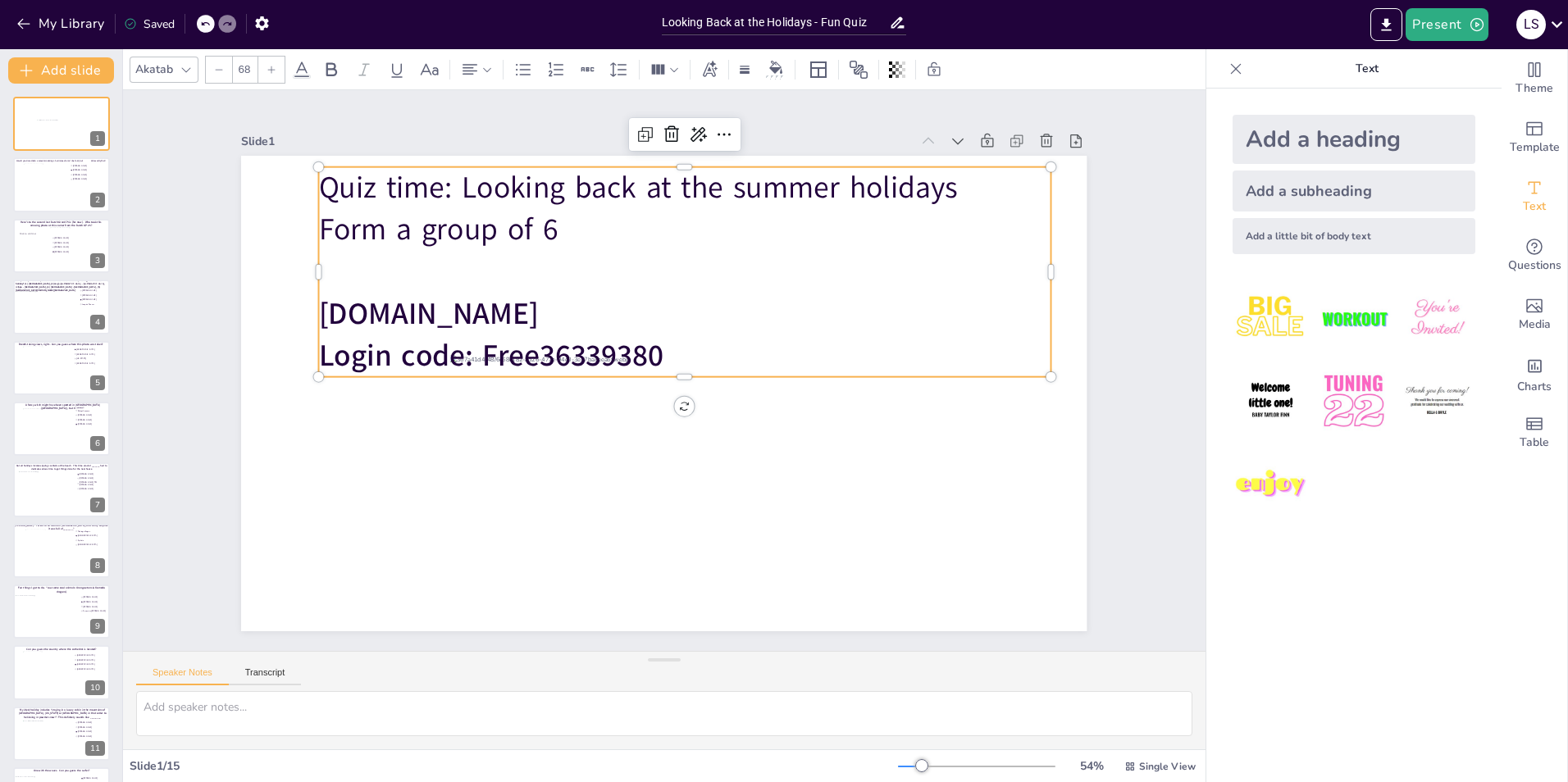
click at [950, 186] on p "Quiz time: Looking back at the summer holidays" at bounding box center [684, 188] width 731 height 42
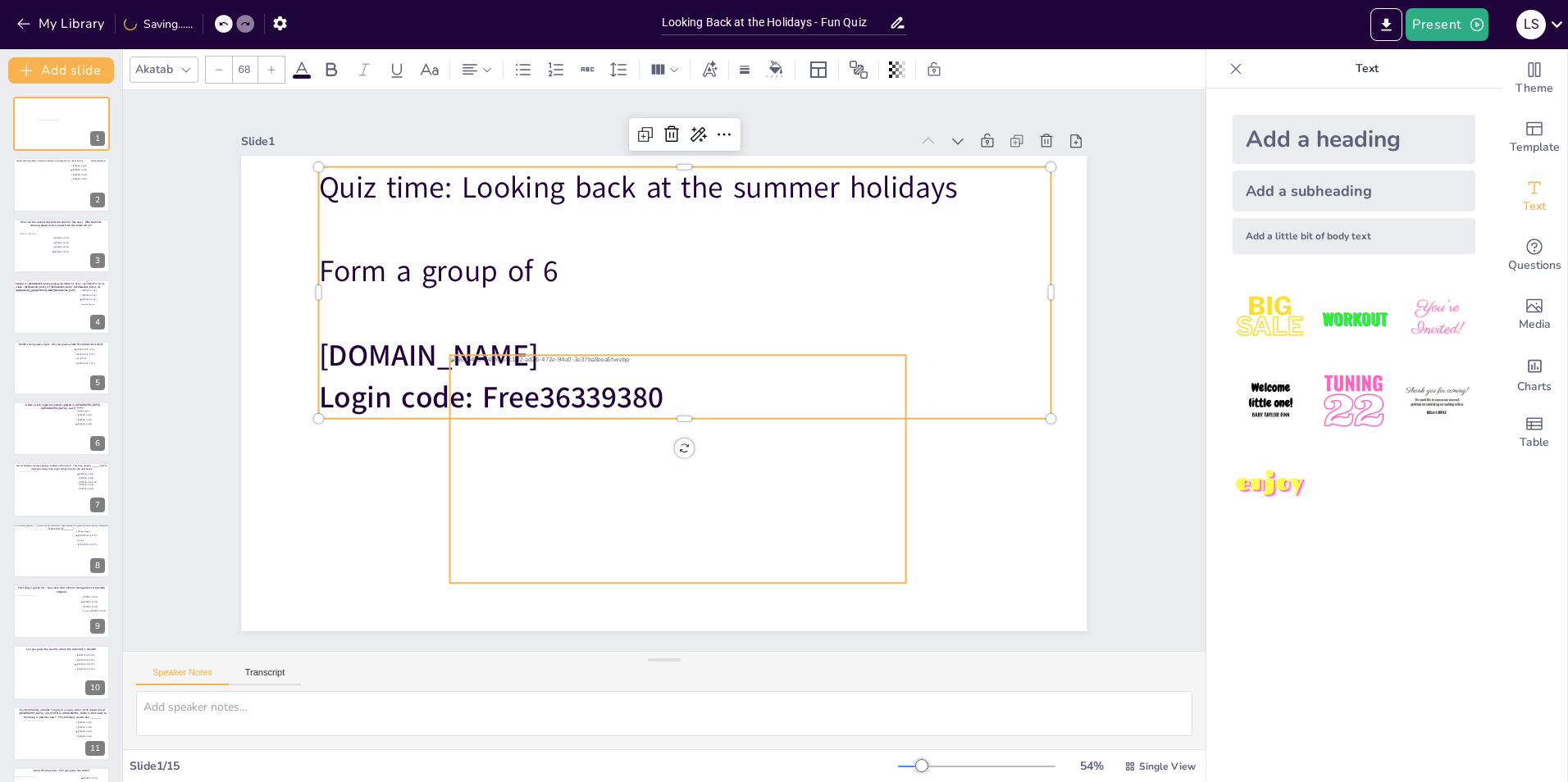
click at [866, 541] on div at bounding box center [678, 468] width 456 height 228
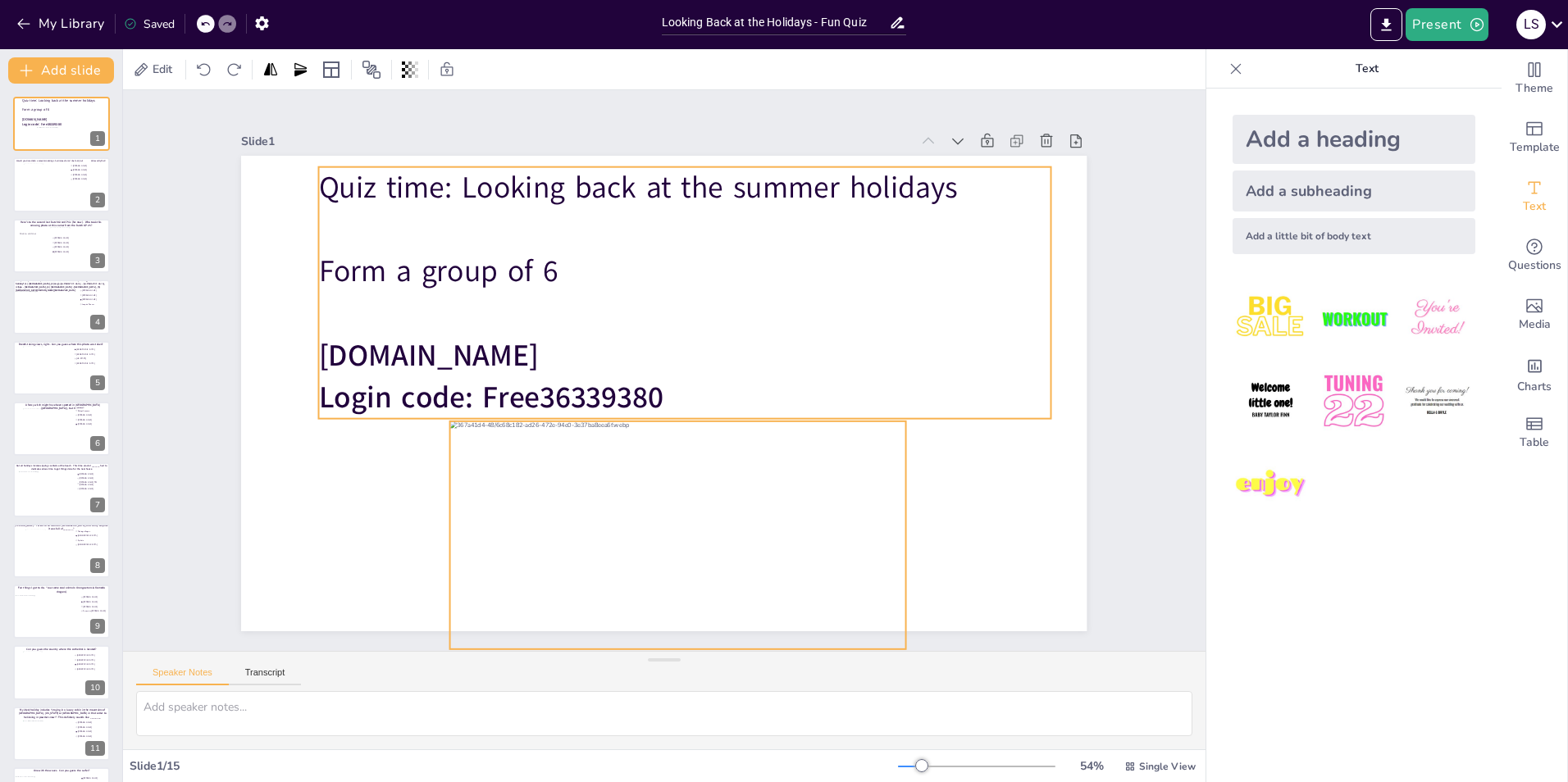
click at [446, 293] on p at bounding box center [684, 313] width 731 height 42
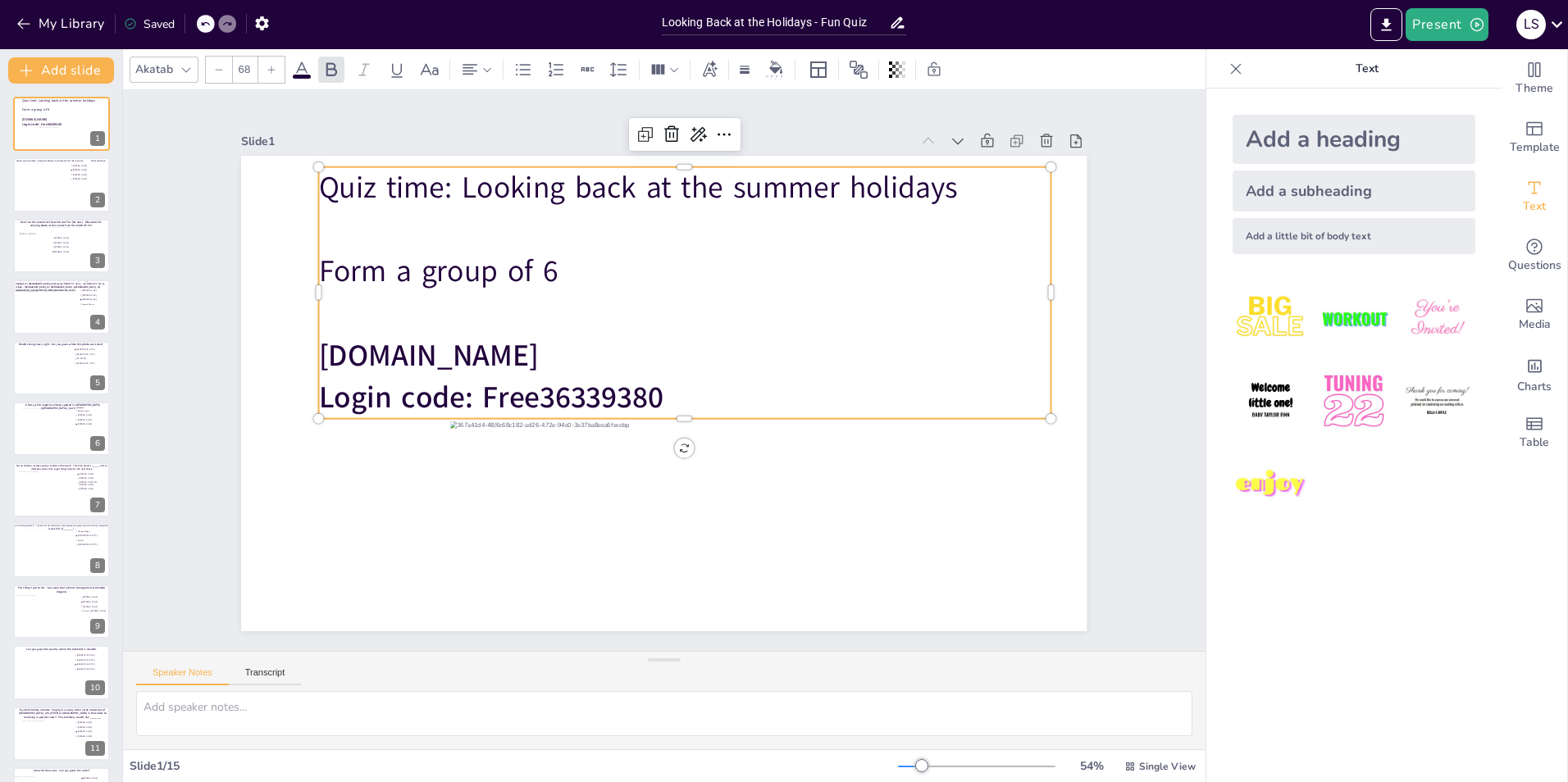
click at [446, 293] on p at bounding box center [684, 313] width 731 height 42
drag, startPoint x: 668, startPoint y: 411, endPoint x: 670, endPoint y: 391, distance: 20.1
click at [670, 391] on p "Login code: Free36339380" at bounding box center [684, 397] width 731 height 42
drag, startPoint x: 674, startPoint y: 411, endPoint x: 674, endPoint y: 370, distance: 41.0
click at [674, 370] on div "Quiz time: Looking back at the summer holidays Form a group of 6 [DOMAIN_NAME] …" at bounding box center [664, 394] width 845 height 476
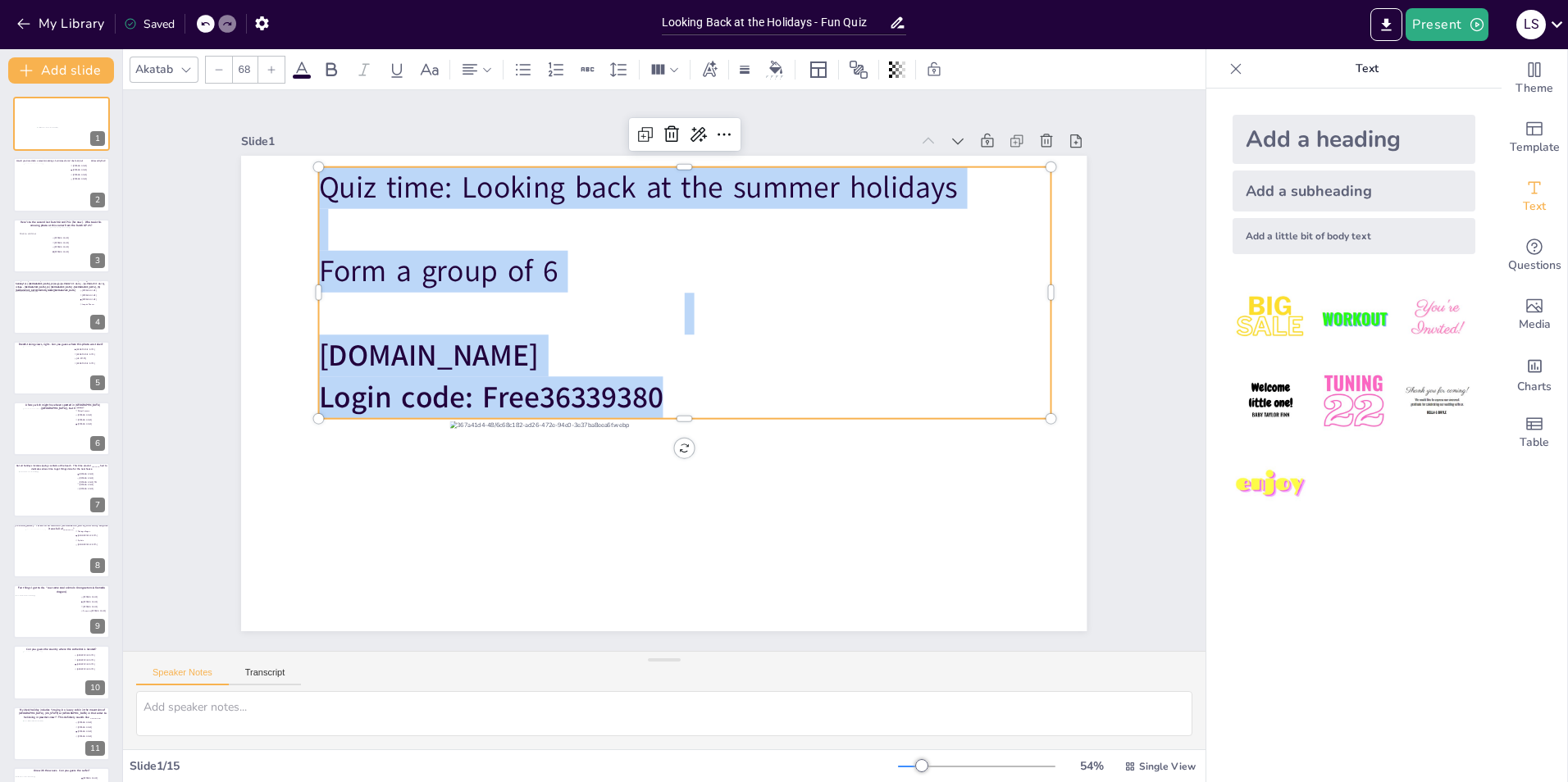
drag, startPoint x: 659, startPoint y: 388, endPoint x: 307, endPoint y: 176, distance: 410.9
click at [319, 176] on div "Quiz time: Looking back at the summer holidays Form a group of 6 [DOMAIN_NAME] …" at bounding box center [684, 293] width 731 height 252
click at [216, 66] on icon at bounding box center [218, 70] width 10 height 10
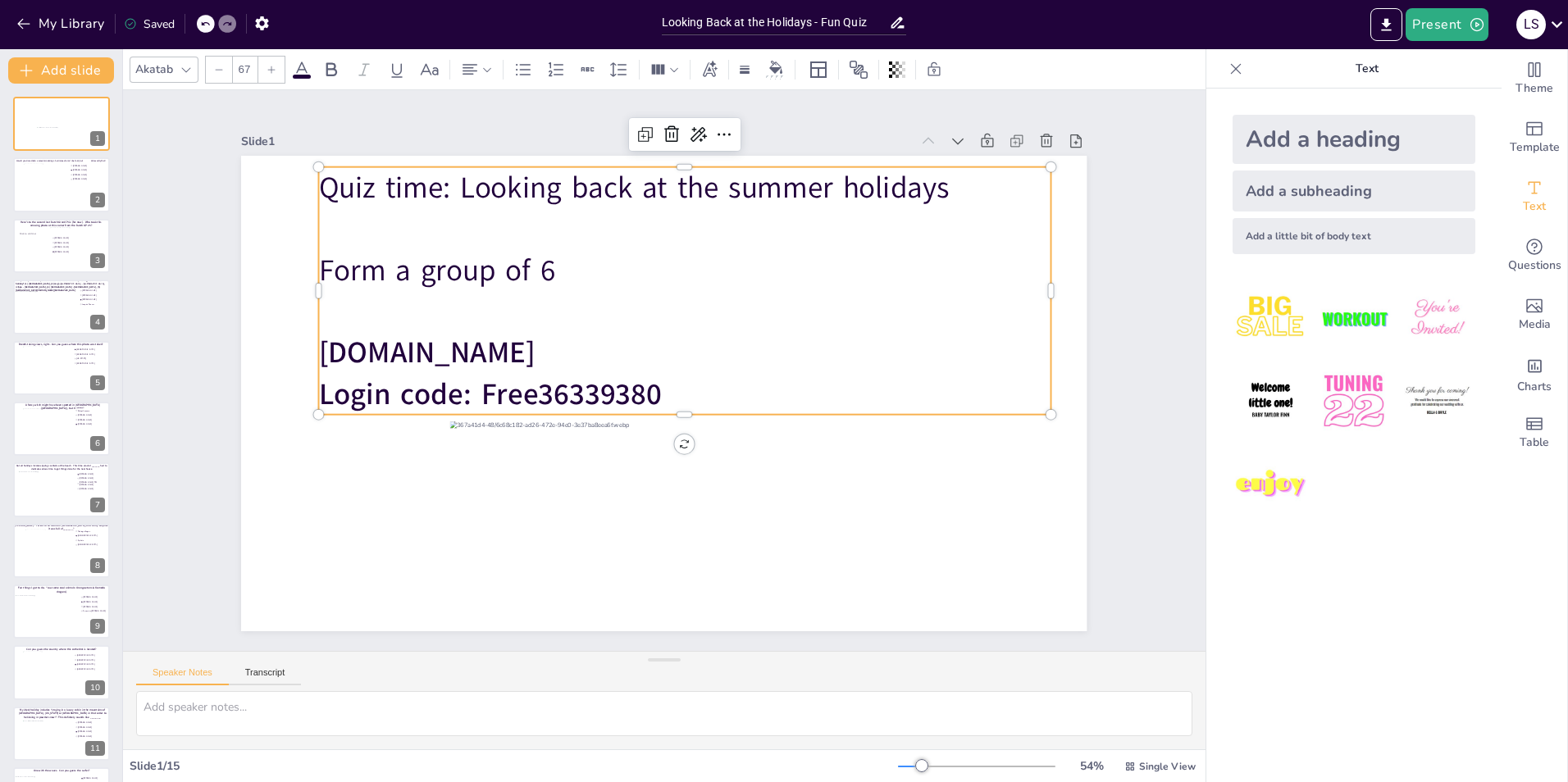
click at [216, 66] on icon at bounding box center [218, 70] width 10 height 10
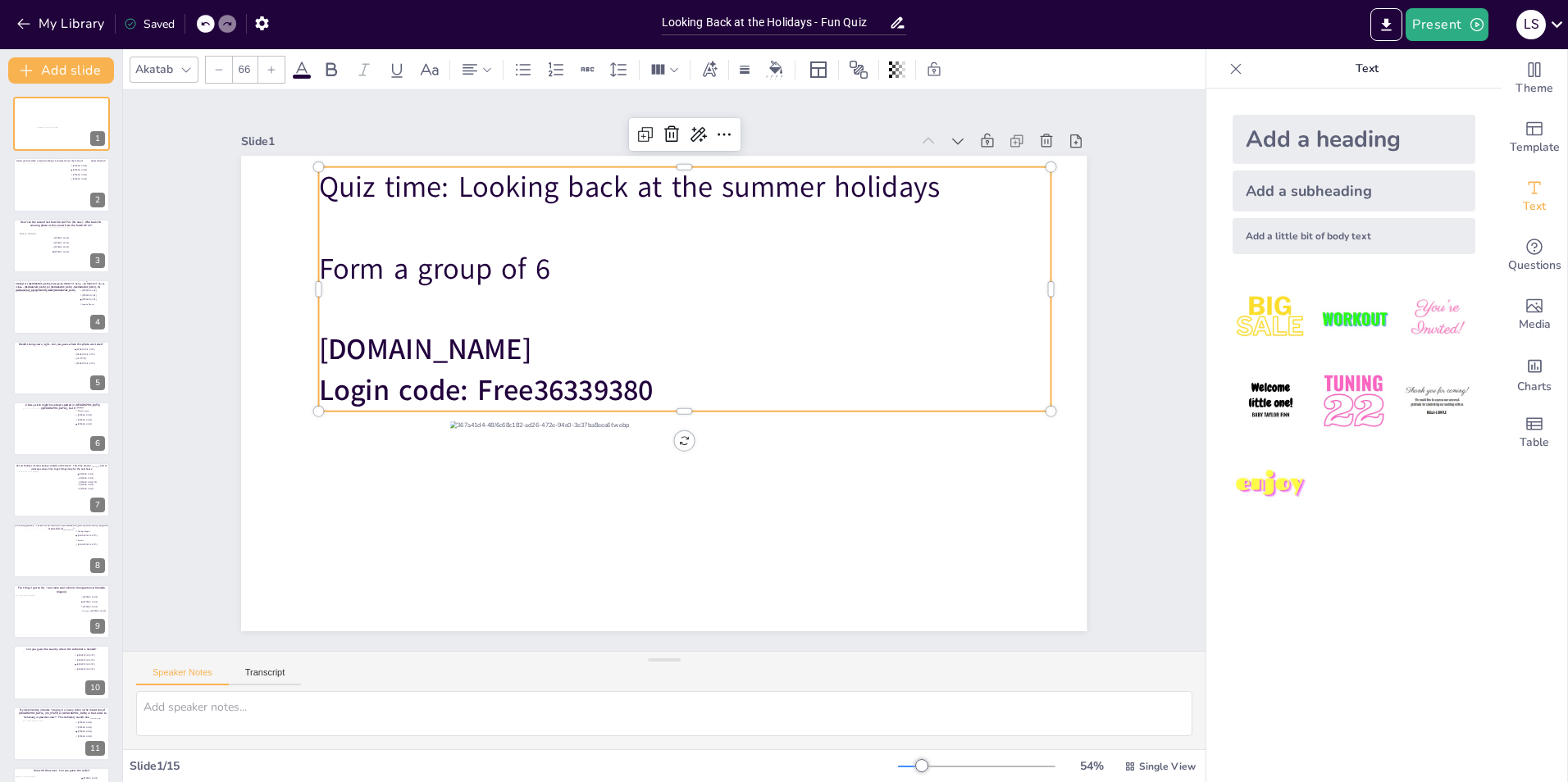
click at [216, 66] on icon at bounding box center [218, 70] width 10 height 10
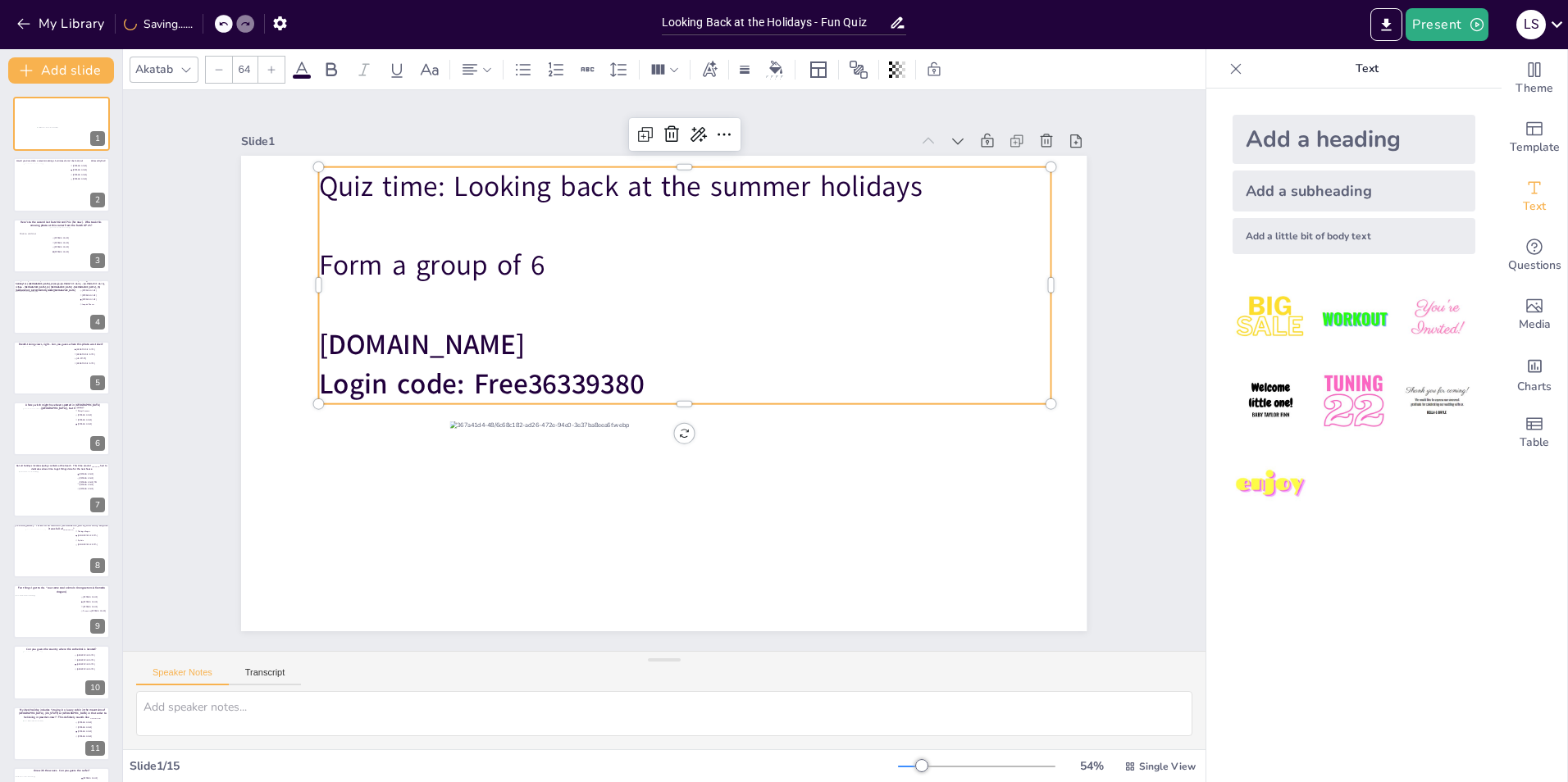
click at [216, 66] on icon at bounding box center [218, 70] width 10 height 10
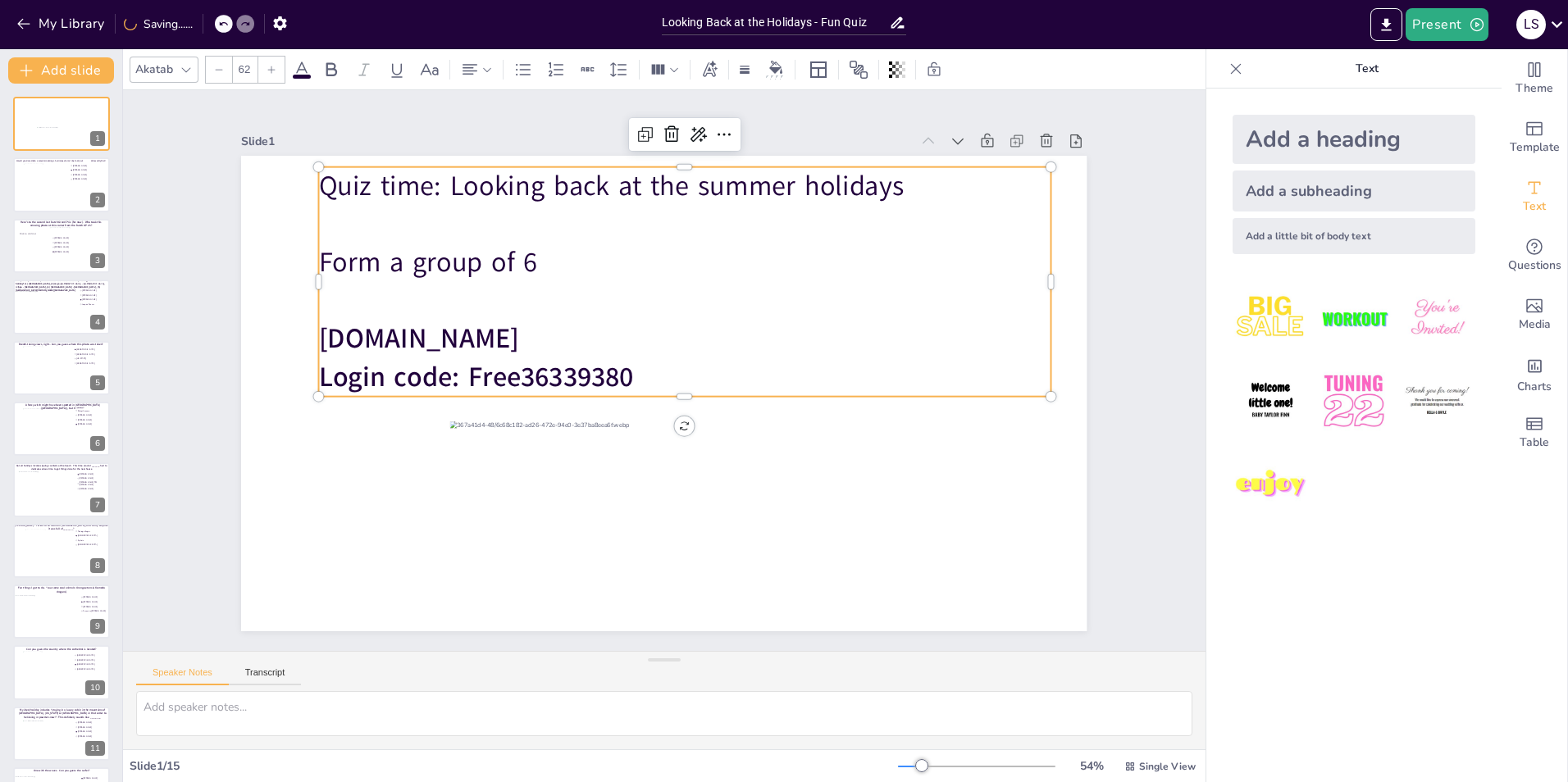
click at [216, 66] on icon at bounding box center [218, 70] width 10 height 10
type input "60"
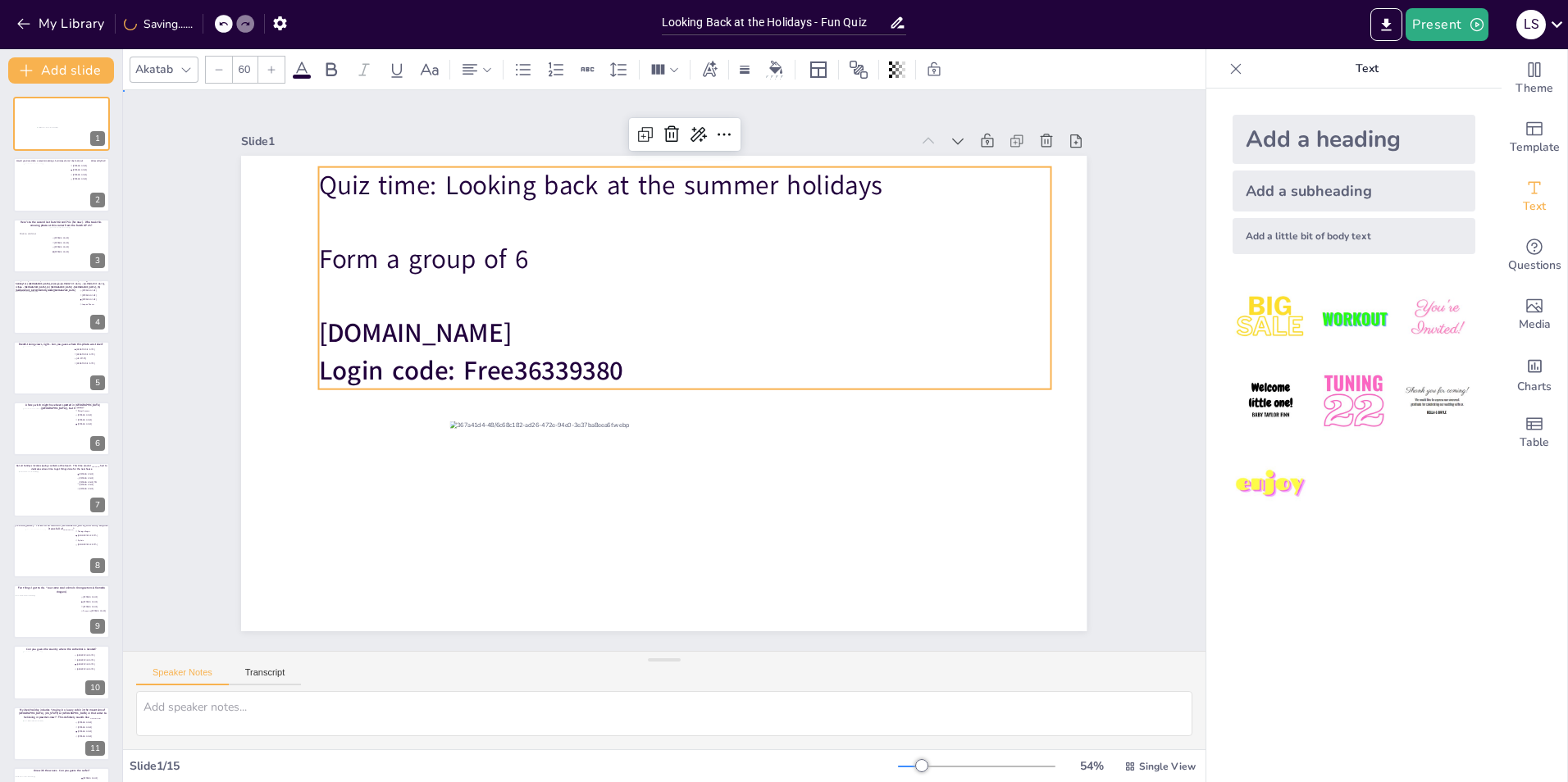
click at [1143, 377] on div "Slide 1 Quiz time: Looking back at the summer holidays Form a group of 6 [DOMAI…" at bounding box center [663, 371] width 1082 height 561
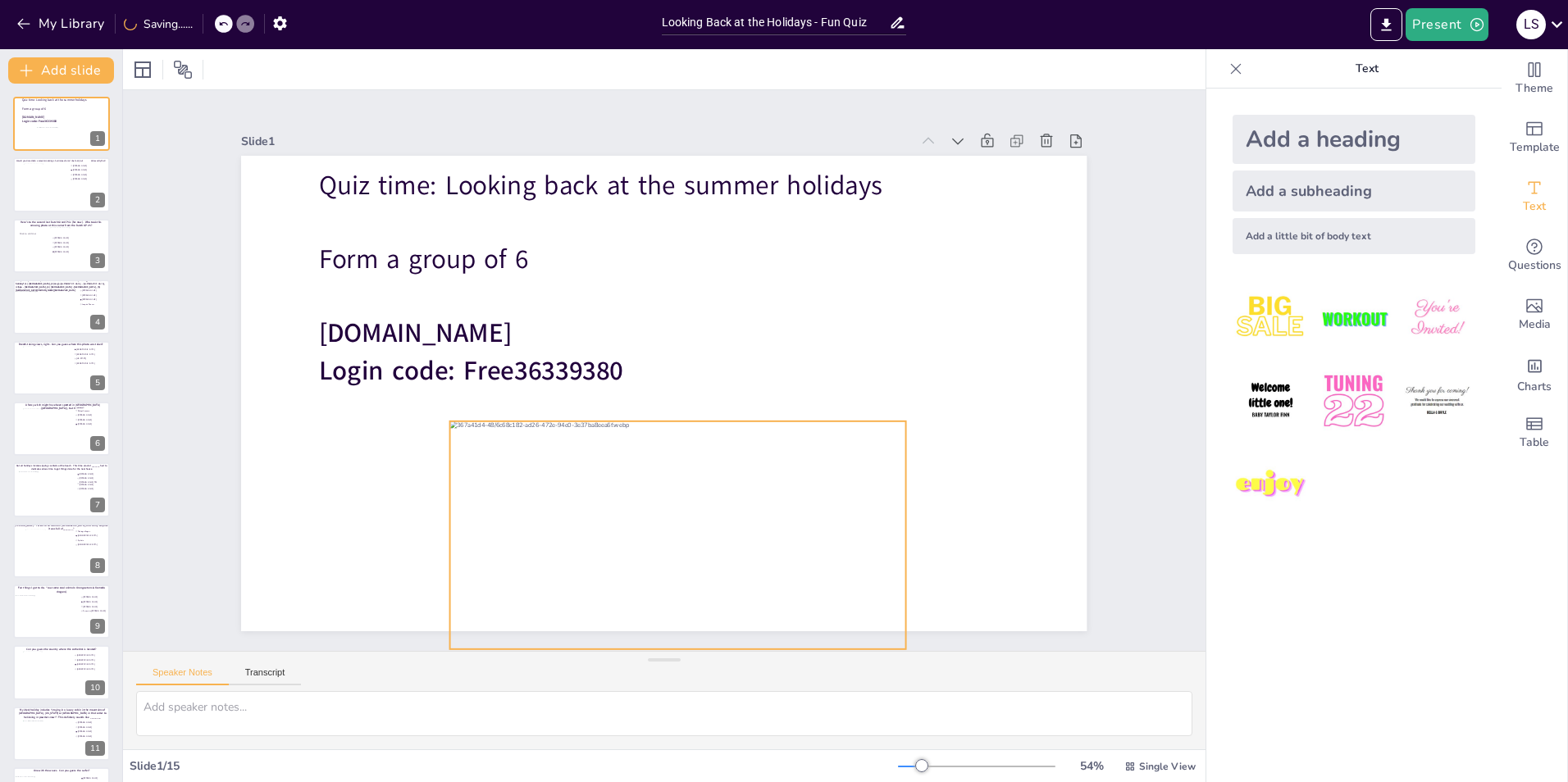
click at [700, 515] on div at bounding box center [678, 535] width 456 height 228
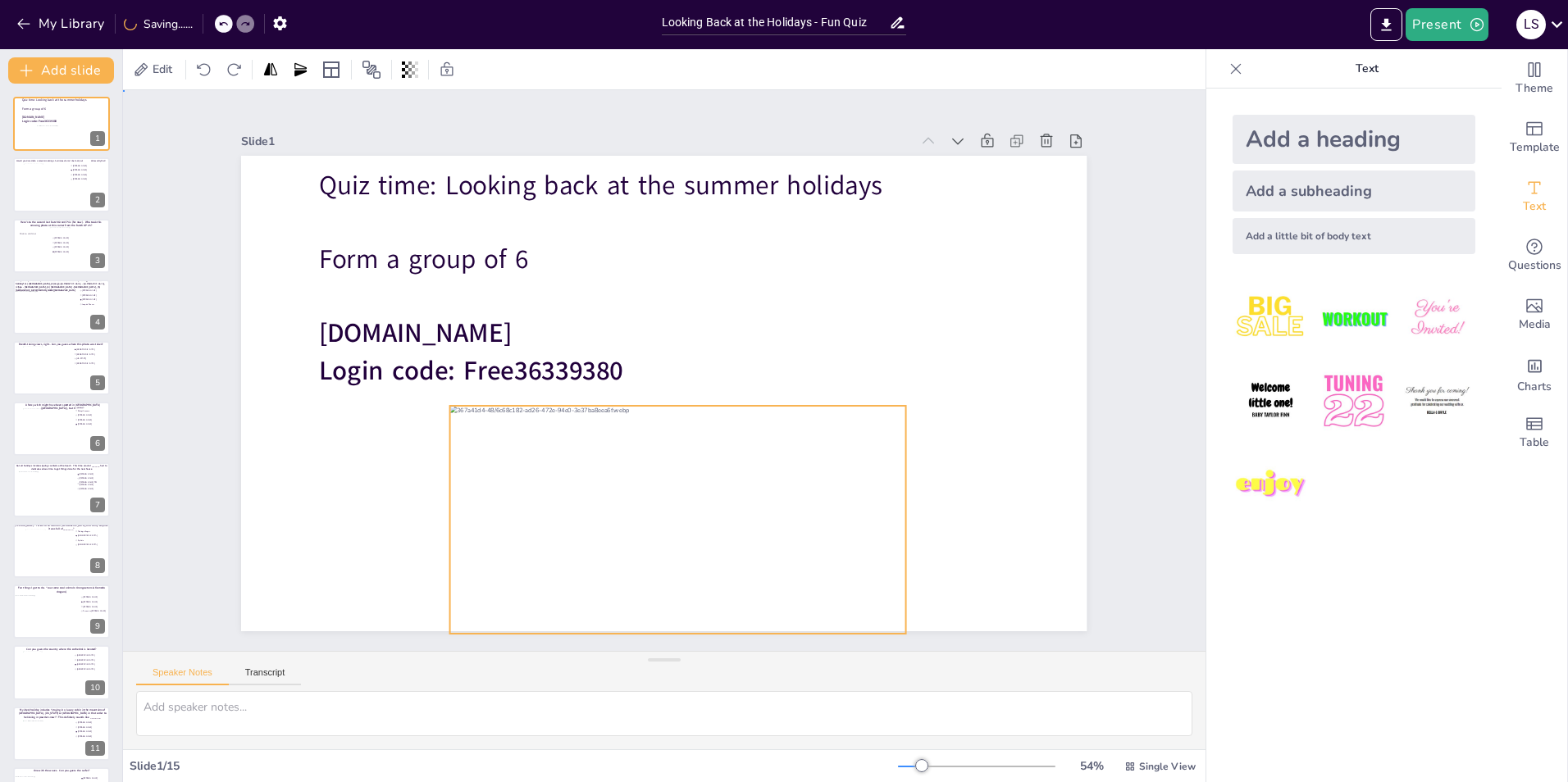
click at [1134, 360] on div "Slide 1 Quiz time: Looking back at the summer holidays Form a group of 6 [DOMAI…" at bounding box center [663, 371] width 1082 height 561
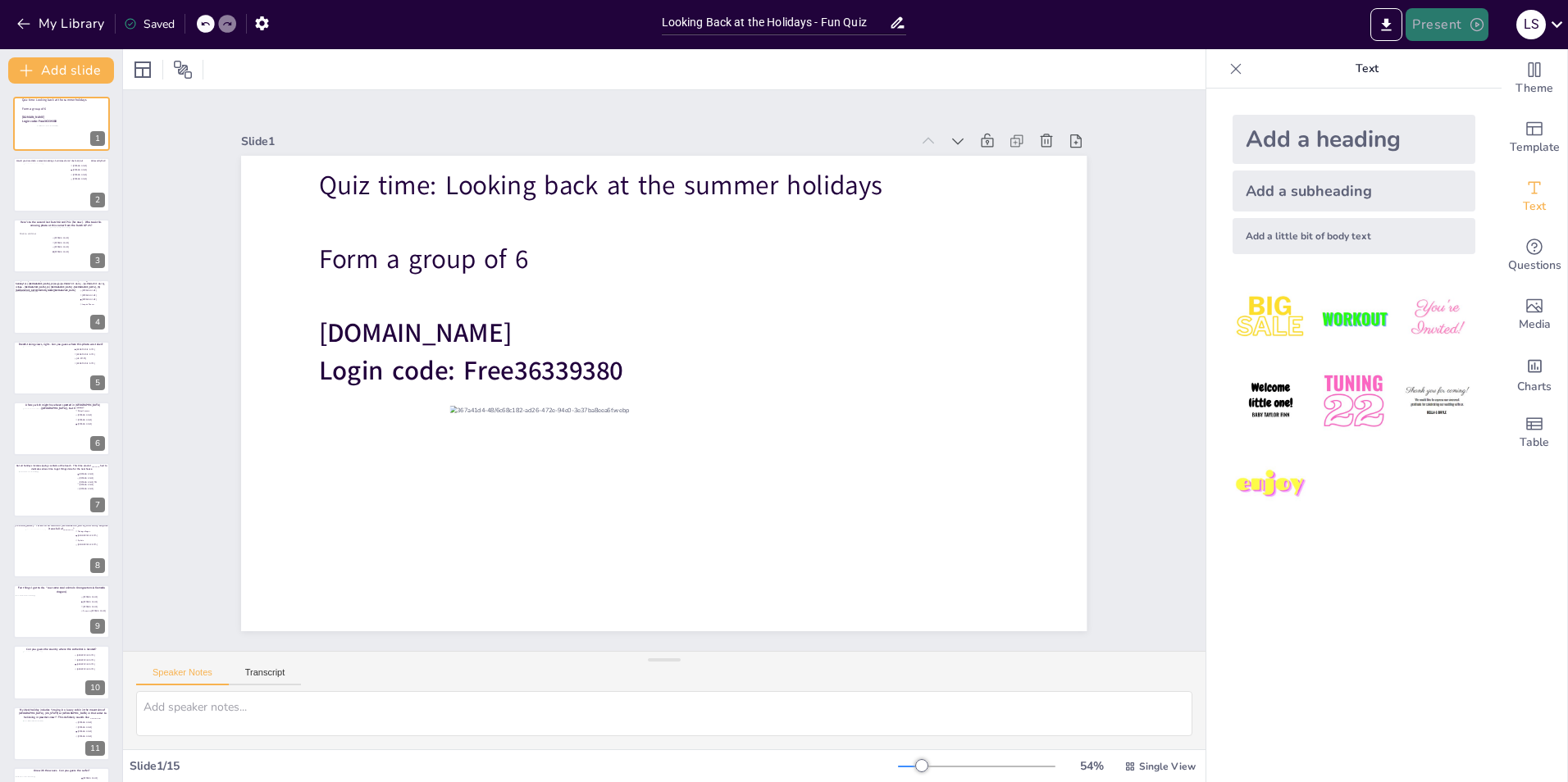
click at [1470, 20] on icon "button" at bounding box center [1477, 25] width 17 height 17
click at [1053, 308] on div at bounding box center [784, 391] width 1568 height 782
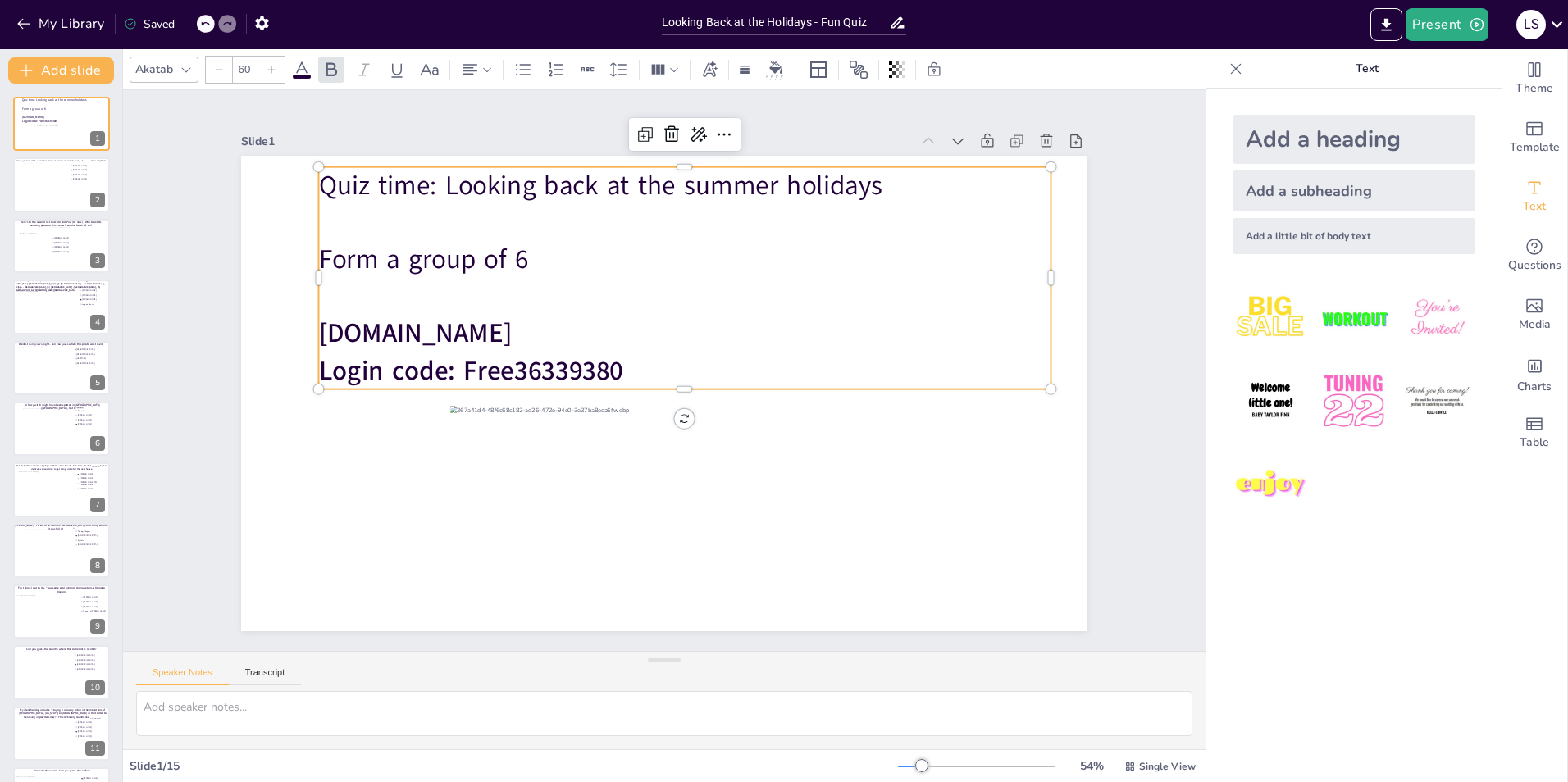
click at [1008, 293] on p at bounding box center [684, 296] width 731 height 37
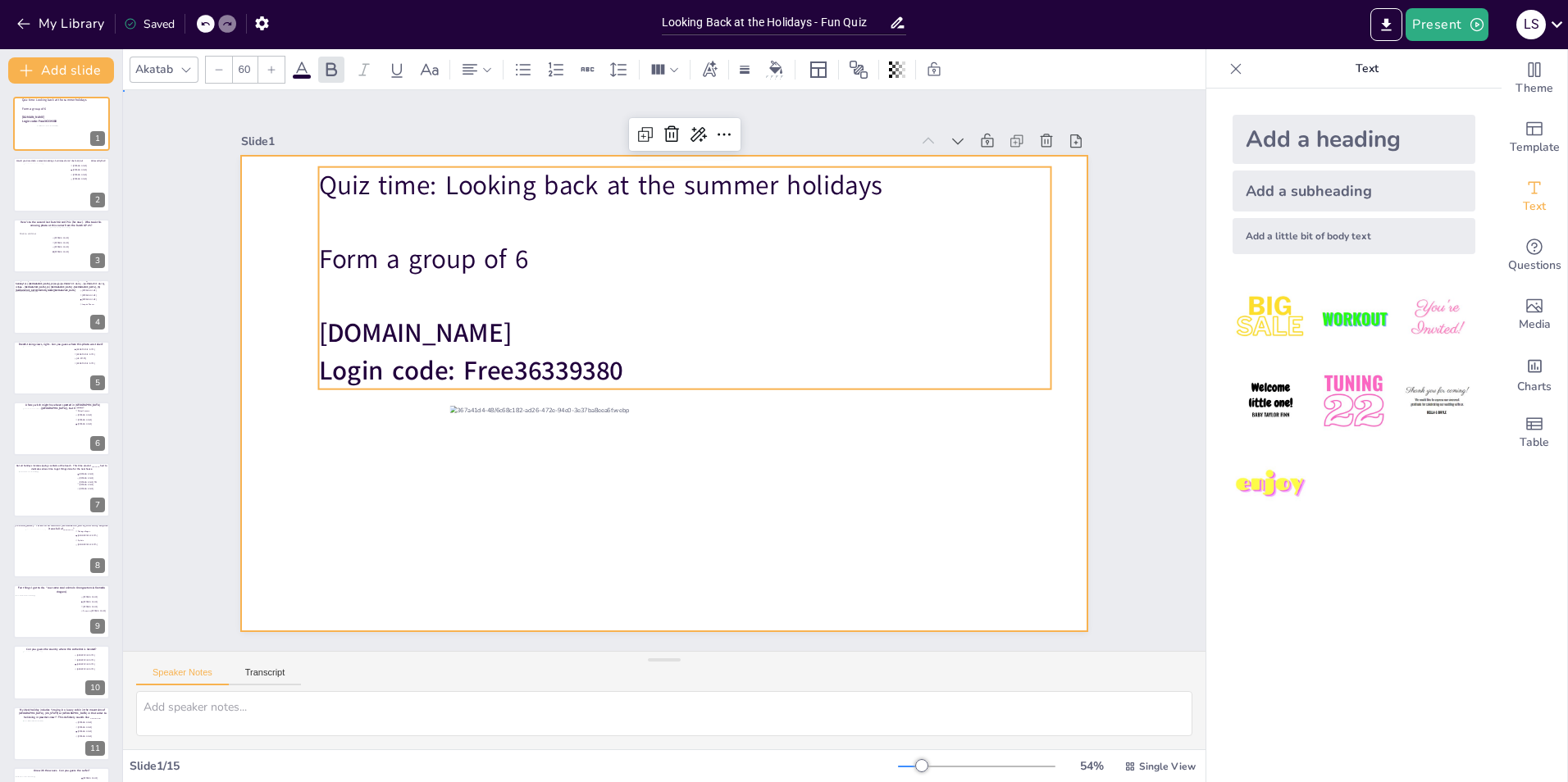
click at [1064, 346] on div at bounding box center [664, 394] width 845 height 476
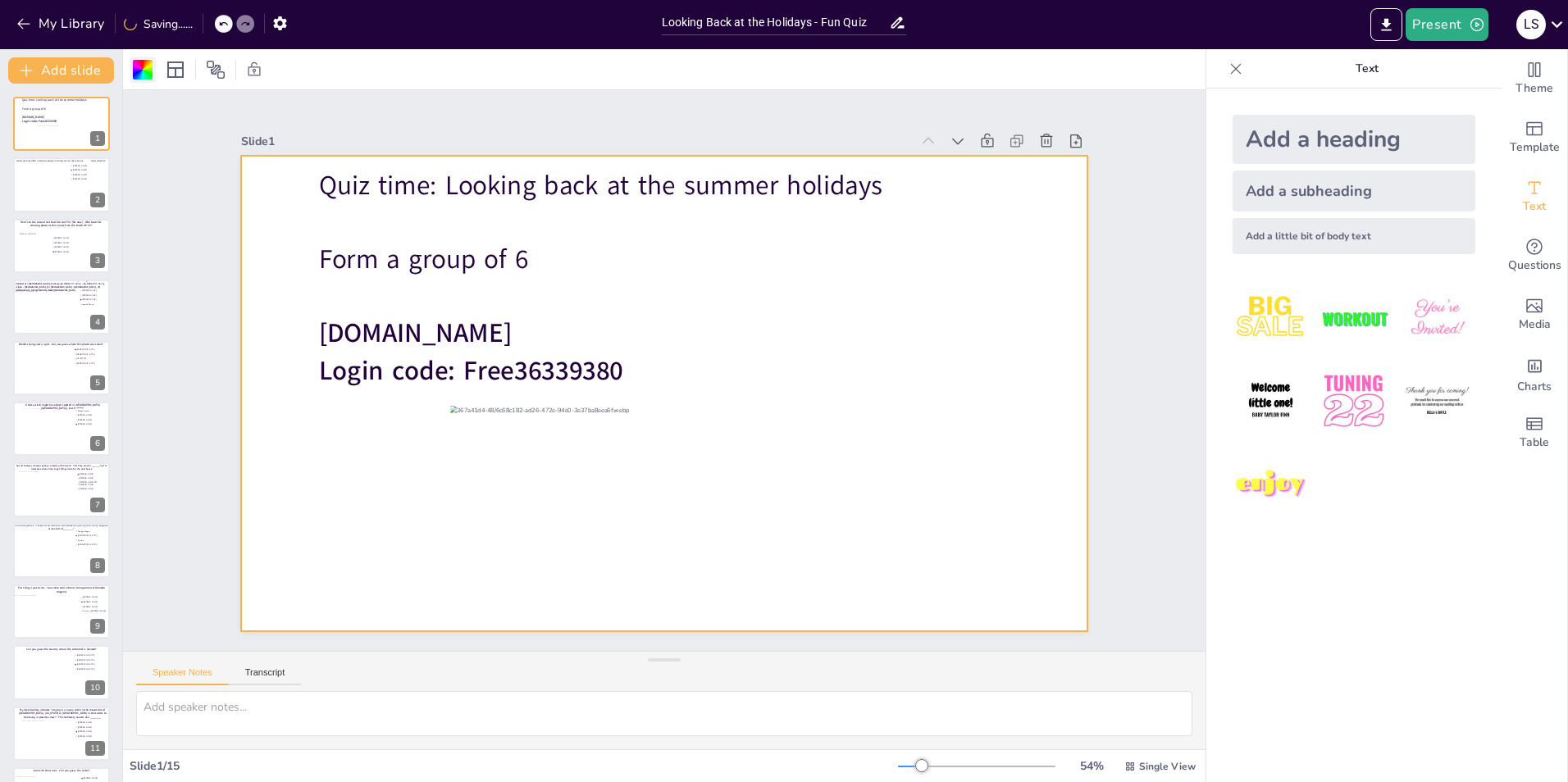
click at [142, 77] on div at bounding box center [142, 69] width 20 height 20
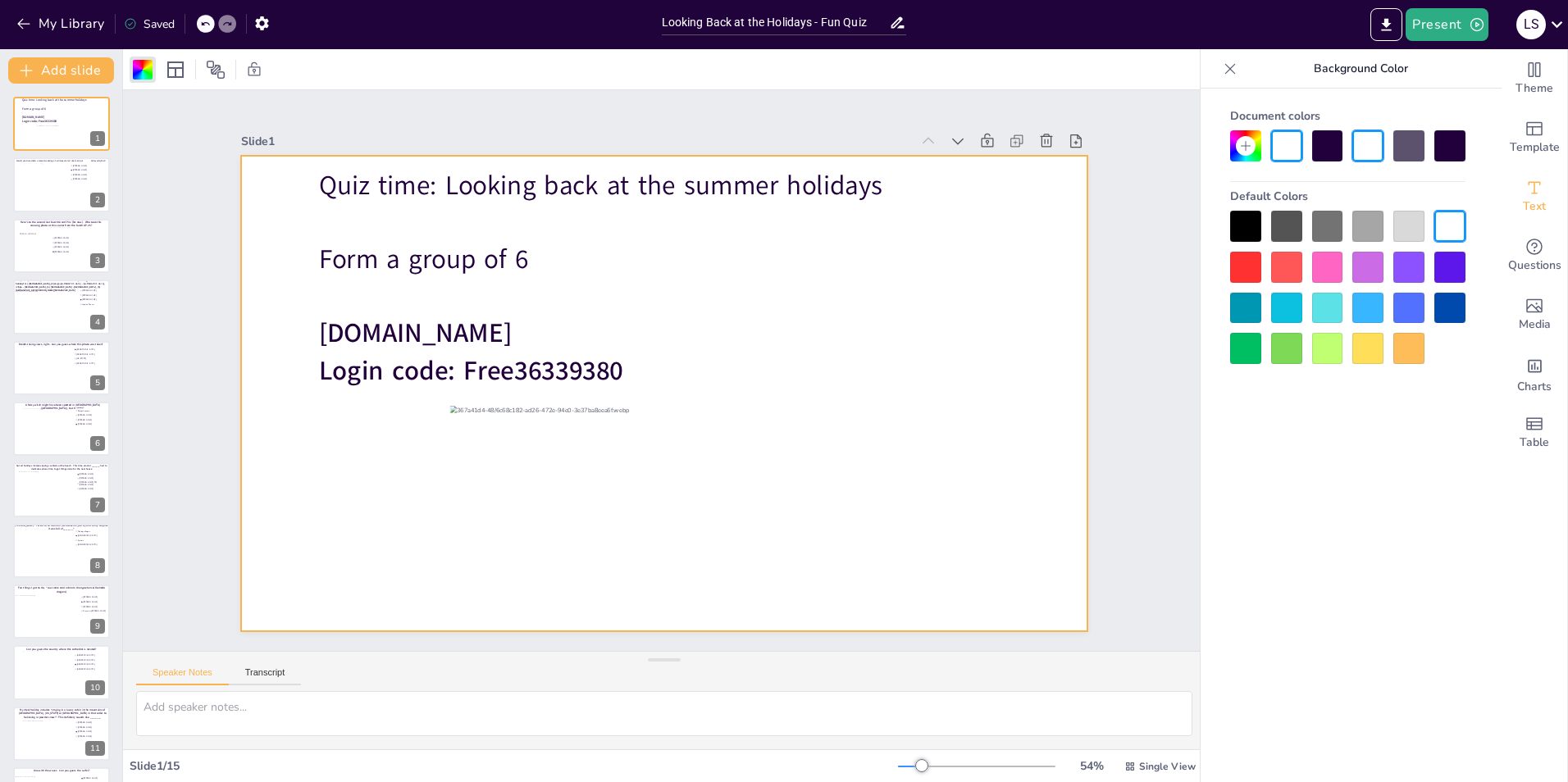
click at [1324, 157] on div at bounding box center [1327, 146] width 32 height 32
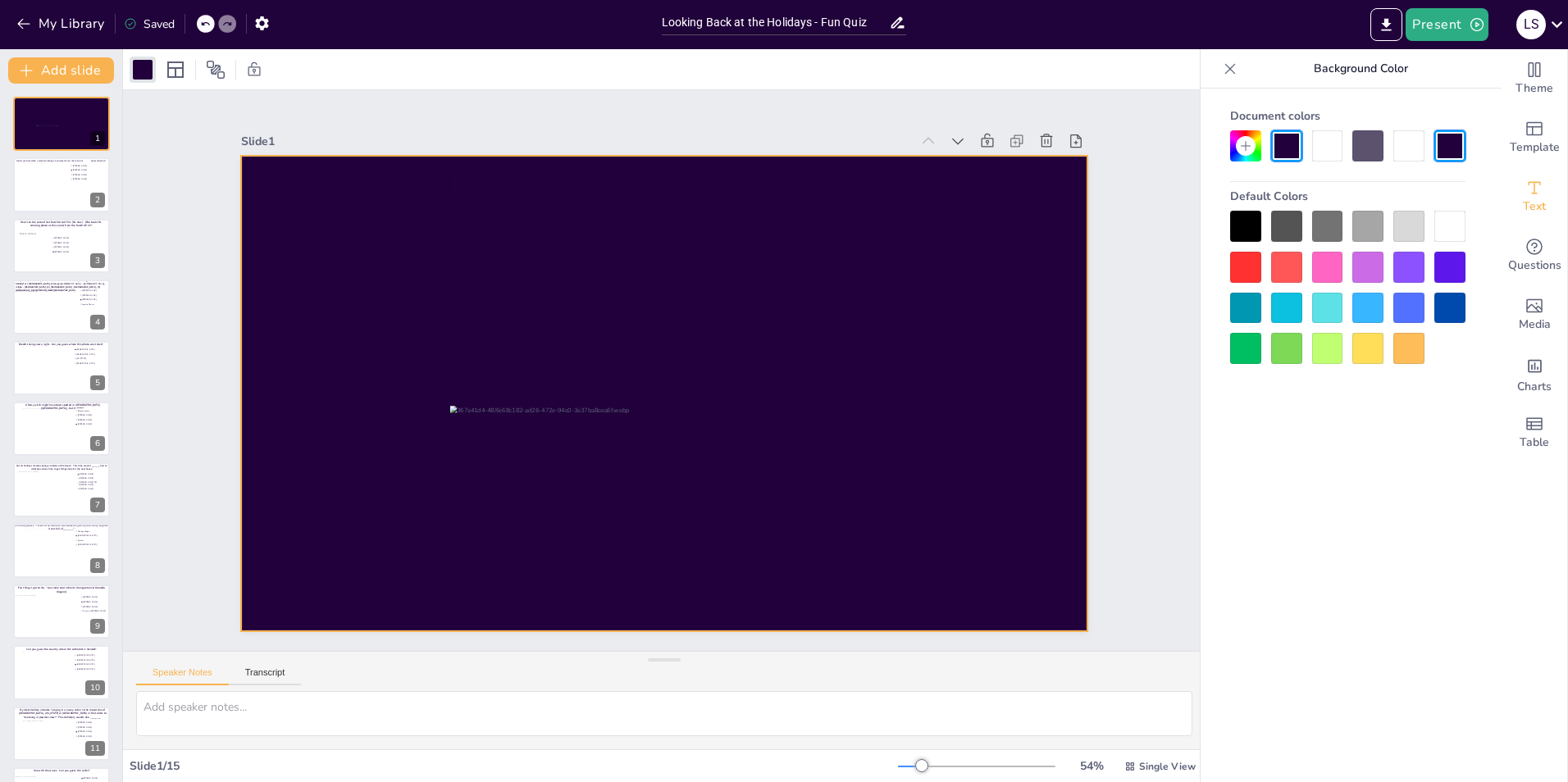
click at [1375, 345] on div at bounding box center [1368, 348] width 32 height 32
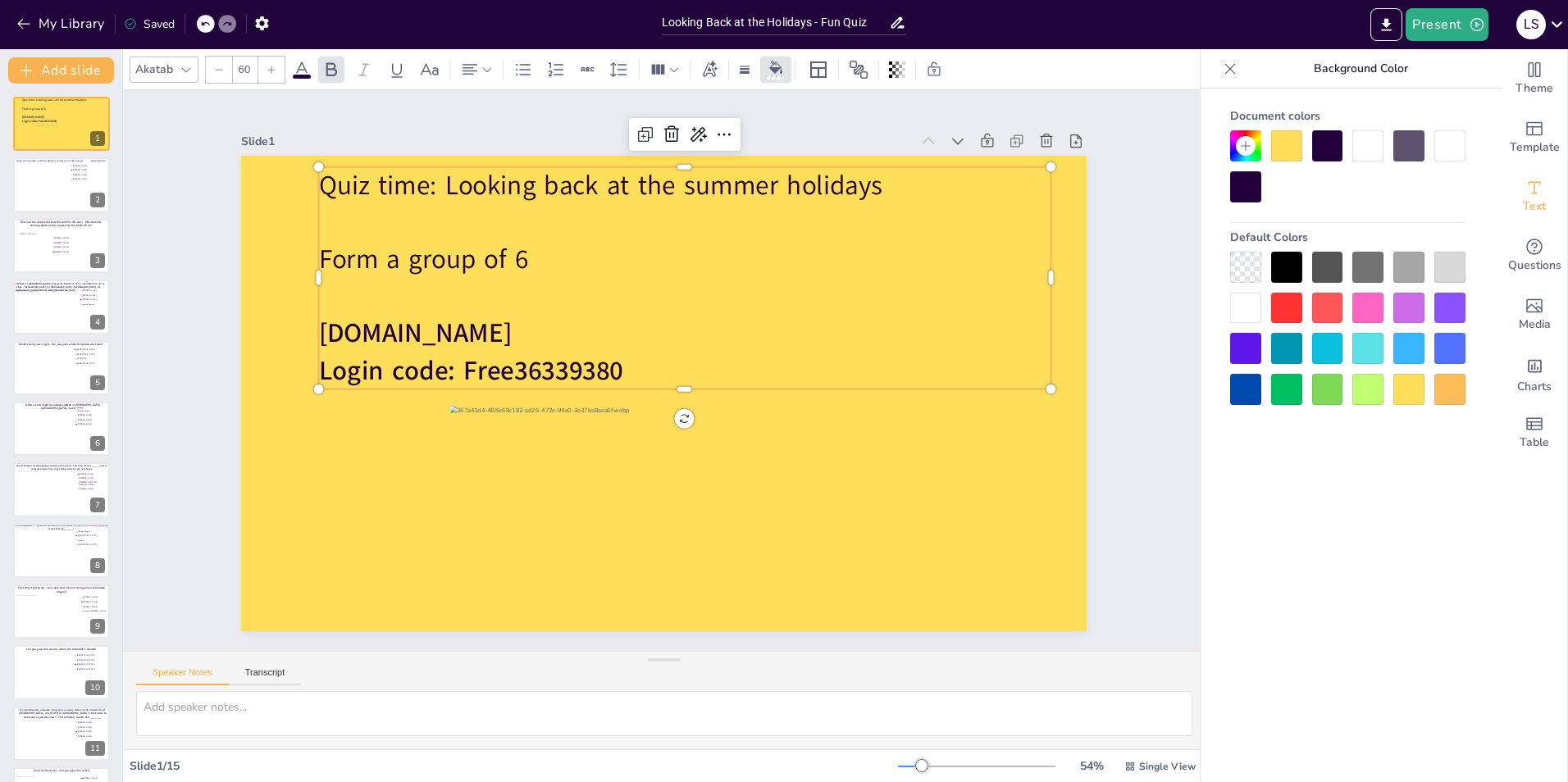
click at [571, 174] on span "Quiz time: Looking back at the summer holidays" at bounding box center [600, 185] width 564 height 36
click at [1525, 202] on span "Text" at bounding box center [1534, 206] width 23 height 18
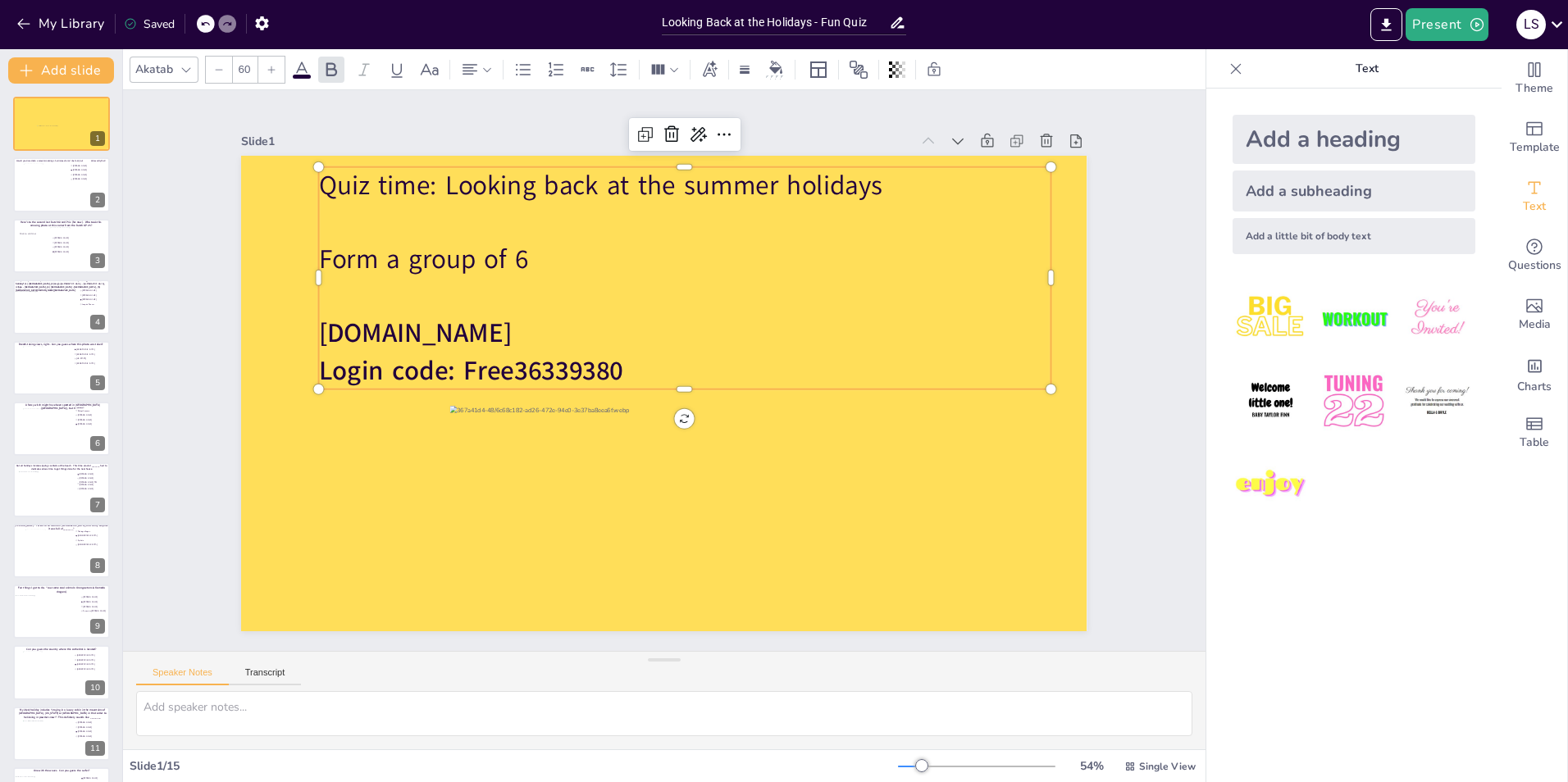
click at [1269, 319] on img at bounding box center [1271, 319] width 76 height 76
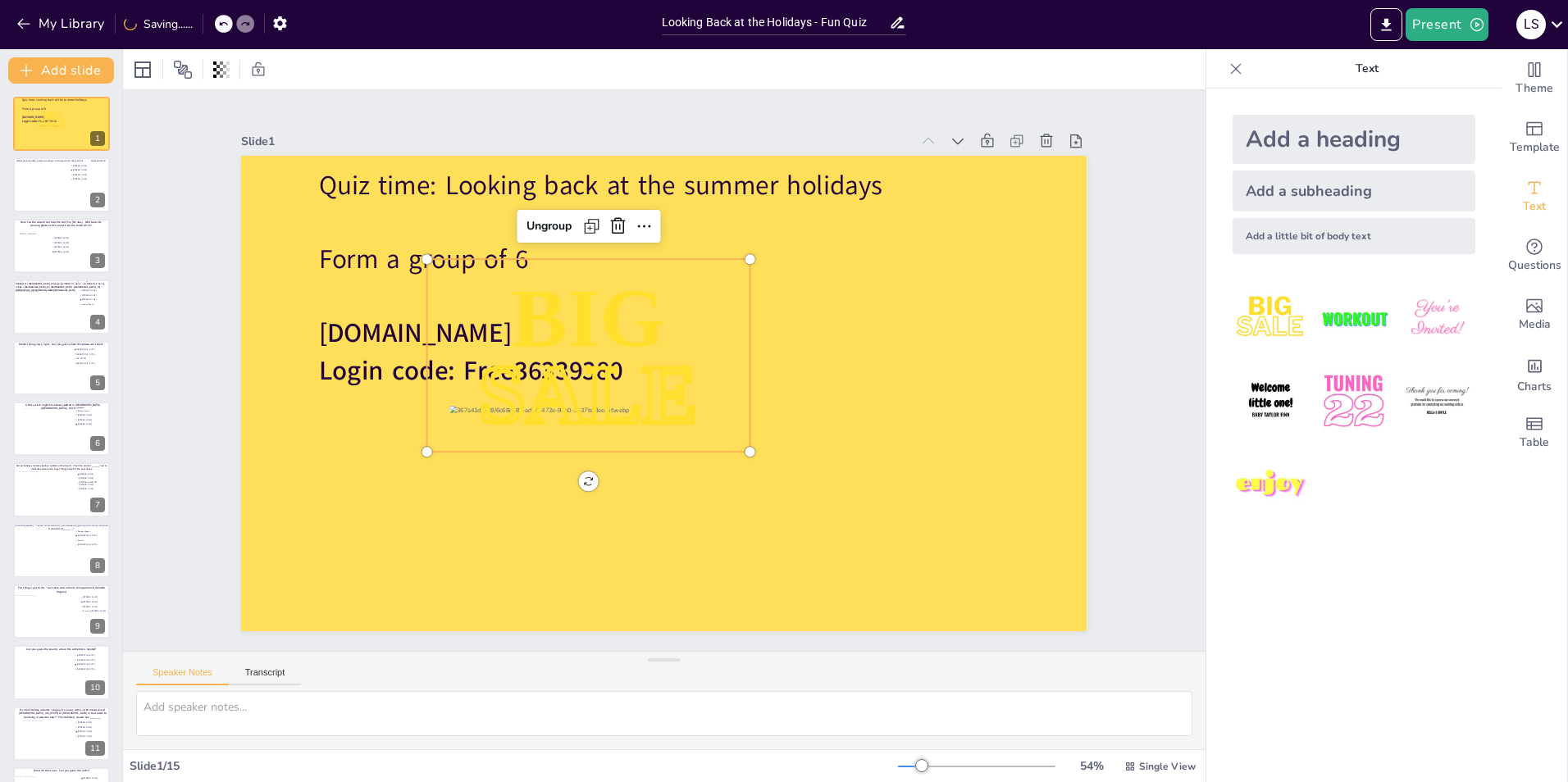
click at [640, 404] on span "SALE" at bounding box center [589, 393] width 219 height 92
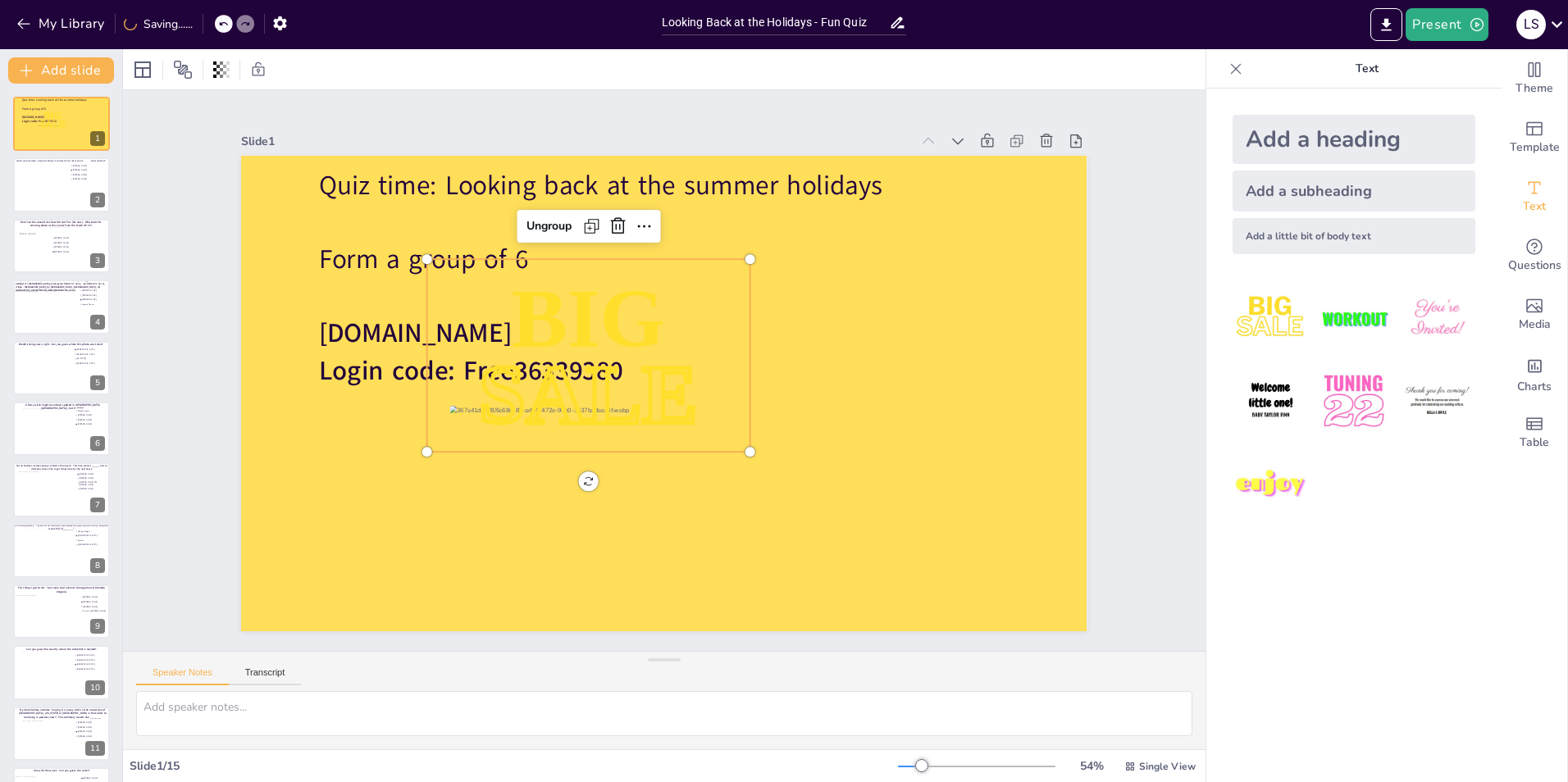
click at [640, 404] on span "SALE" at bounding box center [589, 393] width 219 height 92
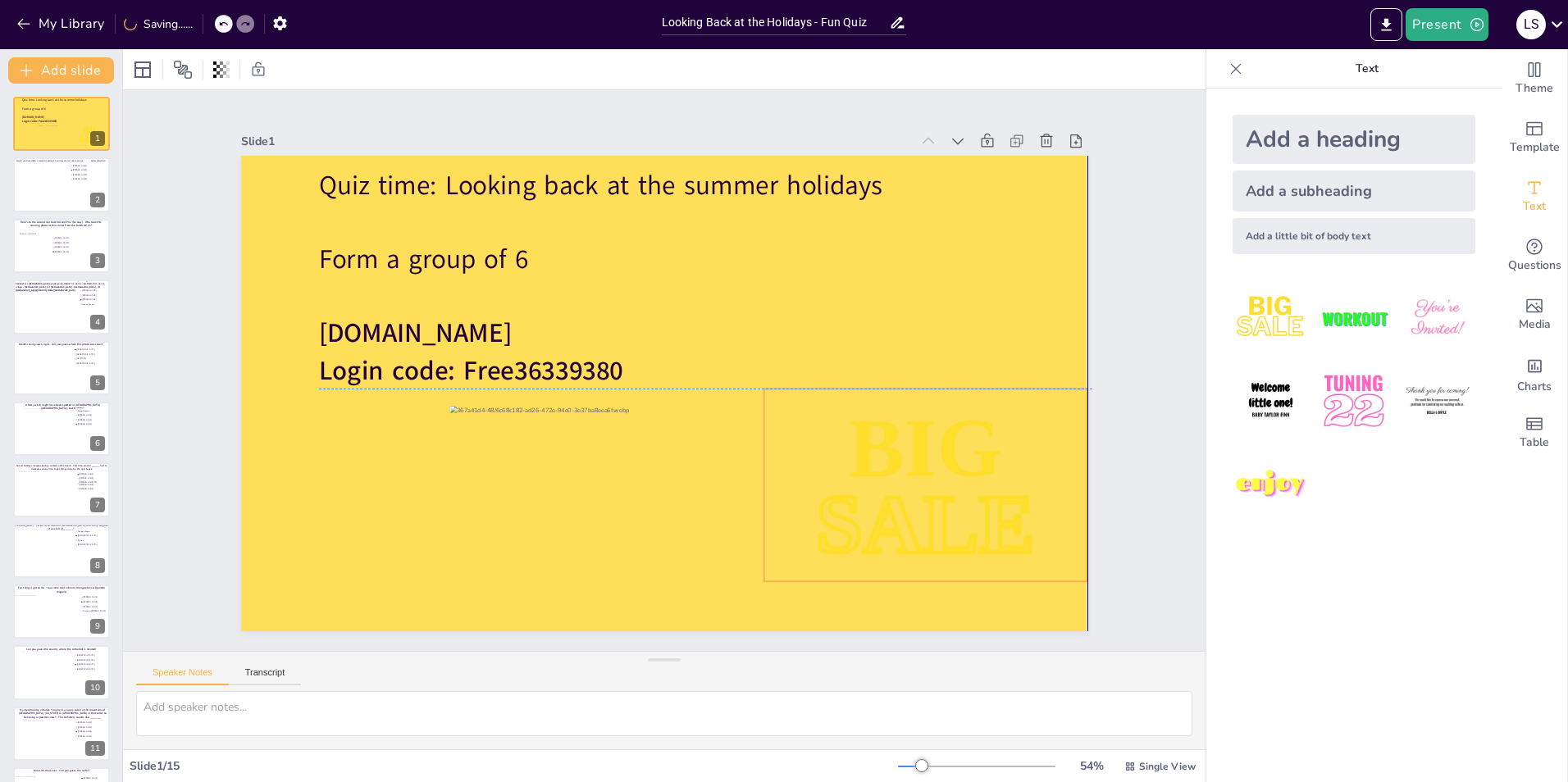
drag, startPoint x: 640, startPoint y: 404, endPoint x: 982, endPoint y: 528, distance: 363.8
click at [982, 528] on span "SALE" at bounding box center [926, 523] width 219 height 92
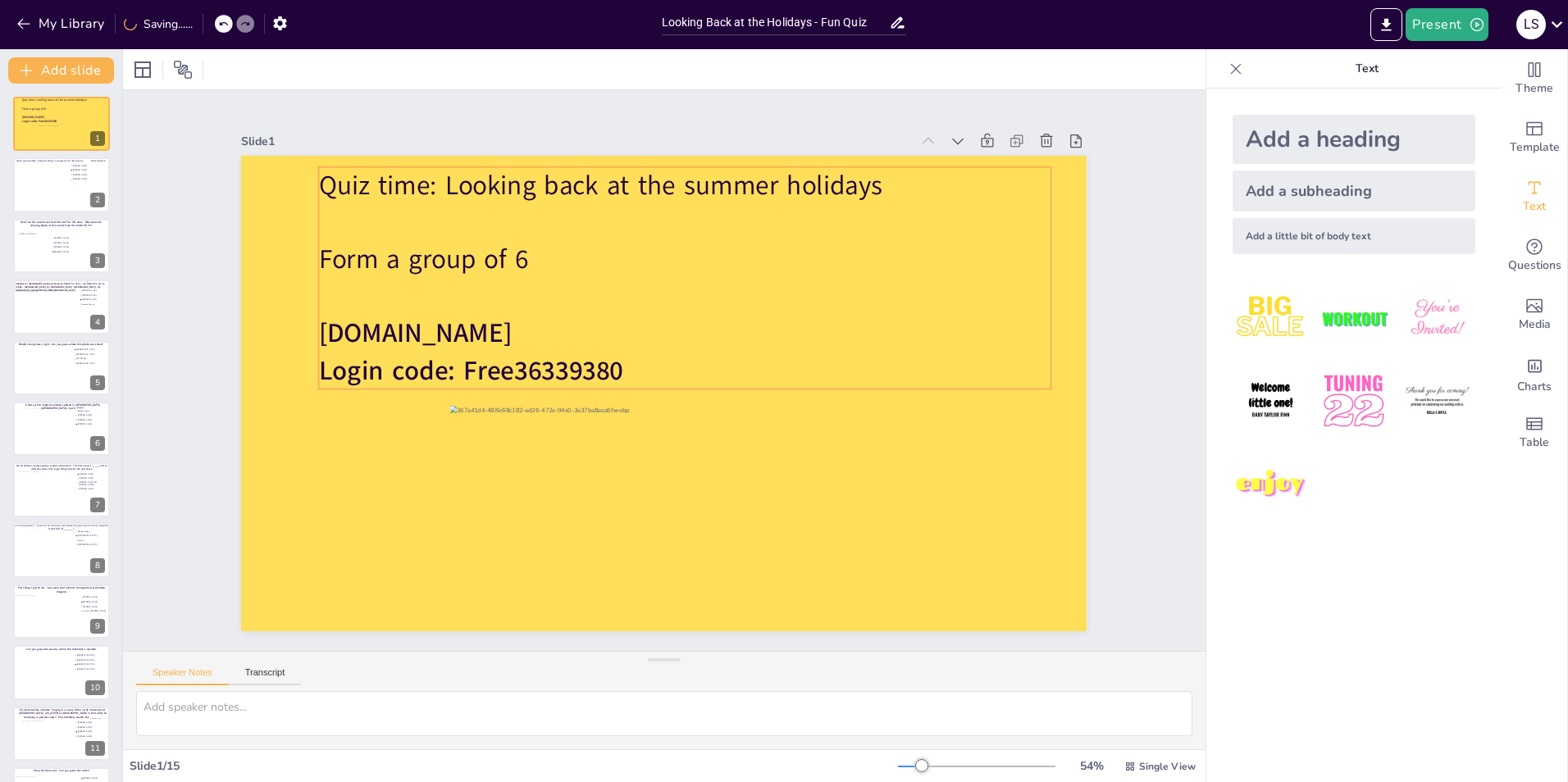
click at [608, 256] on p "Form a group of 6" at bounding box center [684, 260] width 731 height 37
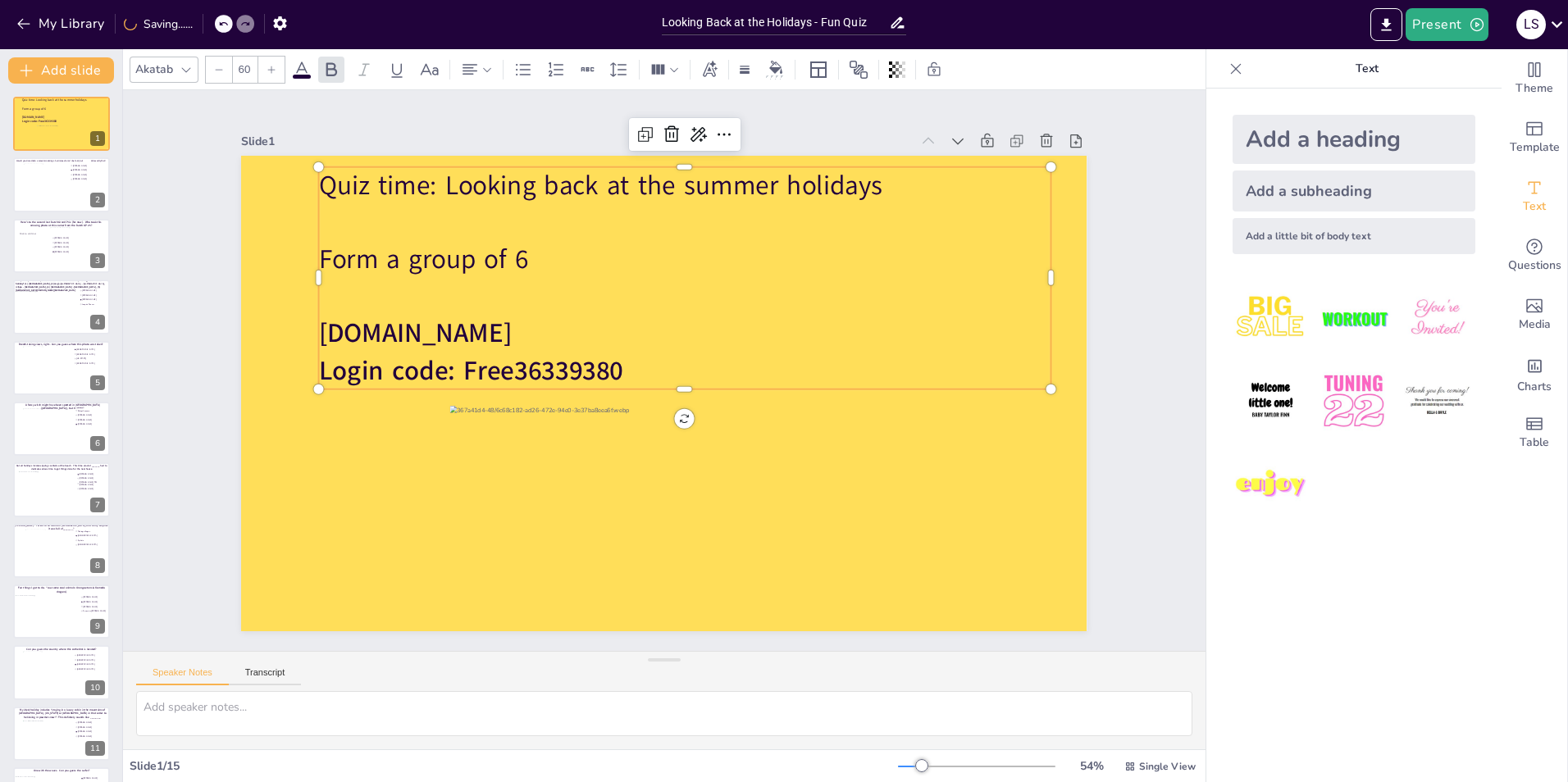
click at [608, 256] on p "Form a group of 6" at bounding box center [684, 260] width 731 height 37
click at [1061, 229] on div at bounding box center [664, 394] width 845 height 476
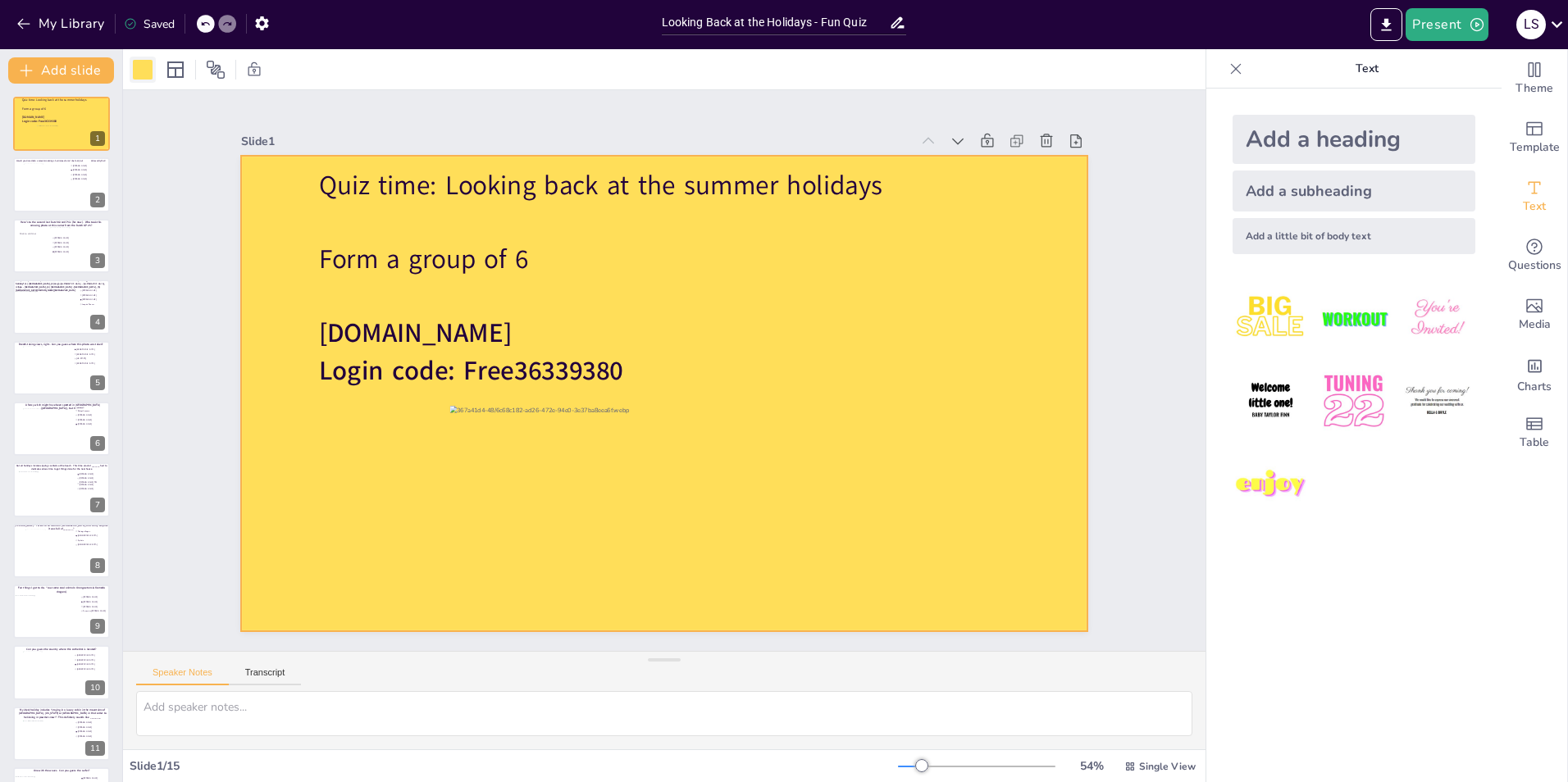
click at [149, 72] on div at bounding box center [142, 69] width 20 height 20
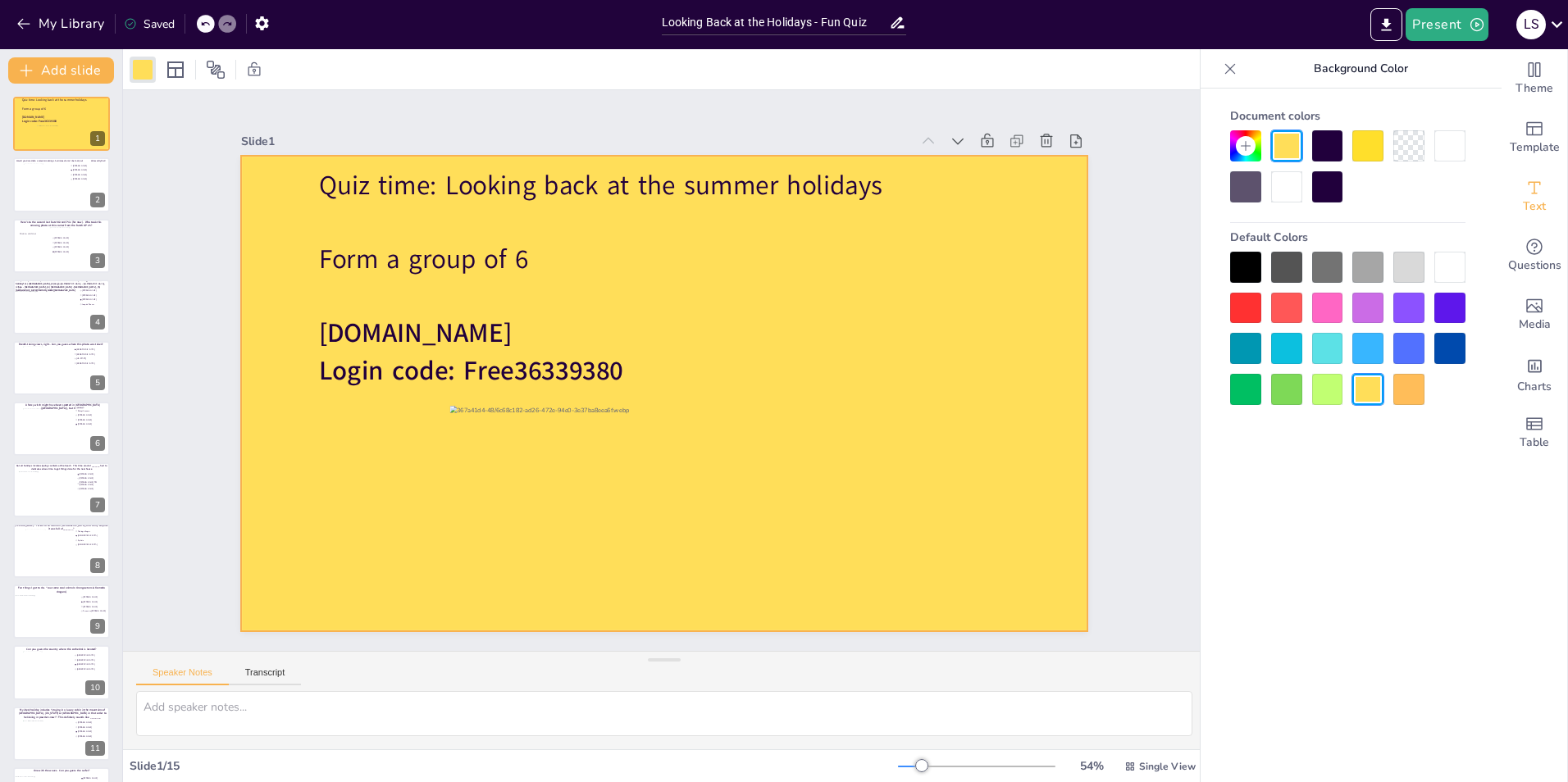
click at [1399, 158] on div at bounding box center [1409, 146] width 32 height 32
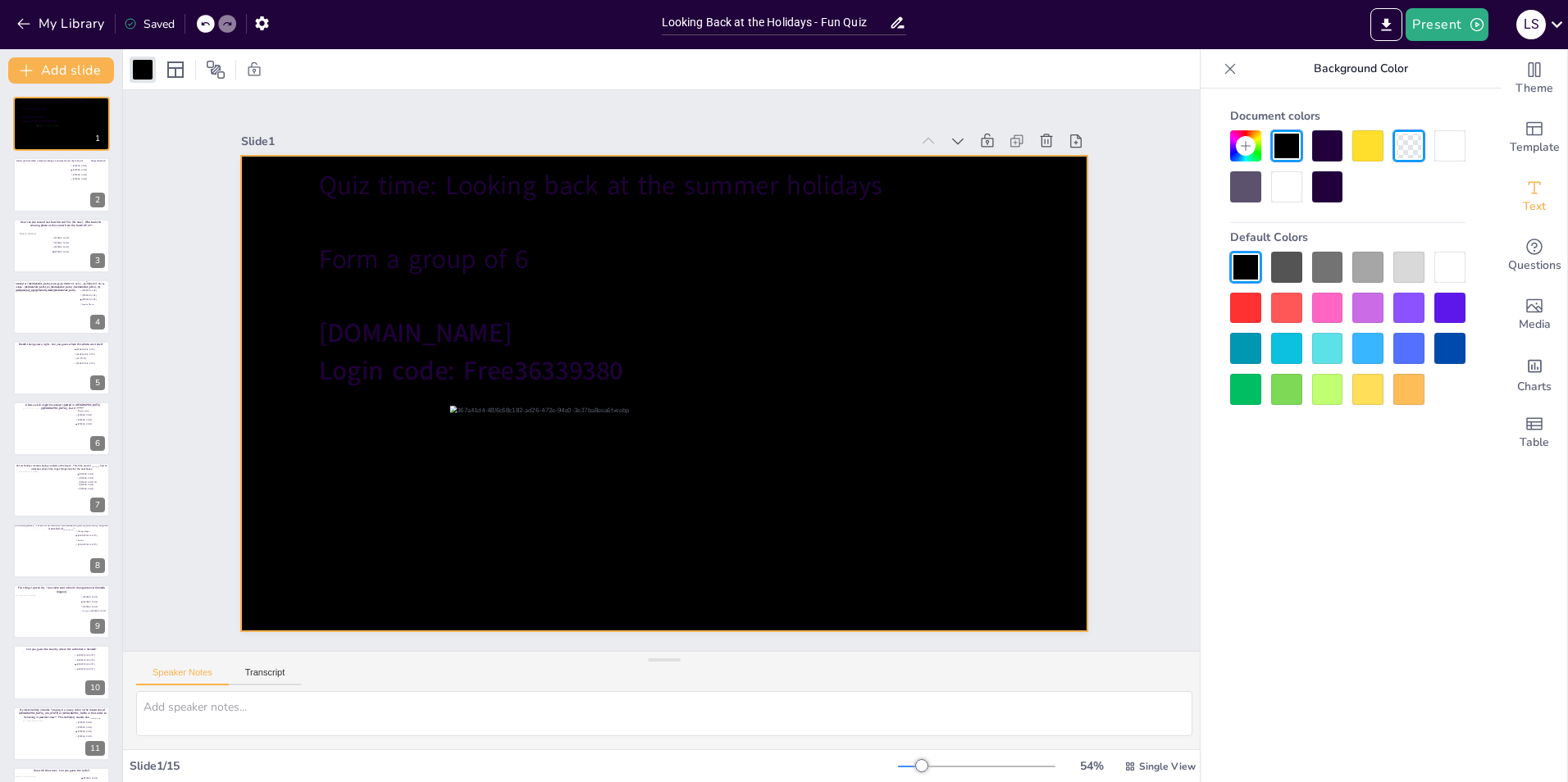
click at [1290, 185] on div at bounding box center [1287, 187] width 32 height 32
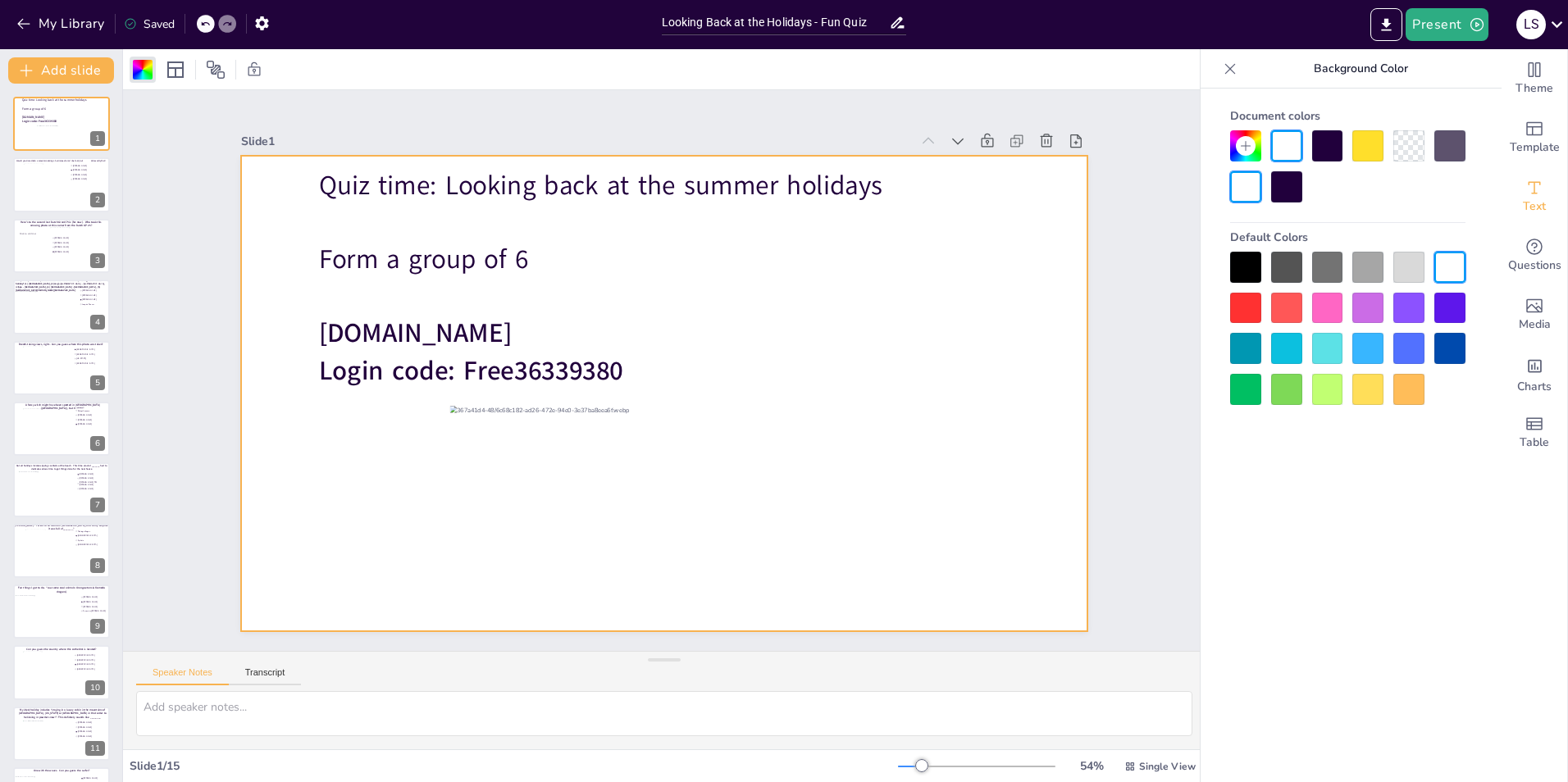
click at [1122, 311] on div "Slide 1 Quiz time: Looking back at the summer holidays Form a group of 6 [DOMAI…" at bounding box center [663, 371] width 1082 height 561
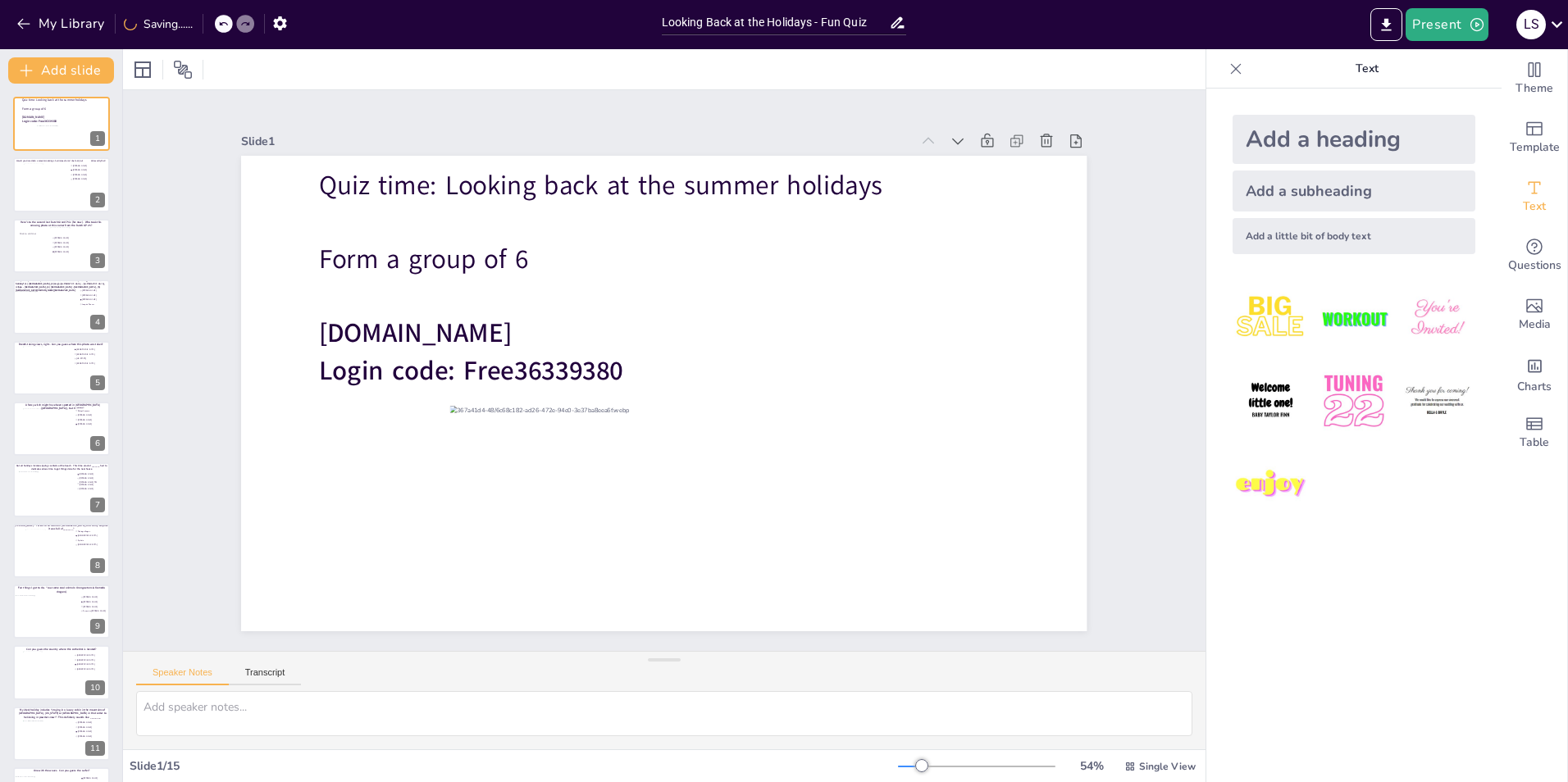
click at [1147, 304] on div "Slide 1 Quiz time: Looking back at the summer holidays Form a group of 6 [DOMAI…" at bounding box center [663, 371] width 1082 height 561
click at [1129, 211] on div "Slide 1 Quiz time: Looking back at the summer holidays Form a group of 6 [DOMAI…" at bounding box center [663, 371] width 1082 height 561
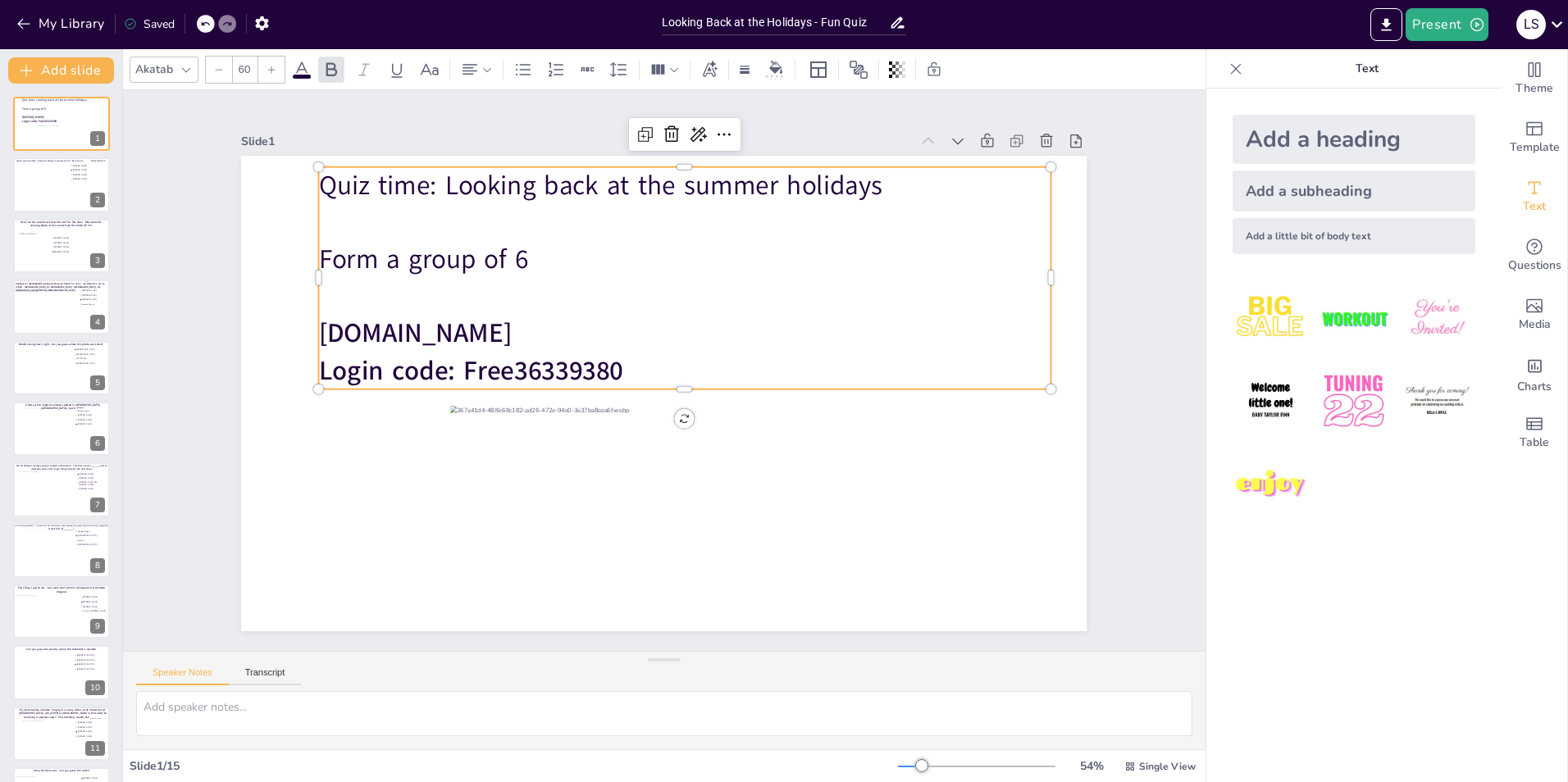
click at [405, 320] on span "[DOMAIN_NAME]" at bounding box center [414, 333] width 192 height 36
click at [319, 324] on span "[DOMAIN_NAME]" at bounding box center [414, 333] width 192 height 36
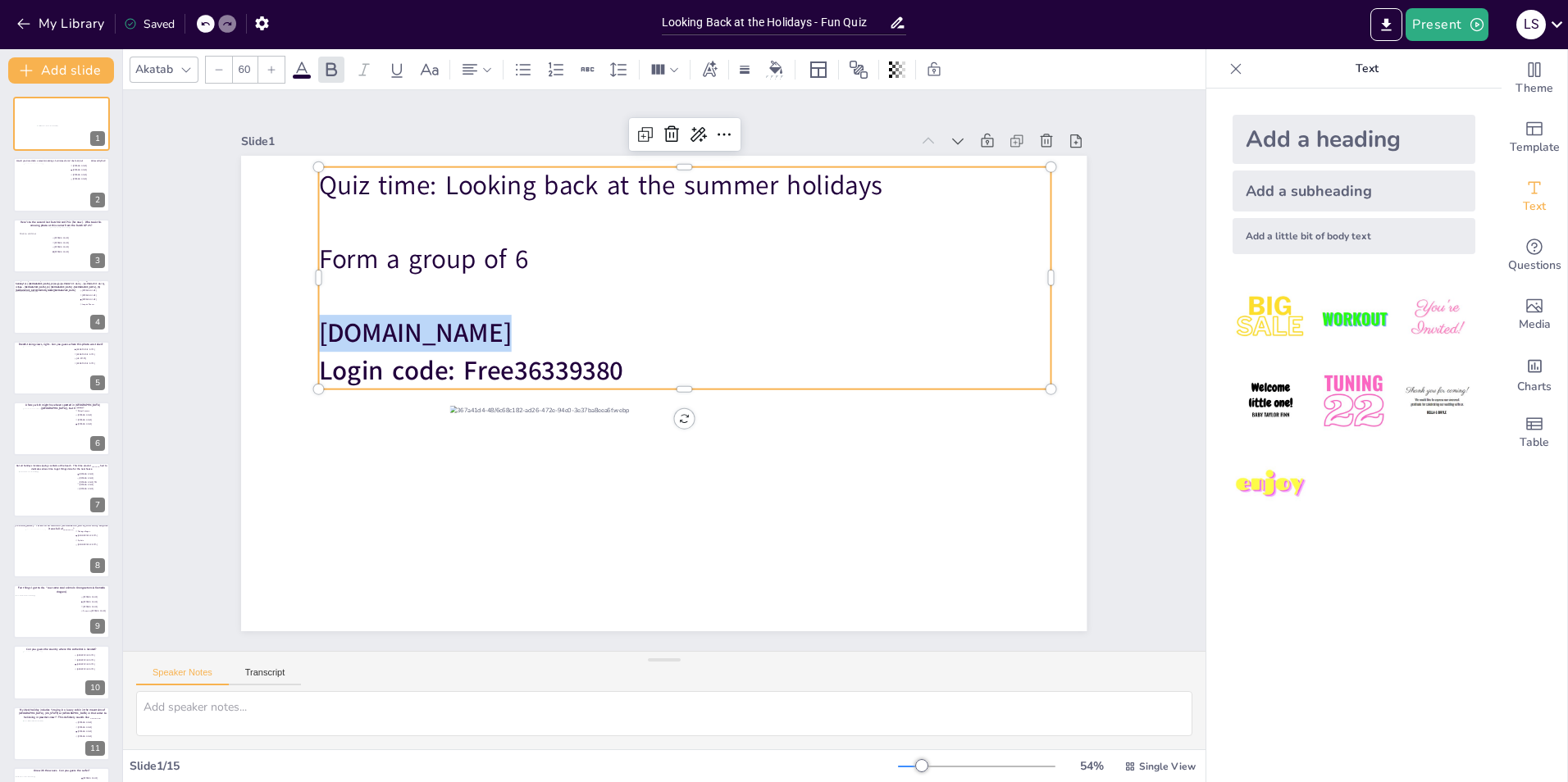
click at [319, 324] on span "[DOMAIN_NAME]" at bounding box center [414, 333] width 192 height 36
click at [1150, 206] on div "Slide 1 Quiz time: Looking back at the summer holidays Form a group of 6 [DOMAI…" at bounding box center [663, 371] width 1082 height 561
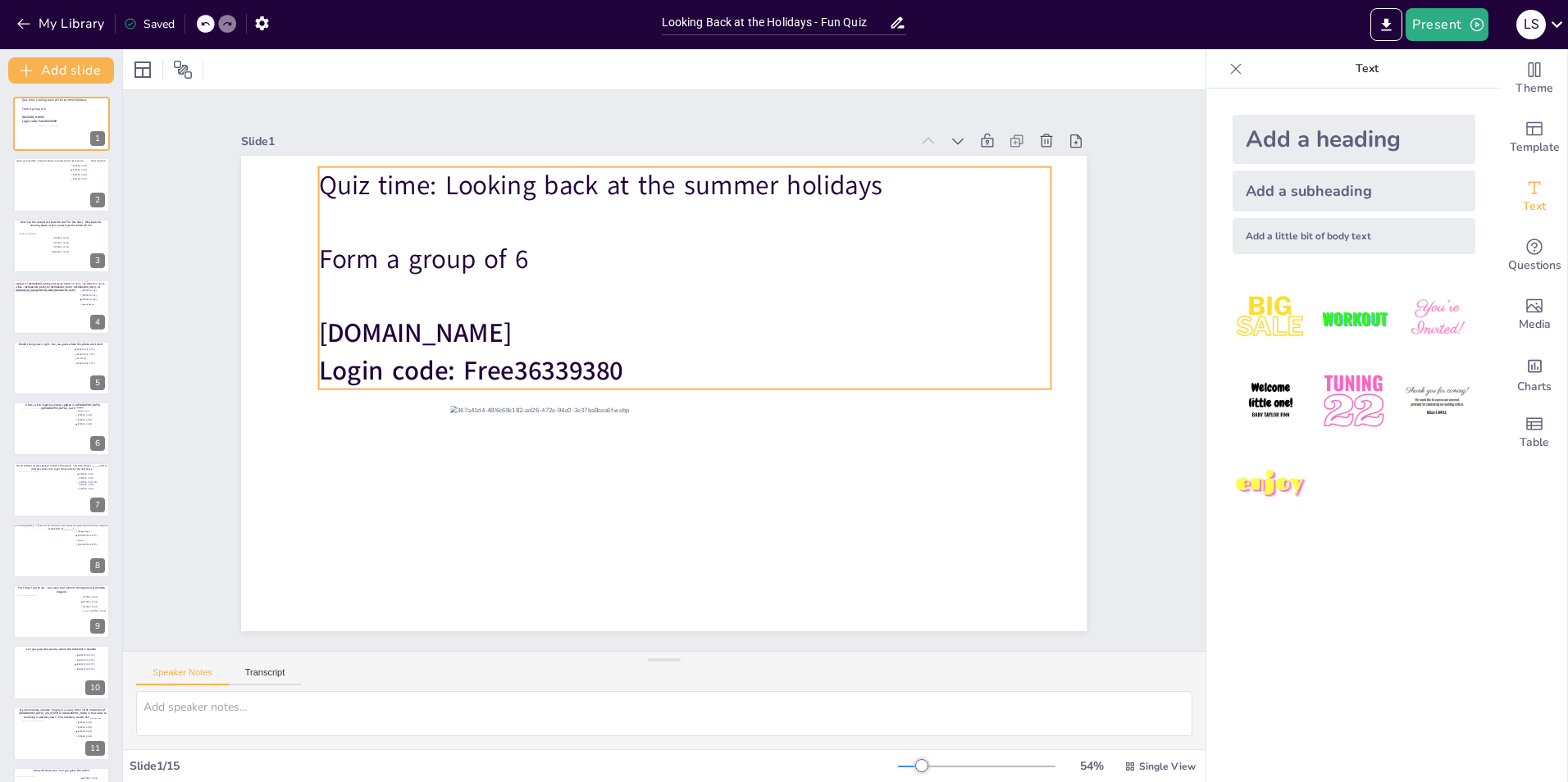
click at [586, 246] on p "Form a group of 6" at bounding box center [684, 260] width 731 height 37
click at [566, 252] on p "Form a group of 6" at bounding box center [684, 260] width 731 height 37
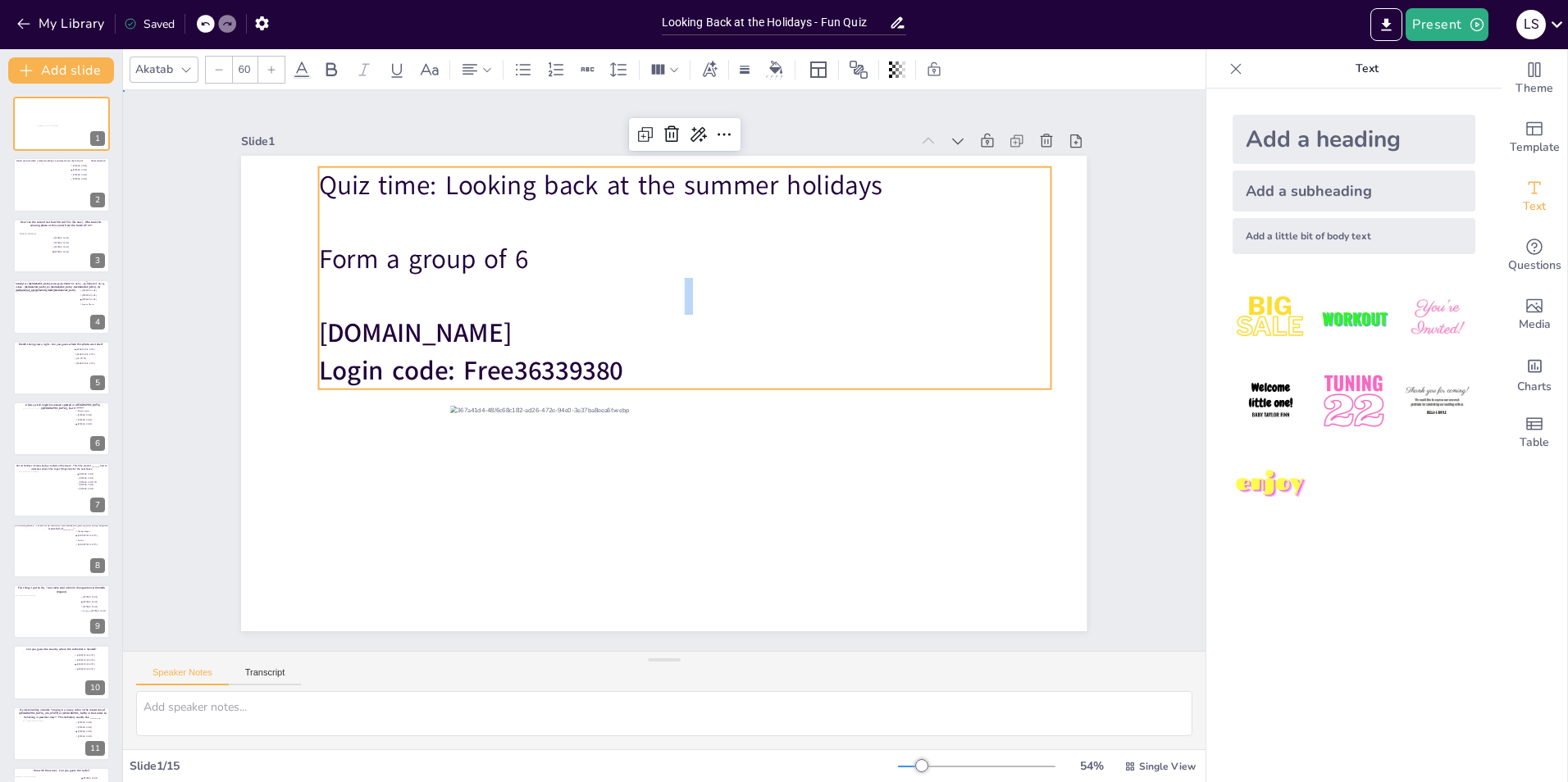
click at [1121, 222] on div "Slide 1 Quiz time: Looking back at the summer holidays Form a group of 6 [DOMAI…" at bounding box center [663, 371] width 1082 height 561
click at [678, 241] on p "Form a group of 6" at bounding box center [684, 260] width 731 height 37
click at [663, 250] on p "Form a group of 6" at bounding box center [684, 260] width 731 height 37
click at [529, 241] on p "Form a group of 6" at bounding box center [684, 260] width 731 height 37
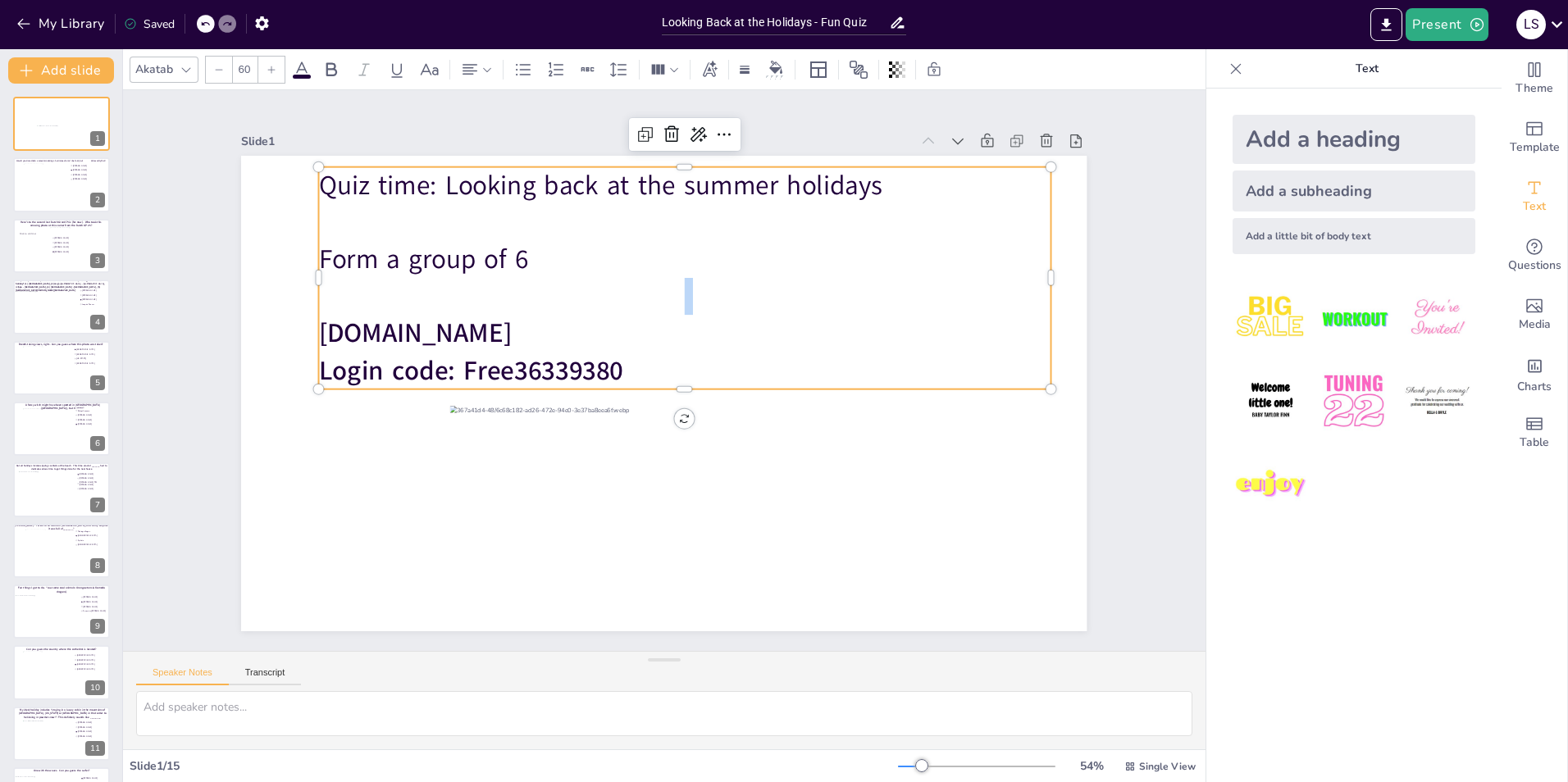
click at [529, 241] on p "Form a group of 6" at bounding box center [684, 260] width 731 height 37
click at [529, 241] on p "Form a group of 6" at bounding box center [684, 260] width 731 height 37
click at [1092, 242] on div "Slide 1 Quiz time: Looking back at the summer holidays Form a group of 6 and gi…" at bounding box center [663, 370] width 937 height 521
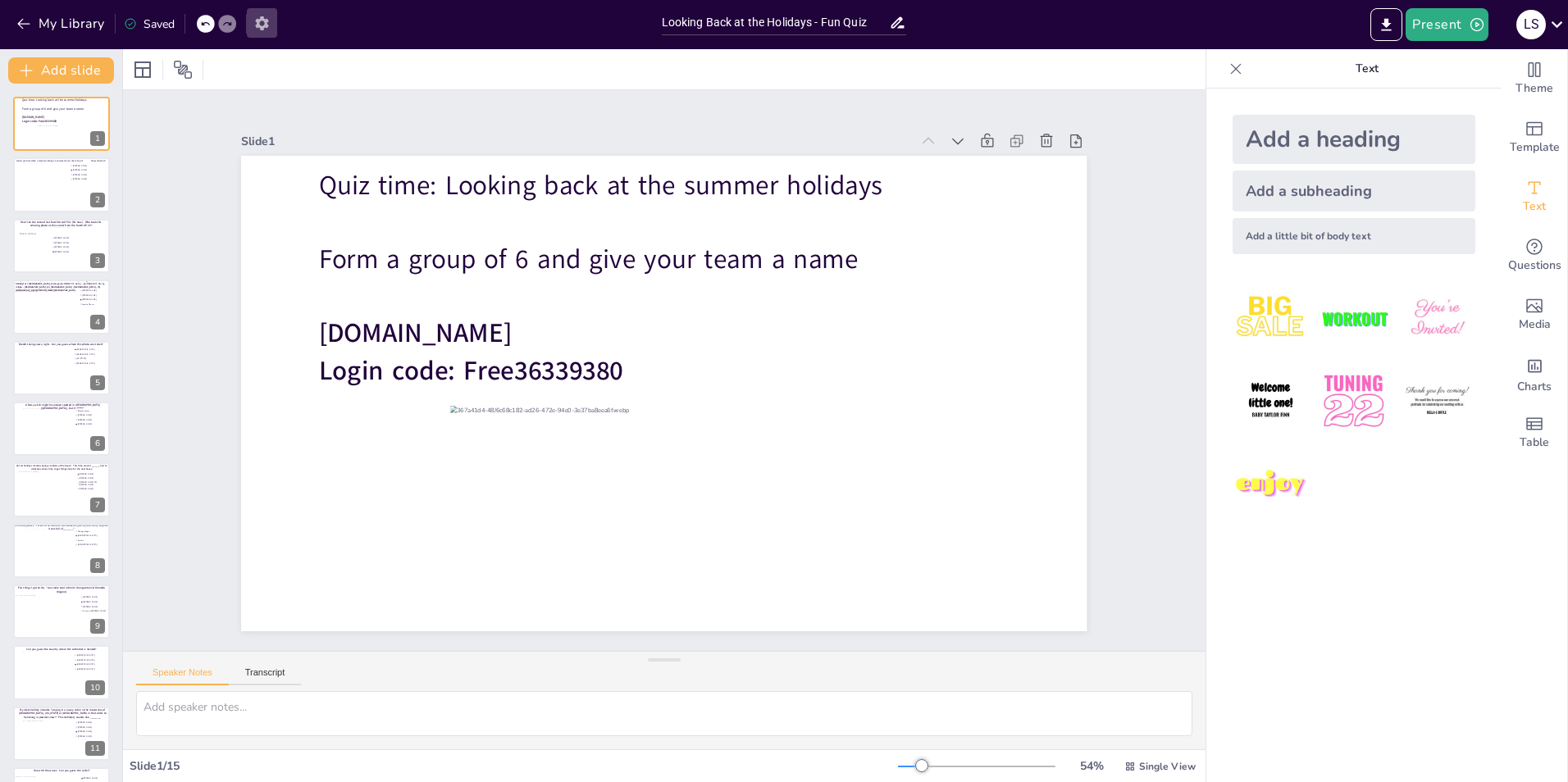
click at [263, 28] on icon "button" at bounding box center [262, 23] width 13 height 14
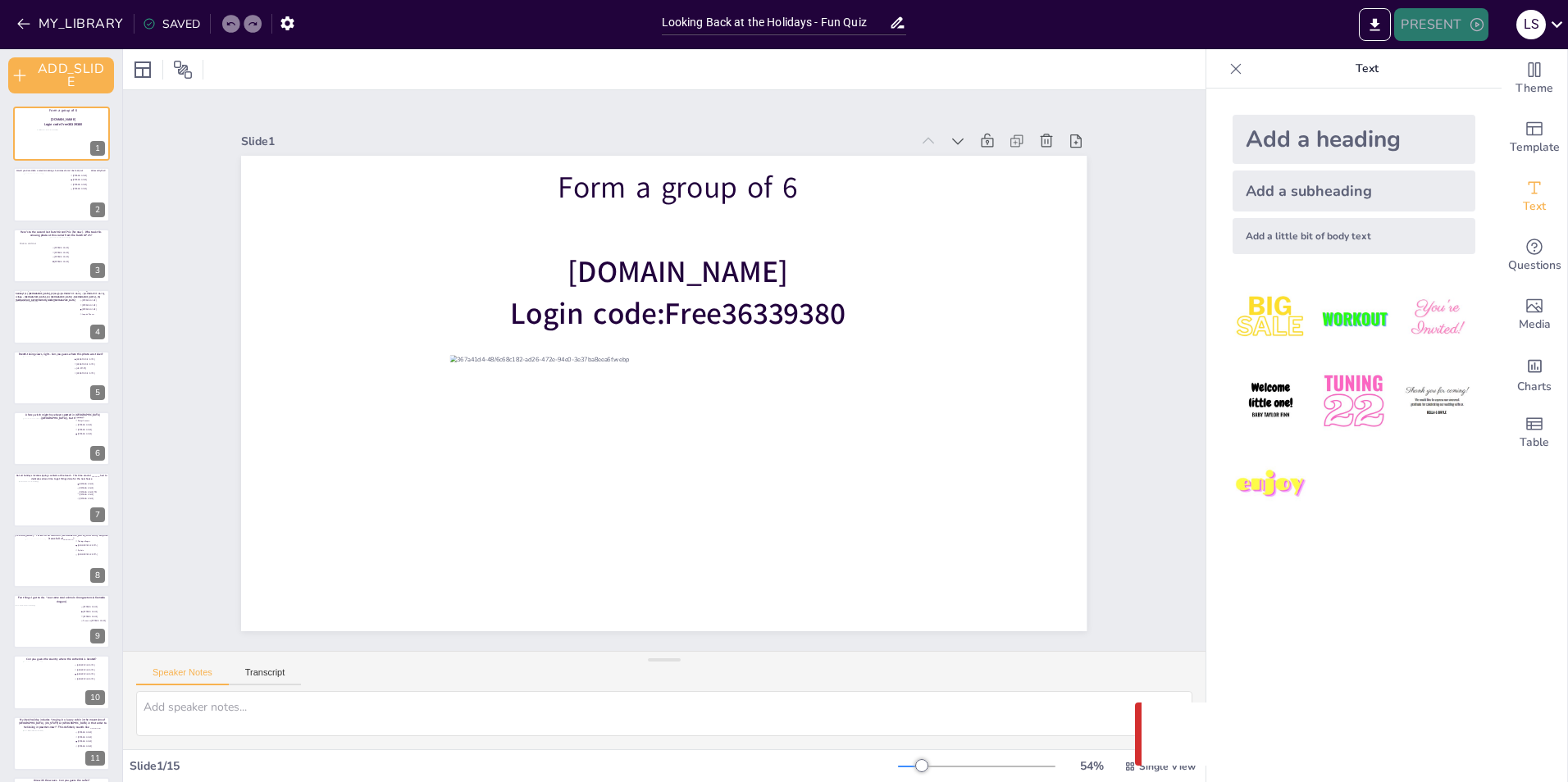
click at [1440, 22] on button "PRESENT" at bounding box center [1441, 24] width 94 height 33
click at [1489, 101] on li "PLAY_PRESENTATION" at bounding box center [1473, 100] width 157 height 26
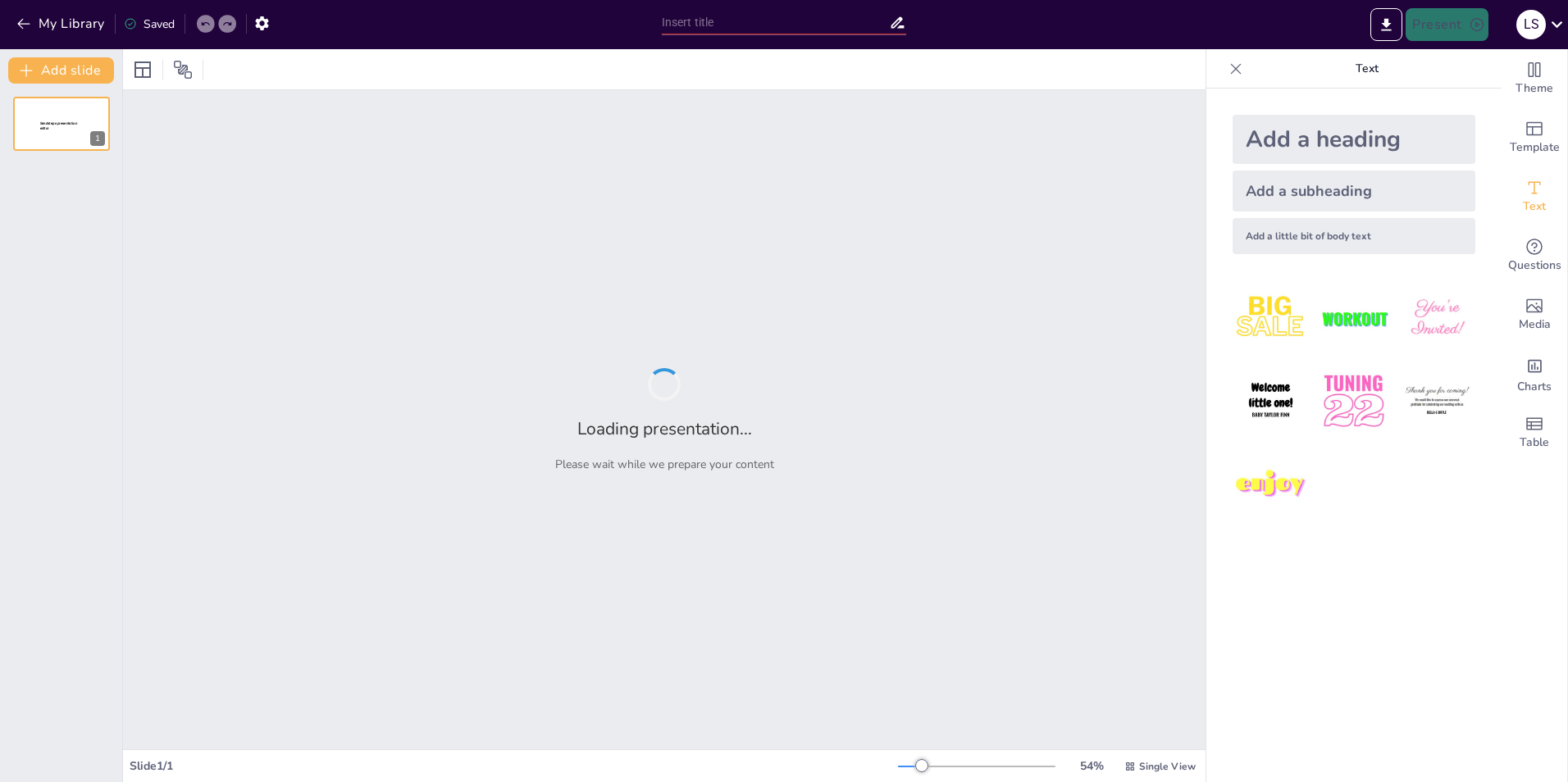
type input "Looking Back at the Holidays - Fun Quiz"
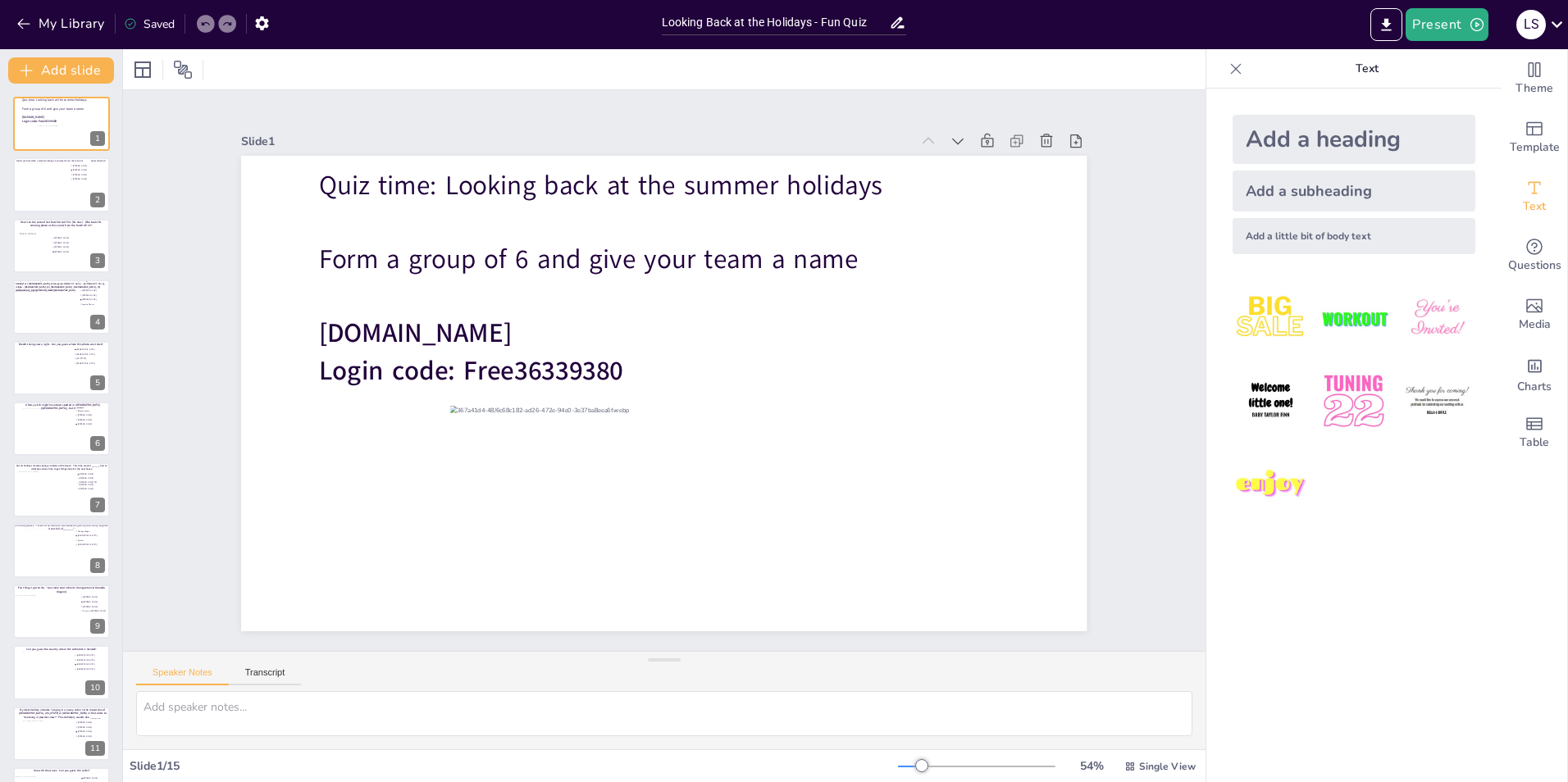
scroll to position [236, 0]
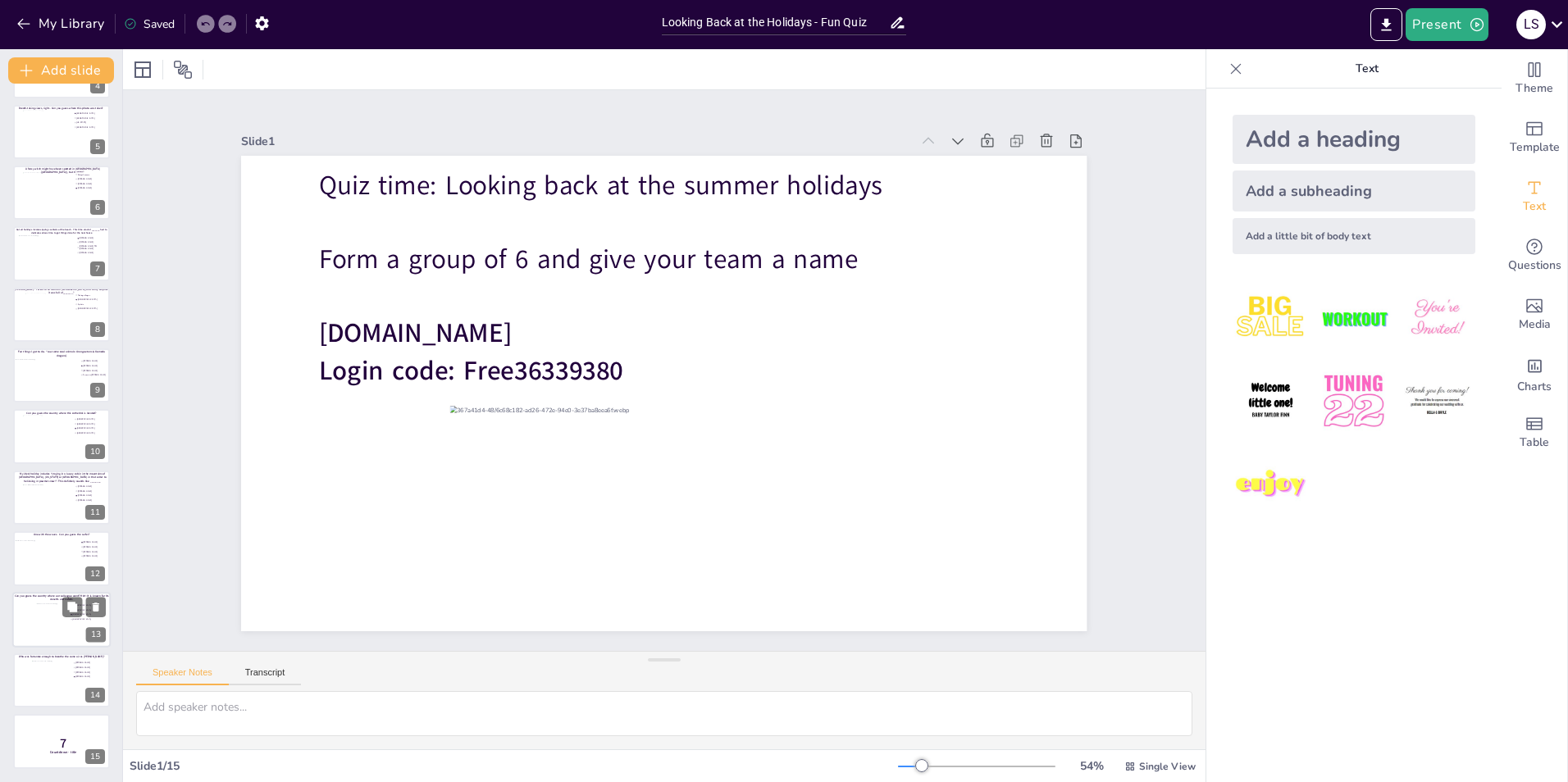
click at [28, 621] on div at bounding box center [61, 619] width 98 height 56
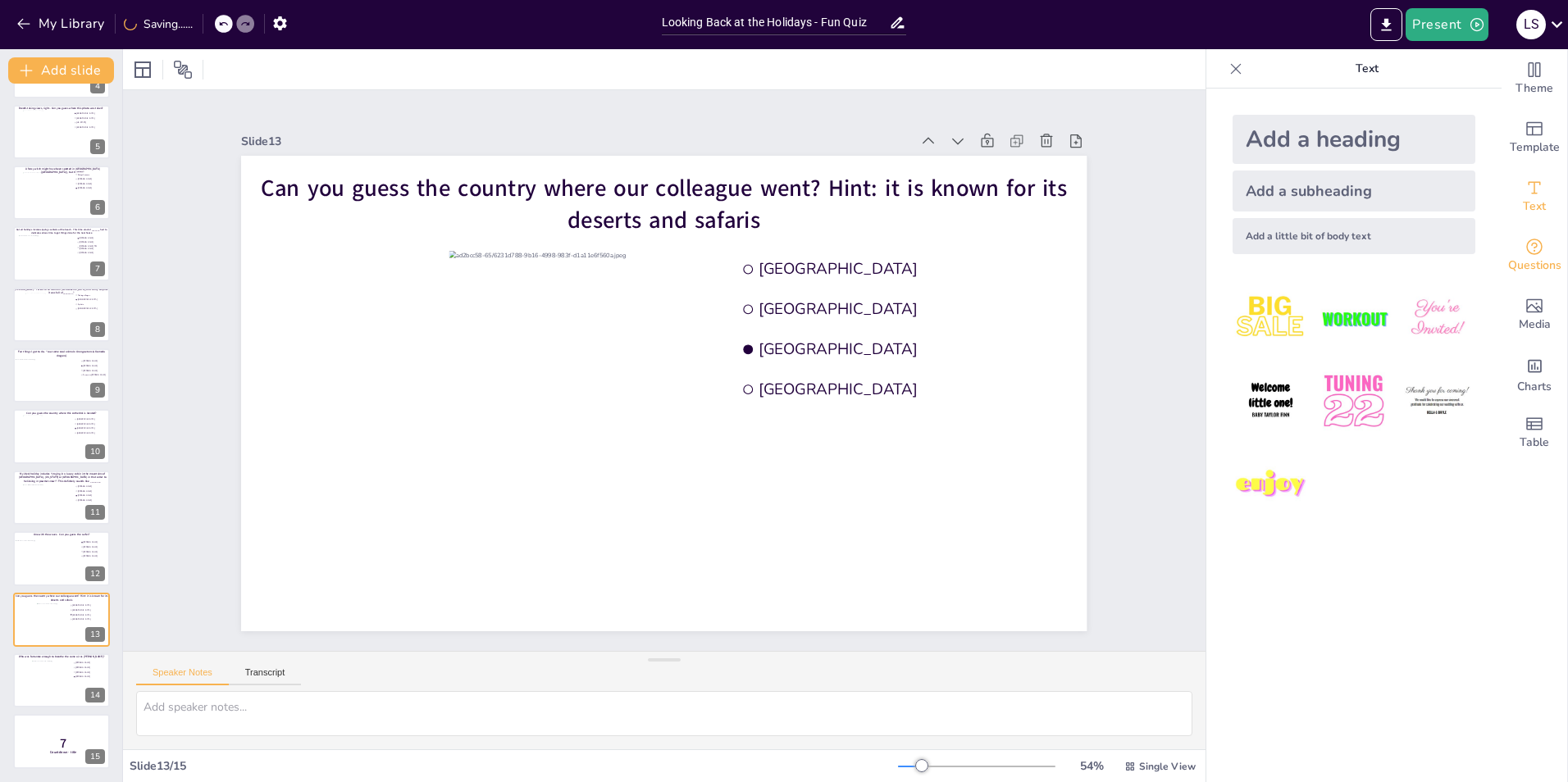
click at [1525, 254] on icon "Get real-time input from your audience" at bounding box center [1534, 246] width 20 height 20
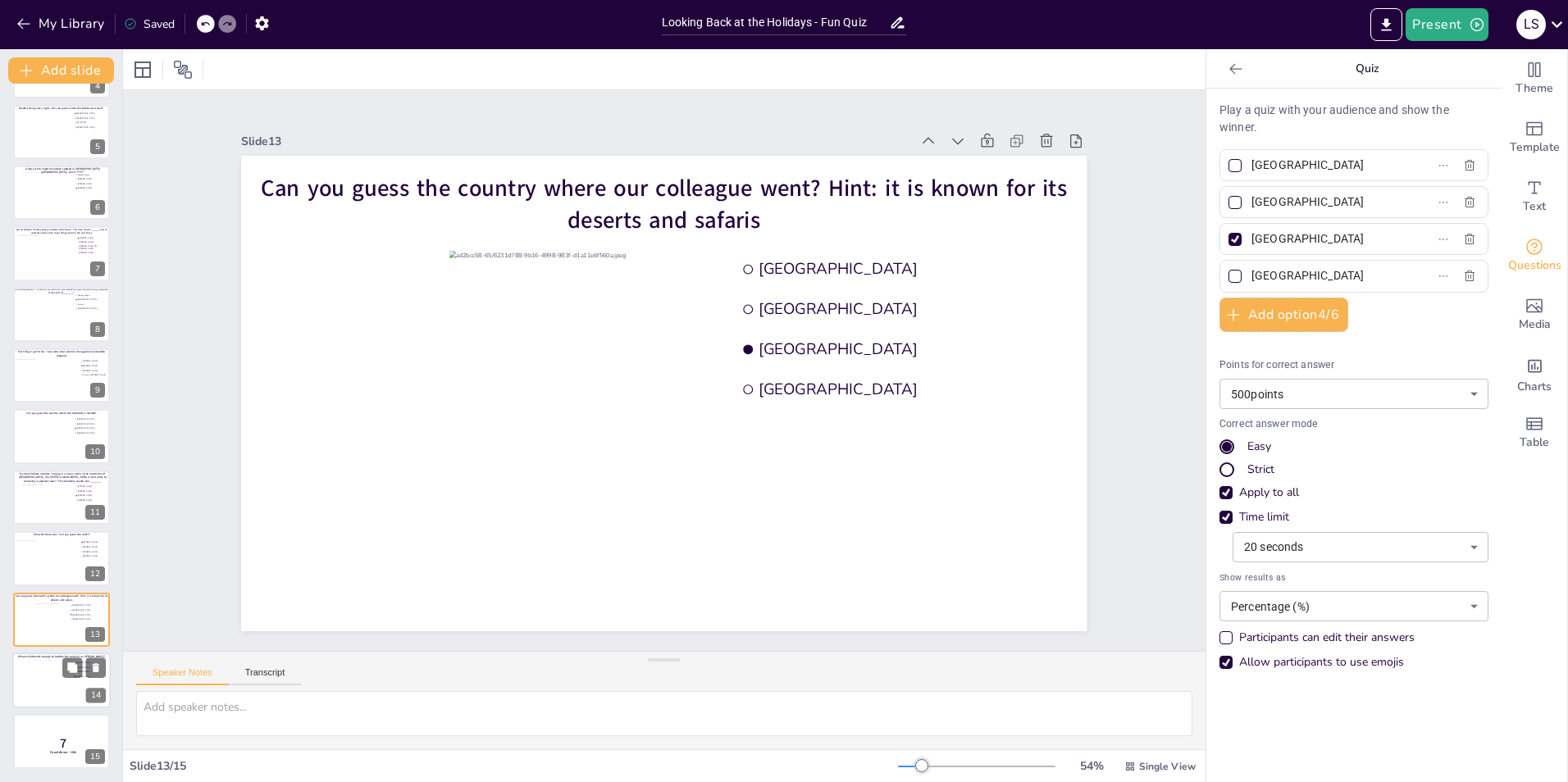
click at [46, 679] on div at bounding box center [52, 684] width 41 height 47
type input "[PERSON_NAME]"
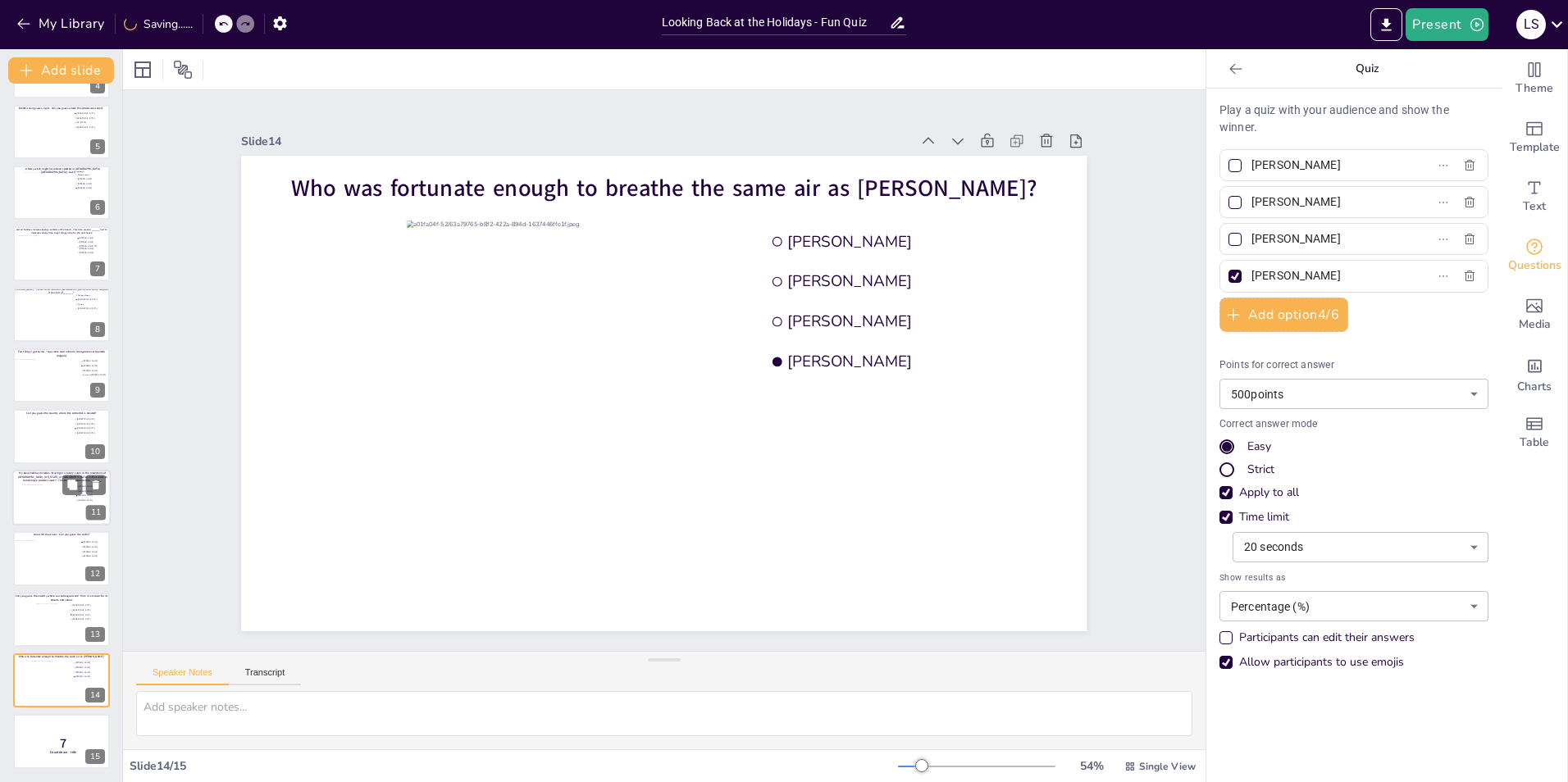
click at [24, 489] on div at bounding box center [61, 504] width 79 height 39
type input "[PERSON_NAME]"
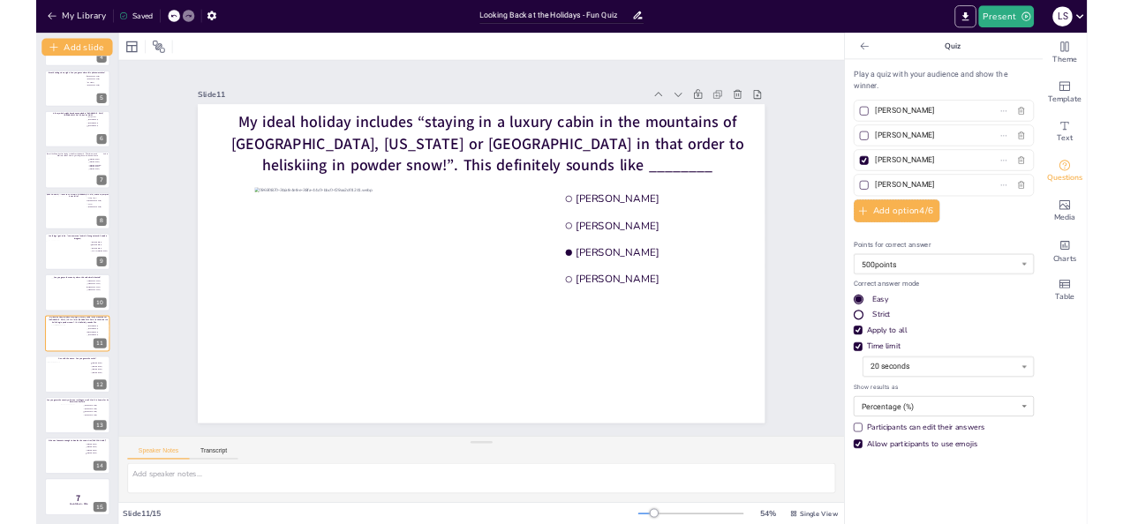
scroll to position [0, 0]
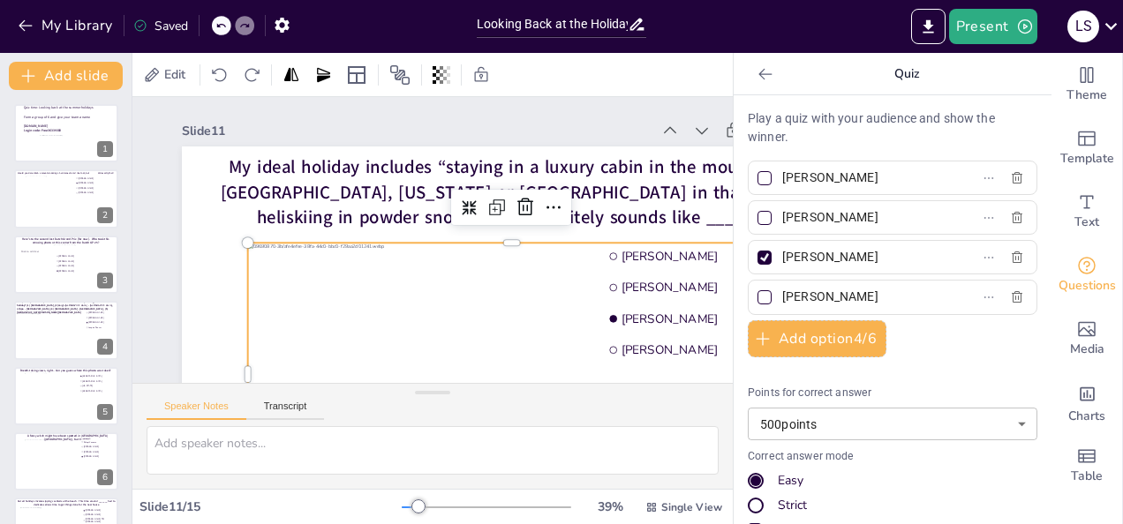
click at [561, 252] on div at bounding box center [341, 366] width 455 height 589
